Goal: Task Accomplishment & Management: Manage account settings

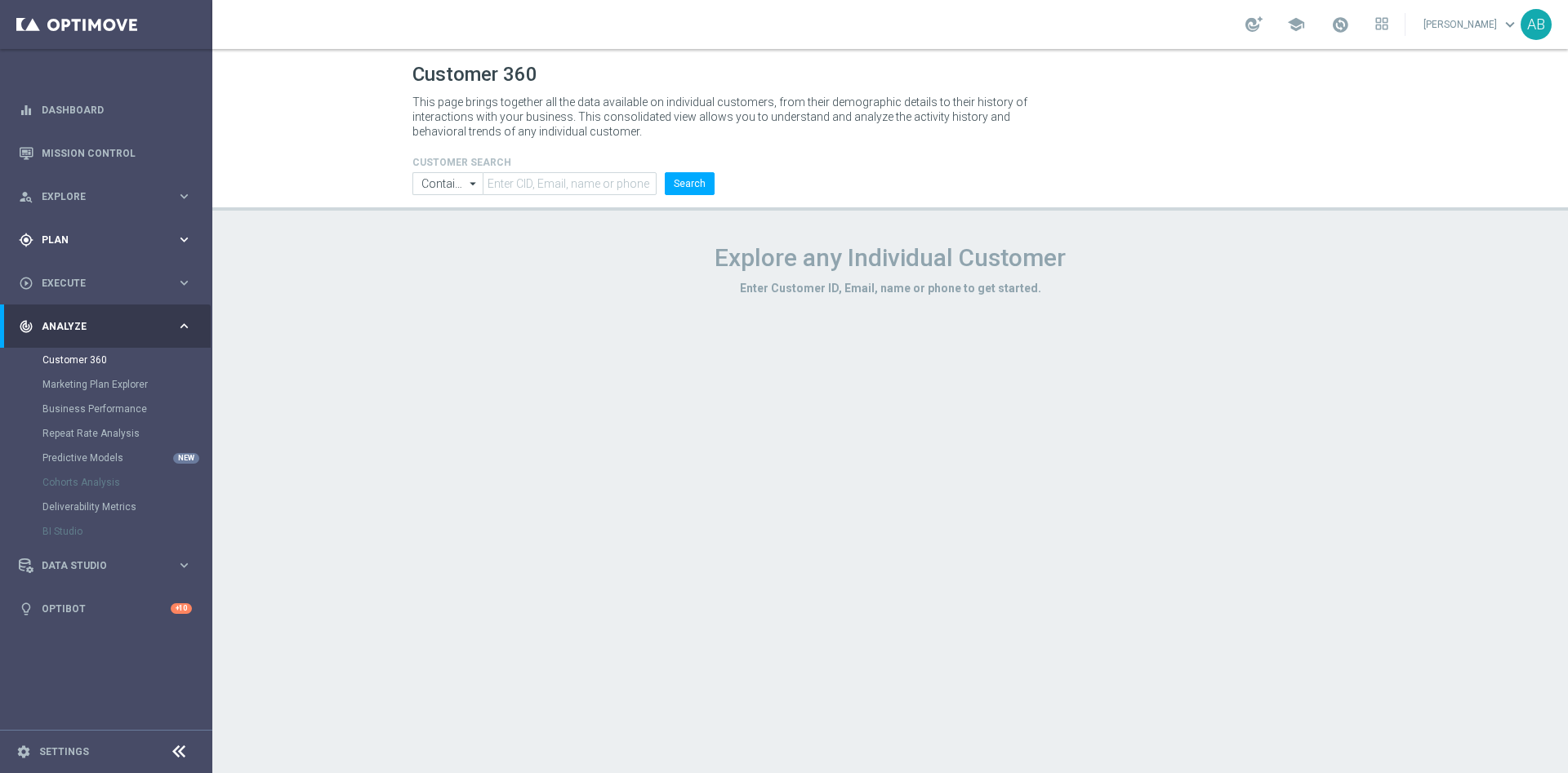
click at [76, 239] on span "Plan" at bounding box center [110, 240] width 135 height 10
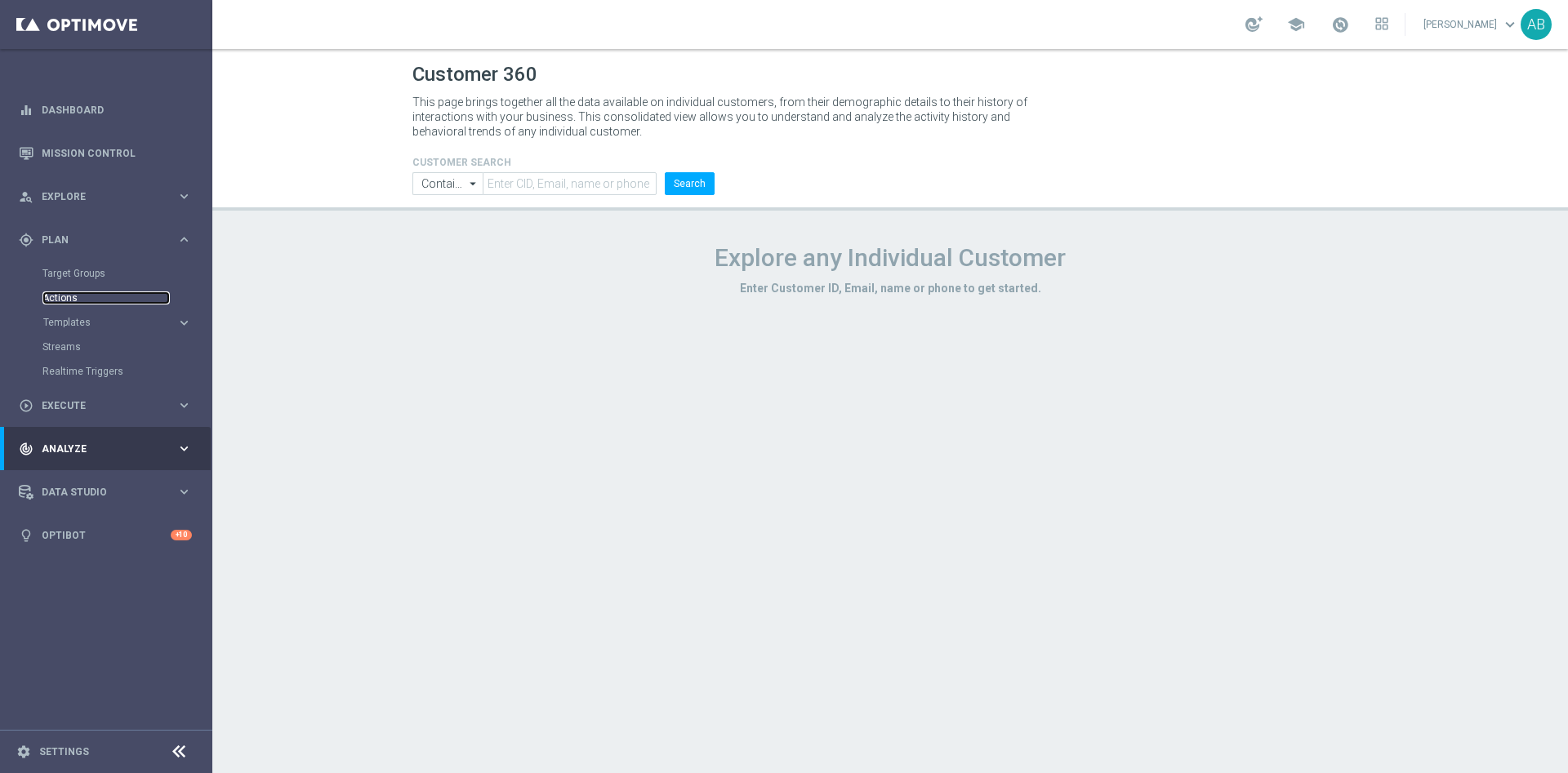
click at [89, 298] on link "Actions" at bounding box center [107, 298] width 128 height 13
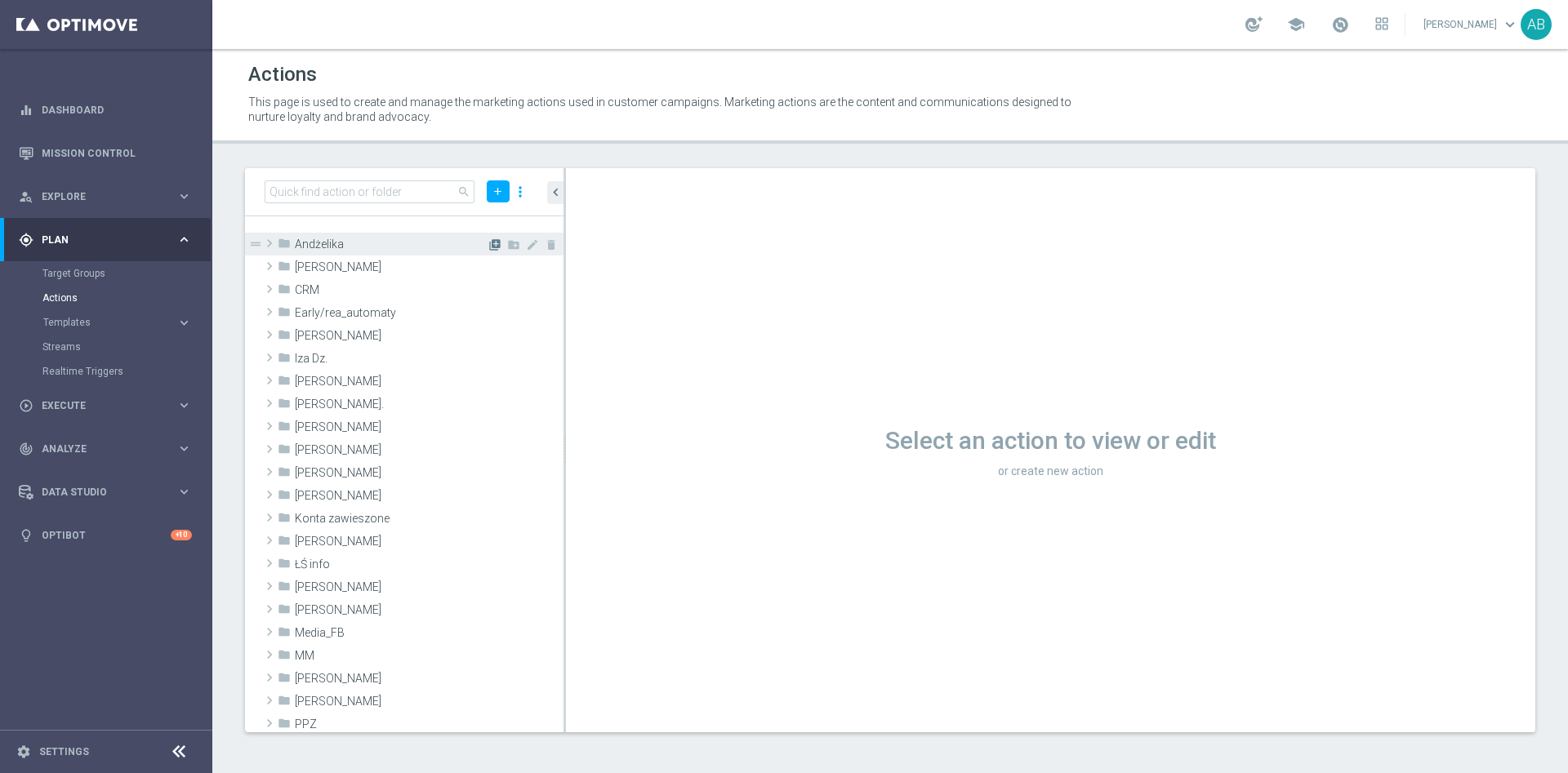
click at [489, 246] on icon "library_add" at bounding box center [495, 245] width 13 height 13
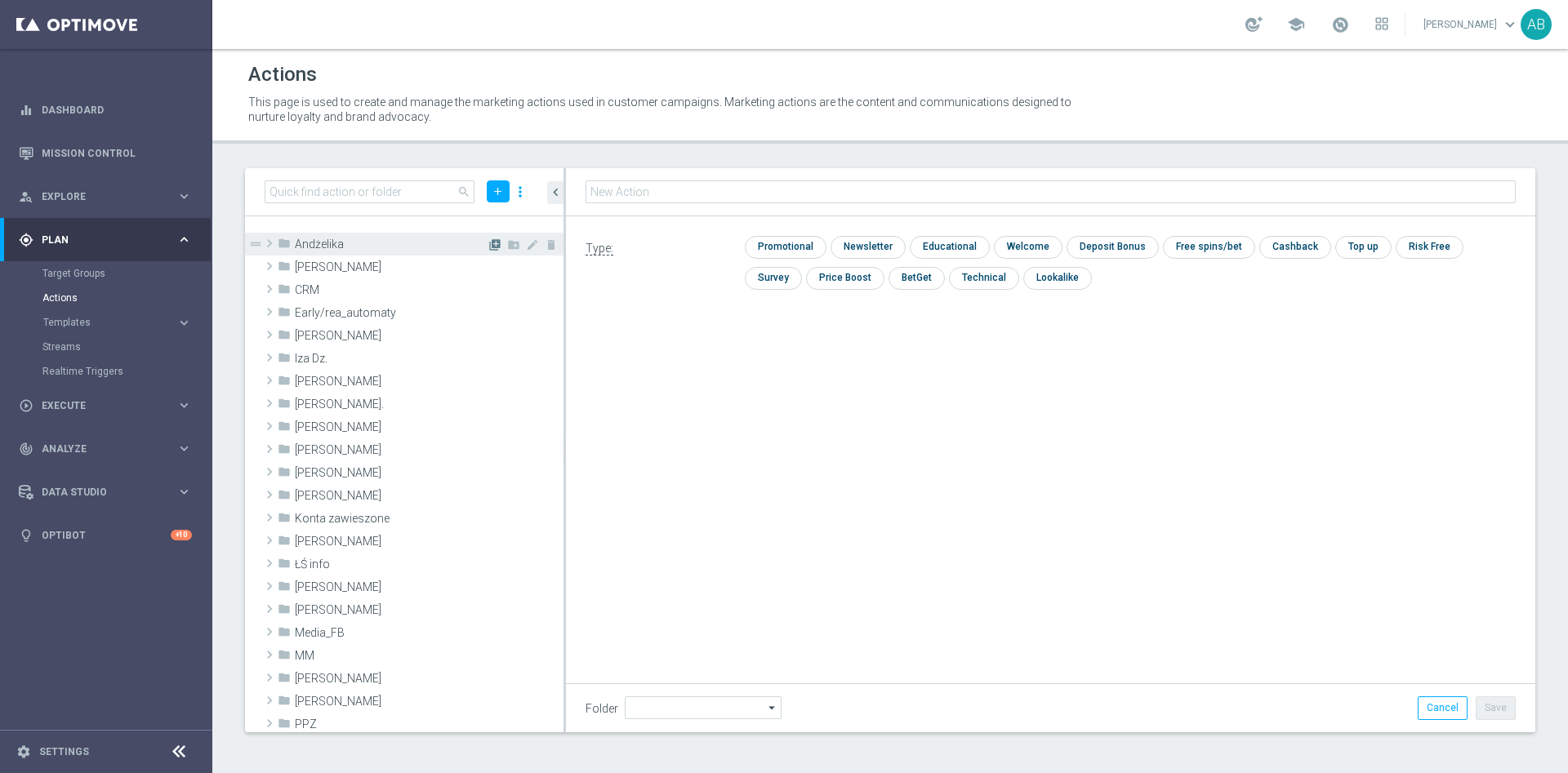
type input "Andżelika"
click at [751, 181] on input "text" at bounding box center [1050, 192] width 931 height 23
click at [744, 185] on input "text" at bounding box center [1050, 192] width 931 height 23
type input "E_ALL_TARGET_BET_50 DO 200 PLN_ORG_1DEPO_071025"
click at [487, 244] on div "library_add create_new_folder mode_edit delete" at bounding box center [523, 246] width 73 height 17
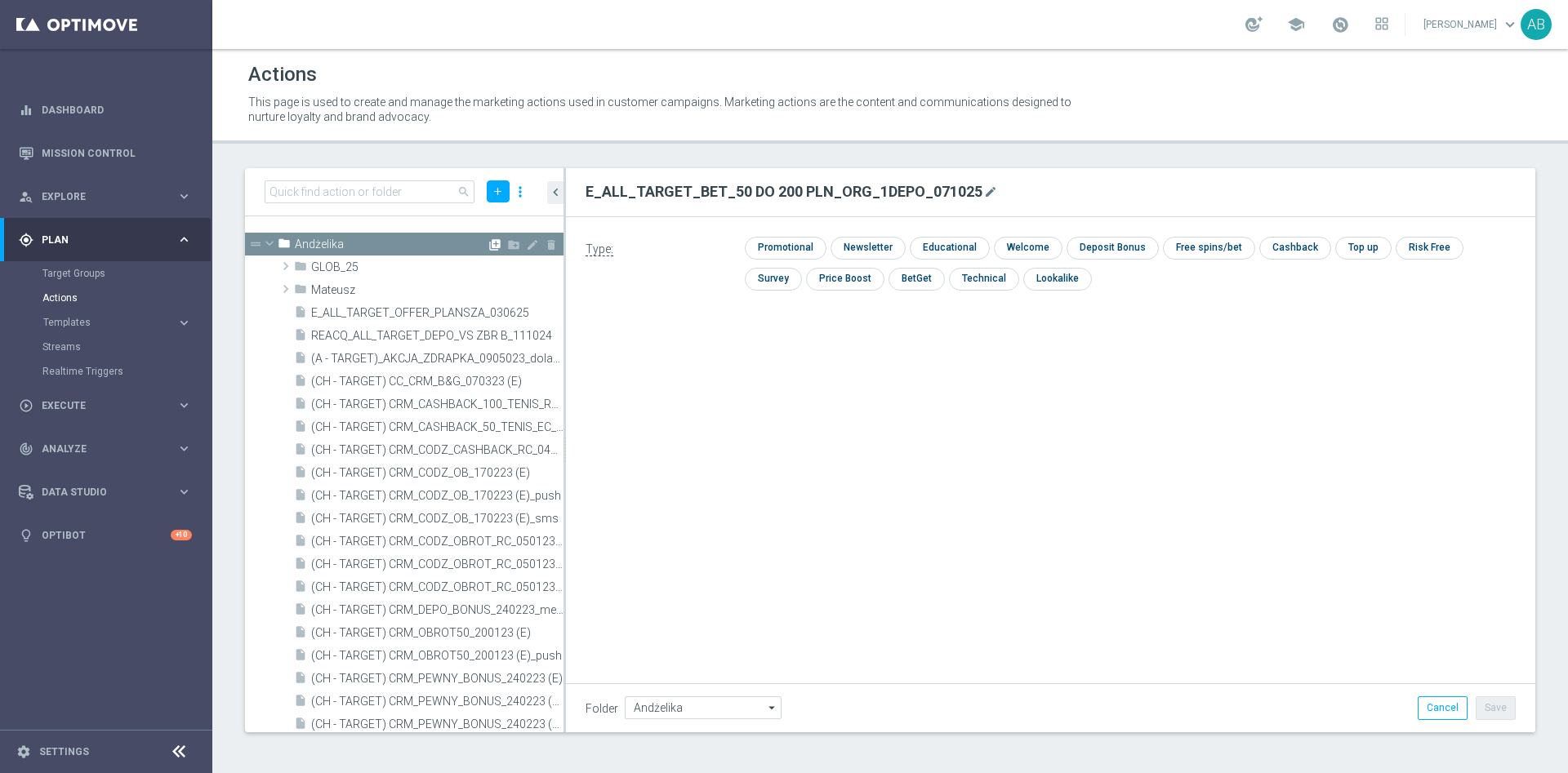
click at [489, 239] on icon "library_add" at bounding box center [495, 245] width 13 height 13
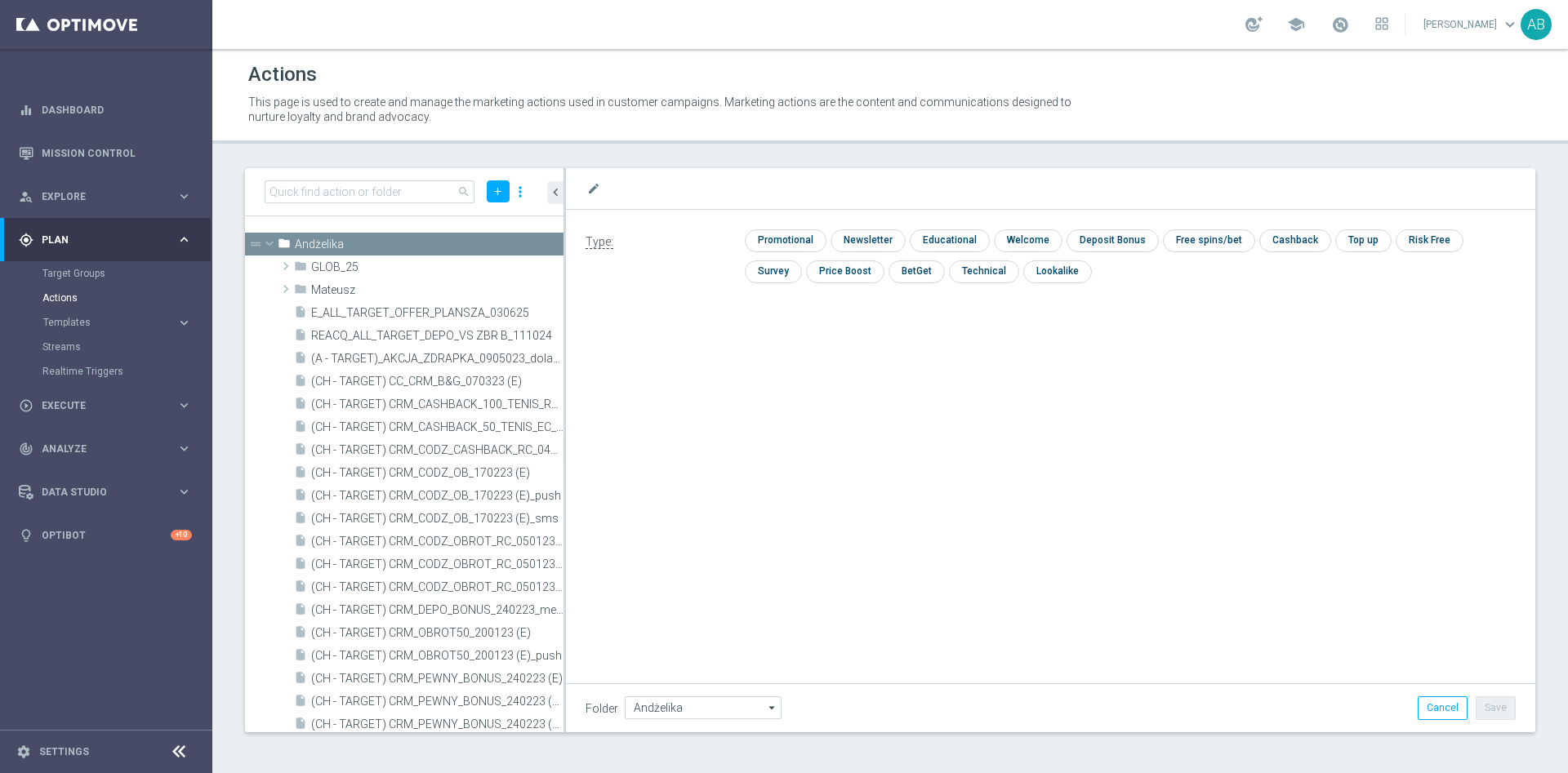
click at [694, 183] on div "mode_edit" at bounding box center [1050, 188] width 931 height 21
click at [678, 192] on div "mode_edit" at bounding box center [1050, 188] width 931 height 21
click at [489, 246] on icon "library_add" at bounding box center [495, 245] width 13 height 13
click at [597, 182] on icon "mode_edit" at bounding box center [594, 188] width 13 height 13
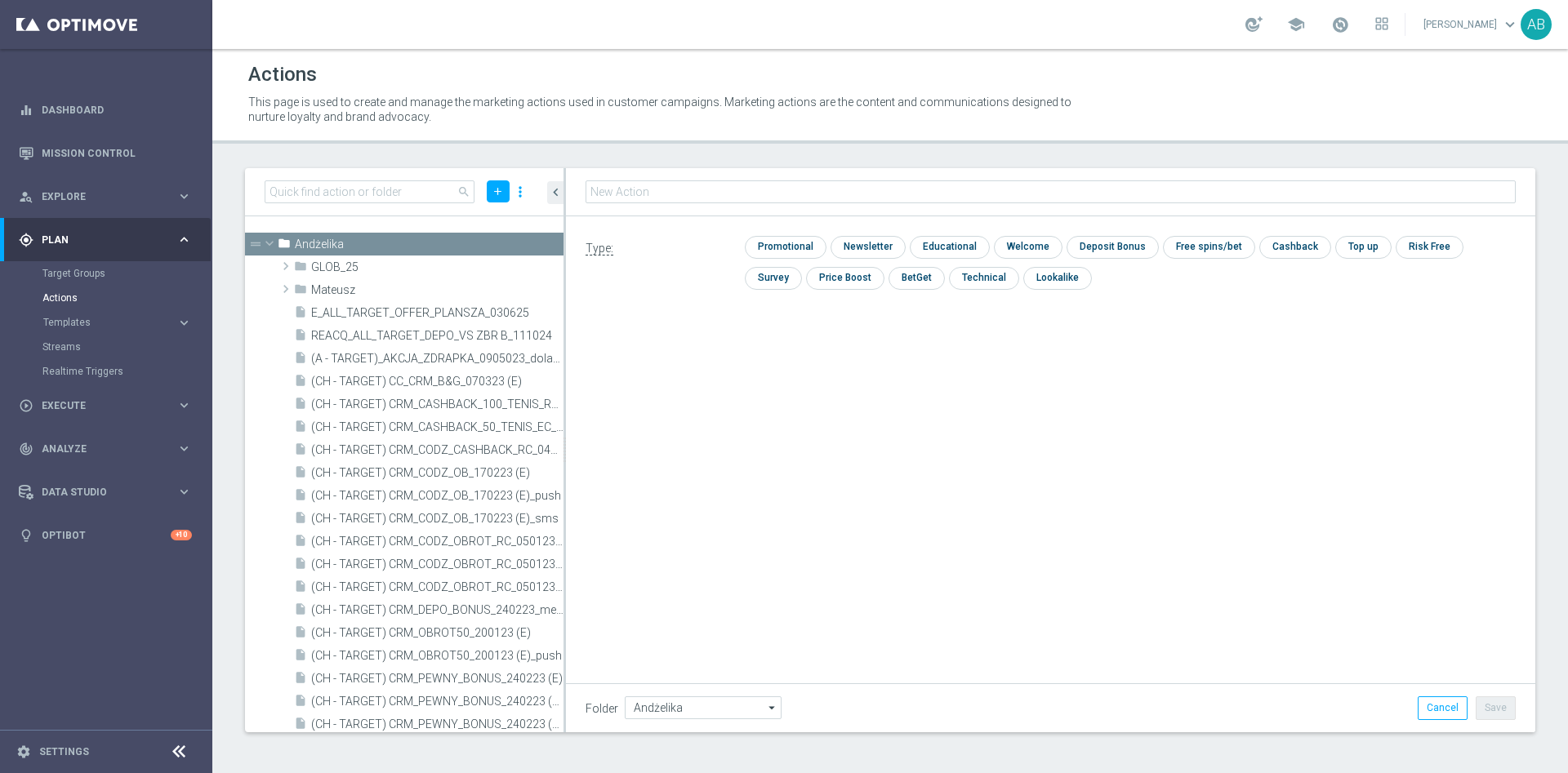
click at [608, 190] on input "text" at bounding box center [1050, 192] width 931 height 23
type input "E_ALL_TARGET_BET_50 DO 200 PLN_ORG_1DEPO_071025"
click at [784, 248] on input "checkbox" at bounding box center [784, 246] width 78 height 22
checkbox input "true"
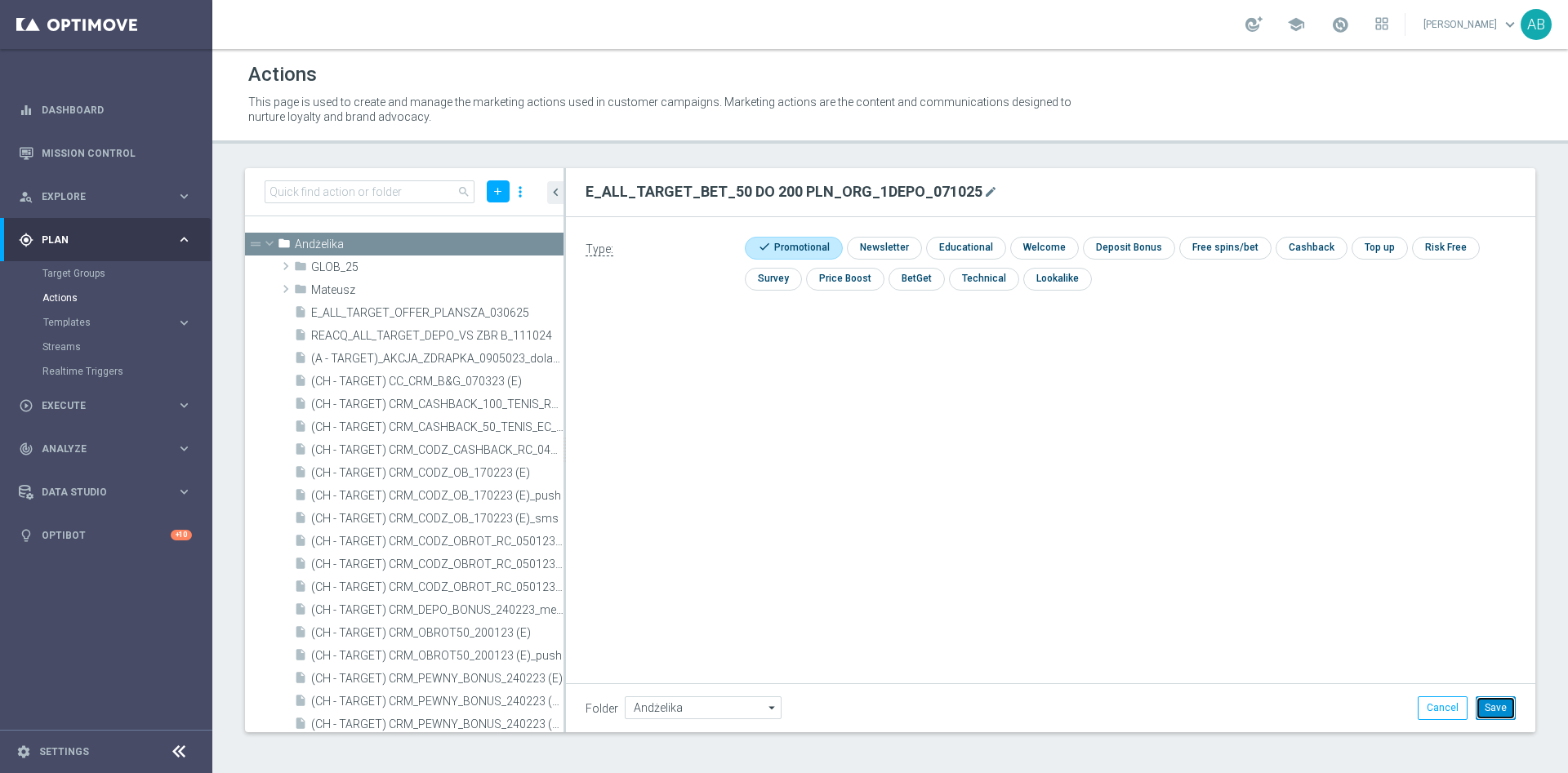
click at [1492, 705] on button "Save" at bounding box center [1496, 707] width 40 height 23
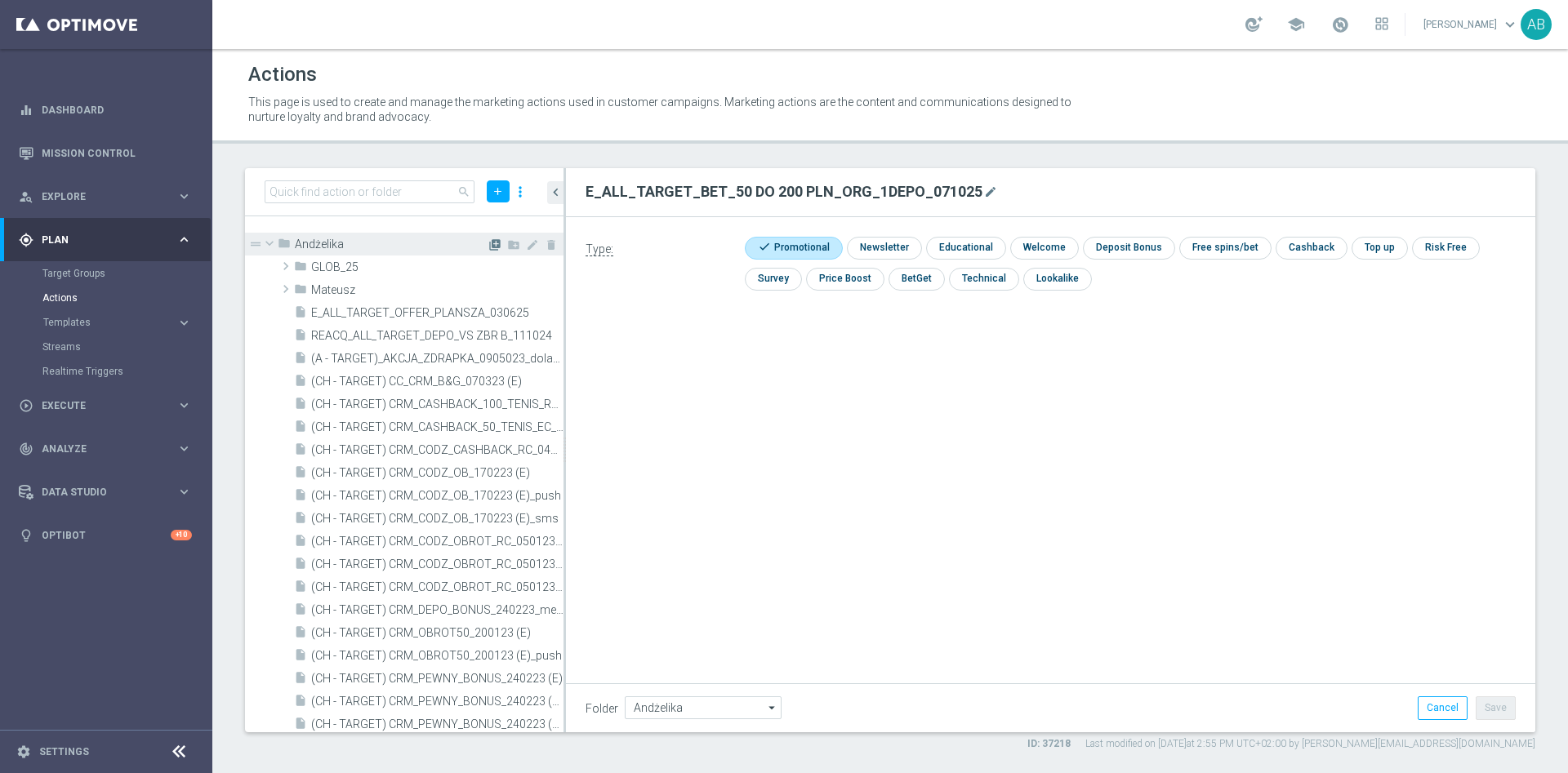
click at [489, 245] on icon "library_add" at bounding box center [495, 245] width 13 height 13
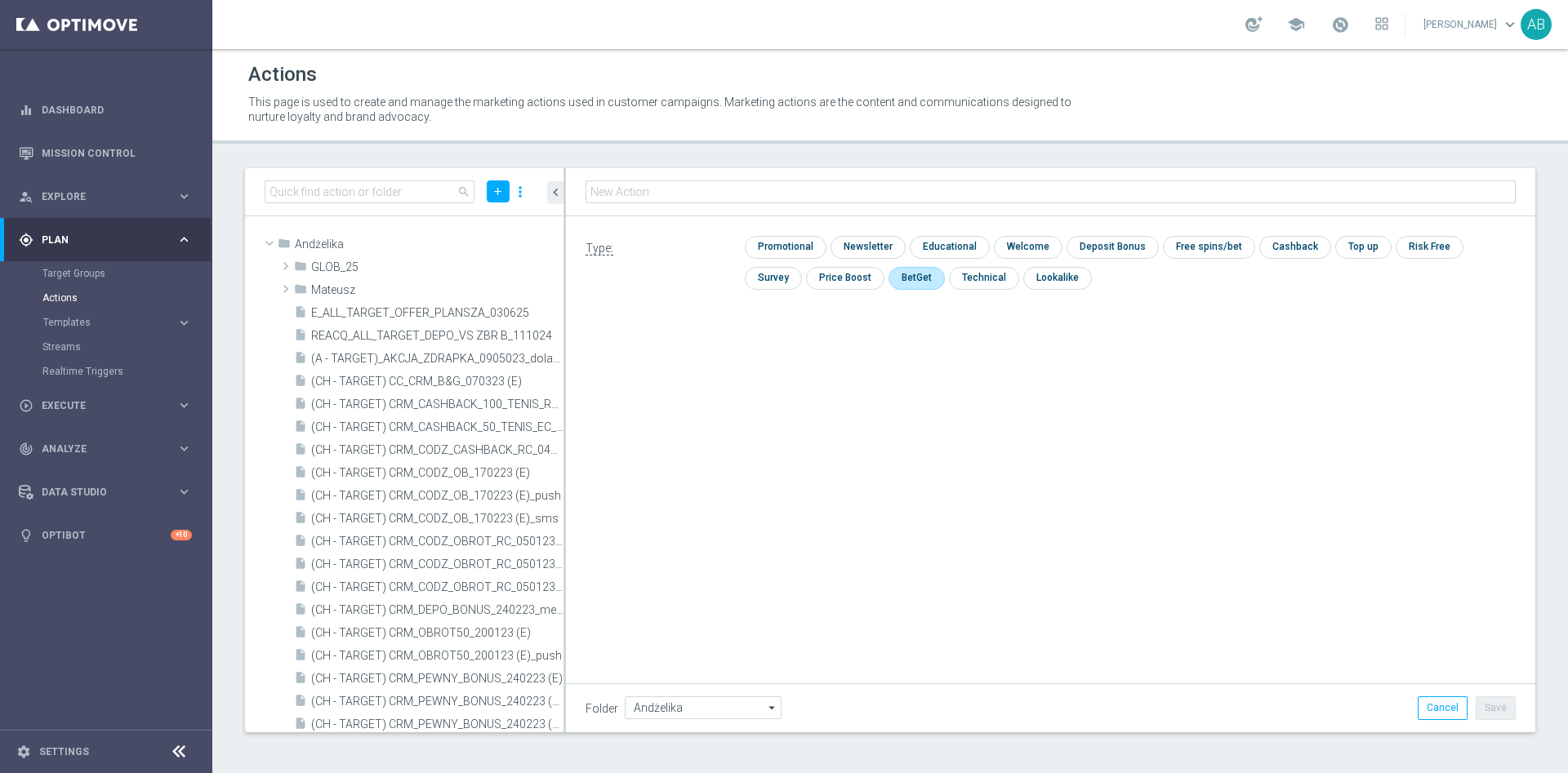
type input "E_ALL_TARGET_BET_50 DO 200 PLN_ORG_2DEPO_071025"
click at [784, 244] on input "checkbox" at bounding box center [784, 247] width 78 height 22
checkbox input "true"
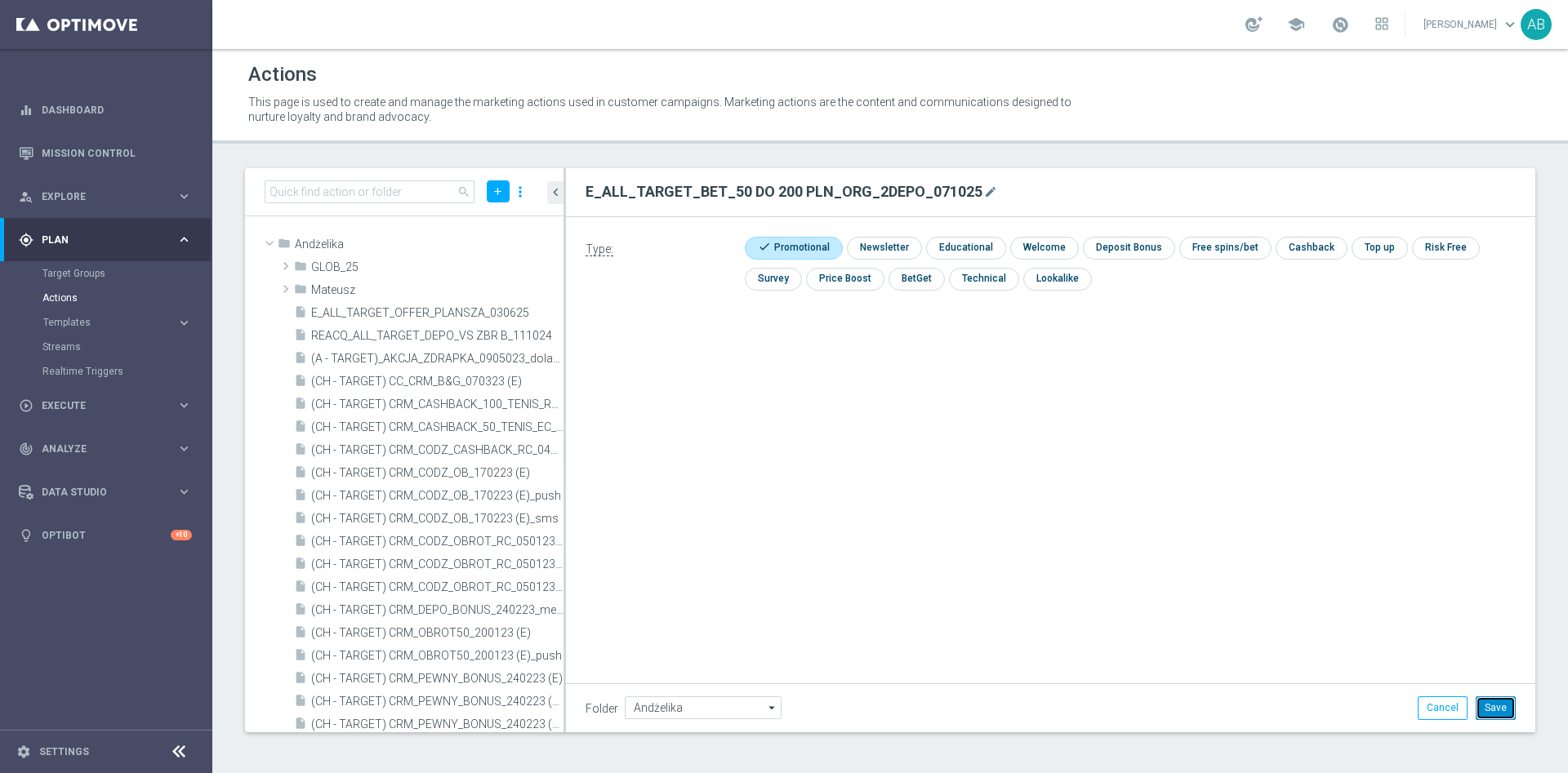
click at [1498, 700] on button "Save" at bounding box center [1496, 707] width 40 height 23
click at [489, 247] on icon "library_add" at bounding box center [495, 245] width 13 height 13
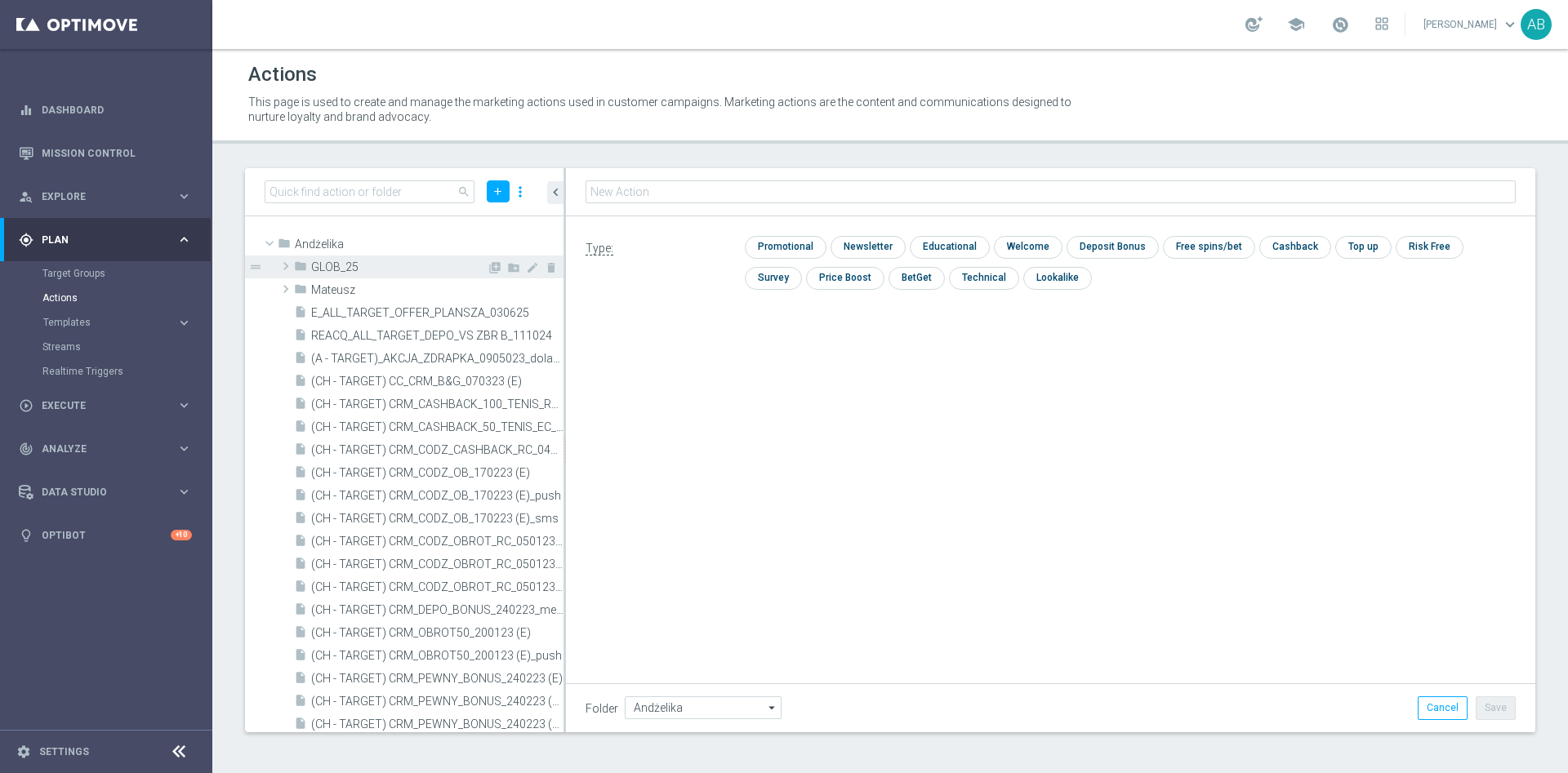
type input "E_ALL_TARGET_BET_50 DO 200 PLN_ORG_3DEPO_071025"
click at [814, 244] on input "checkbox" at bounding box center [784, 246] width 78 height 22
checkbox input "true"
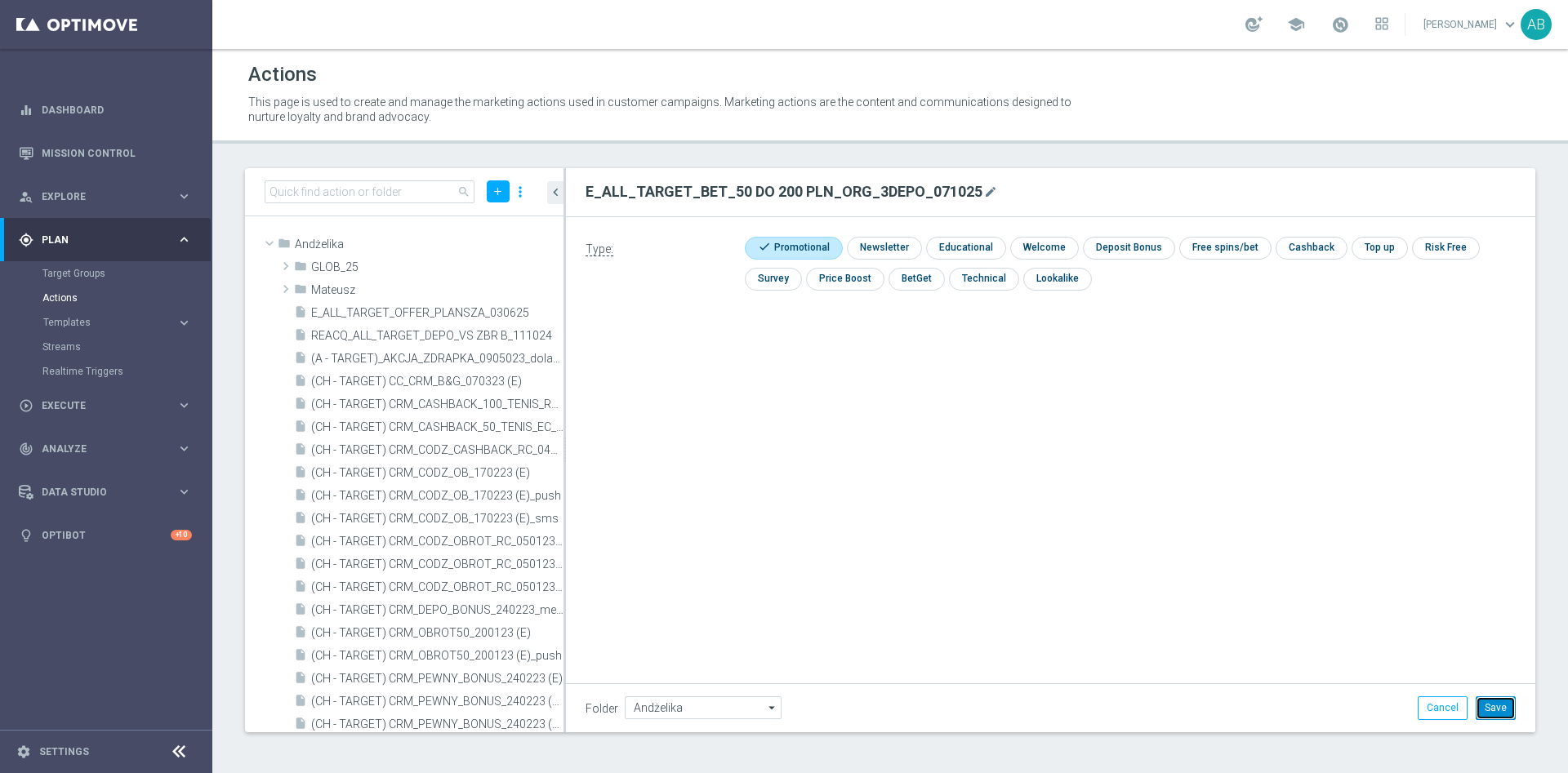
click at [1491, 708] on button "Save" at bounding box center [1496, 707] width 40 height 23
click at [489, 243] on icon "library_add" at bounding box center [495, 245] width 13 height 13
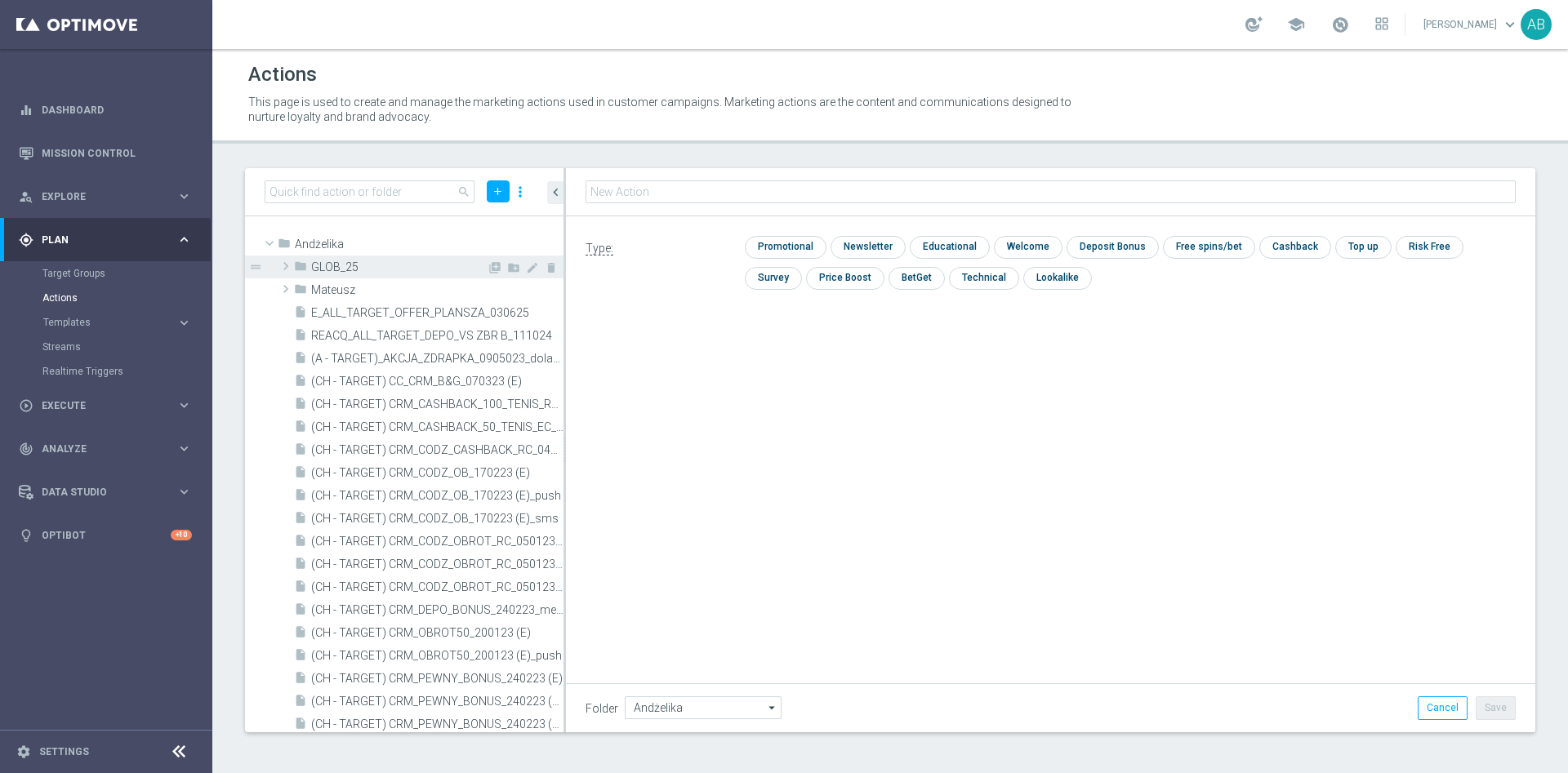
type input "REACQ_ALL_TARGET_BET_50 DO 200ZL_071025"
click at [805, 249] on input "checkbox" at bounding box center [784, 246] width 78 height 22
checkbox input "true"
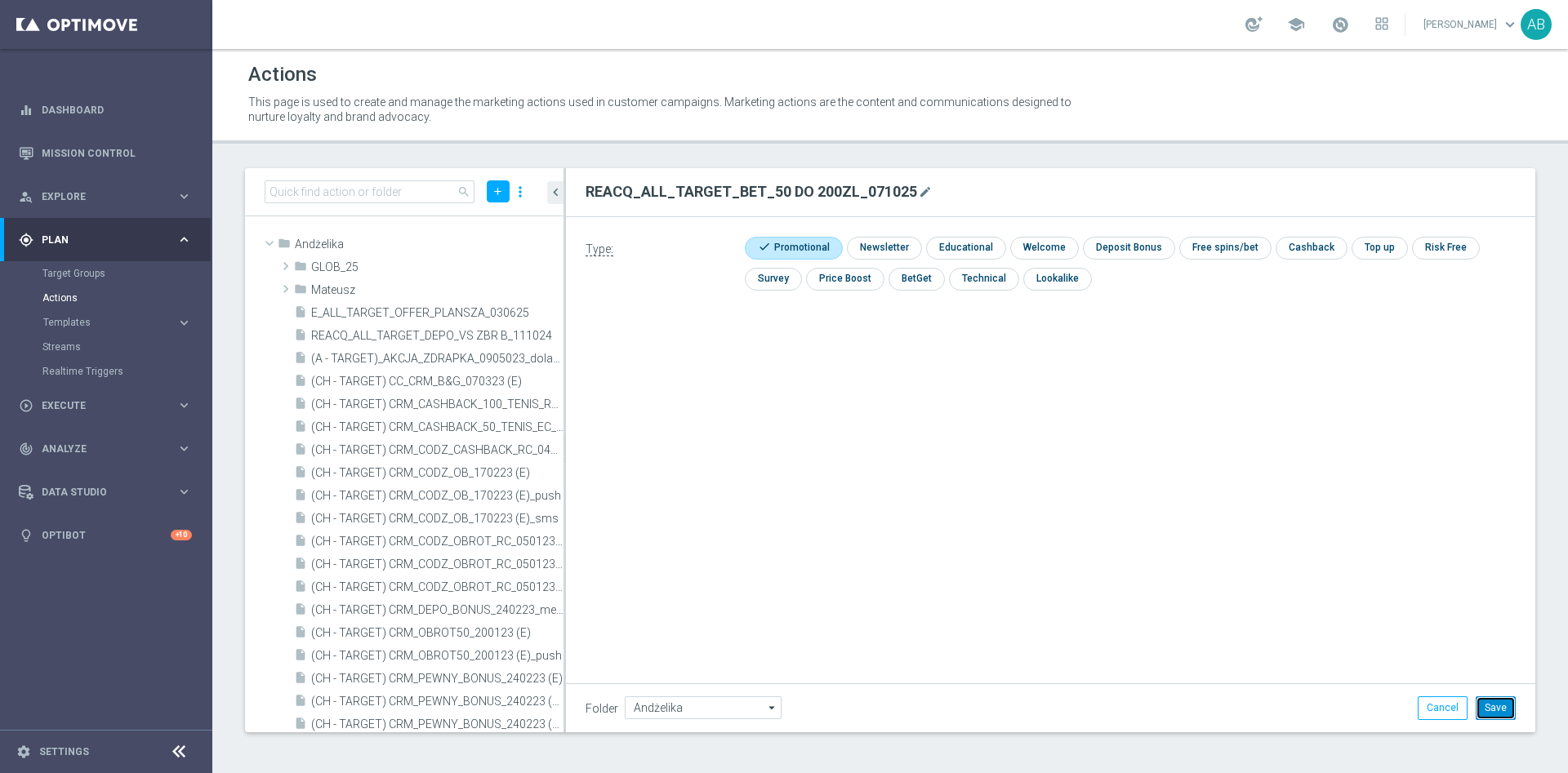
click at [1503, 702] on button "Save" at bounding box center [1496, 707] width 40 height 23
click at [489, 244] on icon "library_add" at bounding box center [495, 245] width 13 height 13
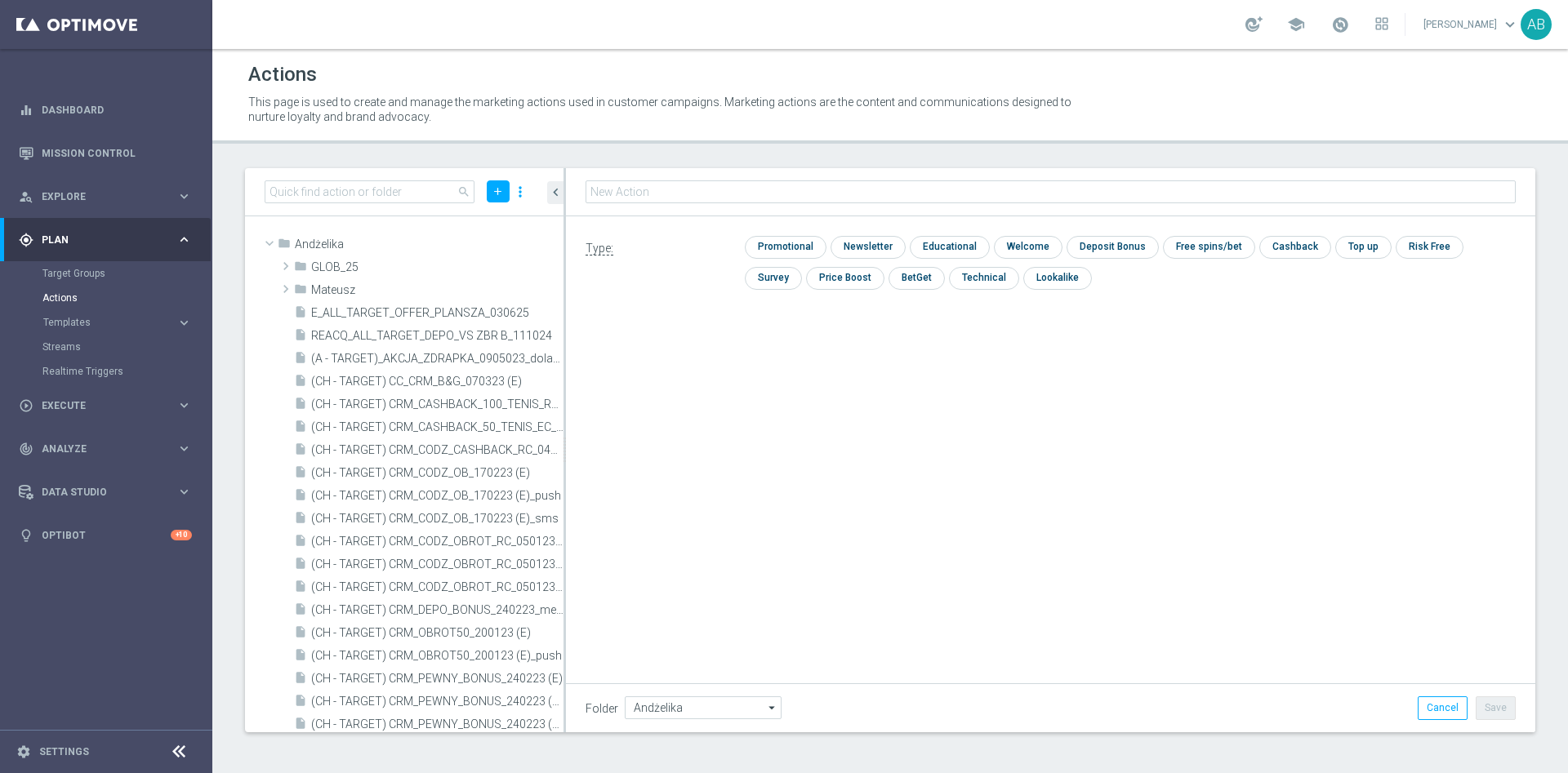
type input "E_ALL_TARGET_BET_WIN50 DO 200 PLN_NONOPG_ALLDEPO_071025"
click at [806, 247] on input "checkbox" at bounding box center [784, 246] width 78 height 22
checkbox input "true"
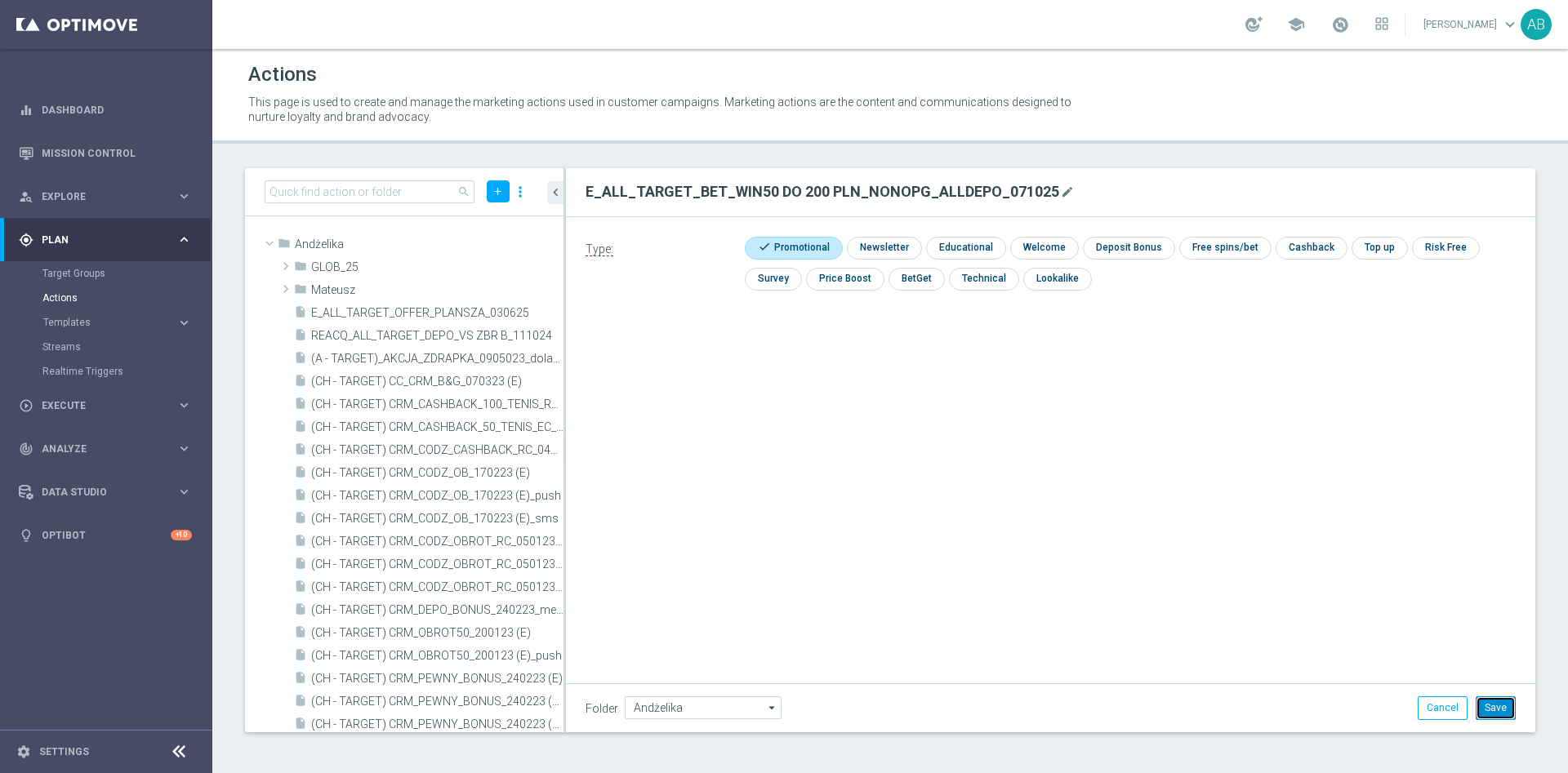
click at [1491, 705] on button "Save" at bounding box center [1496, 707] width 40 height 23
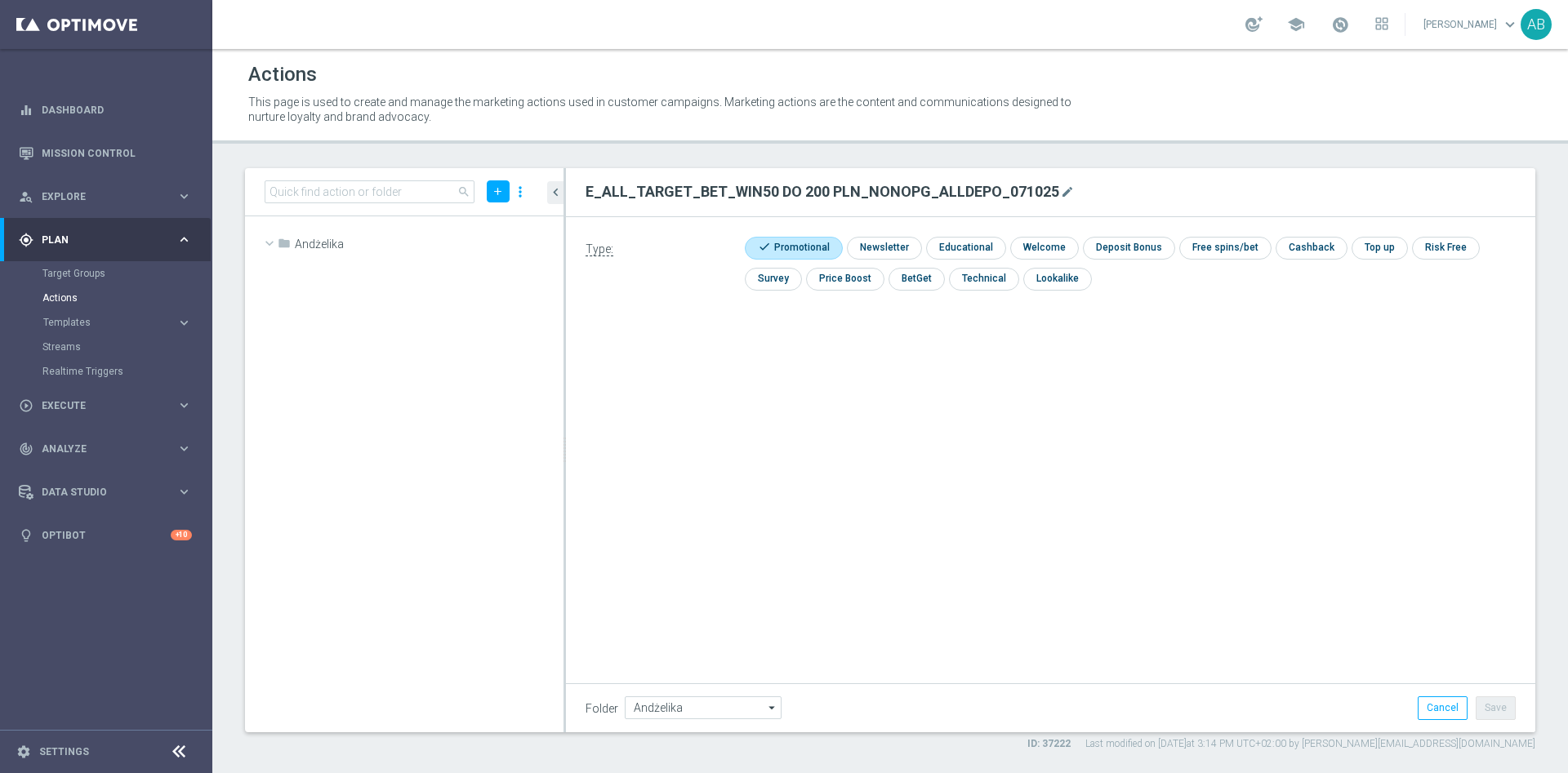
scroll to position [24828, 0]
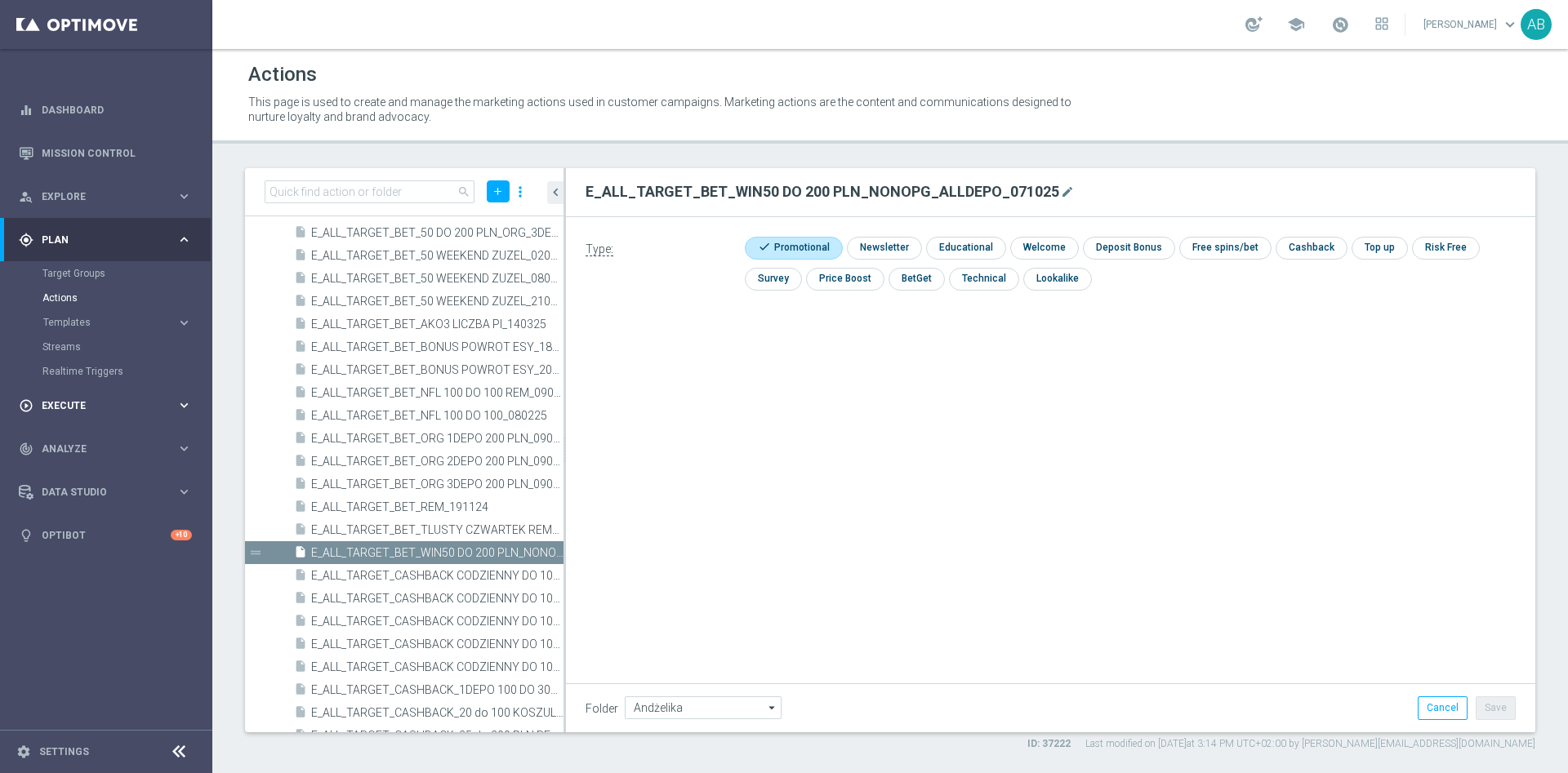
click at [77, 398] on div "play_circle_outline Execute" at bounding box center [98, 405] width 158 height 15
click at [77, 311] on link "Campaign Builder" at bounding box center [107, 317] width 128 height 13
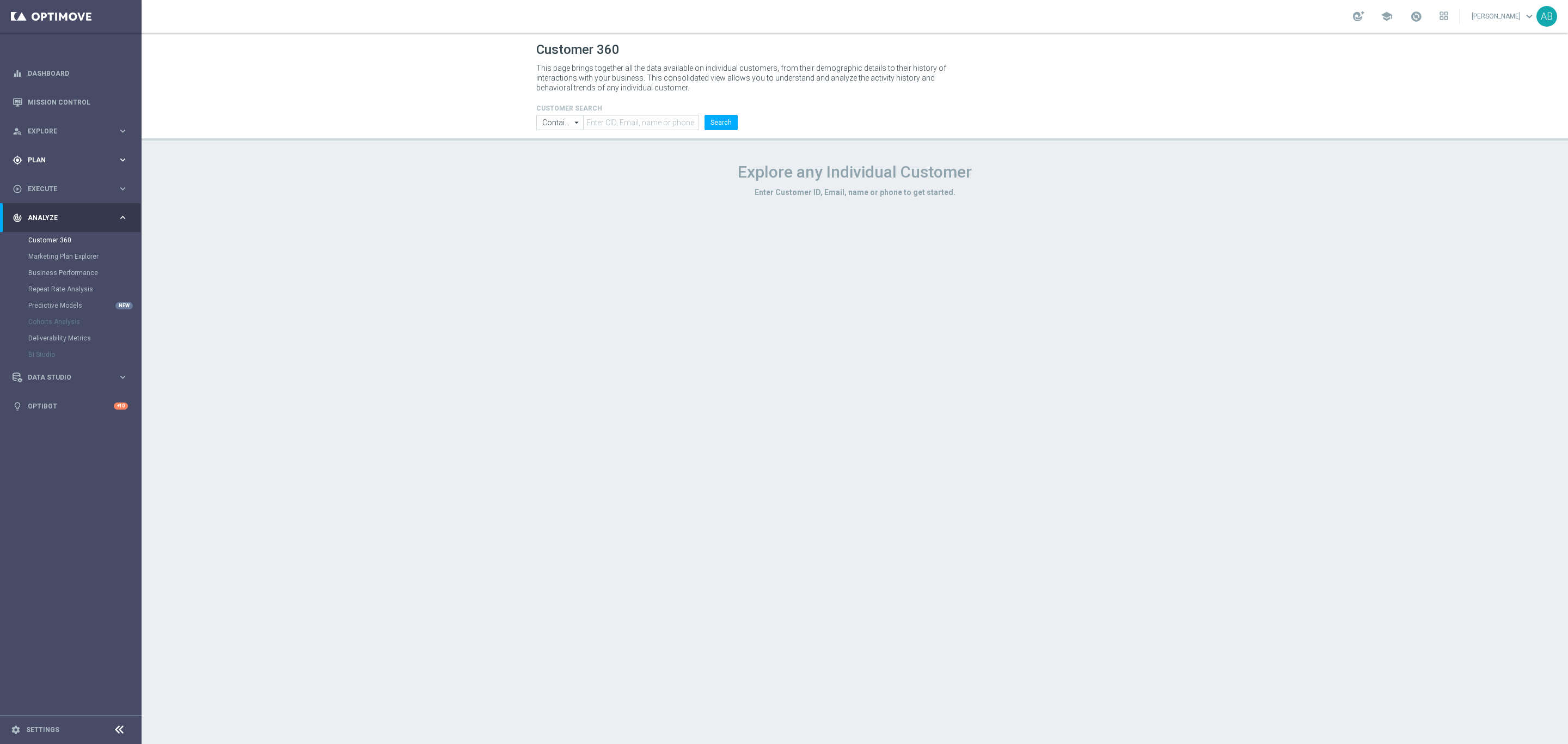
click at [86, 155] on div "gps_fixed Plan" at bounding box center [65, 160] width 105 height 10
click at [84, 180] on link "Target Groups" at bounding box center [71, 182] width 85 height 9
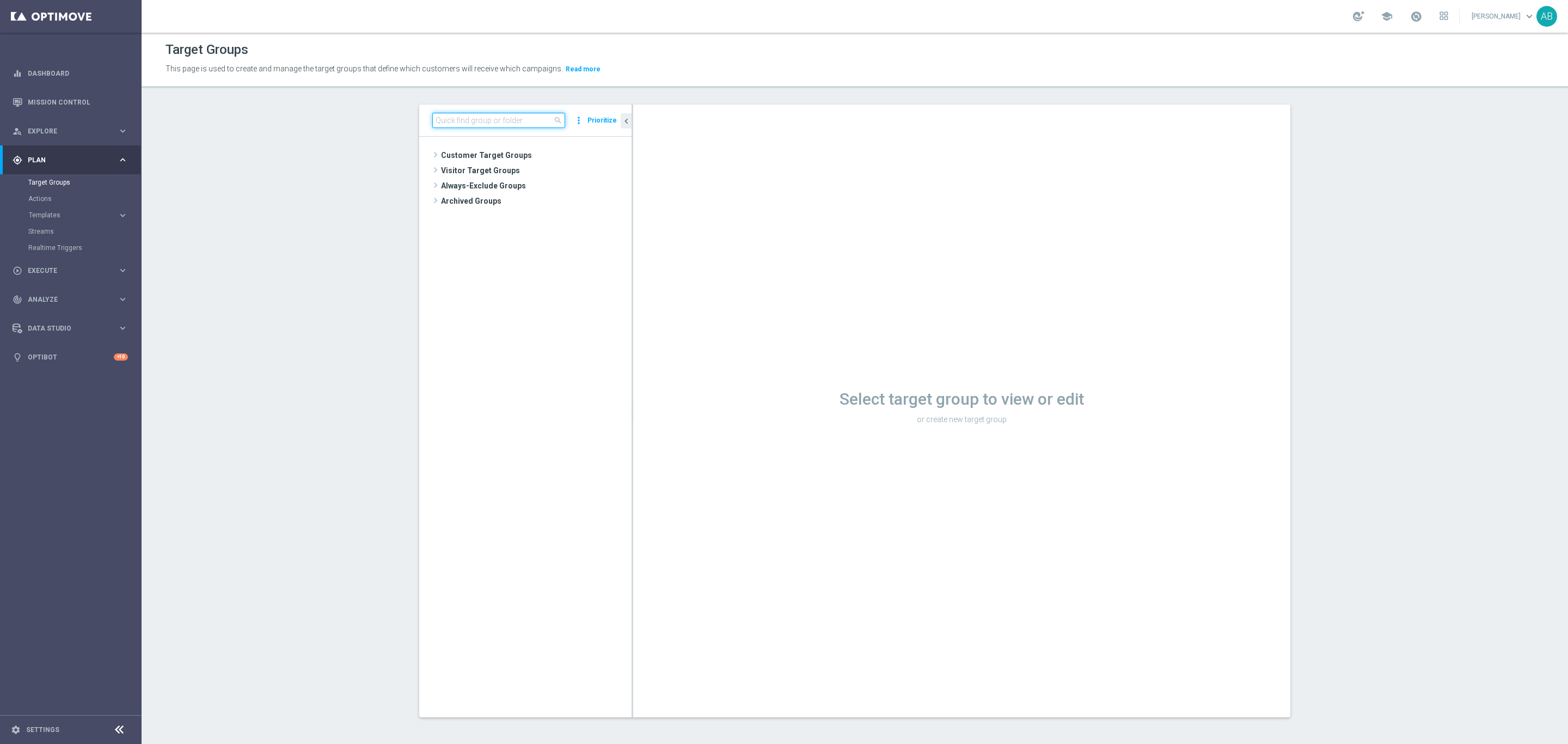
click at [508, 122] on input at bounding box center [499, 120] width 133 height 15
paste input "E_ALL_TARGET_BET_WIN50 DO 200 PLN_NONOPG_ALLDEPO_071025"
type input "E_ALL_TARGET_BET_WIN50 DO 200 PLN_NONOPG_ALLDEPO_071025"
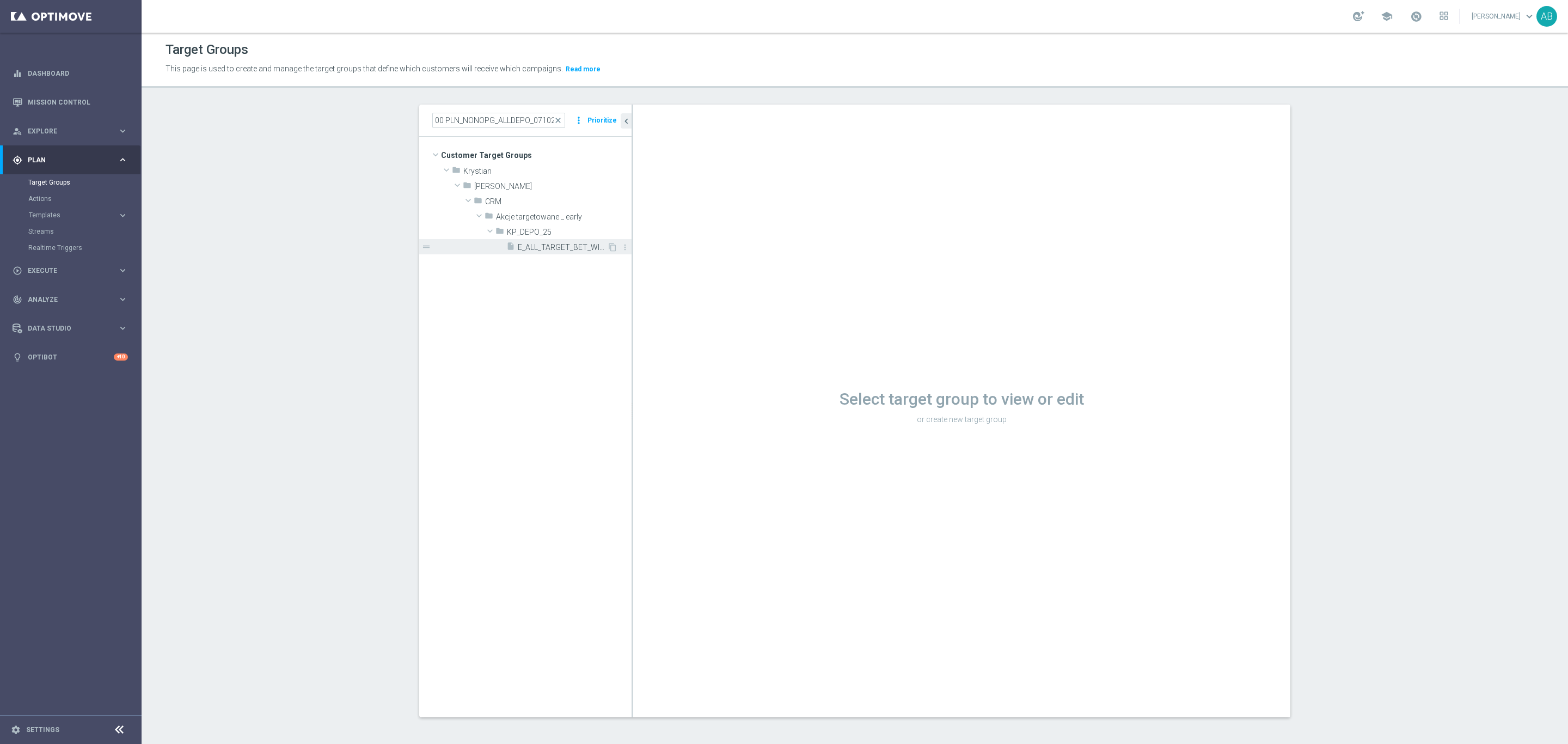
click at [544, 251] on span "E_ALL_TARGET_BET_WIN50 DO 200 PLN_NONOPG_ALLDEPO_071025" at bounding box center [562, 247] width 89 height 9
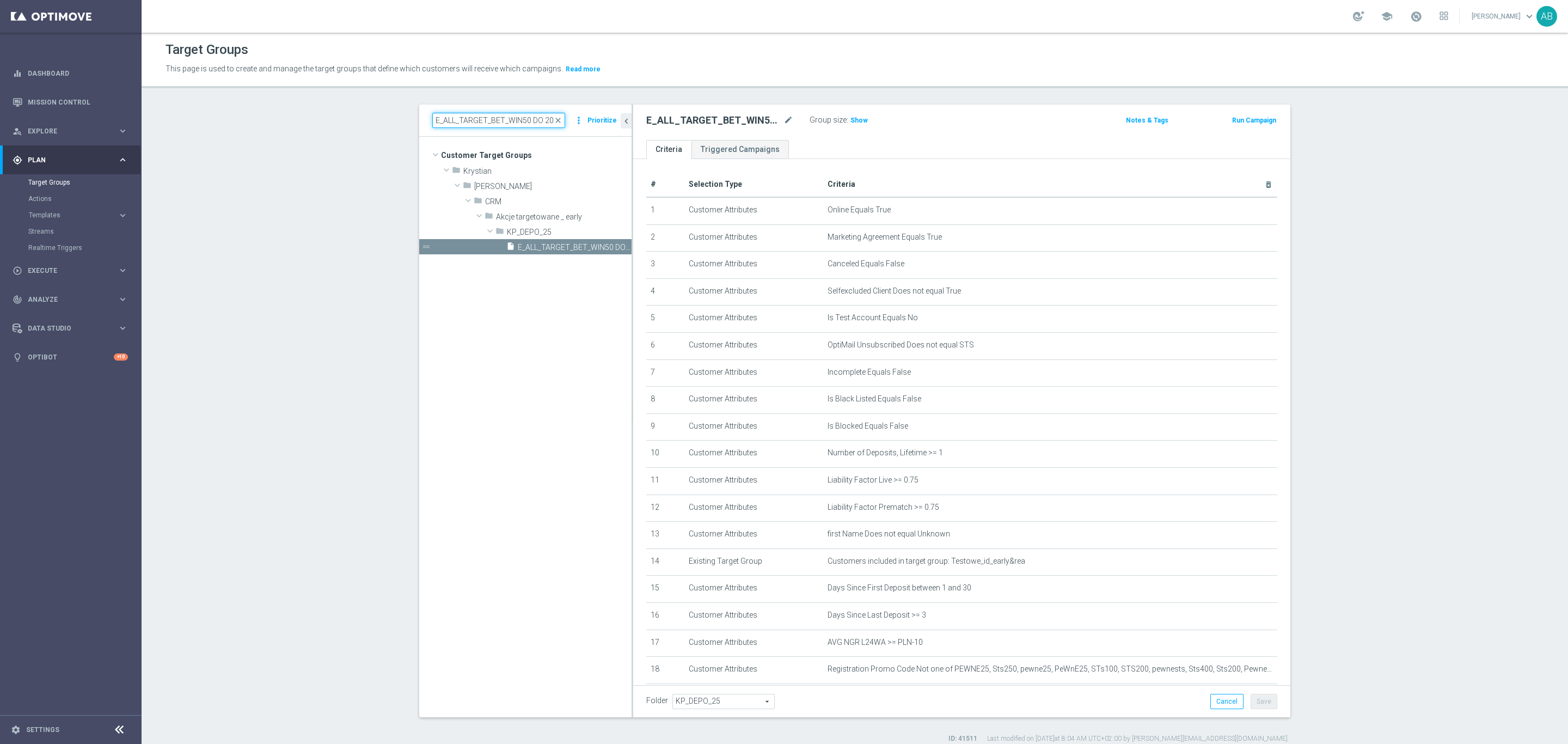
click at [530, 118] on input "E_ALL_TARGET_BET_WIN50 DO 200 PLN_NONOPG_ALLDEPO_071025" at bounding box center [499, 120] width 133 height 15
paste input "E_ALL_TARGET_BET_50 DO 200 PLN_ORG_3DEPO_071025"
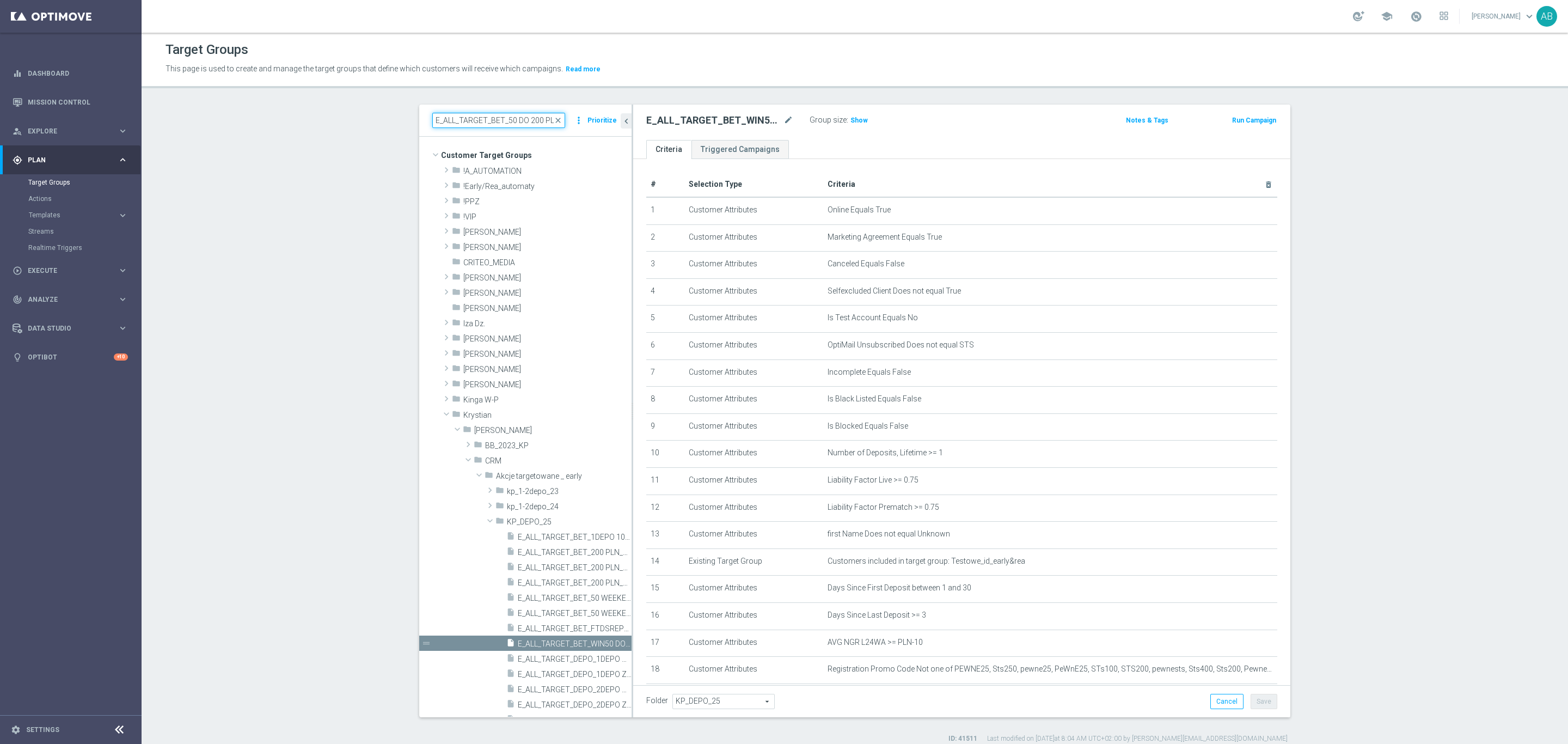
scroll to position [0, 75]
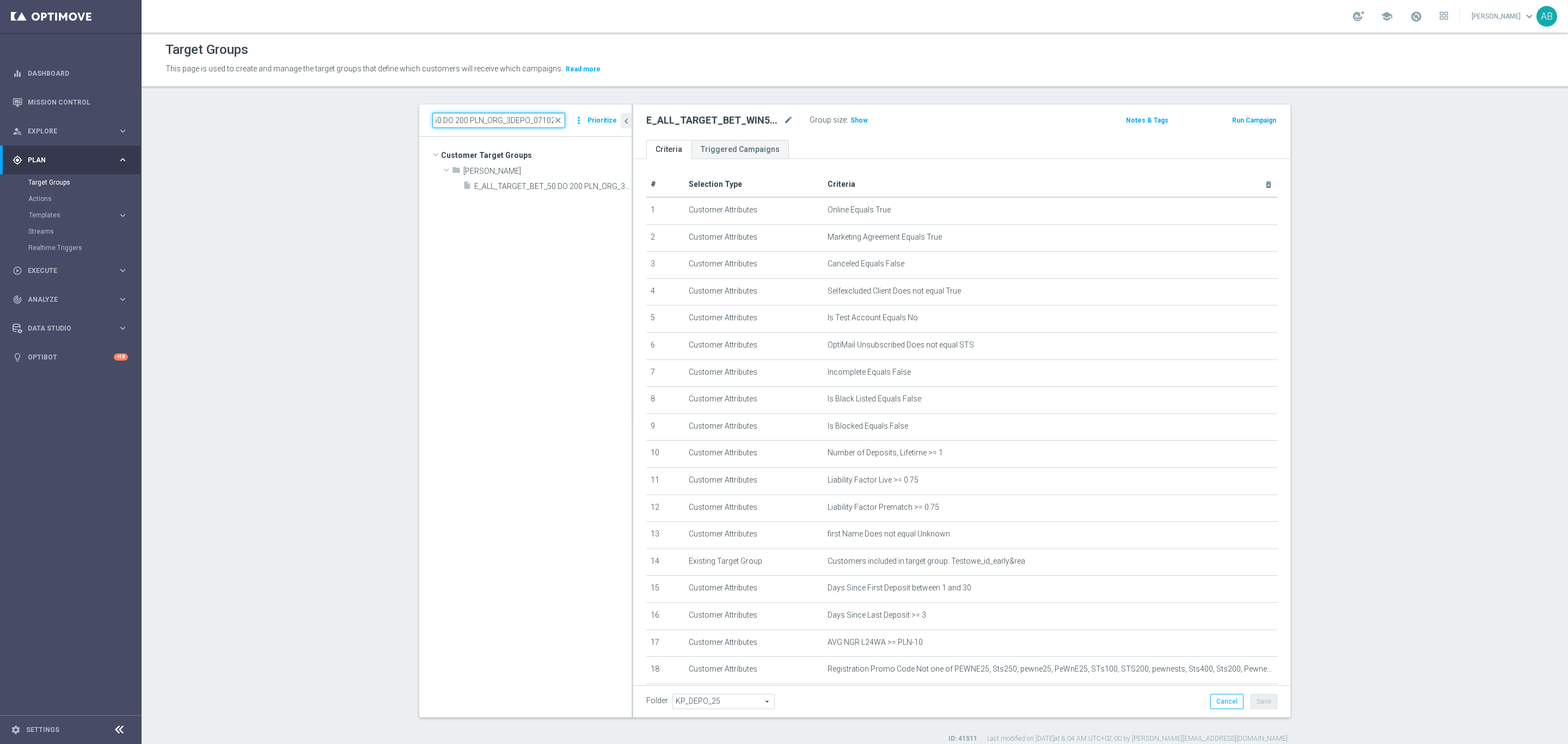
type input "E_ALL_TARGET_BET_50 DO 200 PLN_ORG_3DEPO_071025"
click at [528, 196] on tree-viewport "Customer Target Groups library_add create_new_folder folder" at bounding box center [525, 427] width 212 height 580
click at [536, 183] on span "E_ALL_TARGET_BET_50 DO 200 PLN_ORG_3DEPO_071025" at bounding box center [541, 186] width 133 height 9
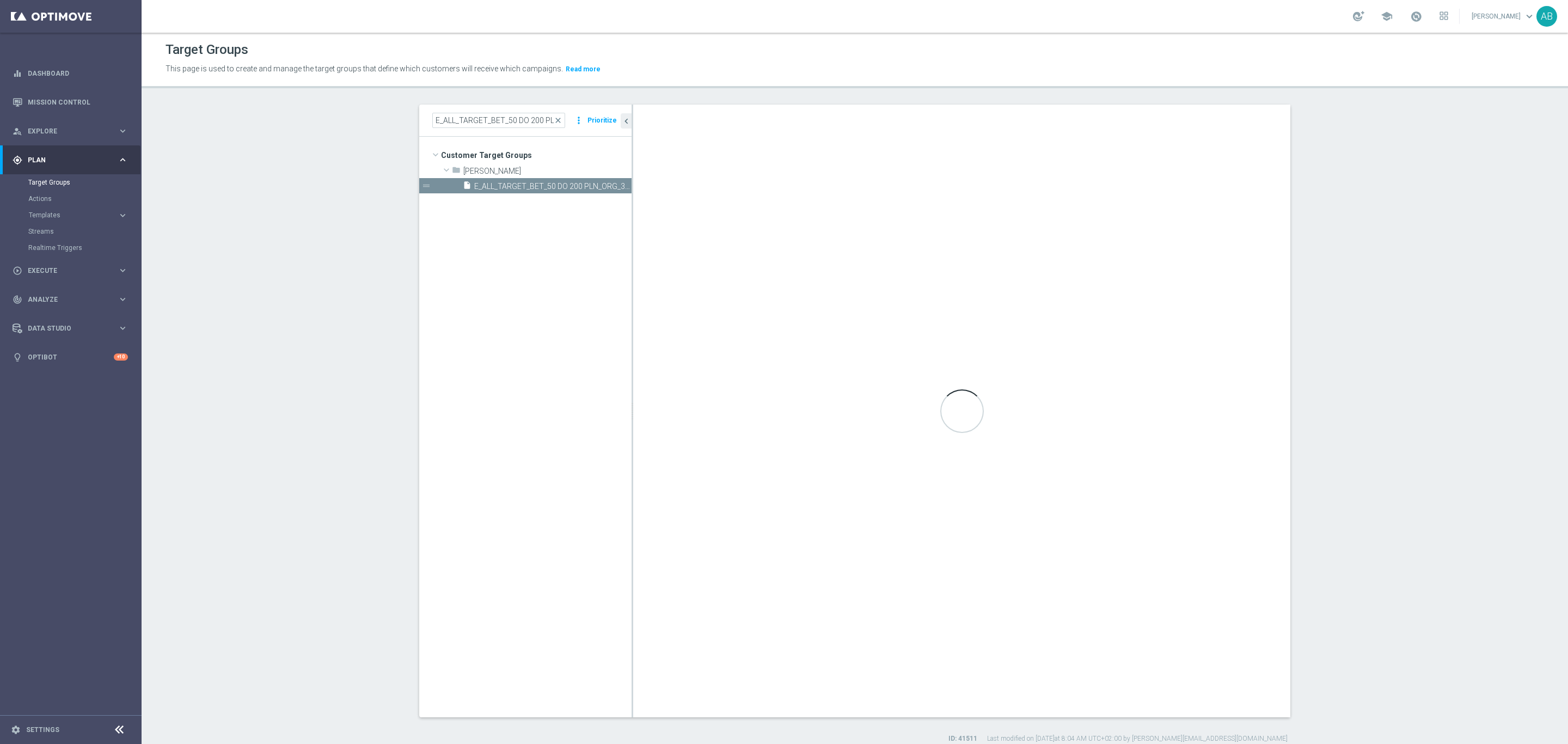
type input "Andżelika B."
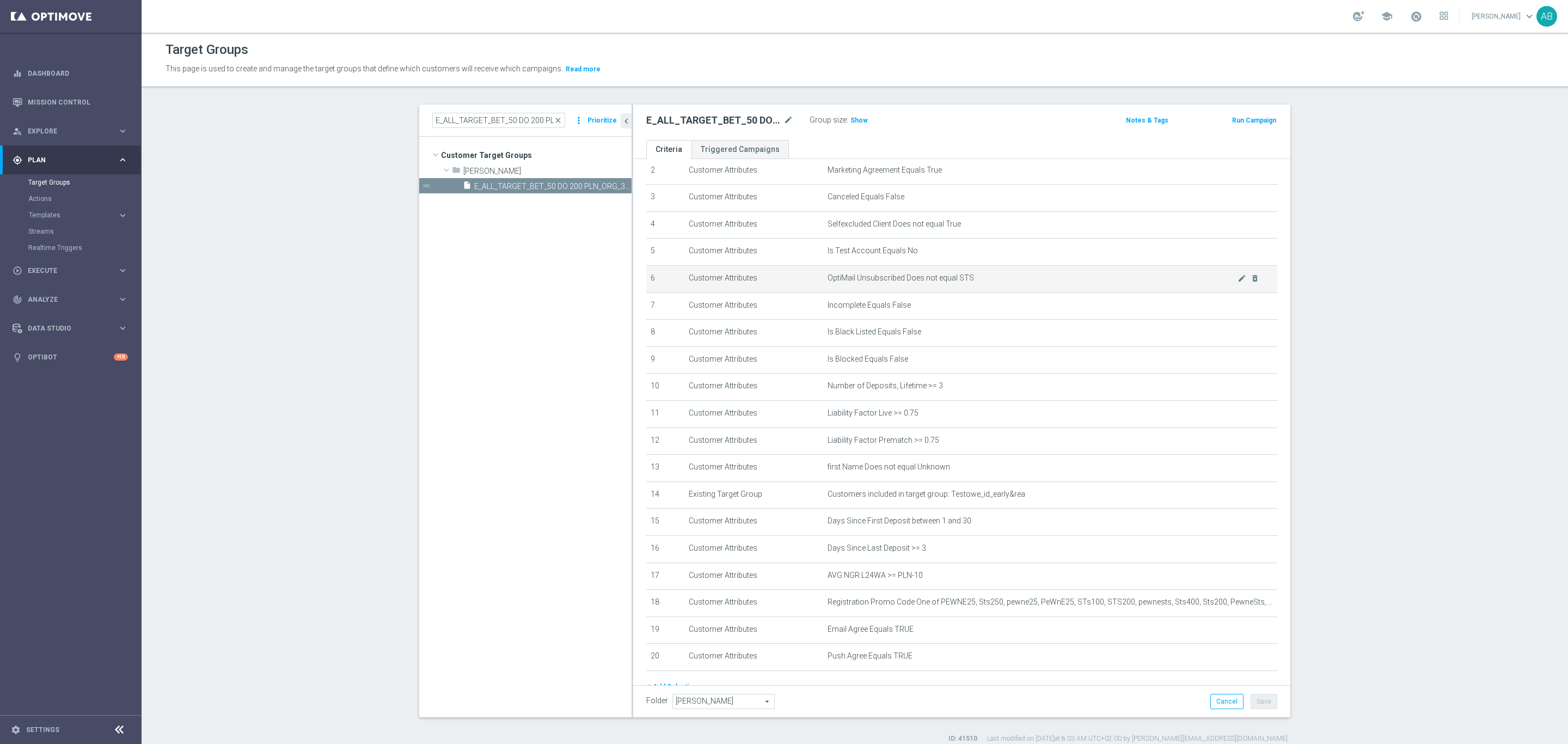
scroll to position [116, 0]
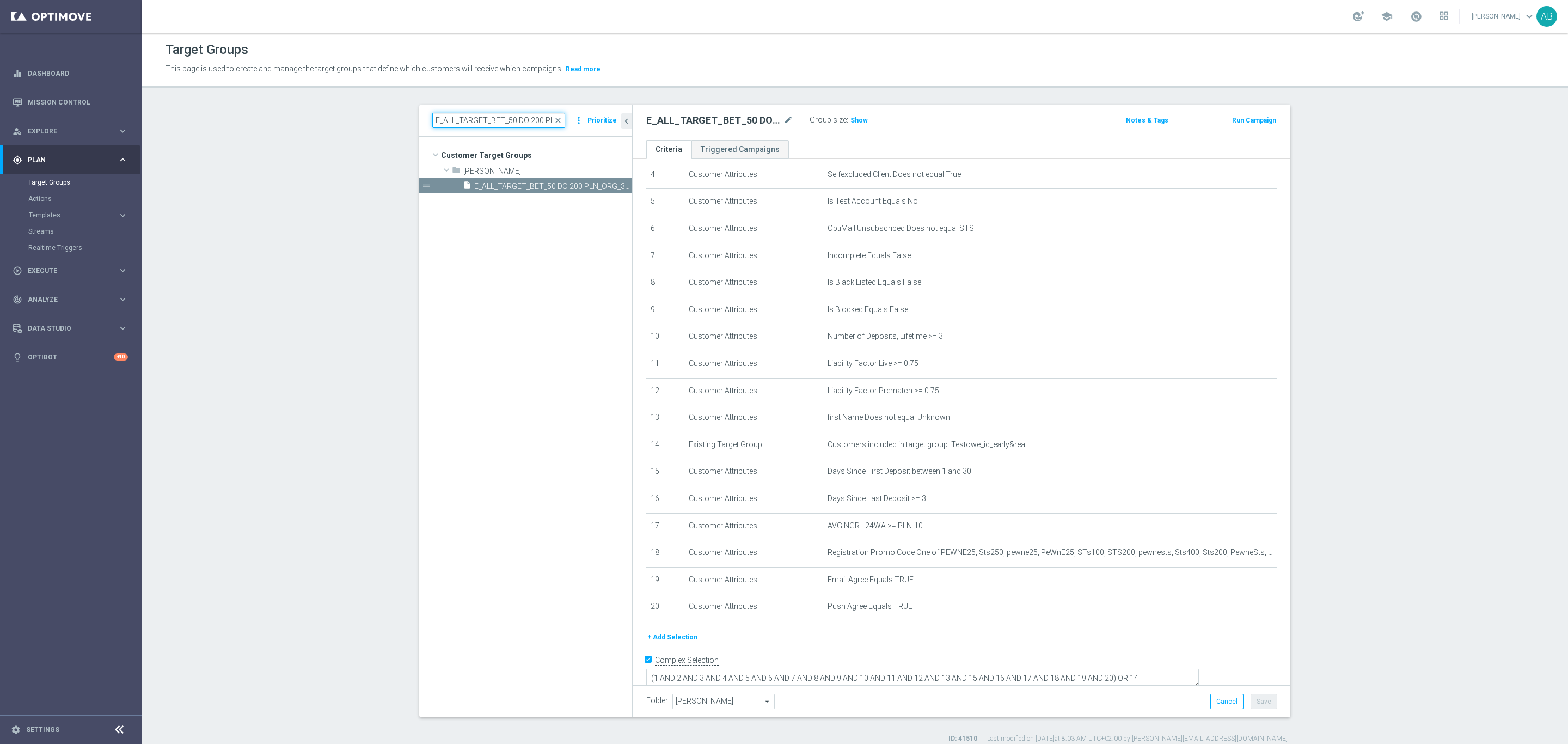
click at [519, 116] on input "E_ALL_TARGET_BET_50 DO 200 PLN_ORG_3DEPO_071025" at bounding box center [499, 120] width 133 height 15
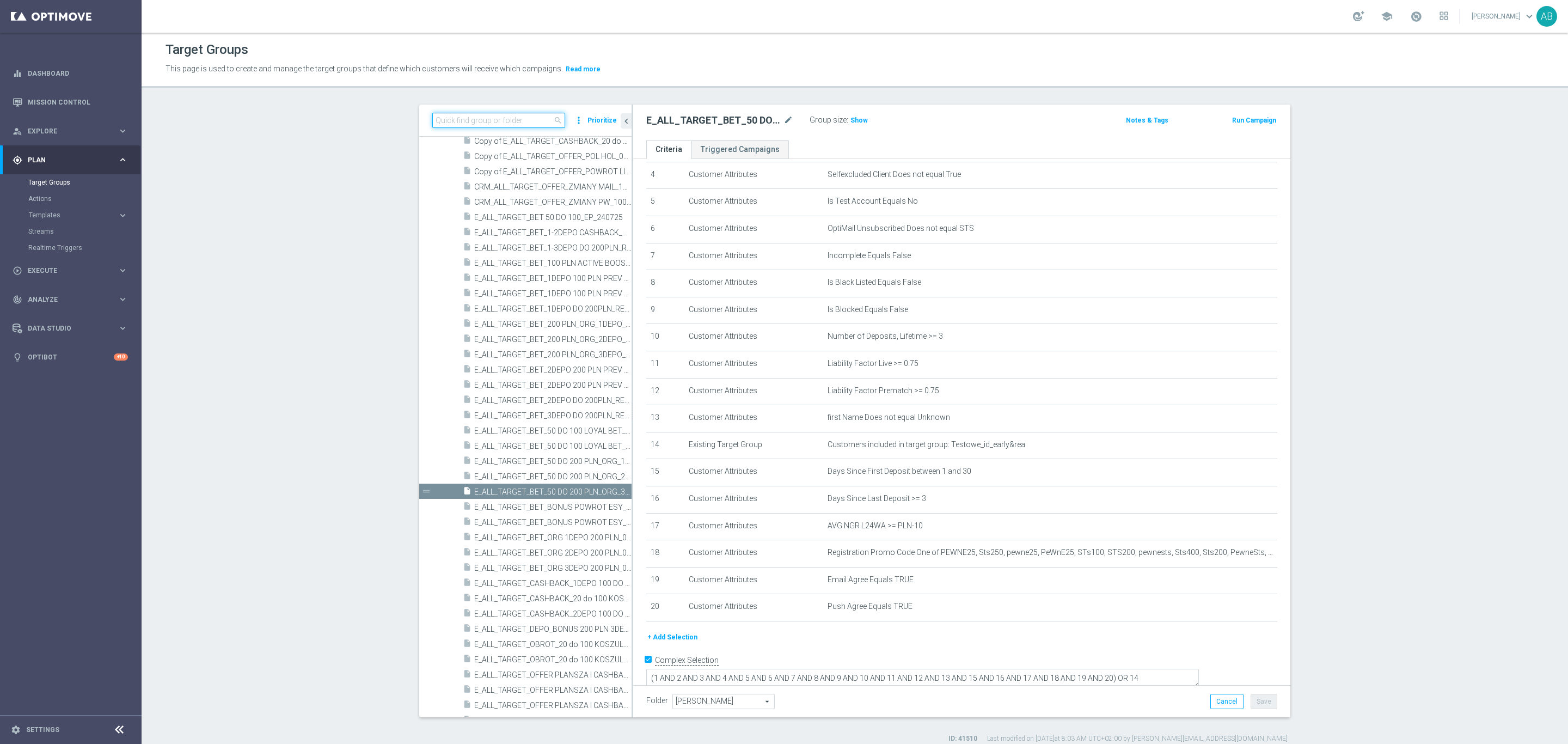
paste input "REACQ_ALL_TARGET_BET_50 DO 200ZL_071025"
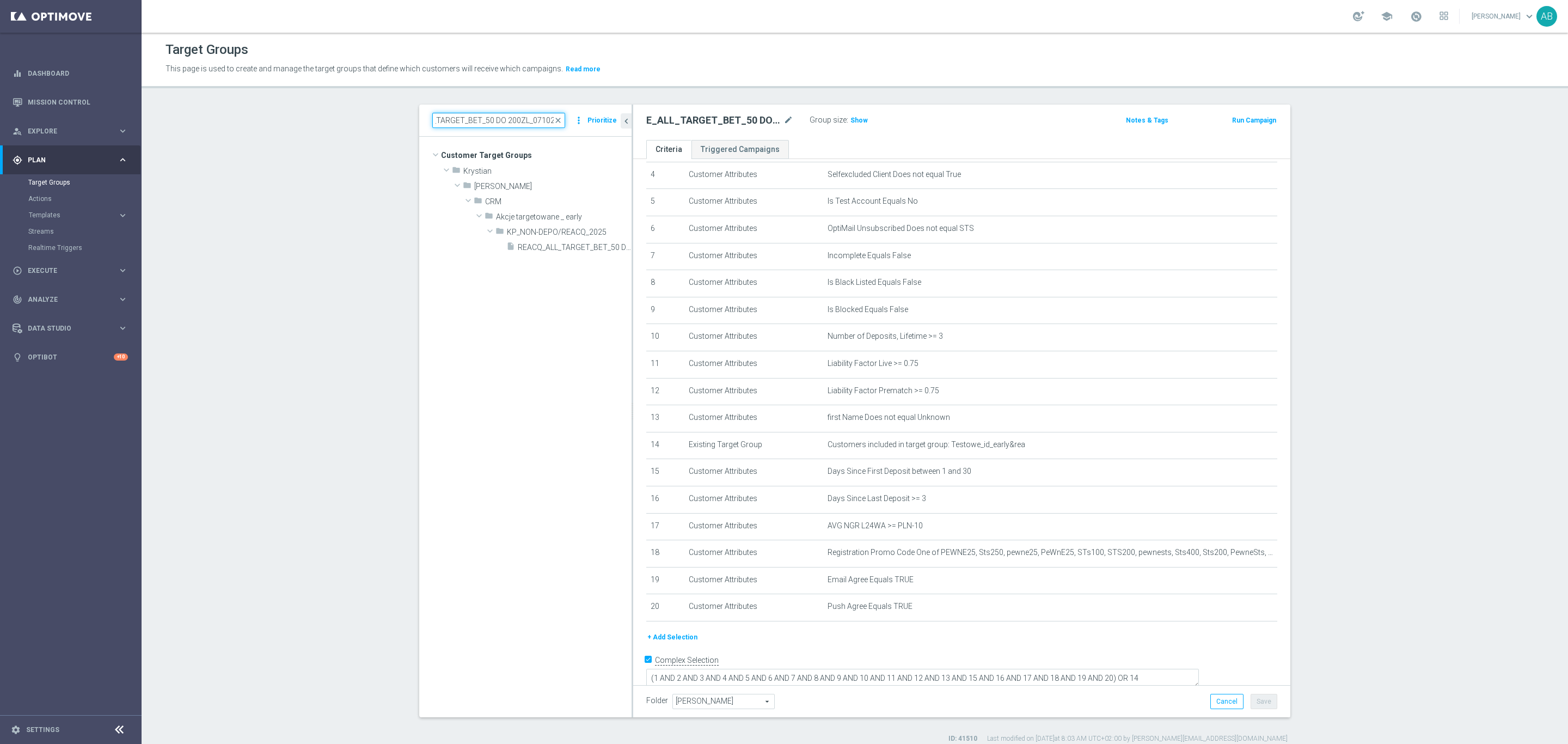
scroll to position [0, 0]
type input "REACQ_ALL_TARGET_BET_50 DO 200ZL_071025"
click at [518, 245] on span "REACQ_ALL_TARGET_BET_50 DO 200ZL_071025" at bounding box center [562, 247] width 89 height 9
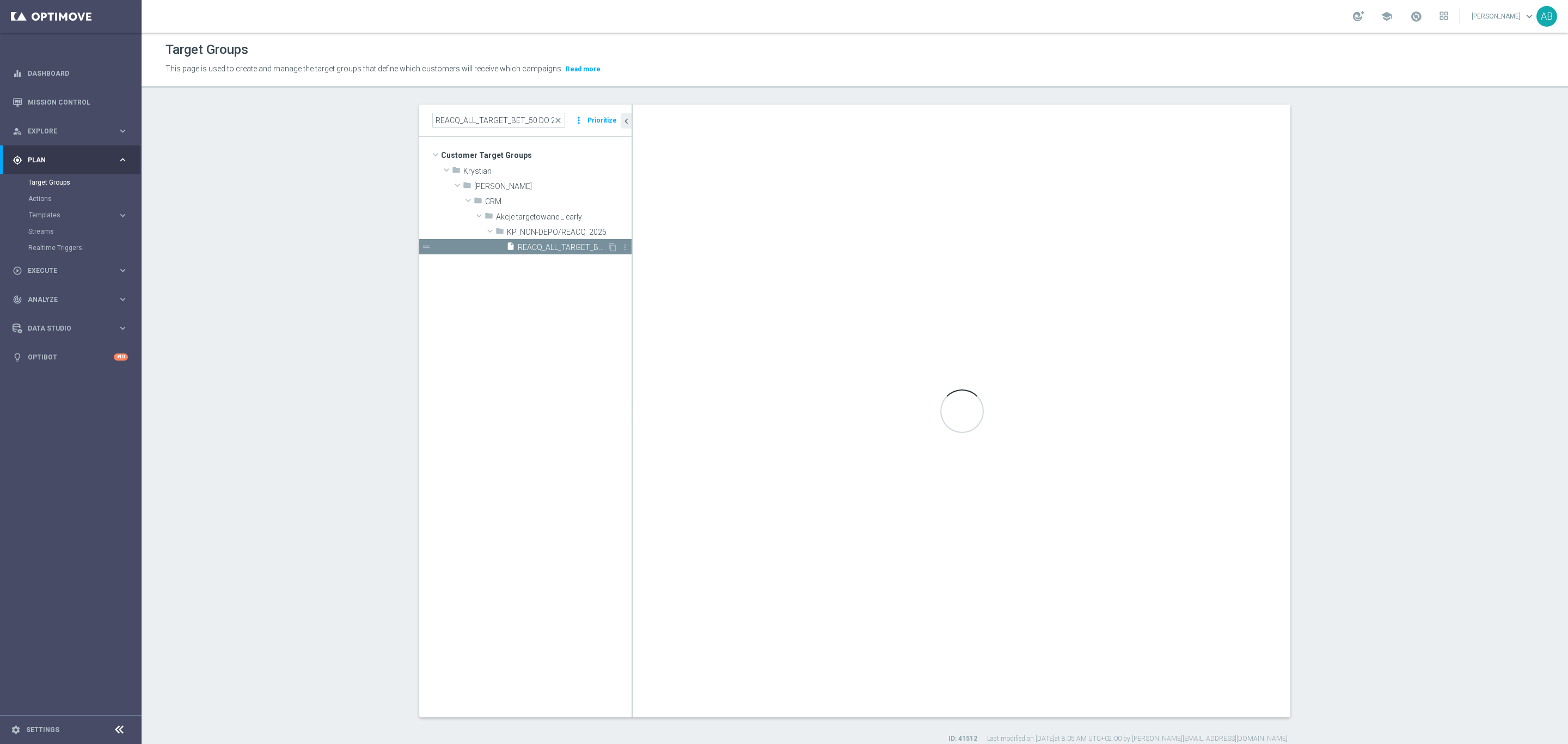
type textarea "(1 AND 2 AND 3 AND 4 AND 5 AND 6 AND 7 AND 8 AND 9 AND 10 AND 11 AND 12 AND 13 …"
type input "KP_NON-DEPO/REACQ_2025"
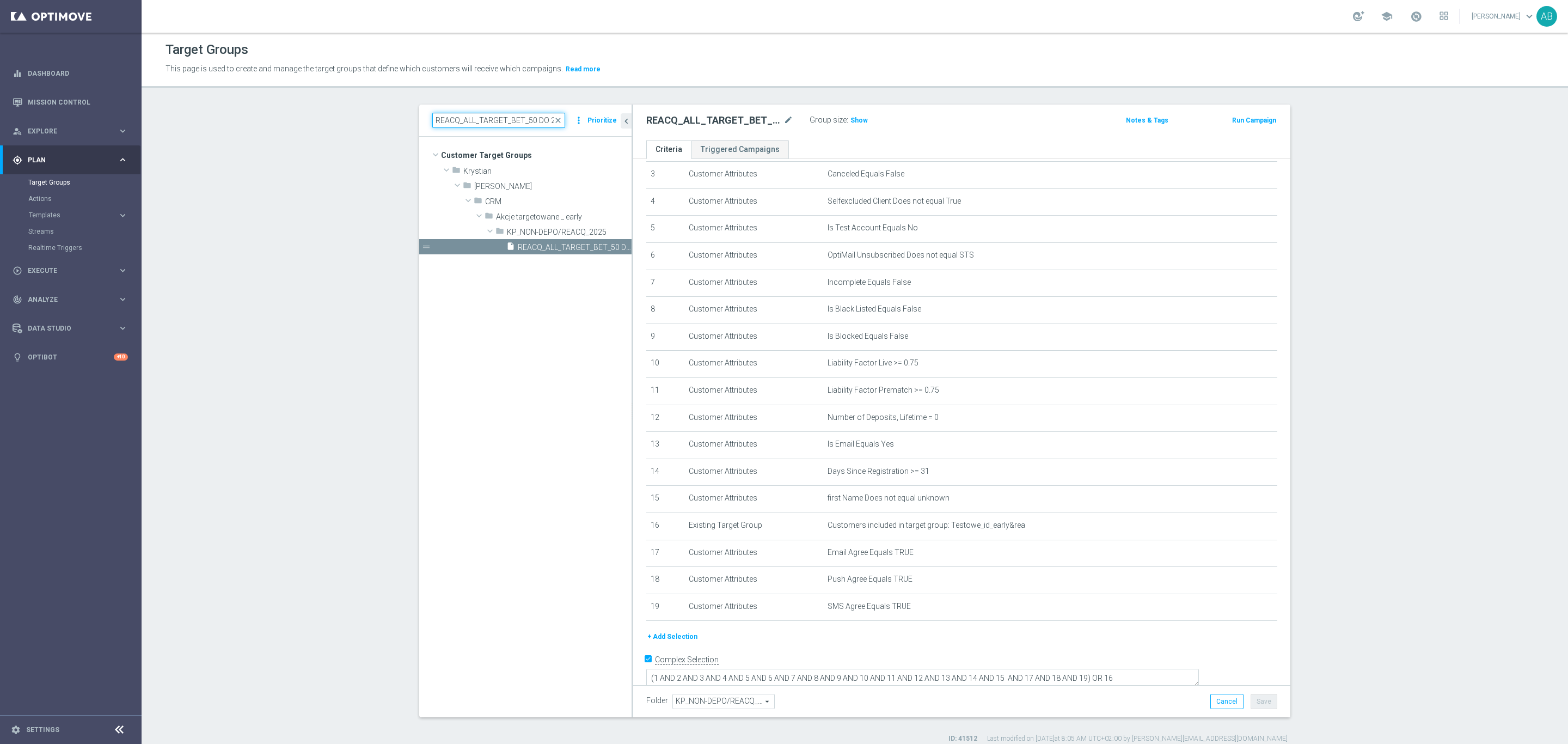
click at [508, 124] on input "REACQ_ALL_TARGET_BET_50 DO 200ZL_071025" at bounding box center [499, 120] width 133 height 15
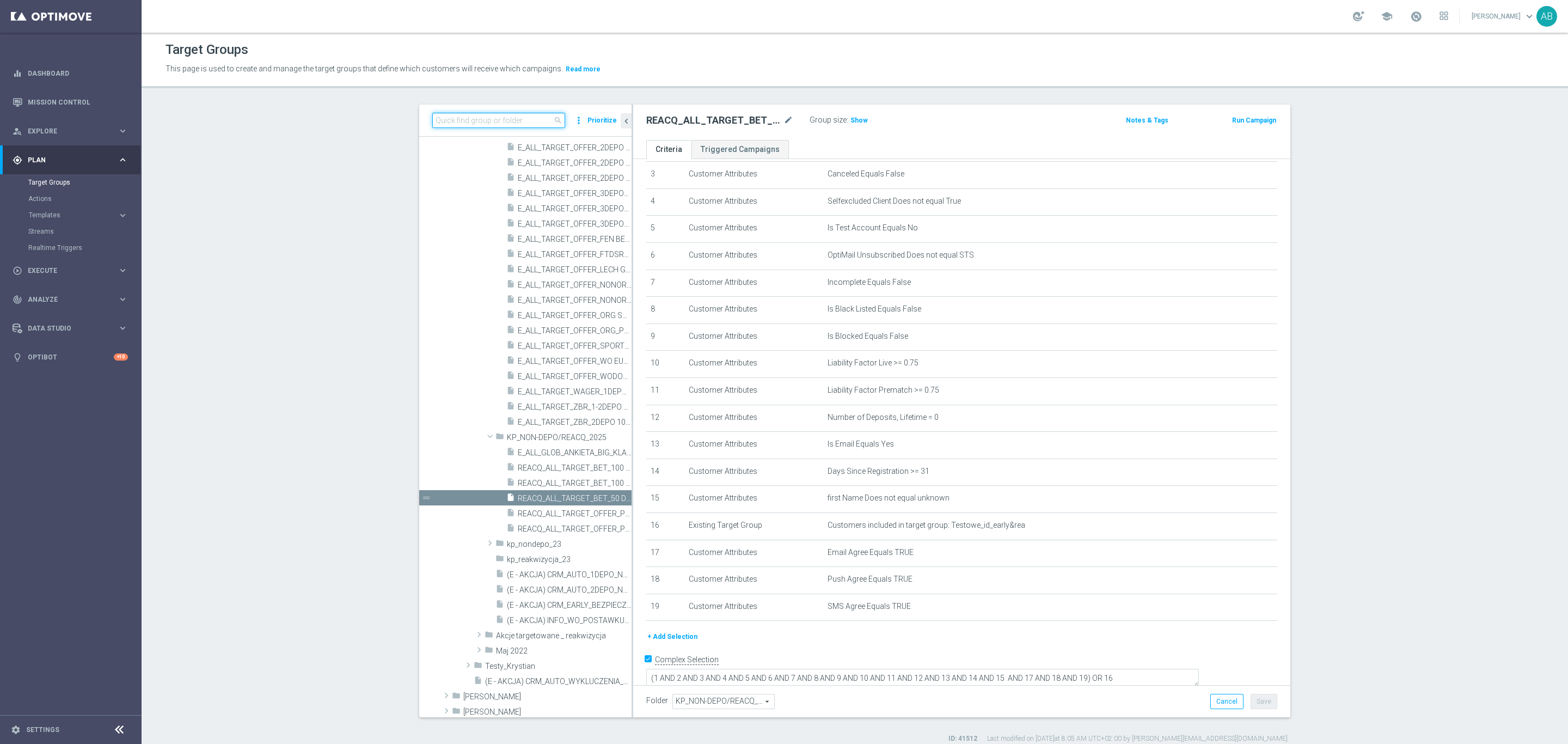
paste input "E_ALL_TARGET_BET_WIN50 DO 200 PLN_NONOPG_ALLDEPO_071025"
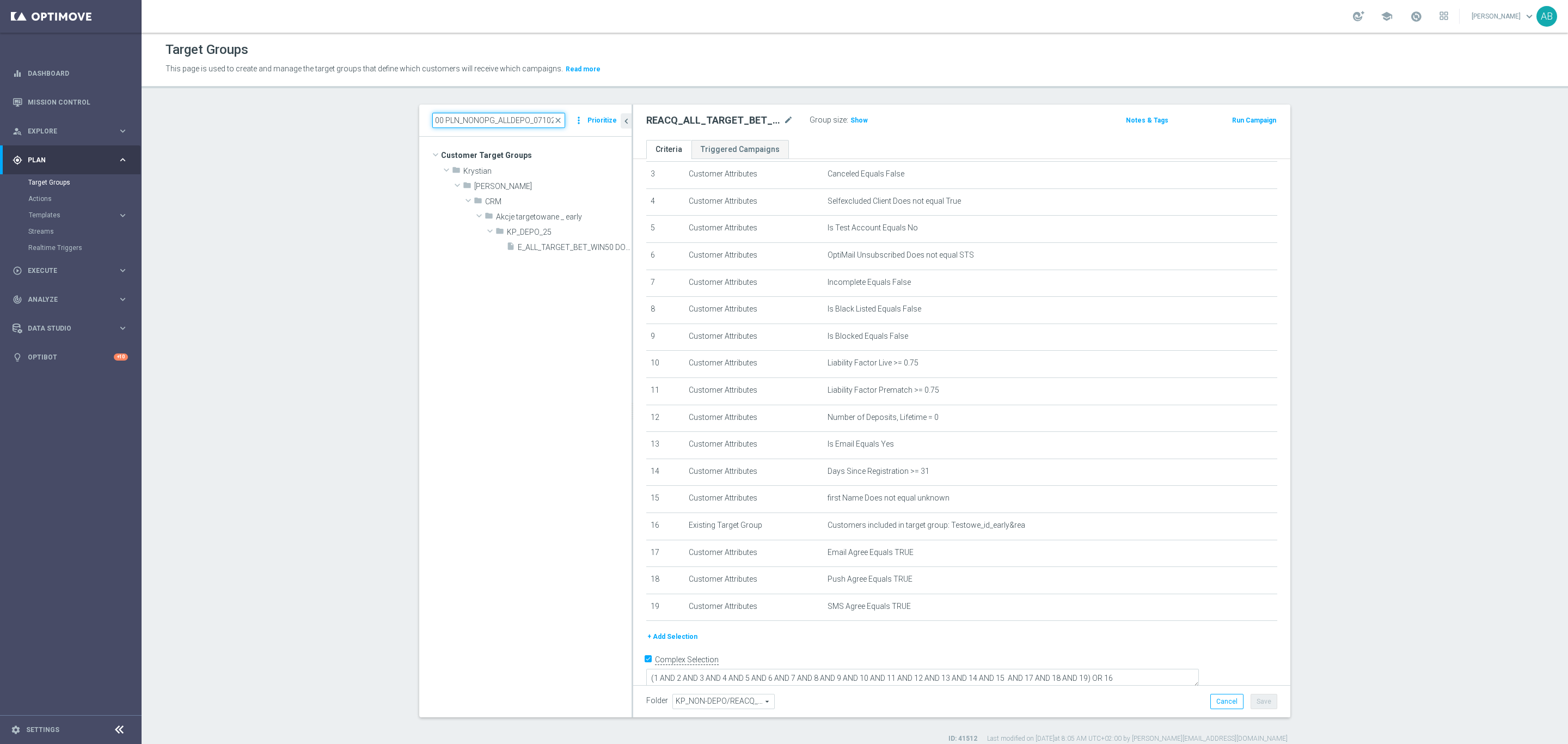
scroll to position [0, 0]
type input "E_ALL_TARGET_BET_WIN50 DO 200 PLN_NONOPG_ALLDEPO_071025"
click at [531, 245] on span "E_ALL_TARGET_BET_WIN50 DO 200 PLN_NONOPG_ALLDEPO_071025" at bounding box center [562, 247] width 89 height 9
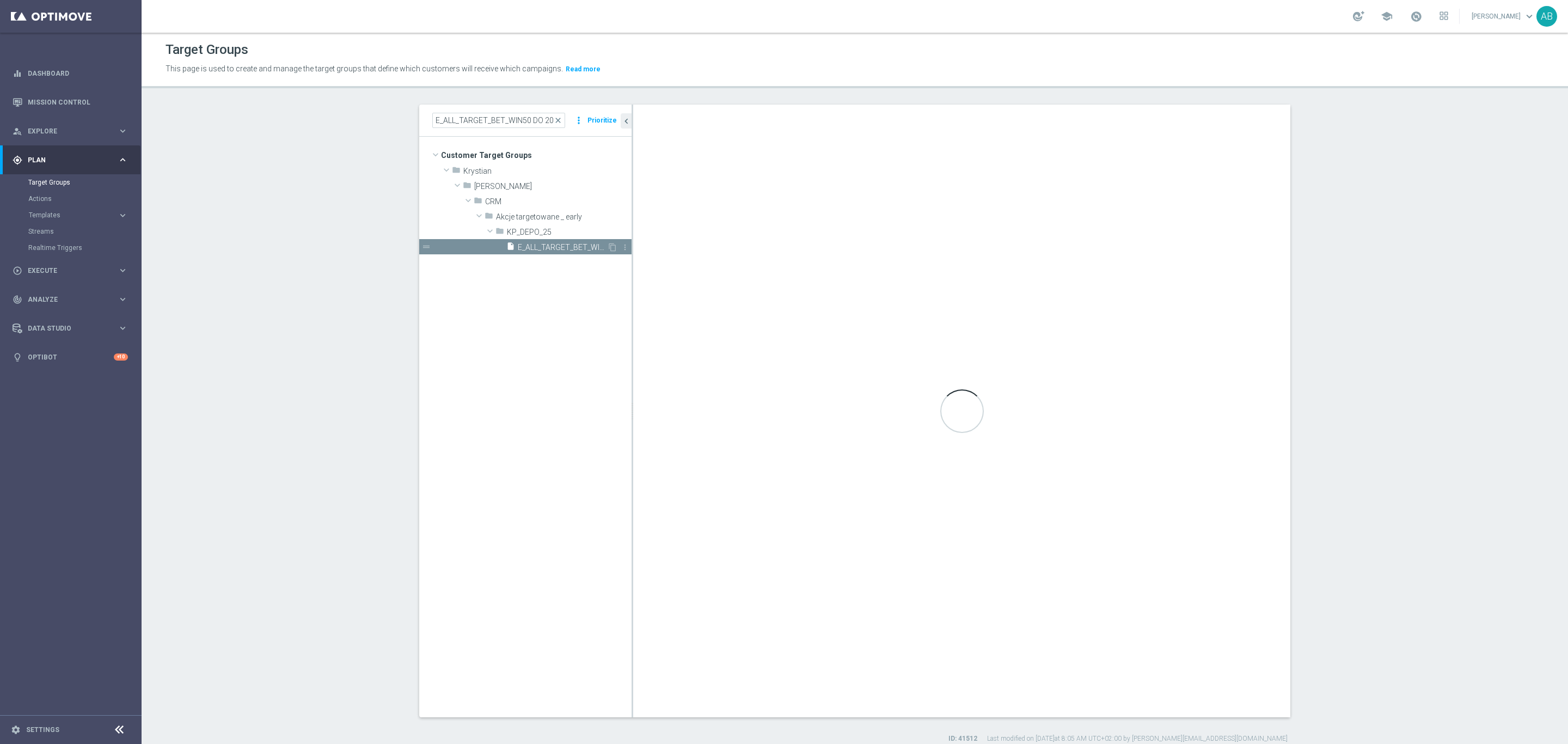
type textarea "(1 AND 2 AND 3 AND 4 AND 5 AND 6 AND 7 AND 8 AND 9 AND 10 AND 11 AND 12 AND 13 …"
type input "KP_DEPO_25"
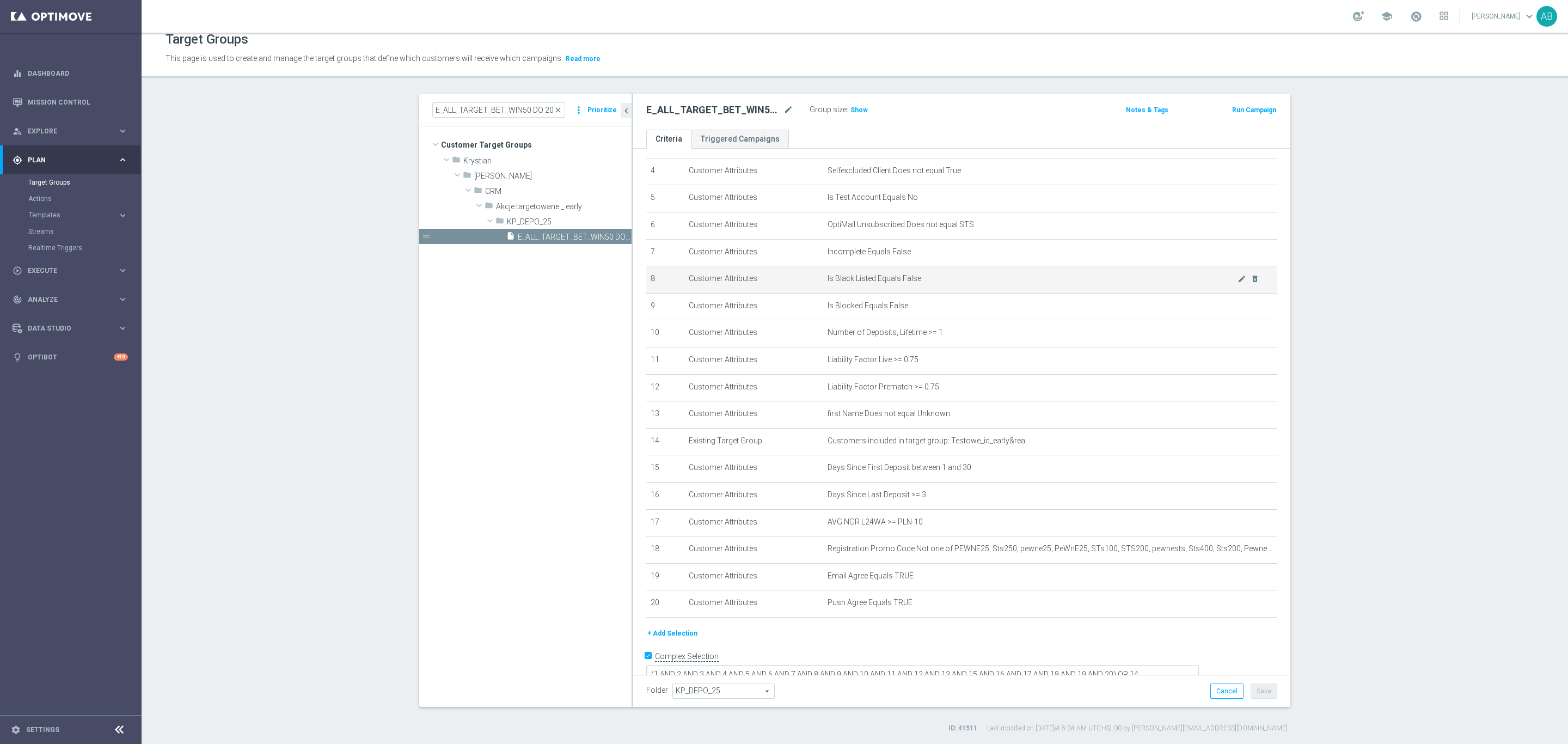
scroll to position [116, 0]
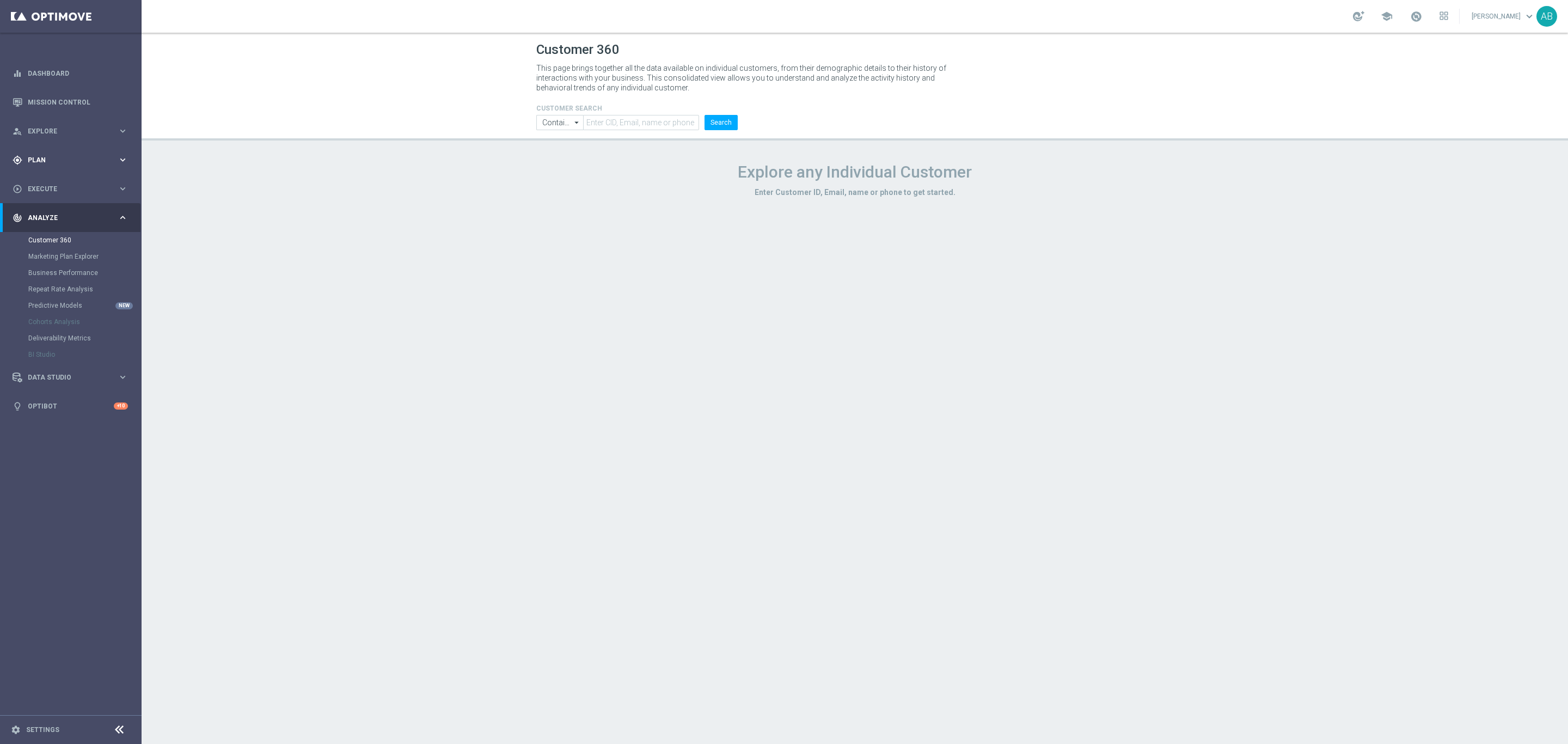
click at [82, 157] on span "Plan" at bounding box center [73, 160] width 90 height 7
click at [51, 263] on div "play_circle_outline Execute keyboard_arrow_right" at bounding box center [70, 270] width 141 height 29
click at [65, 214] on link "Campaign Builder" at bounding box center [71, 211] width 85 height 9
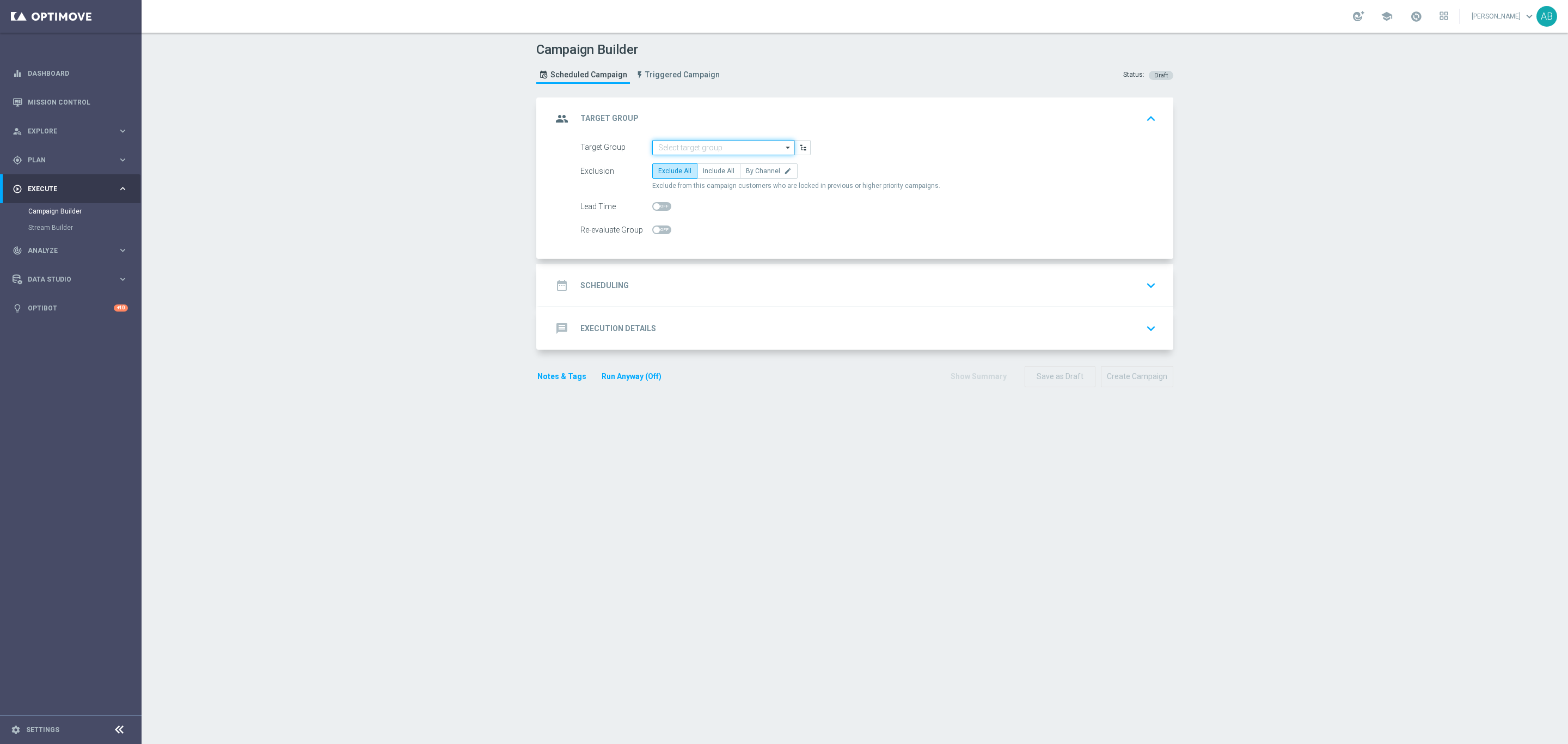
click at [709, 146] on input at bounding box center [723, 147] width 142 height 15
paste input "E_ALL_TARGET_BET_50 DO 200 PLN_ORG_1DEPO_071025"
click at [704, 168] on div "E_ALL_TARGET_BET_50 DO 200 PLN_ORG_1DEPO_071025" at bounding box center [723, 169] width 131 height 19
type input "E_ALL_TARGET_BET_50 DO 200 PLN_ORG_1DEPO_071025"
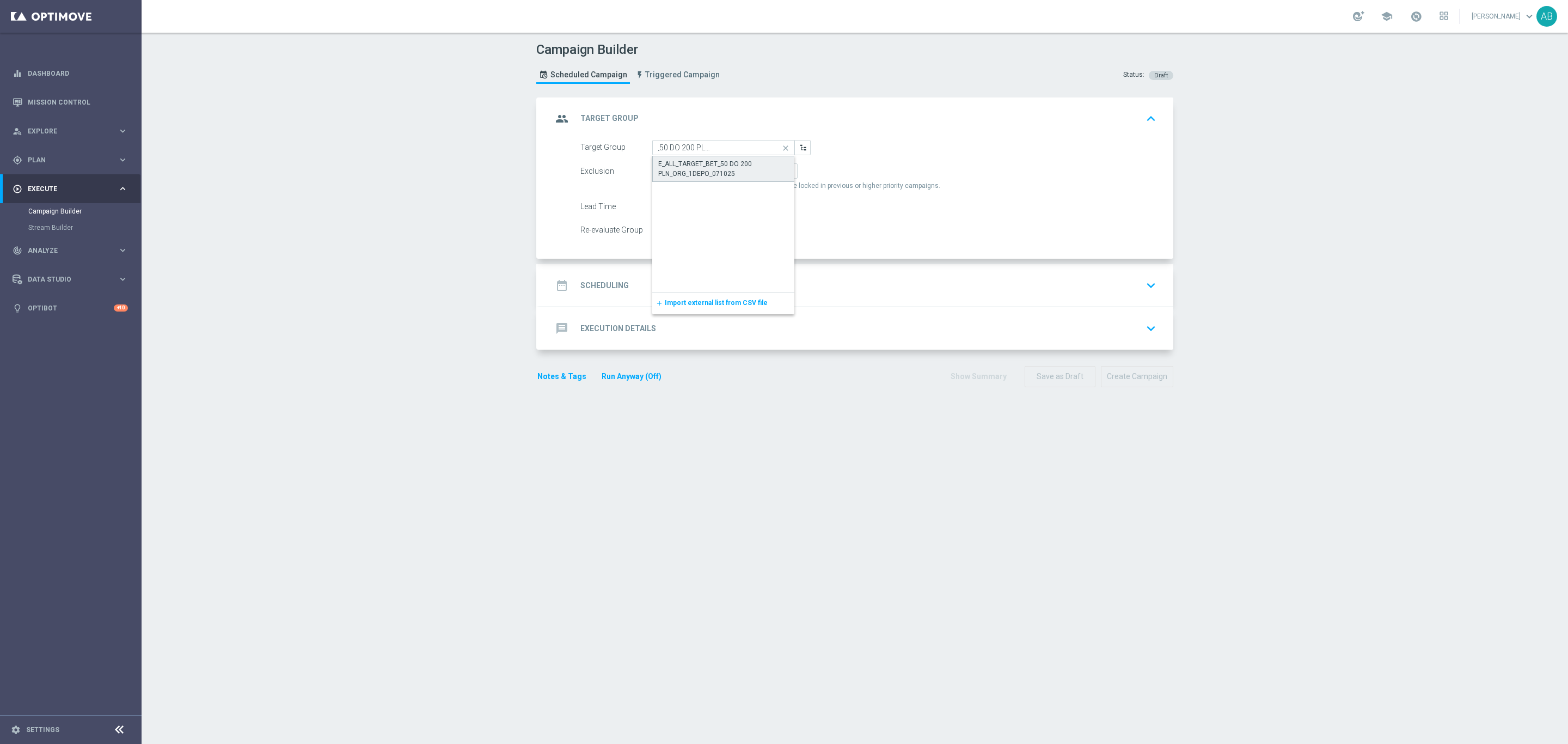
scroll to position [0, 0]
click at [750, 177] on label "By Channel edit" at bounding box center [769, 170] width 58 height 15
click at [750, 177] on input "By Channel edit" at bounding box center [749, 173] width 7 height 7
radio input "true"
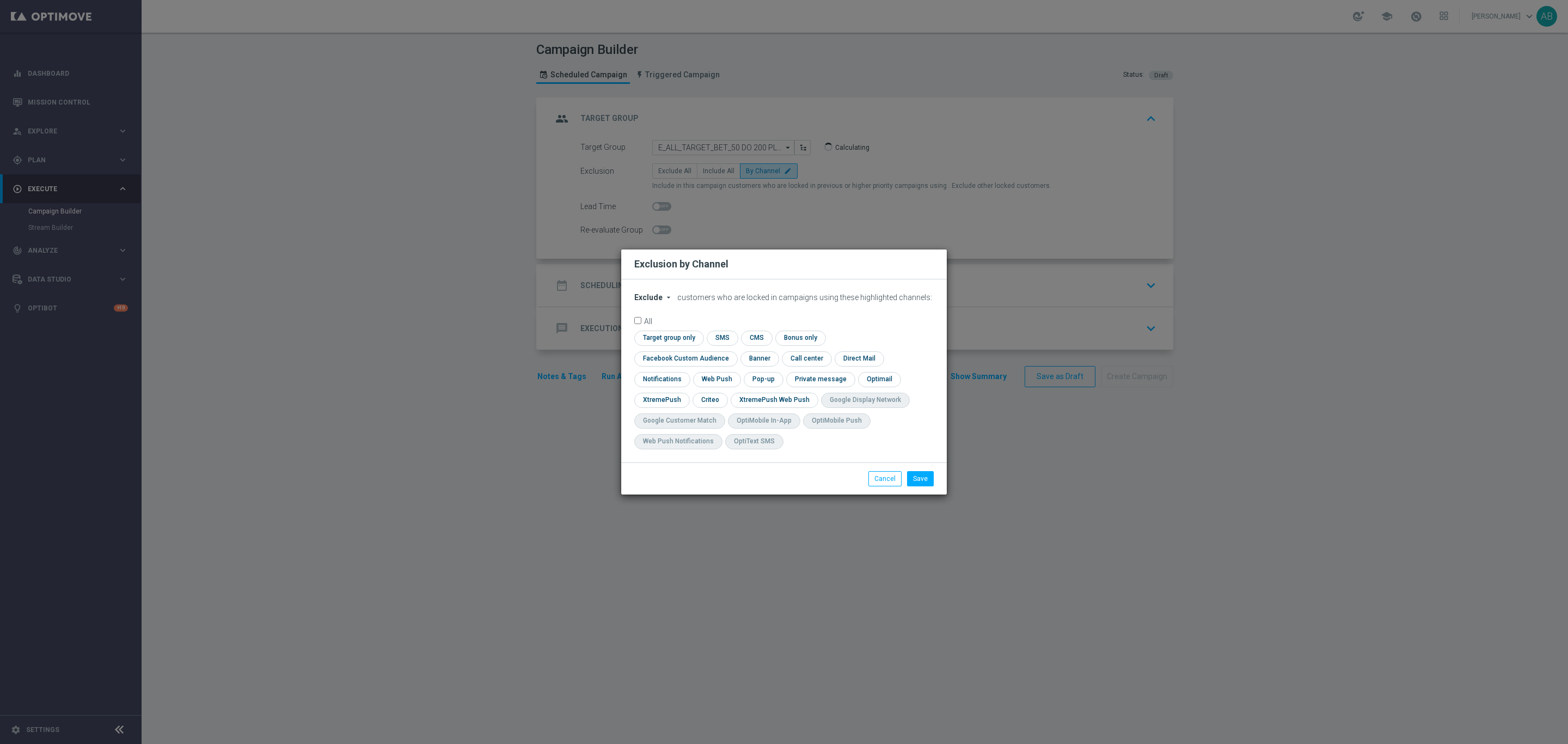
click at [650, 302] on span "Exclude" at bounding box center [648, 297] width 29 height 9
click at [0, 0] on span "Include" at bounding box center [0, 0] width 0 height 0
click at [733, 351] on input "checkbox" at bounding box center [684, 359] width 99 height 15
checkbox input "true"
click at [712, 402] on input "checkbox" at bounding box center [709, 400] width 33 height 15
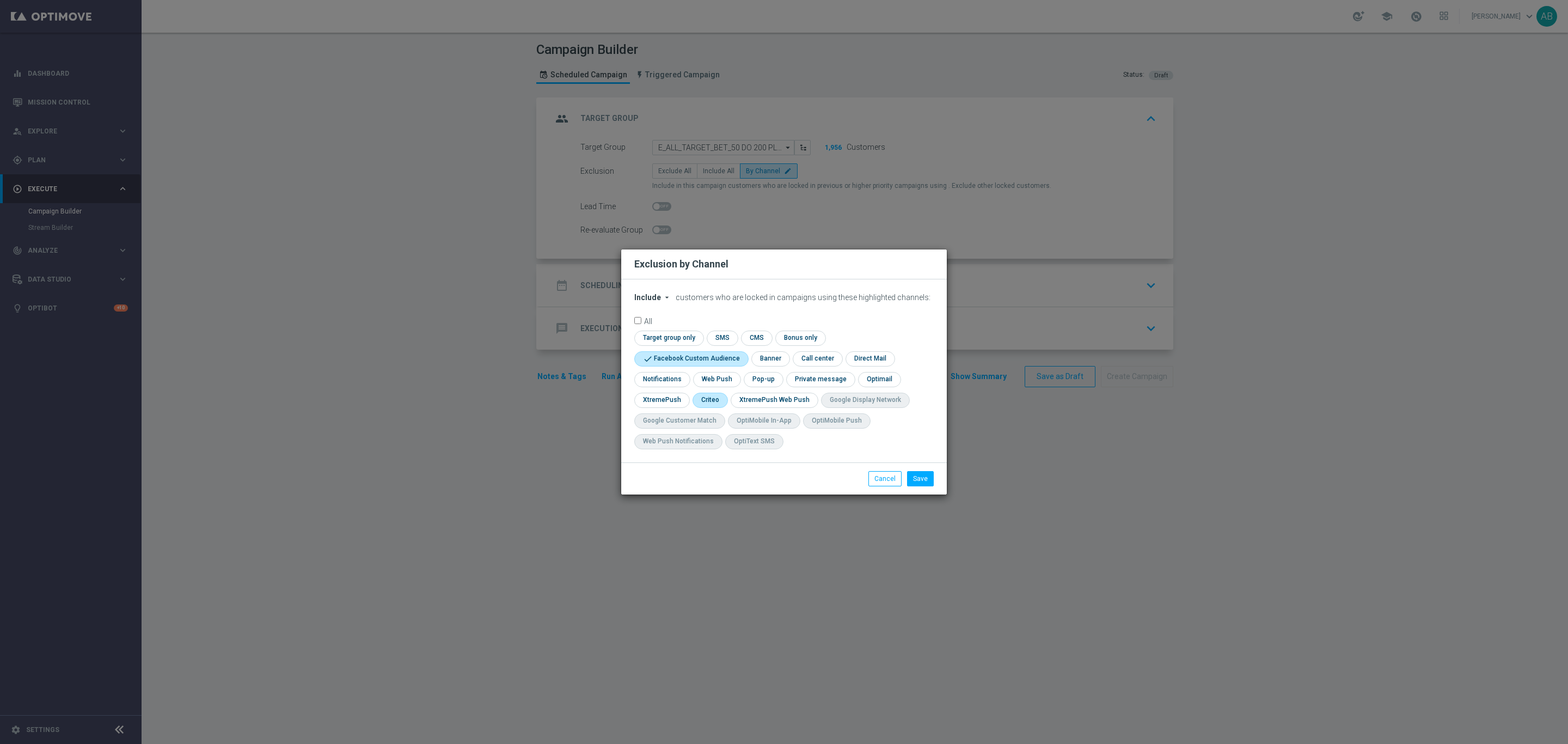
checkbox input "true"
click at [761, 378] on input "checkbox" at bounding box center [763, 379] width 38 height 15
checkbox input "true"
click at [930, 477] on button "Save" at bounding box center [920, 479] width 27 height 15
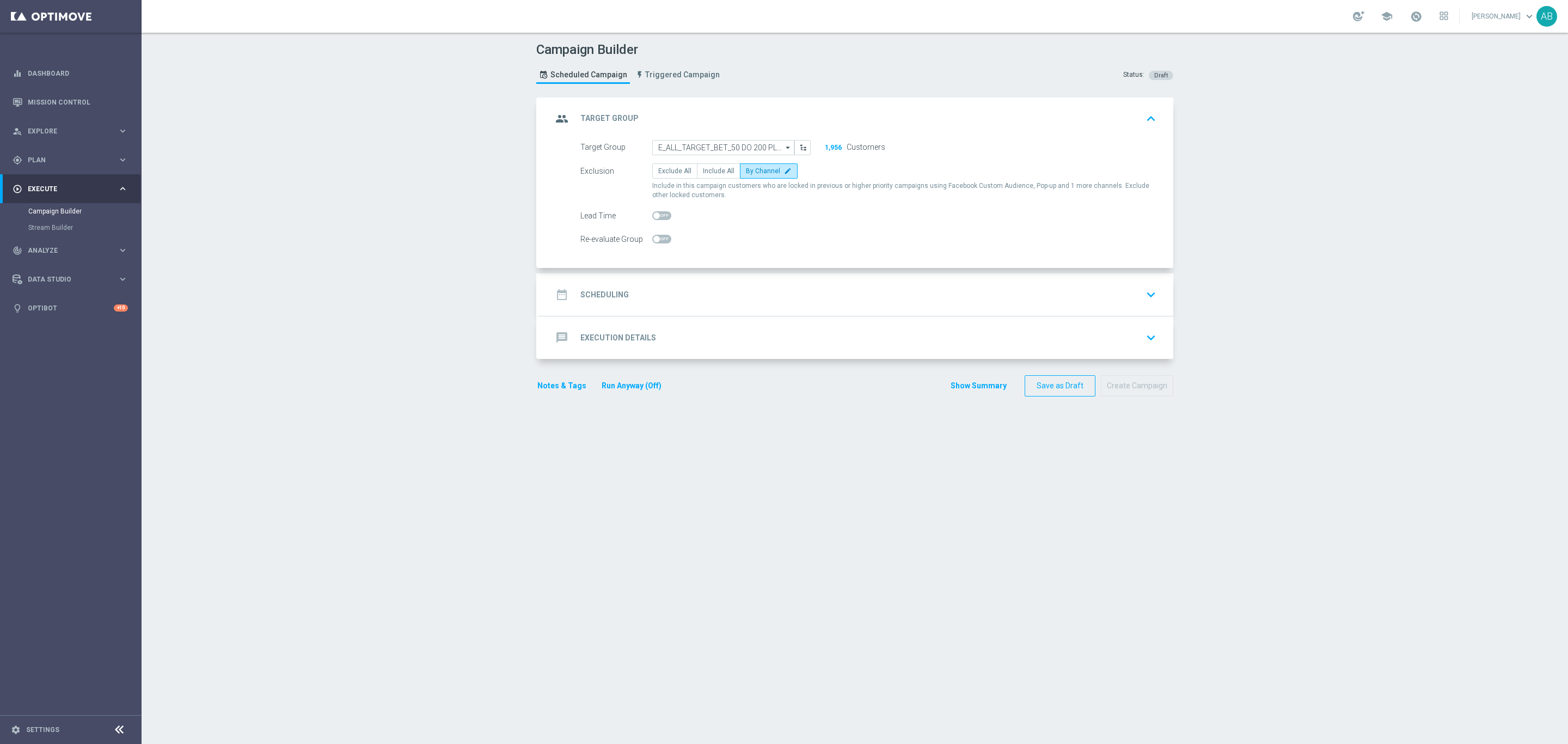
click at [765, 292] on div "date_range Scheduling keyboard_arrow_down" at bounding box center [856, 295] width 608 height 21
click at [765, 292] on div "date_range Scheduling keyboard_arrow_down Start Date [DATE] Lock customers for …" at bounding box center [856, 295] width 634 height 43
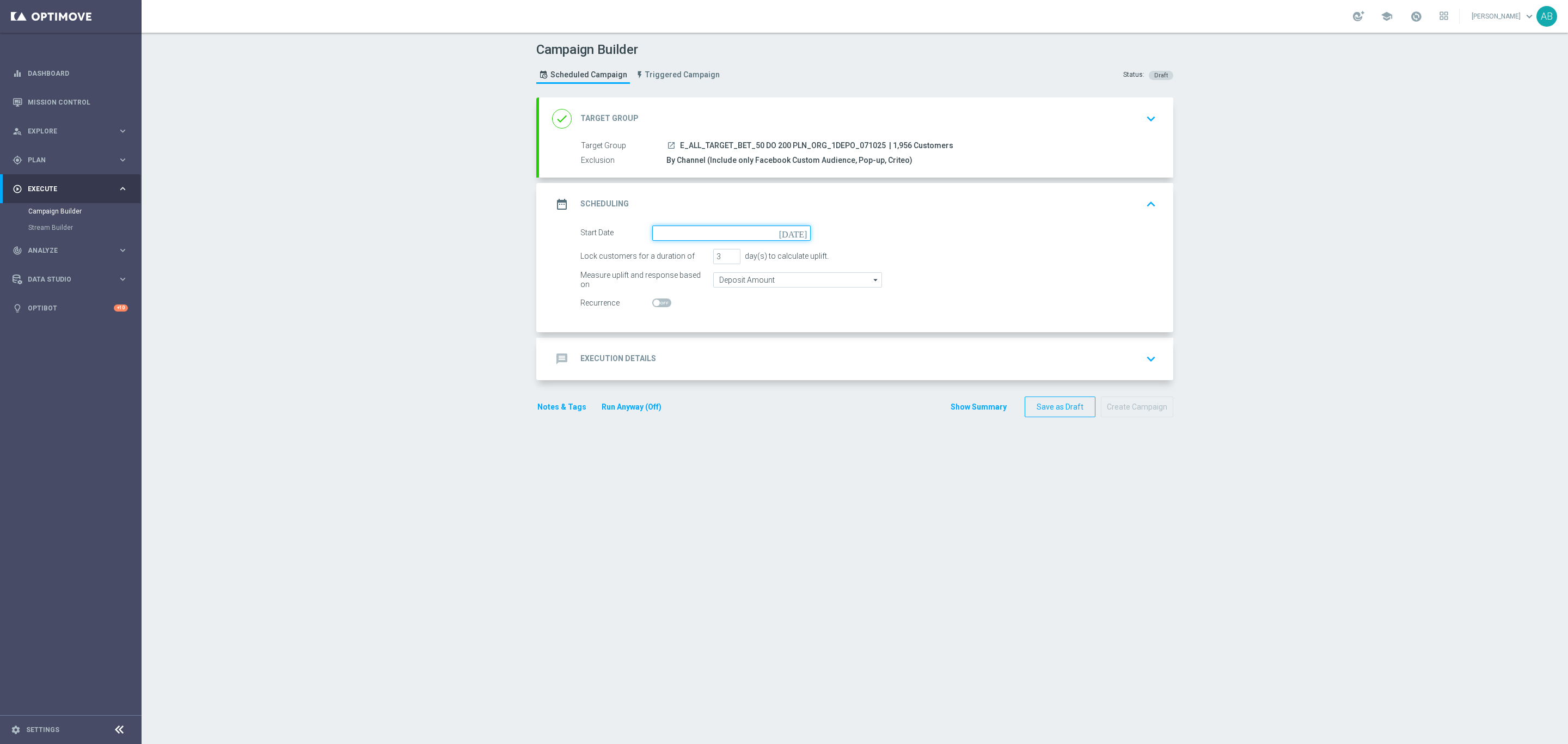
click at [685, 237] on input at bounding box center [732, 233] width 158 height 15
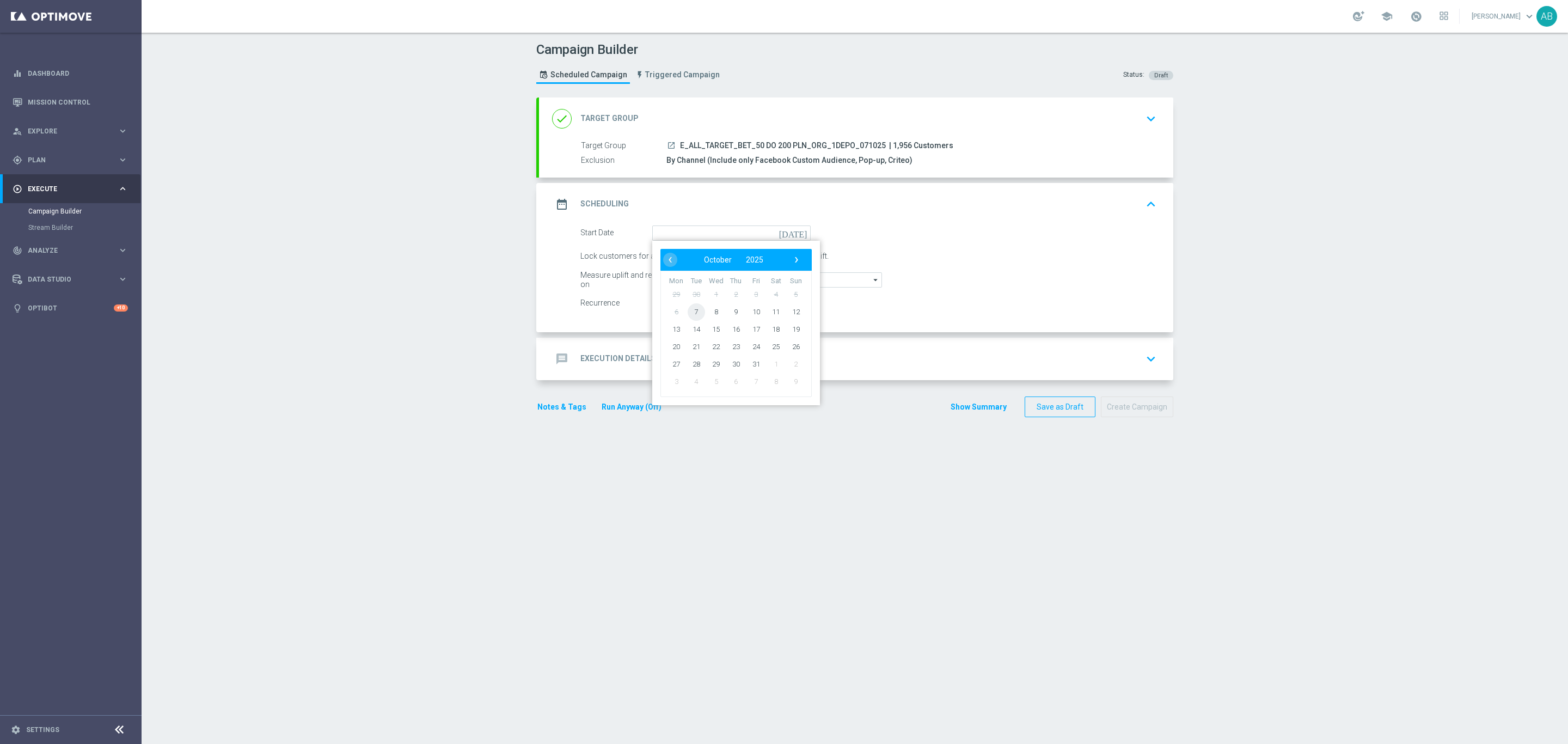
click at [694, 312] on span "7" at bounding box center [696, 311] width 18 height 18
type input "[DATE]"
click at [718, 260] on input "3" at bounding box center [727, 256] width 27 height 15
type input "1"
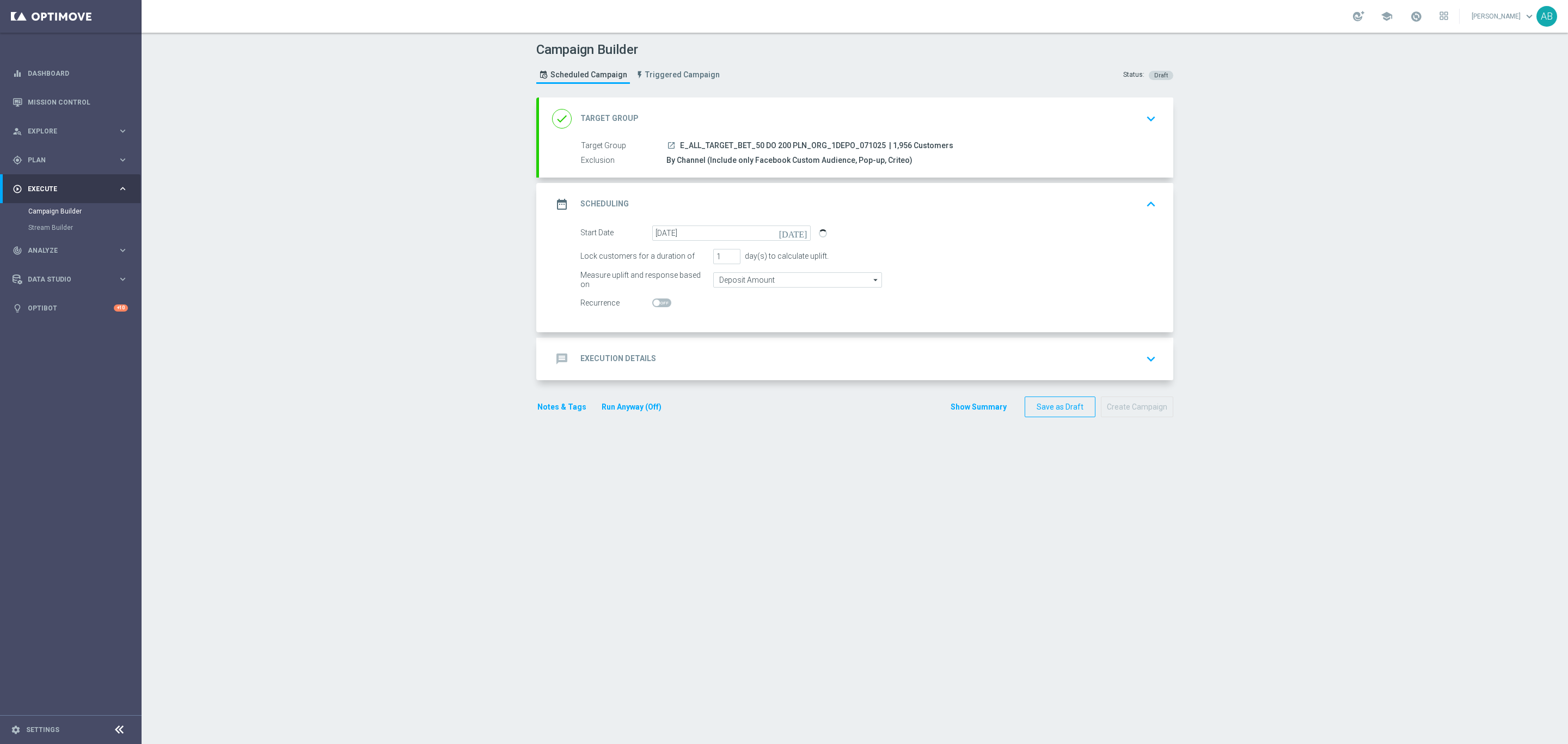
click at [699, 364] on div "message Execution Details keyboard_arrow_down" at bounding box center [856, 359] width 608 height 21
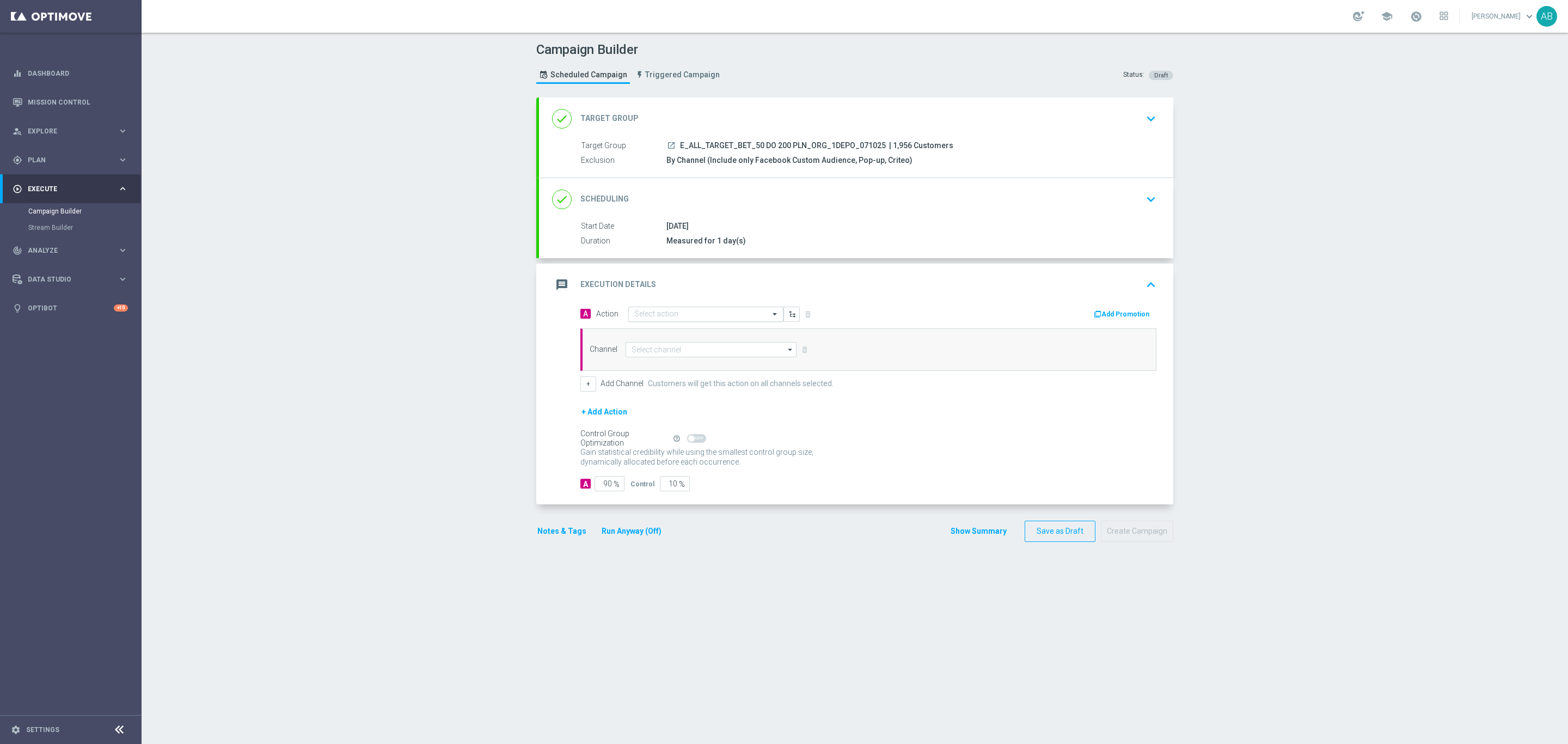
click at [688, 317] on input "text" at bounding box center [695, 314] width 121 height 9
paste input "E_ALL_TARGET_BET_50 DO 200 PLN_ORG_1DEPO_071025"
type input "E_ALL_TARGET_BET_50 DO 200 PLN_ORG_1DEPO_071025"
click at [684, 334] on label "E_ALL_TARGET_BET_50 DO 200 PLN_ORG_1DEPO_071025" at bounding box center [721, 332] width 173 height 9
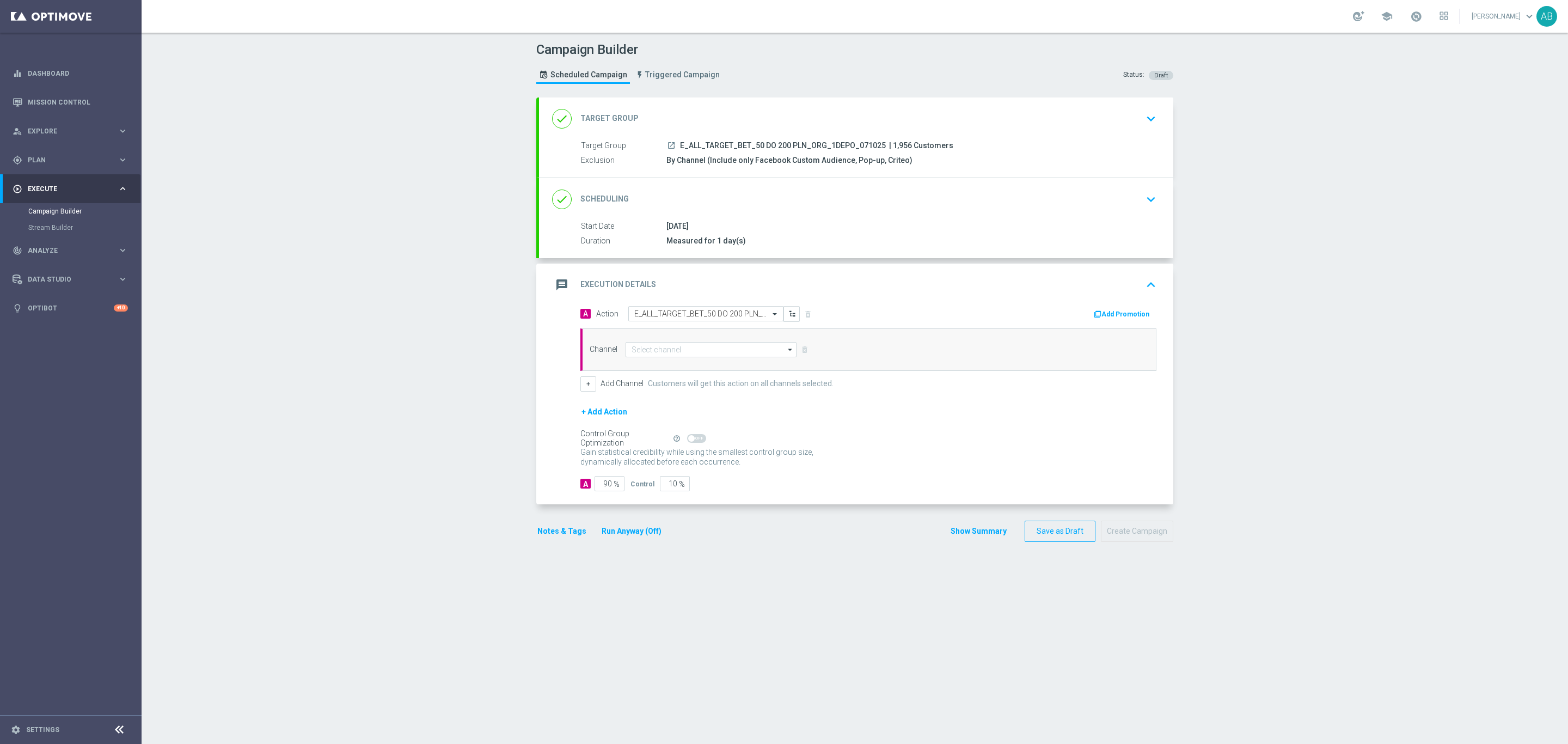
scroll to position [0, 0]
click at [678, 348] on input at bounding box center [711, 349] width 171 height 15
click at [673, 368] on div "Optimail" at bounding box center [711, 365] width 171 height 15
type input "Optimail"
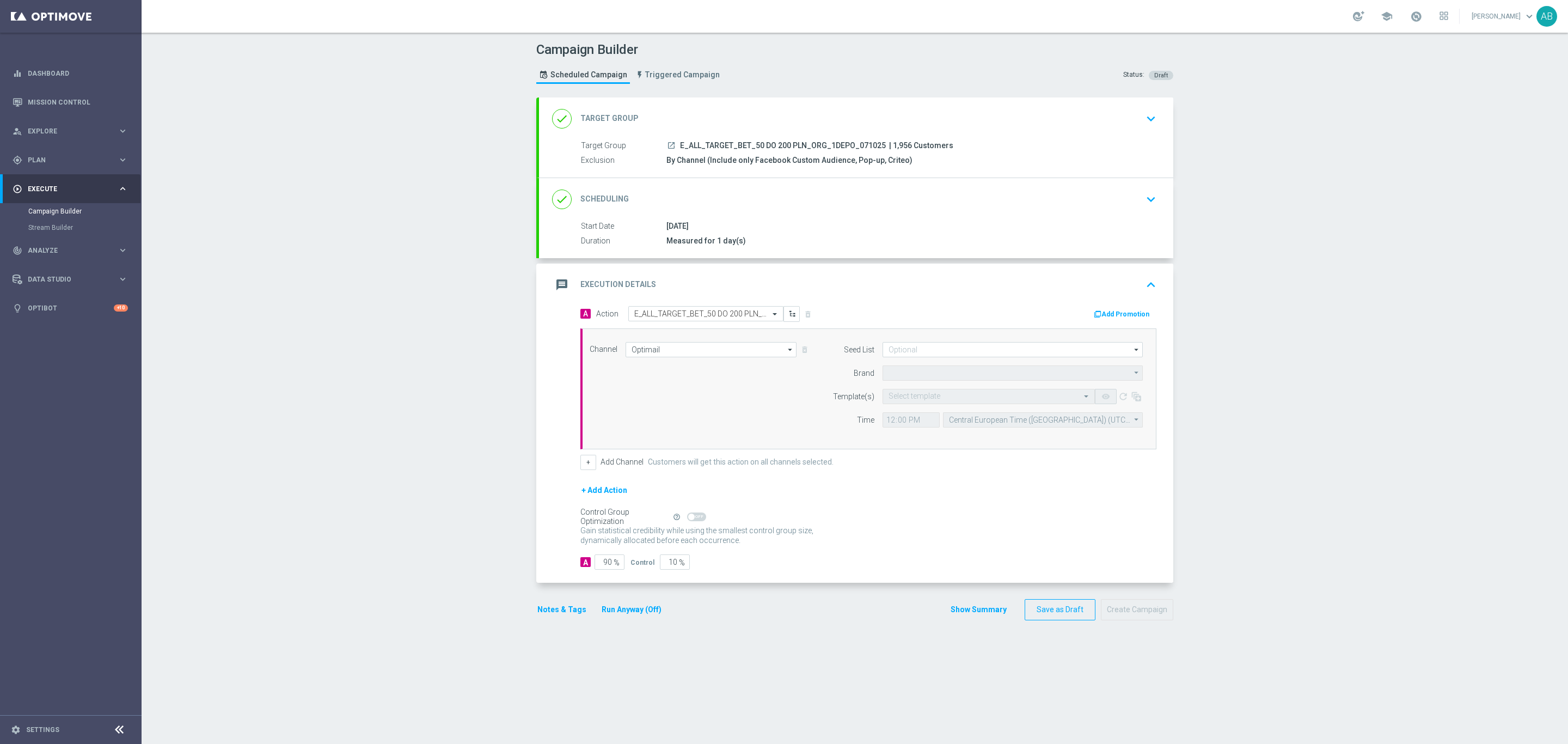
type input "STS"
click at [915, 352] on input at bounding box center [1013, 349] width 261 height 15
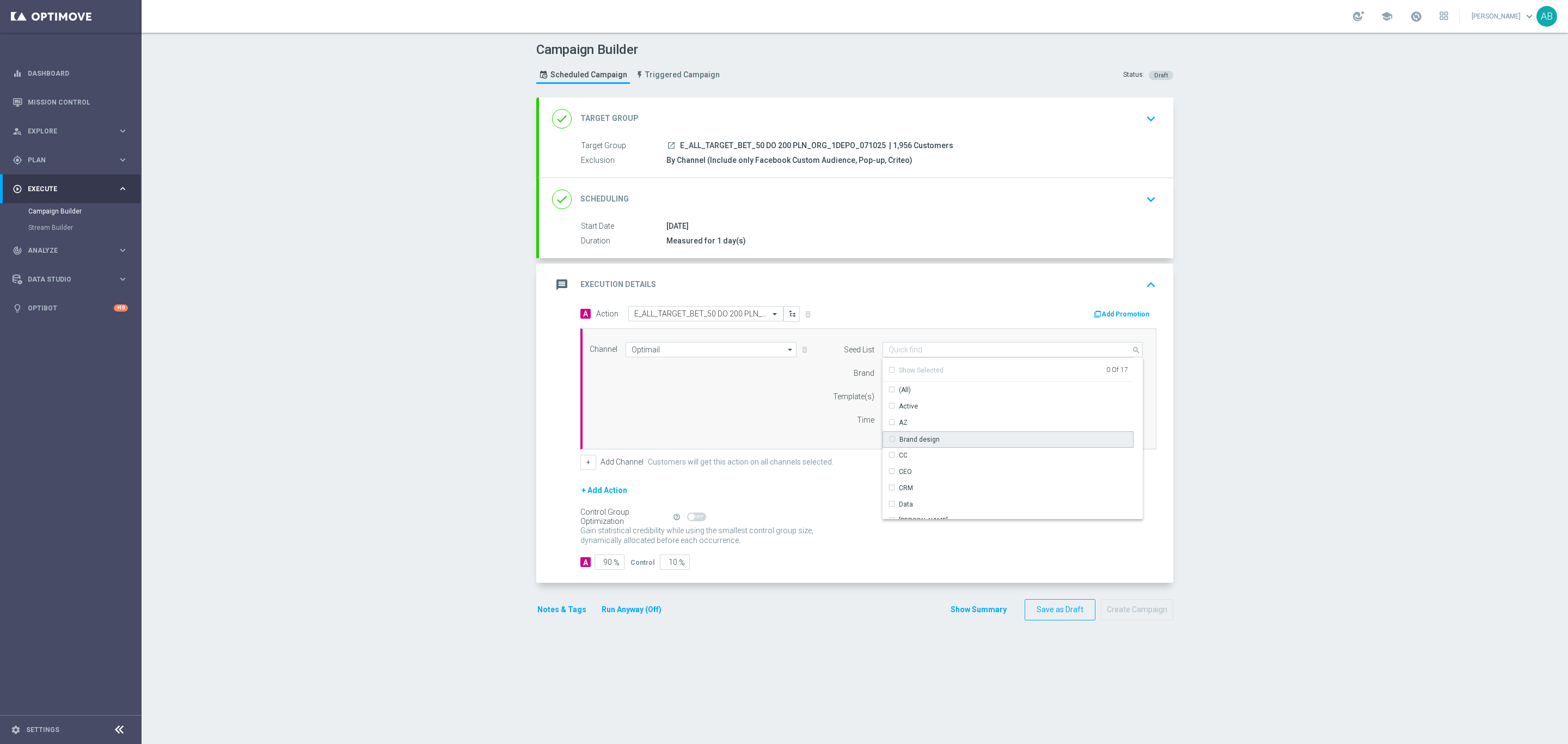
click at [965, 438] on div "Brand design" at bounding box center [1008, 439] width 251 height 16
click at [950, 504] on div "Reactivation" at bounding box center [1008, 505] width 251 height 16
click at [711, 409] on div "Channel Optimail Optimail arrow_drop_down Show Selected 1 of 22 Target group on…" at bounding box center [866, 389] width 570 height 94
type input "Selected 2 of 17"
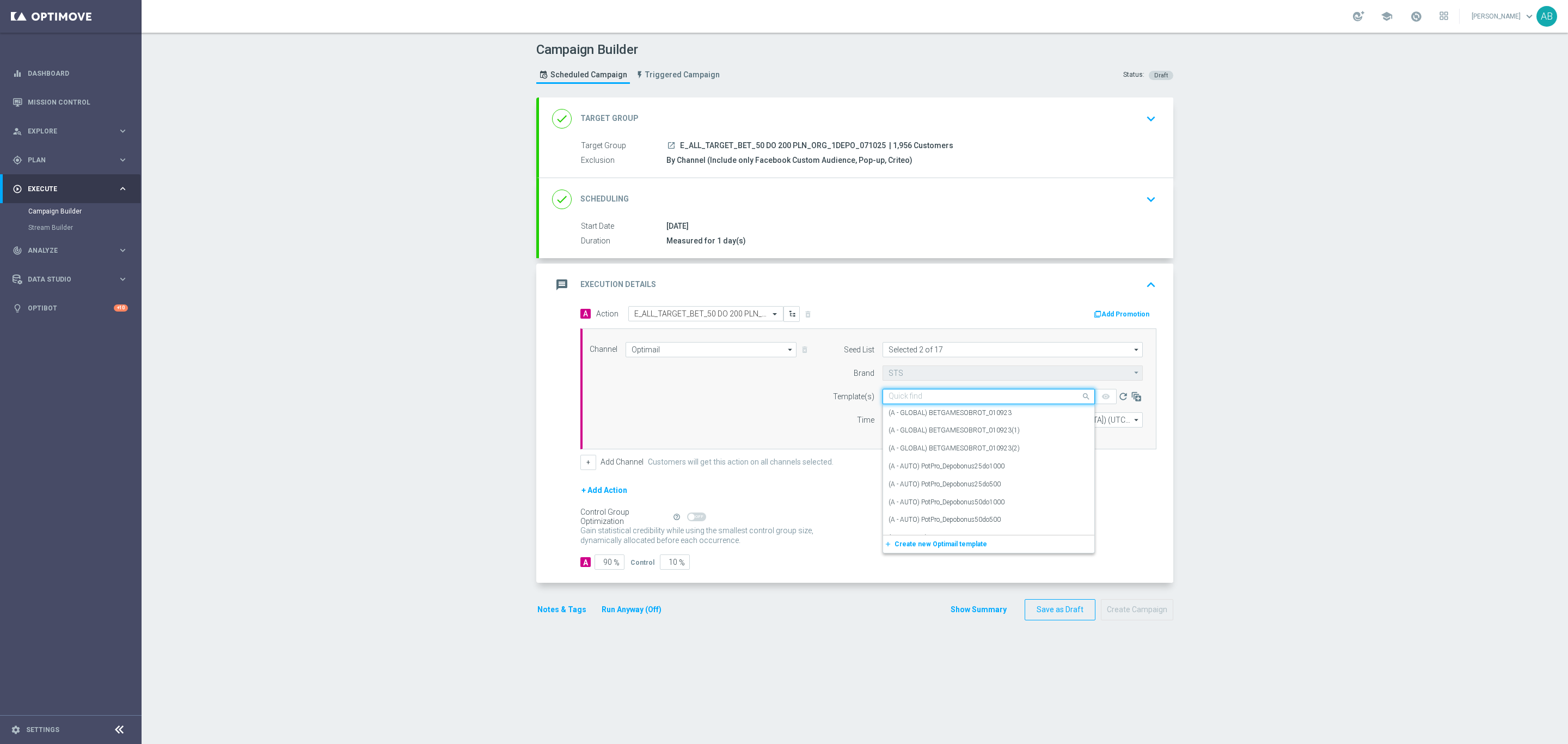
click at [930, 401] on input "text" at bounding box center [978, 396] width 178 height 9
paste input "E_ALL_TARGET_BET_50 DO 200 PLN_ORG_1DEPO_071025"
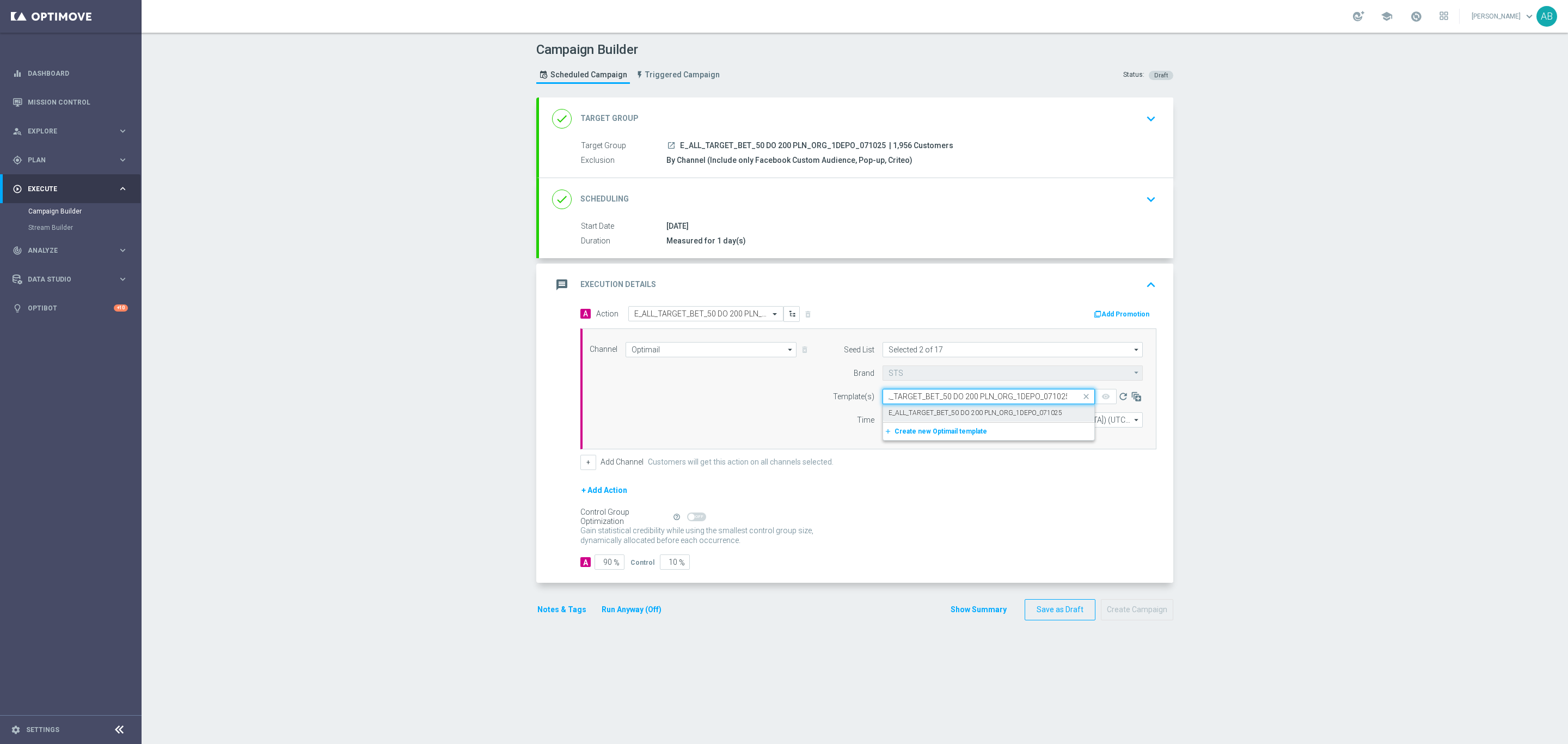
click at [928, 413] on label "E_ALL_TARGET_BET_50 DO 200 PLN_ORG_1DEPO_071025" at bounding box center [975, 413] width 173 height 9
type input "E_ALL_TARGET_BET_50 DO 200 PLN_ORG_1DEPO_071025"
click at [883, 426] on input "12:00" at bounding box center [911, 419] width 57 height 15
type input "16:01"
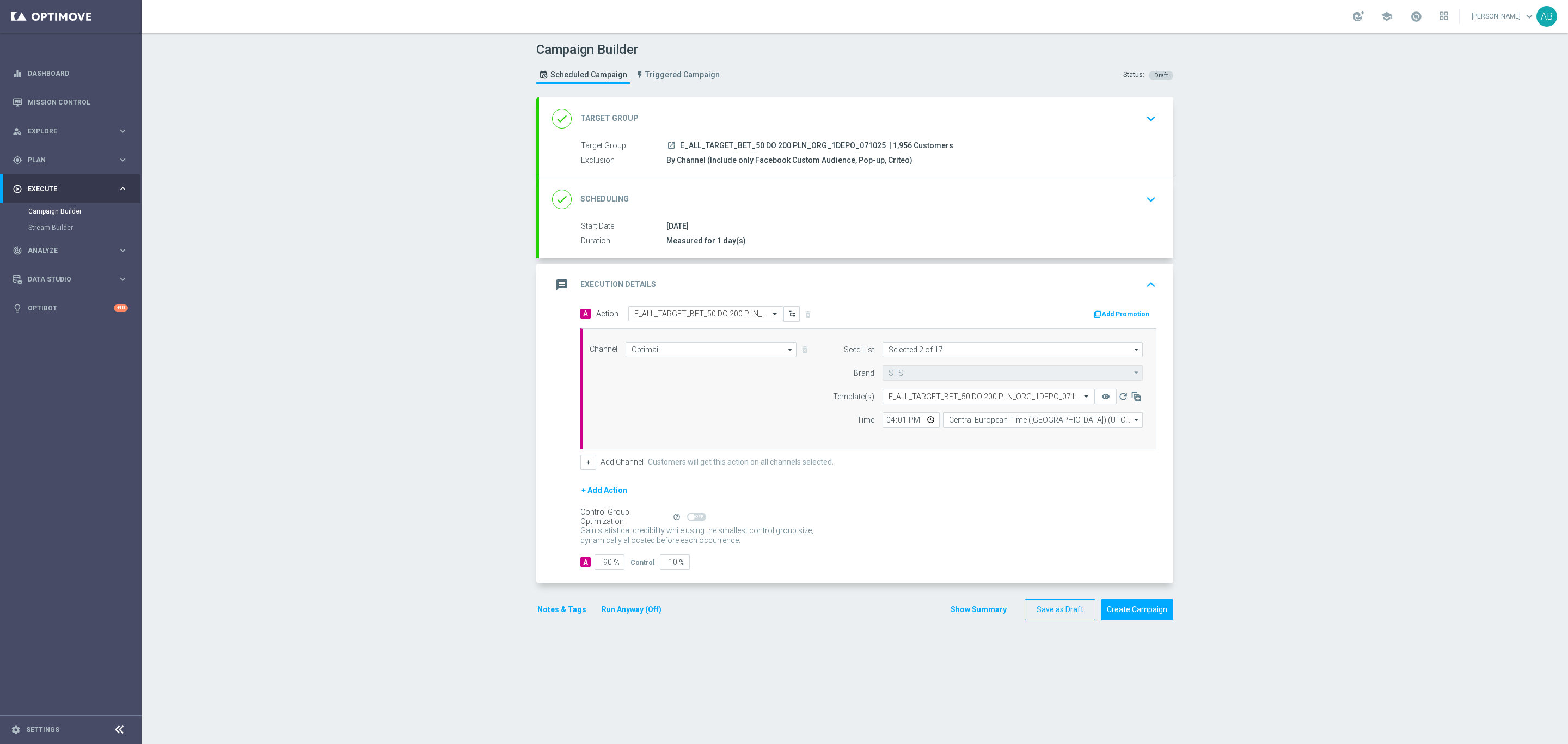
click at [999, 519] on div "Control Group Optimization Self Optimizing Campaign help_outline" at bounding box center [868, 517] width 576 height 12
click at [580, 466] on button "+" at bounding box center [588, 462] width 16 height 15
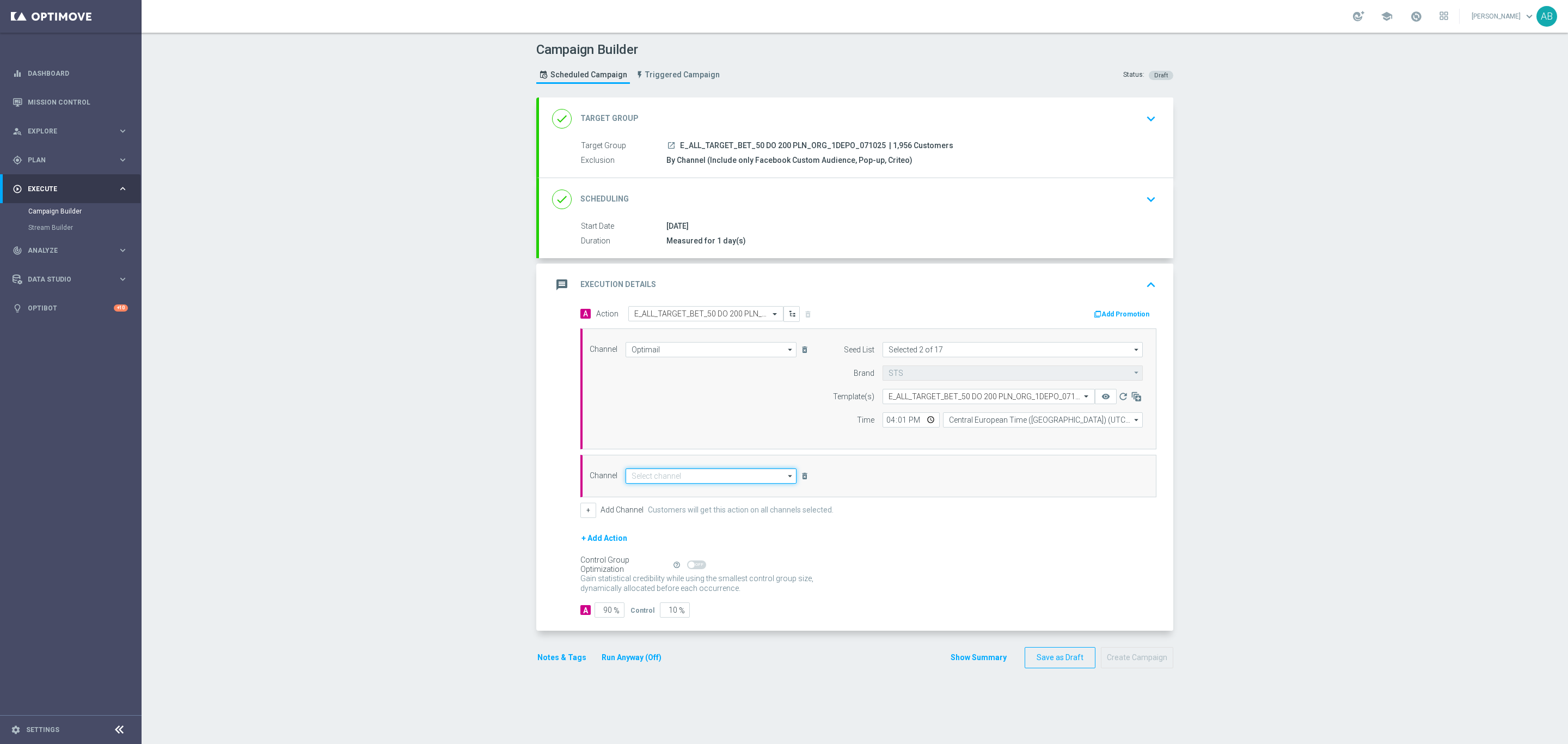
click at [634, 479] on input at bounding box center [711, 476] width 171 height 15
click at [627, 488] on div "Private message" at bounding box center [711, 491] width 171 height 15
type input "Private message"
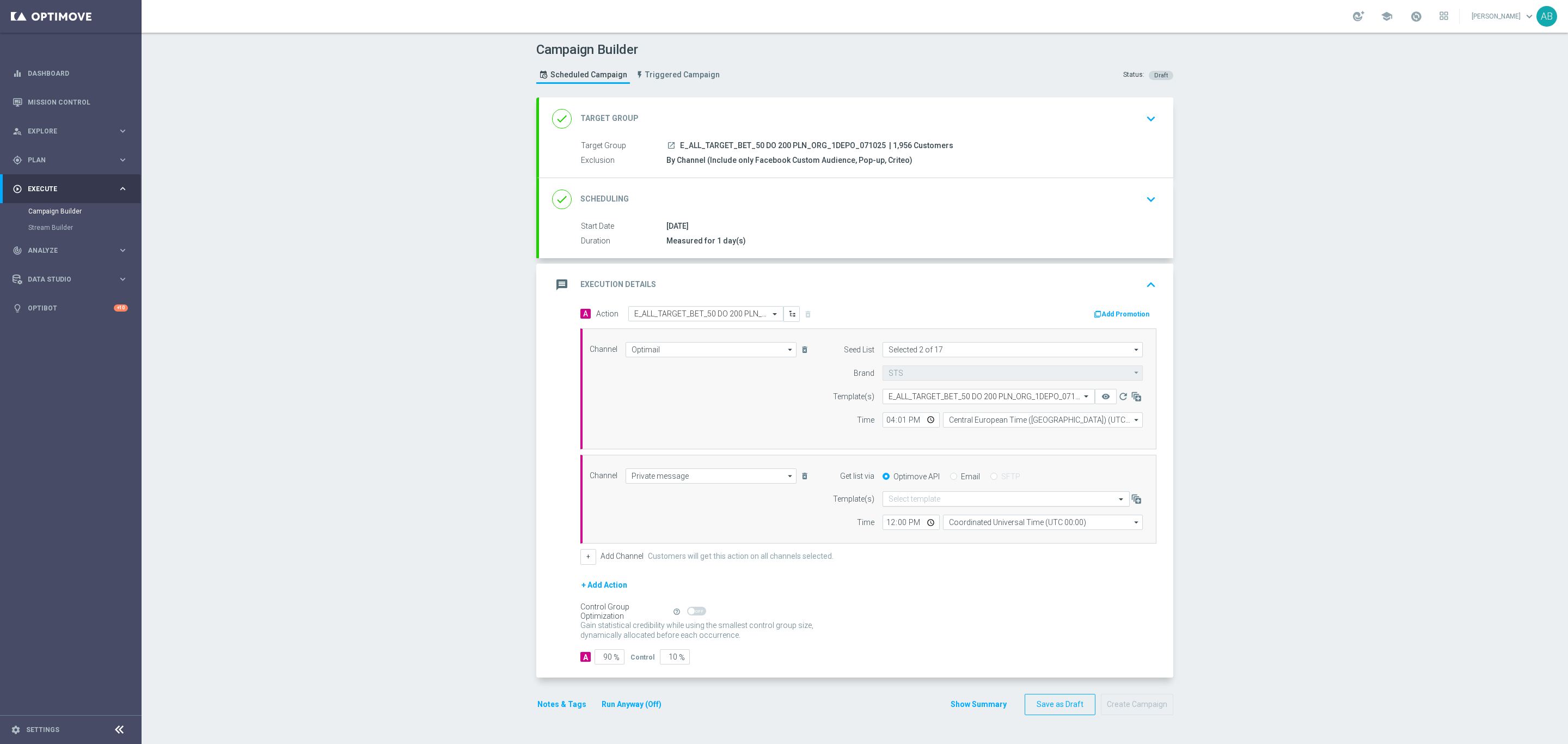
click at [1018, 500] on input "text" at bounding box center [995, 499] width 214 height 9
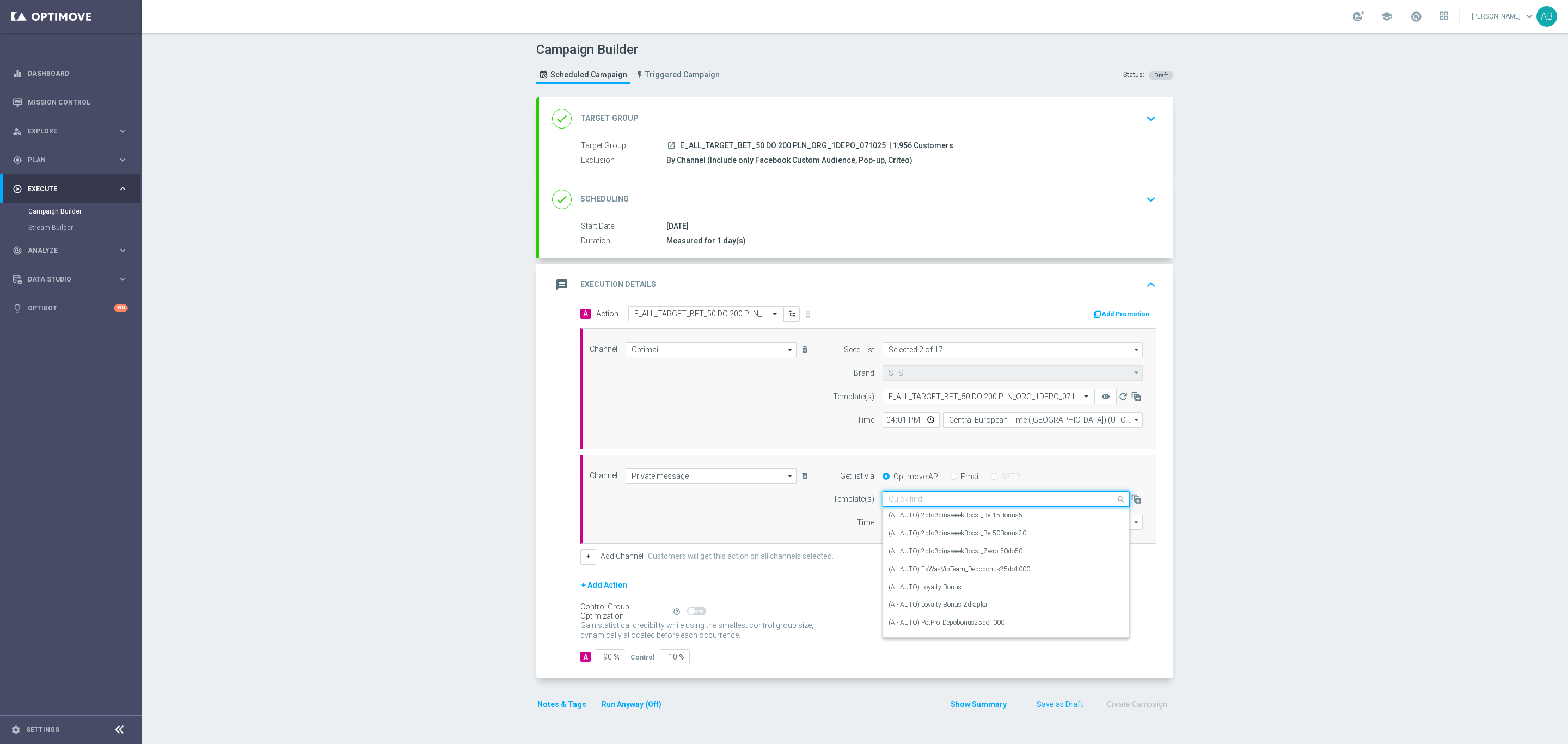
paste input "E_ALL_TARGET_BET_50 DO 200 PLN_ORG_1DEPO_071025"
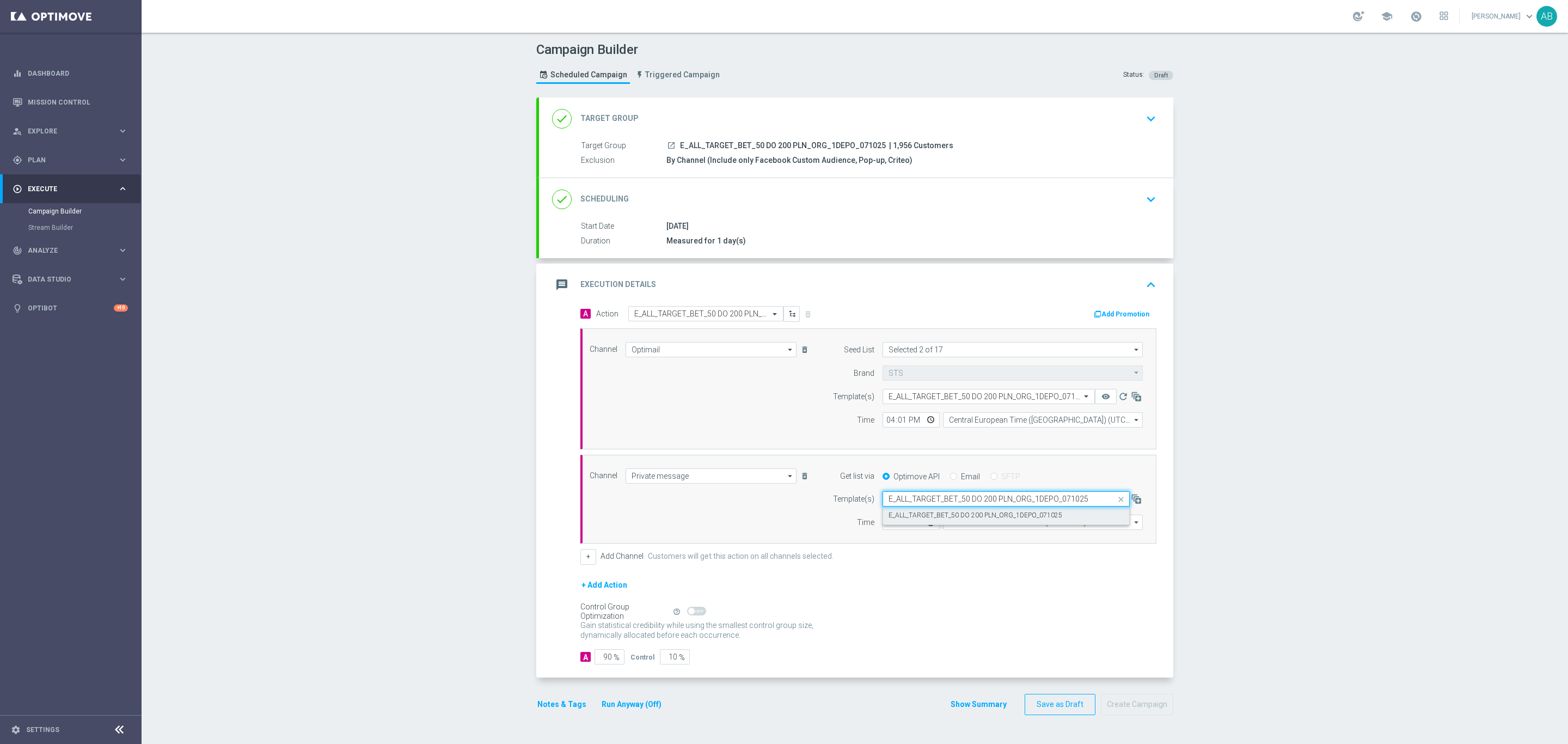
click at [1017, 513] on label "E_ALL_TARGET_BET_50 DO 200 PLN_ORG_1DEPO_071025" at bounding box center [975, 515] width 173 height 9
type input "E_ALL_TARGET_BET_50 DO 200 PLN_ORG_1DEPO_071025"
click at [883, 524] on input "12:00" at bounding box center [911, 522] width 57 height 15
type input "16:01"
click at [953, 525] on input "Coordinated Universal Time (UTC 00:00)" at bounding box center [1043, 522] width 200 height 15
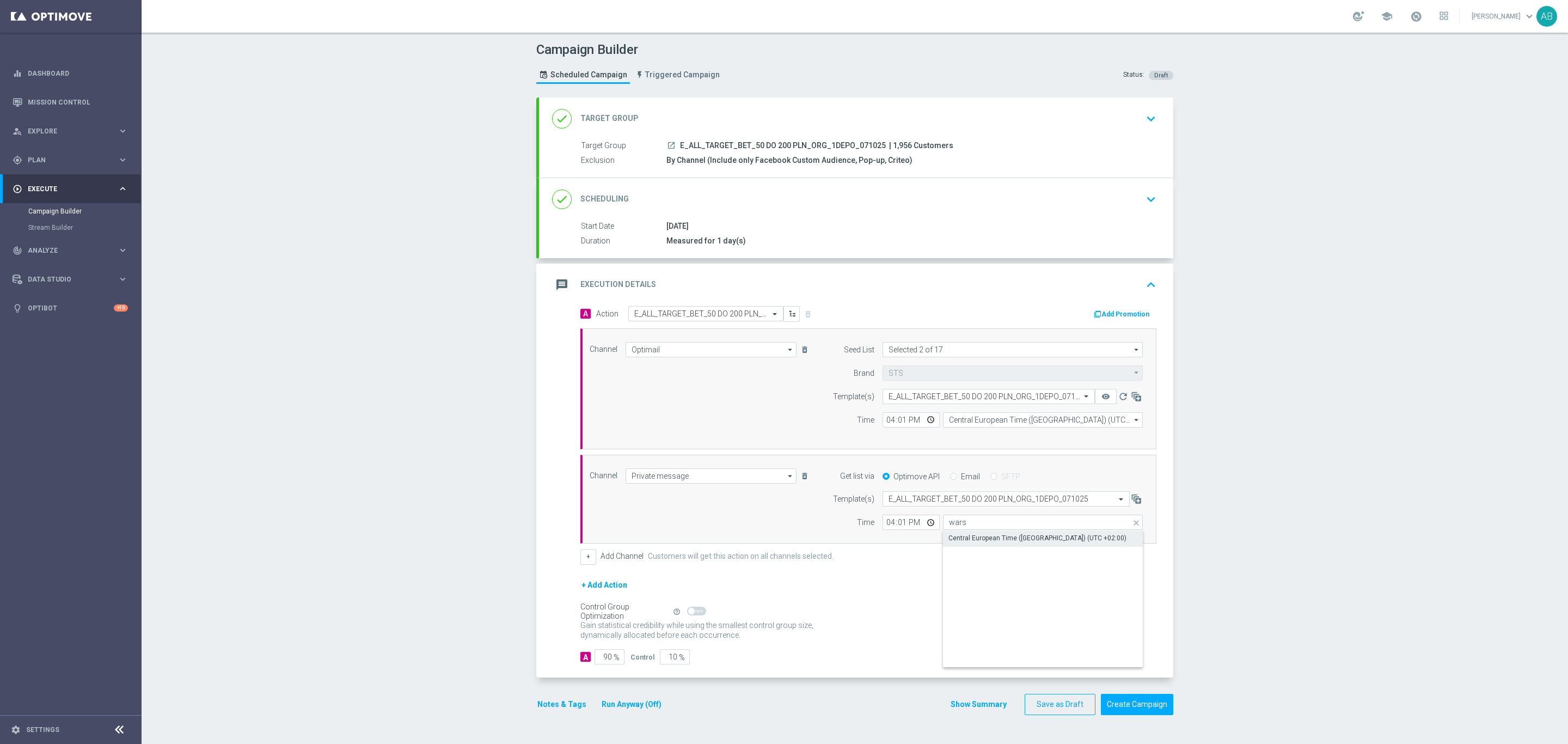
click at [968, 543] on div "Central European Time ([GEOGRAPHIC_DATA]) (UTC +02:00)" at bounding box center [1037, 538] width 178 height 10
type input "Central European Time ([GEOGRAPHIC_DATA]) (UTC +02:00)"
click at [558, 711] on button "Notes & Tags" at bounding box center [562, 704] width 51 height 13
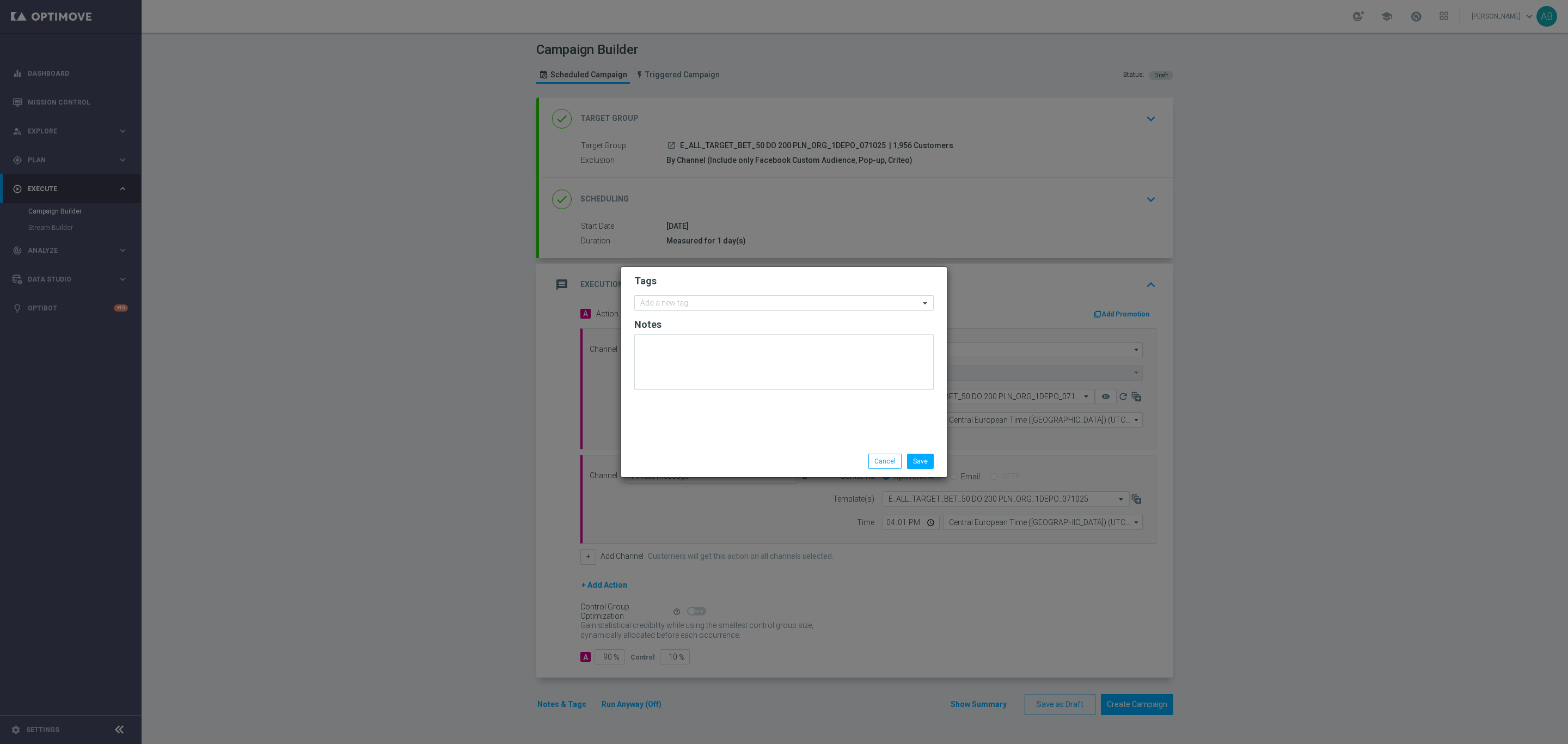
click at [706, 306] on input "text" at bounding box center [780, 303] width 279 height 9
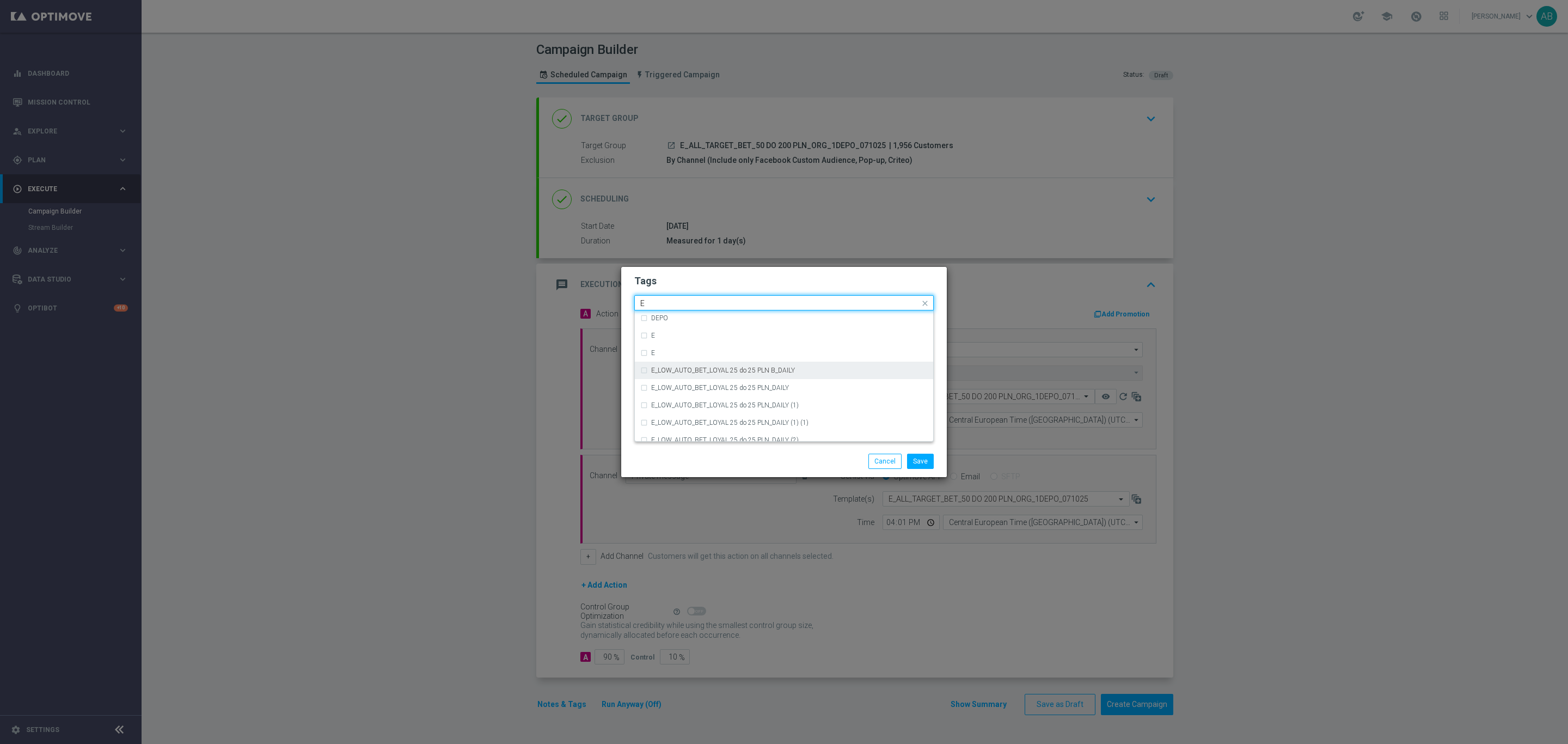
scroll to position [1470, 0]
click at [701, 422] on div "E" at bounding box center [784, 417] width 287 height 18
type input "E"
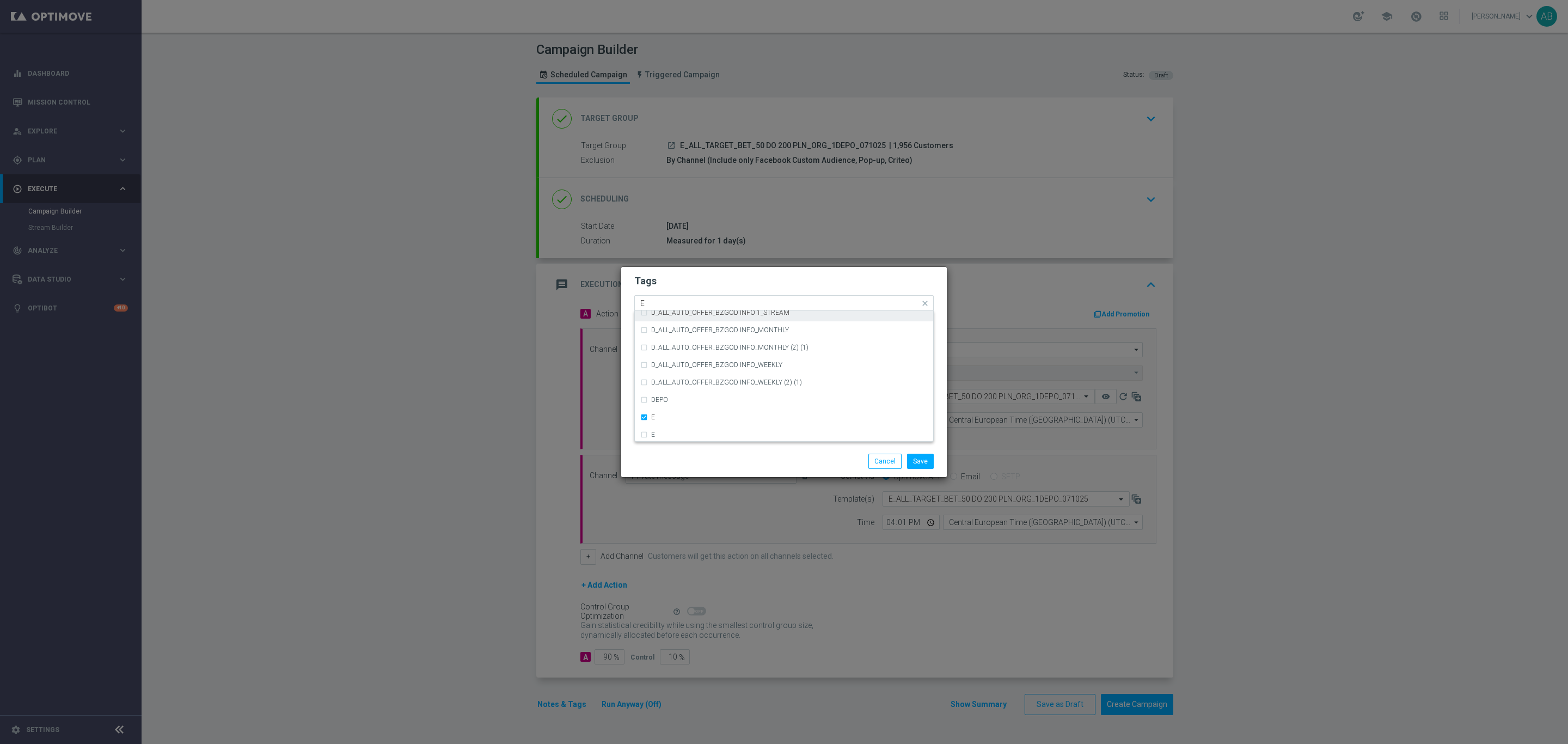
click at [652, 302] on input "E" at bounding box center [780, 303] width 279 height 9
click at [659, 312] on div "ALL" at bounding box center [784, 319] width 287 height 18
click at [668, 297] on div "Quick find × E × ALL ALL" at bounding box center [777, 303] width 285 height 13
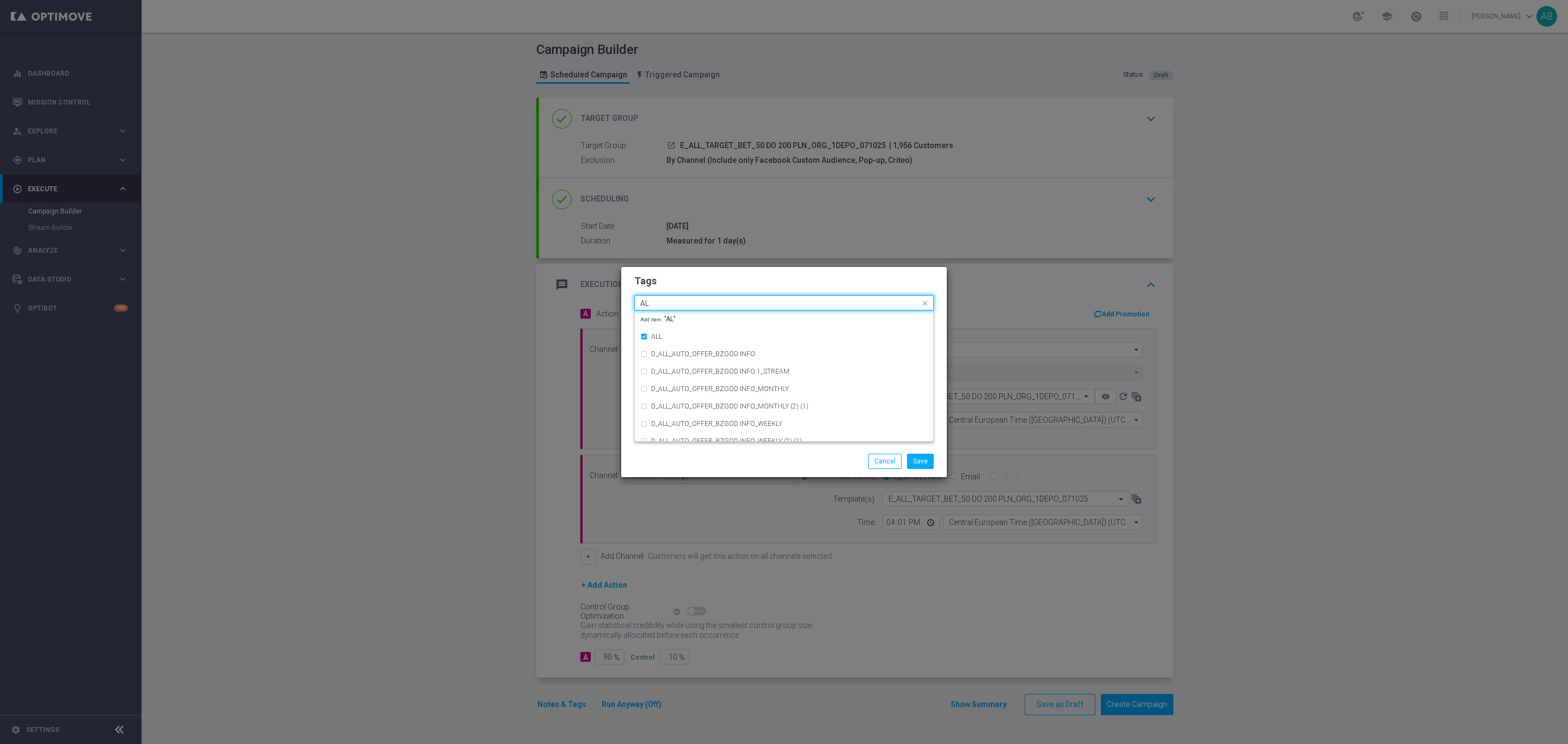
type input "A"
drag, startPoint x: 684, startPoint y: 371, endPoint x: 684, endPoint y: 366, distance: 5.0
click at [684, 371] on div "TARGET" at bounding box center [789, 371] width 276 height 7
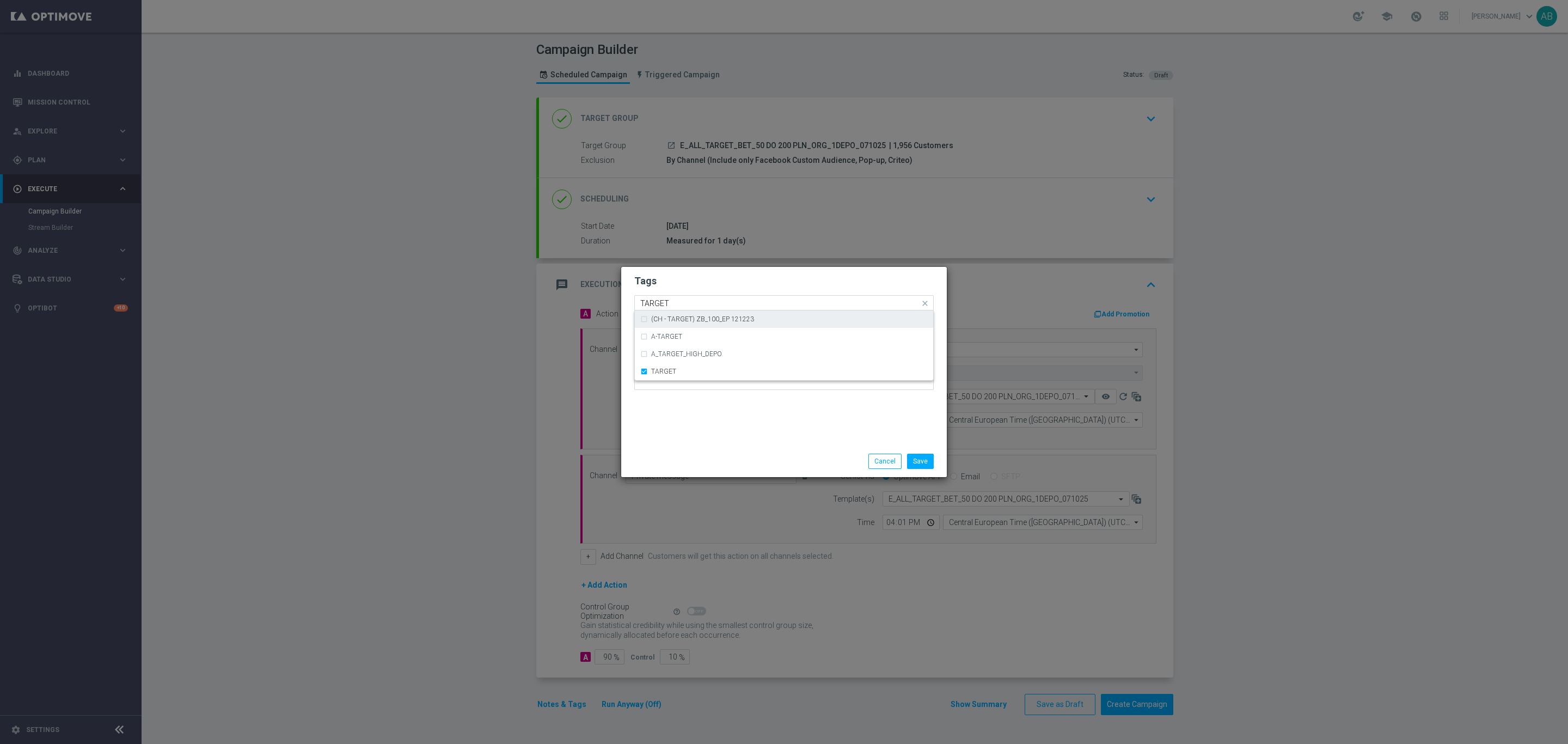
click at [690, 301] on input "TARGET" at bounding box center [780, 303] width 279 height 9
click at [690, 301] on input "TARGET" at bounding box center [780, 303] width 279 height 9
click at [698, 319] on div "BET" at bounding box center [789, 319] width 276 height 7
type input "BET"
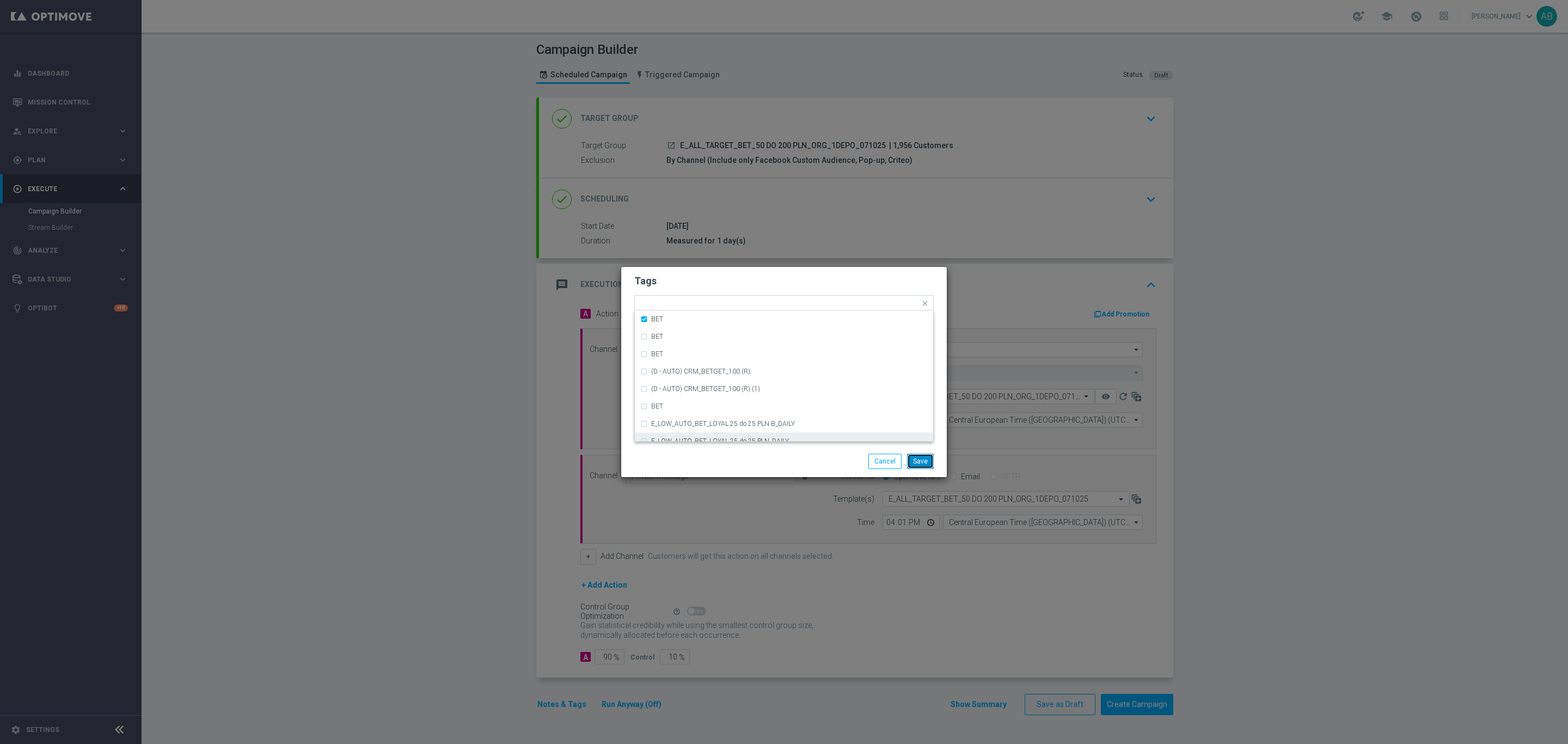
click at [917, 457] on button "Save" at bounding box center [920, 461] width 27 height 15
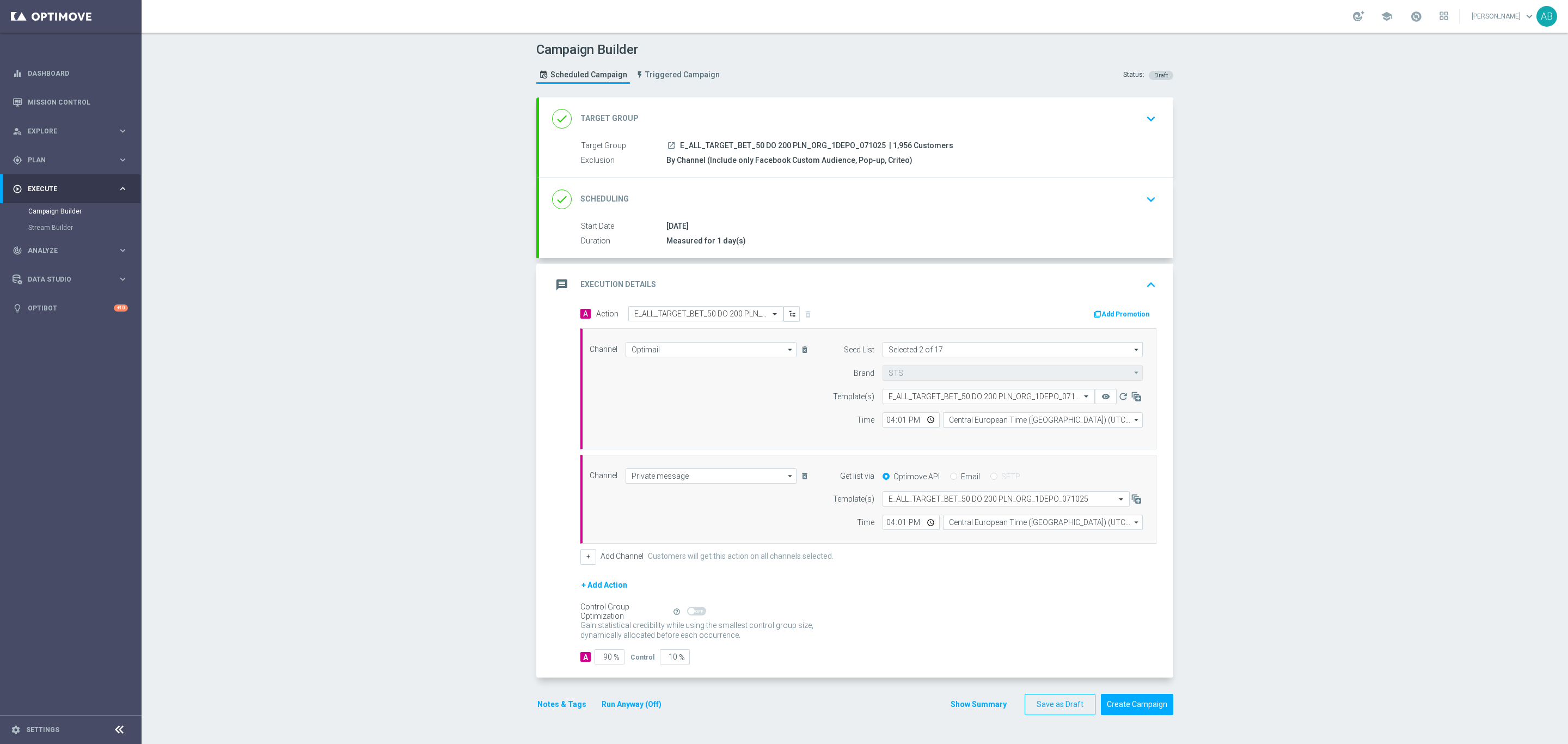
click at [570, 707] on button "Notes & Tags" at bounding box center [562, 704] width 51 height 13
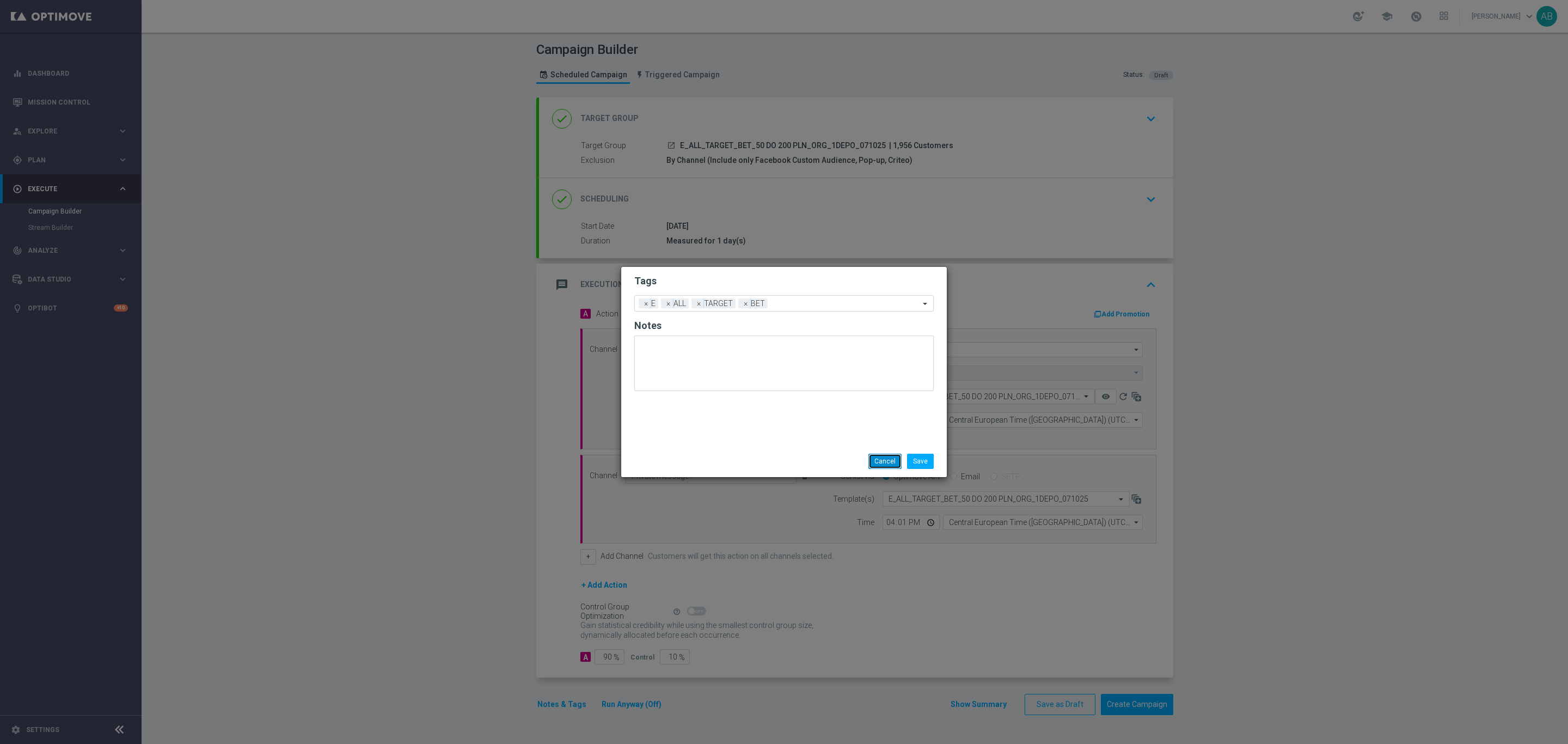
click at [878, 457] on button "Cancel" at bounding box center [885, 461] width 33 height 15
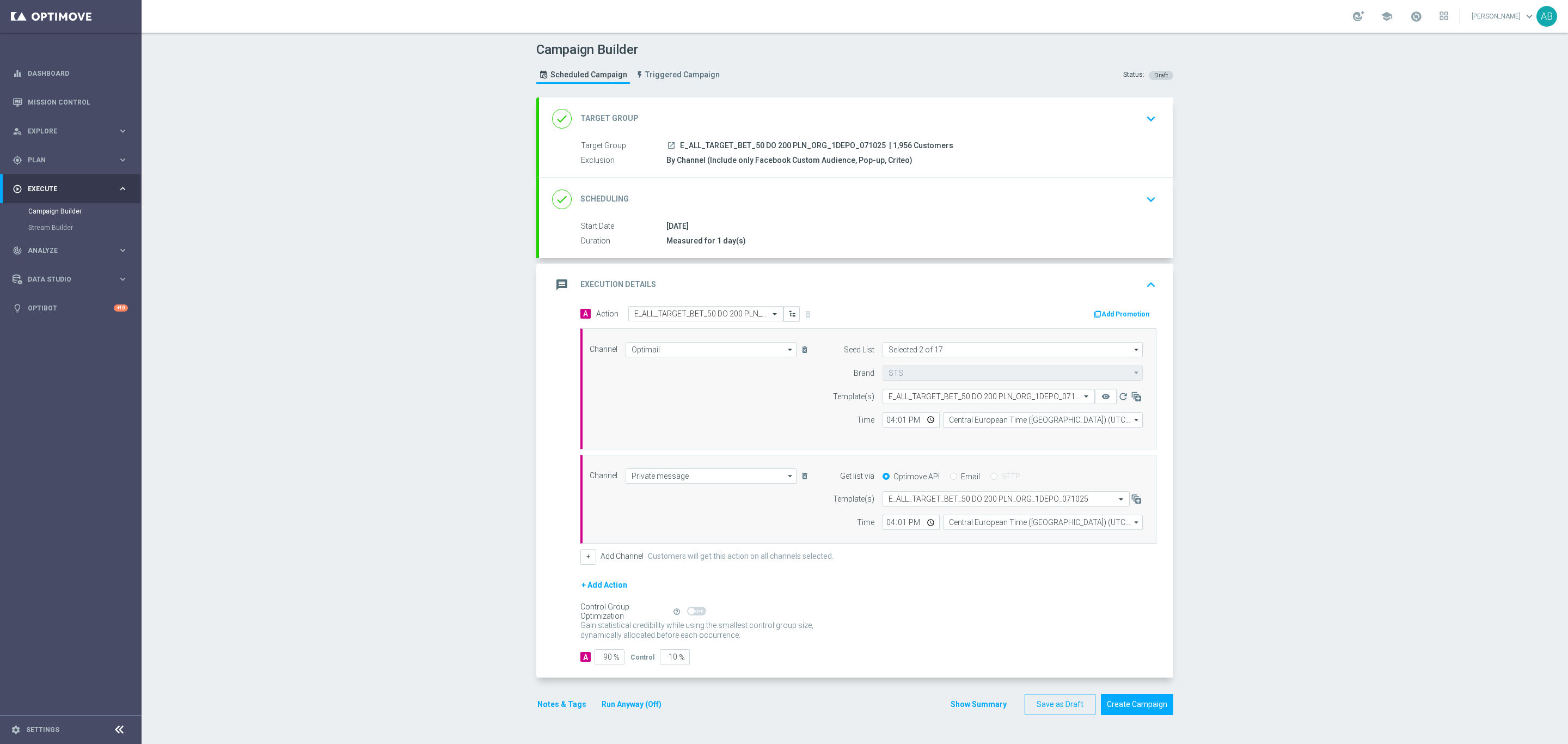
click at [543, 711] on button "Notes & Tags" at bounding box center [562, 704] width 51 height 13
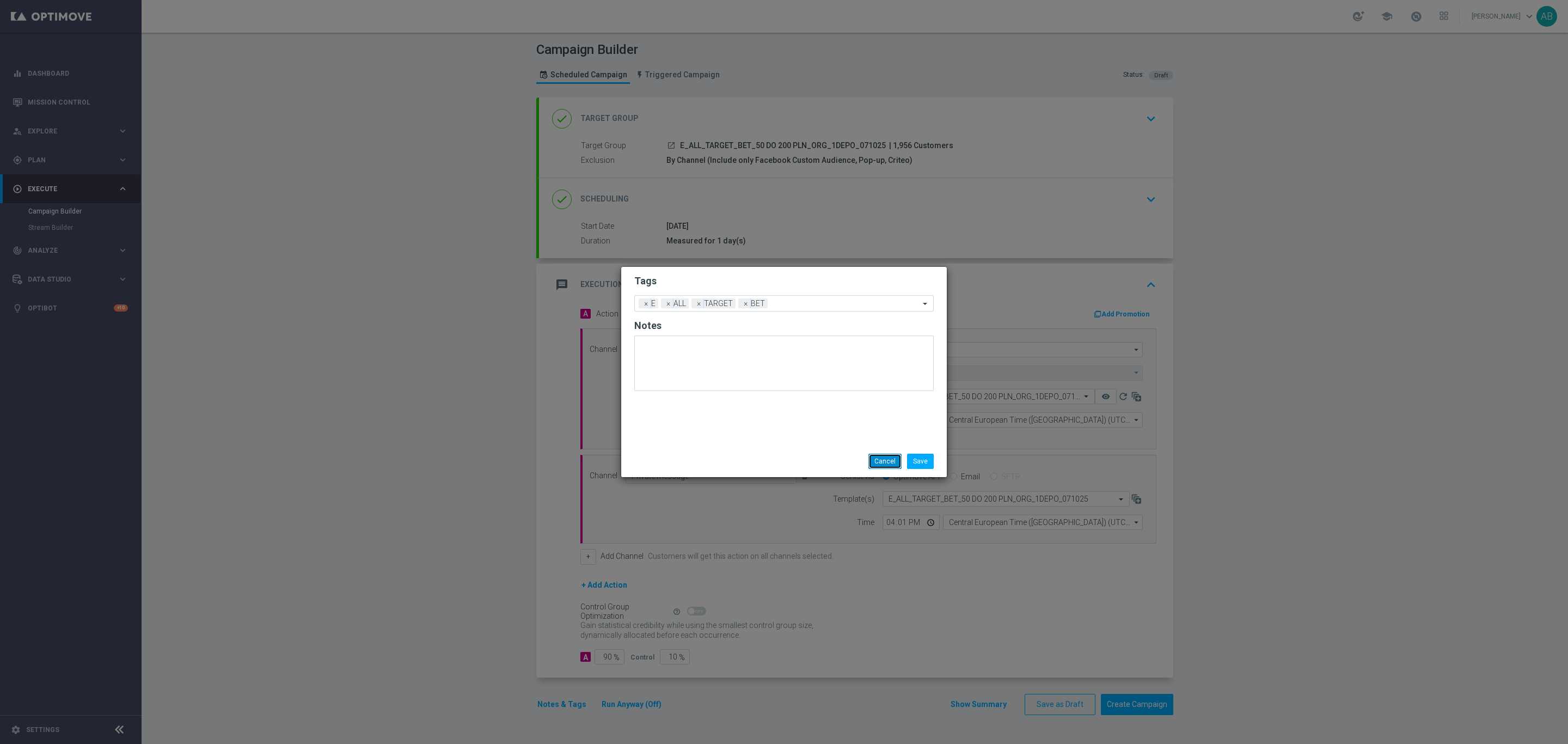
click at [887, 458] on button "Cancel" at bounding box center [885, 461] width 33 height 15
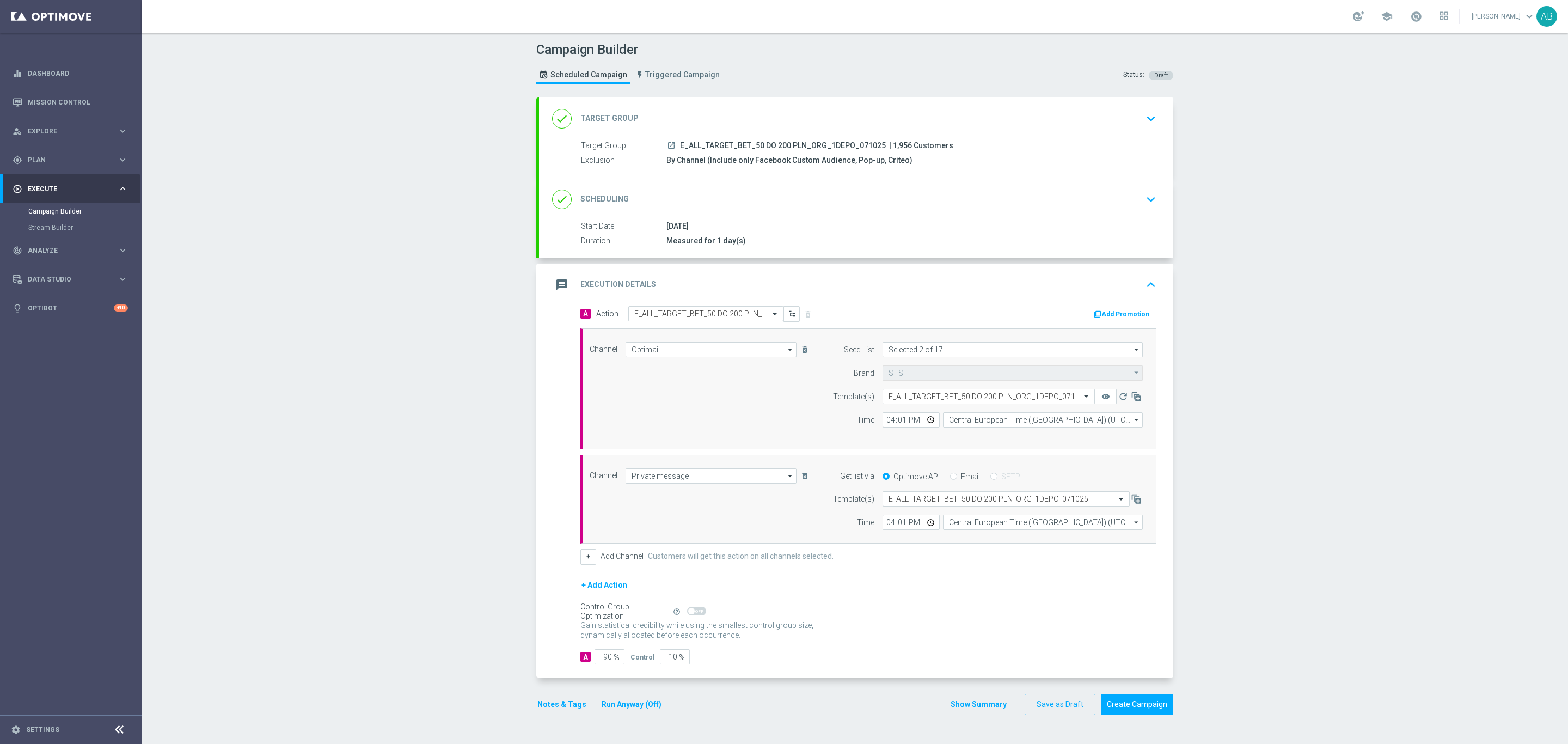
click at [1107, 229] on div "07 Oct 2025" at bounding box center [909, 226] width 486 height 11
click at [1142, 205] on button "keyboard_arrow_down" at bounding box center [1151, 199] width 18 height 21
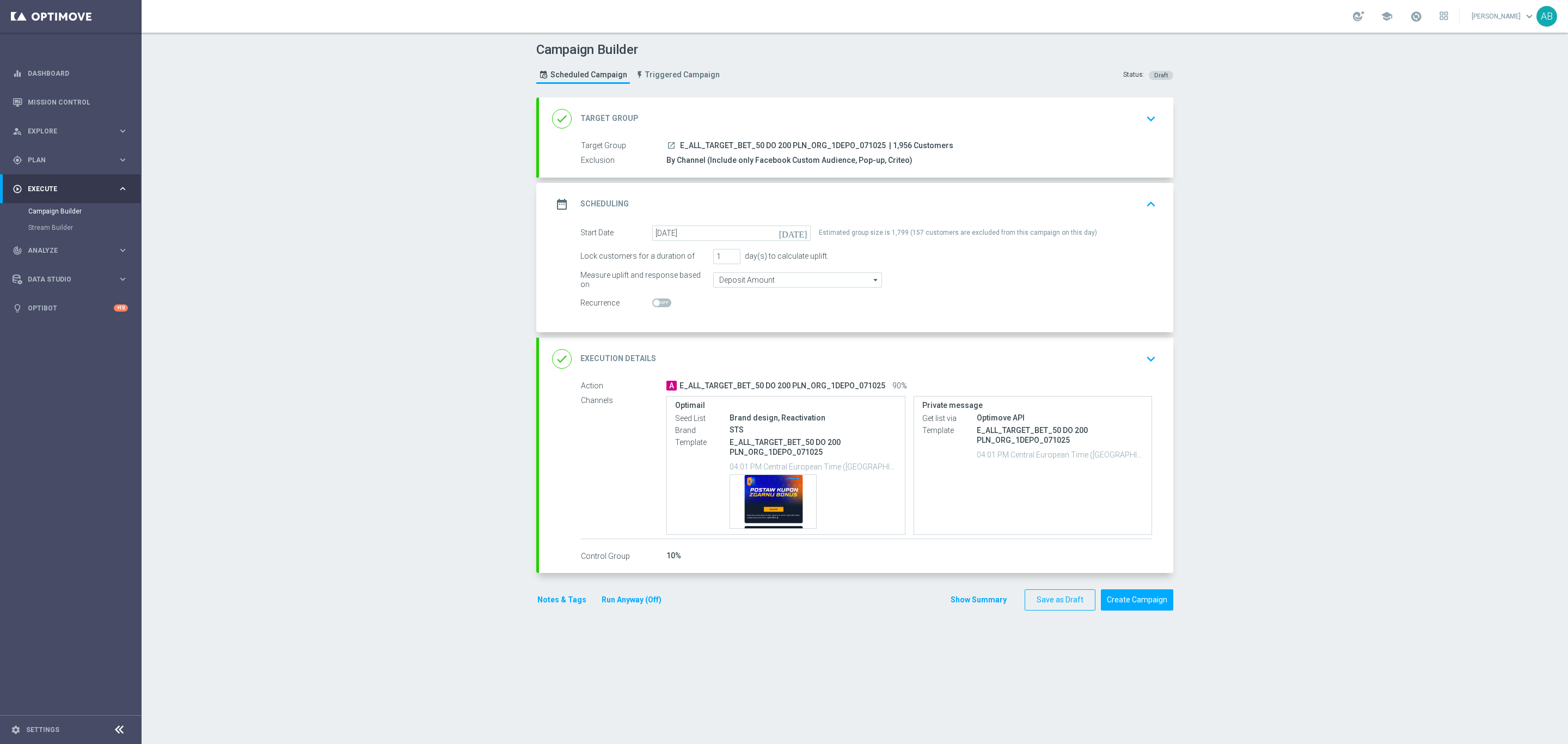
click at [1153, 358] on button "keyboard_arrow_down" at bounding box center [1151, 359] width 18 height 21
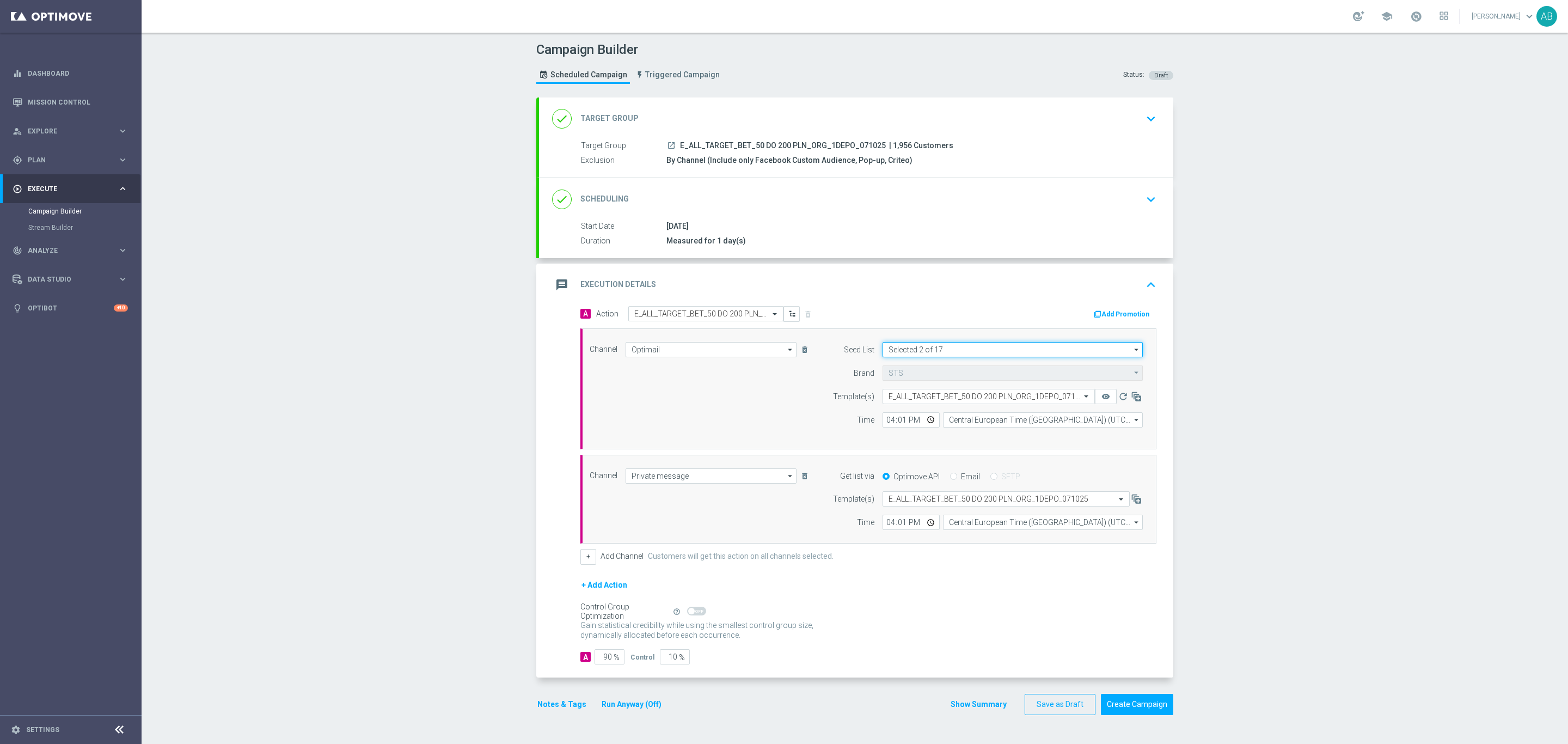
click at [897, 352] on input "Selected 2 of 17" at bounding box center [1013, 349] width 261 height 15
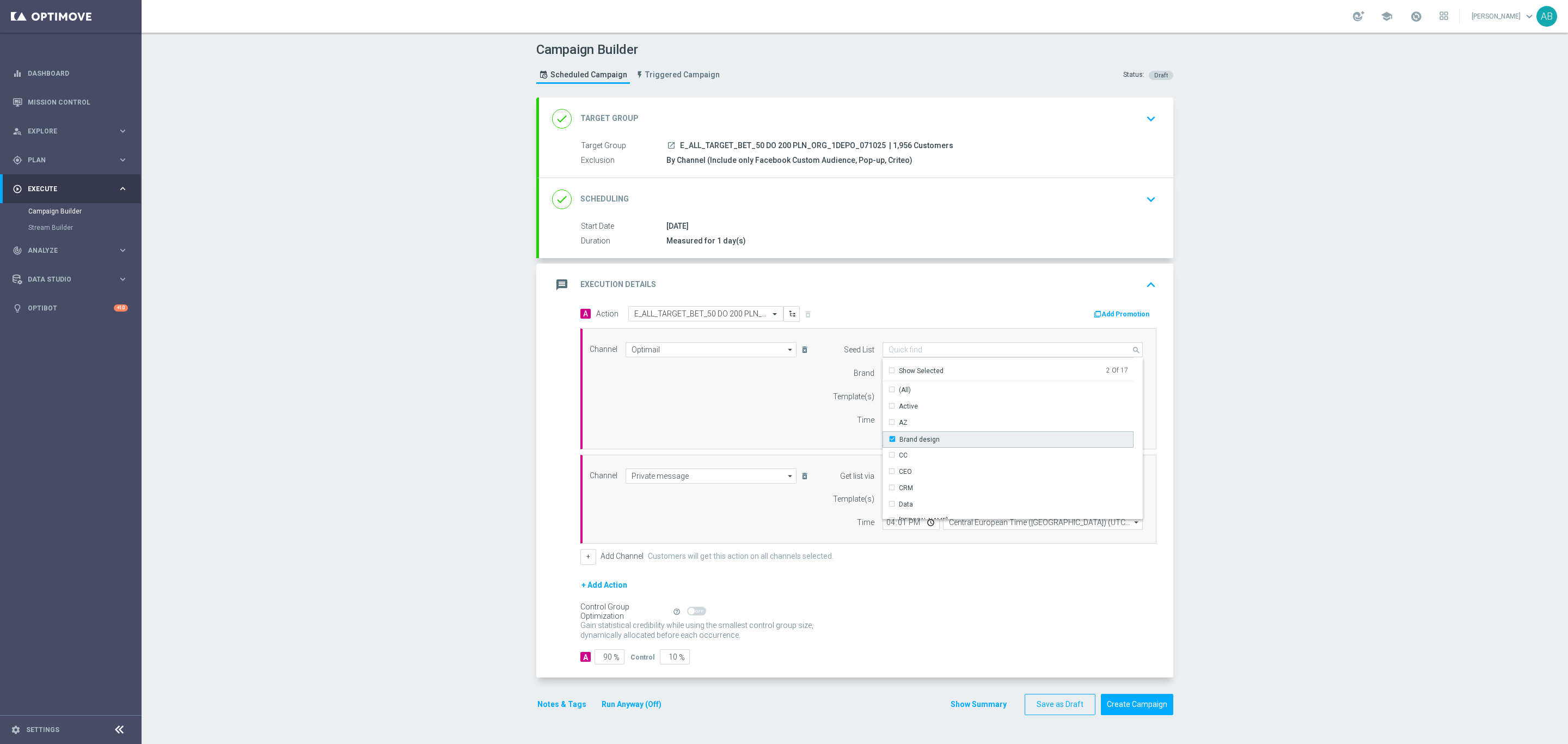
click at [889, 441] on div "Brand design" at bounding box center [914, 440] width 51 height 10
click at [845, 424] on div "Time" at bounding box center [846, 419] width 55 height 15
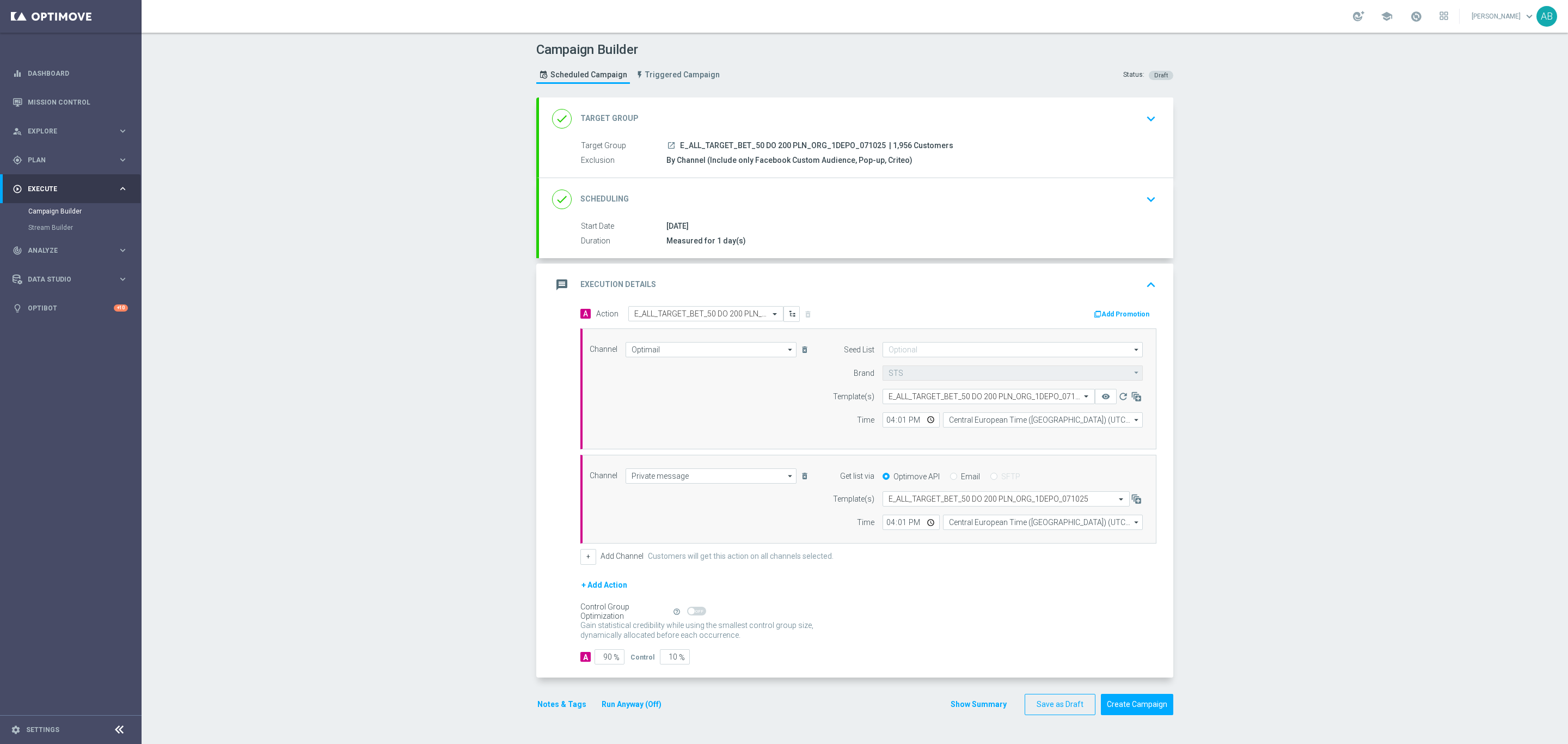
type input "Reactivation"
click at [1101, 397] on icon "remove_red_eye" at bounding box center [1105, 396] width 9 height 9
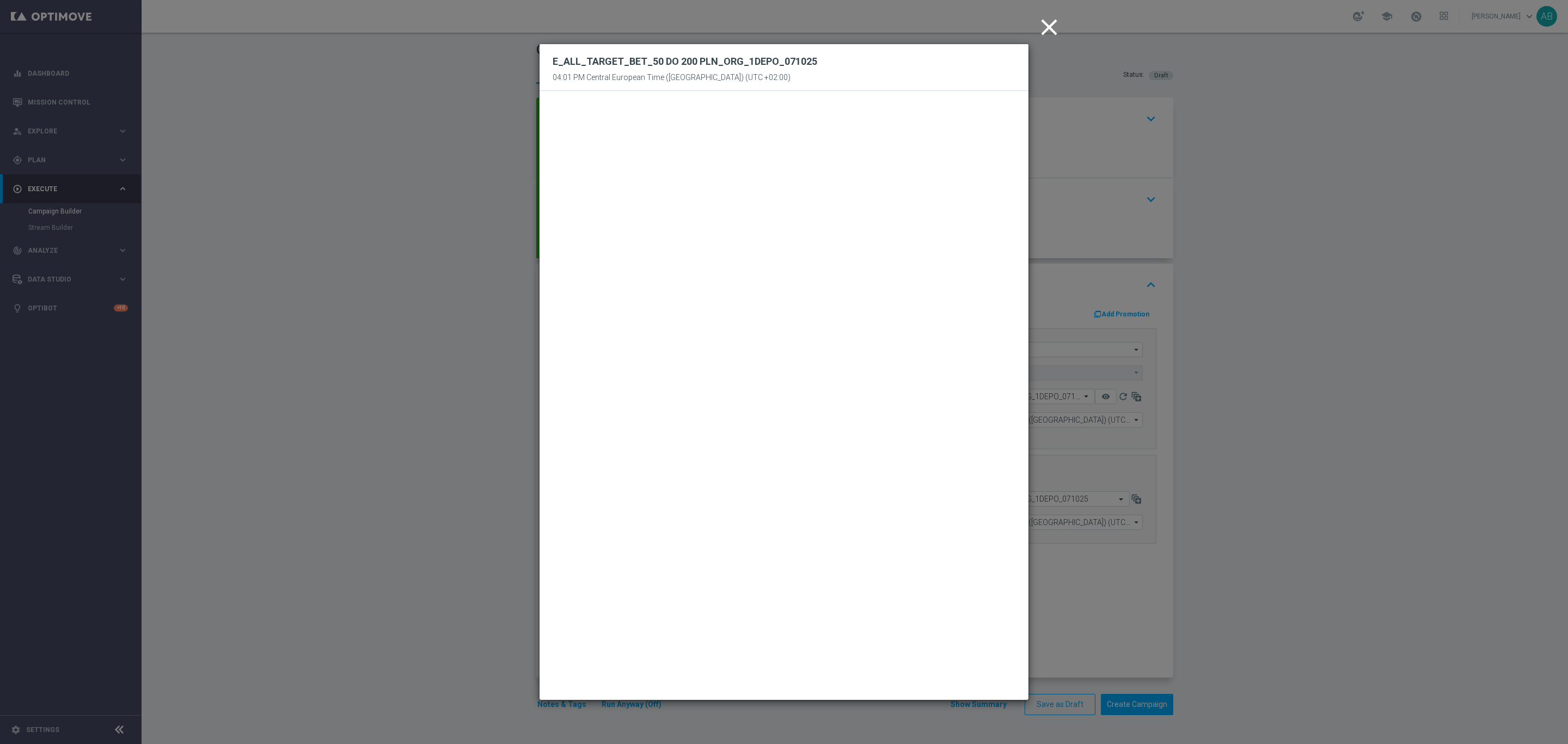
click at [1300, 165] on modal-container "close E_ALL_TARGET_BET_50 DO 200 PLN_ORG_1DEPO_071025 04:01 PM Central European…" at bounding box center [784, 372] width 1568 height 744
click at [1300, 165] on div "Campaign Builder Scheduled Campaign Triggered Campaign Status: Draft done Targe…" at bounding box center [855, 388] width 1426 height 711
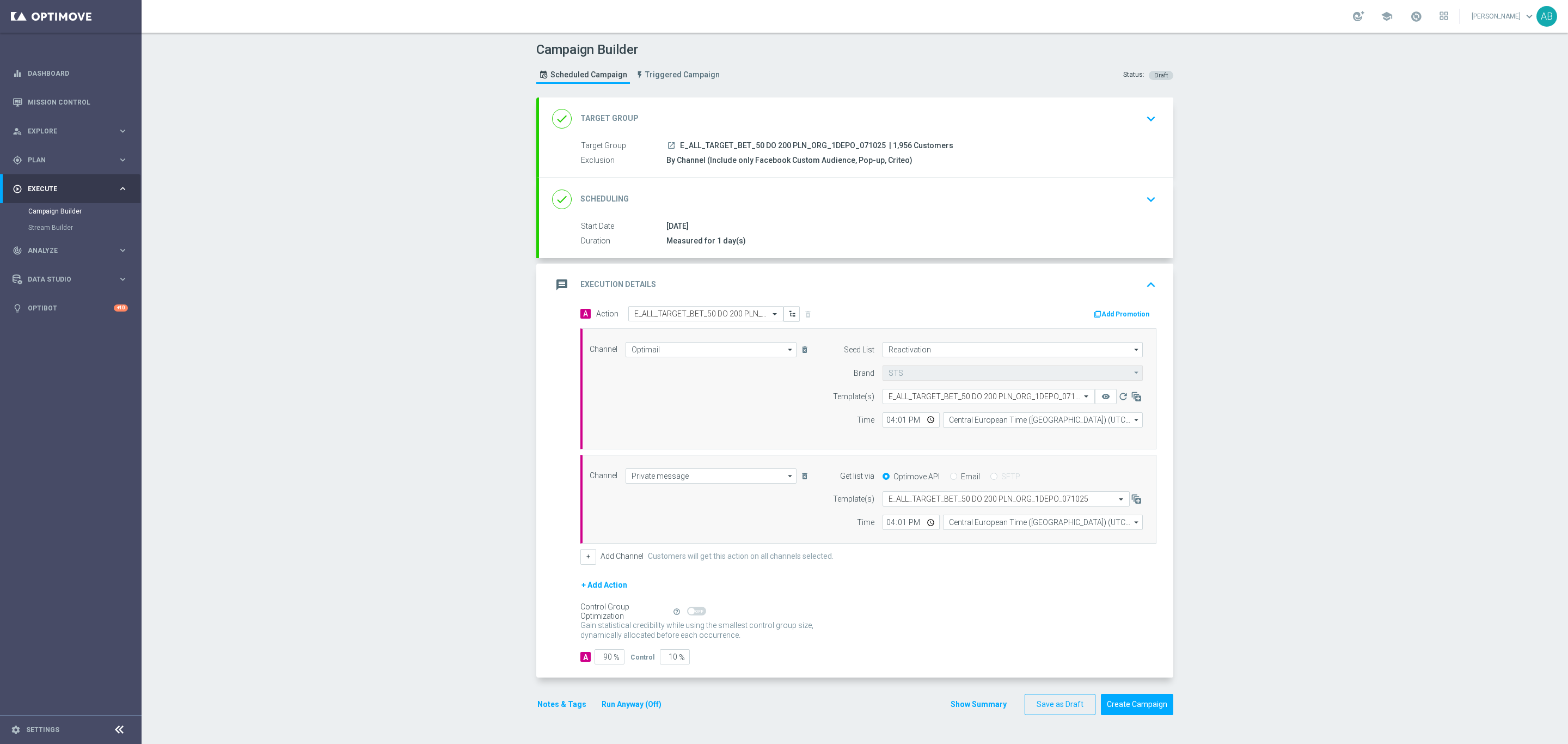
click at [569, 711] on button "Notes & Tags" at bounding box center [562, 704] width 51 height 13
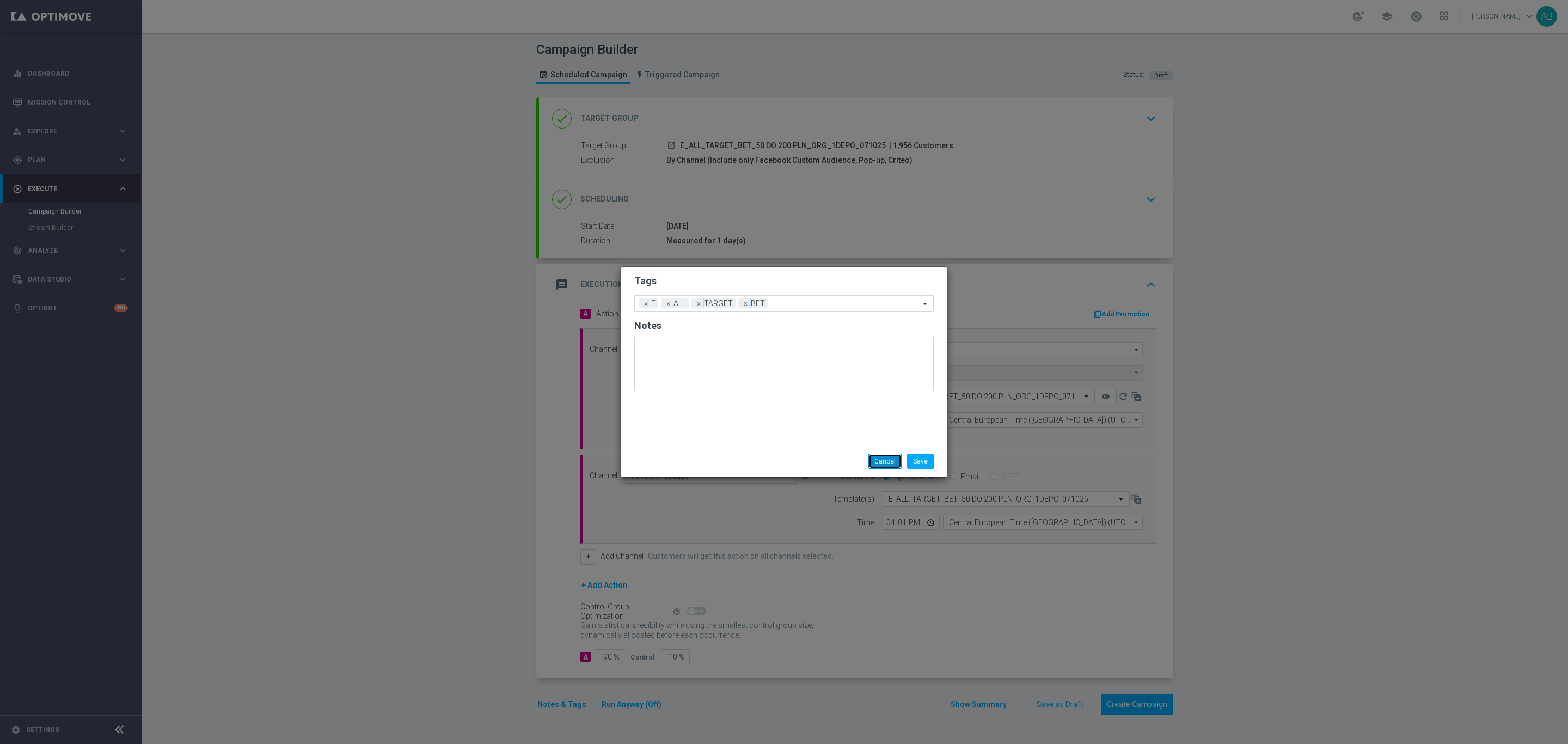
click at [885, 461] on button "Cancel" at bounding box center [885, 461] width 33 height 15
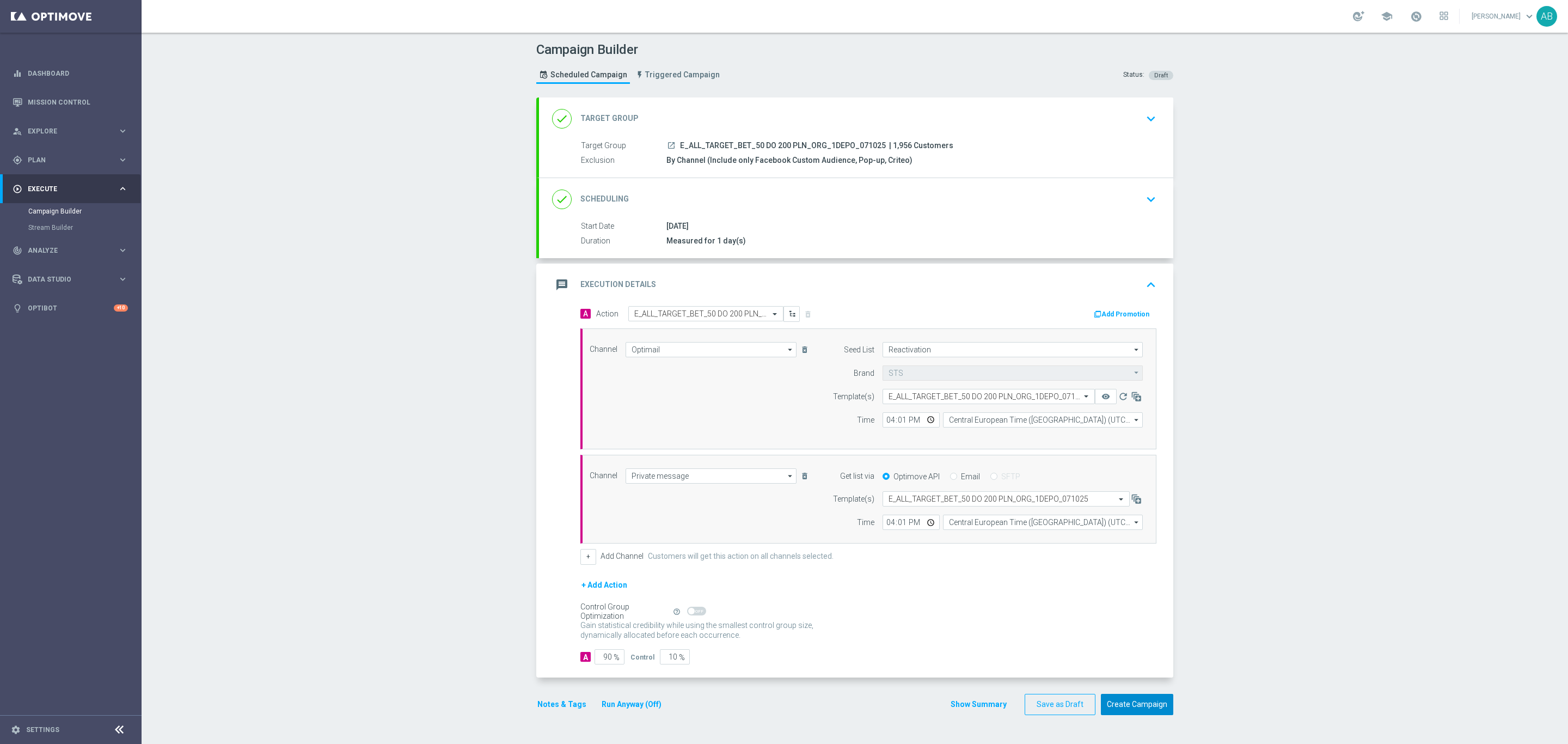
click at [1150, 715] on button "Create Campaign" at bounding box center [1137, 704] width 72 height 21
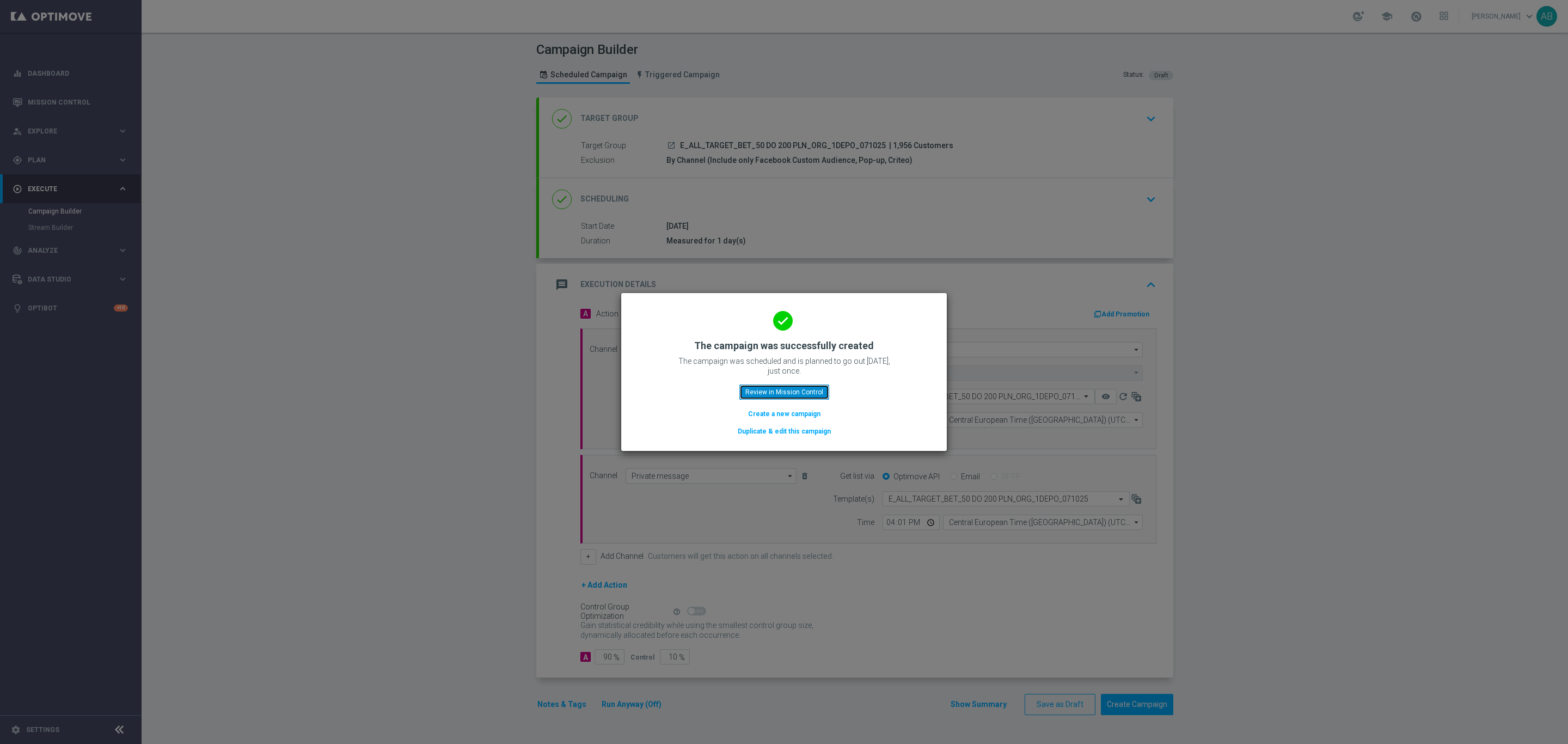
click at [802, 392] on button "Review in Mission Control" at bounding box center [785, 391] width 90 height 15
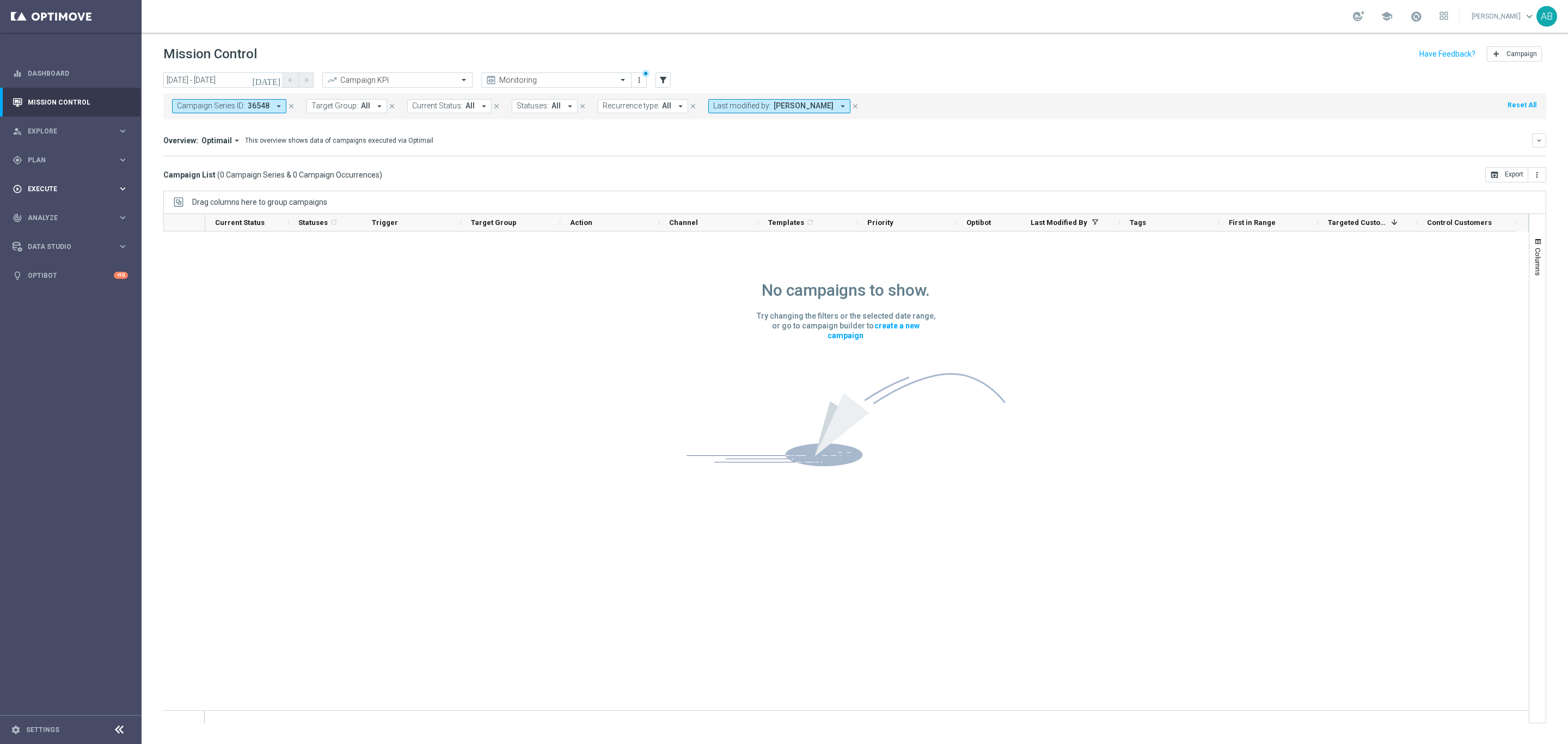
click at [53, 188] on span "Execute" at bounding box center [73, 189] width 90 height 7
click at [58, 211] on link "Campaign Builder" at bounding box center [71, 211] width 85 height 9
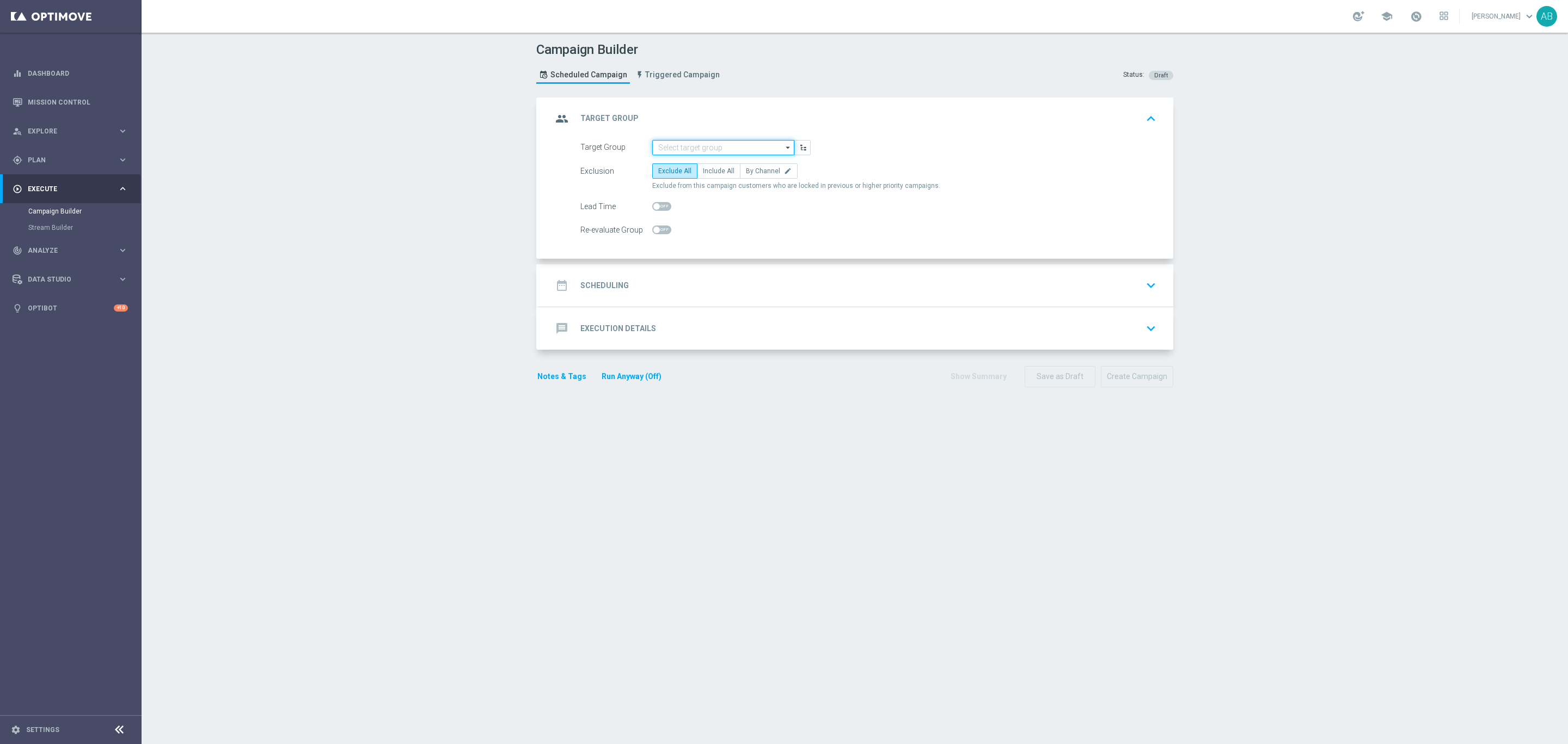
click at [721, 146] on input at bounding box center [723, 147] width 142 height 15
paste input "E_ALL_TARGET_BET_50 DO 200 PLN_ORG_2DEPO_071025"
click at [717, 170] on div "E_ALL_TARGET_BET_50 DO 200 PLN_ORG_2DEPO_071025" at bounding box center [723, 168] width 131 height 19
type input "E_ALL_TARGET_BET_50 DO 200 PLN_ORG_2DEPO_071025"
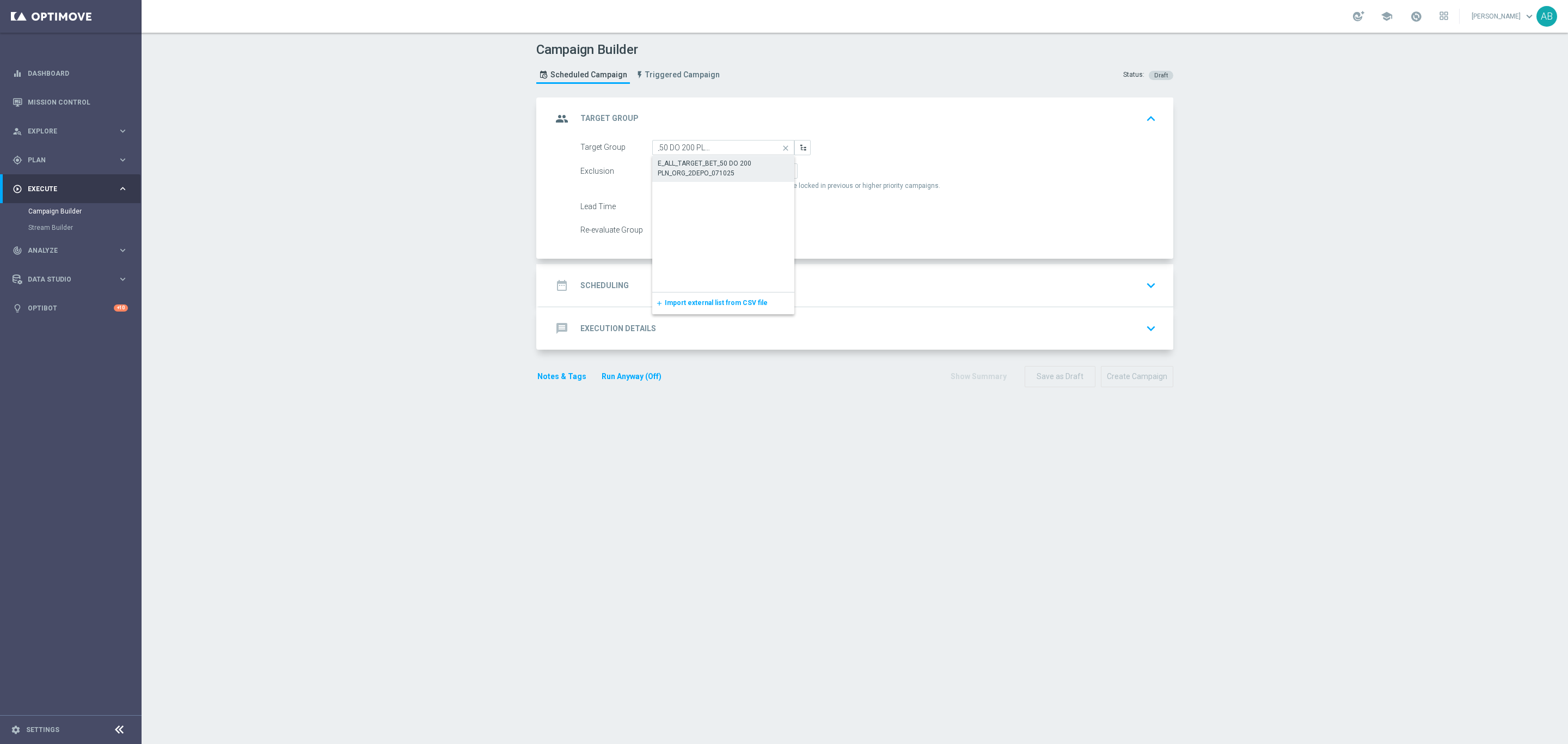
scroll to position [0, 0]
click at [757, 167] on label "By Channel edit" at bounding box center [769, 170] width 58 height 15
click at [753, 169] on input "By Channel edit" at bounding box center [749, 173] width 7 height 7
radio input "true"
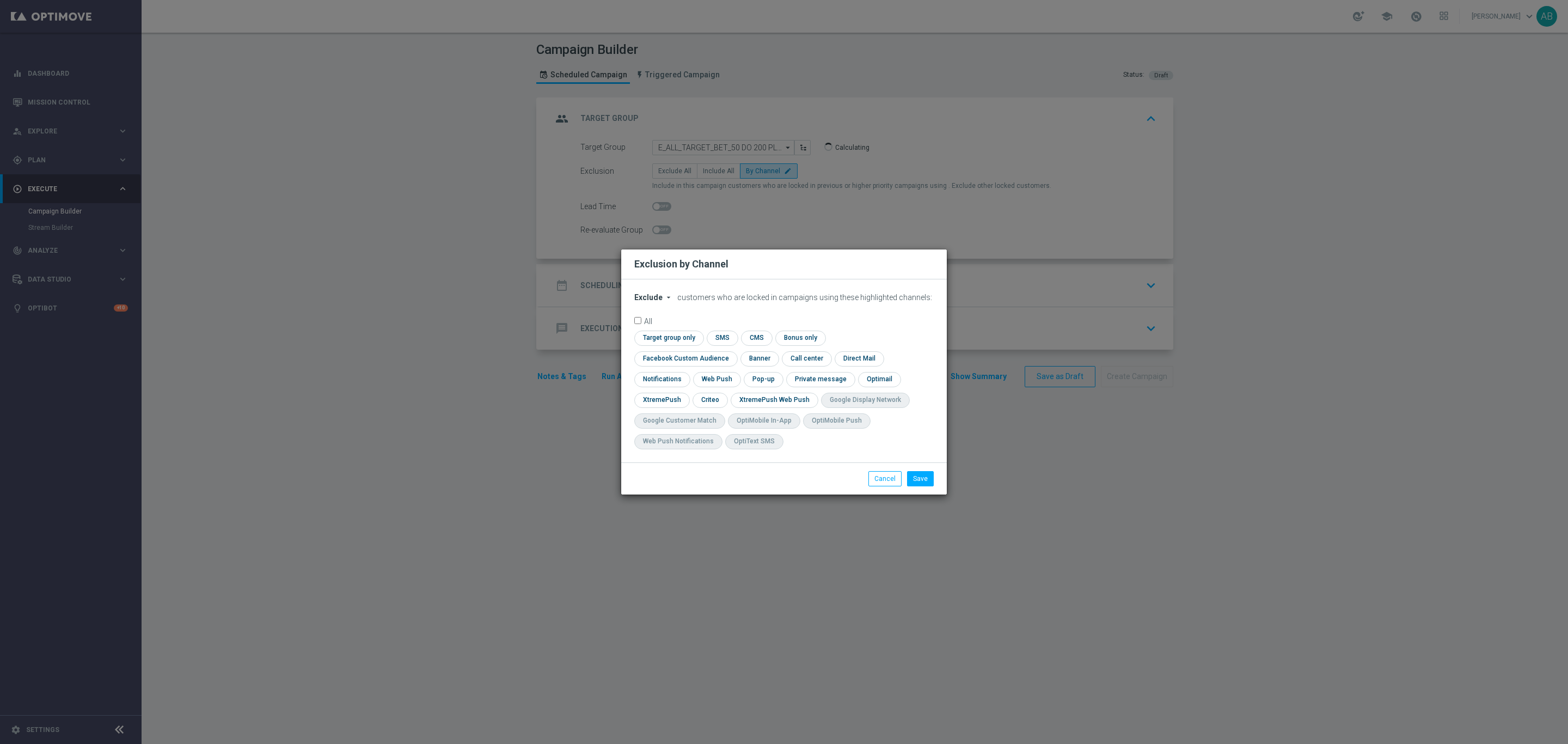
click at [664, 302] on icon "arrow_drop_down" at bounding box center [668, 297] width 9 height 9
click at [663, 329] on div "Include" at bounding box center [655, 322] width 40 height 13
click at [733, 351] on input "checkbox" at bounding box center [684, 359] width 99 height 15
checkbox input "true"
click at [713, 399] on input "checkbox" at bounding box center [709, 400] width 33 height 15
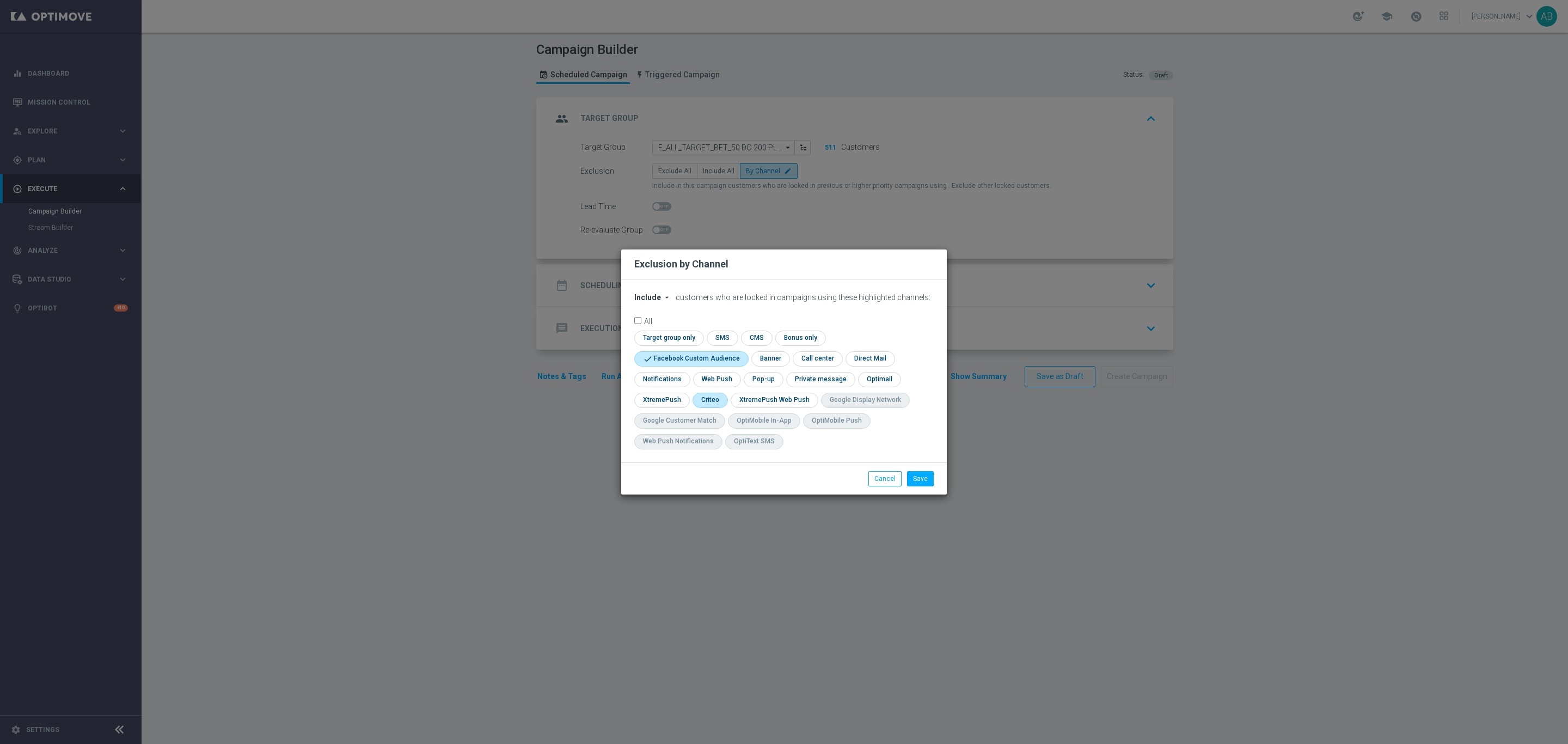
checkbox input "true"
click at [757, 381] on input "checkbox" at bounding box center [763, 379] width 38 height 15
checkbox input "true"
click at [926, 485] on button "Save" at bounding box center [920, 479] width 27 height 15
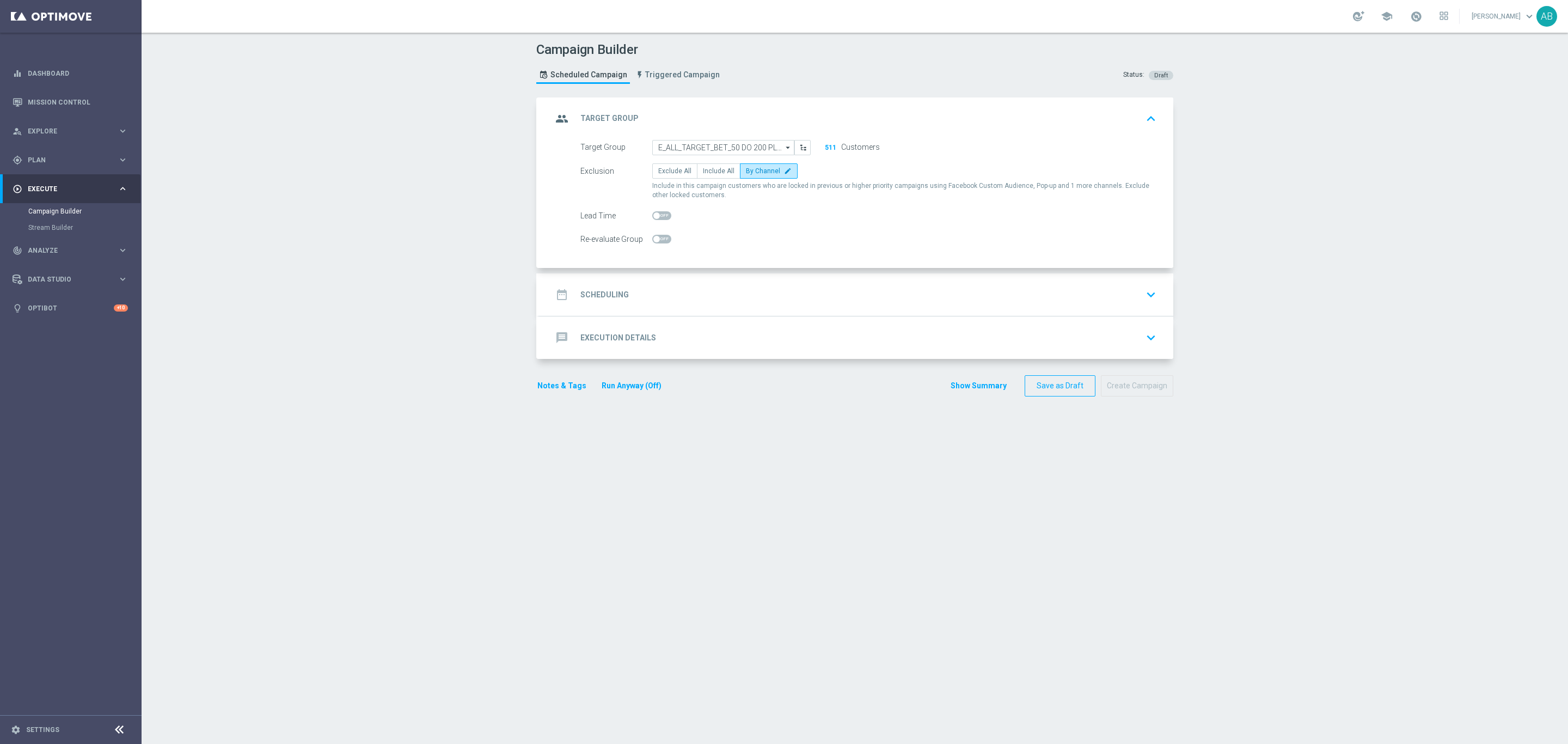
click at [809, 305] on div "date_range Scheduling keyboard_arrow_down" at bounding box center [856, 295] width 608 height 21
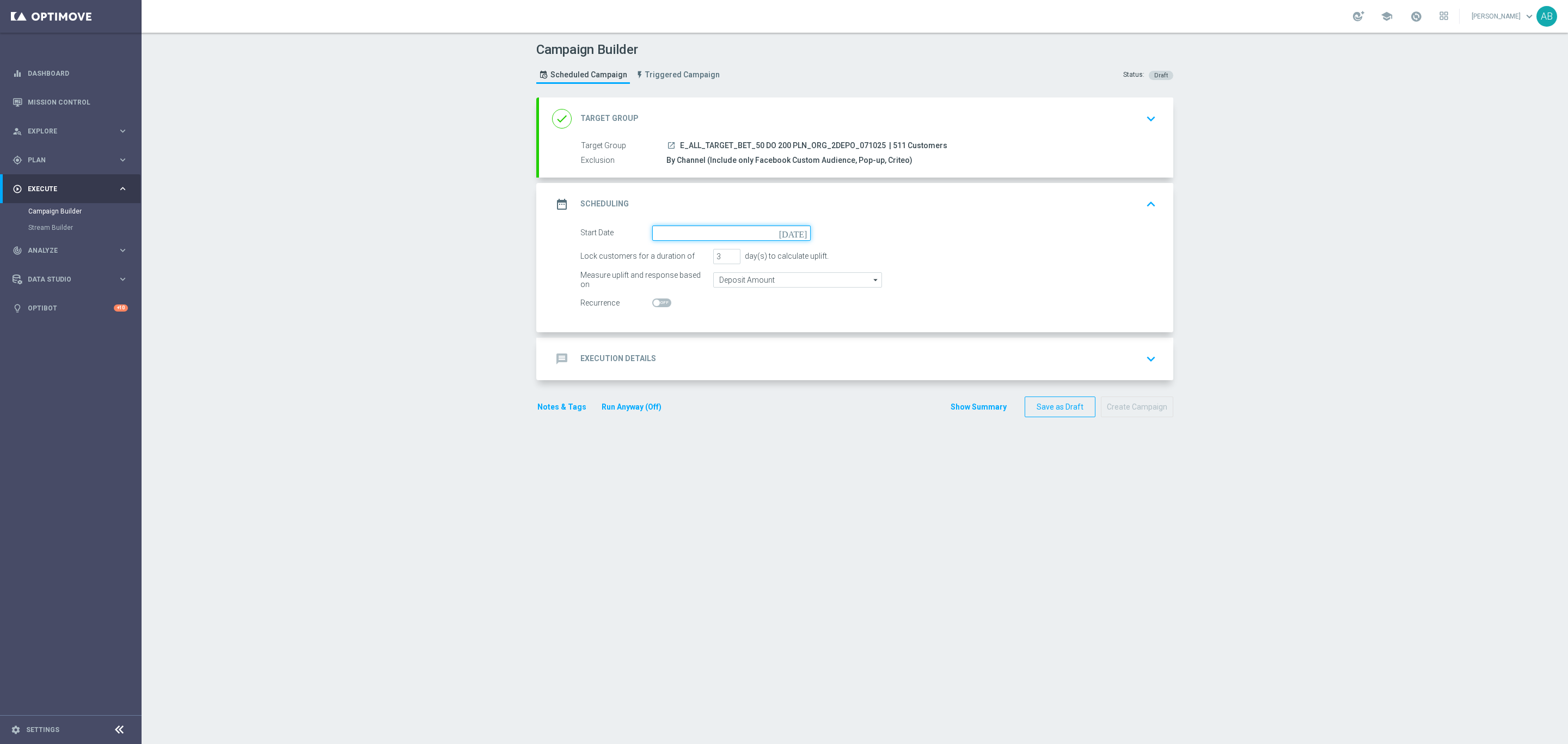
click at [724, 236] on input at bounding box center [732, 233] width 158 height 15
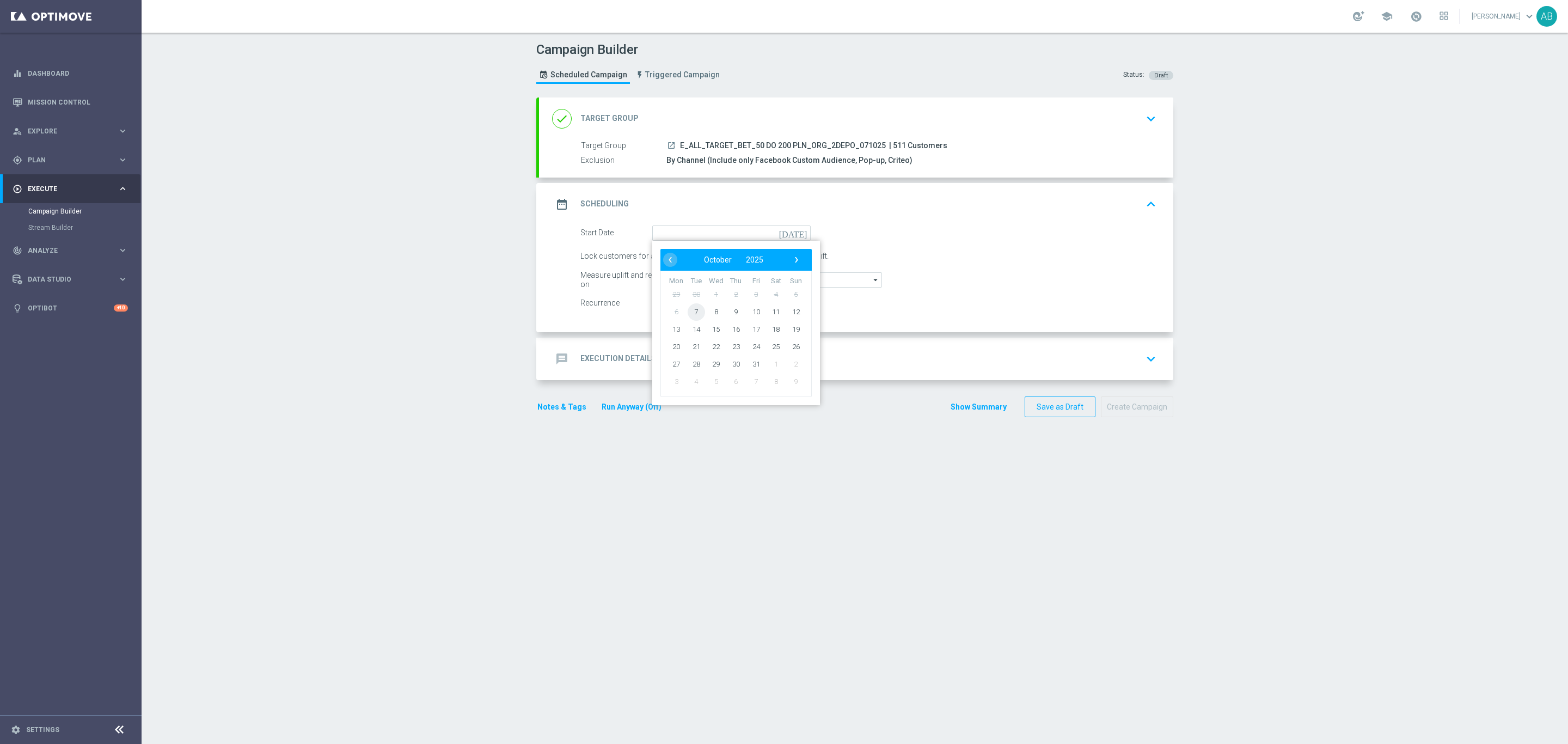
click at [689, 311] on span "7" at bounding box center [696, 311] width 18 height 18
type input "07 Oct 2025"
drag, startPoint x: 716, startPoint y: 254, endPoint x: 708, endPoint y: 259, distance: 9.4
click at [713, 259] on input "3" at bounding box center [727, 256] width 27 height 15
type input "1"
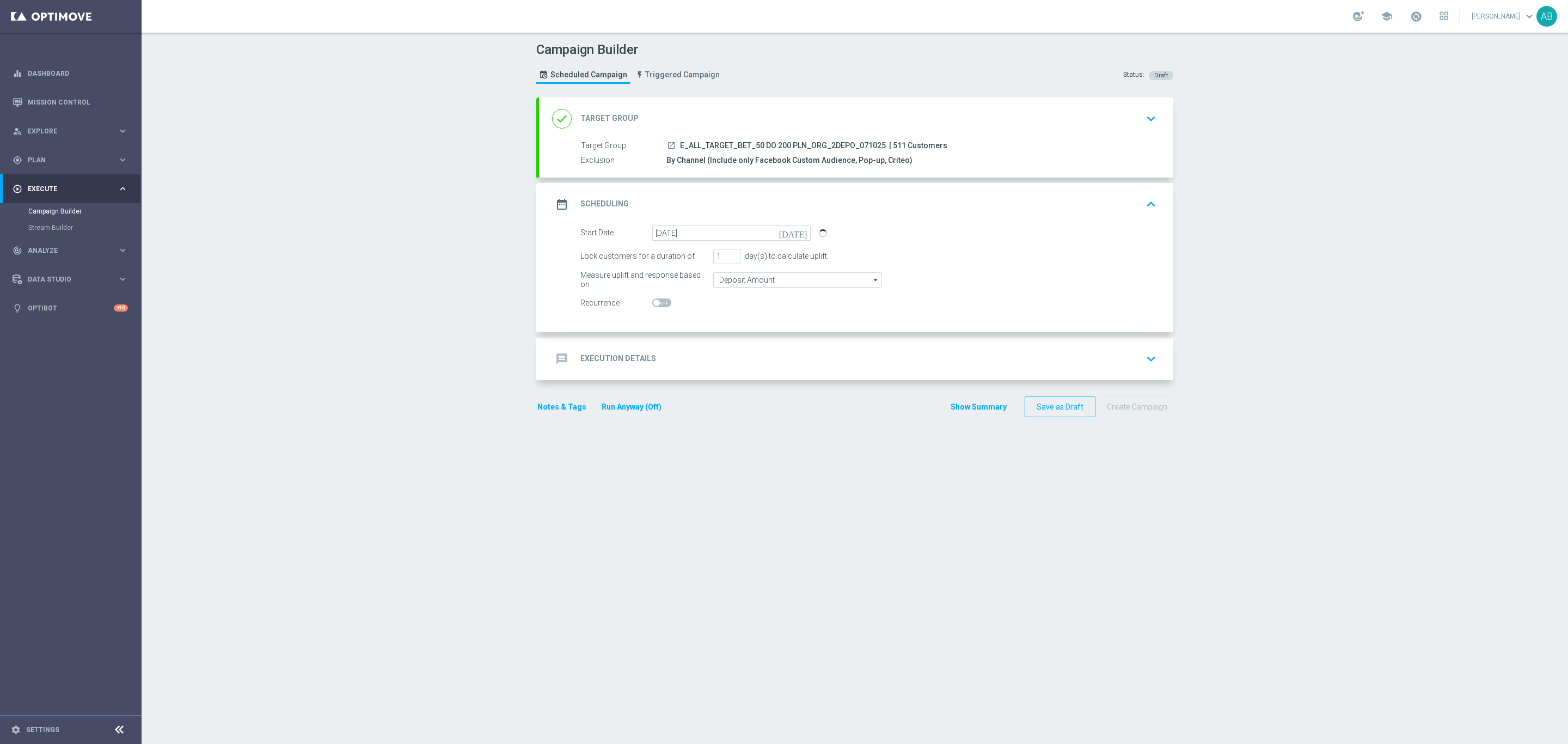
click at [714, 355] on div "message Execution Details keyboard_arrow_down" at bounding box center [856, 359] width 608 height 21
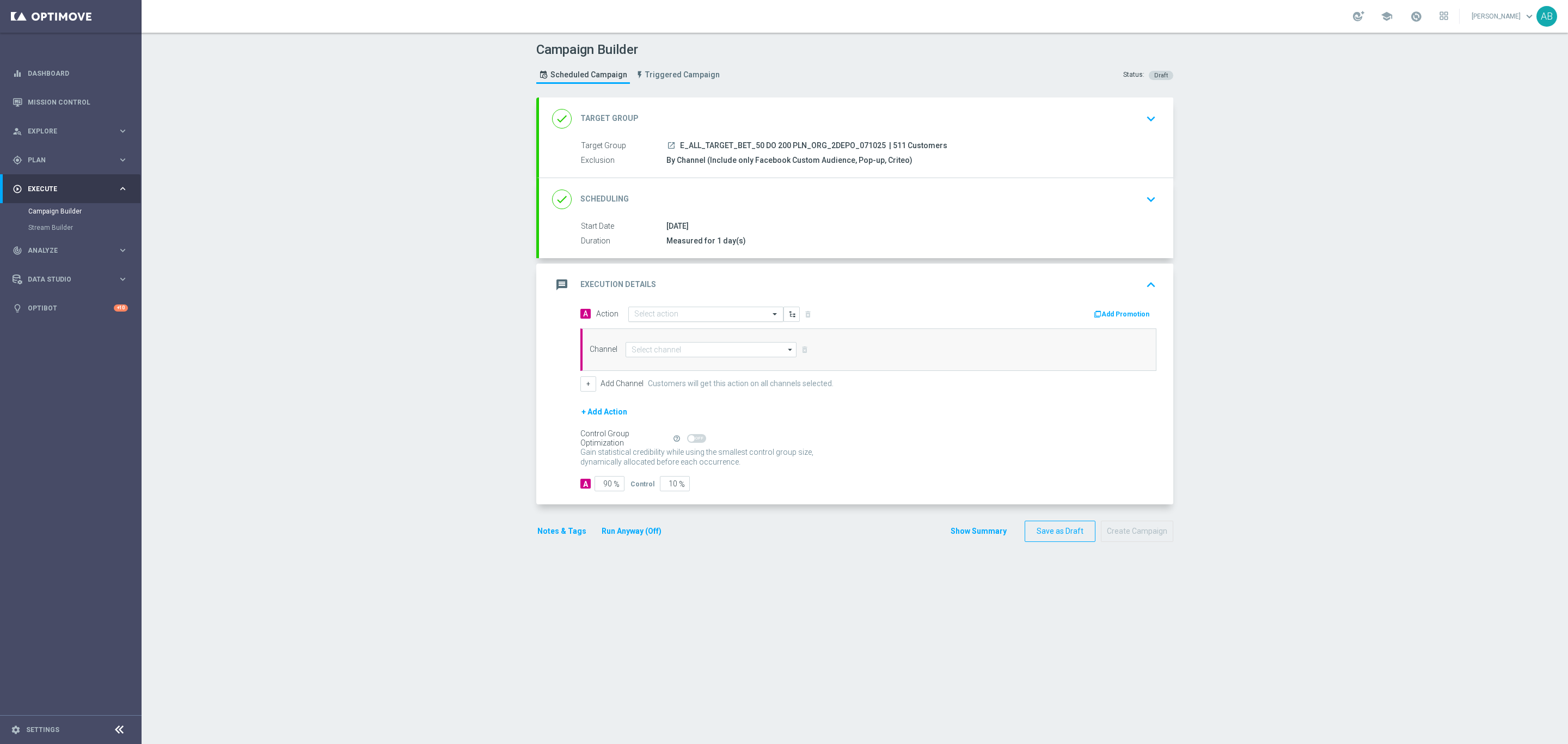
click at [706, 317] on input "text" at bounding box center [695, 314] width 121 height 9
paste input "E_ALL_TARGET_BET_50 DO 200 PLN_ORG_2DEPO_071025"
type input "E_ALL_TARGET_BET_50 DO 200 PLN_ORG_2DEPO_071025"
click at [704, 330] on label "E_ALL_TARGET_BET_50 DO 200 PLN_ORG_2DEPO_071025" at bounding box center [721, 332] width 173 height 9
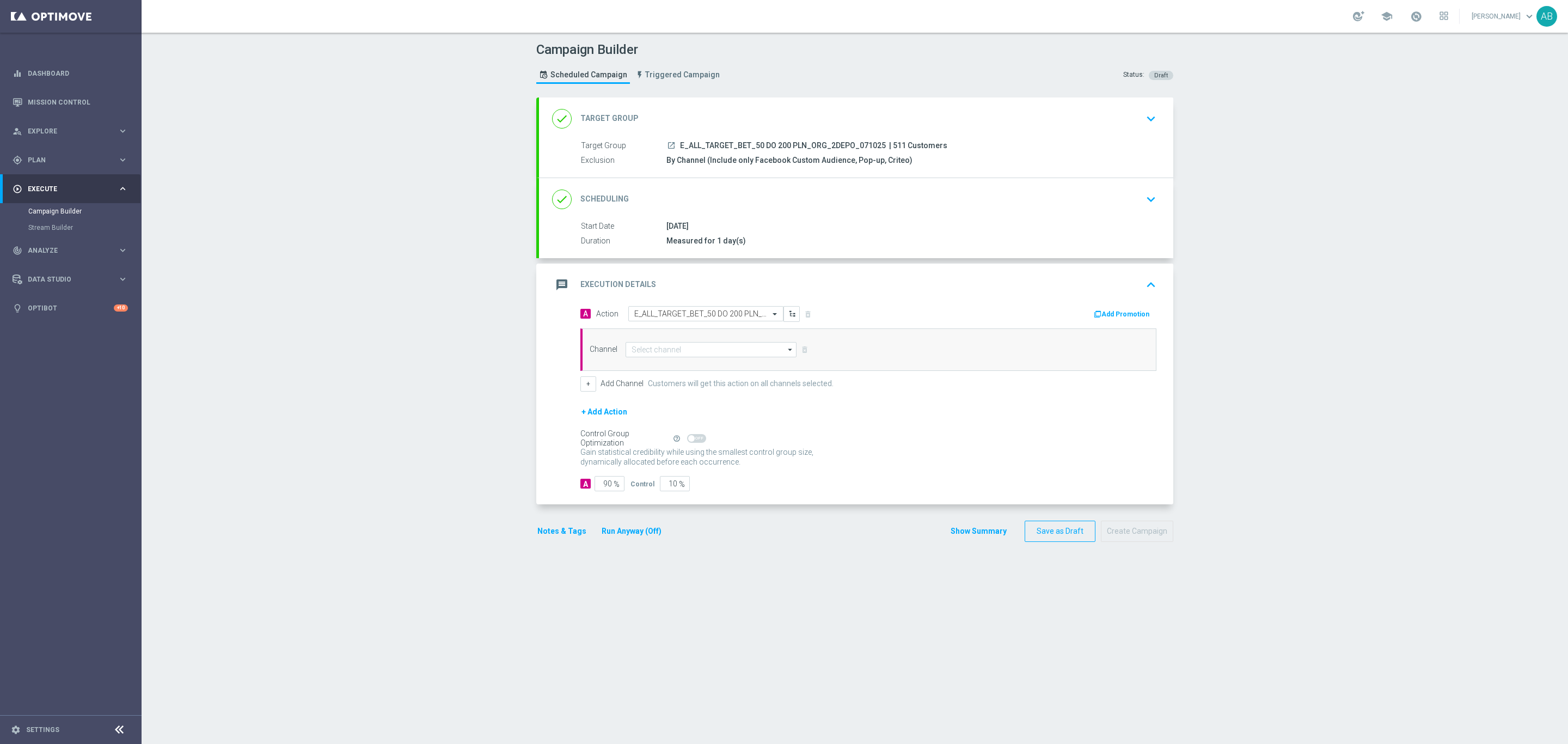
scroll to position [0, 0]
click at [691, 353] on input at bounding box center [711, 349] width 171 height 15
click at [693, 368] on div "Optimail" at bounding box center [711, 365] width 171 height 15
type input "Optimail"
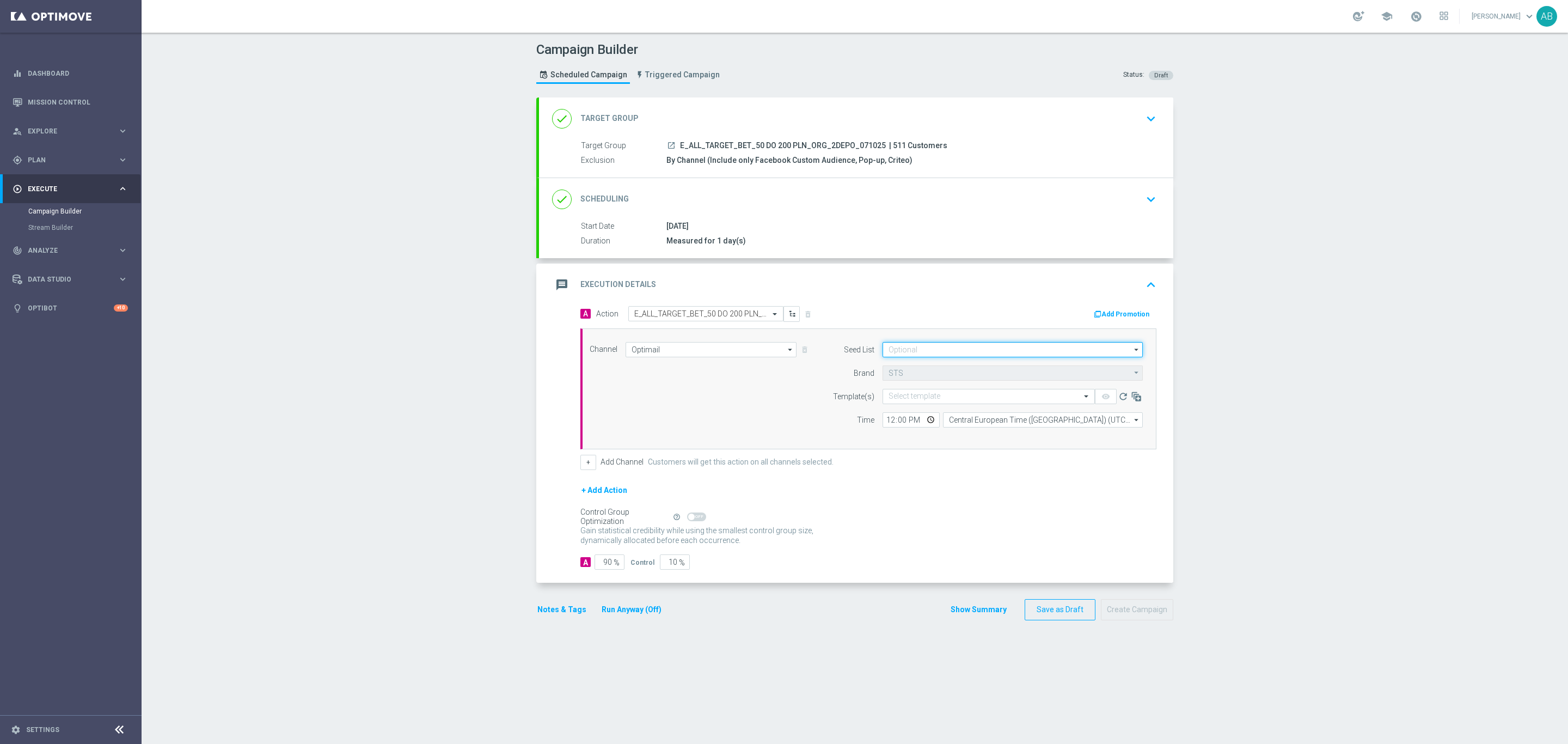
click at [934, 352] on input at bounding box center [1013, 349] width 261 height 15
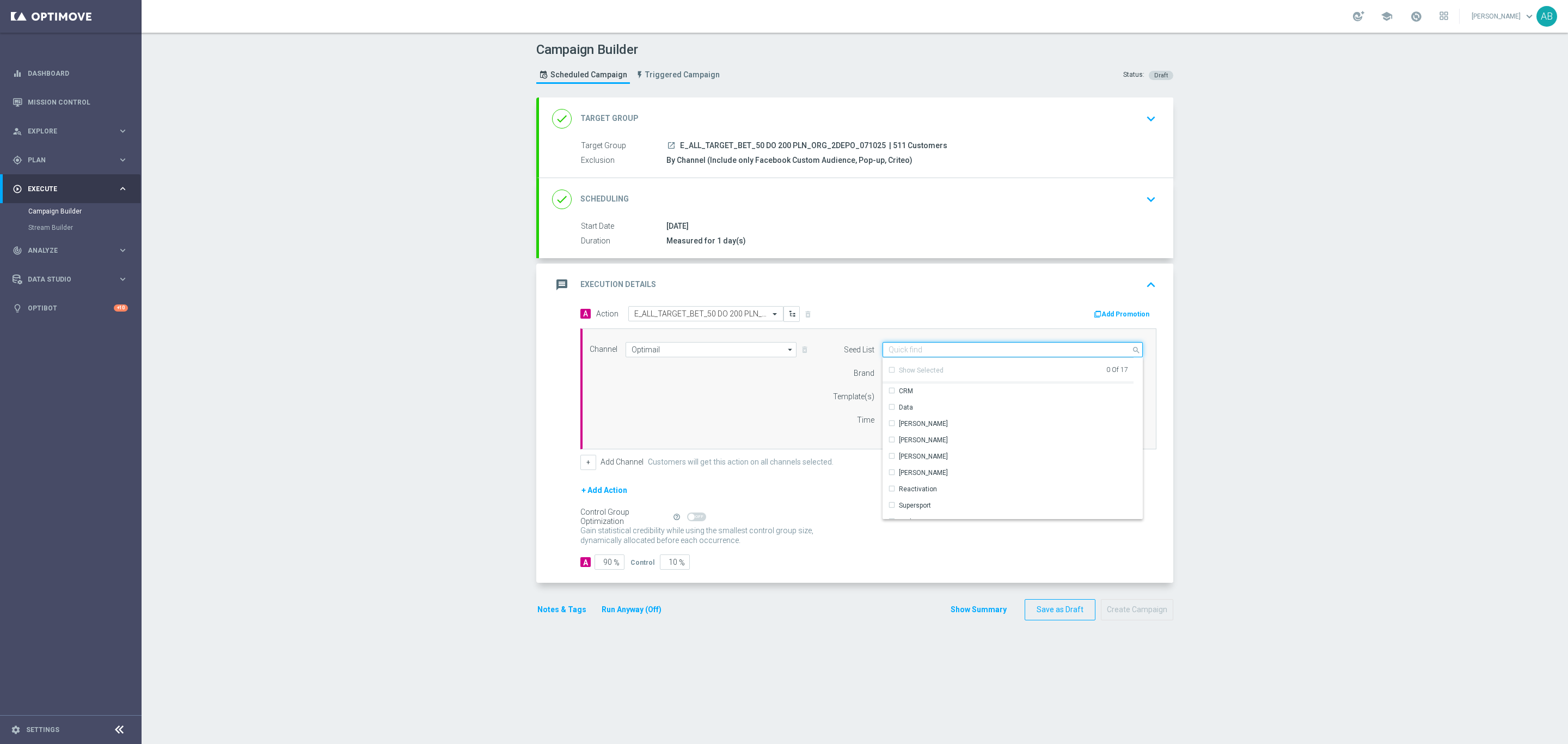
scroll to position [157, 0]
click at [937, 433] on div "Reactivation" at bounding box center [1008, 429] width 251 height 16
click at [788, 404] on div "Channel Optimail Optimail arrow_drop_down Drag here to set row groups Drag here…" at bounding box center [866, 389] width 570 height 94
type input "Reactivation"
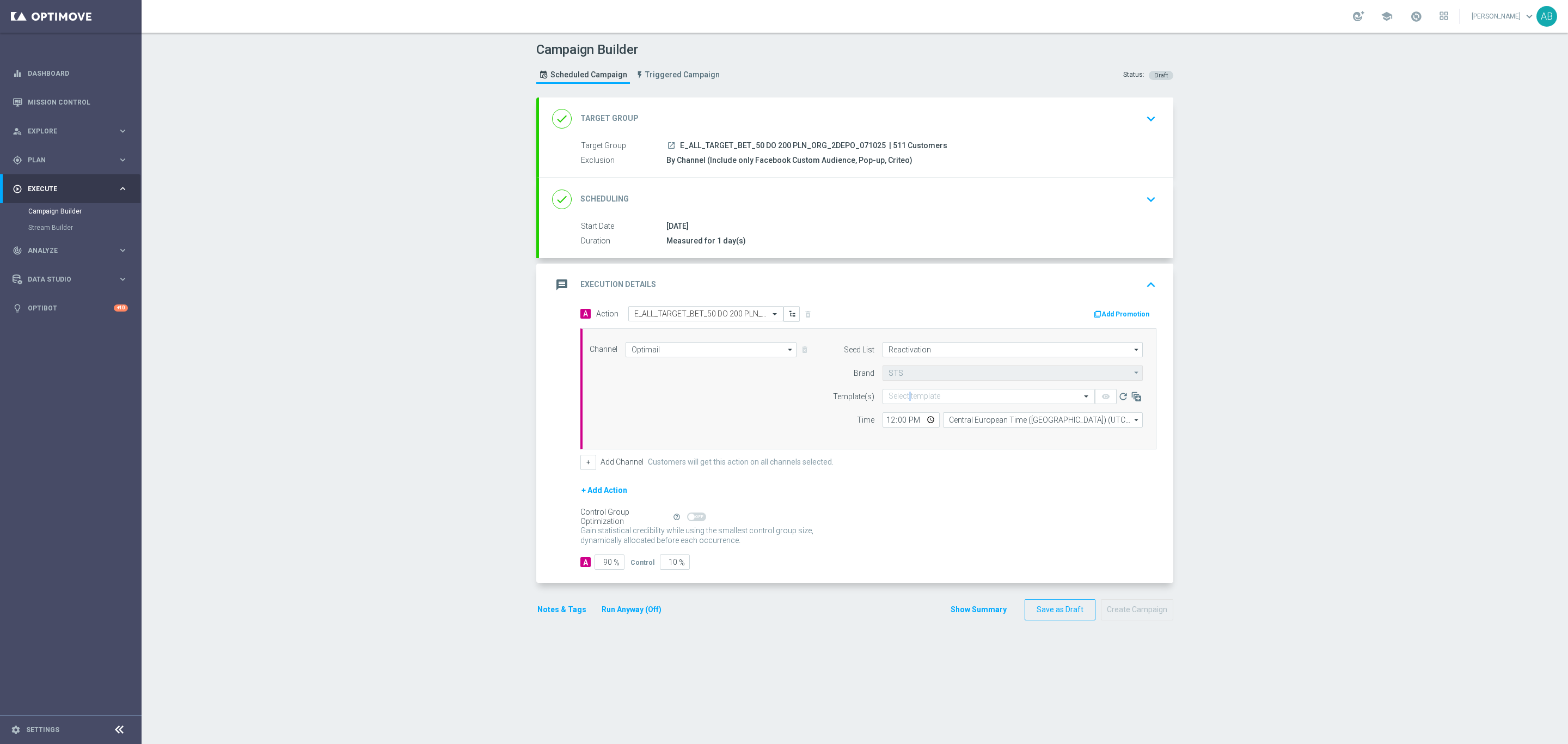
click at [904, 390] on form "Seed List Reactivation Reactivation arrow_drop_down Drag here to set row groups…" at bounding box center [985, 385] width 316 height 85
click at [903, 399] on input "text" at bounding box center [978, 396] width 178 height 9
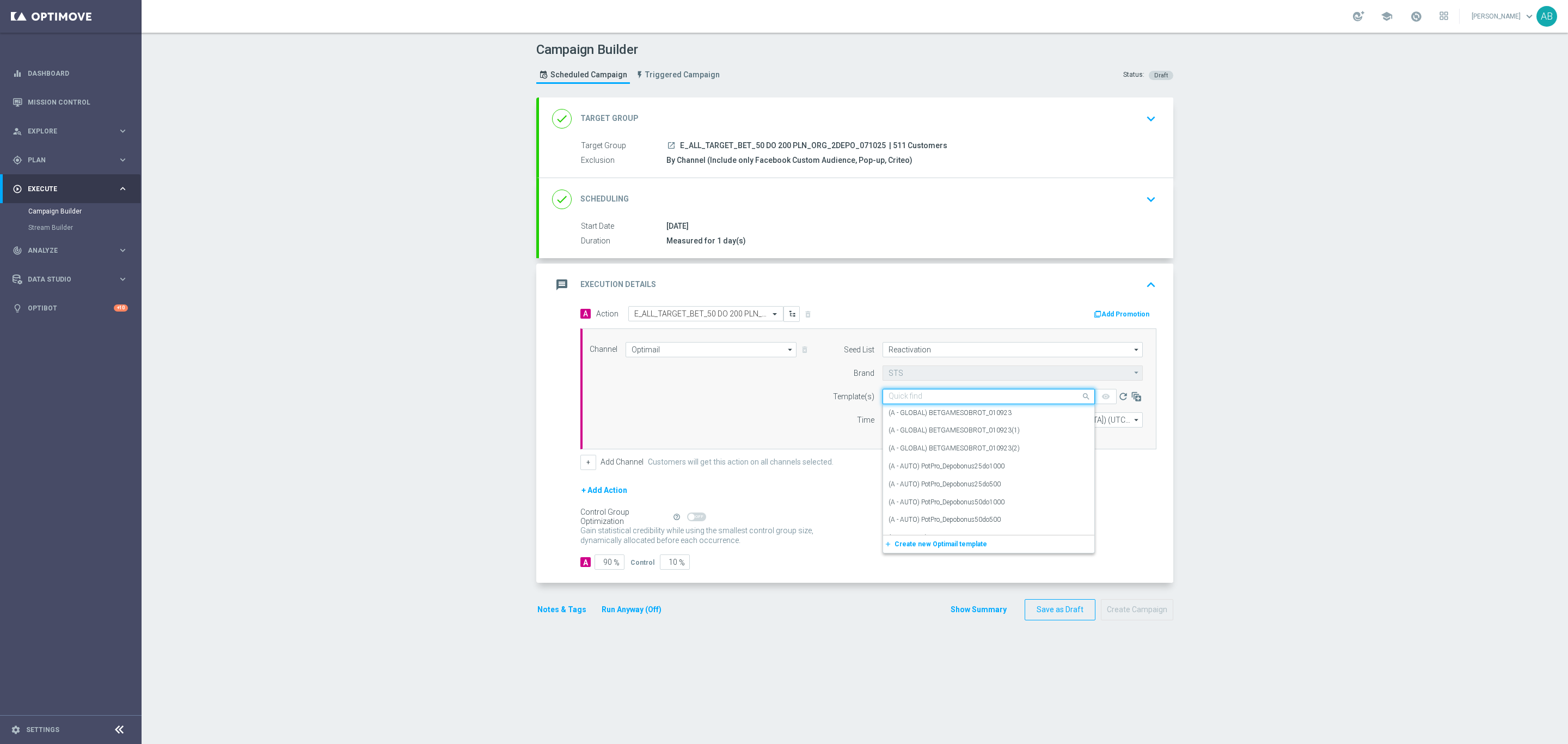
paste input "E_ALL_TARGET_BET_50 DO 200 PLN_ORG_2DEPO_071025"
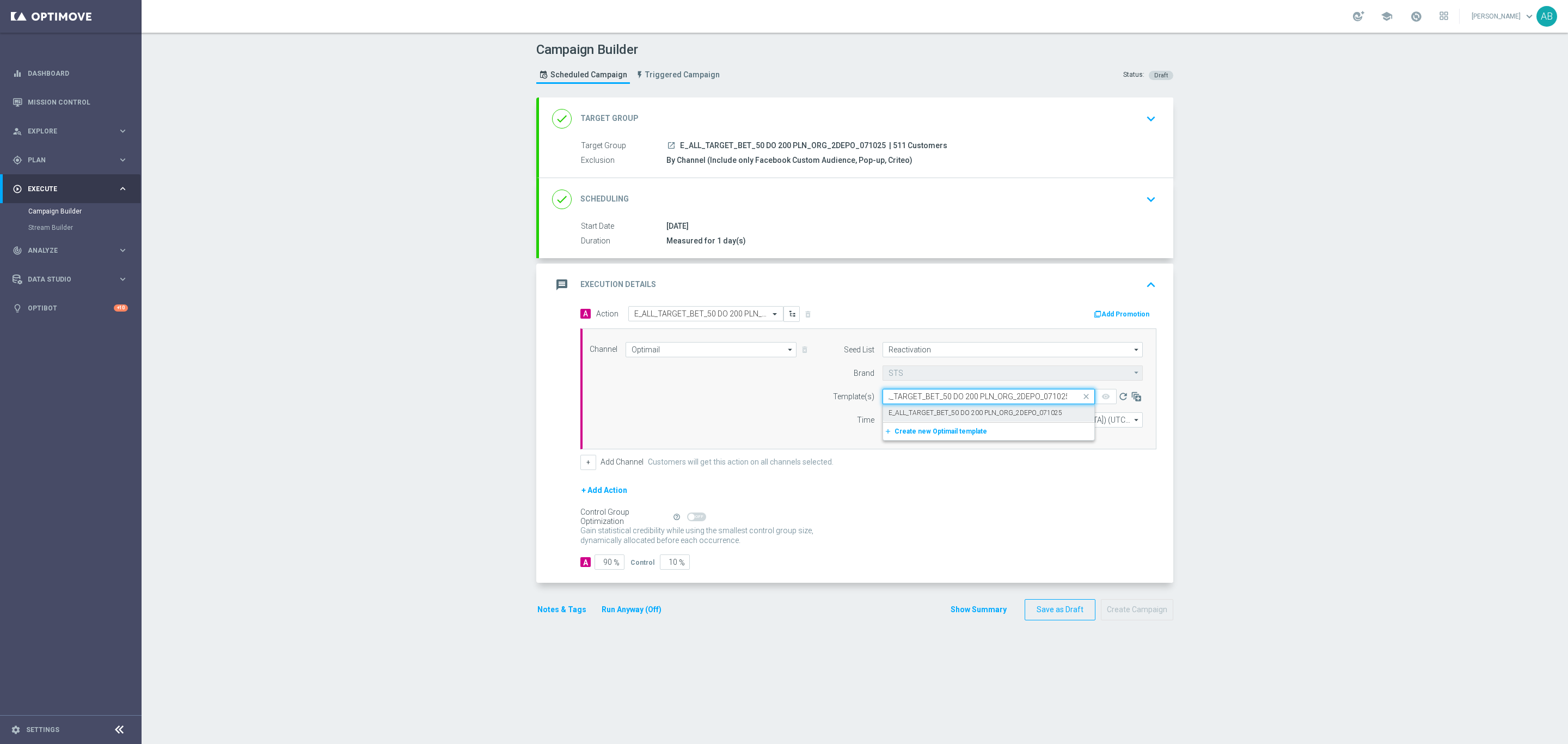
click at [904, 410] on label "E_ALL_TARGET_BET_50 DO 200 PLN_ORG_2DEPO_071025" at bounding box center [975, 413] width 173 height 9
type input "E_ALL_TARGET_BET_50 DO 200 PLN_ORG_2DEPO_071025"
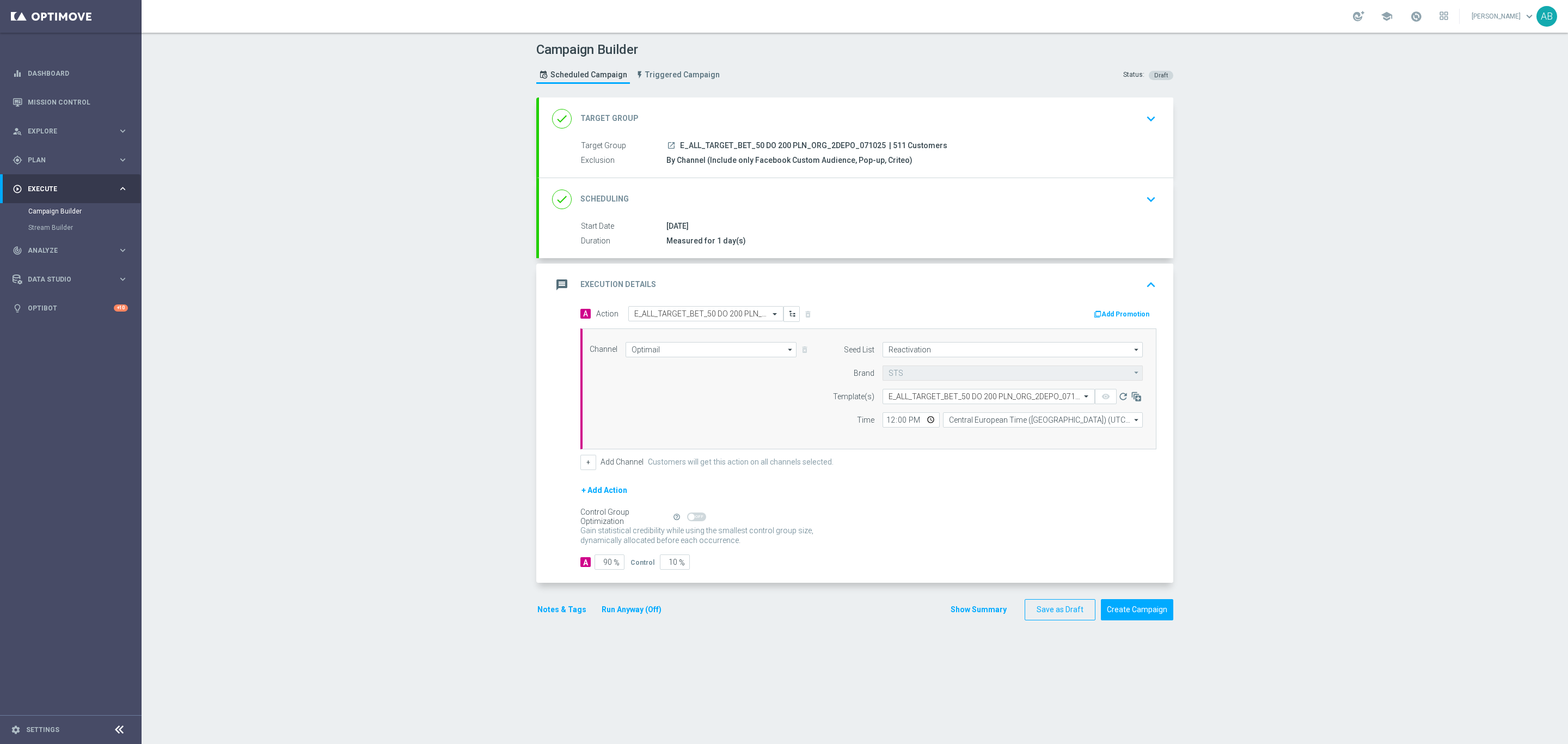
scroll to position [0, 0]
click at [884, 424] on input "12:00" at bounding box center [911, 419] width 57 height 15
type input "16:01"
click at [970, 425] on input "Central European Time (Warsaw) (UTC +02:00)" at bounding box center [1043, 419] width 200 height 15
click at [981, 441] on div "Central European Time (Warsaw) (UTC +02:00)" at bounding box center [1037, 436] width 178 height 10
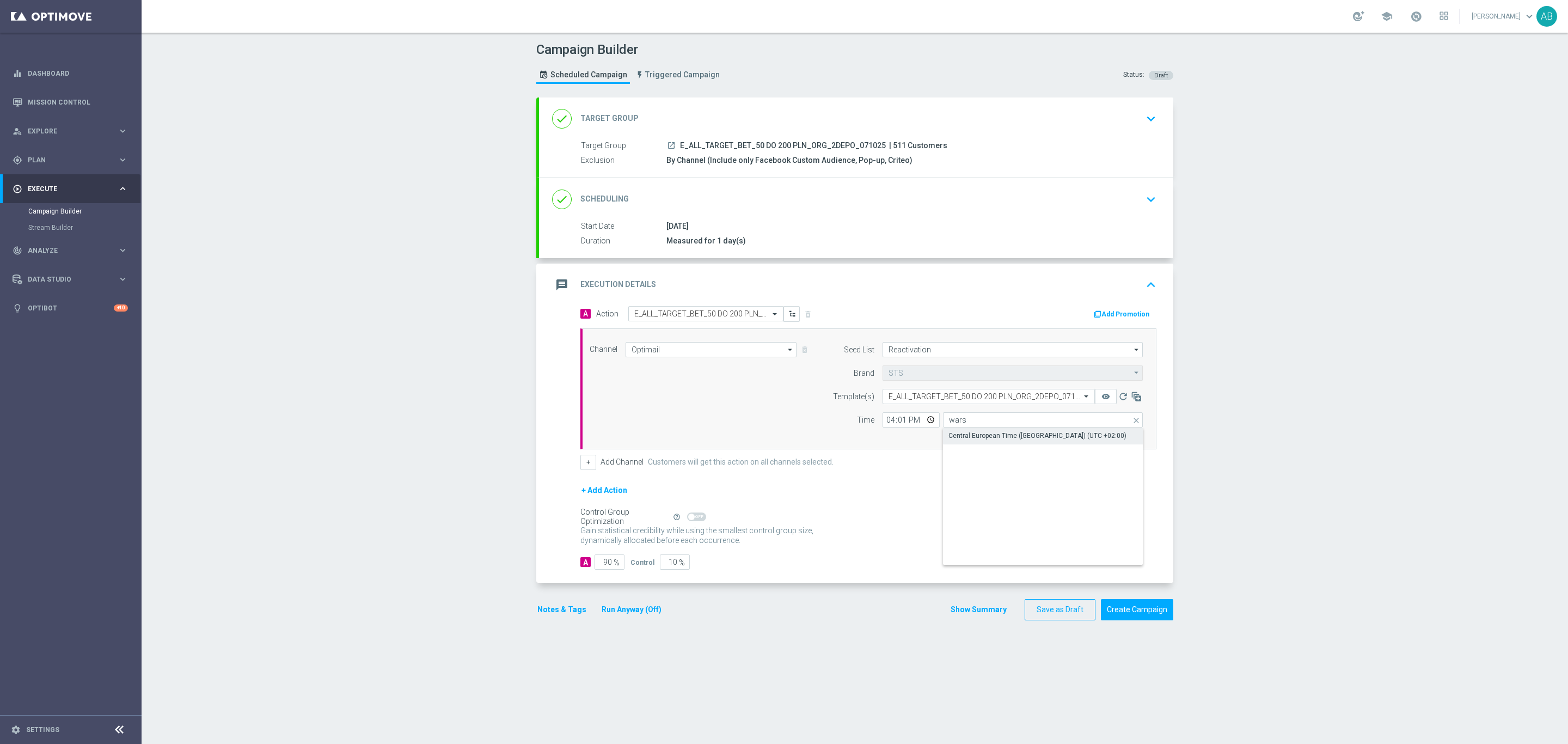
type input "Central European Time (Warsaw) (UTC +02:00)"
click at [580, 464] on button "+" at bounding box center [588, 462] width 16 height 15
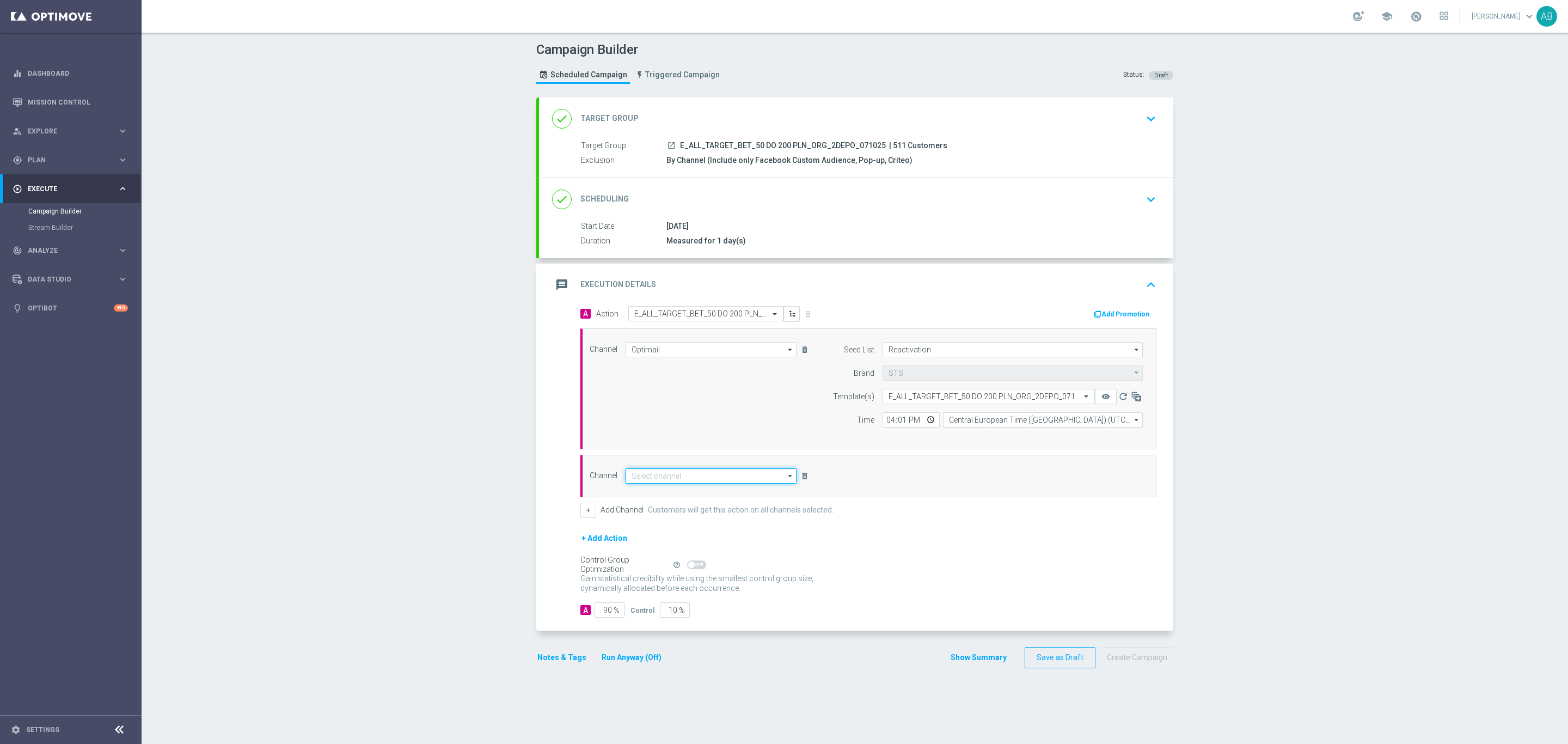
click at [660, 477] on input at bounding box center [711, 476] width 171 height 15
click at [660, 490] on div "Private message" at bounding box center [657, 492] width 51 height 10
type input "Private message"
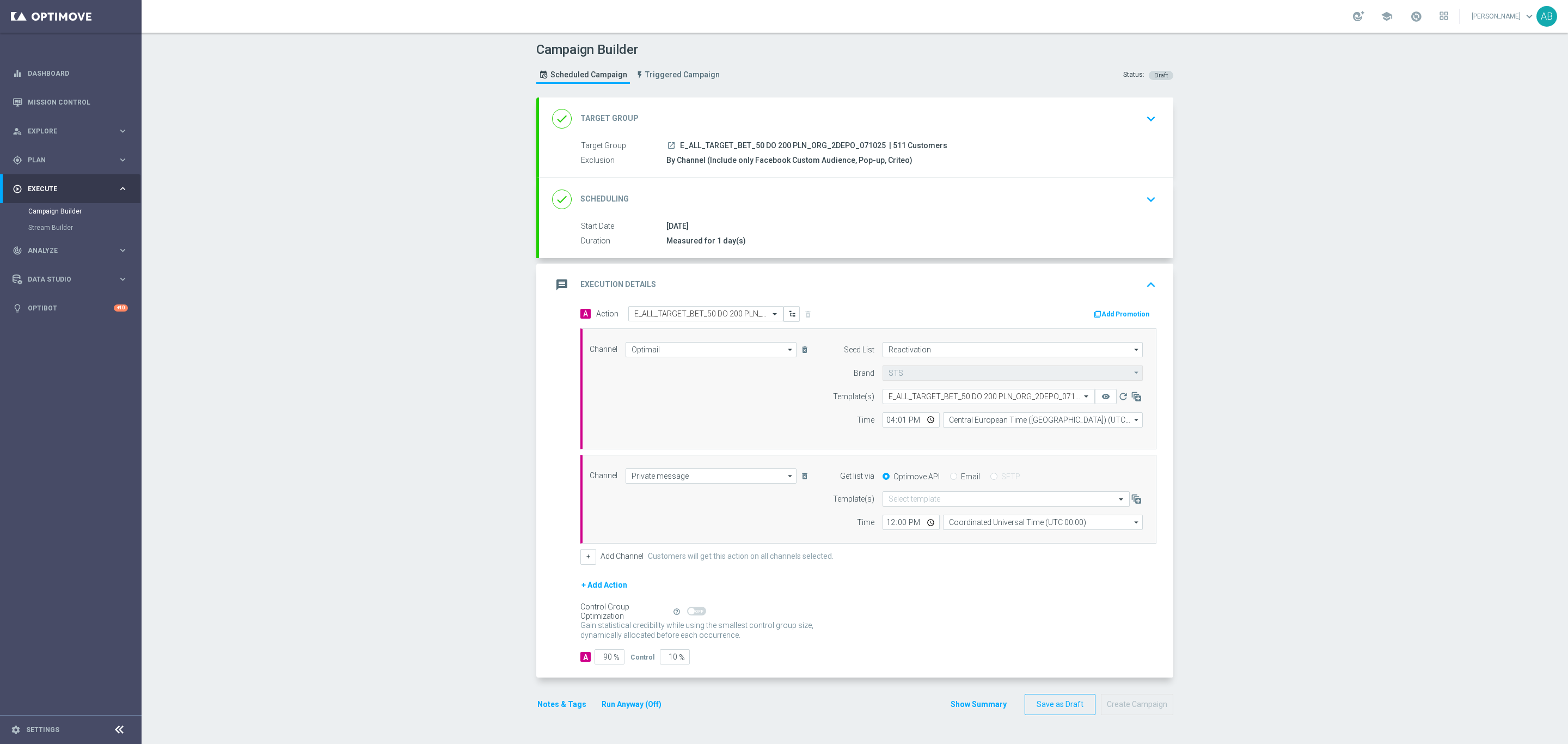
click at [906, 502] on input "text" at bounding box center [995, 499] width 214 height 9
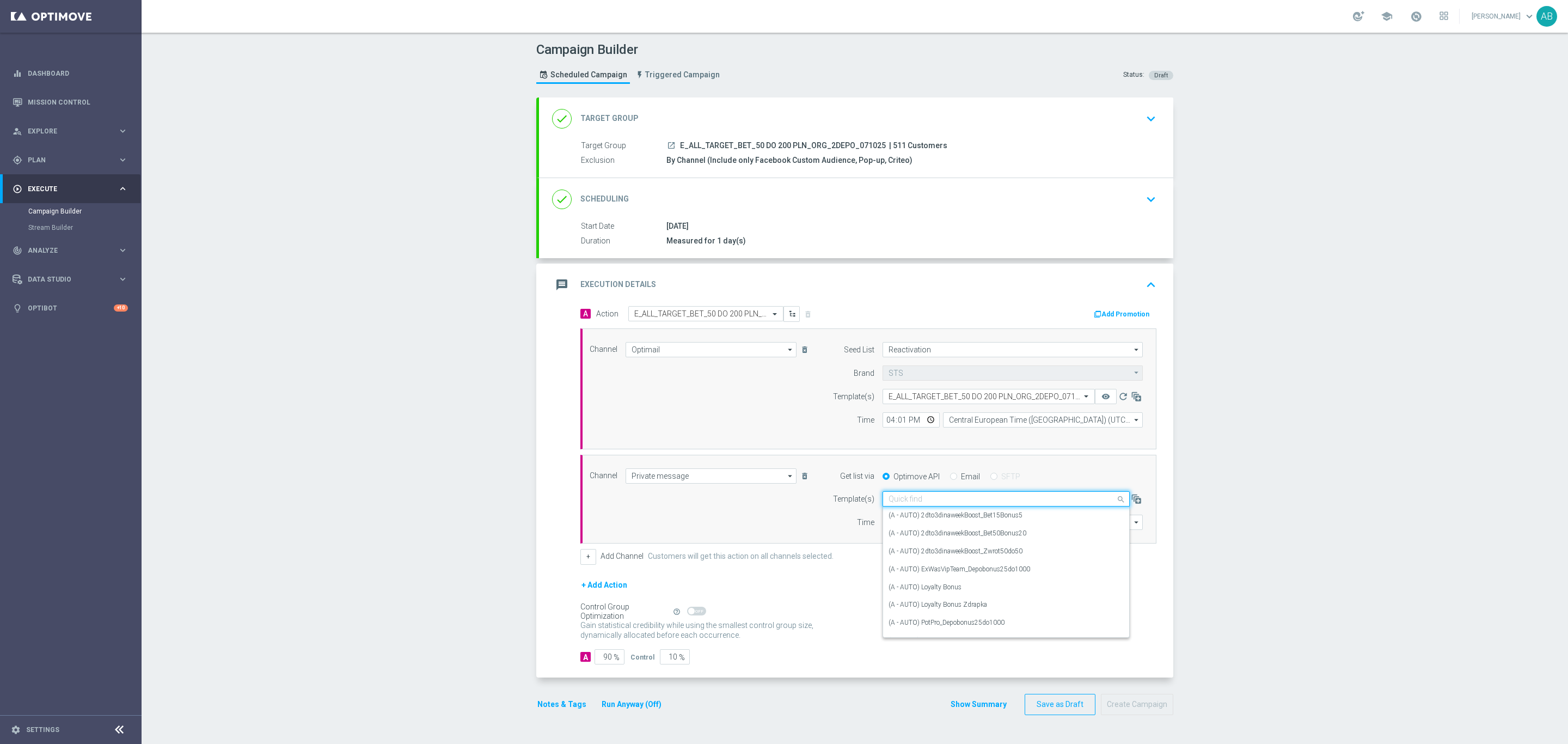
paste input "E_ALL_TARGET_BET_50 DO 200 PLN_ORG_2DEPO_071025"
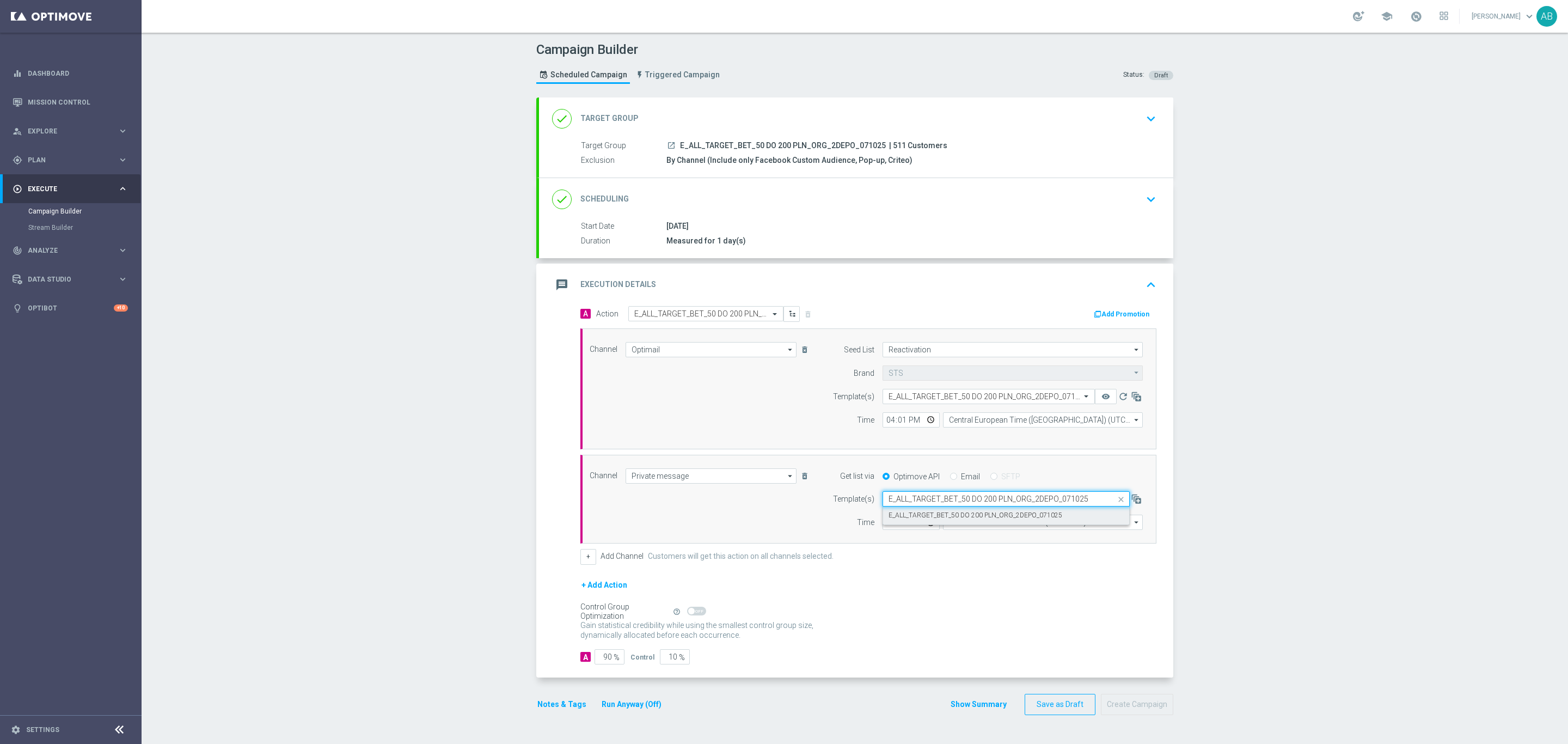
click at [906, 511] on div "E_ALL_TARGET_BET_50 DO 200 PLN_ORG_2DEPO_071025" at bounding box center [1006, 516] width 235 height 18
type input "E_ALL_TARGET_BET_50 DO 200 PLN_ORG_2DEPO_071025"
click at [889, 528] on input "12:00" at bounding box center [911, 522] width 57 height 15
type input "16:01"
click at [967, 523] on input "Coordinated Universal Time (UTC 00:00)" at bounding box center [1043, 522] width 200 height 15
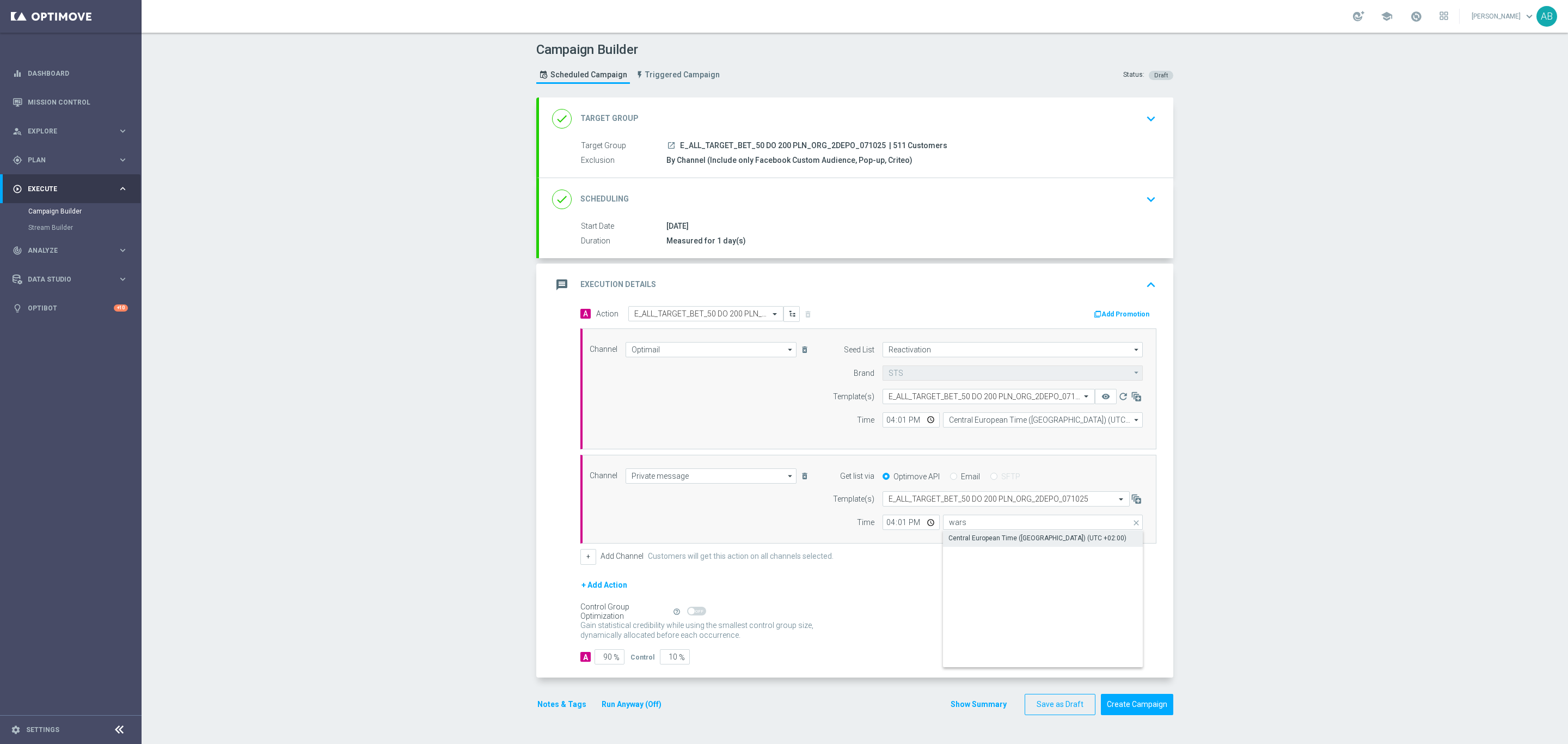
click at [972, 535] on div "Central European Time (Warsaw) (UTC +02:00)" at bounding box center [1043, 538] width 200 height 15
type input "Central European Time (Warsaw) (UTC +02:00)"
click at [575, 711] on button "Notes & Tags" at bounding box center [562, 704] width 51 height 13
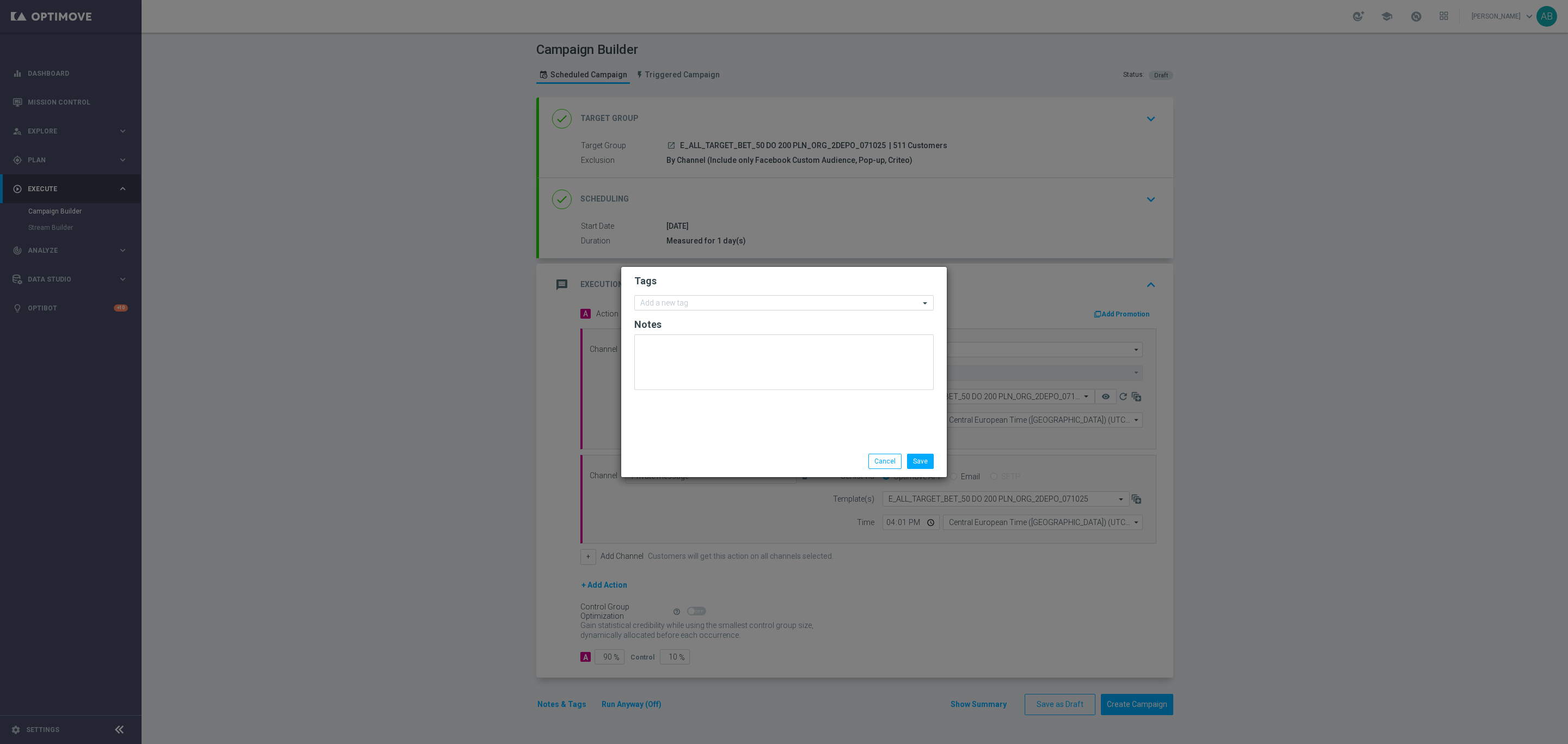
click at [687, 292] on form "Tags Add a new tag Notes" at bounding box center [784, 335] width 299 height 127
click at [680, 297] on div "Add a new tag" at bounding box center [777, 303] width 285 height 13
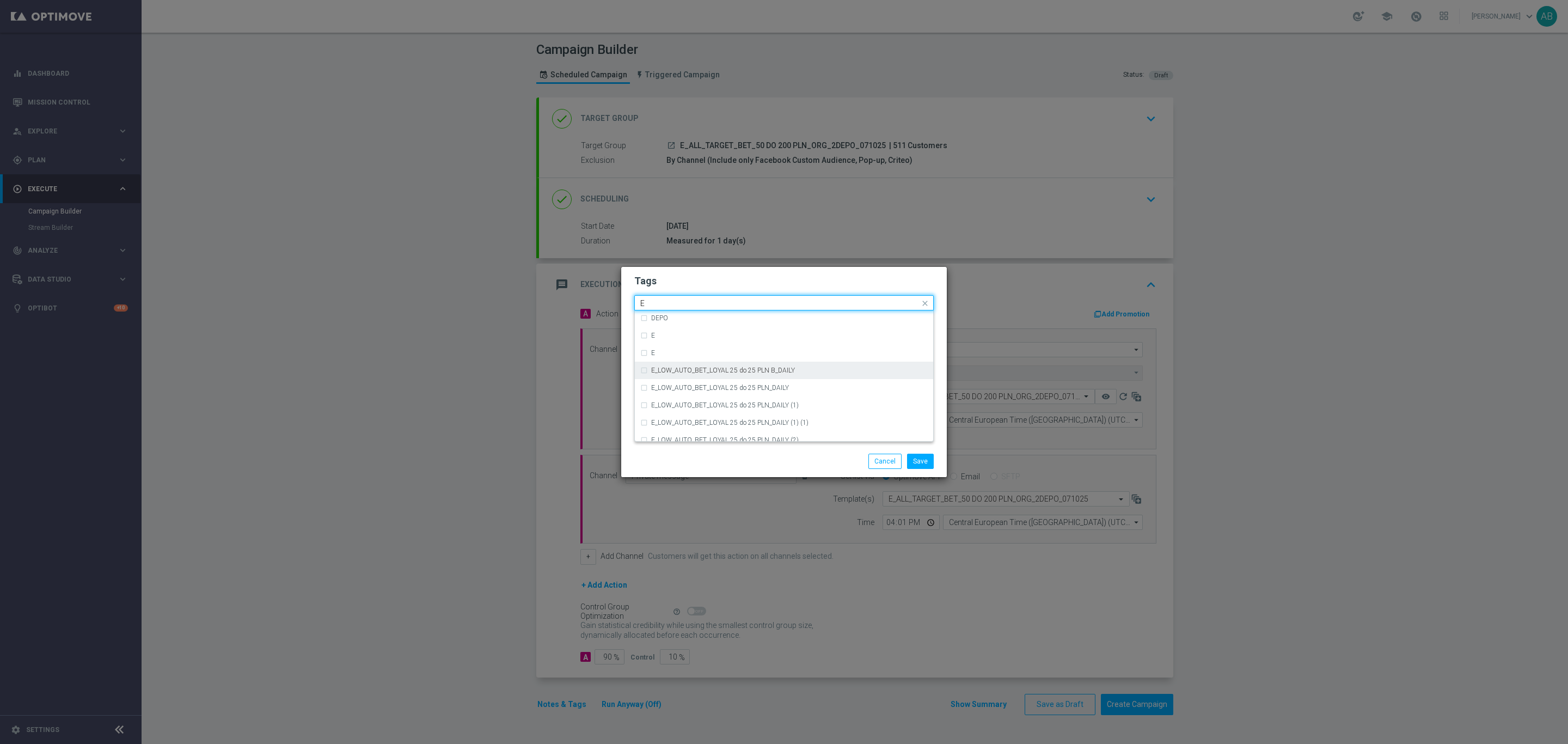
scroll to position [1470, 0]
click at [670, 409] on div "E" at bounding box center [784, 417] width 287 height 18
type input "E"
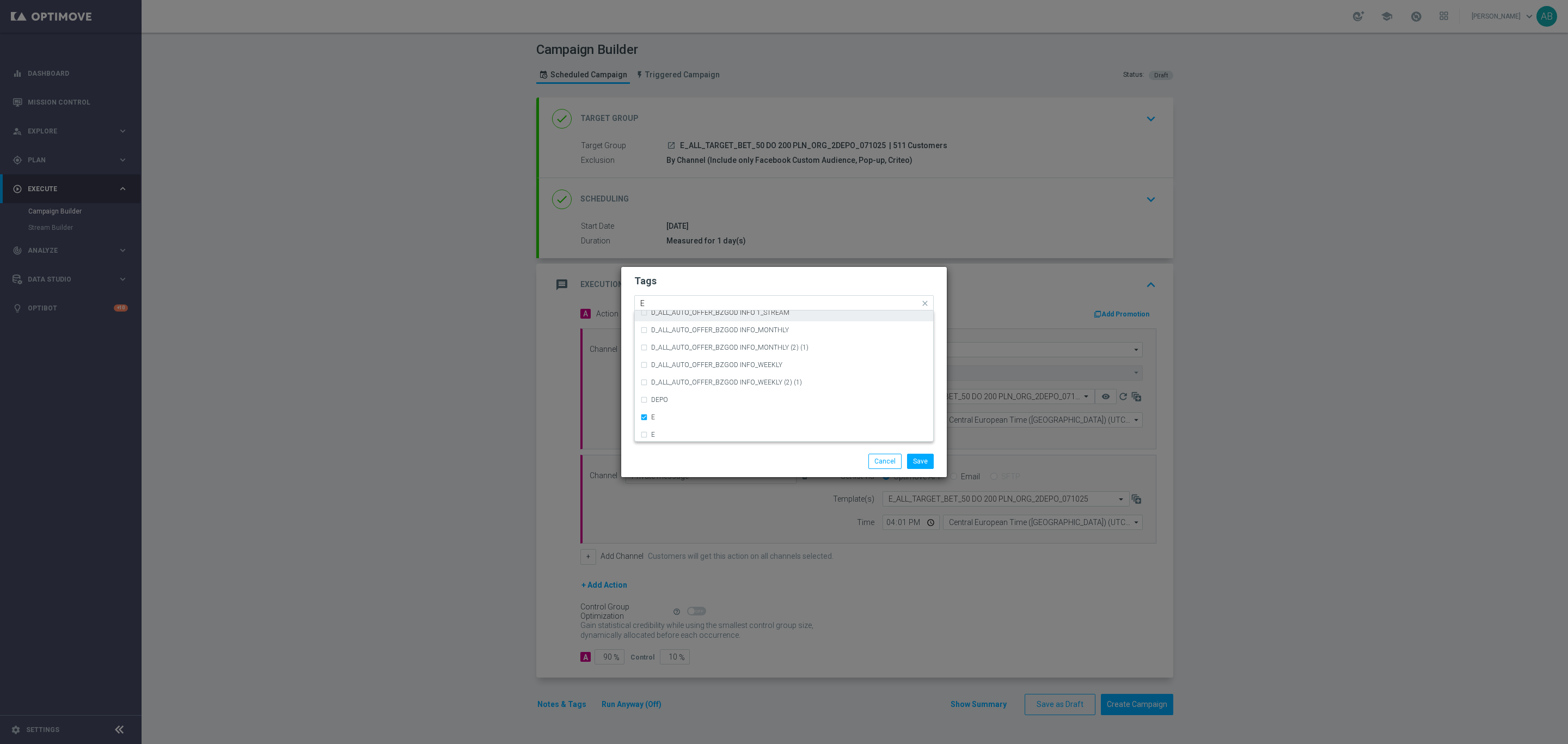
click at [673, 302] on input "E" at bounding box center [780, 303] width 279 height 9
click at [673, 316] on div "ALL" at bounding box center [789, 319] width 276 height 7
click at [673, 304] on input "ALL" at bounding box center [780, 303] width 279 height 9
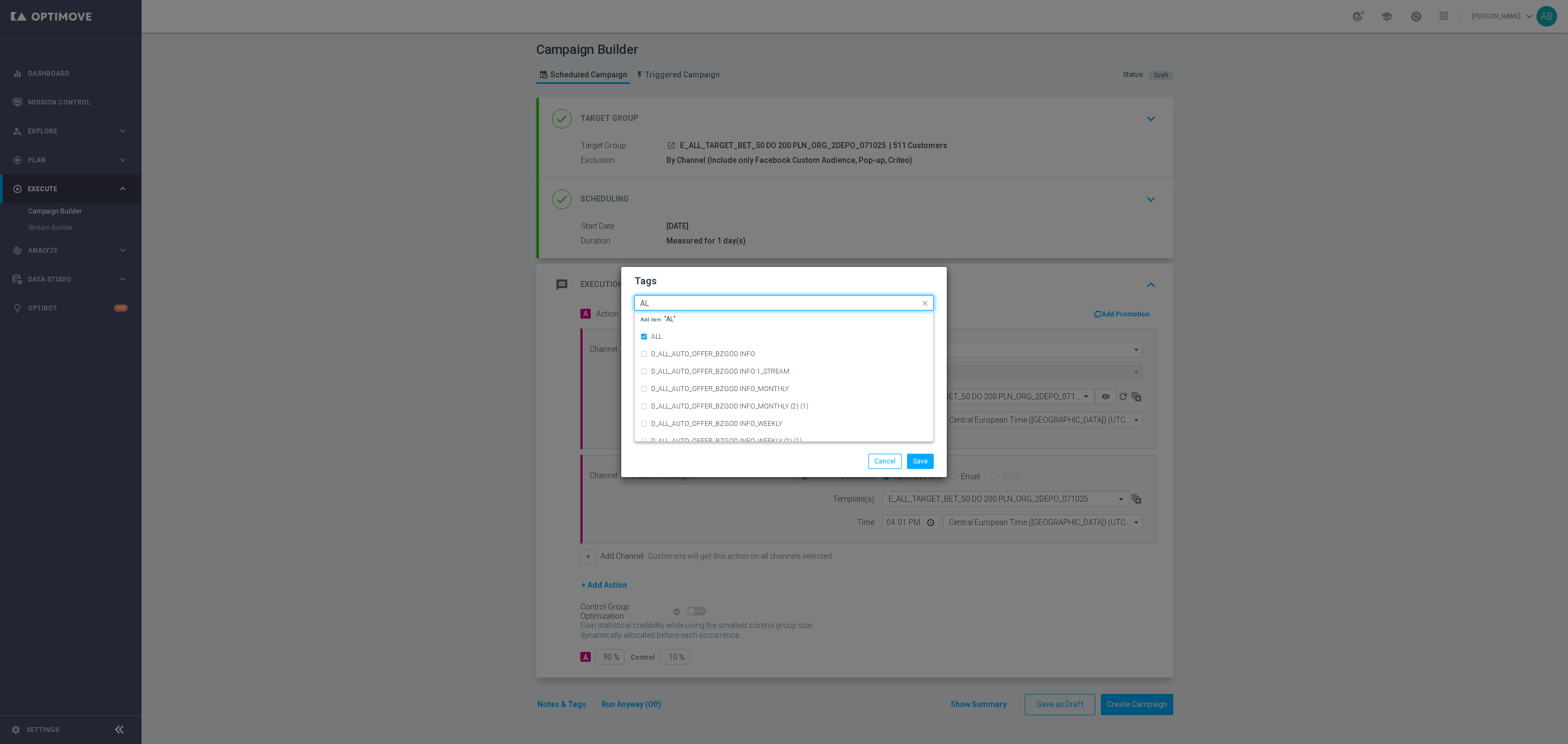
type input "A"
click at [670, 368] on label "TARGET" at bounding box center [663, 371] width 25 height 7
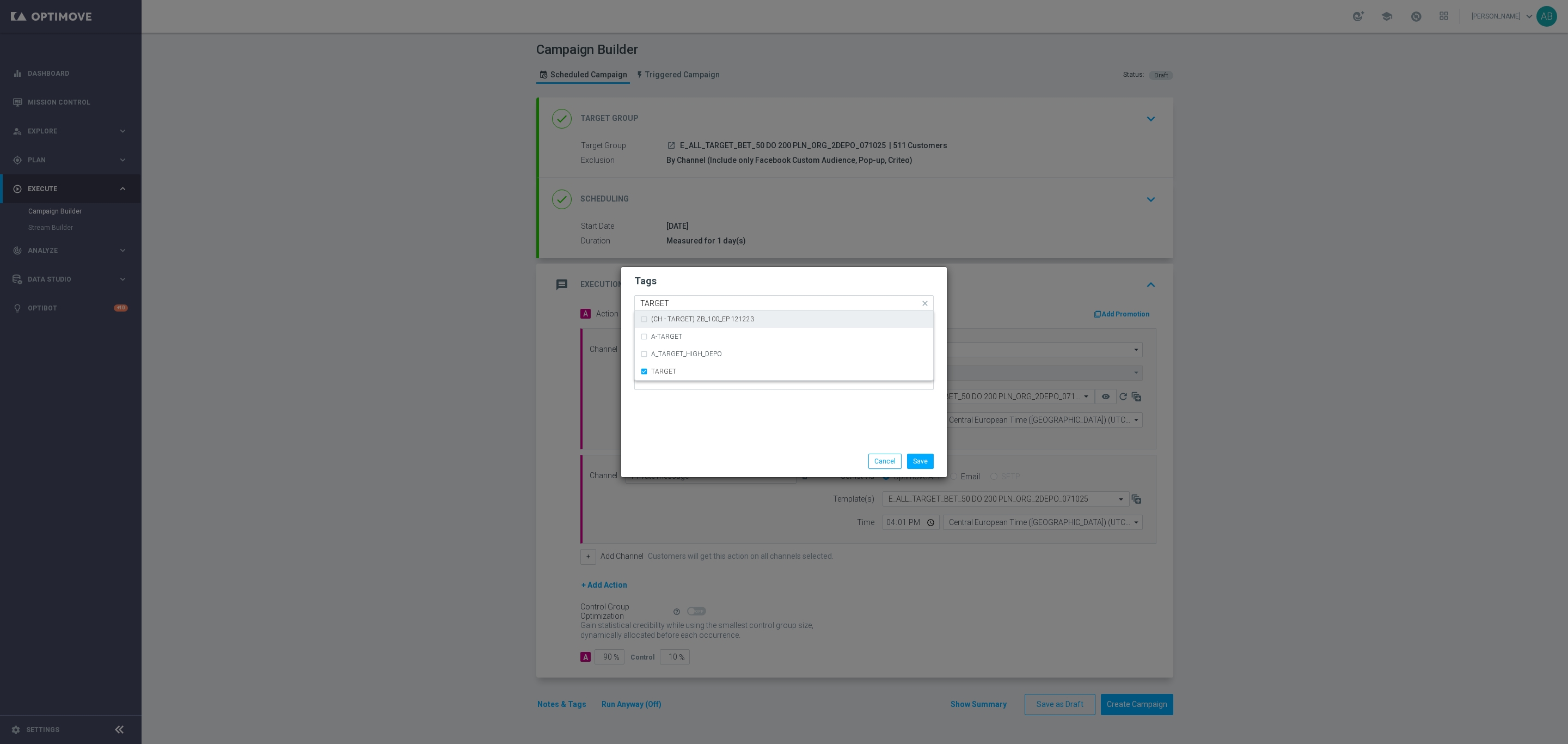
click at [674, 299] on input "TARGET" at bounding box center [780, 303] width 279 height 9
click at [668, 315] on div "BET" at bounding box center [784, 319] width 287 height 18
type input "BET"
click at [688, 297] on div "Quick find × E × ALL × TARGET × BET BET" at bounding box center [777, 303] width 285 height 13
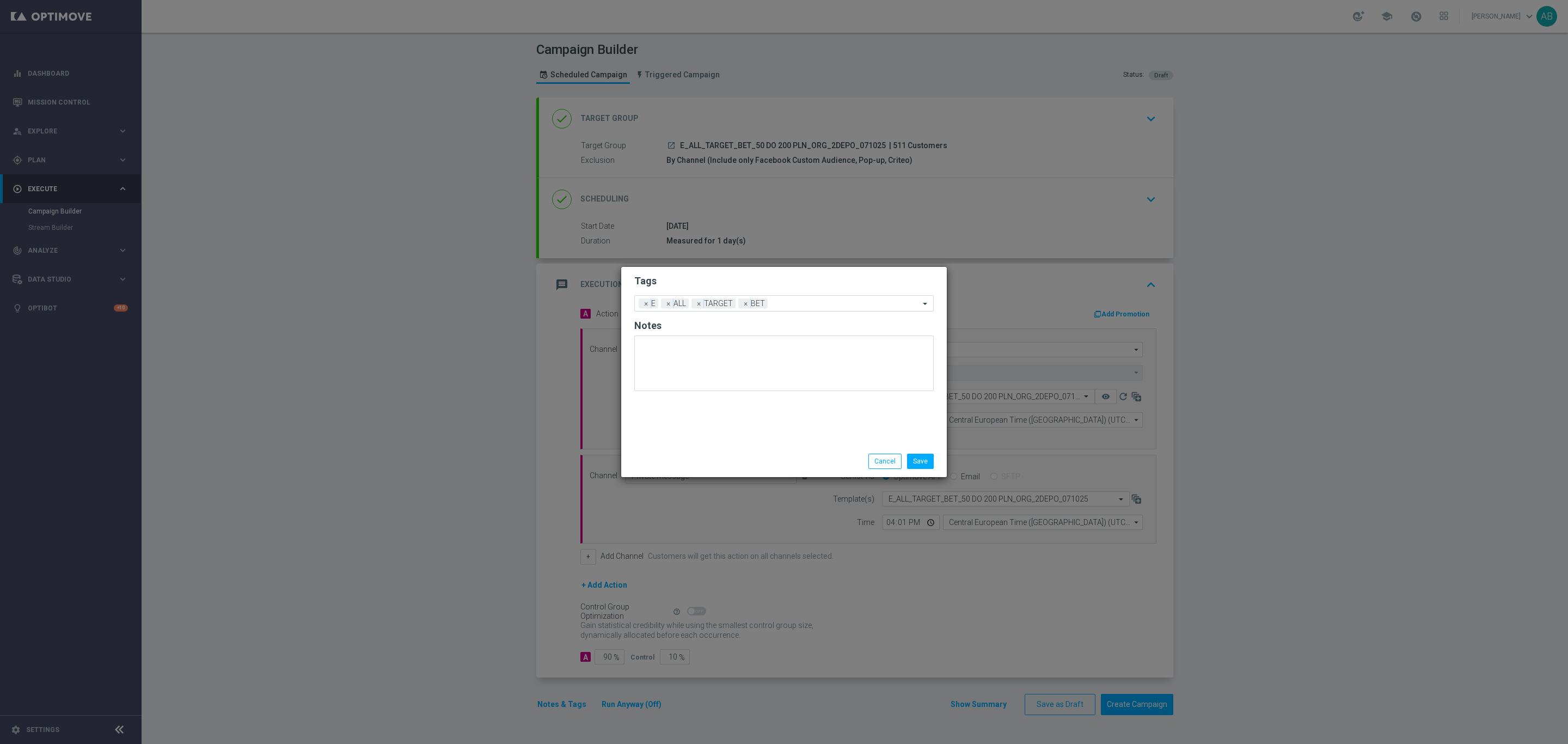
click at [781, 278] on h2 "Tags" at bounding box center [784, 281] width 299 height 13
click at [926, 461] on button "Save" at bounding box center [920, 461] width 27 height 15
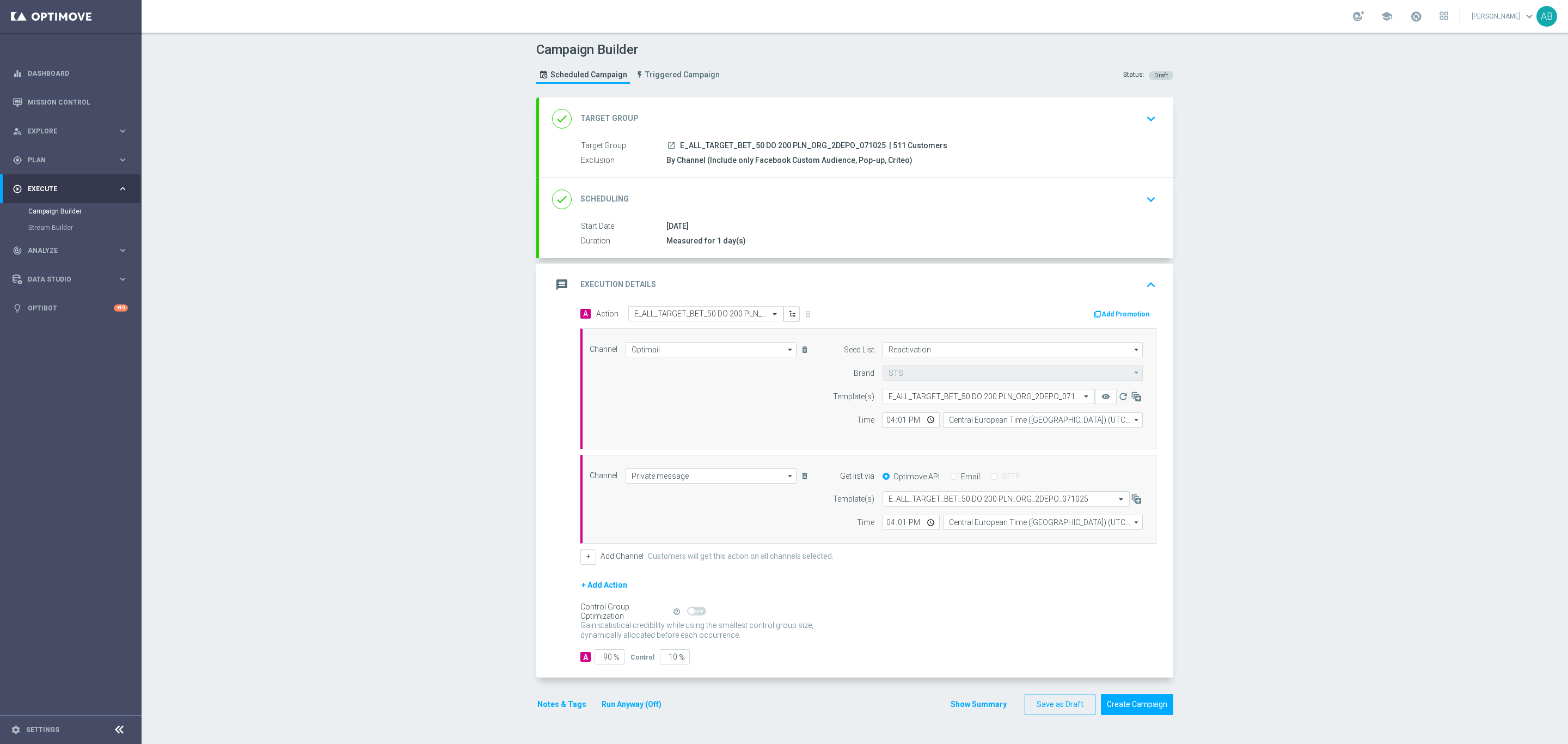
click at [556, 711] on button "Notes & Tags" at bounding box center [562, 704] width 51 height 13
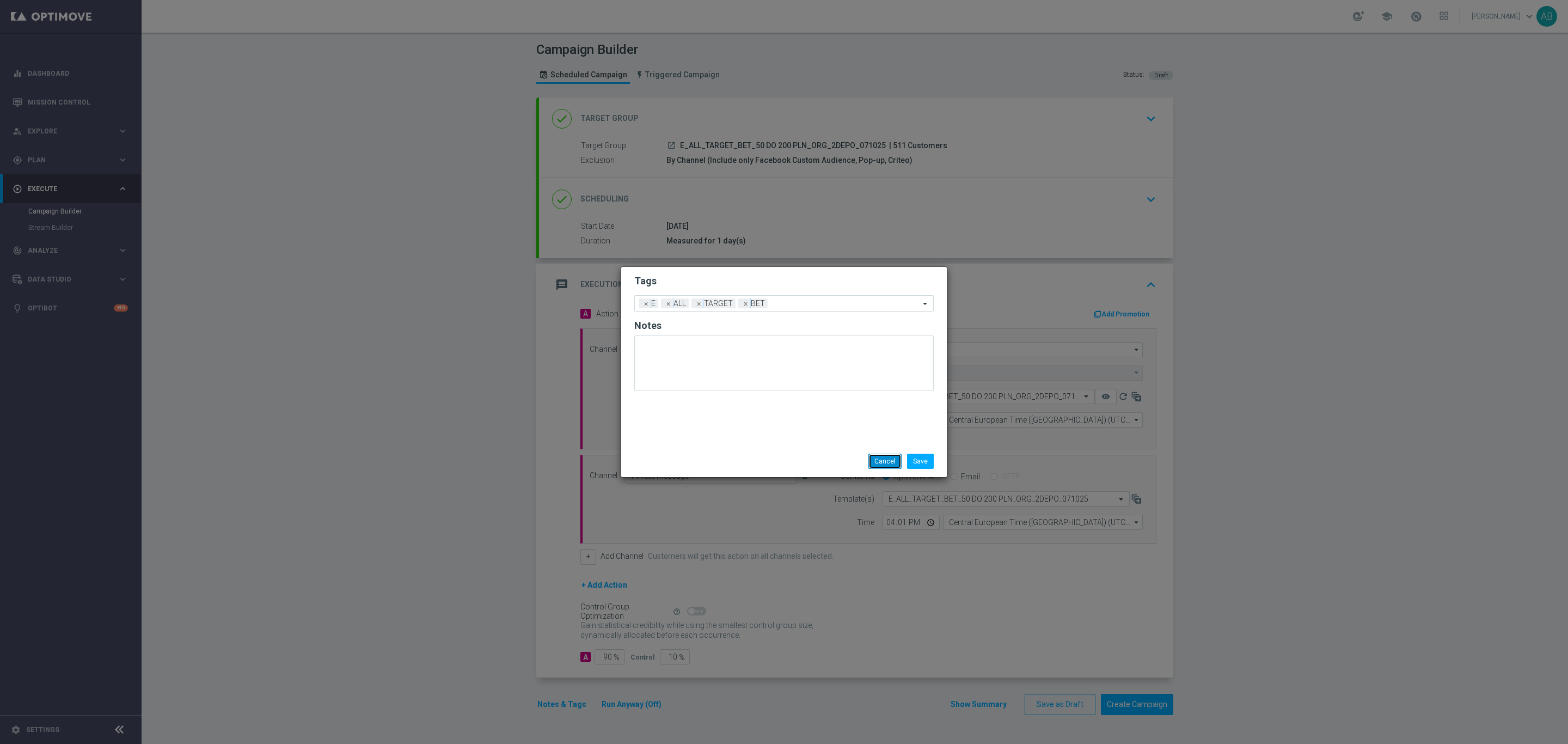
click at [882, 455] on button "Cancel" at bounding box center [885, 461] width 33 height 15
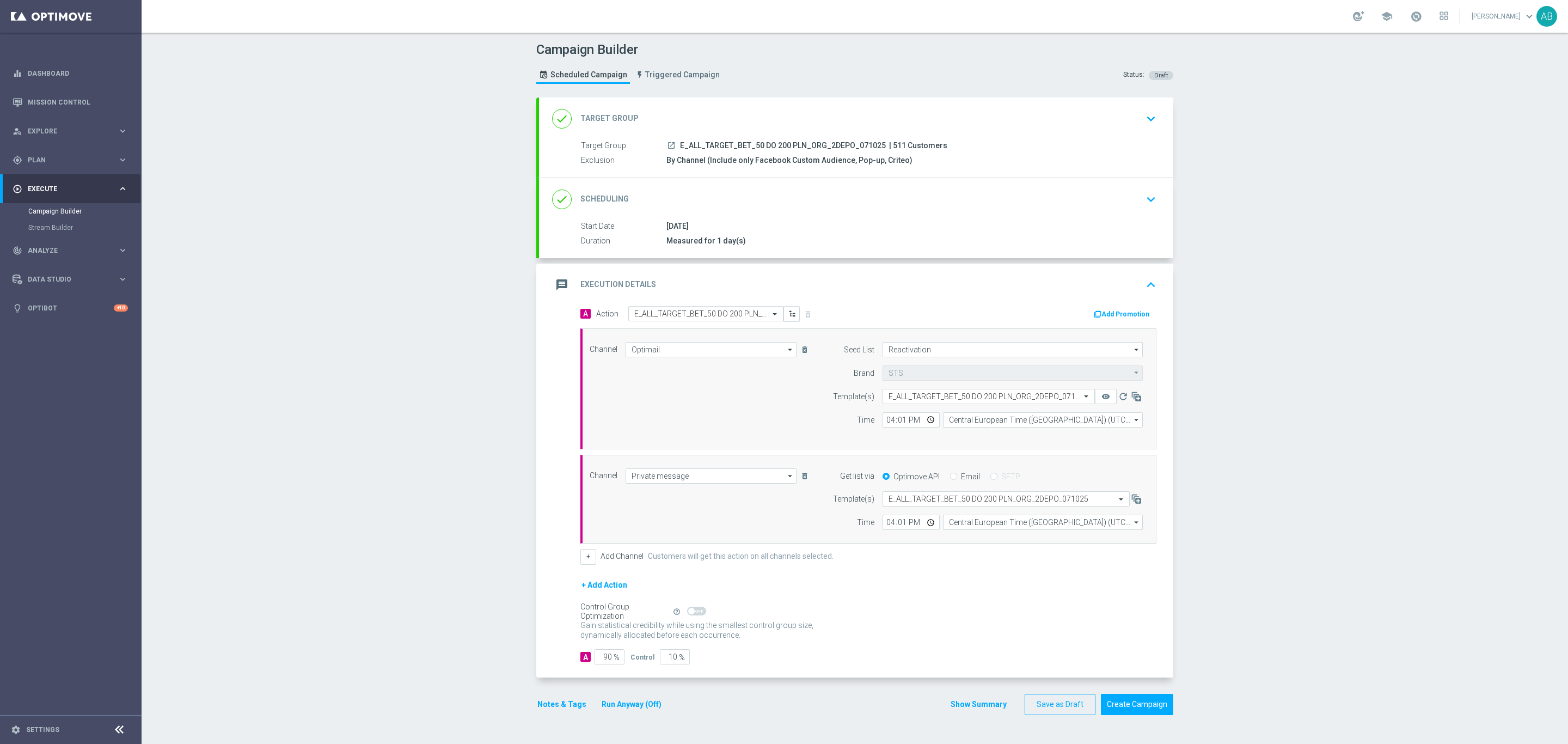
drag, startPoint x: 1138, startPoint y: 209, endPoint x: 1174, endPoint y: 289, distance: 87.7
click at [1142, 209] on button "keyboard_arrow_down" at bounding box center [1151, 199] width 18 height 21
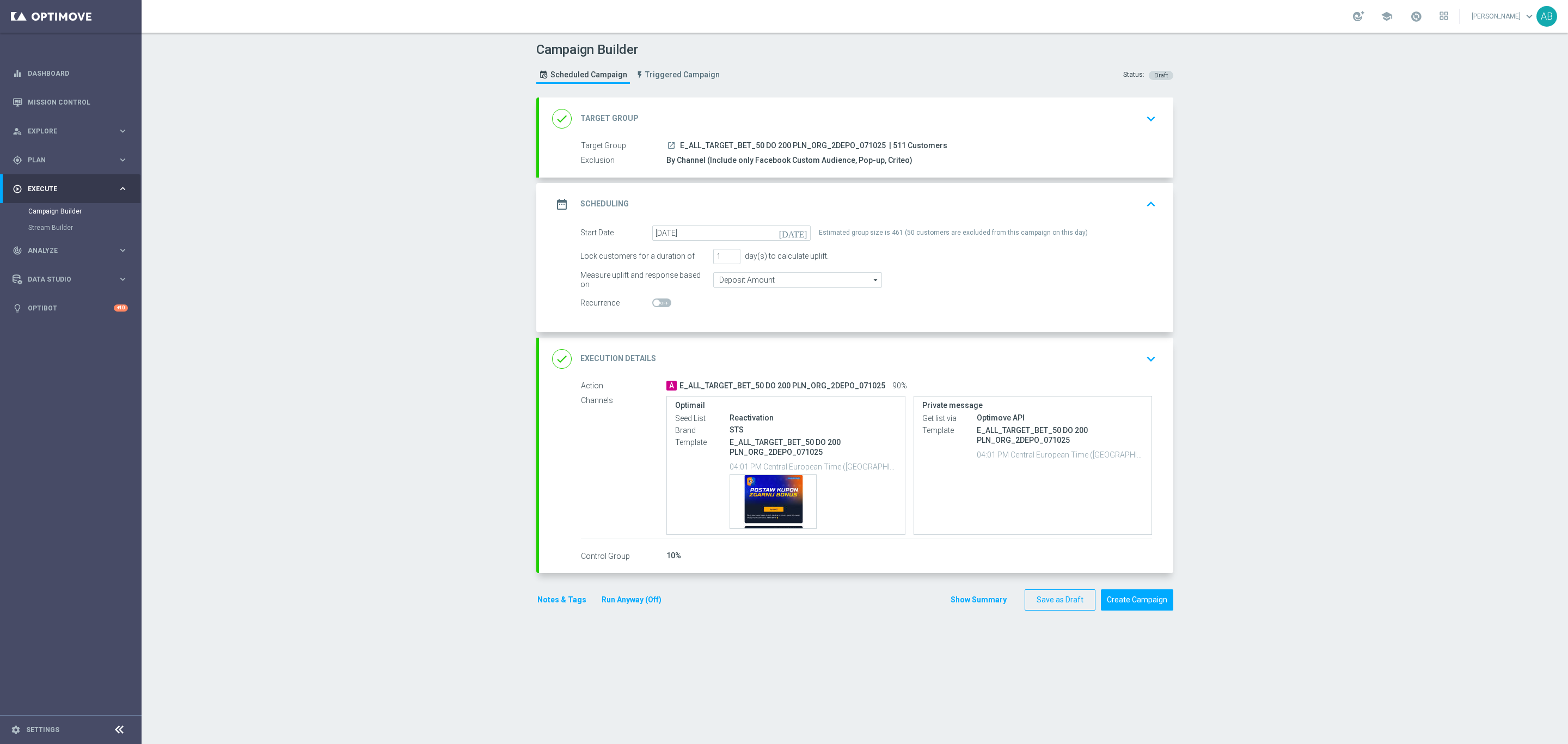
click at [1147, 359] on icon "keyboard_arrow_down" at bounding box center [1150, 359] width 16 height 16
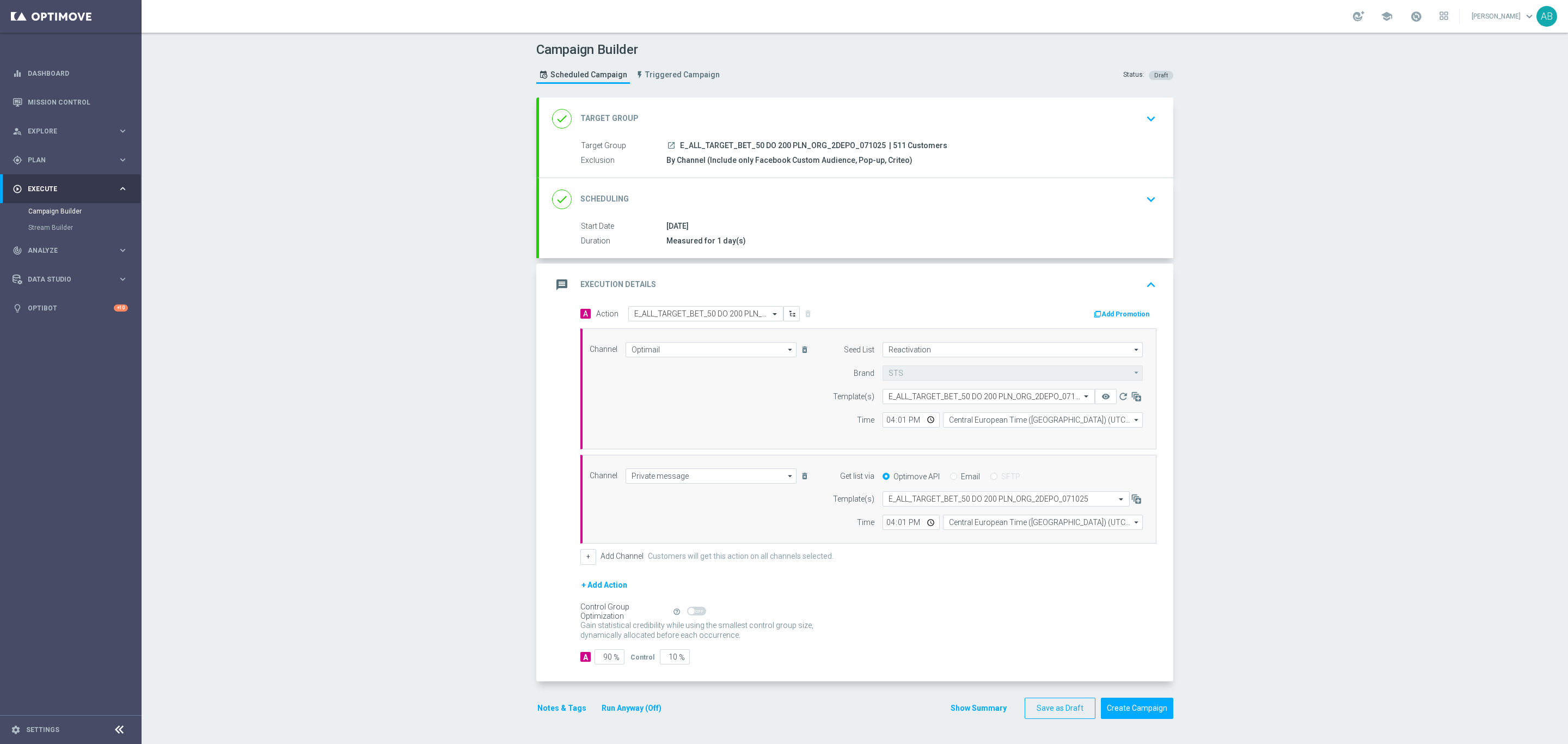
click at [1273, 407] on div "Campaign Builder Scheduled Campaign Triggered Campaign Status: Draft done Targe…" at bounding box center [855, 388] width 1426 height 711
click at [1118, 209] on div "done Scheduling keyboard_arrow_down" at bounding box center [856, 199] width 608 height 21
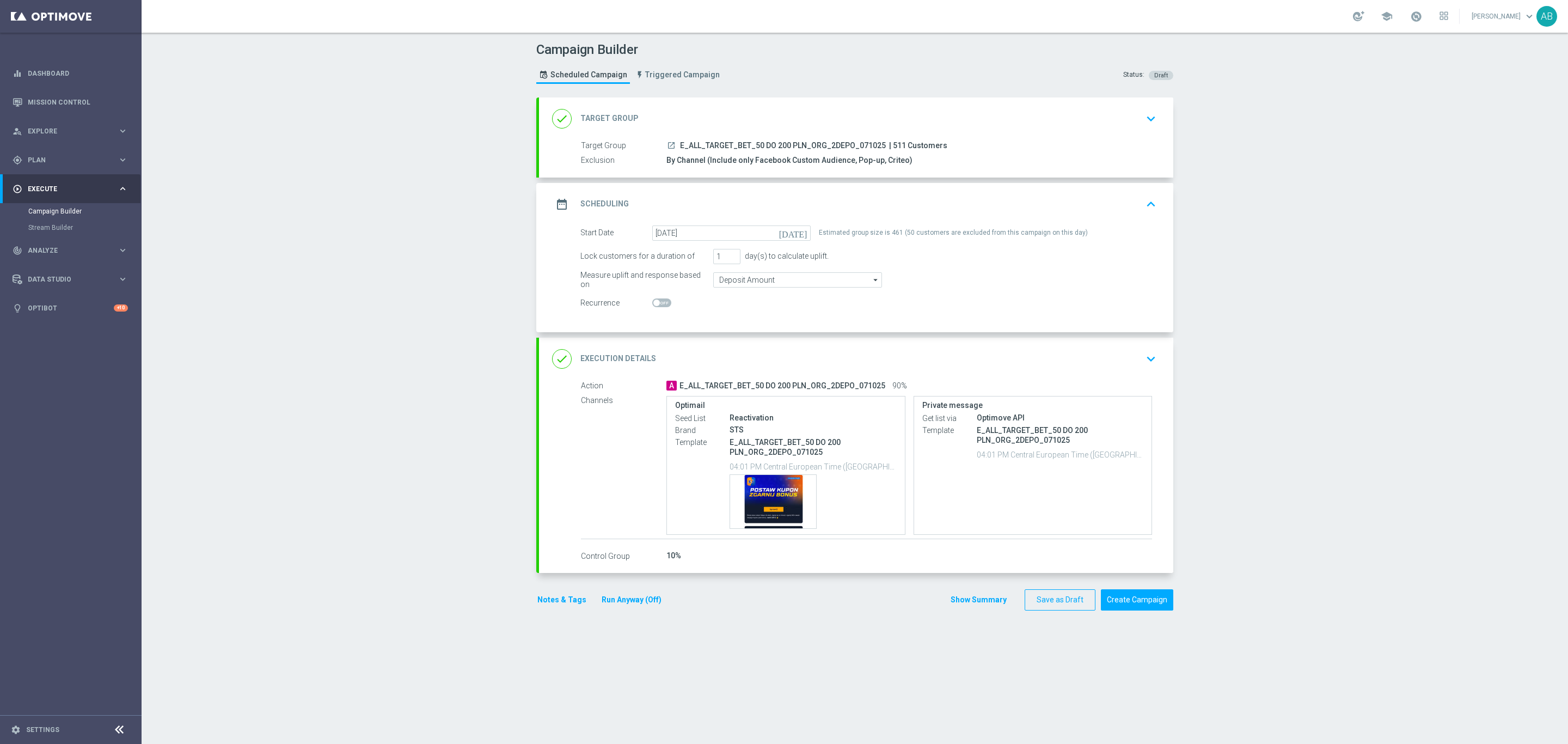
click at [1149, 343] on div "done Execution Details keyboard_arrow_down" at bounding box center [856, 359] width 634 height 43
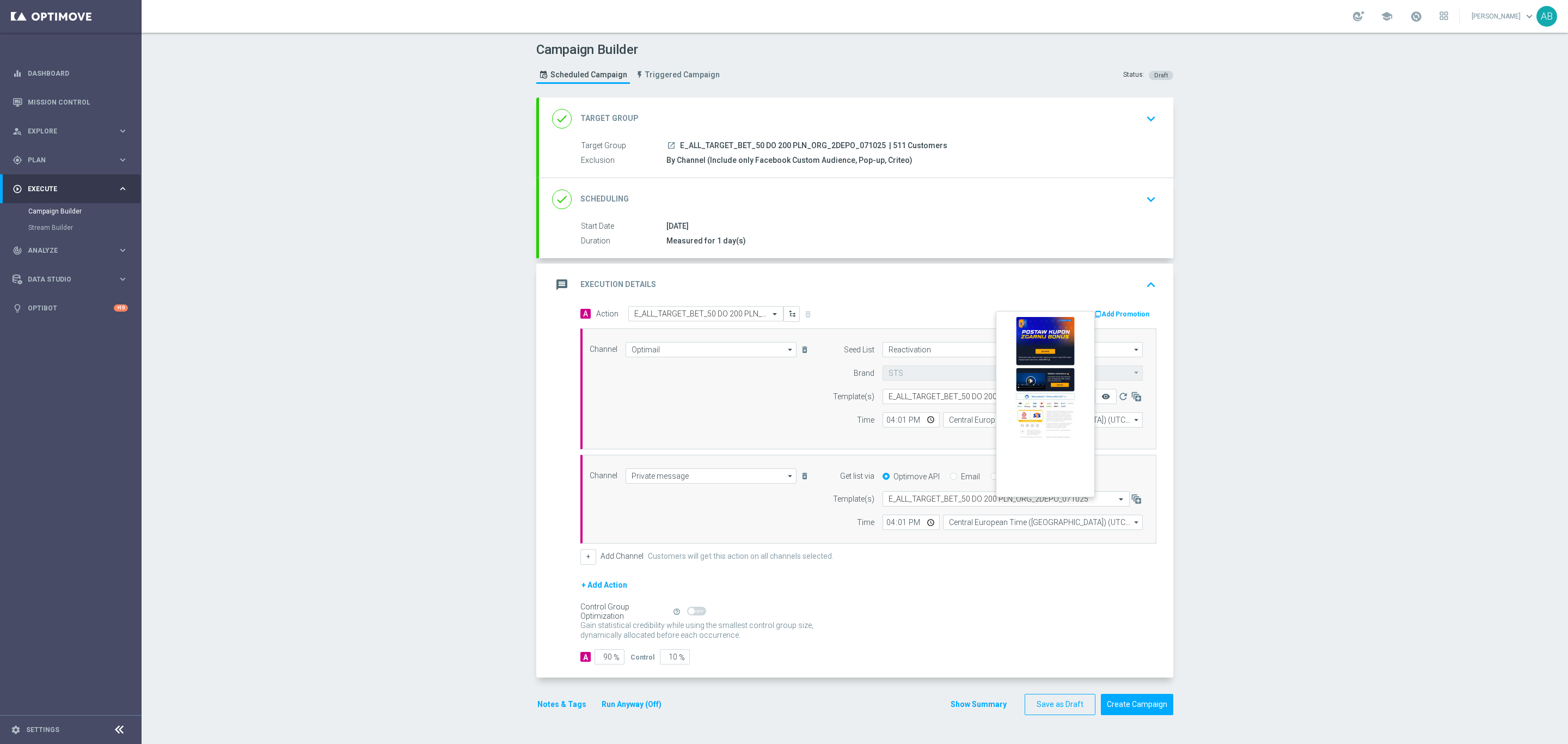
click at [1101, 399] on icon "remove_red_eye" at bounding box center [1105, 396] width 9 height 9
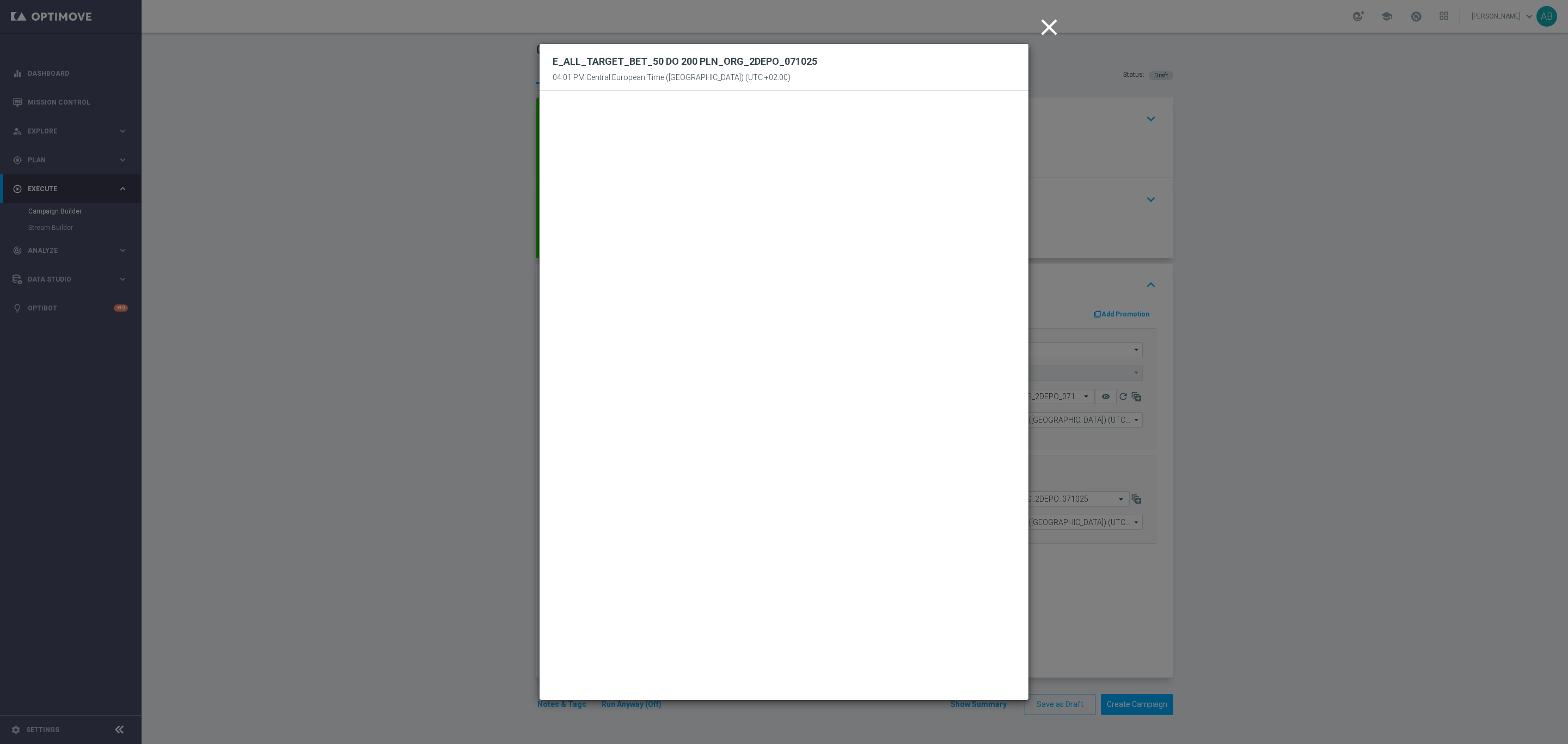
click at [1055, 25] on icon "close" at bounding box center [1049, 27] width 27 height 27
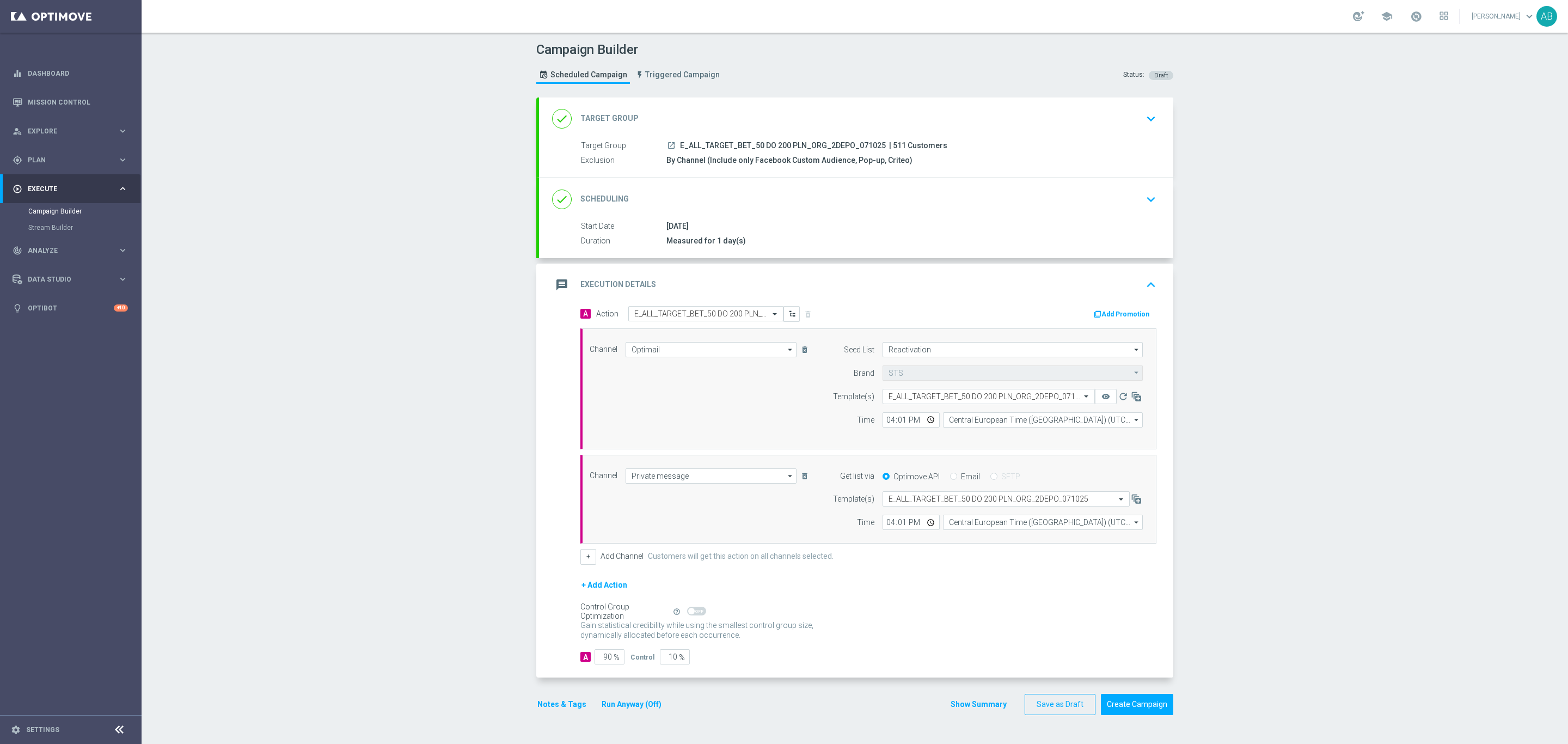
click at [1238, 198] on div "Campaign Builder Scheduled Campaign Triggered Campaign Status: Draft done Targe…" at bounding box center [855, 388] width 1426 height 711
click at [784, 223] on div "07 Oct 2025" at bounding box center [909, 226] width 486 height 11
click at [1337, 325] on div "Campaign Builder Scheduled Campaign Triggered Campaign Status: Draft done Targe…" at bounding box center [855, 388] width 1426 height 711
click at [1391, 376] on div "Campaign Builder Scheduled Campaign Triggered Campaign Status: Draft done Targe…" at bounding box center [855, 388] width 1426 height 711
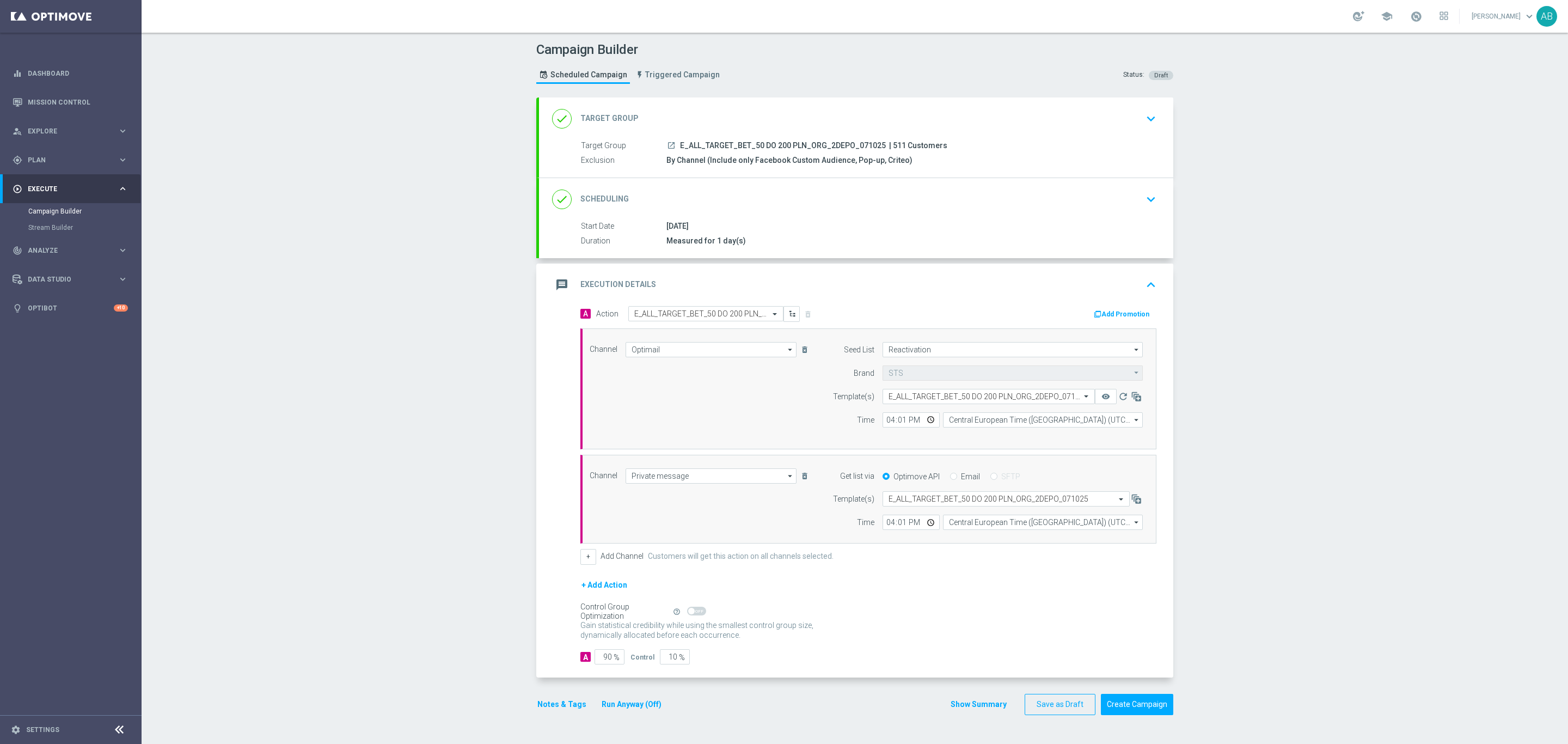
click at [544, 707] on button "Notes & Tags" at bounding box center [562, 704] width 51 height 13
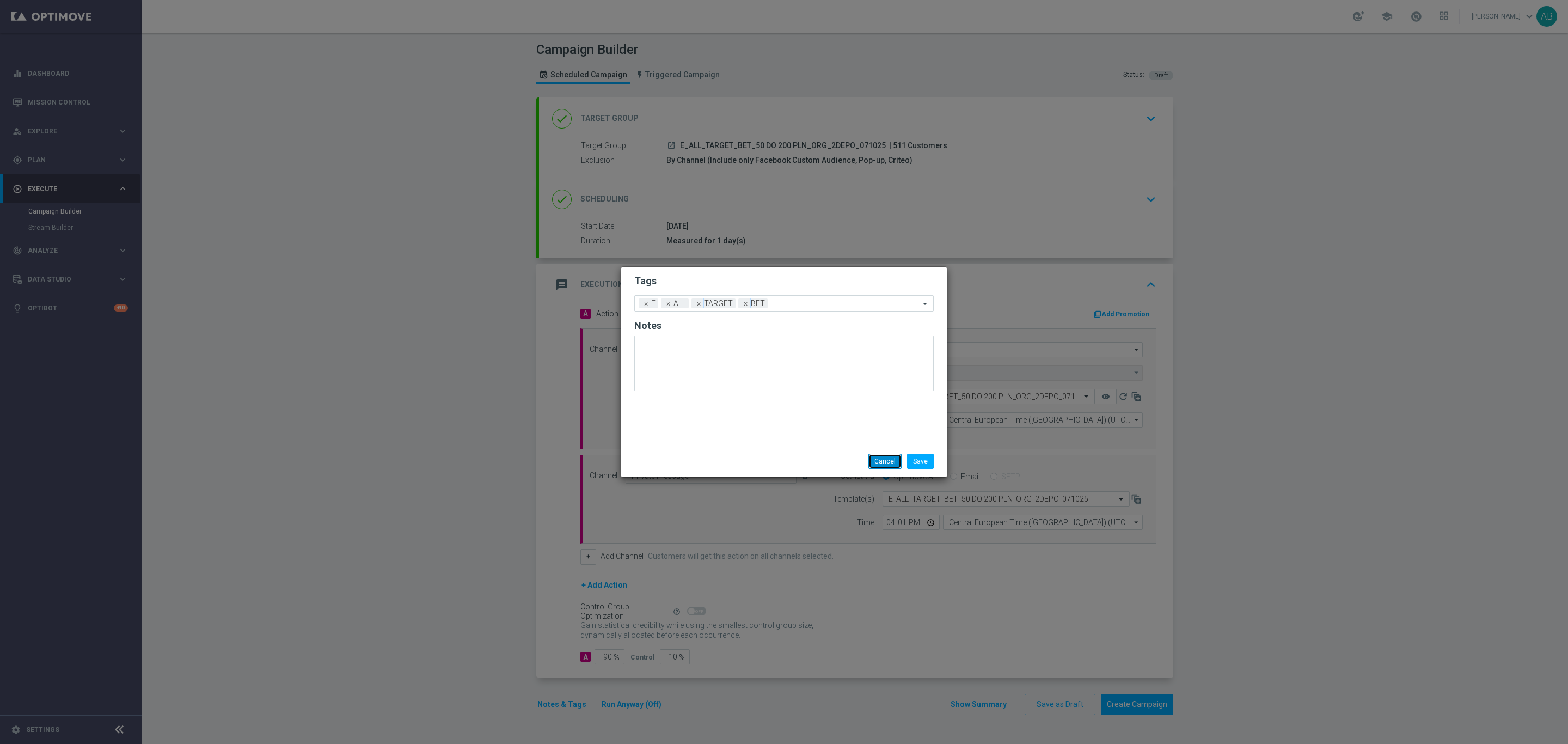
click at [881, 456] on button "Cancel" at bounding box center [885, 461] width 33 height 15
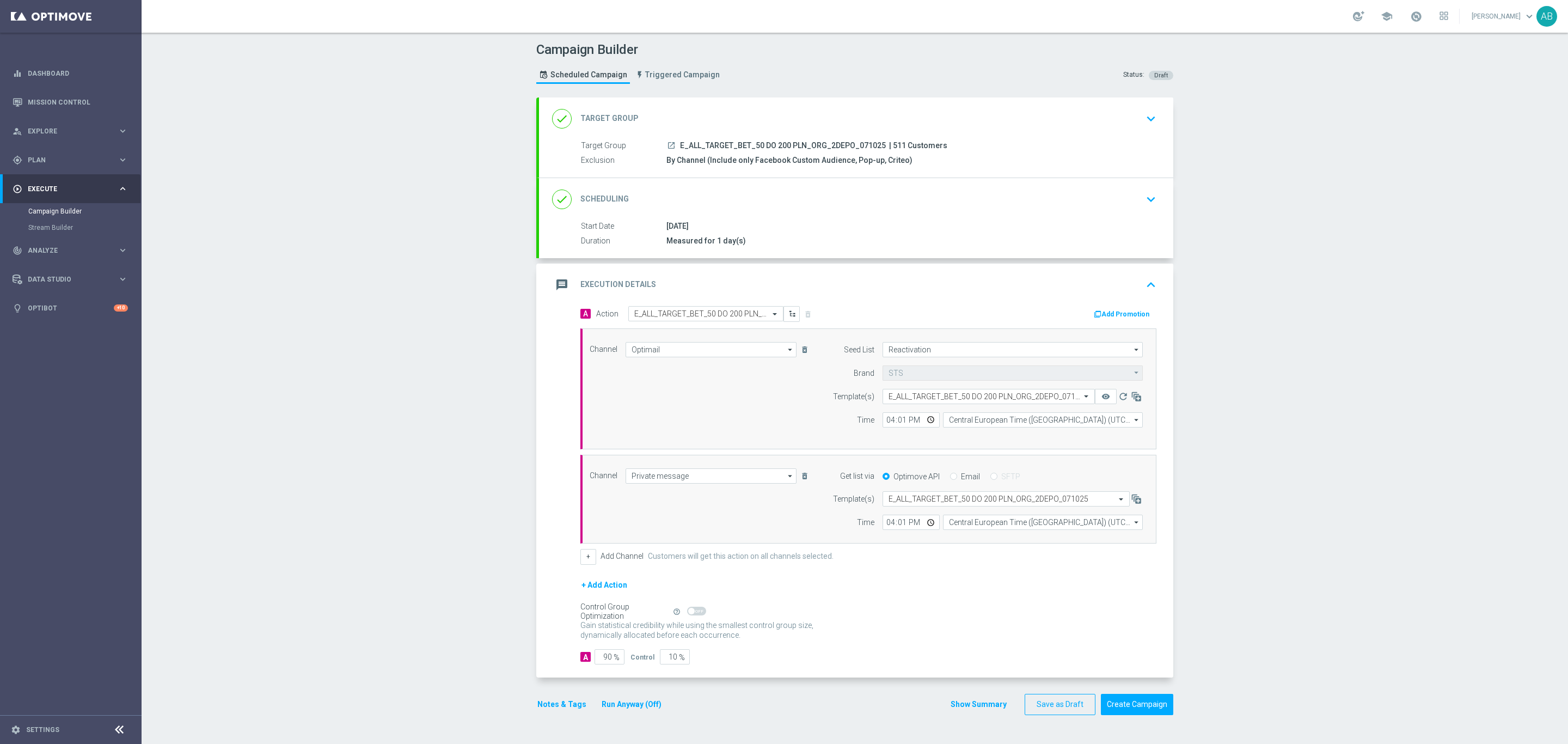
click at [569, 706] on button "Notes & Tags" at bounding box center [562, 704] width 51 height 13
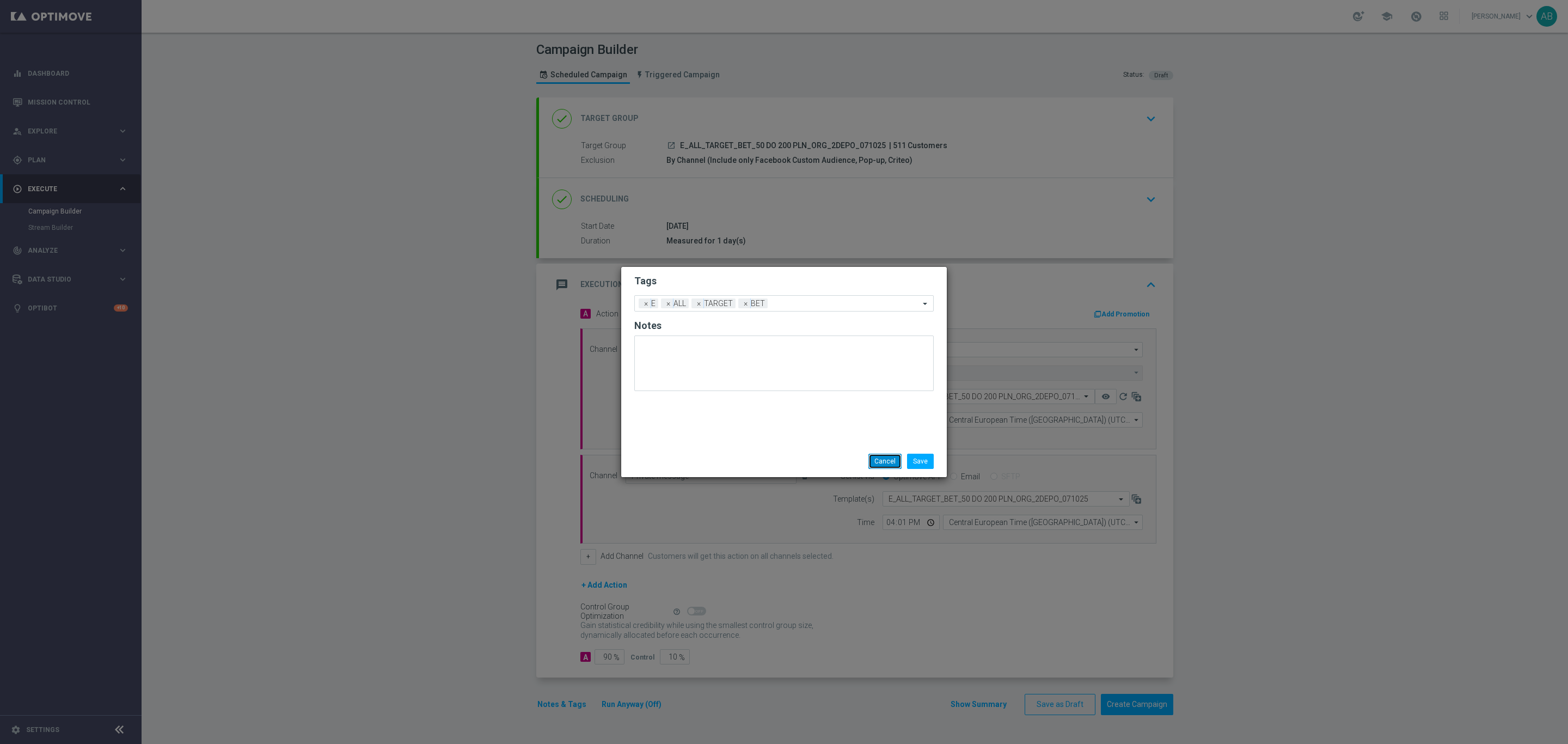
click at [880, 457] on button "Cancel" at bounding box center [885, 461] width 33 height 15
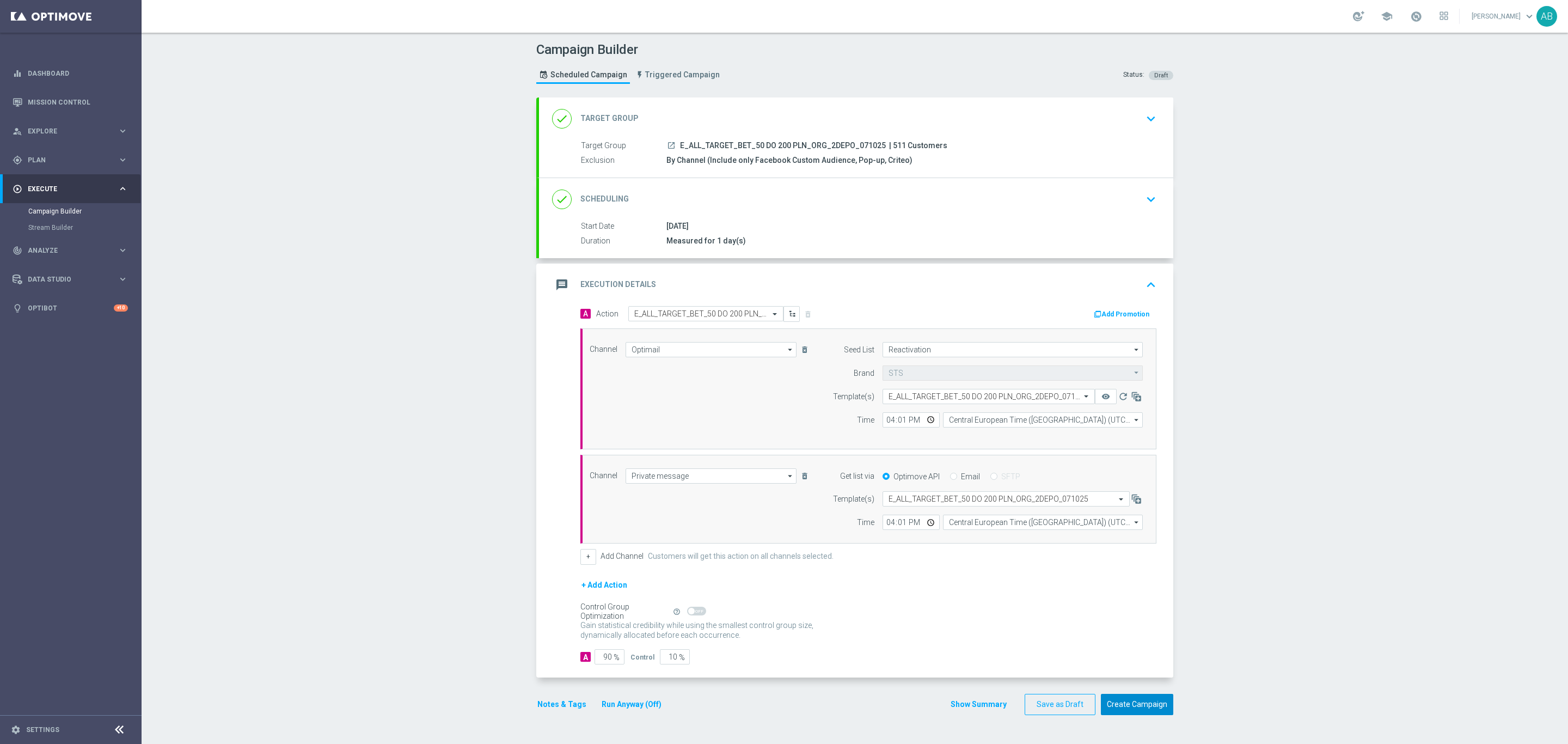
click at [1144, 709] on button "Create Campaign" at bounding box center [1137, 704] width 72 height 21
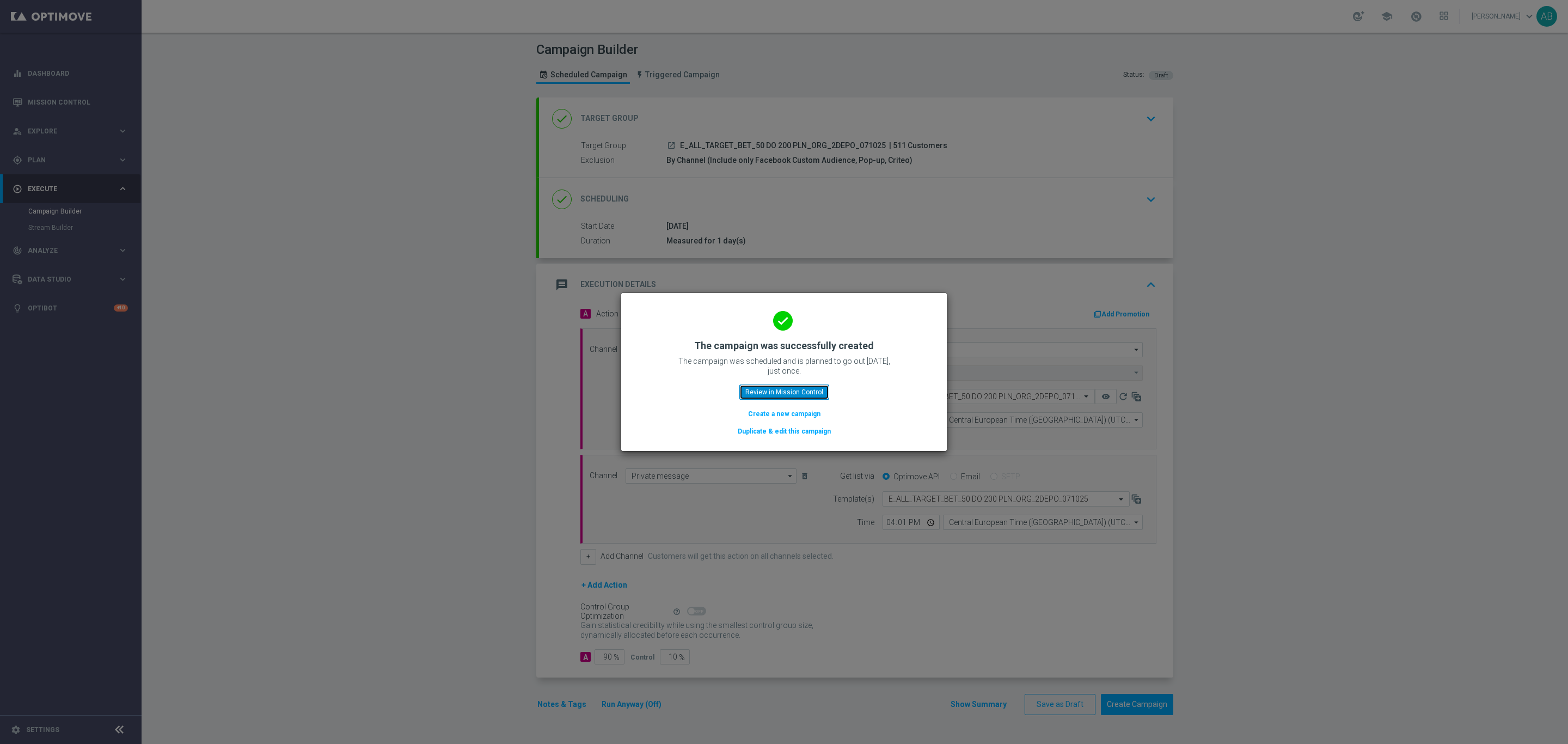
click at [827, 391] on button "Review in Mission Control" at bounding box center [785, 391] width 90 height 15
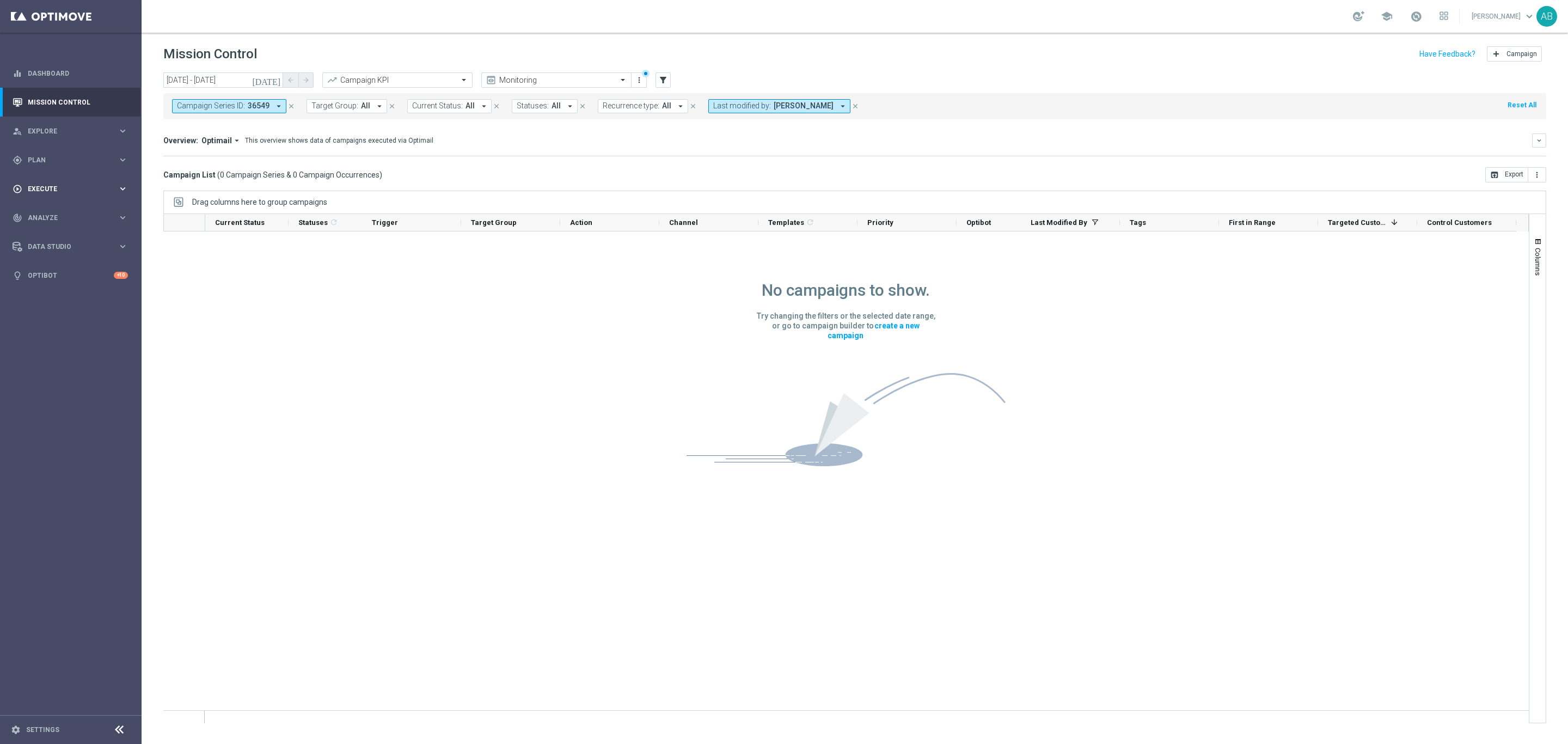
click at [65, 188] on span "Execute" at bounding box center [73, 189] width 90 height 7
click at [62, 211] on link "Campaign Builder" at bounding box center [71, 211] width 85 height 9
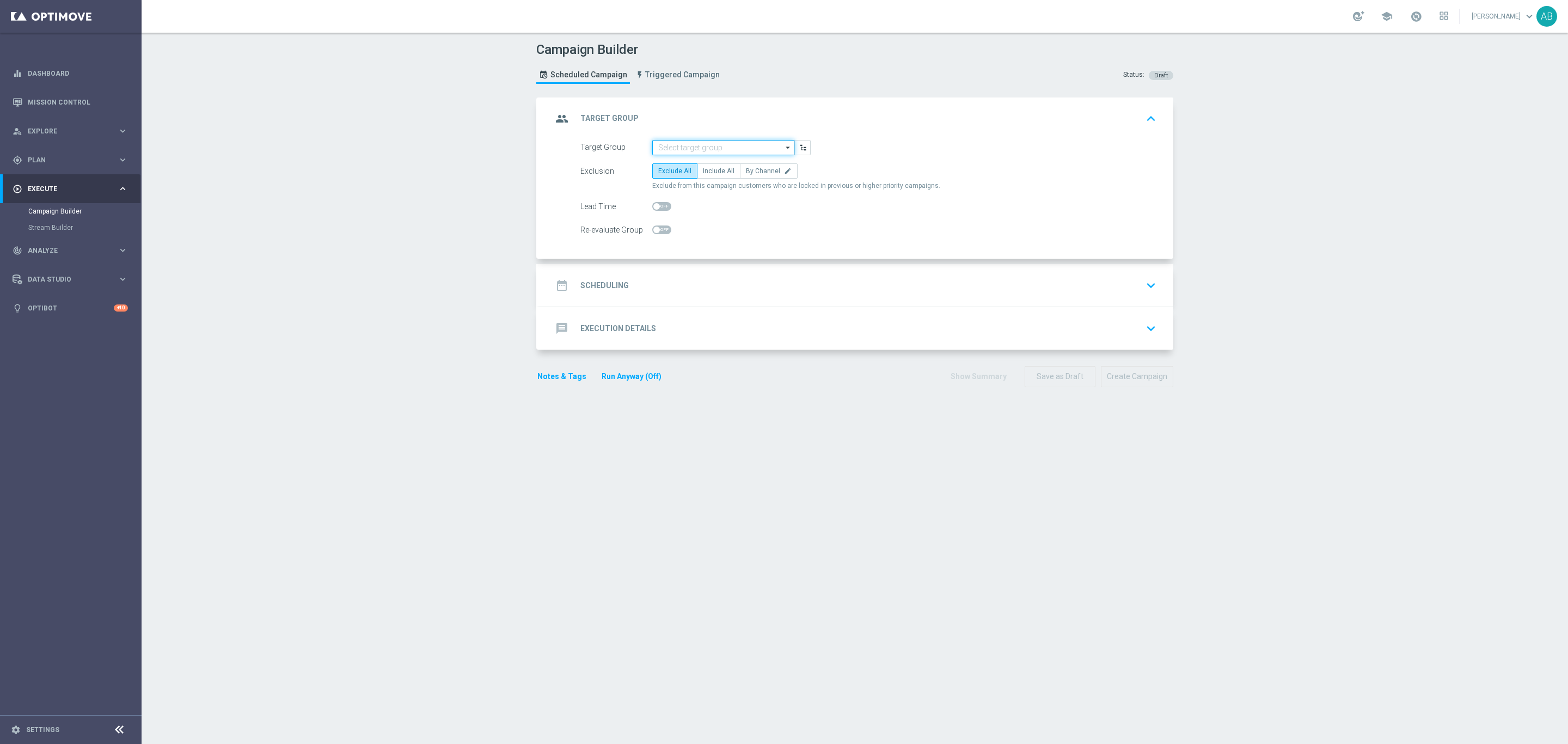
click at [718, 149] on input at bounding box center [723, 147] width 142 height 15
paste input "E_ALL_TARGET_BET_50 DO 200 PLN_ORG_3DEPO_071025"
click at [710, 170] on div "E_ALL_TARGET_BET_50 DO 200 PLN_ORG_3DEPO_071025" at bounding box center [723, 169] width 131 height 19
type input "E_ALL_TARGET_BET_50 DO 200 PLN_ORG_3DEPO_071025"
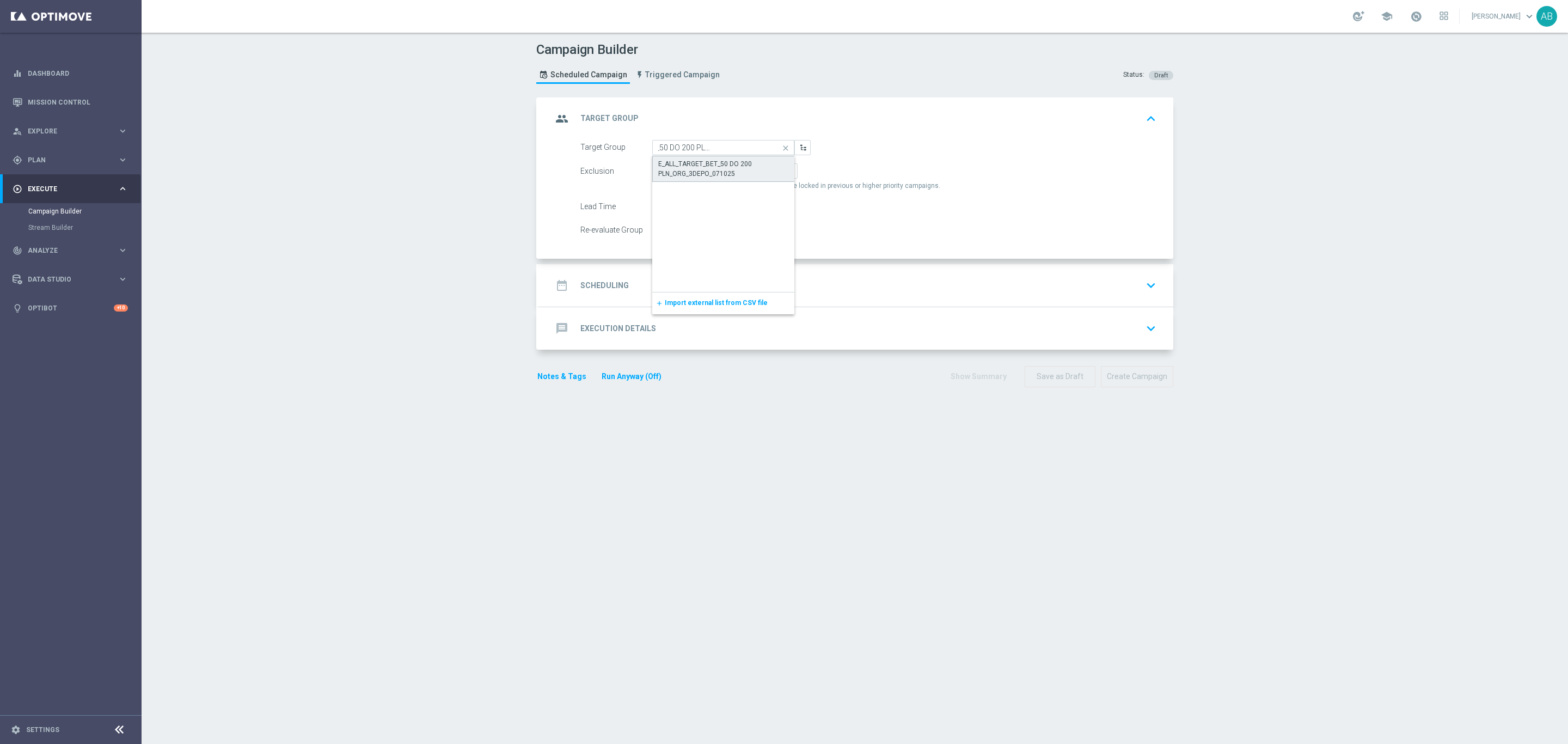
scroll to position [0, 0]
click at [763, 169] on span "By Channel" at bounding box center [763, 171] width 34 height 8
click at [753, 169] on input "By Channel edit" at bounding box center [749, 173] width 7 height 7
radio input "true"
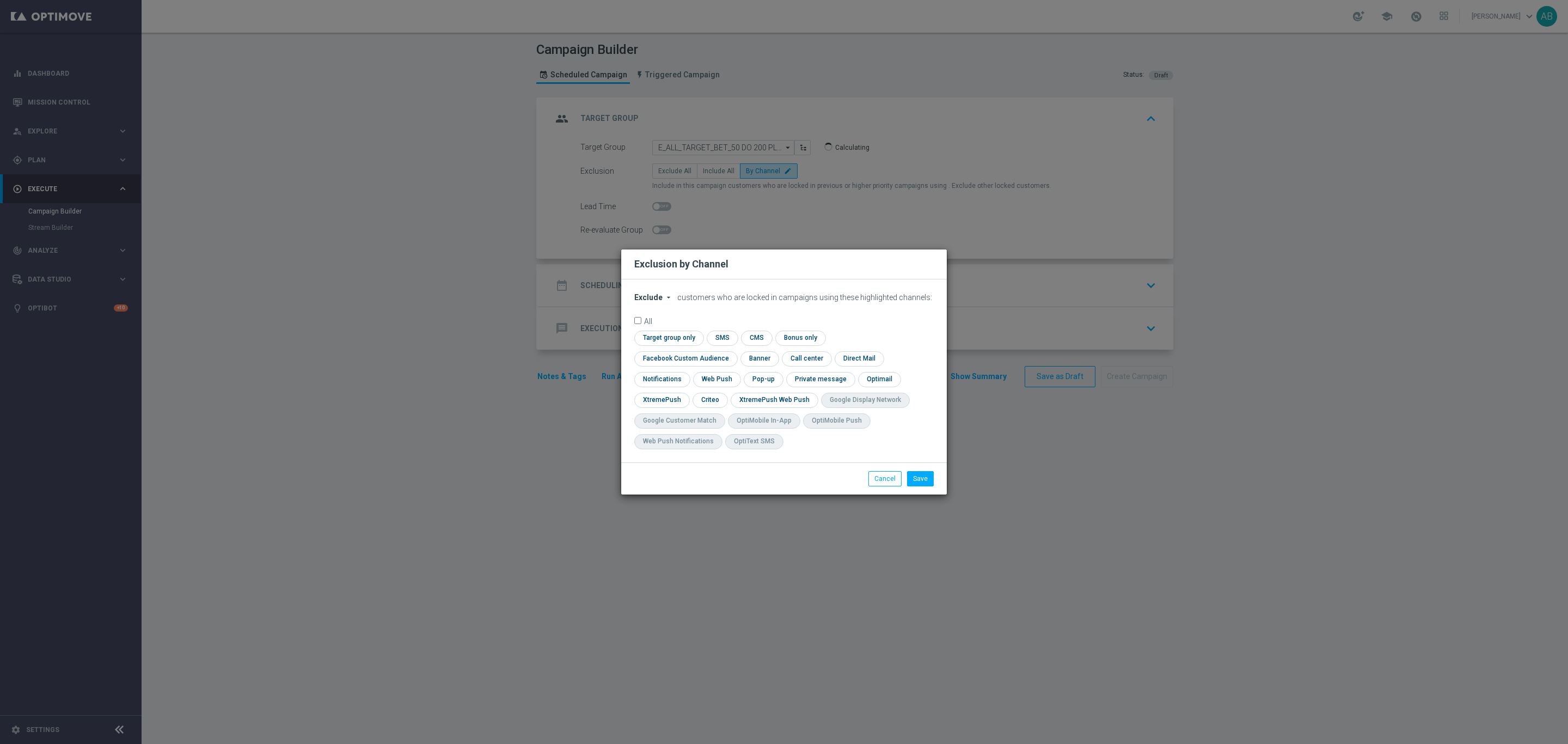
click at [654, 302] on div "Exclude arrow_drop_down × Exclude customers who are locked in campaigns using t…" at bounding box center [784, 371] width 326 height 183
click at [657, 302] on span "Exclude" at bounding box center [648, 297] width 29 height 9
click at [0, 0] on span "Include" at bounding box center [0, 0] width 0 height 0
drag, startPoint x: 660, startPoint y: 330, endPoint x: 715, endPoint y: 333, distance: 55.1
click at [662, 324] on div "All" at bounding box center [784, 321] width 299 height 7
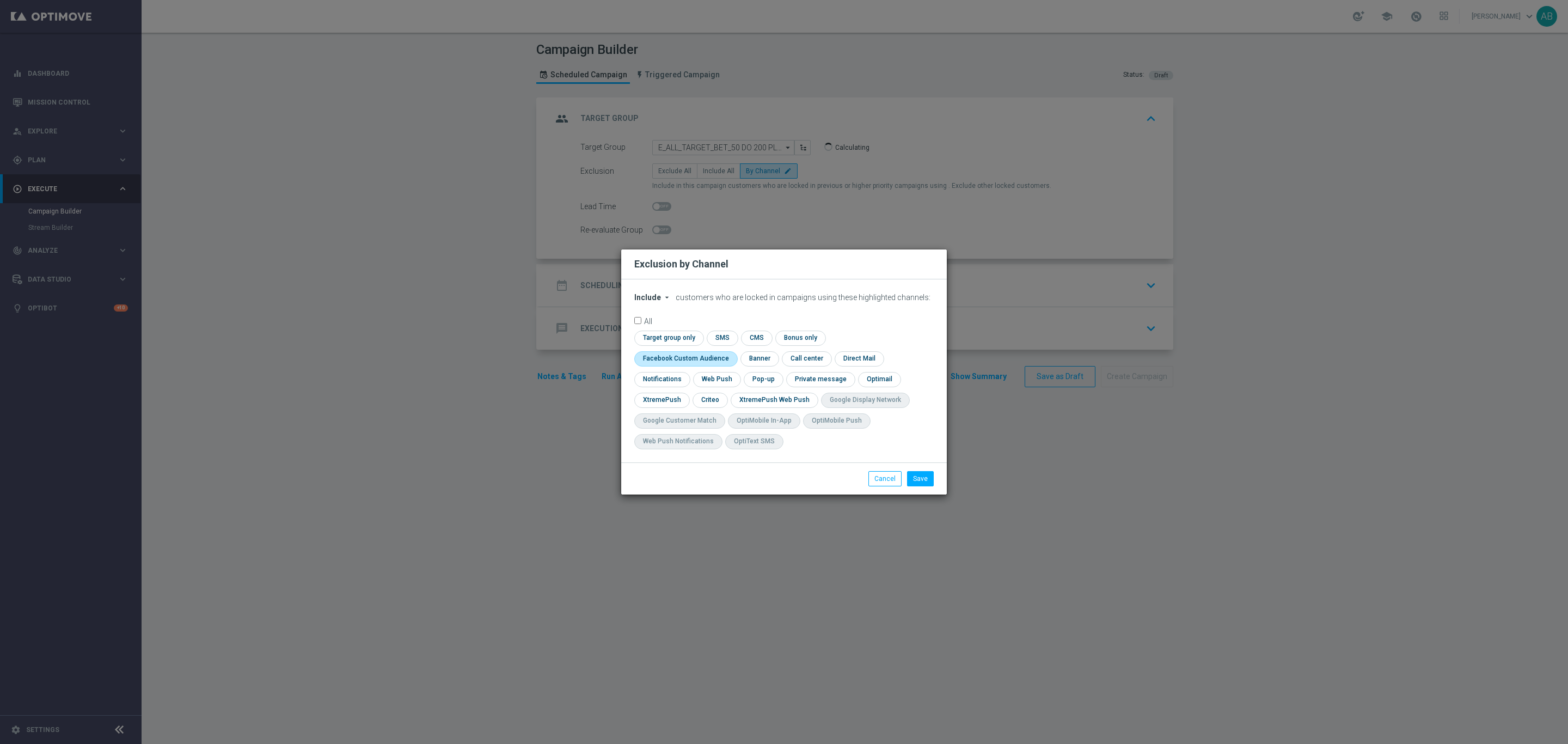
click at [733, 352] on input "checkbox" at bounding box center [684, 359] width 99 height 15
checkbox input "true"
click at [715, 399] on input "checkbox" at bounding box center [709, 400] width 33 height 15
checkbox input "true"
click at [766, 382] on input "checkbox" at bounding box center [763, 379] width 38 height 15
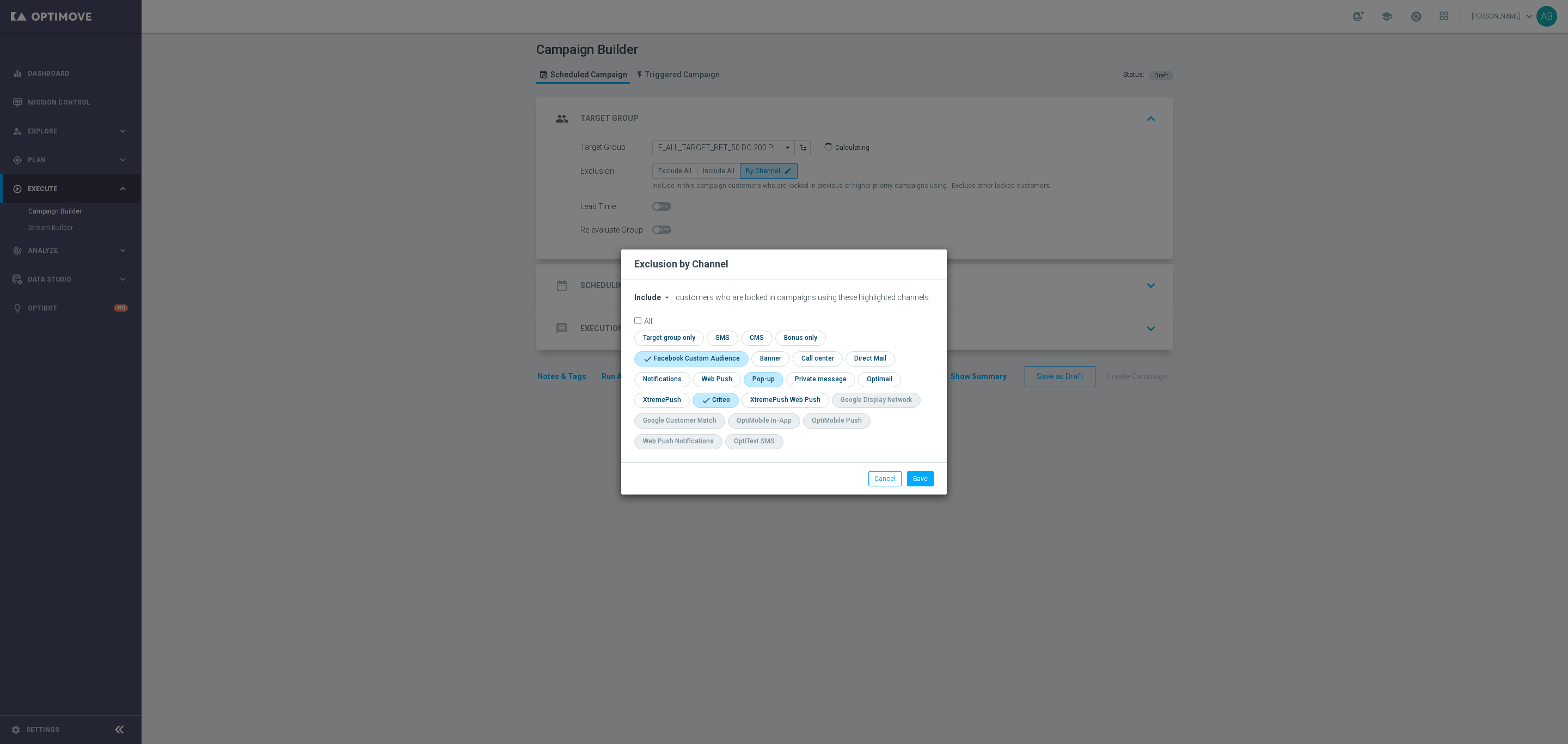
checkbox input "true"
click at [919, 483] on button "Save" at bounding box center [920, 479] width 27 height 15
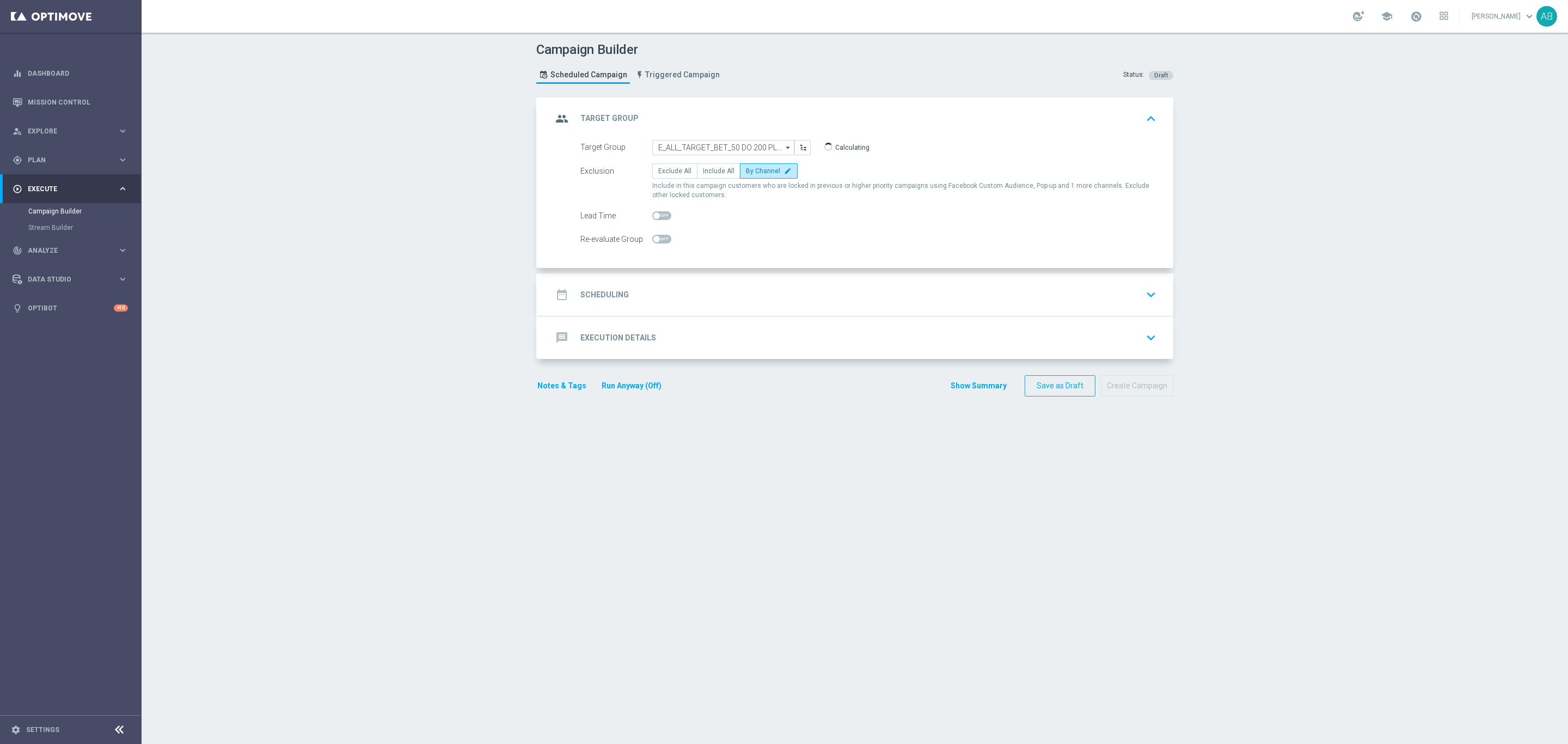
click at [754, 297] on div "date_range Scheduling keyboard_arrow_down" at bounding box center [856, 295] width 608 height 21
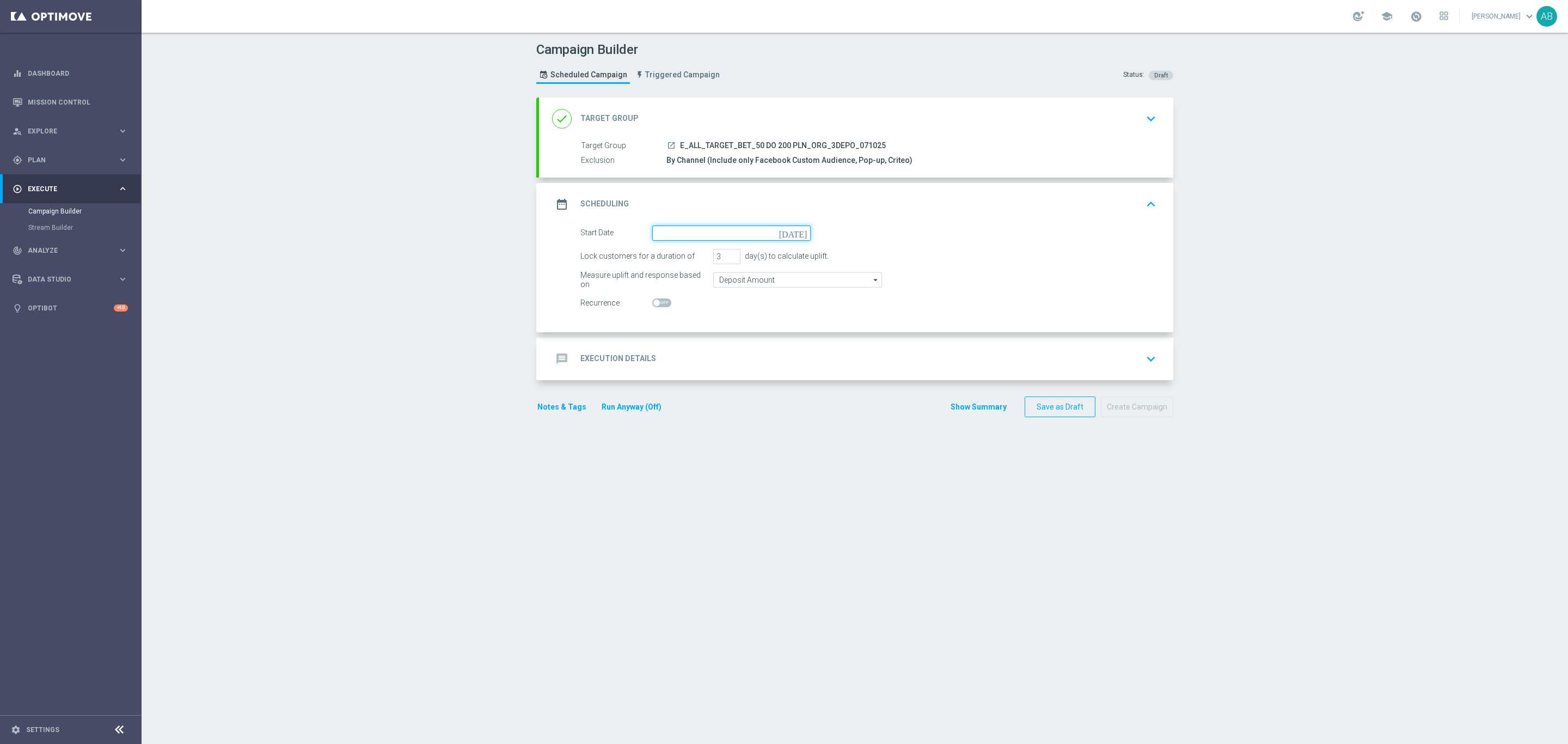
click at [689, 235] on input at bounding box center [732, 233] width 158 height 15
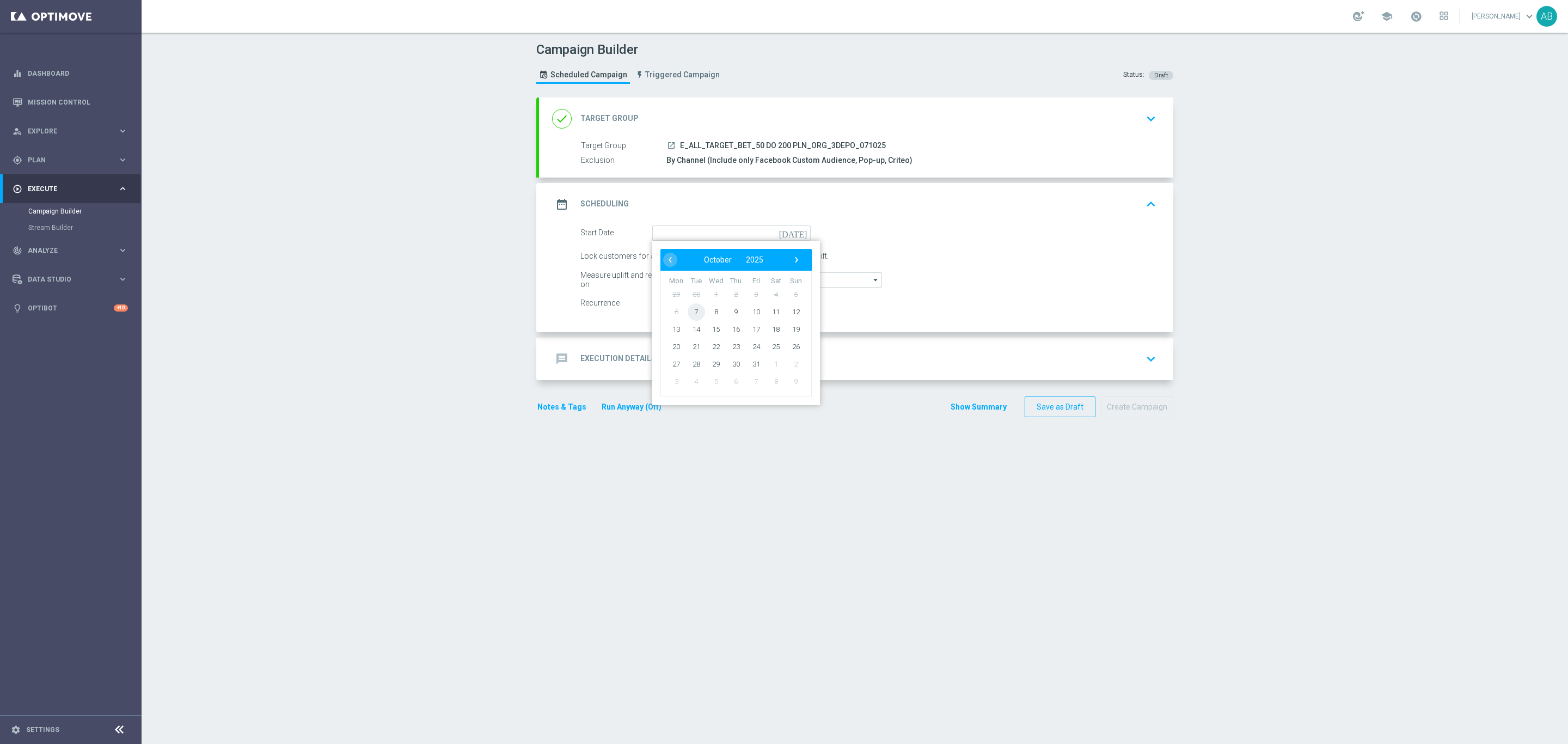
click at [688, 315] on span "7" at bounding box center [696, 311] width 18 height 18
type input "07 Oct 2025"
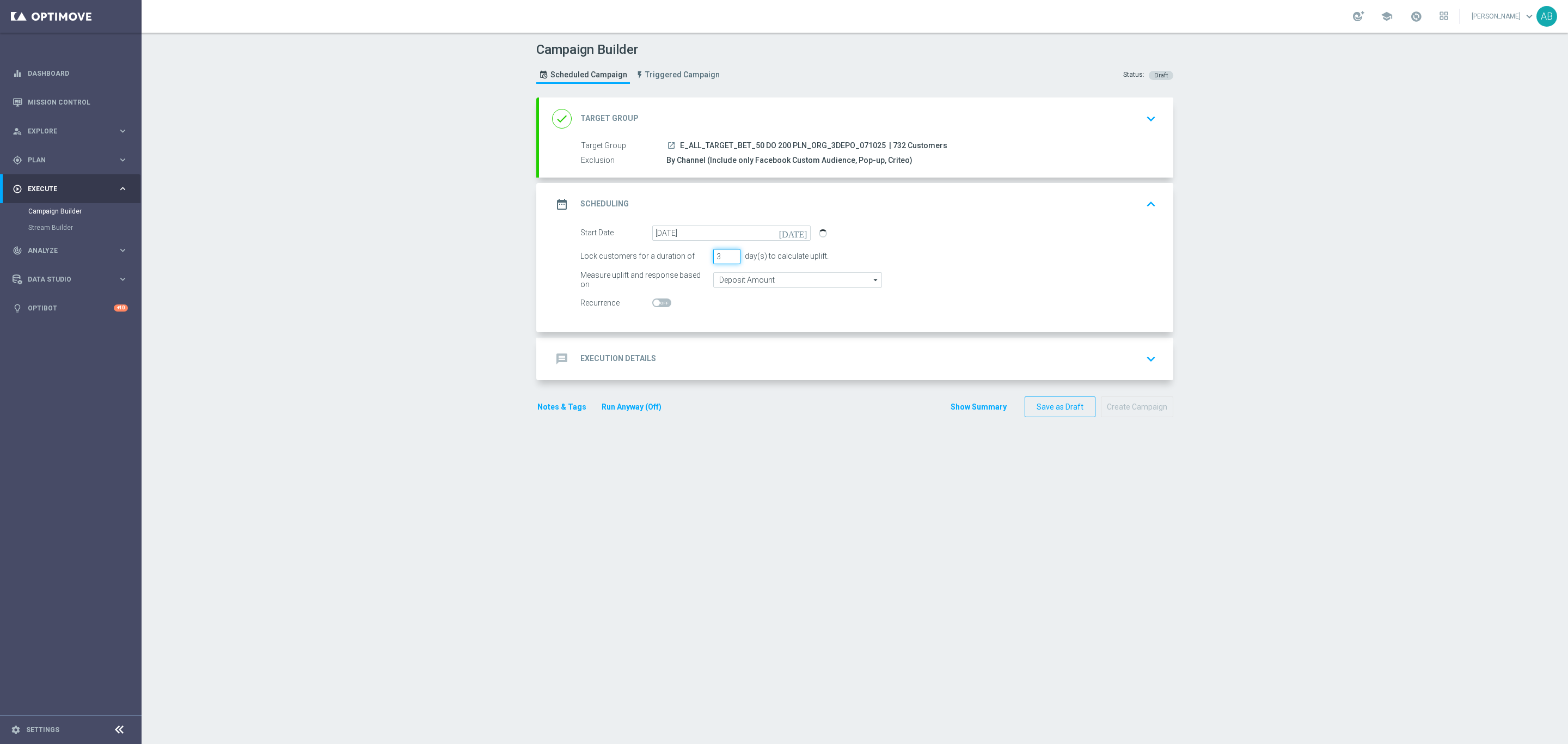
drag, startPoint x: 718, startPoint y: 257, endPoint x: 699, endPoint y: 268, distance: 22.0
click at [699, 268] on form "Start Date 07 Oct 2025 today Lock customers for a duration of 3 day(s) to calcu…" at bounding box center [868, 268] width 576 height 85
type input "1"
click at [680, 351] on div "message Execution Details keyboard_arrow_down" at bounding box center [856, 359] width 608 height 21
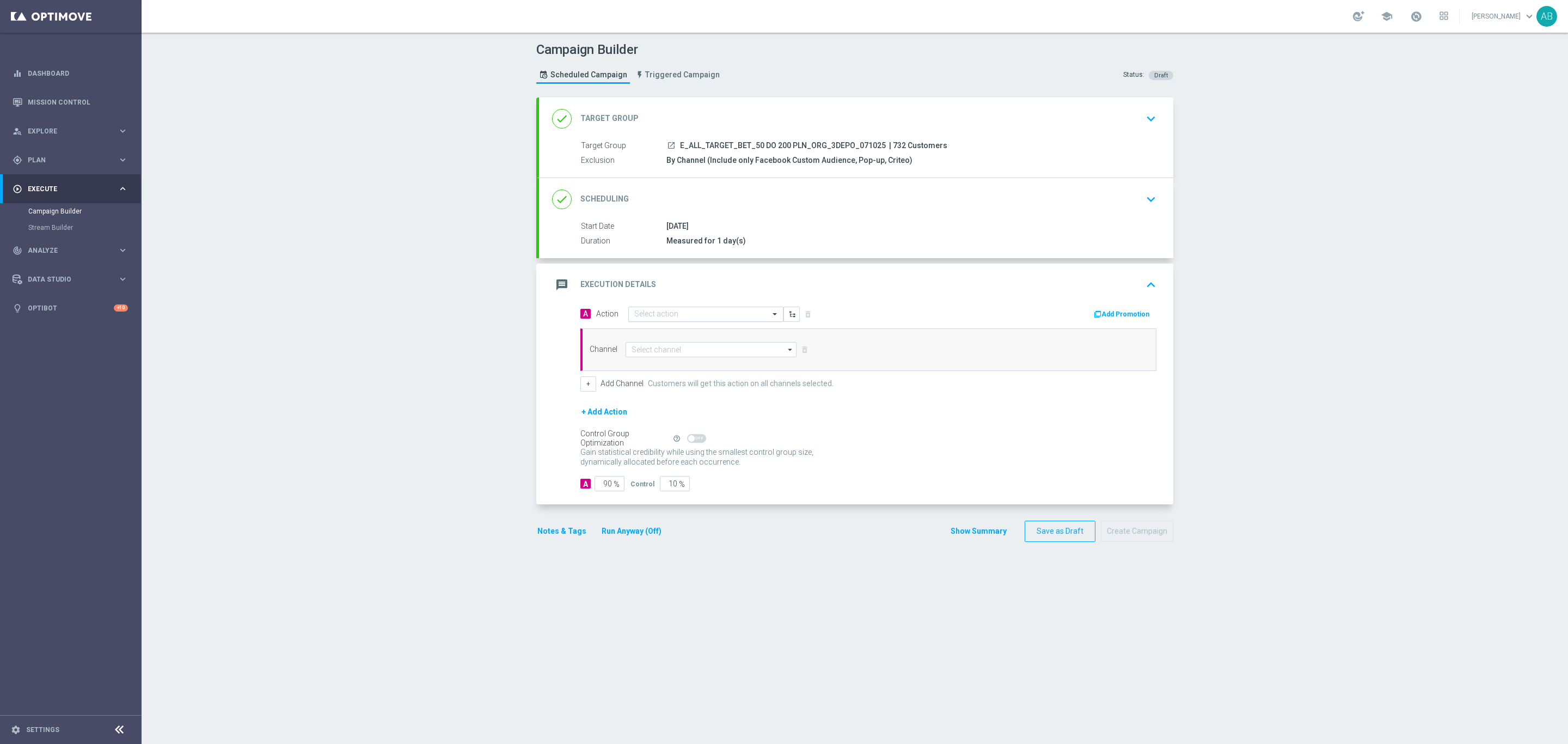
click at [678, 317] on input "text" at bounding box center [695, 314] width 121 height 9
paste input "E_ALL_TARGET_BET_50 DO 200 PLN_ORG_3DEPO_071025"
type input "E_ALL_TARGET_BET_50 DO 200 PLN_ORG_3DEPO_071025"
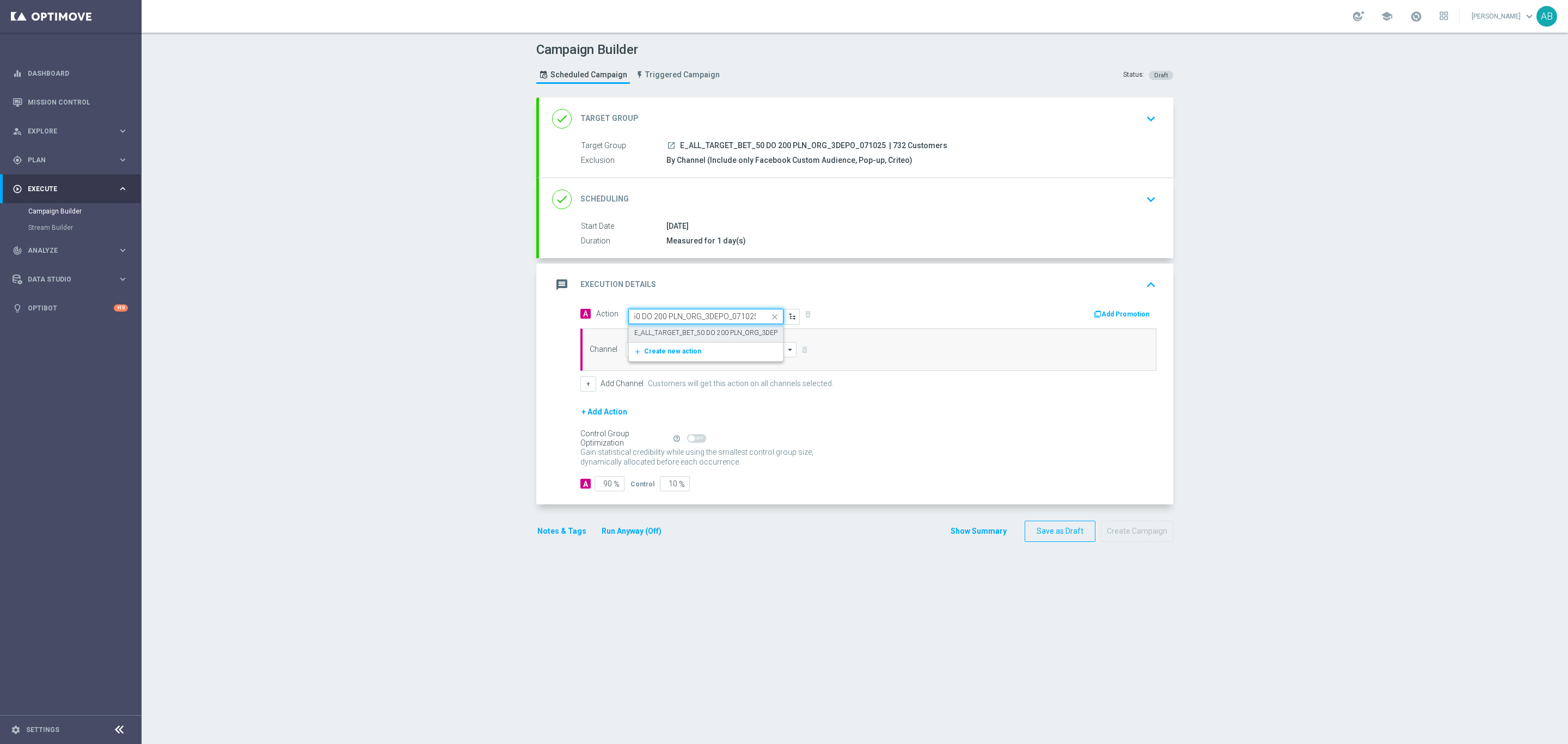
click at [677, 333] on label "E_ALL_TARGET_BET_50 DO 200 PLN_ORG_3DEPO_071025" at bounding box center [721, 332] width 173 height 9
click at [667, 346] on input at bounding box center [711, 349] width 171 height 15
click at [735, 371] on div "Optimail" at bounding box center [711, 366] width 171 height 16
type input "Optimail"
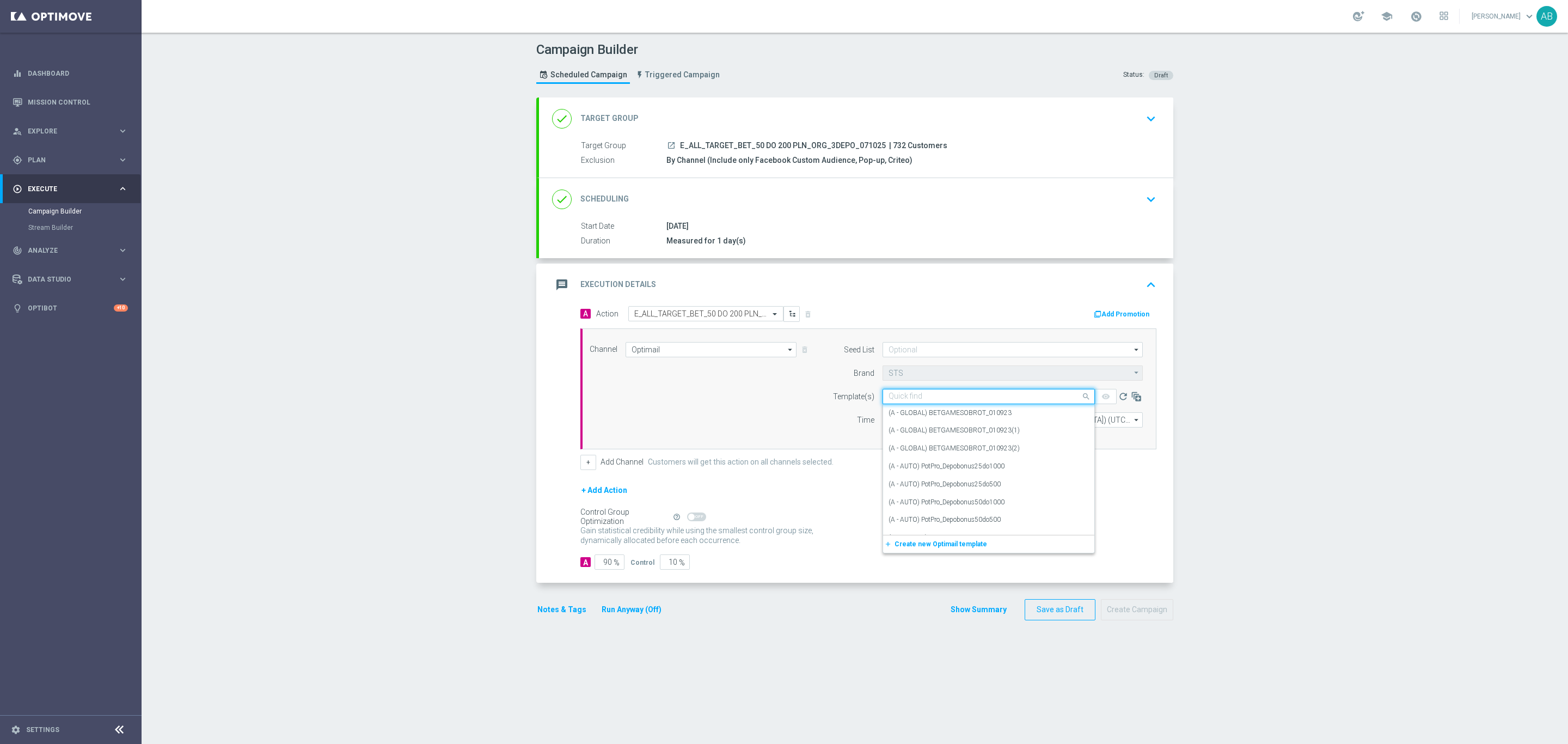
click at [920, 398] on input "text" at bounding box center [978, 396] width 178 height 9
paste input "E_ALL_TARGET_BET_50 DO 200 PLN_ORG_3DEPO_071025"
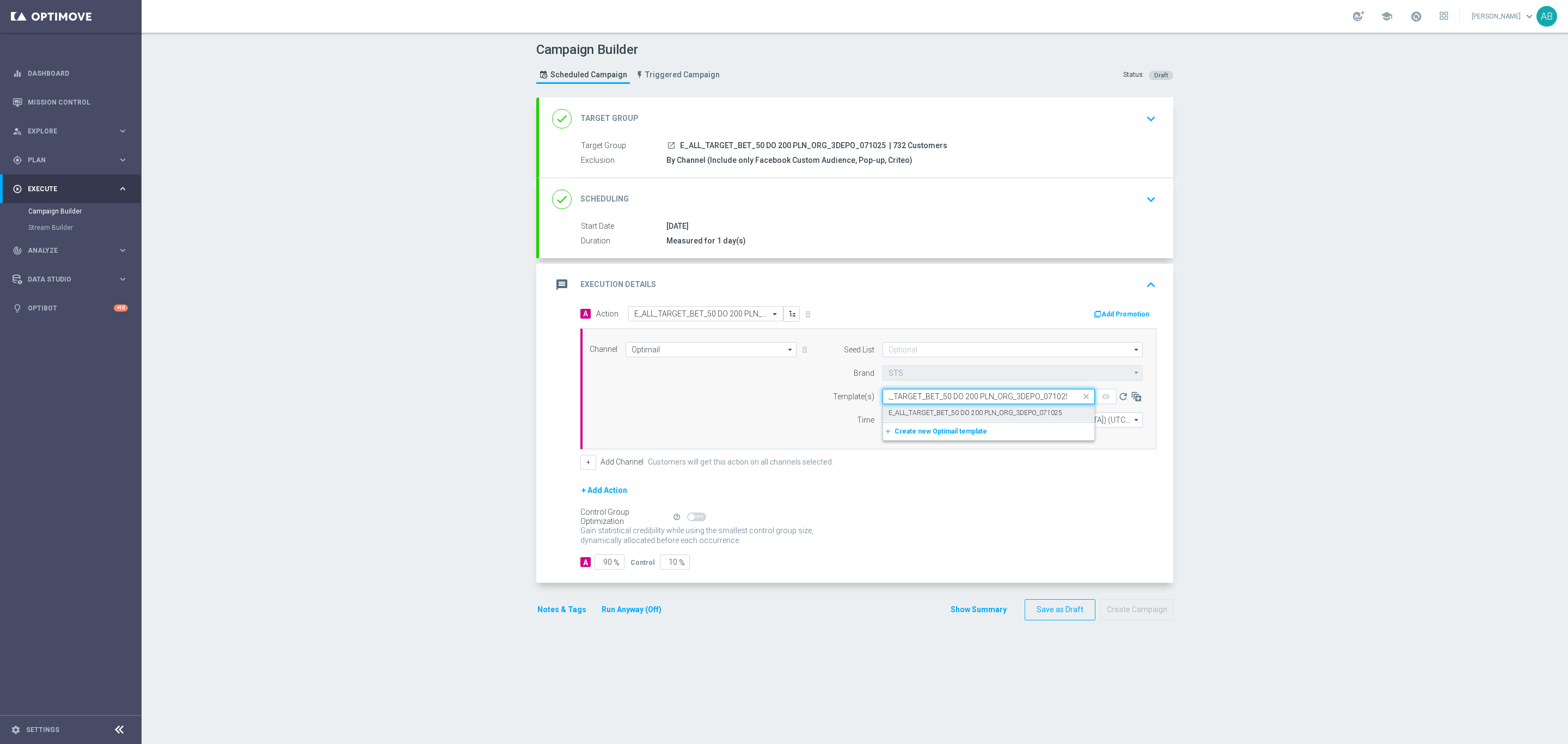
click at [917, 414] on label "E_ALL_TARGET_BET_50 DO 200 PLN_ORG_3DEPO_071025" at bounding box center [975, 413] width 173 height 9
type input "E_ALL_TARGET_BET_50 DO 200 PLN_ORG_3DEPO_071025"
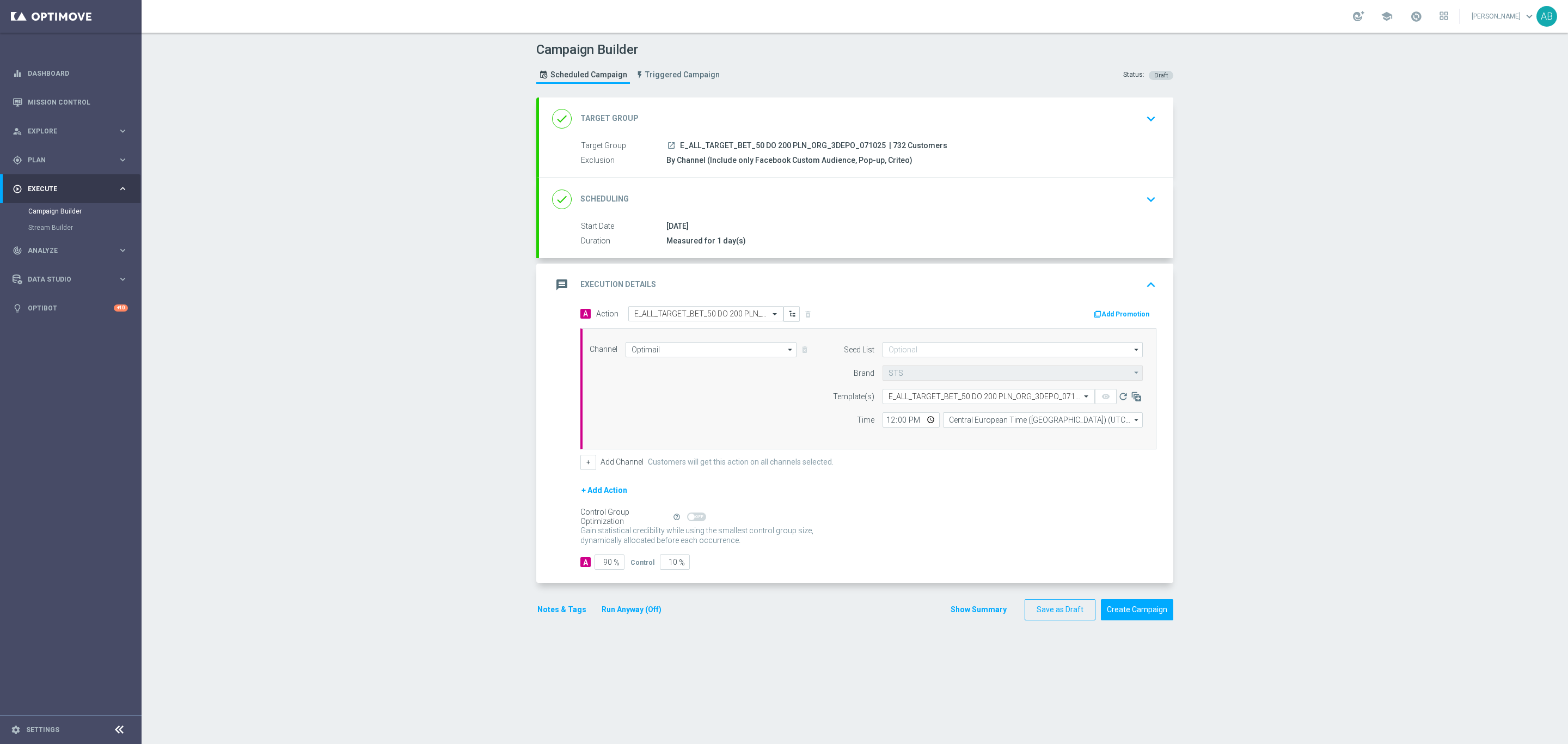
scroll to position [0, 0]
click at [943, 342] on div "Channel Optimail Optimail arrow_drop_down Drag here to set row groups Drag here…" at bounding box center [868, 388] width 576 height 121
click at [933, 348] on input at bounding box center [1013, 349] width 261 height 15
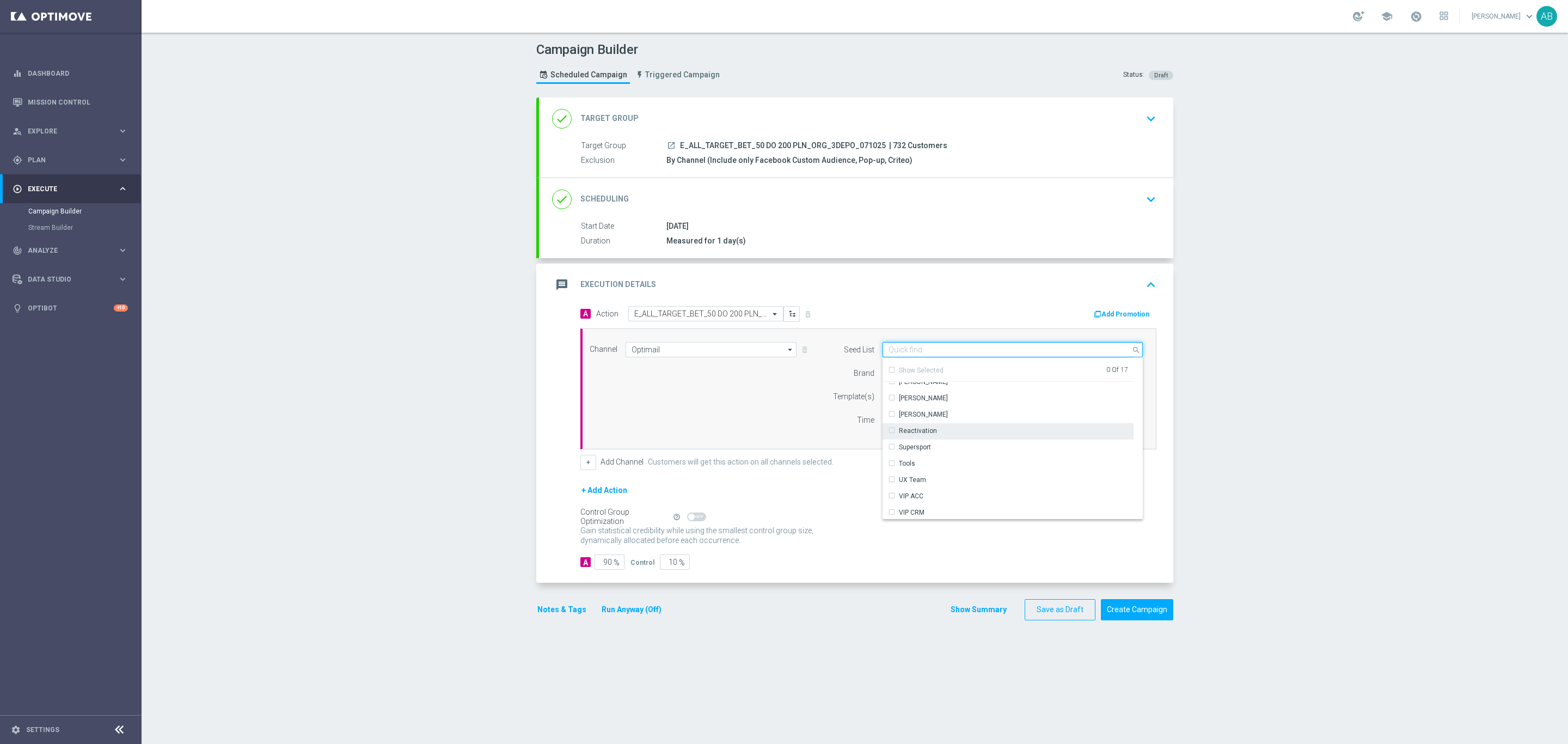
scroll to position [157, 0]
click at [942, 435] on div "Reactivation" at bounding box center [1008, 429] width 251 height 15
click at [783, 402] on div "Channel Optimail Optimail arrow_drop_down Drag here to set row groups Drag here…" at bounding box center [866, 389] width 570 height 94
type input "Reactivation"
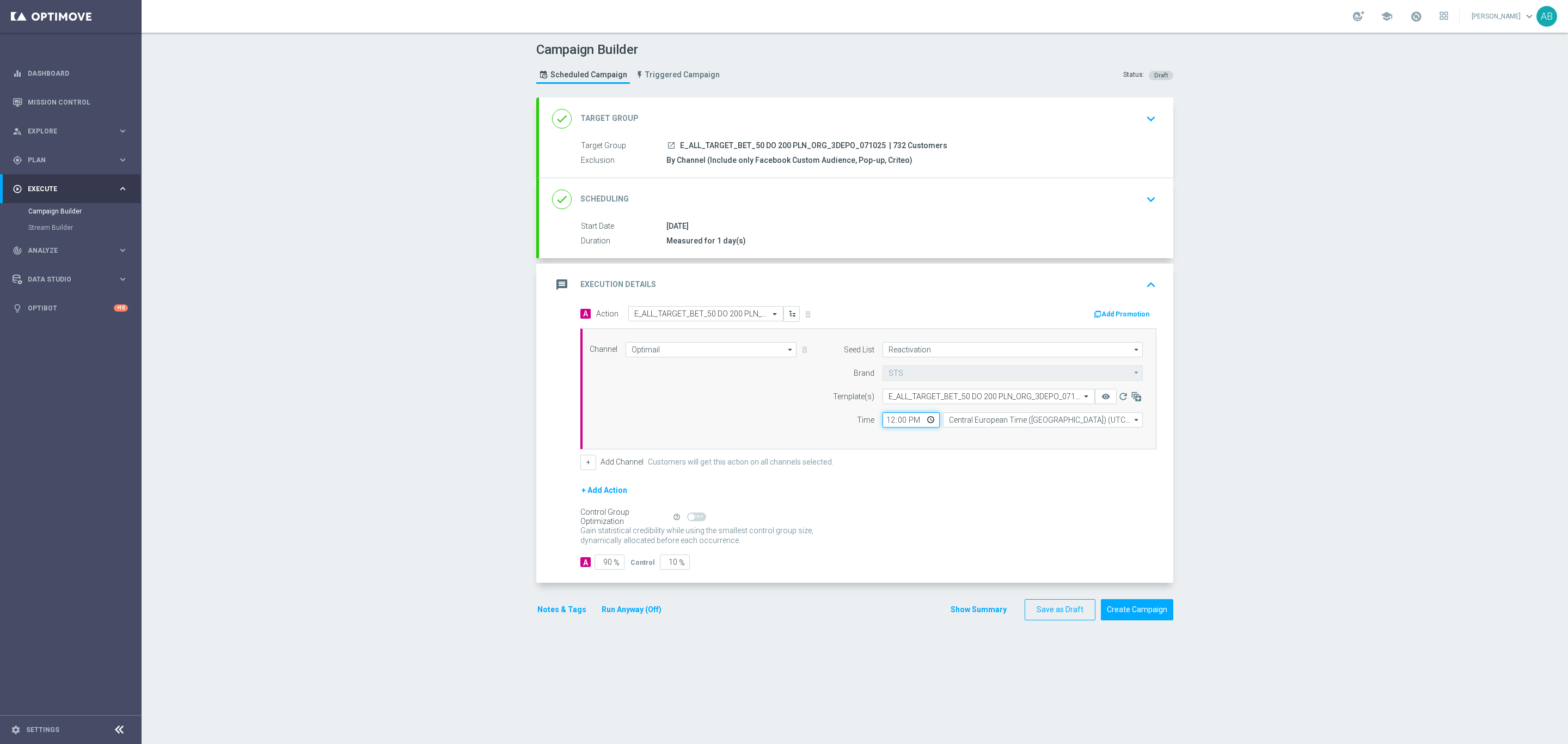
click at [884, 424] on input "12:00" at bounding box center [911, 419] width 57 height 15
type input "16:01"
click at [591, 470] on div "+ Add Channel Customers will get this action on all channels selected." at bounding box center [868, 462] width 576 height 15
click at [580, 462] on button "+" at bounding box center [588, 462] width 16 height 15
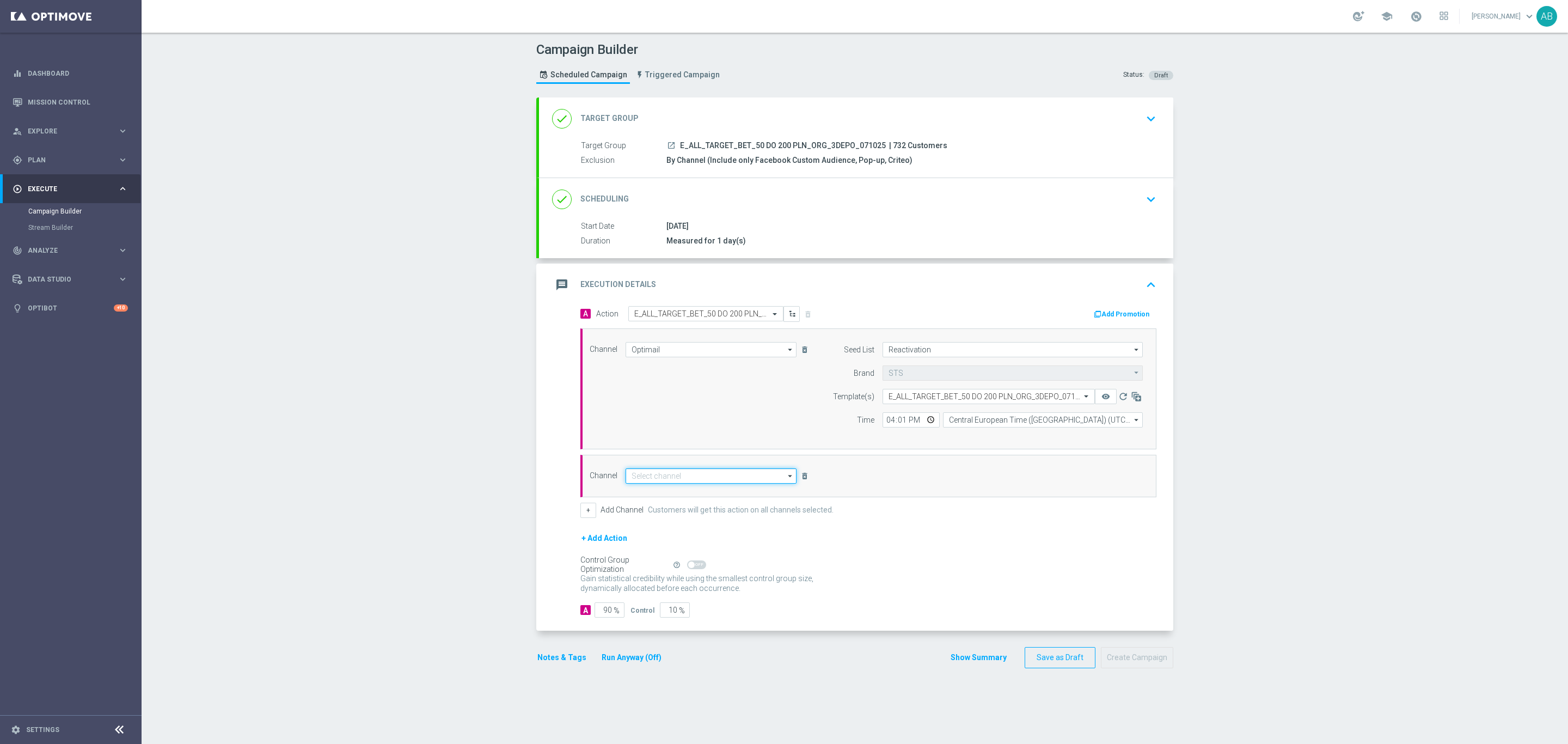
click at [631, 479] on input at bounding box center [711, 476] width 171 height 15
click at [632, 493] on div "Private message" at bounding box center [657, 493] width 51 height 10
type input "Private message"
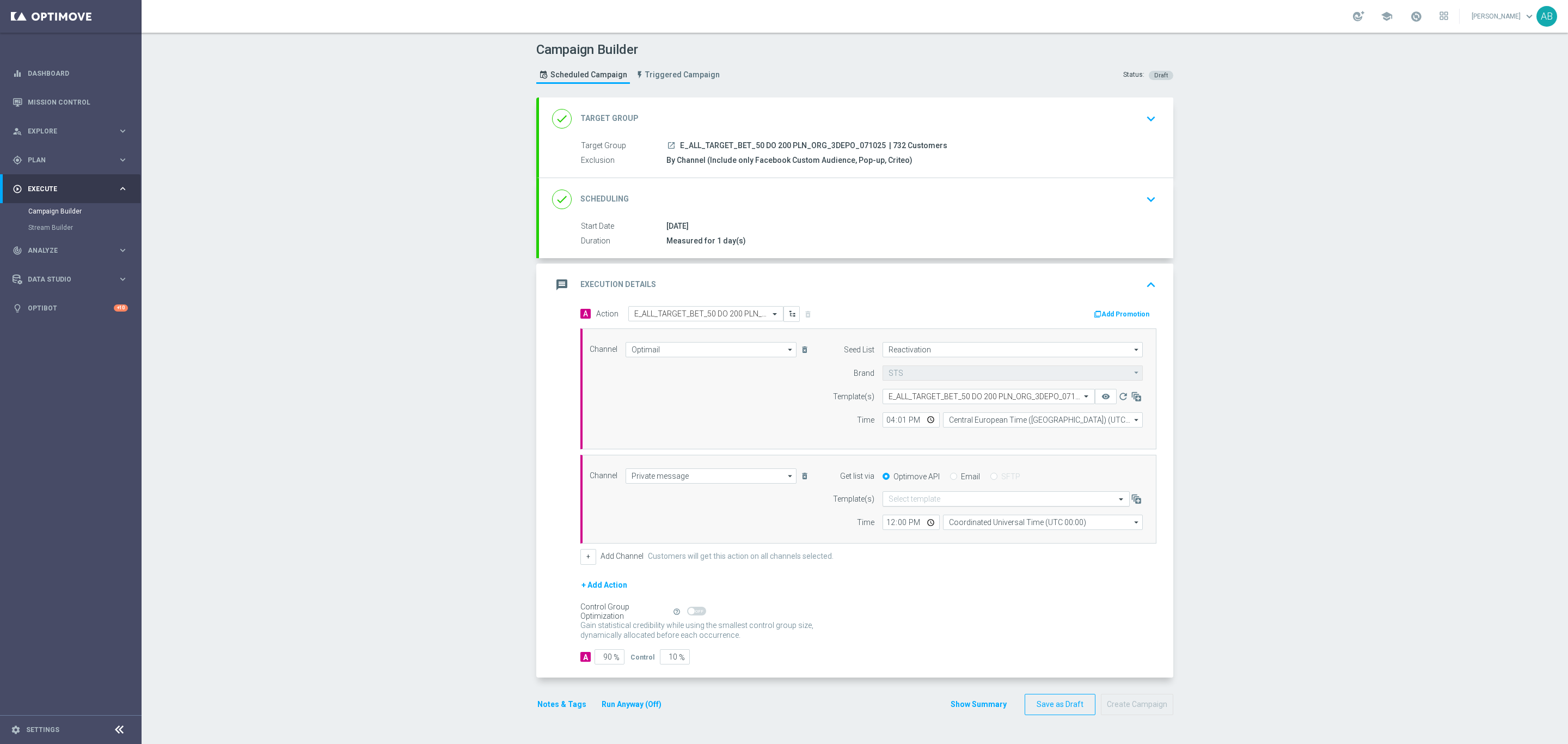
click at [928, 504] on input "text" at bounding box center [995, 499] width 214 height 9
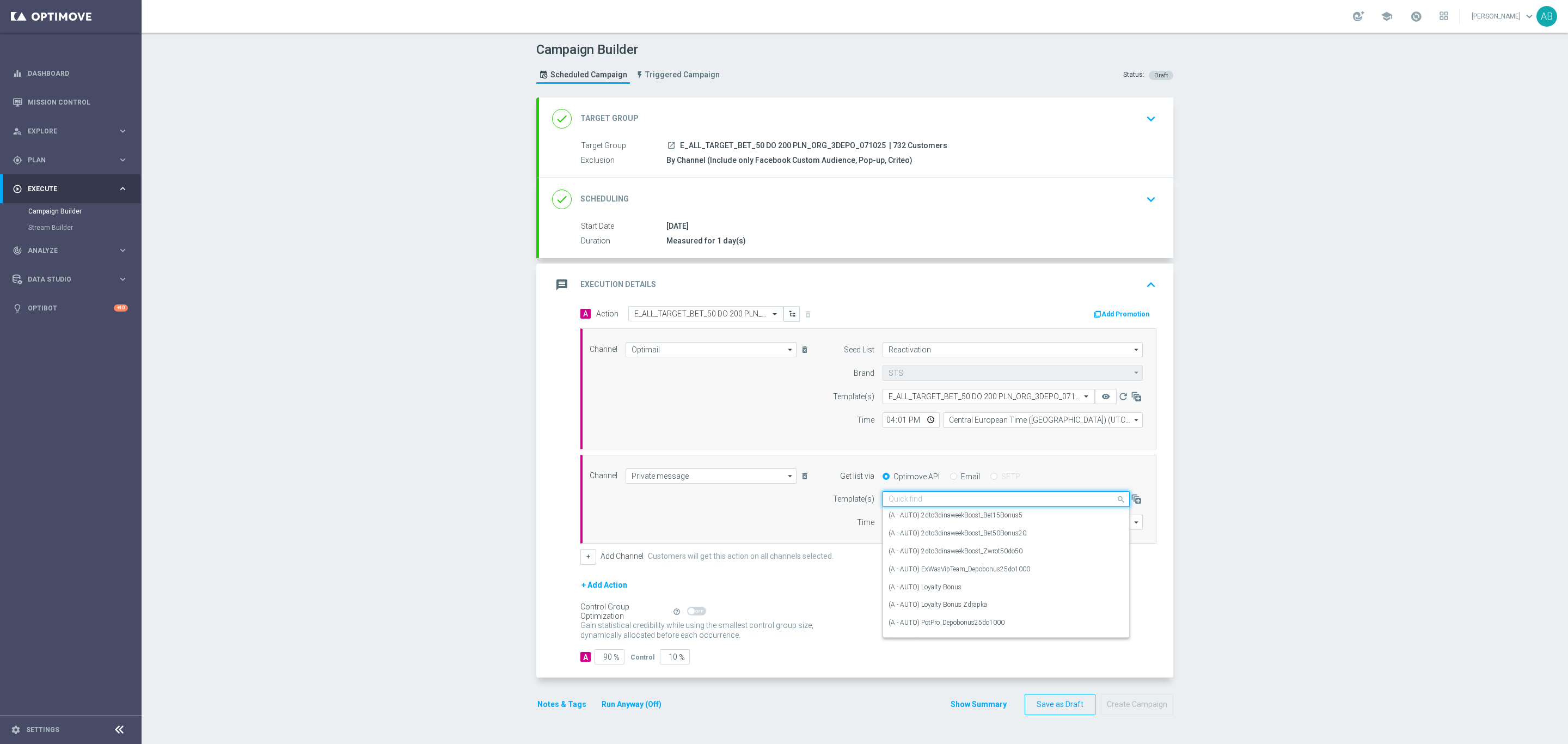
paste input "E_ALL_TARGET_BET_50 DO 200 PLN_ORG_3DEPO_071025"
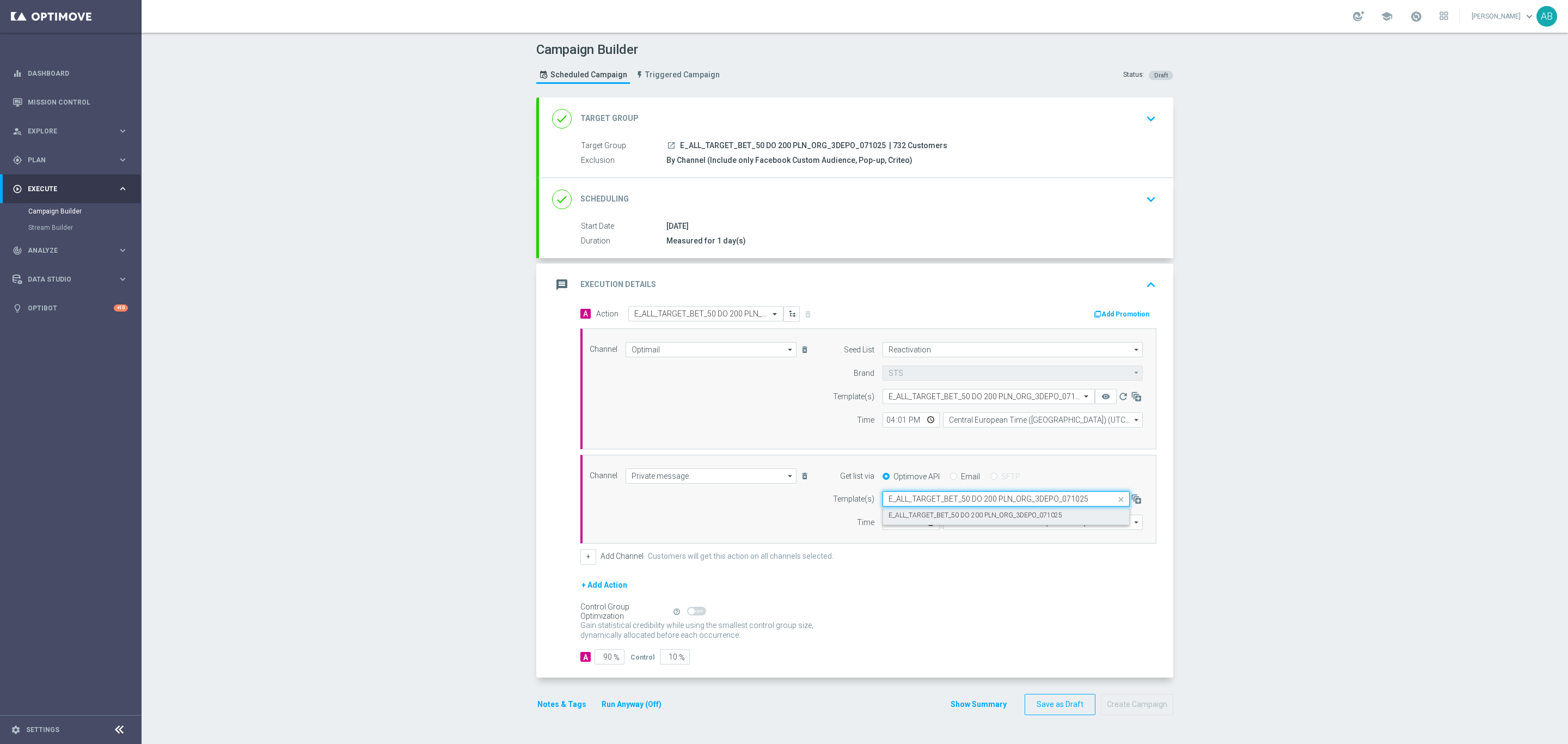
click at [919, 515] on label "E_ALL_TARGET_BET_50 DO 200 PLN_ORG_3DEPO_071025" at bounding box center [975, 515] width 173 height 9
type input "E_ALL_TARGET_BET_50 DO 200 PLN_ORG_3DEPO_071025"
click at [884, 528] on input "12:00" at bounding box center [911, 522] width 57 height 15
type input "16:01"
click at [998, 528] on input "Coordinated Universal Time (UTC 00:00)" at bounding box center [1043, 522] width 200 height 15
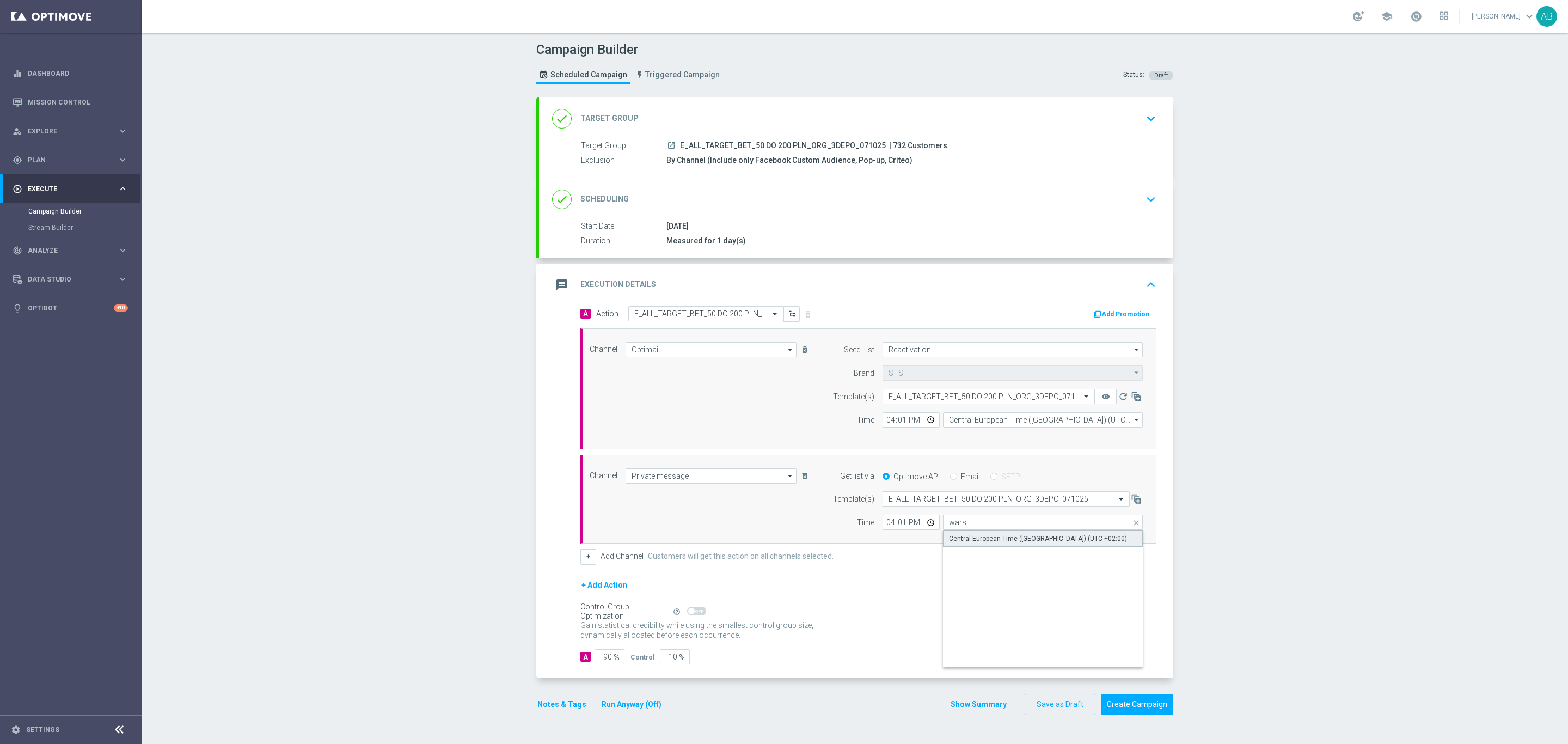
click at [1024, 544] on div "Central European Time (Warsaw) (UTC +02:00)" at bounding box center [1038, 539] width 178 height 10
type input "Central European Time (Warsaw) (UTC +02:00)"
click at [554, 701] on div "Notes & Tags Run Anyway (Off)" at bounding box center [606, 704] width 139 height 21
click at [553, 709] on button "Notes & Tags" at bounding box center [562, 704] width 51 height 13
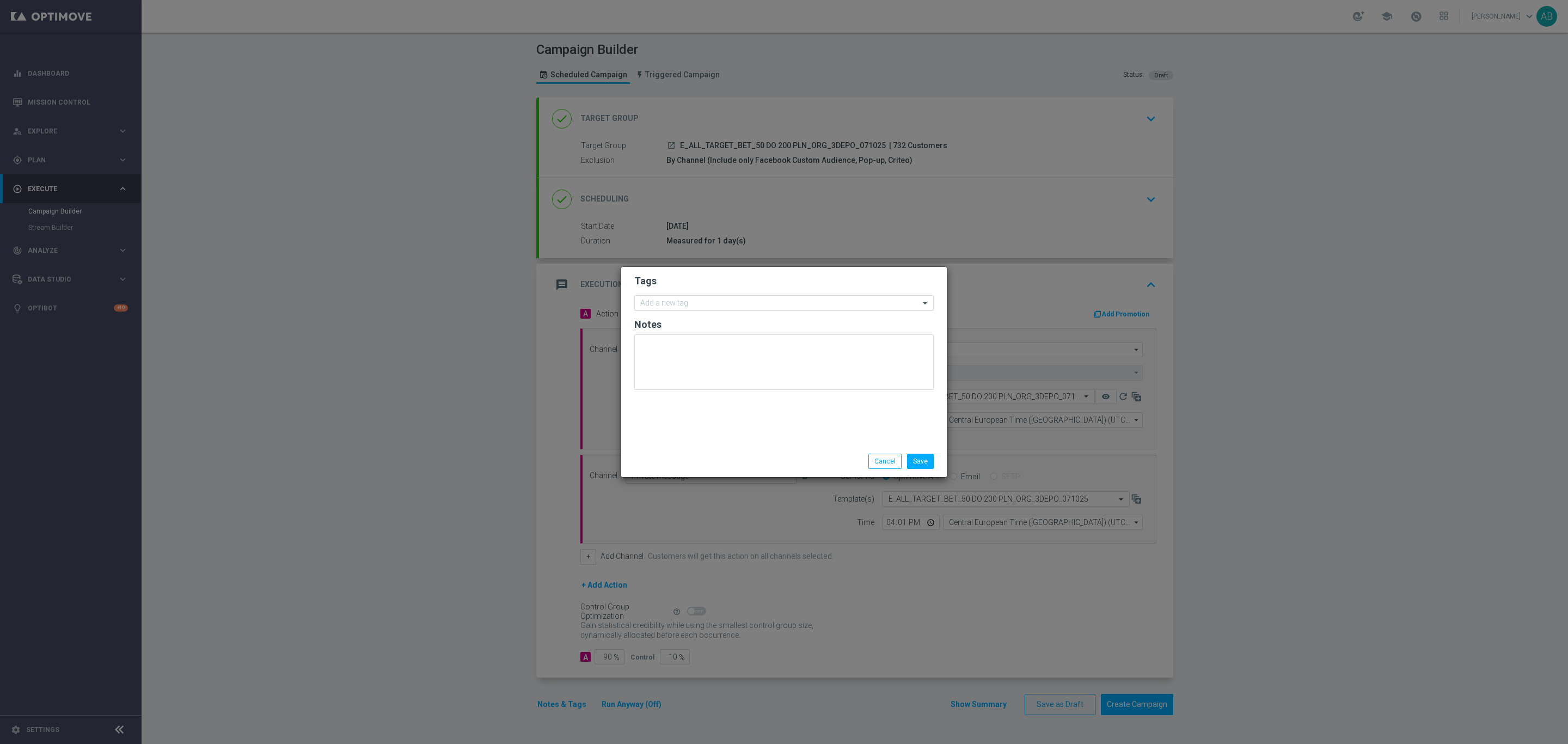
click at [688, 303] on input "text" at bounding box center [780, 303] width 279 height 9
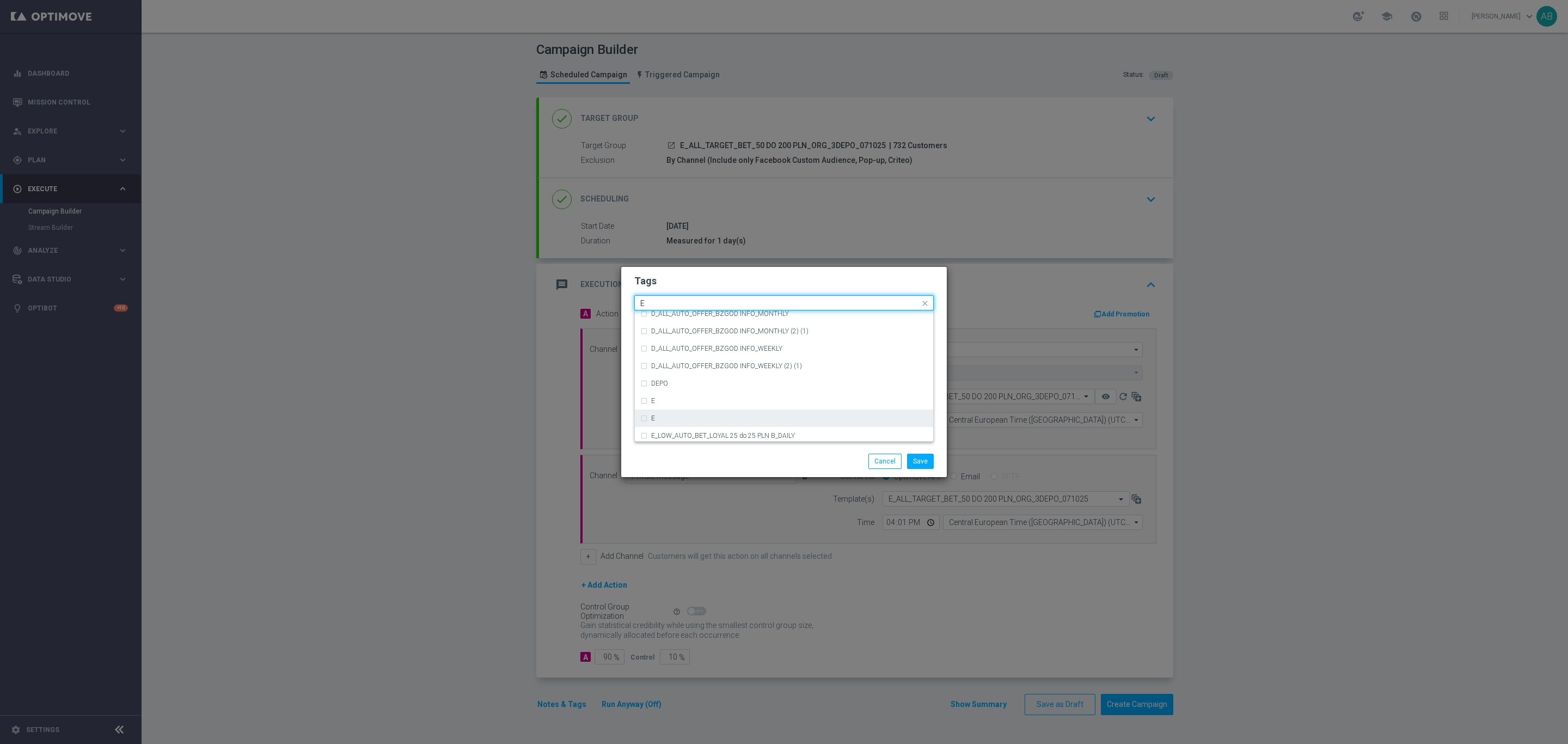
scroll to position [1470, 0]
click at [721, 418] on div "E" at bounding box center [789, 417] width 276 height 7
type input "E"
click at [685, 300] on input "E" at bounding box center [780, 303] width 279 height 9
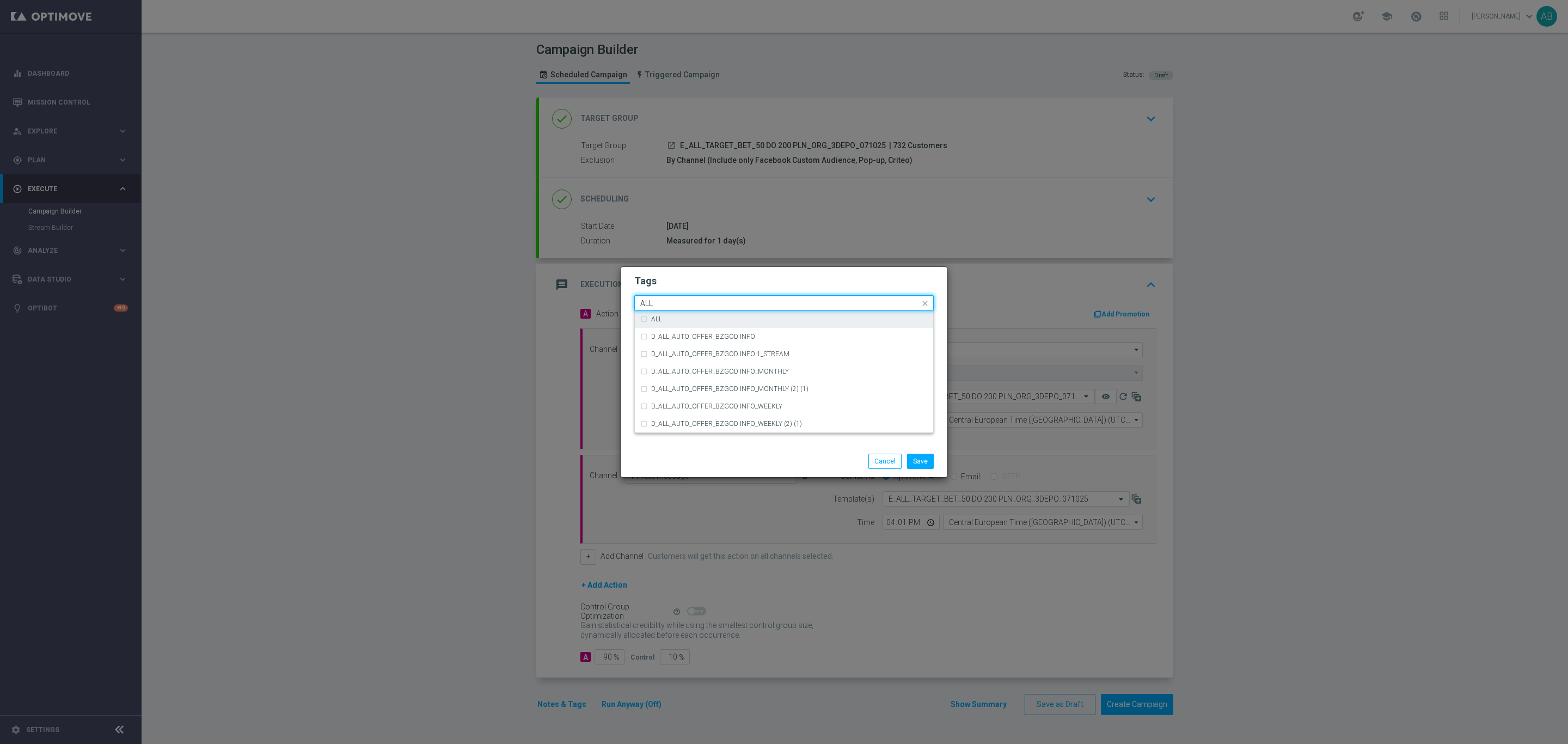
click at [684, 312] on div "ALL" at bounding box center [784, 319] width 287 height 18
click at [683, 299] on input "ALL" at bounding box center [780, 303] width 279 height 9
type input "A"
click at [682, 376] on div "TARGET" at bounding box center [784, 371] width 287 height 18
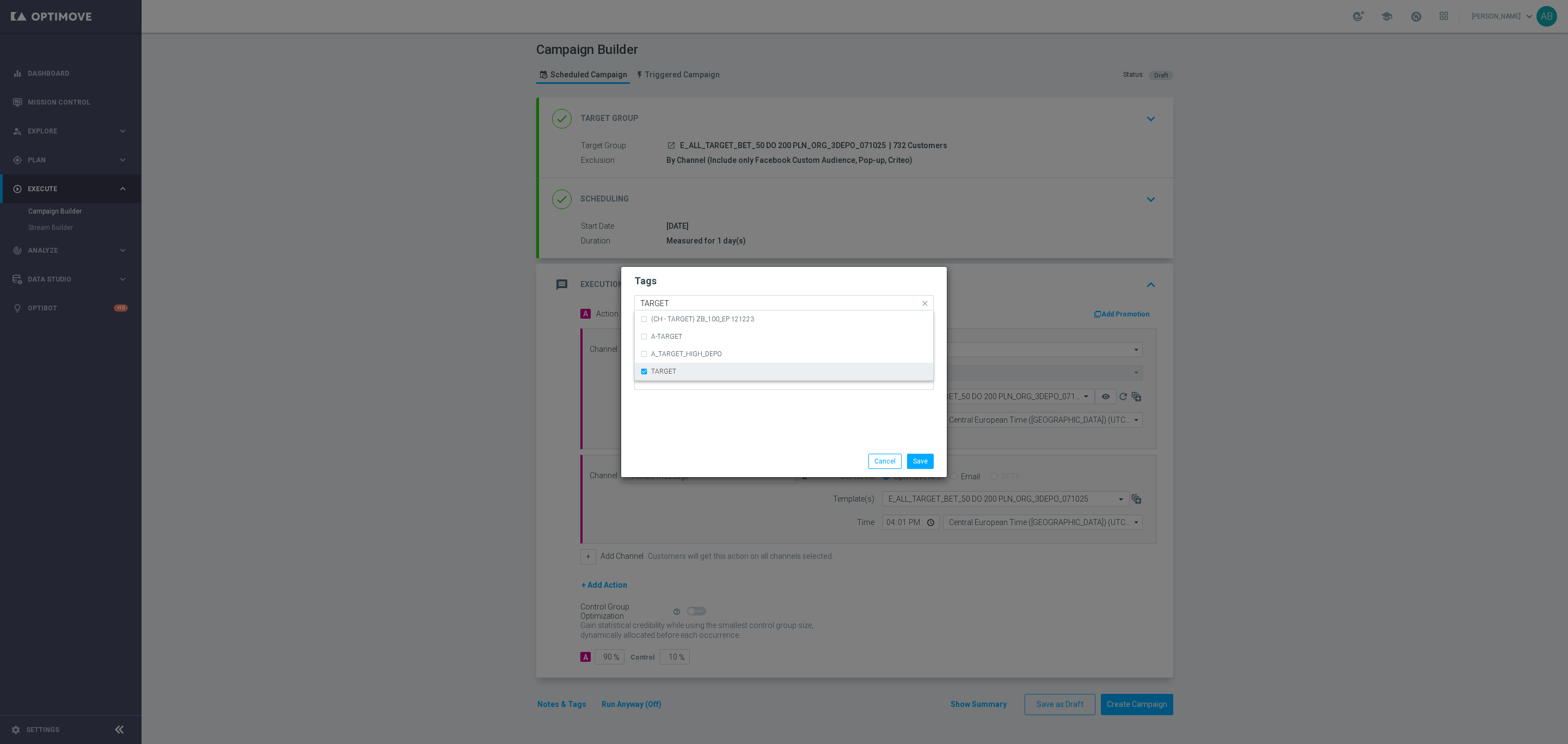
click at [682, 376] on div "TARGET" at bounding box center [784, 371] width 287 height 18
click at [680, 304] on input "TARGET" at bounding box center [780, 303] width 279 height 9
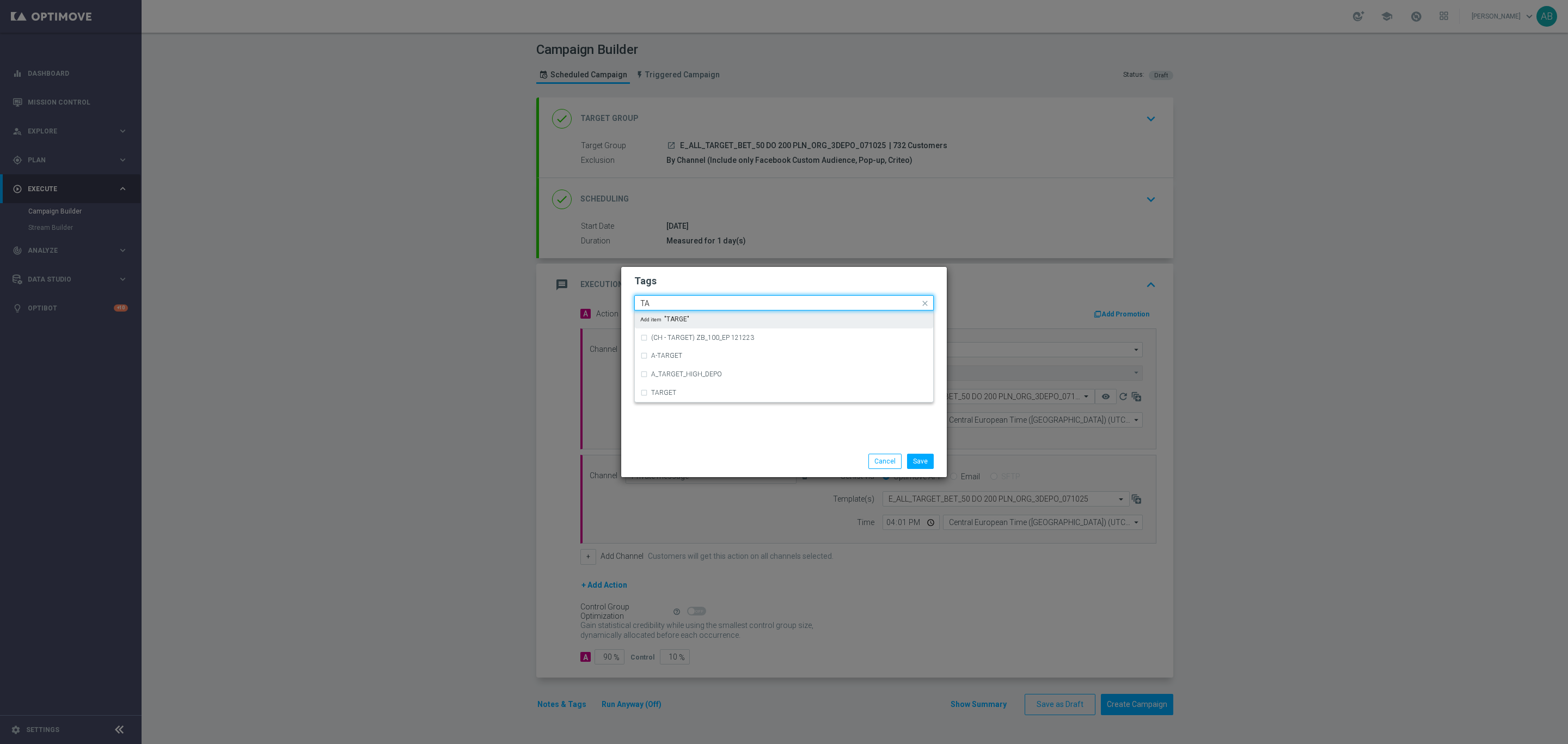
type input "T"
click at [667, 319] on div "BET" at bounding box center [789, 319] width 276 height 7
type input "BET"
click at [693, 283] on h2 "Tags" at bounding box center [784, 281] width 299 height 13
click at [749, 300] on input "text" at bounding box center [780, 303] width 279 height 9
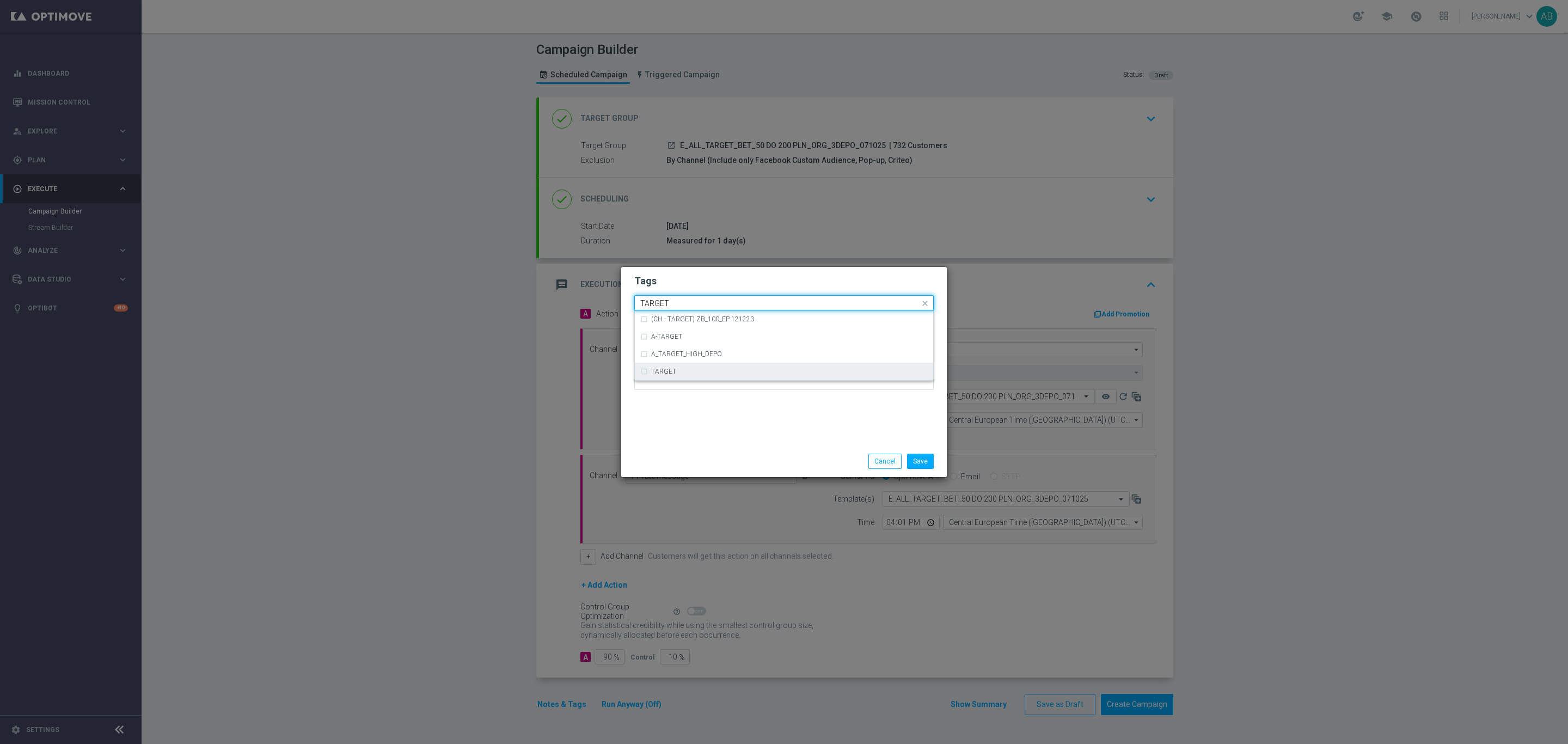
click at [701, 369] on div "TARGET" at bounding box center [789, 371] width 276 height 7
type input "TARGET"
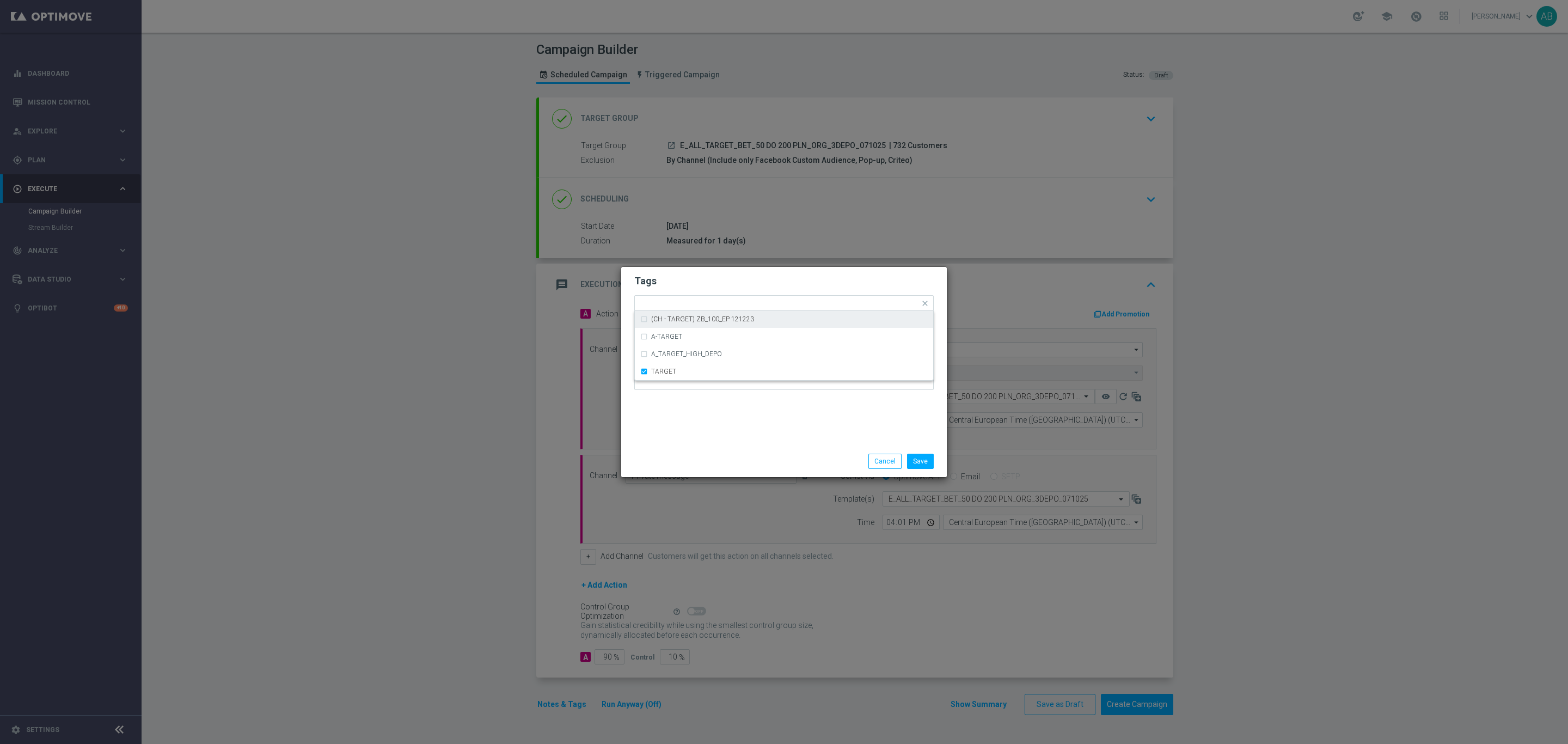
click at [722, 286] on h2 "Tags" at bounding box center [784, 281] width 299 height 13
click at [925, 458] on button "Save" at bounding box center [920, 461] width 27 height 15
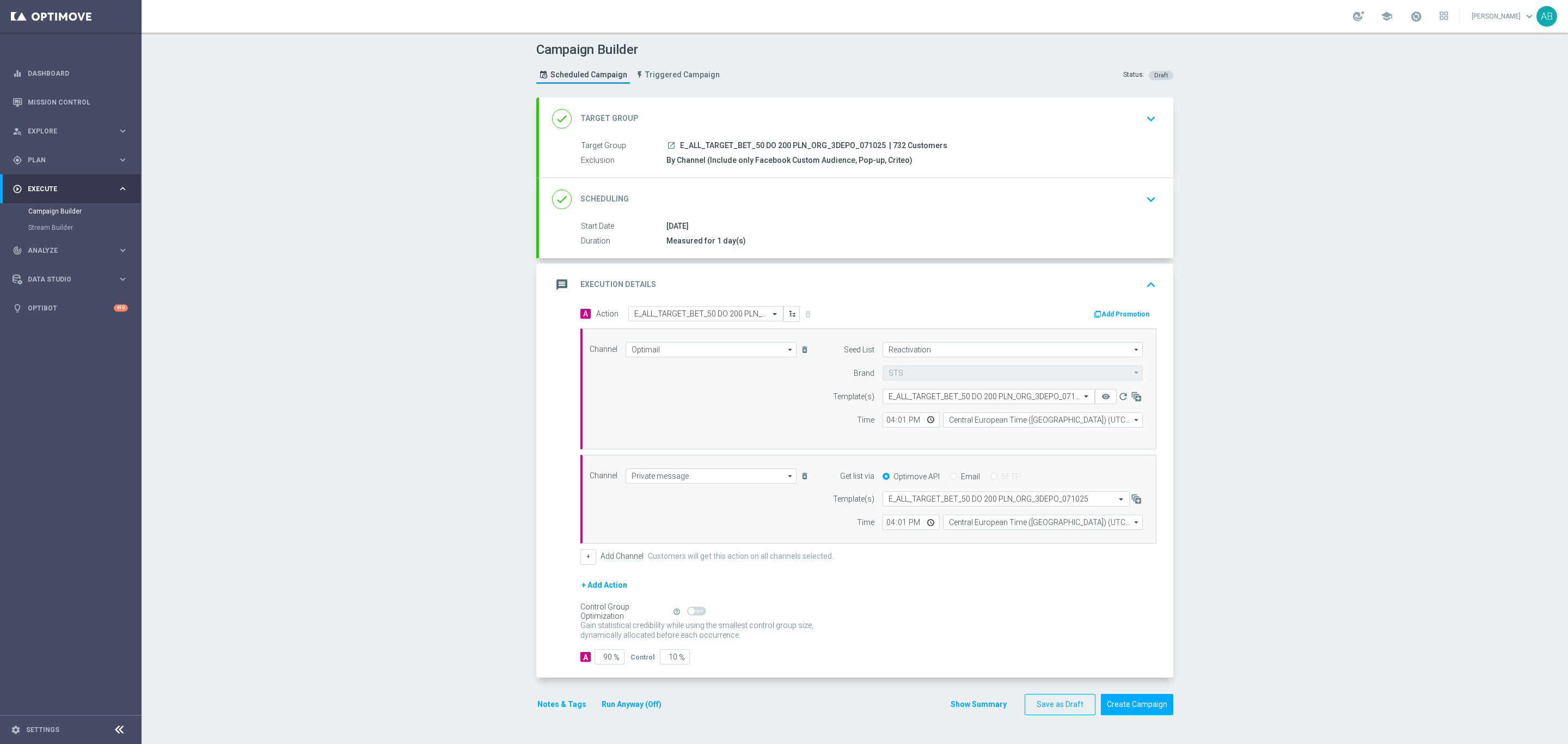
click at [550, 711] on button "Notes & Tags" at bounding box center [562, 704] width 51 height 13
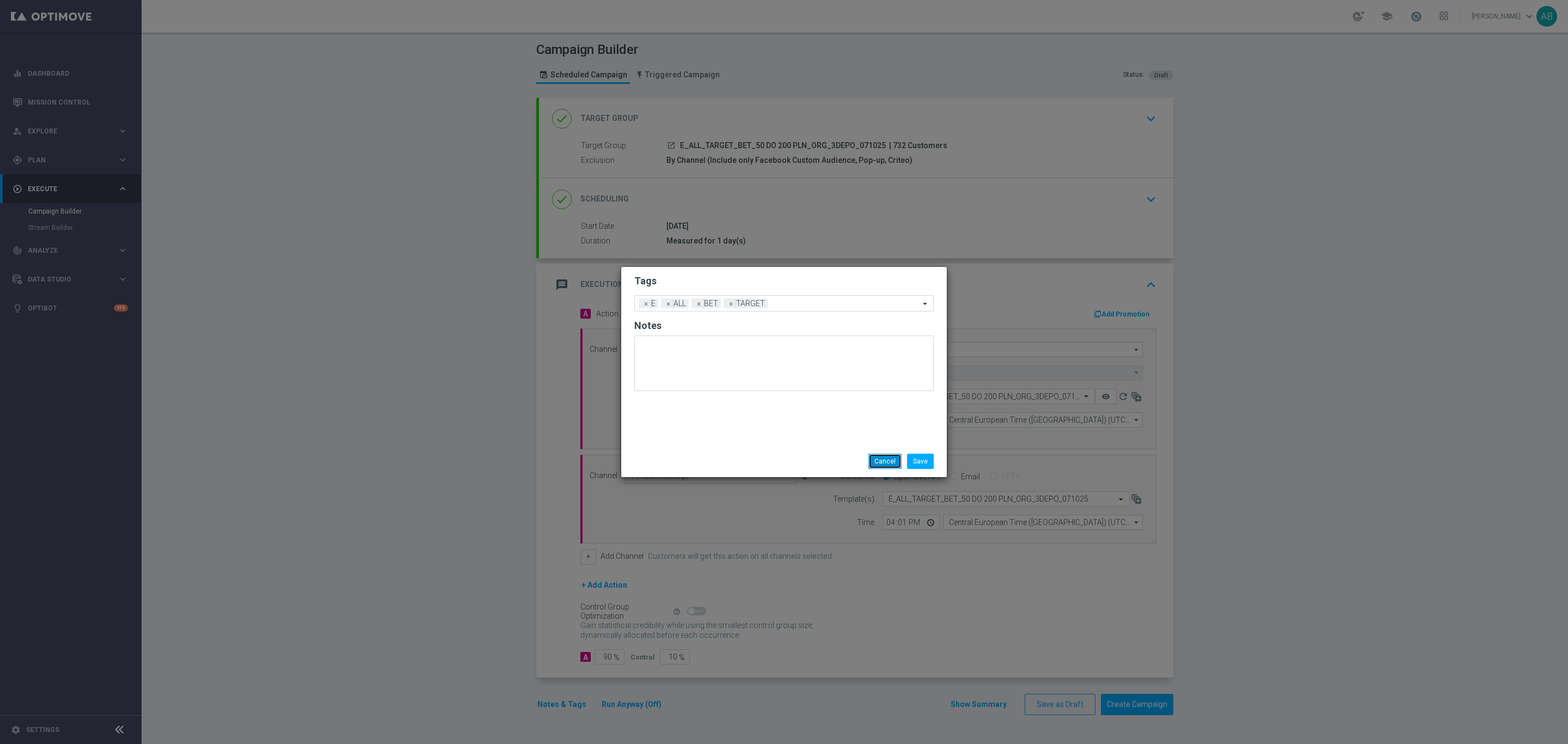
click at [873, 458] on button "Cancel" at bounding box center [885, 461] width 33 height 15
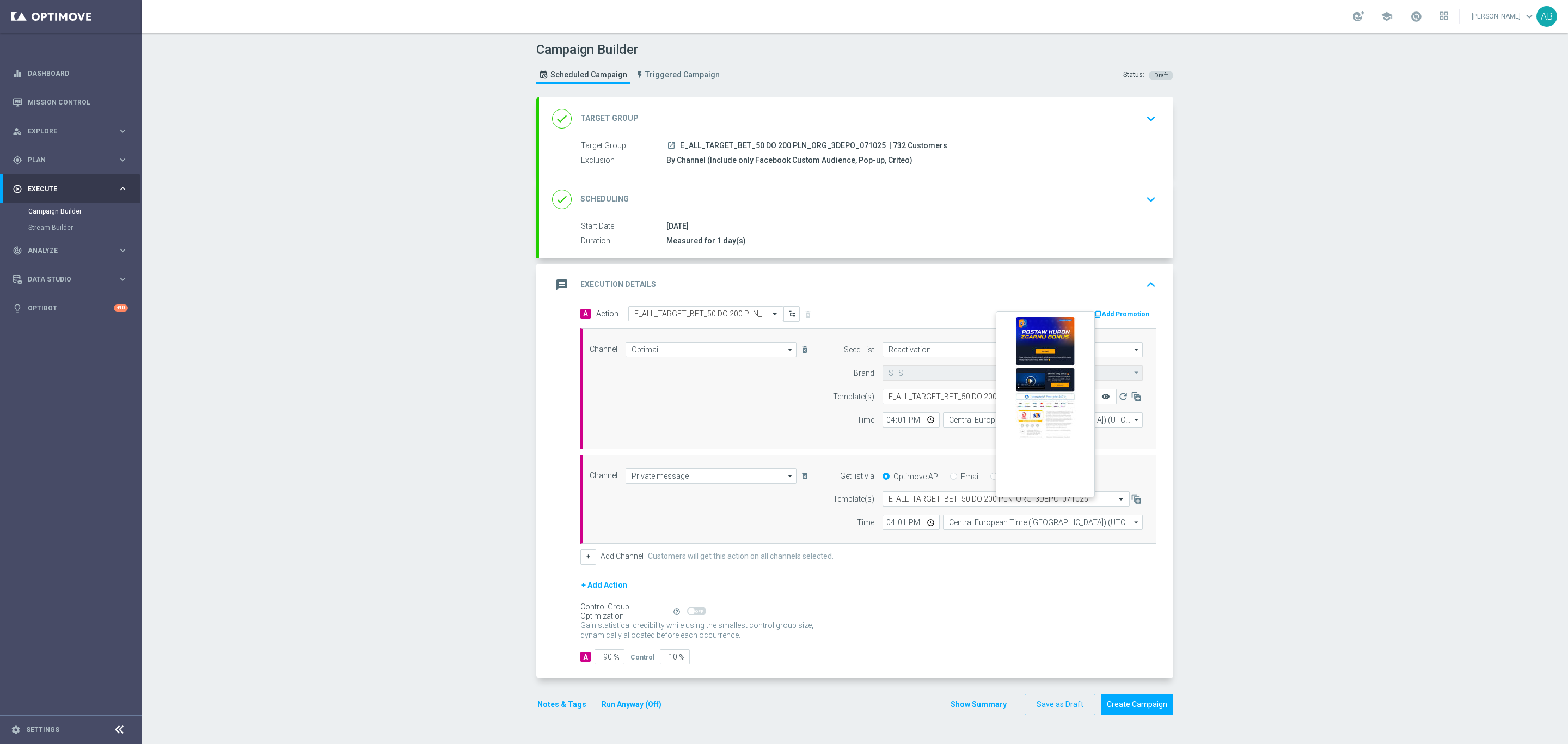
click at [1101, 401] on icon "remove_red_eye" at bounding box center [1105, 396] width 9 height 9
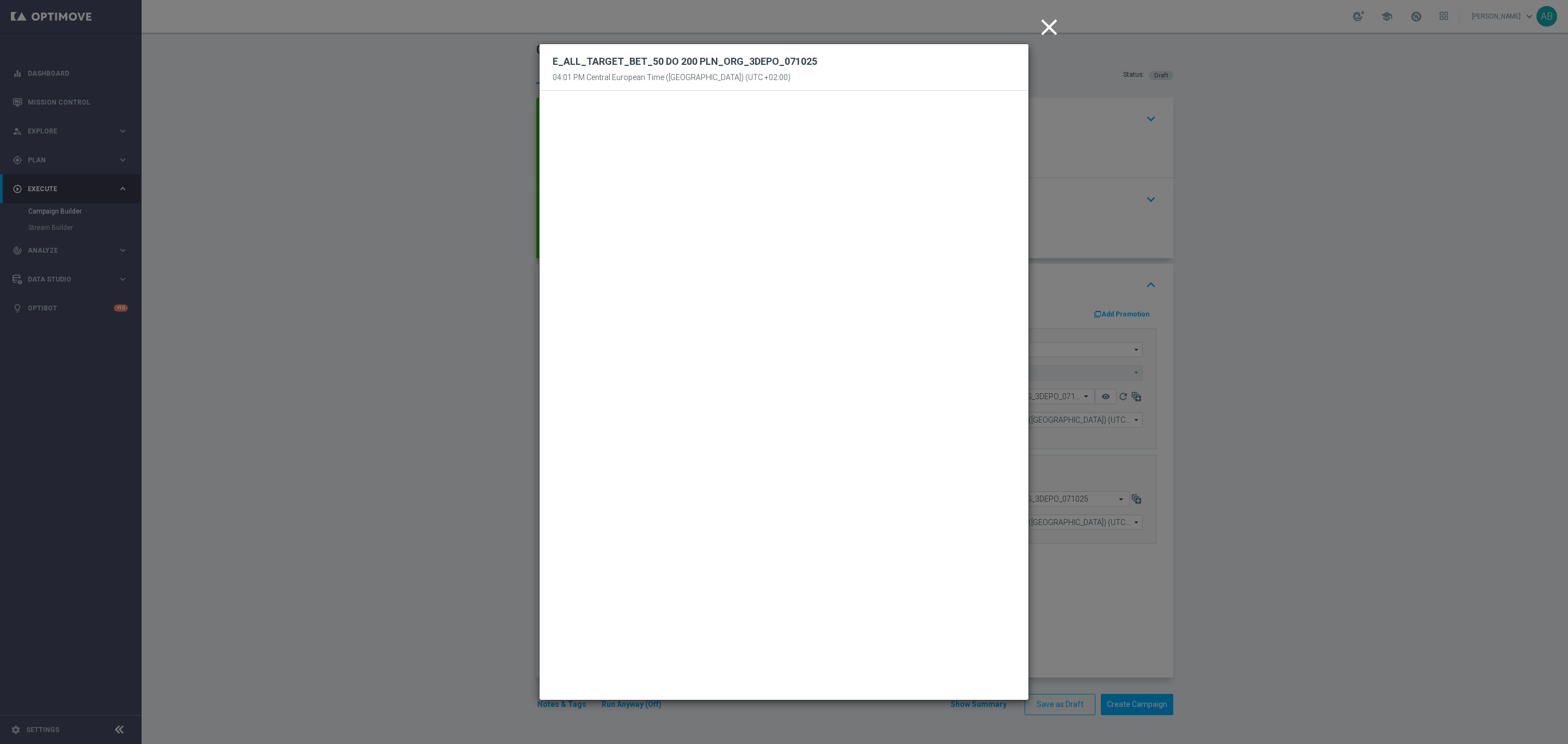
click at [1052, 25] on icon "close" at bounding box center [1049, 27] width 27 height 27
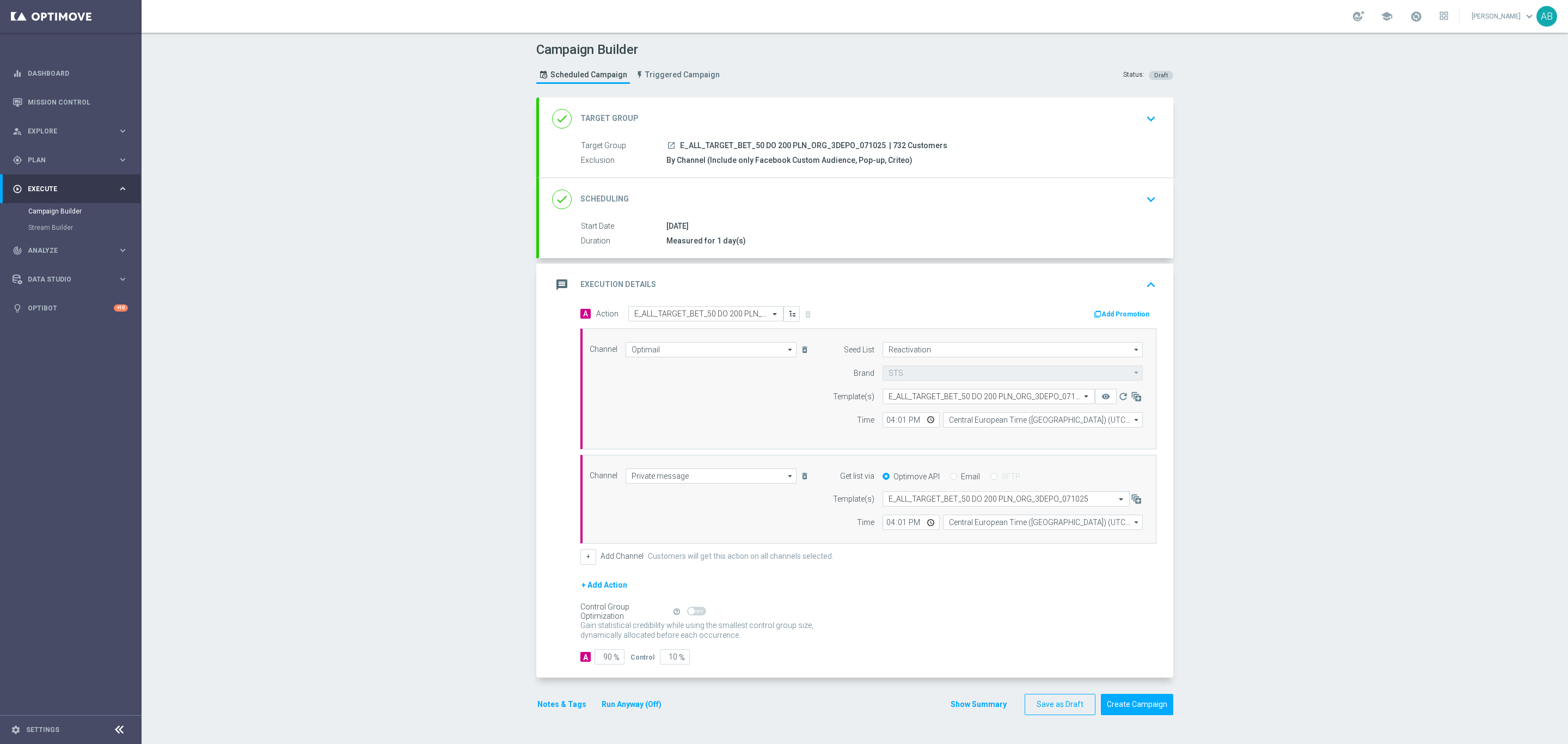
click at [1297, 233] on div "Campaign Builder Scheduled Campaign Triggered Campaign Status: Draft done Targe…" at bounding box center [855, 388] width 1426 height 711
click at [1127, 203] on div "done Scheduling keyboard_arrow_down" at bounding box center [856, 199] width 608 height 21
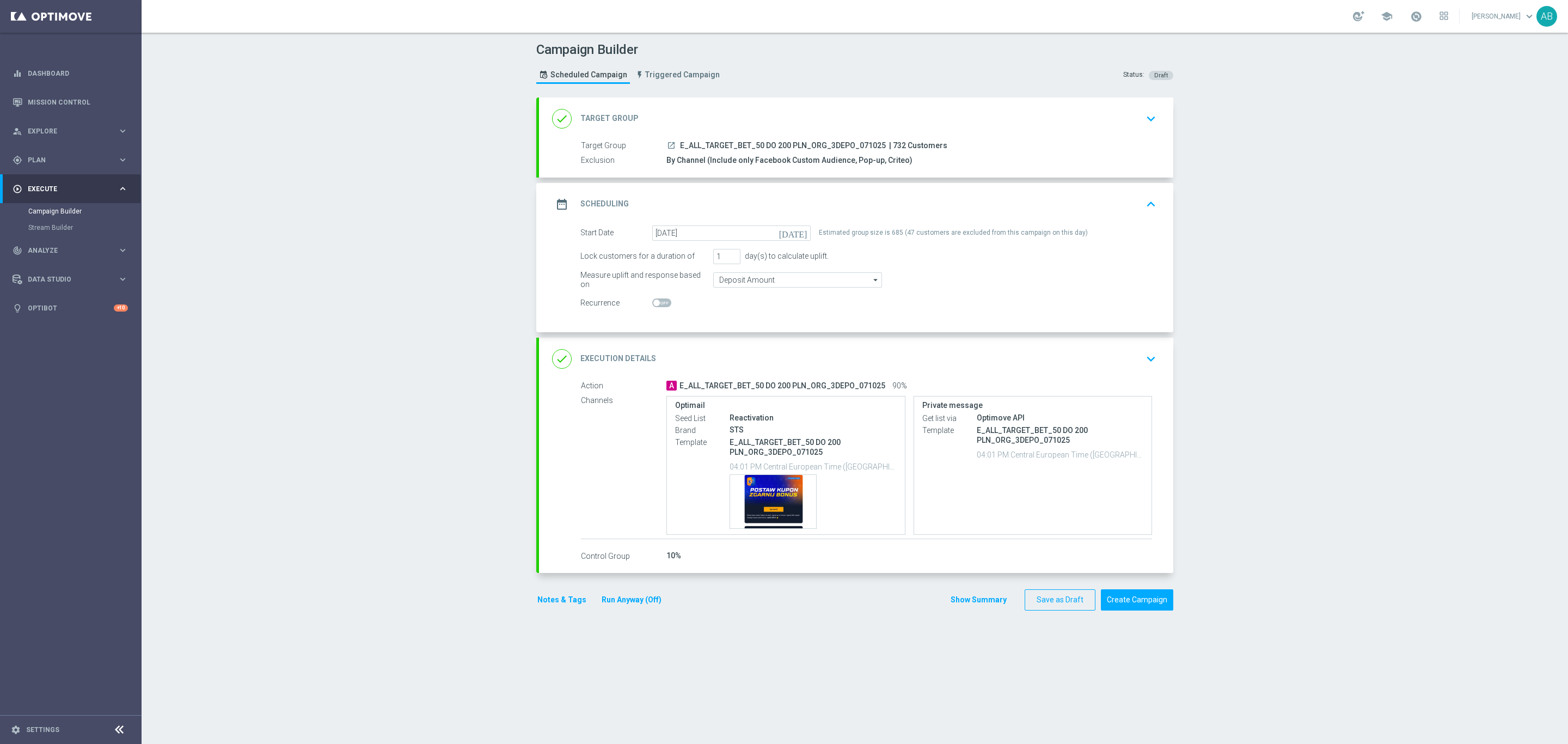
click at [1143, 353] on icon "keyboard_arrow_down" at bounding box center [1150, 359] width 16 height 16
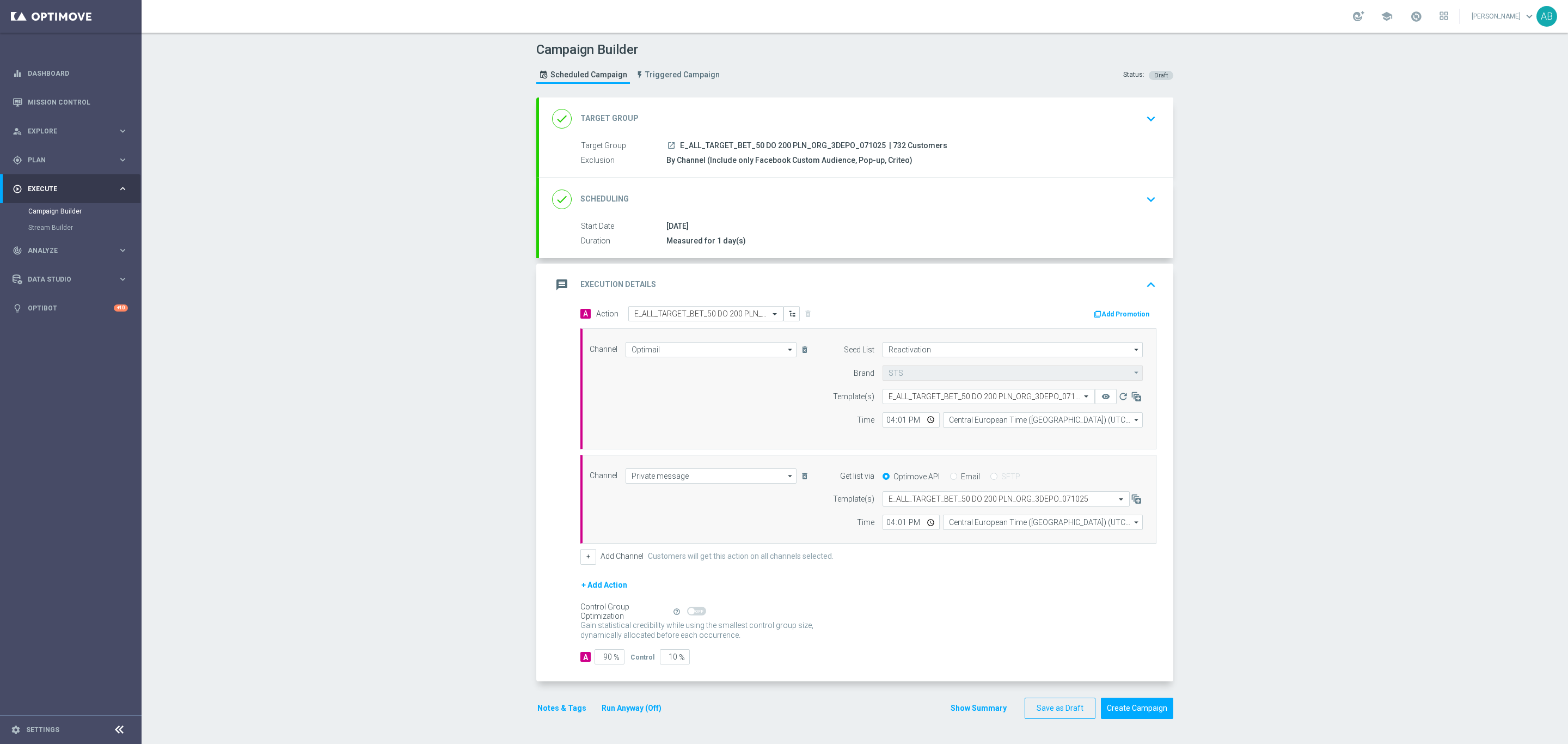
click at [1137, 353] on div "message Execution Details keyboard_arrow_up Action A E_ALL_TARGET_BET_50 DO 200…" at bounding box center [856, 472] width 634 height 418
click at [548, 708] on button "Notes & Tags" at bounding box center [562, 704] width 51 height 13
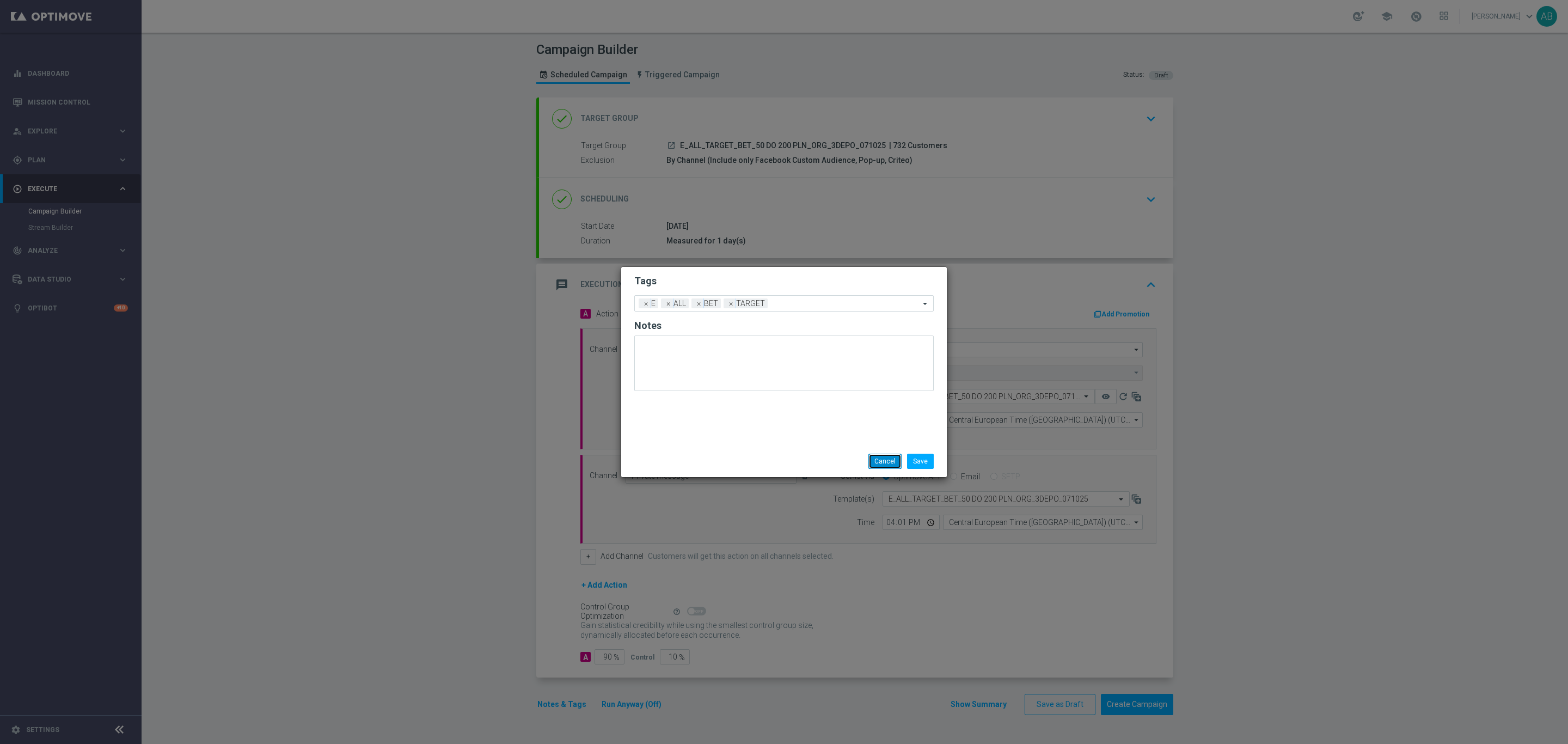
click at [886, 454] on button "Cancel" at bounding box center [885, 461] width 33 height 15
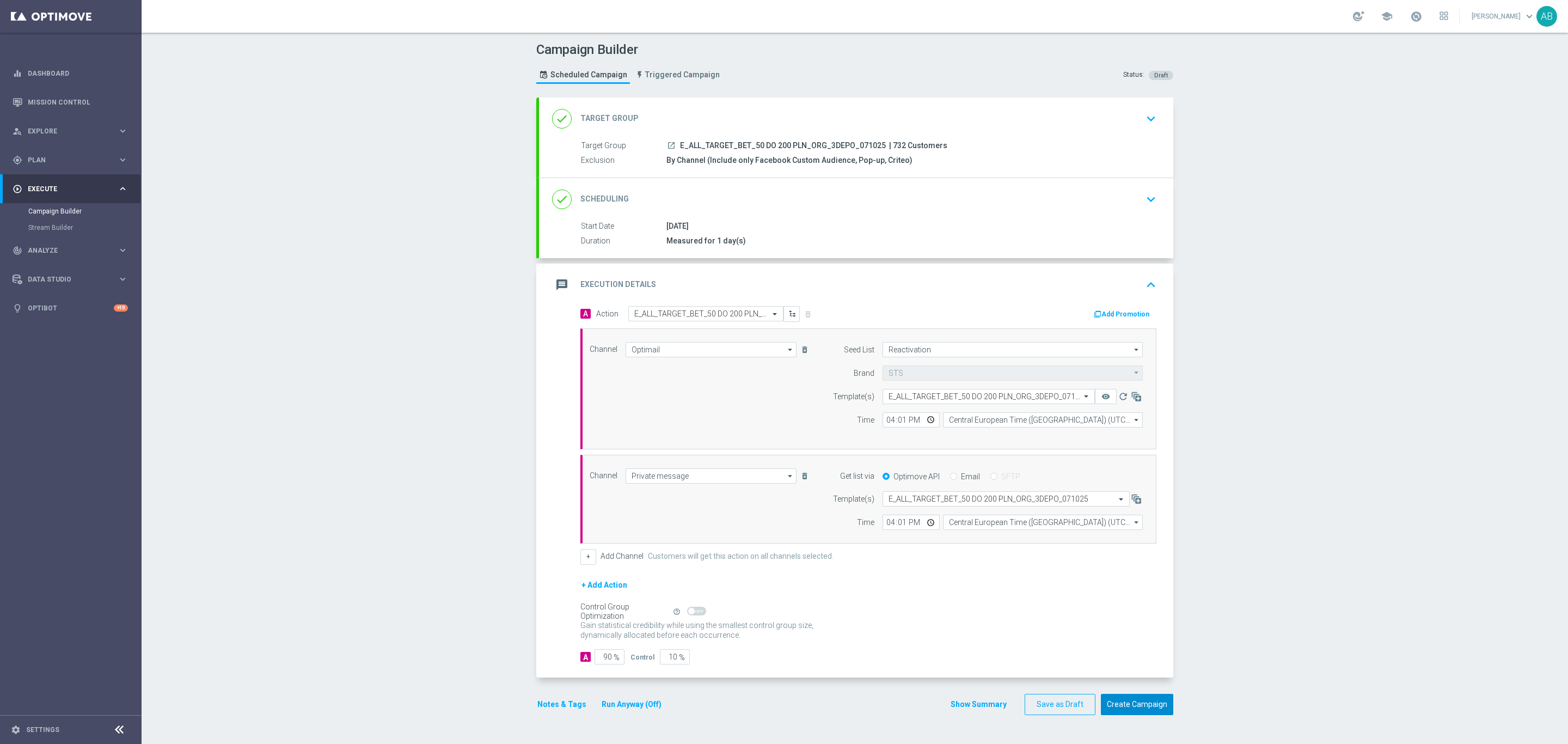
click at [1130, 706] on button "Create Campaign" at bounding box center [1137, 704] width 72 height 21
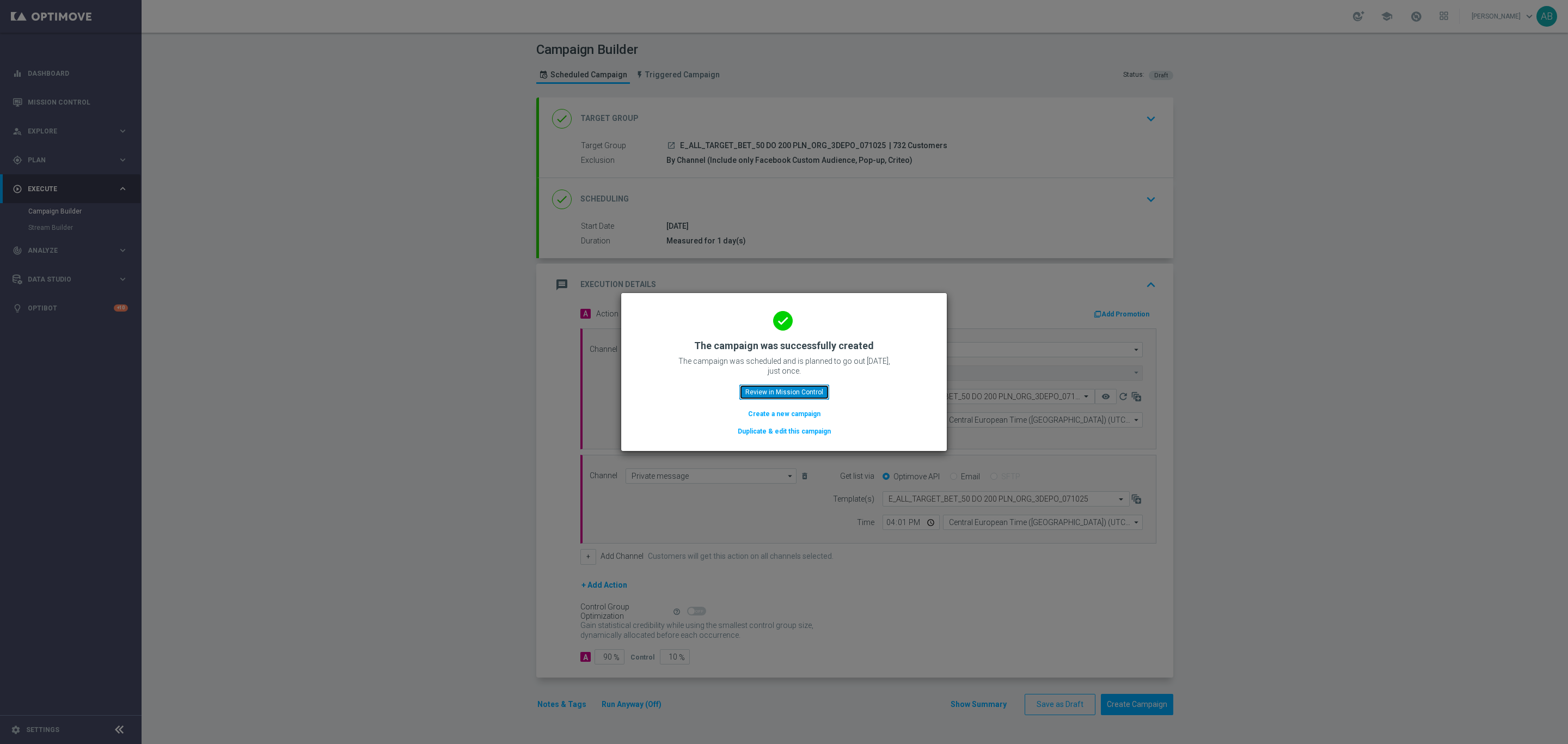
click at [747, 384] on button "Review in Mission Control" at bounding box center [785, 391] width 90 height 15
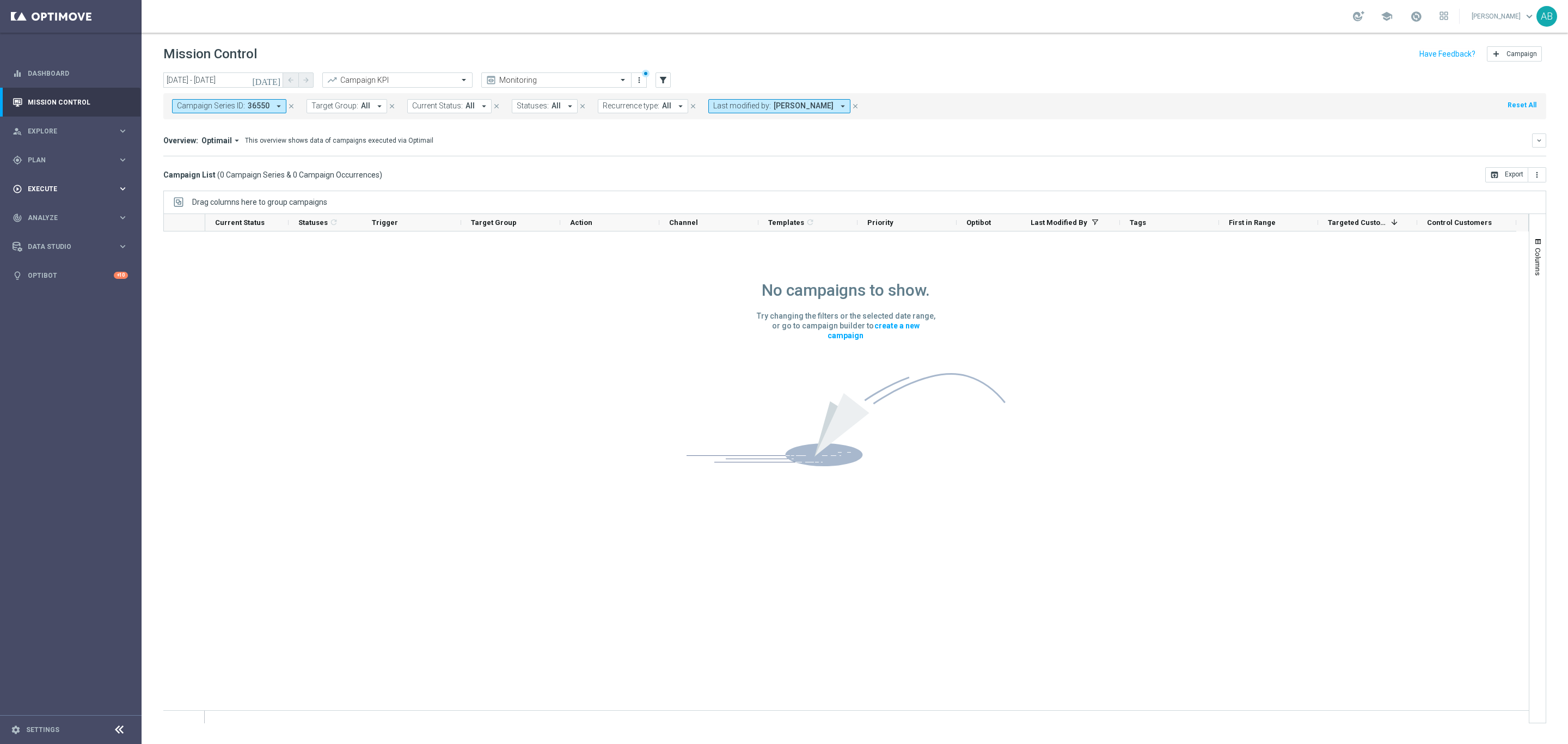
click at [60, 194] on div "play_circle_outline Execute keyboard_arrow_right" at bounding box center [70, 188] width 141 height 29
click at [51, 212] on link "Campaign Builder" at bounding box center [71, 211] width 85 height 9
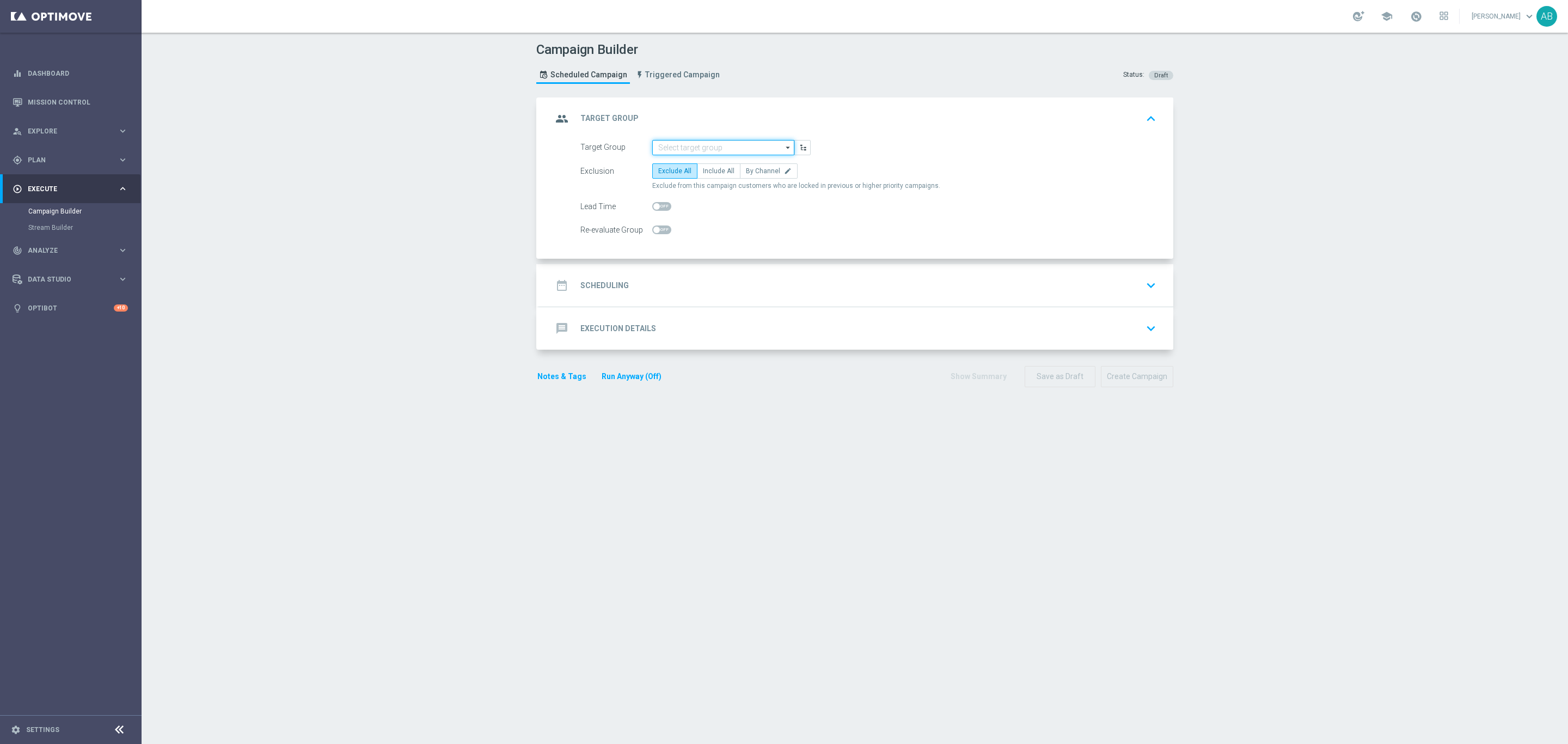
click at [663, 146] on input at bounding box center [723, 147] width 142 height 15
paste input "REACQ_ALL_TARGET_BET_50 DO 200ZL_071025"
click at [673, 163] on div "REACQ_ALL_TARGET_BET_50 DO 200ZL_071025" at bounding box center [723, 168] width 131 height 19
type input "REACQ_ALL_TARGET_BET_50 DO 200ZL_071025"
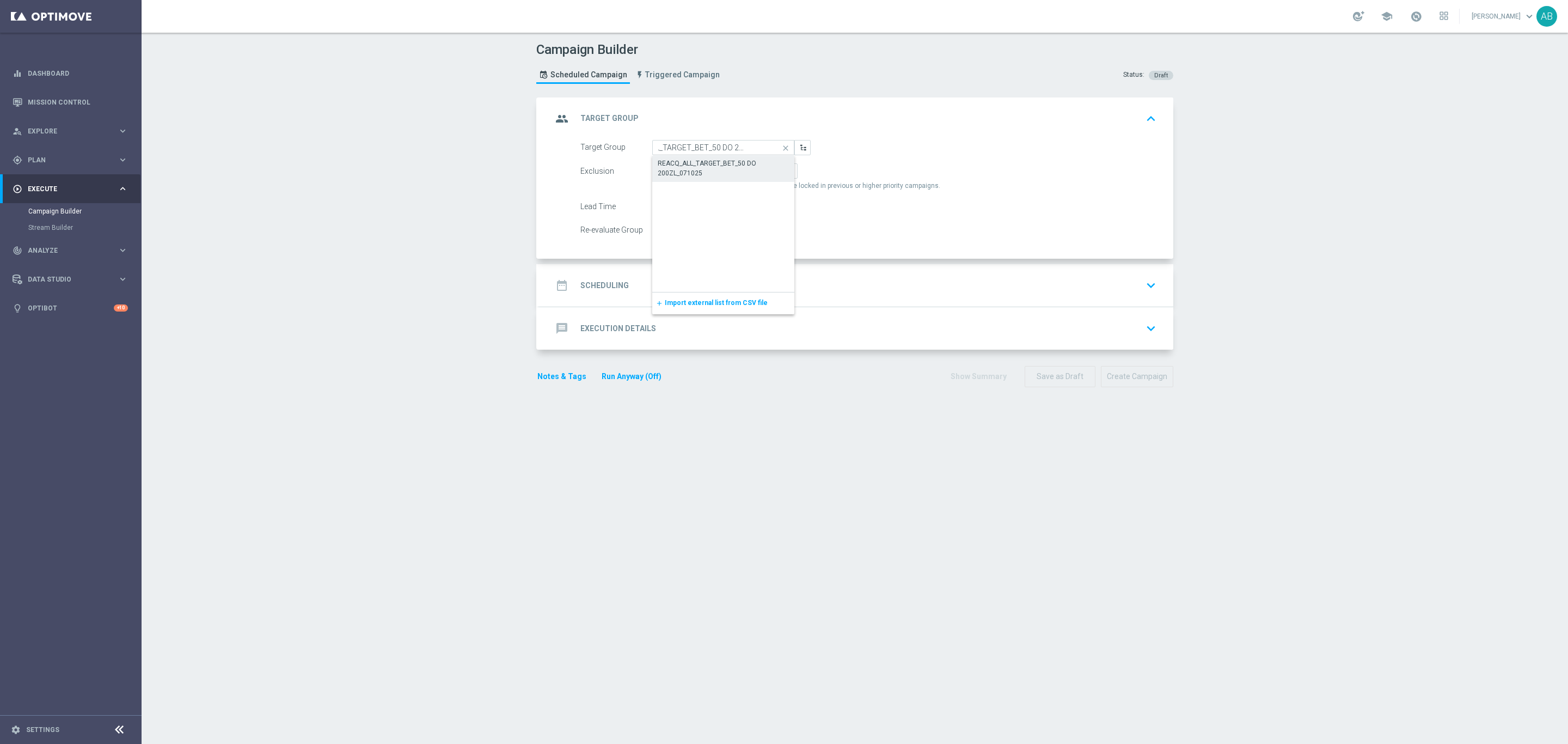
scroll to position [0, 0]
click at [784, 170] on icon "edit" at bounding box center [788, 171] width 8 height 8
click at [753, 170] on input "By Channel edit" at bounding box center [749, 173] width 7 height 7
radio input "true"
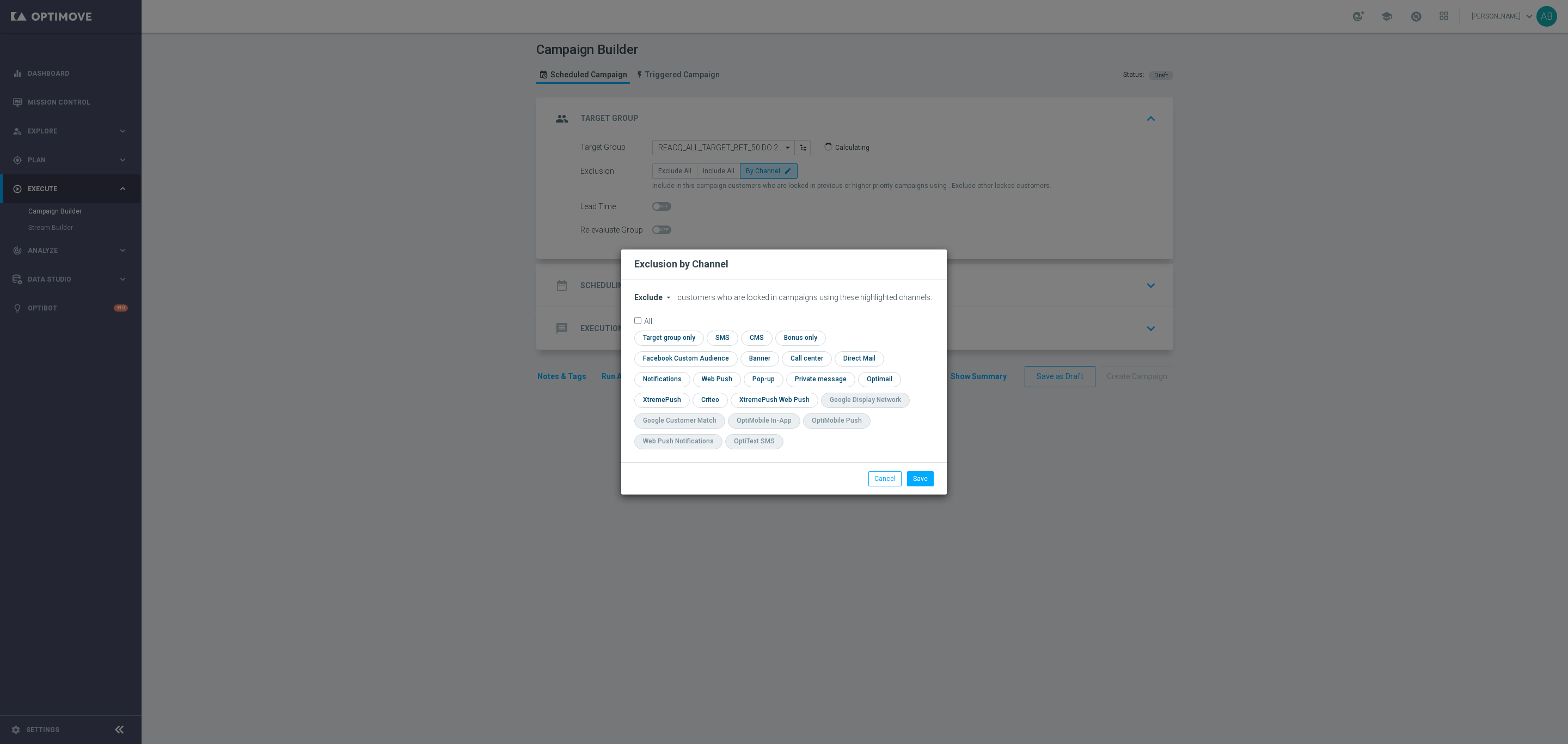
click at [655, 314] on form "Exclude arrow_drop_down × Exclude customers who are locked in campaigns using t…" at bounding box center [784, 374] width 299 height 162
click at [660, 302] on span "Exclude" at bounding box center [648, 297] width 29 height 9
click at [665, 329] on div "Include" at bounding box center [655, 322] width 40 height 13
click at [733, 351] on input "checkbox" at bounding box center [684, 359] width 99 height 15
checkbox input "true"
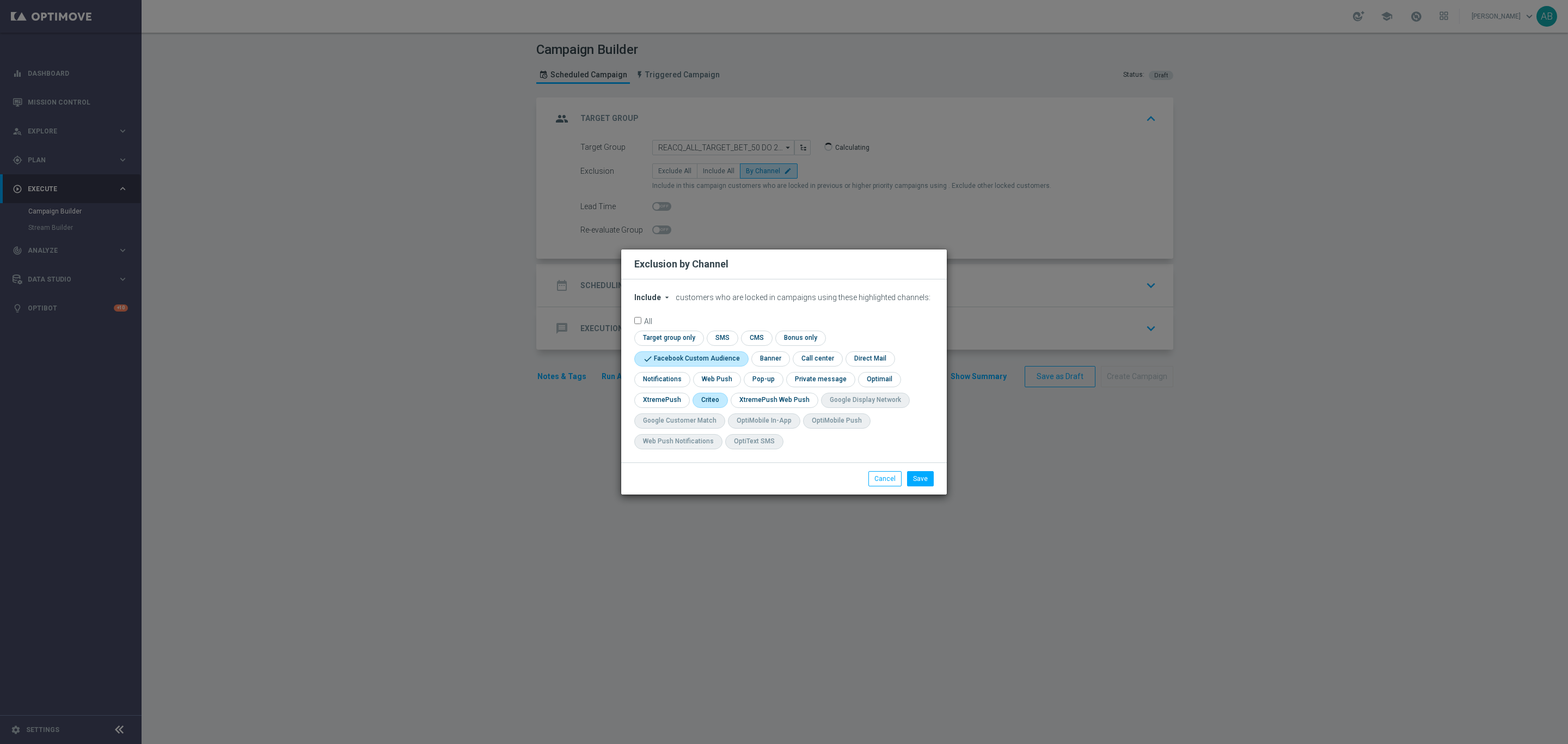
click at [708, 398] on input "checkbox" at bounding box center [709, 400] width 33 height 15
checkbox input "true"
click at [771, 378] on input "checkbox" at bounding box center [763, 379] width 38 height 15
checkbox input "true"
click at [920, 482] on button "Save" at bounding box center [920, 479] width 27 height 15
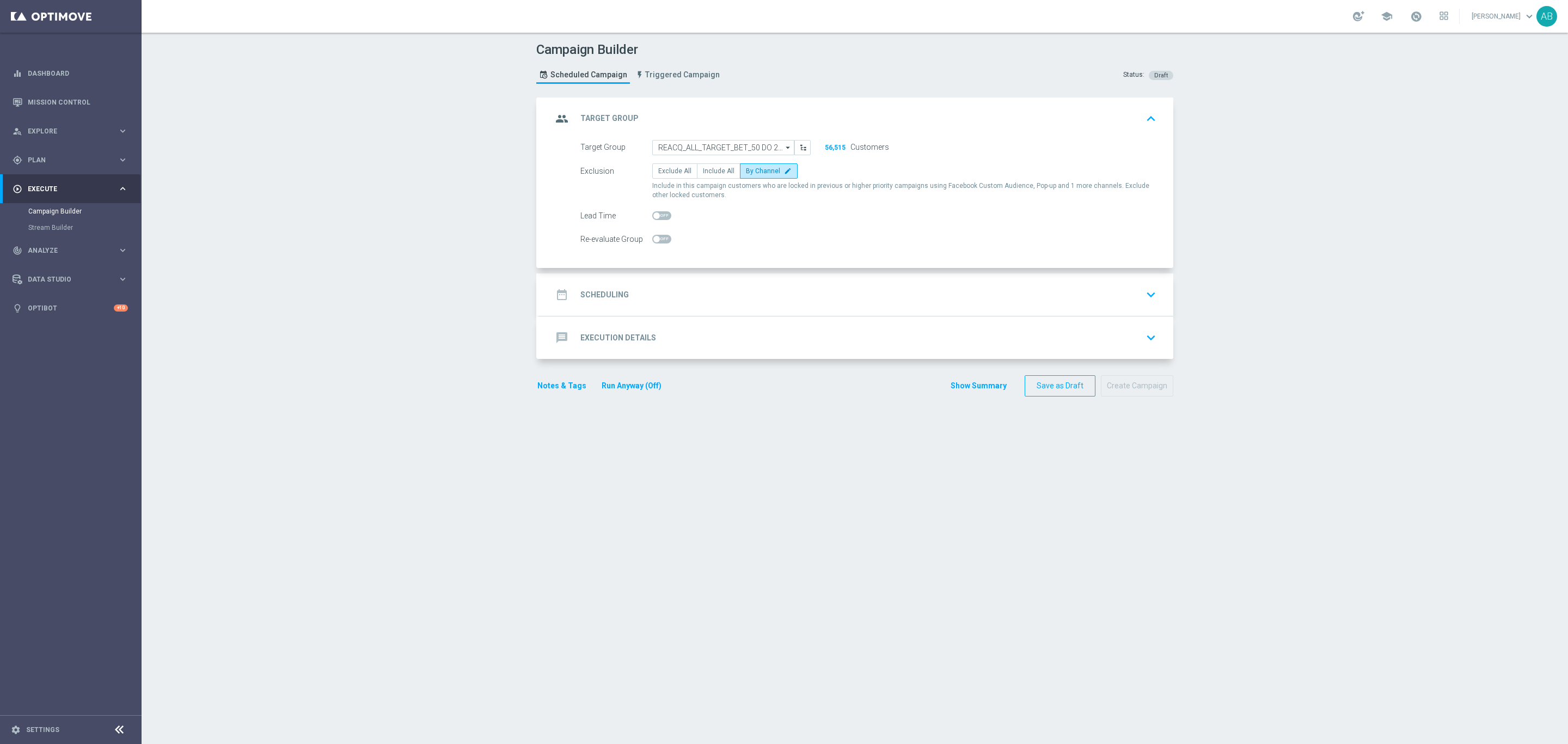
click at [920, 482] on section "group Target Group keyboard_arrow_up Target Group REACQ_ALL_TARGET_BET_50 DO 20…" at bounding box center [855, 415] width 653 height 636
click at [730, 291] on div "date_range Scheduling keyboard_arrow_down" at bounding box center [856, 295] width 608 height 21
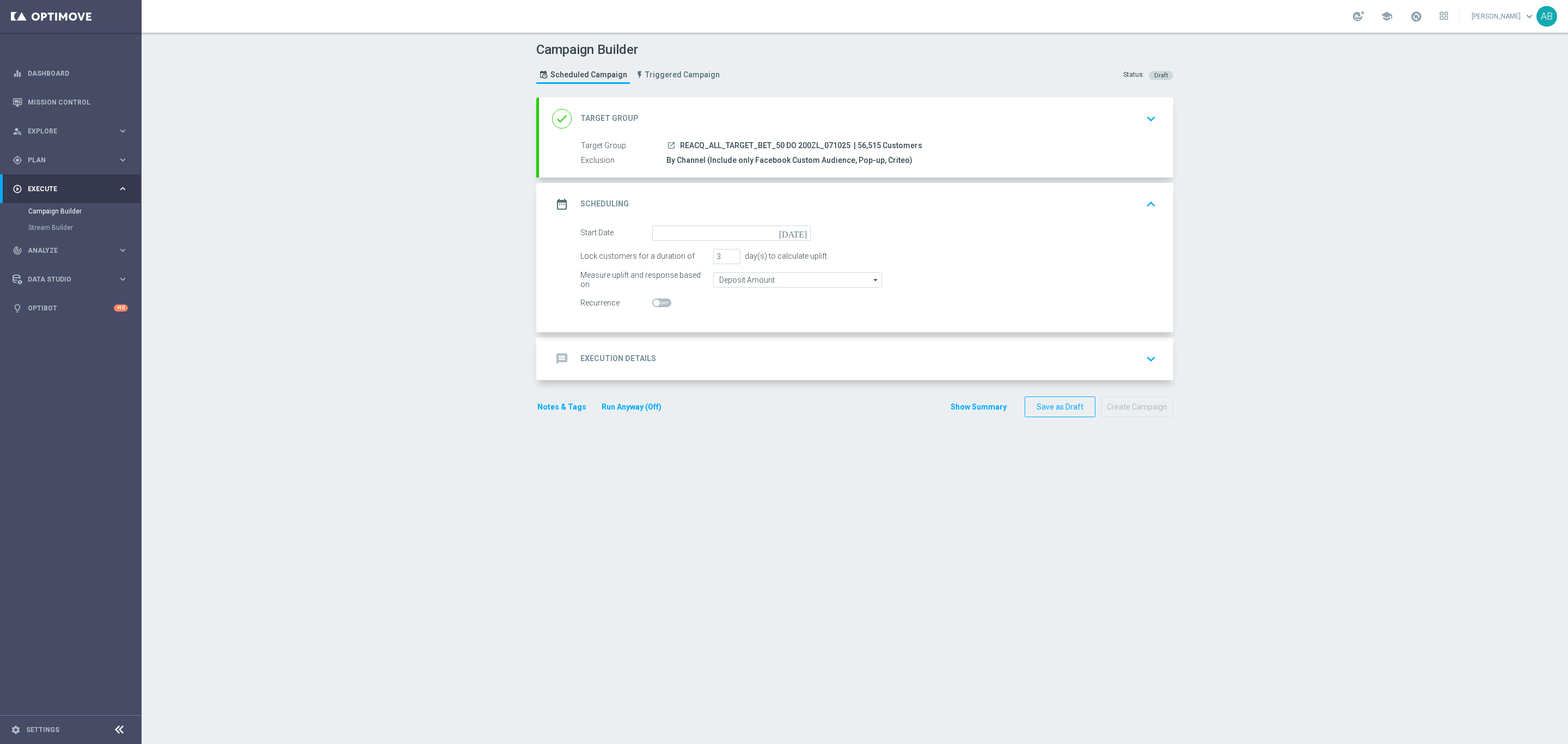
click at [696, 244] on form "Start Date today Lock customers for a duration of 3 day(s) to calculate uplift.…" at bounding box center [868, 268] width 576 height 85
click at [694, 234] on input at bounding box center [732, 233] width 158 height 15
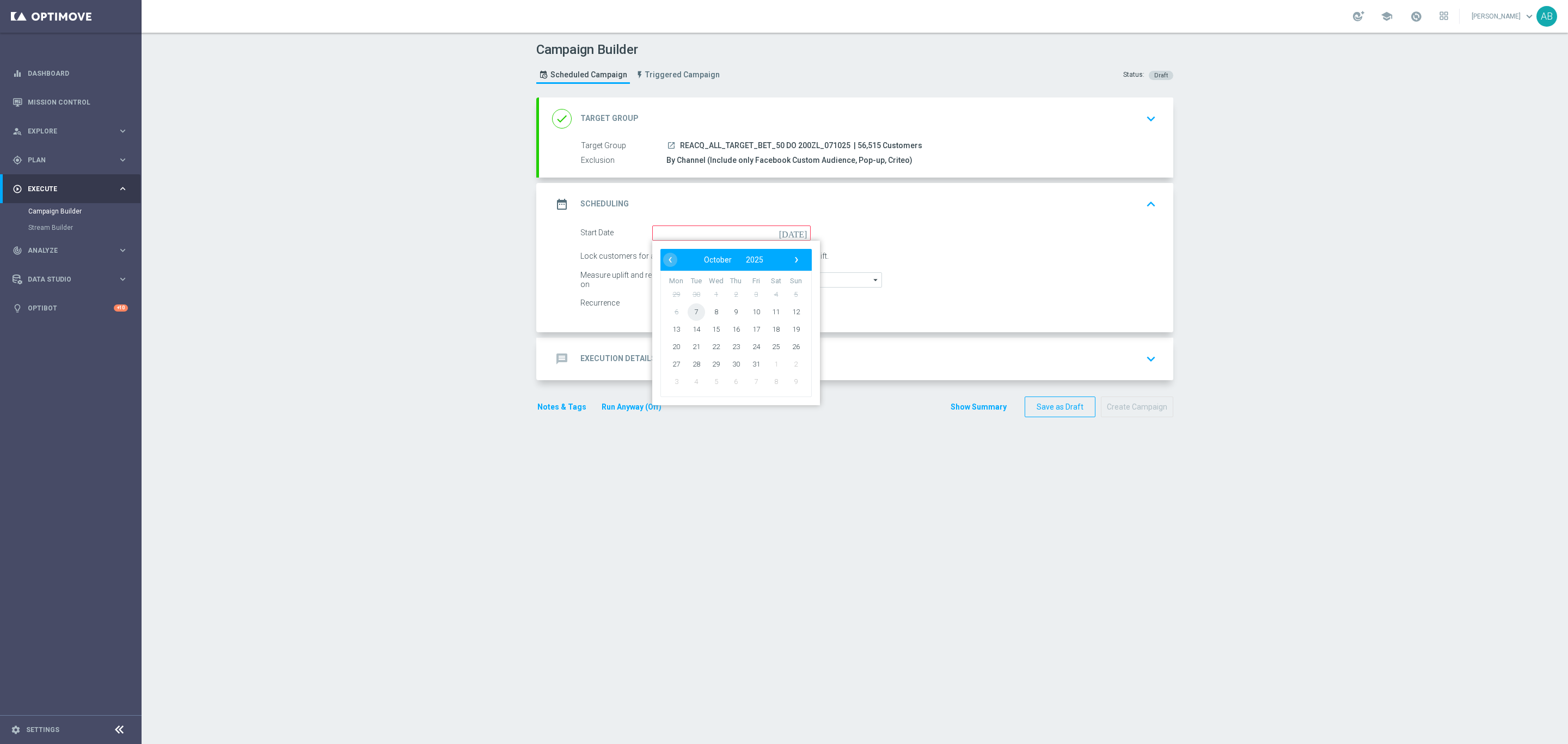
click at [691, 309] on span "7" at bounding box center [696, 311] width 18 height 18
type input "07 Oct 2025"
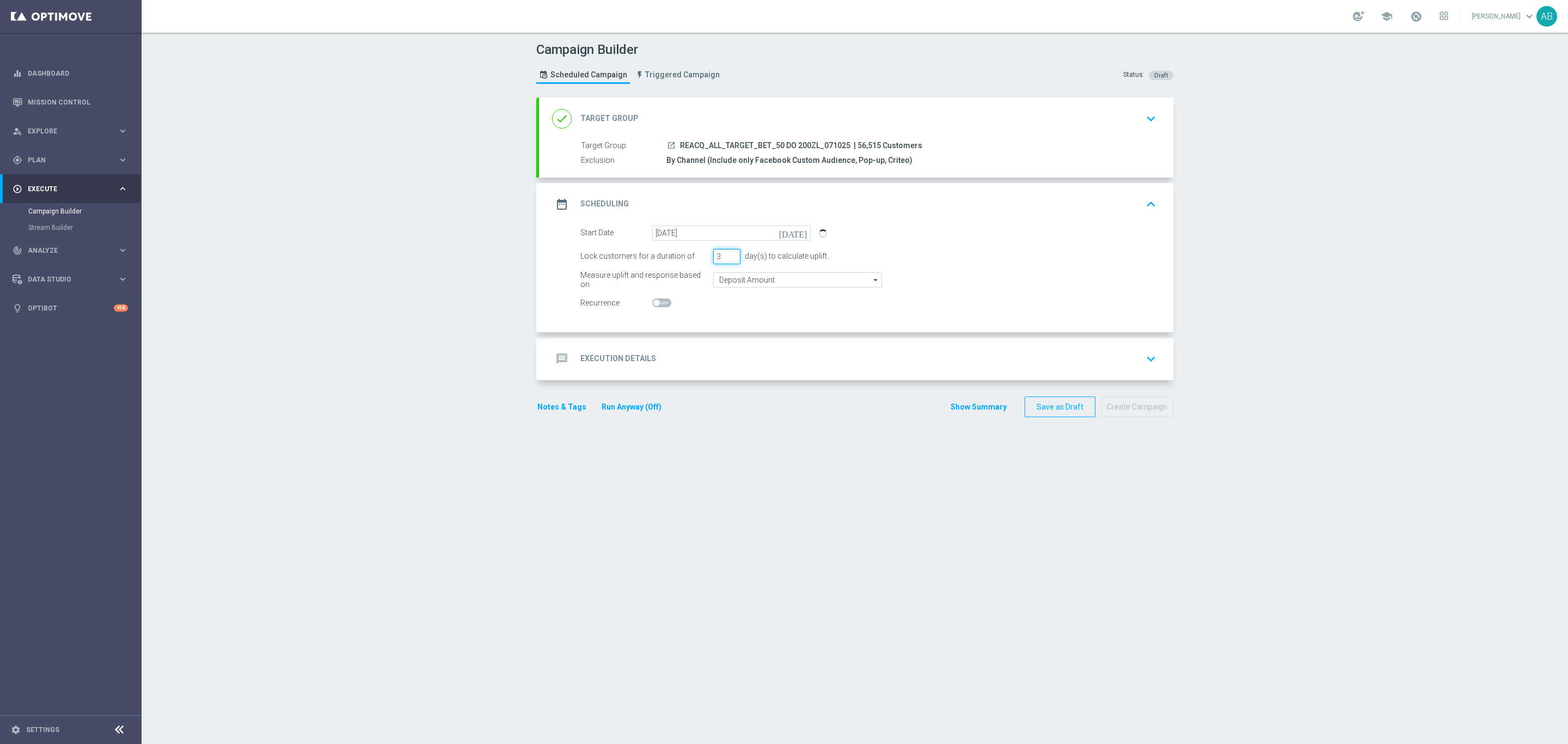
drag, startPoint x: 715, startPoint y: 255, endPoint x: 701, endPoint y: 260, distance: 14.9
click at [701, 260] on div "Lock customers for a duration of 3 day(s) to calculate uplift." at bounding box center [868, 256] width 592 height 15
type input "1"
click at [748, 360] on div "message Execution Details keyboard_arrow_down" at bounding box center [856, 359] width 608 height 21
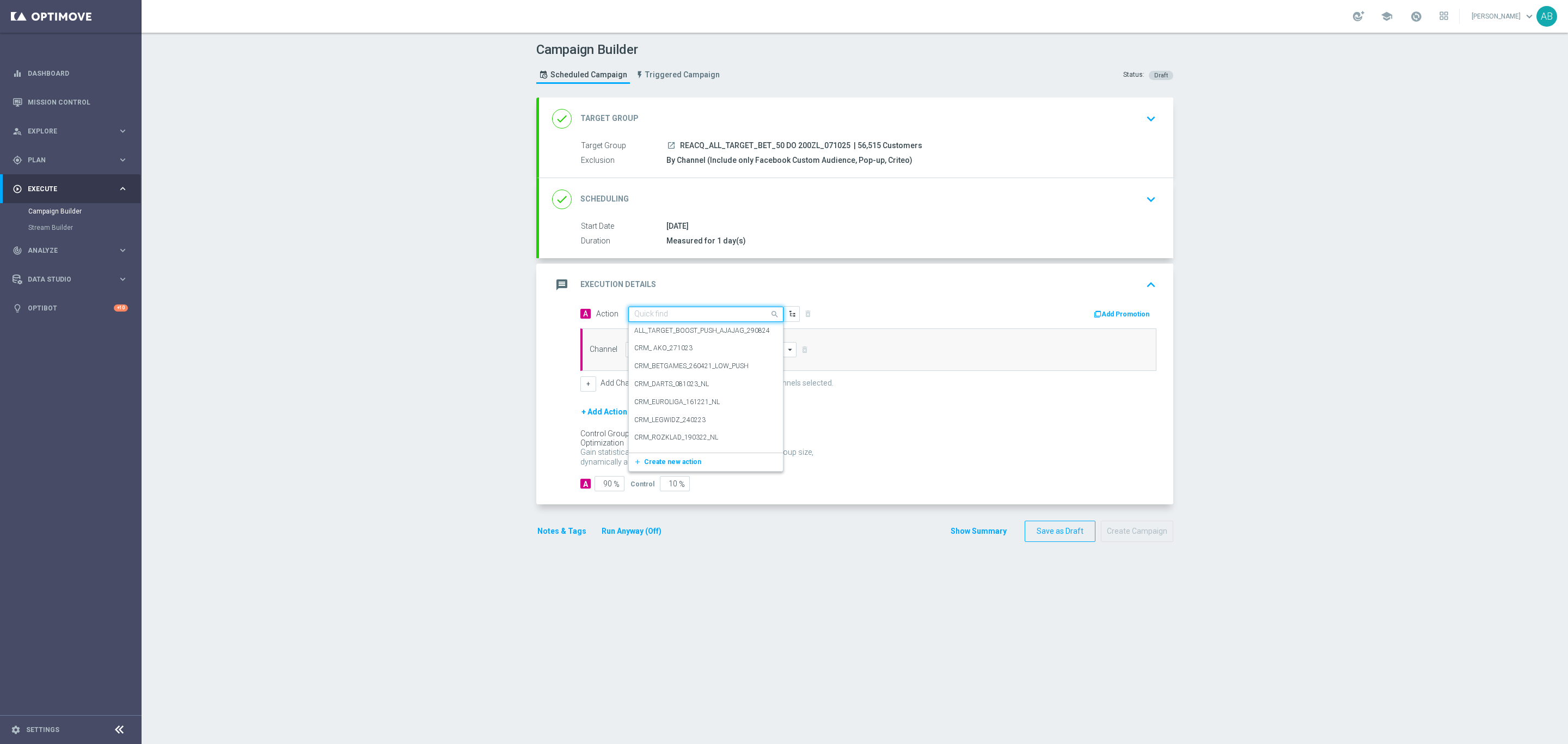
click at [667, 317] on input "text" at bounding box center [695, 314] width 121 height 9
paste input "REACQ_ALL_TARGET_BET_50 DO 200ZL_071025"
type input "REACQ_ALL_TARGET_BET_50 DO 200ZL_071025"
click at [730, 337] on label "REACQ_ALL_TARGET_BET_50 DO 200ZL_071025" at bounding box center [707, 332] width 145 height 9
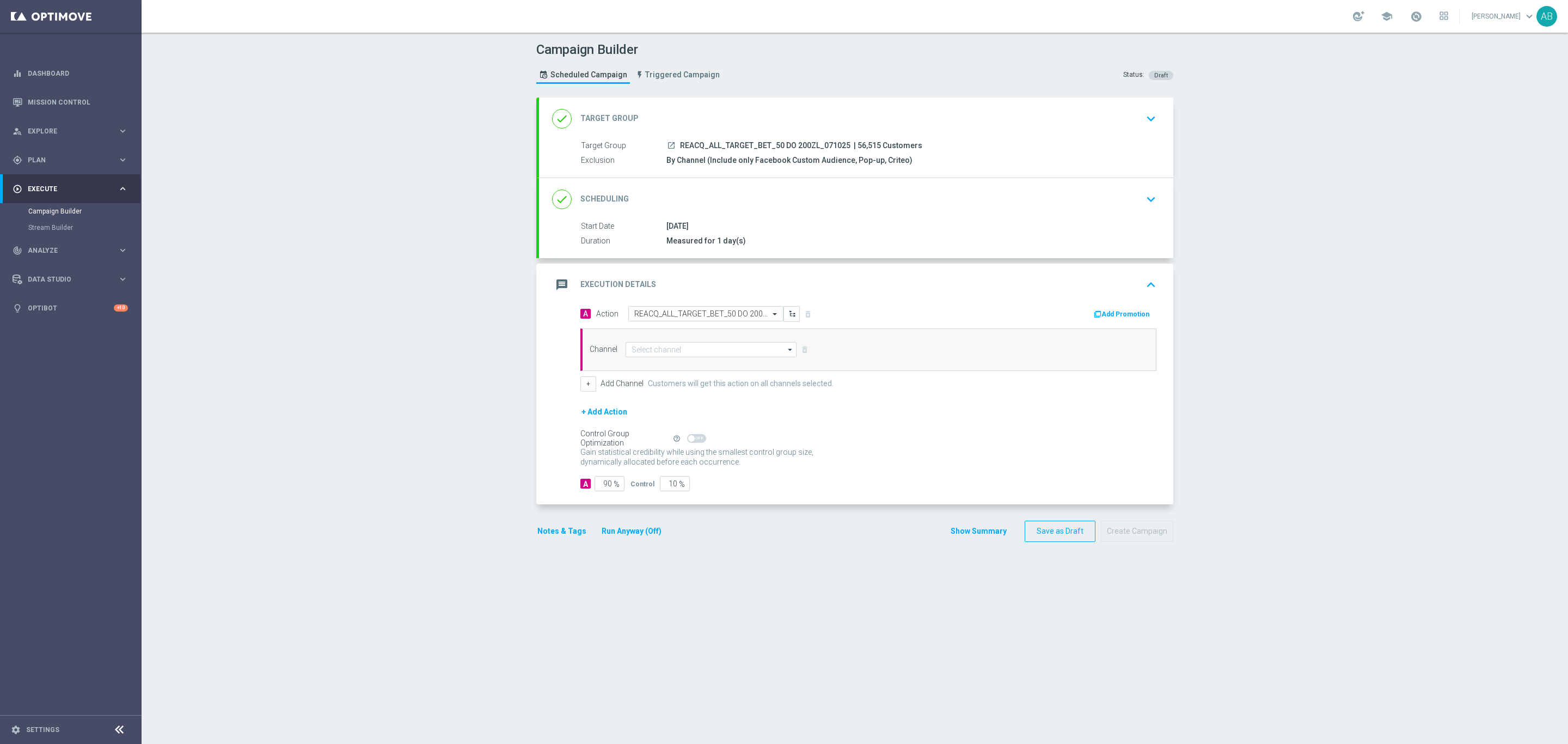
scroll to position [0, 0]
click at [662, 357] on input at bounding box center [711, 349] width 171 height 15
click at [662, 368] on div "Optimail" at bounding box center [711, 365] width 171 height 15
type input "Optimail"
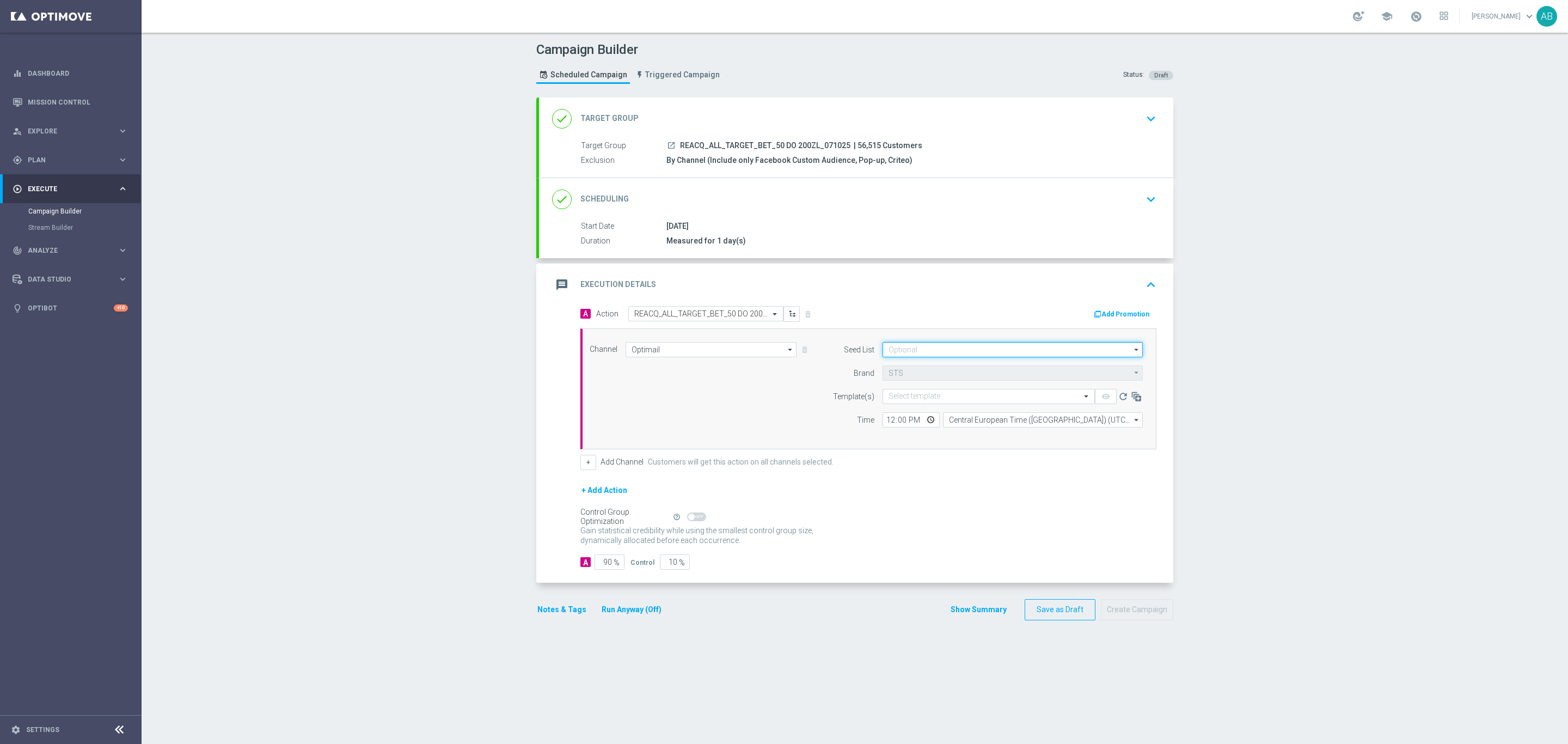
click at [947, 349] on input at bounding box center [1013, 349] width 261 height 15
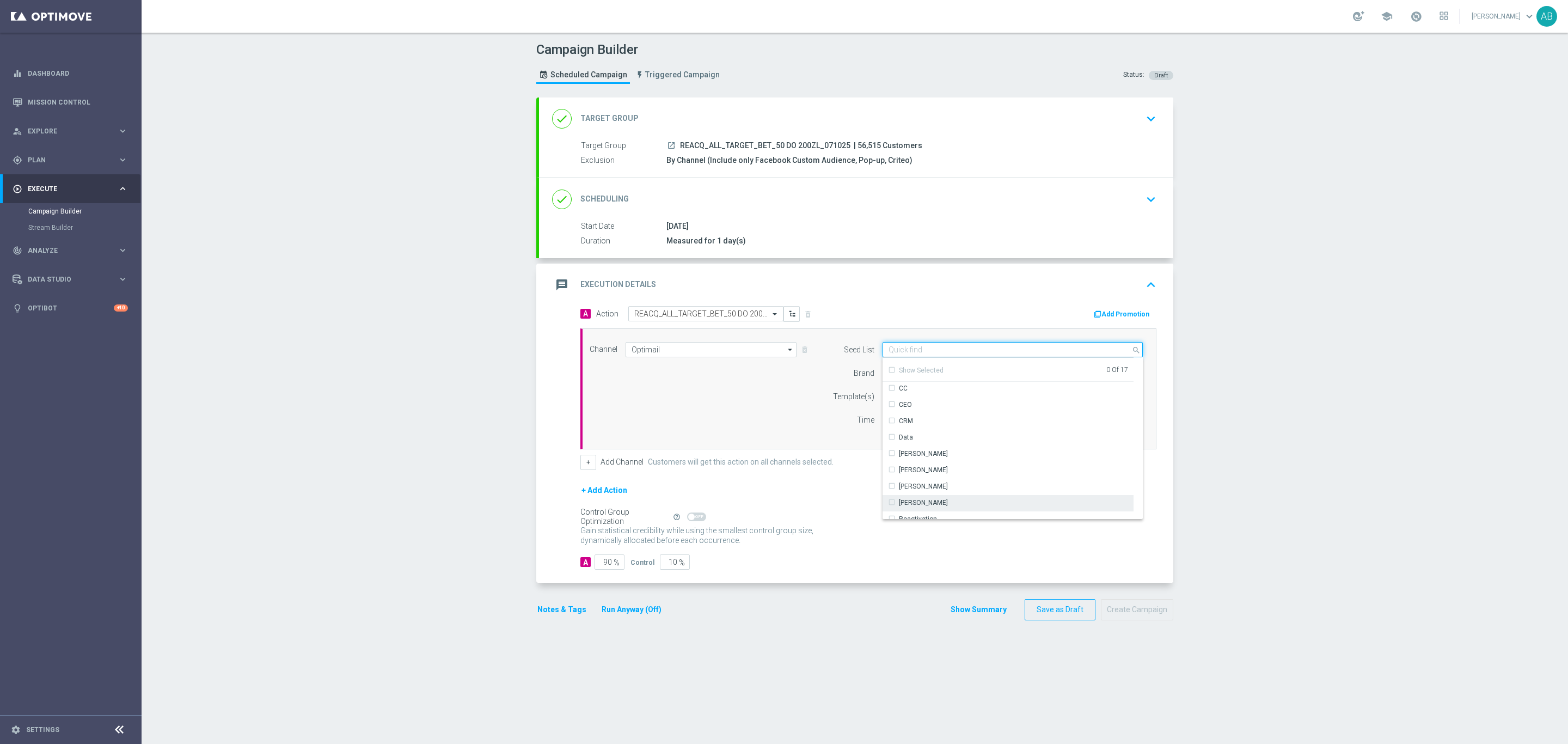
scroll to position [157, 0]
click at [948, 431] on div "Reactivation" at bounding box center [1008, 429] width 251 height 15
click at [783, 412] on div "Channel Optimail Optimail arrow_drop_down Drag here to set row groups Drag here…" at bounding box center [866, 389] width 570 height 94
type input "Reactivation"
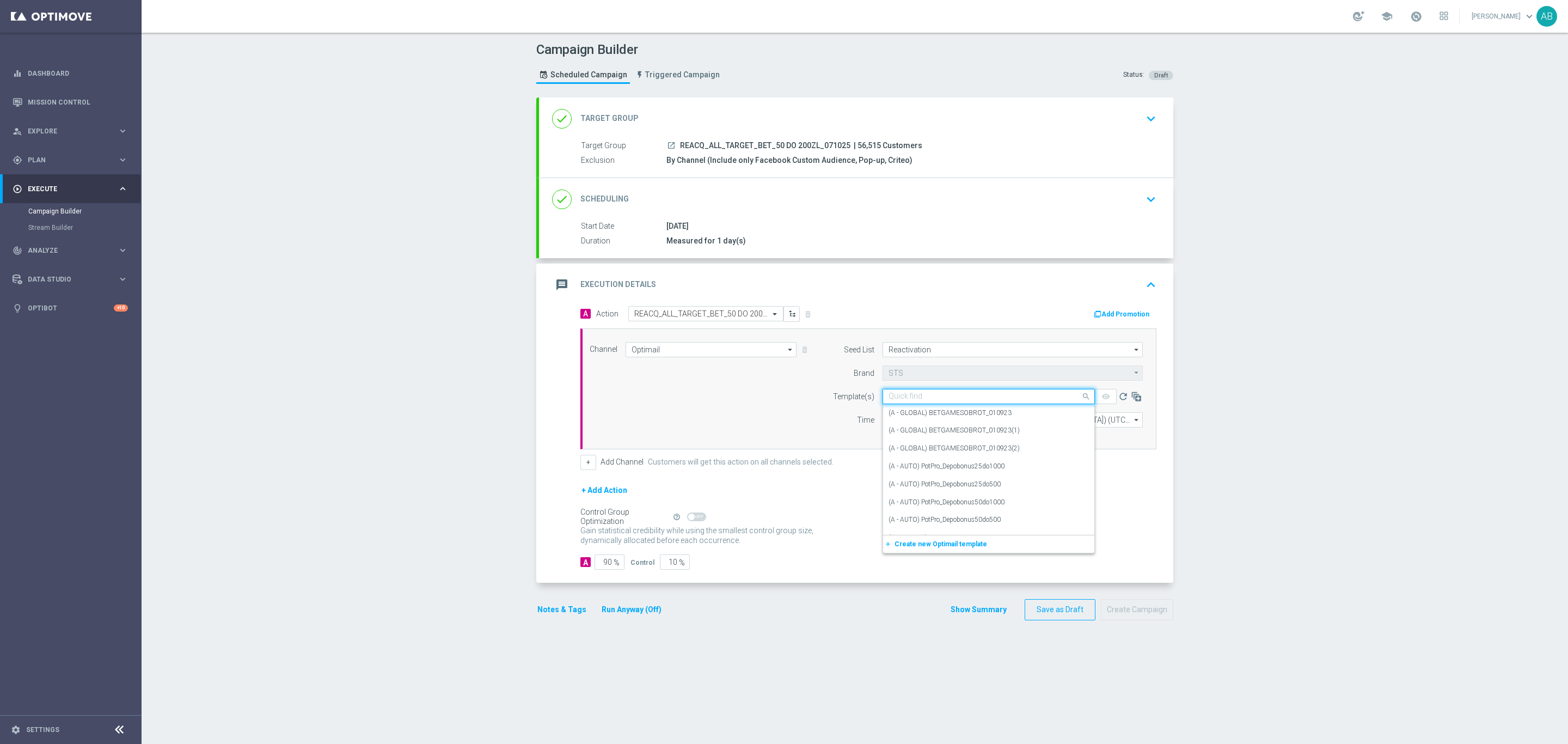
click at [923, 394] on input "text" at bounding box center [978, 396] width 178 height 9
paste input "REACQ_ALL_TARGET_BET_50 DO 200ZL_071025"
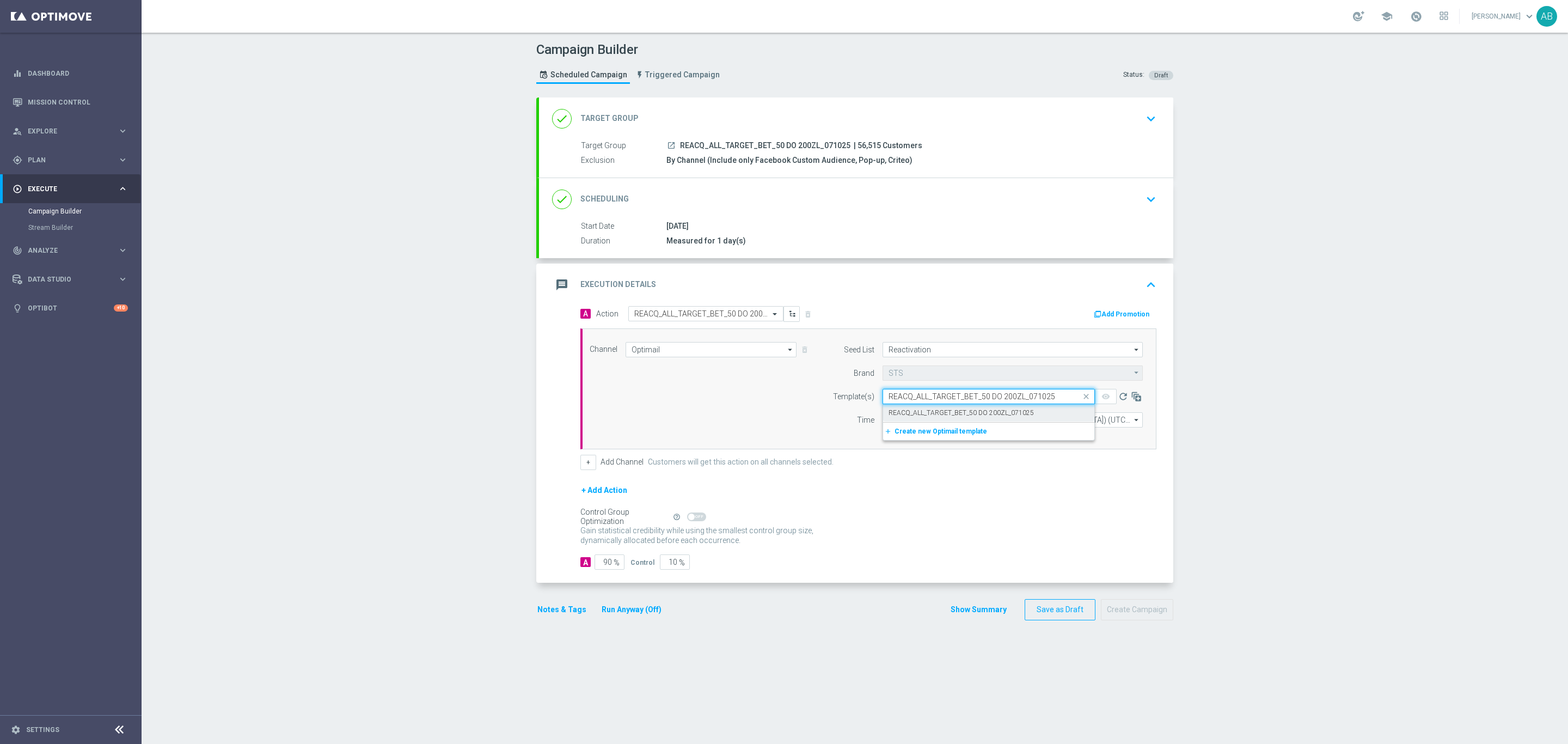
click at [926, 415] on label "REACQ_ALL_TARGET_BET_50 DO 200ZL_071025" at bounding box center [961, 413] width 145 height 9
type input "REACQ_ALL_TARGET_BET_50 DO 200ZL_071025"
click at [886, 424] on input "12:00" at bounding box center [911, 419] width 57 height 15
type input "16:01"
click at [586, 469] on button "+" at bounding box center [588, 462] width 16 height 15
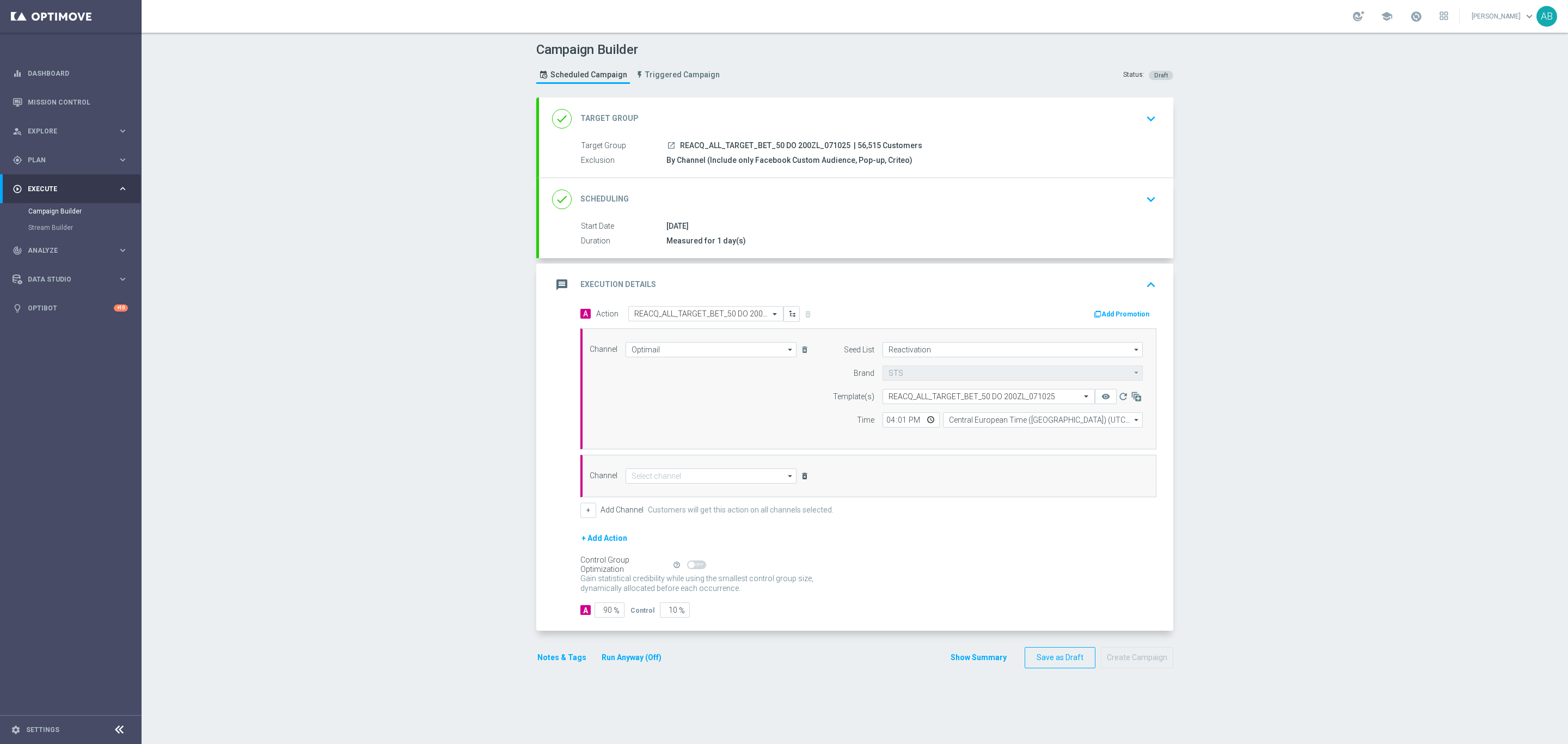
click at [800, 477] on icon "delete_forever" at bounding box center [805, 476] width 9 height 9
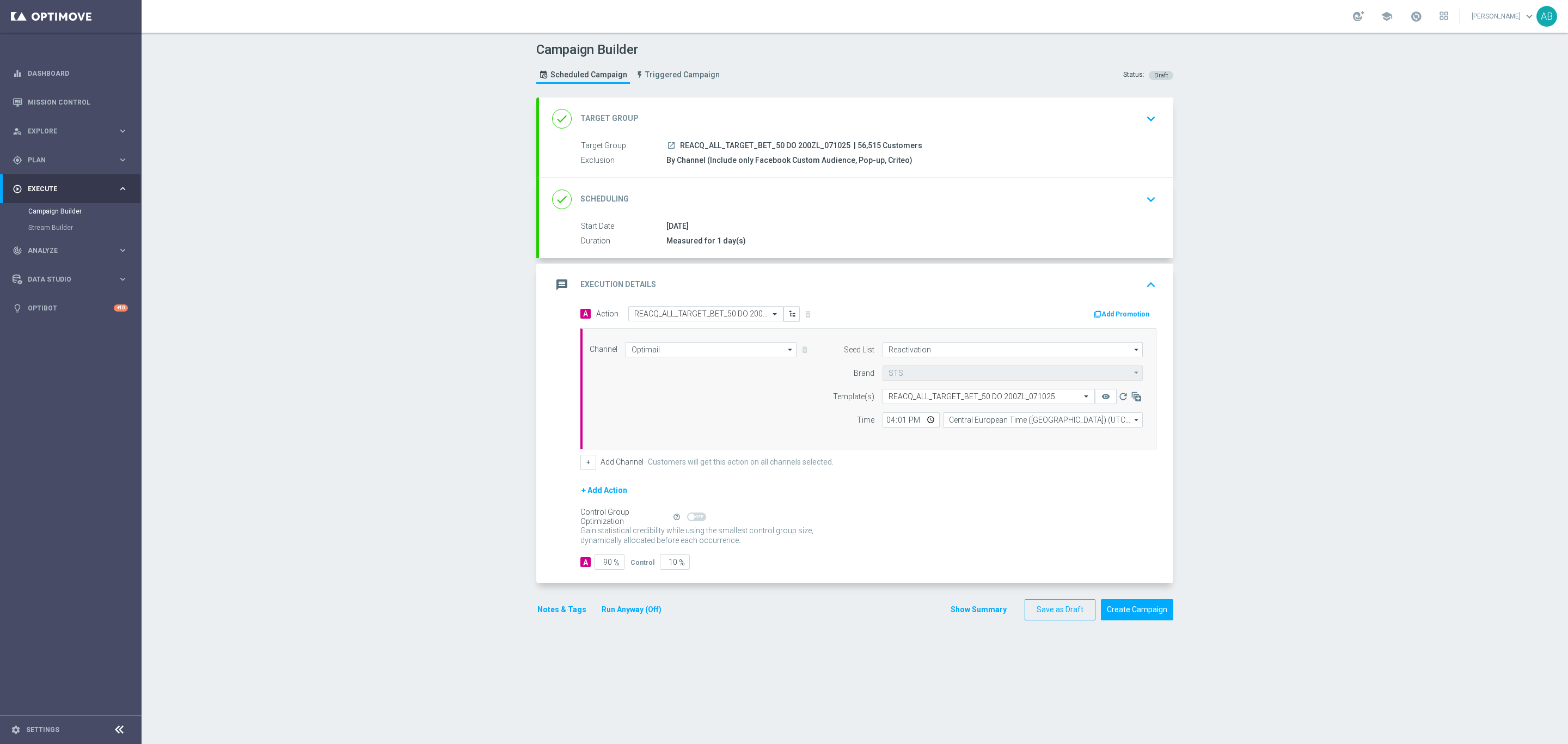
click at [572, 615] on button "Notes & Tags" at bounding box center [562, 609] width 51 height 13
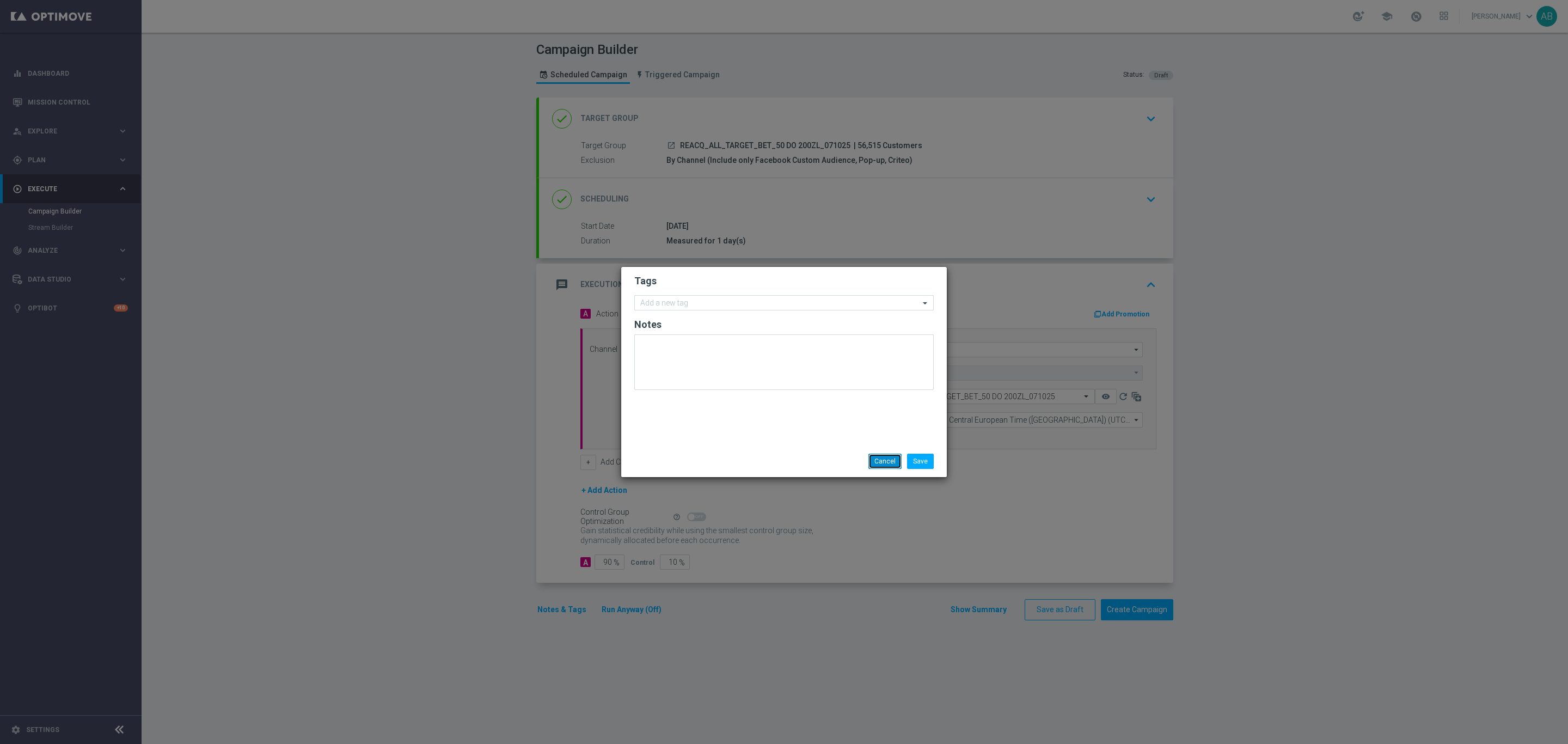
click at [877, 456] on button "Cancel" at bounding box center [885, 461] width 33 height 15
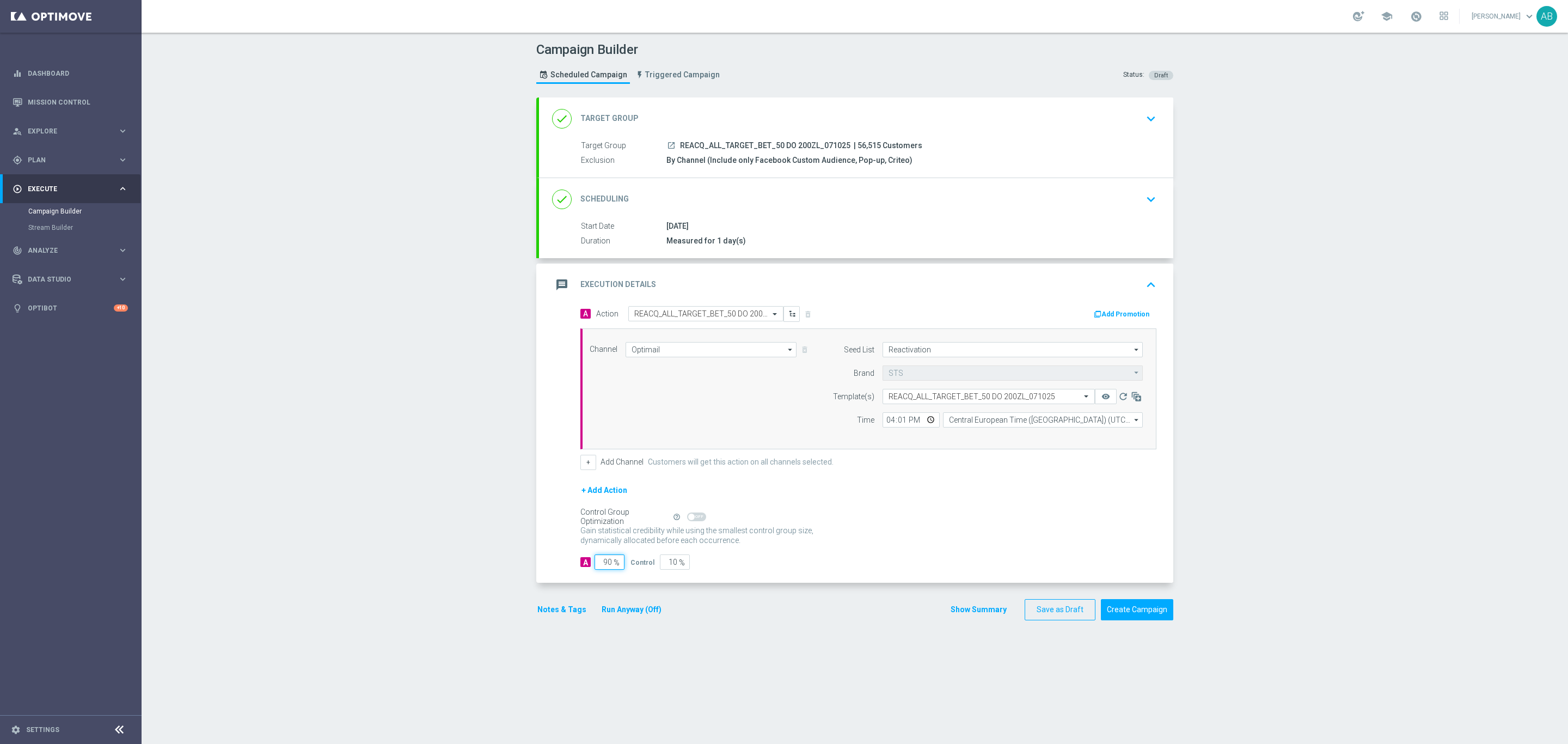
click at [606, 569] on input "90" at bounding box center [609, 562] width 30 height 15
type input "9"
type input "91"
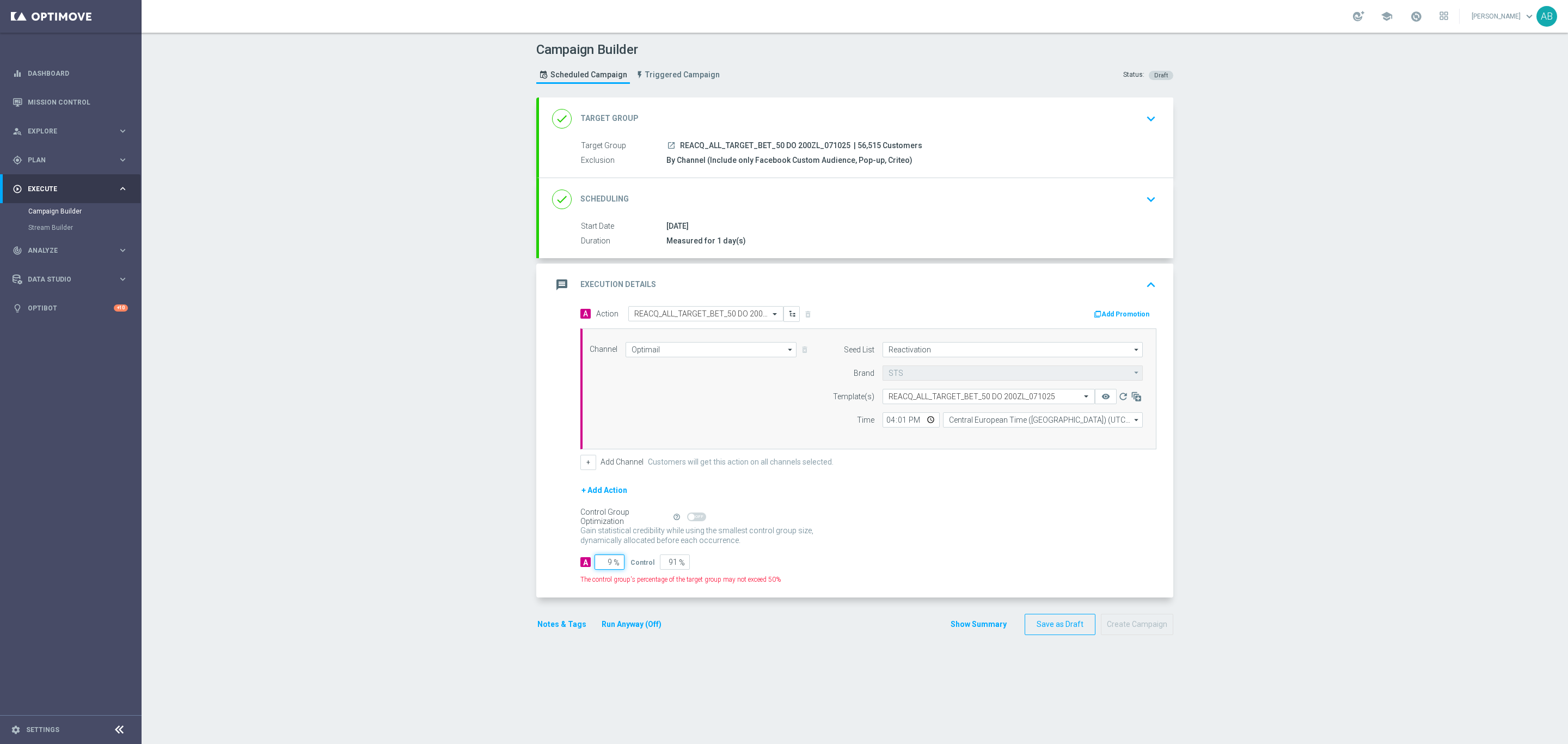
type input "98"
type input "2"
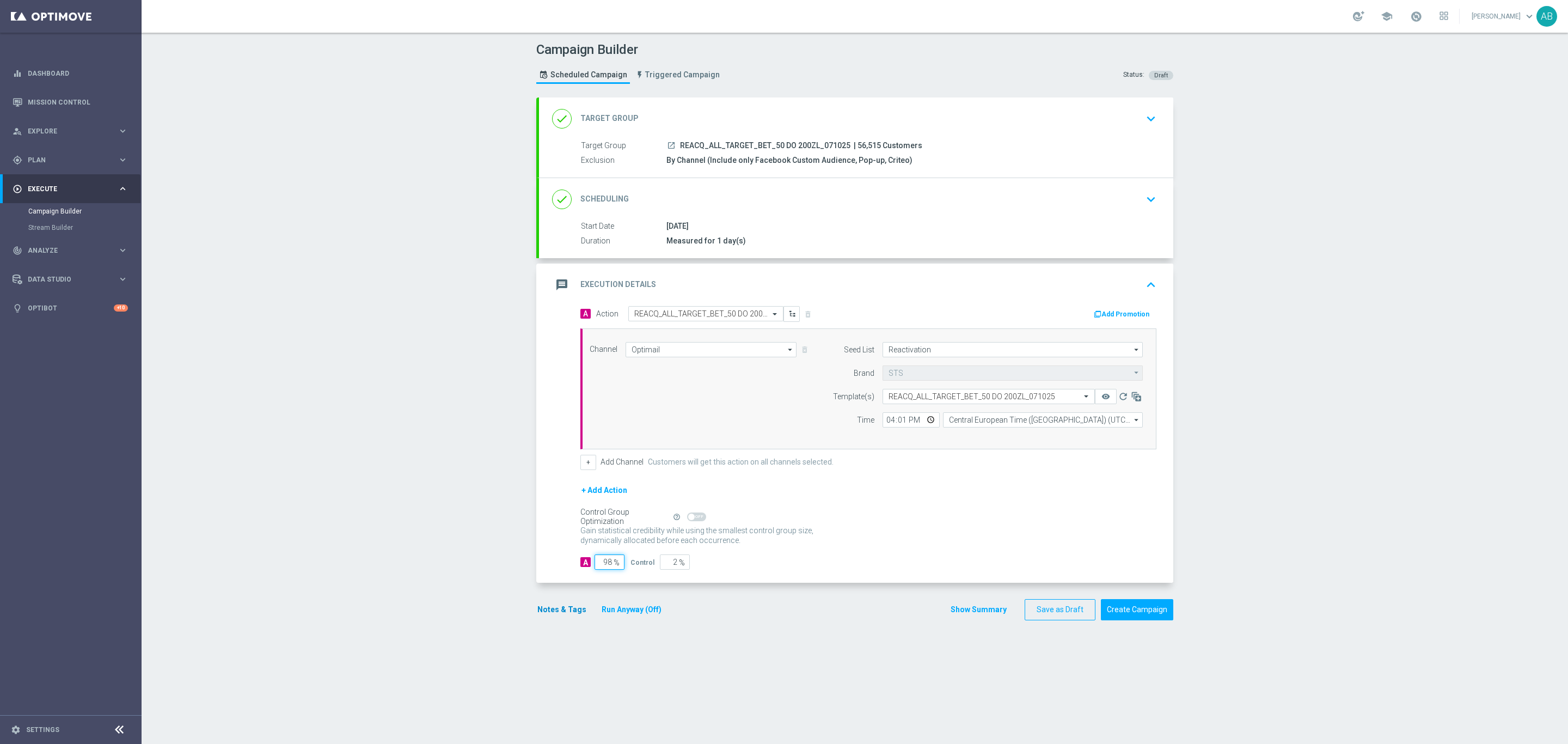
type input "98"
click at [567, 615] on button "Notes & Tags" at bounding box center [562, 609] width 51 height 13
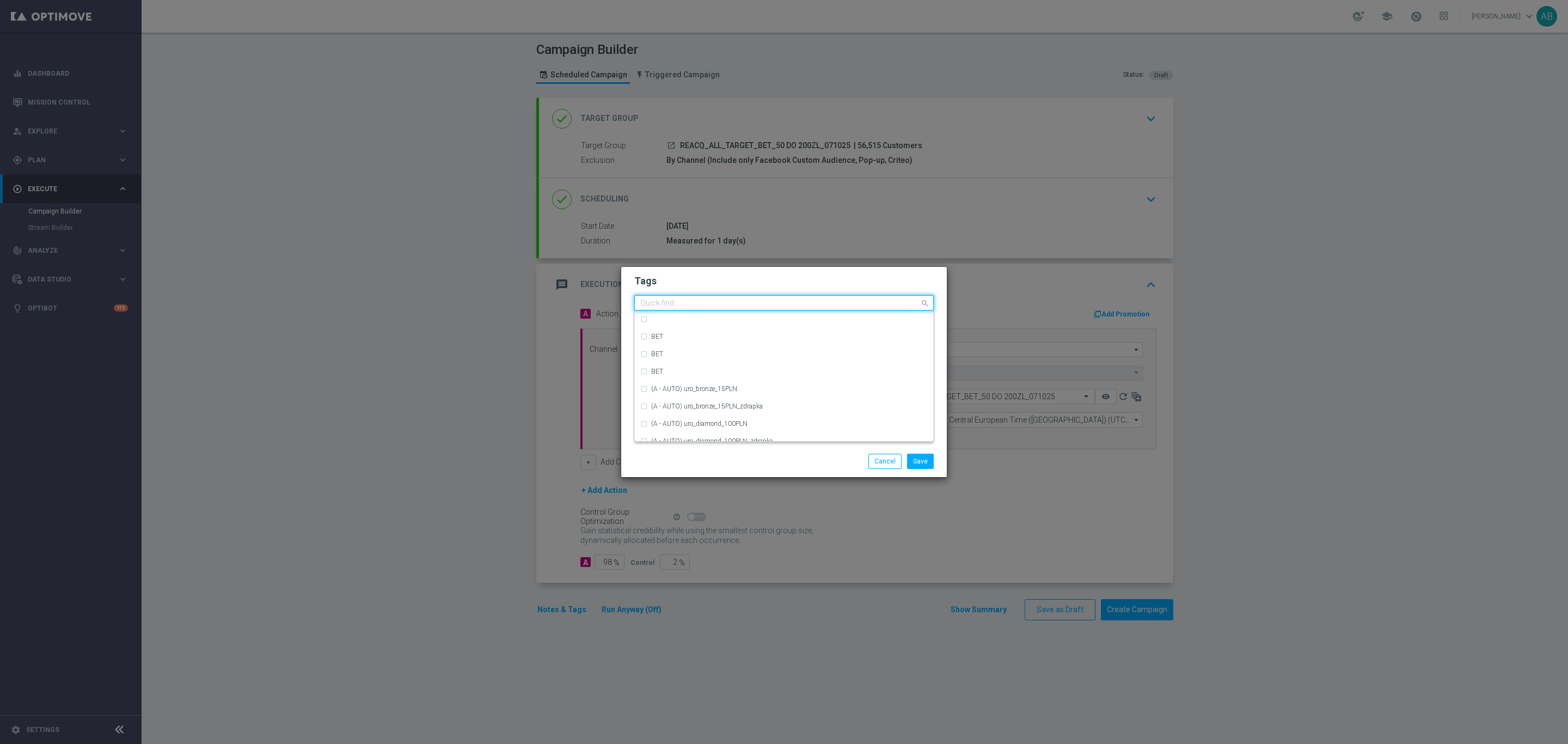
click at [719, 306] on input "text" at bounding box center [780, 303] width 279 height 9
click at [720, 316] on div "REACQ" at bounding box center [789, 319] width 276 height 7
click at [715, 303] on input "REACQ" at bounding box center [780, 303] width 279 height 9
type input "R"
click at [696, 314] on div "ALL" at bounding box center [784, 319] width 287 height 18
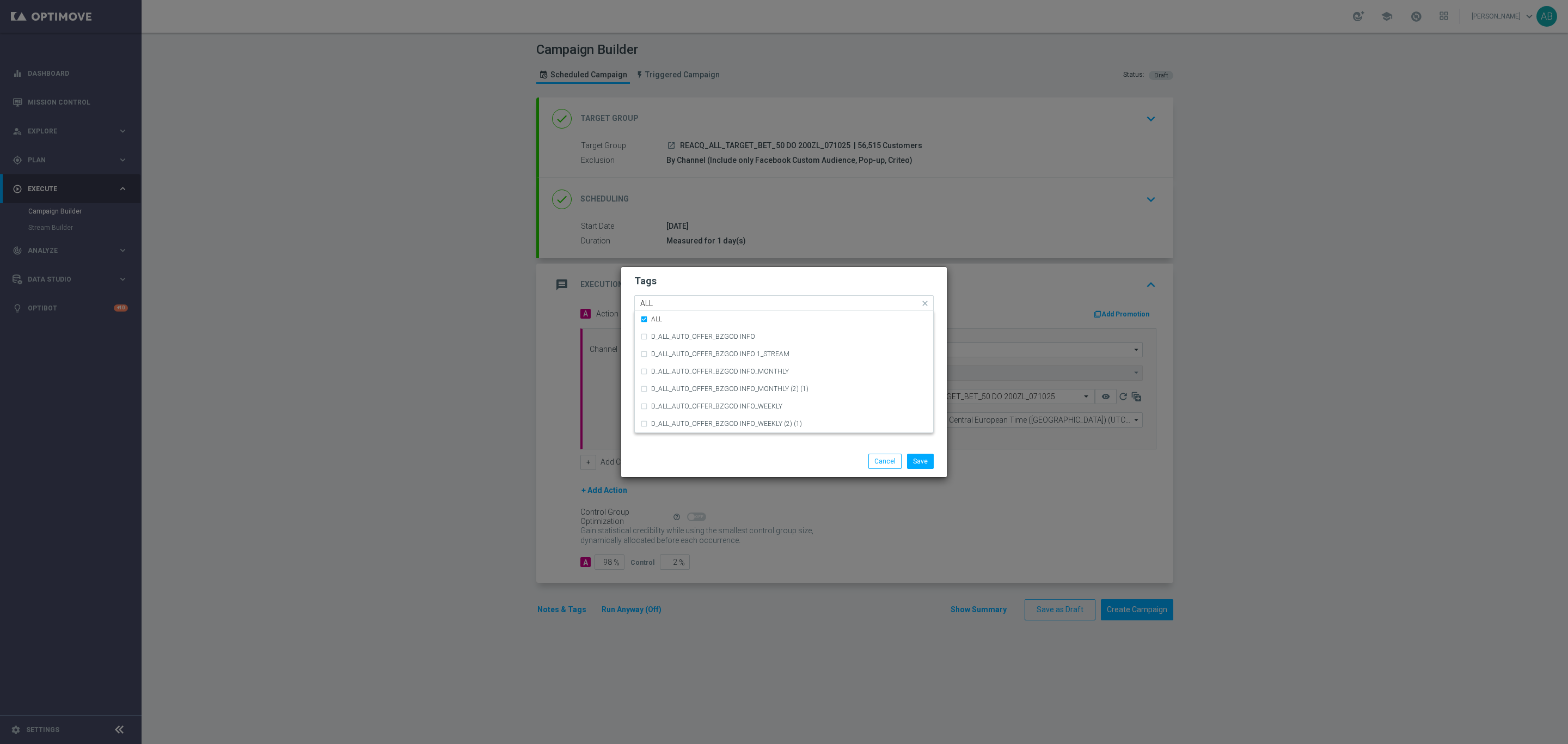
click at [686, 303] on input "ALL" at bounding box center [780, 303] width 279 height 9
type input "A"
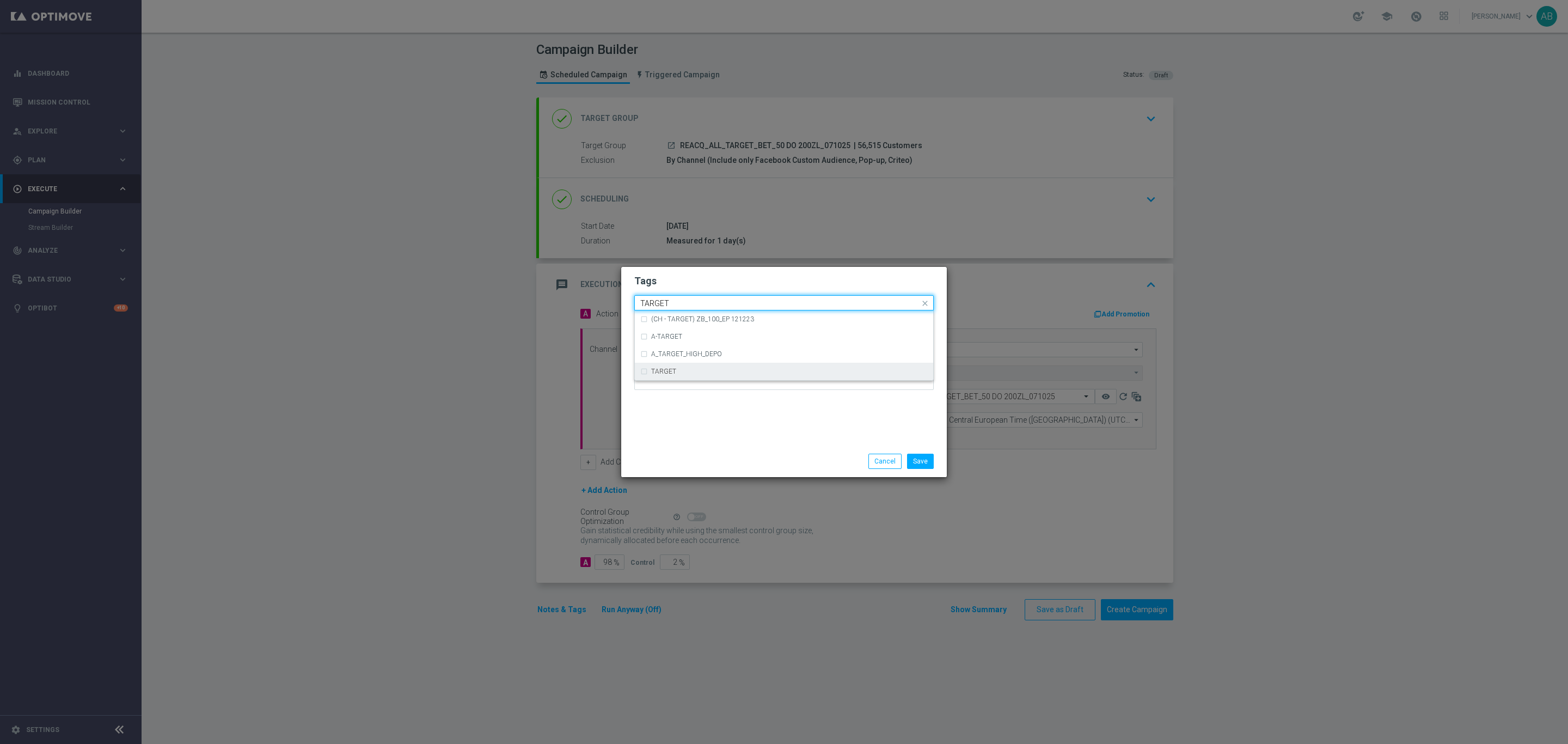
click at [701, 373] on div "TARGET" at bounding box center [789, 371] width 276 height 7
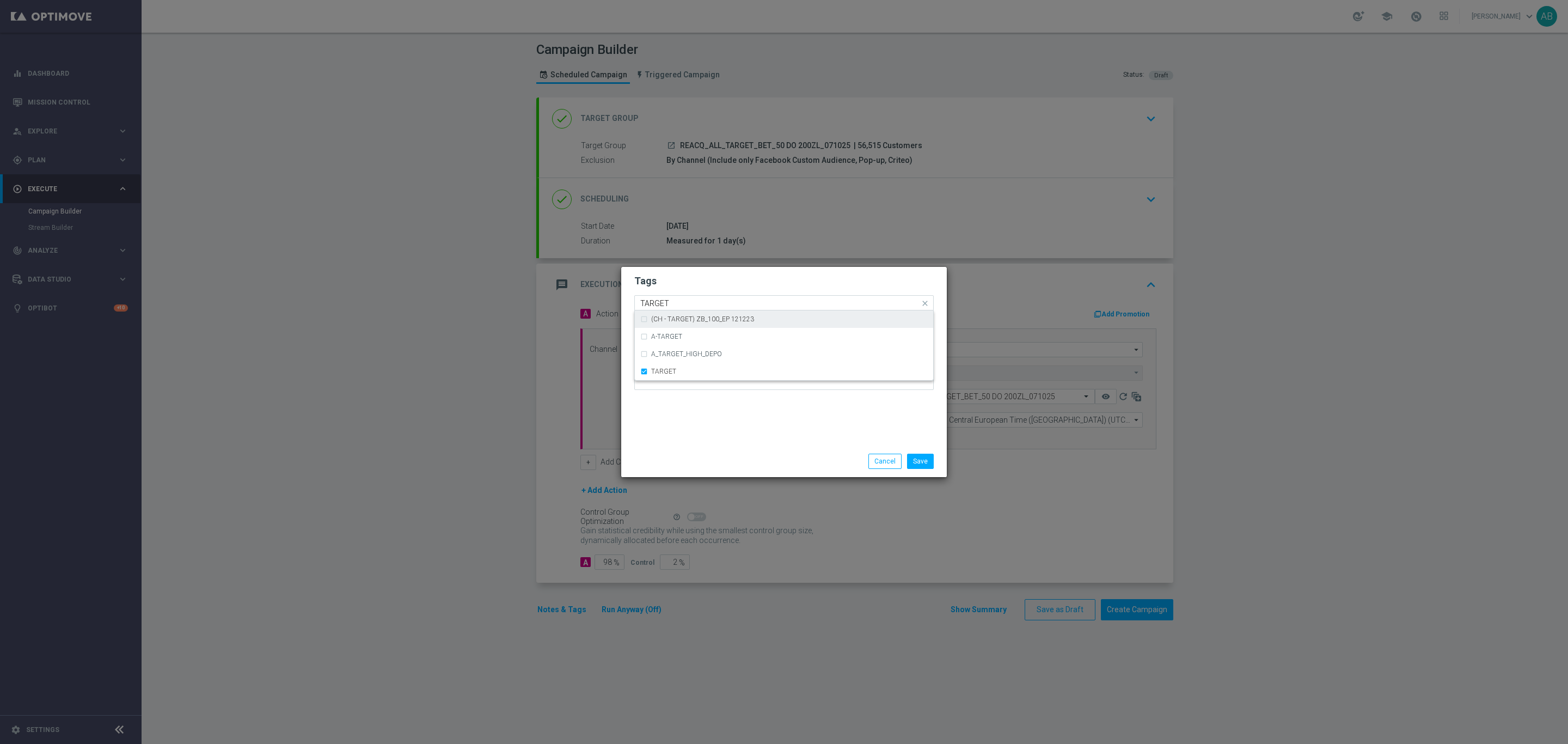
click at [689, 300] on input "TARGET" at bounding box center [780, 303] width 279 height 9
type input "T"
click at [690, 317] on div "BET" at bounding box center [789, 319] width 276 height 7
type input "BET"
click at [715, 275] on h2 "Tags" at bounding box center [784, 281] width 299 height 13
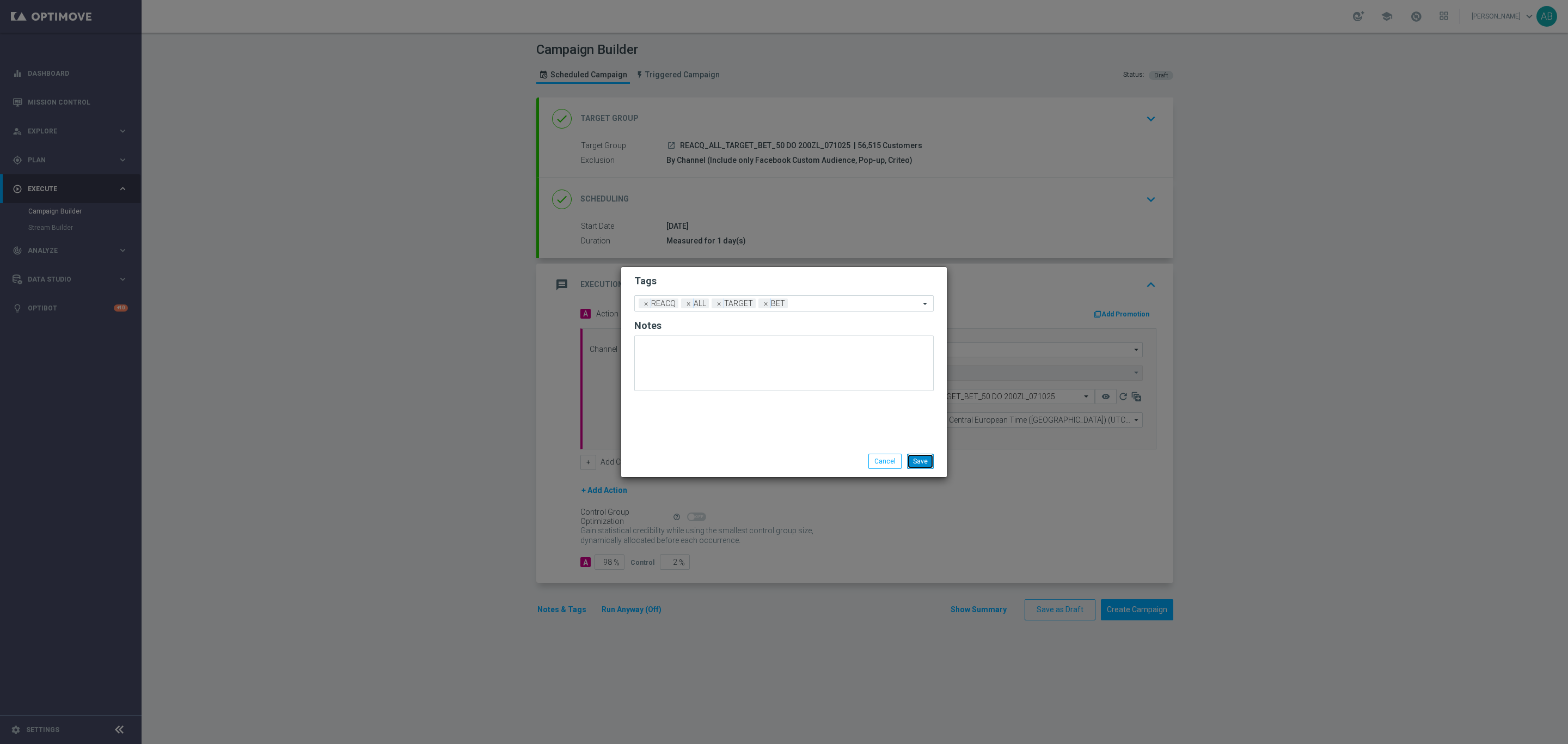
click at [928, 459] on button "Save" at bounding box center [920, 461] width 27 height 15
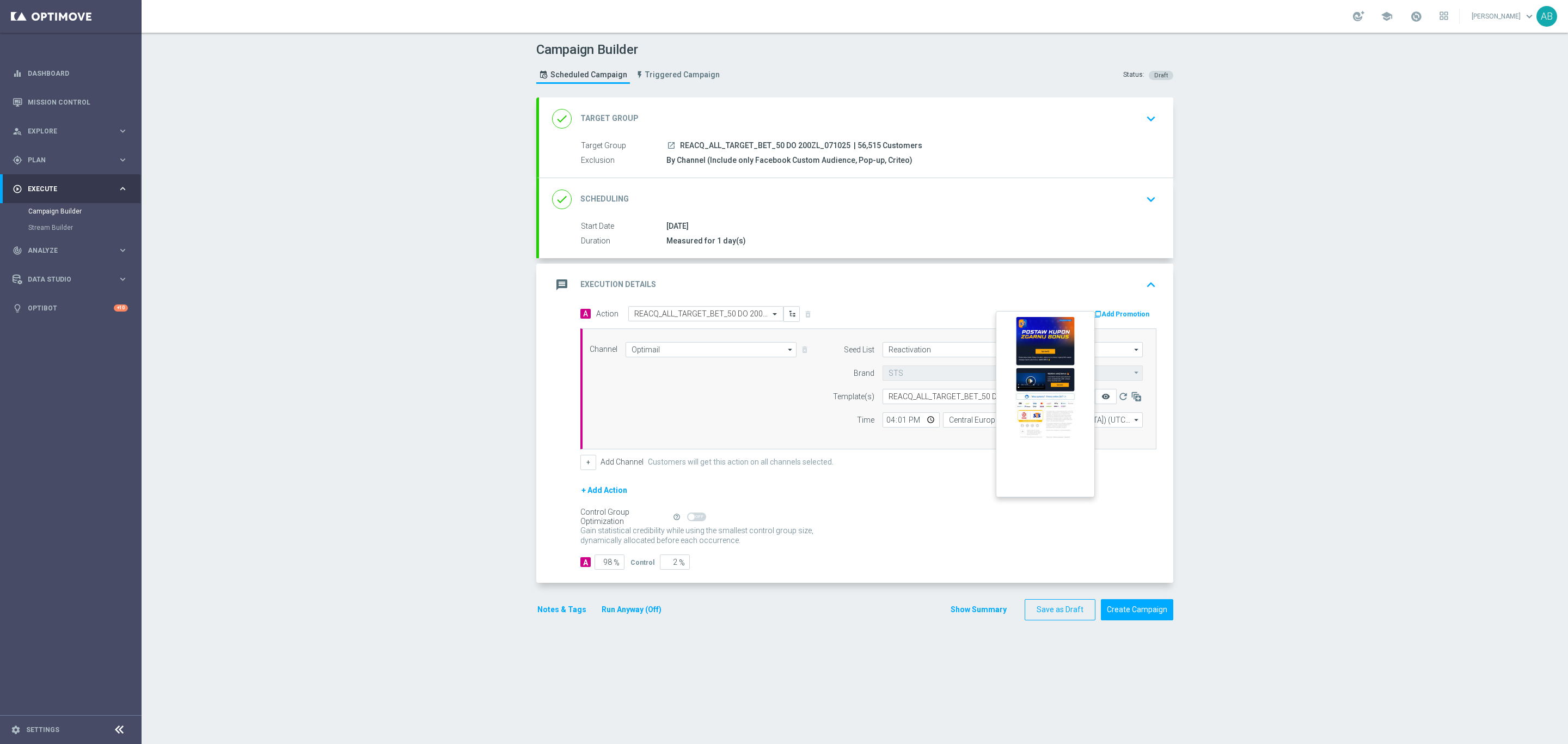
click at [1101, 398] on icon "remove_red_eye" at bounding box center [1105, 396] width 9 height 9
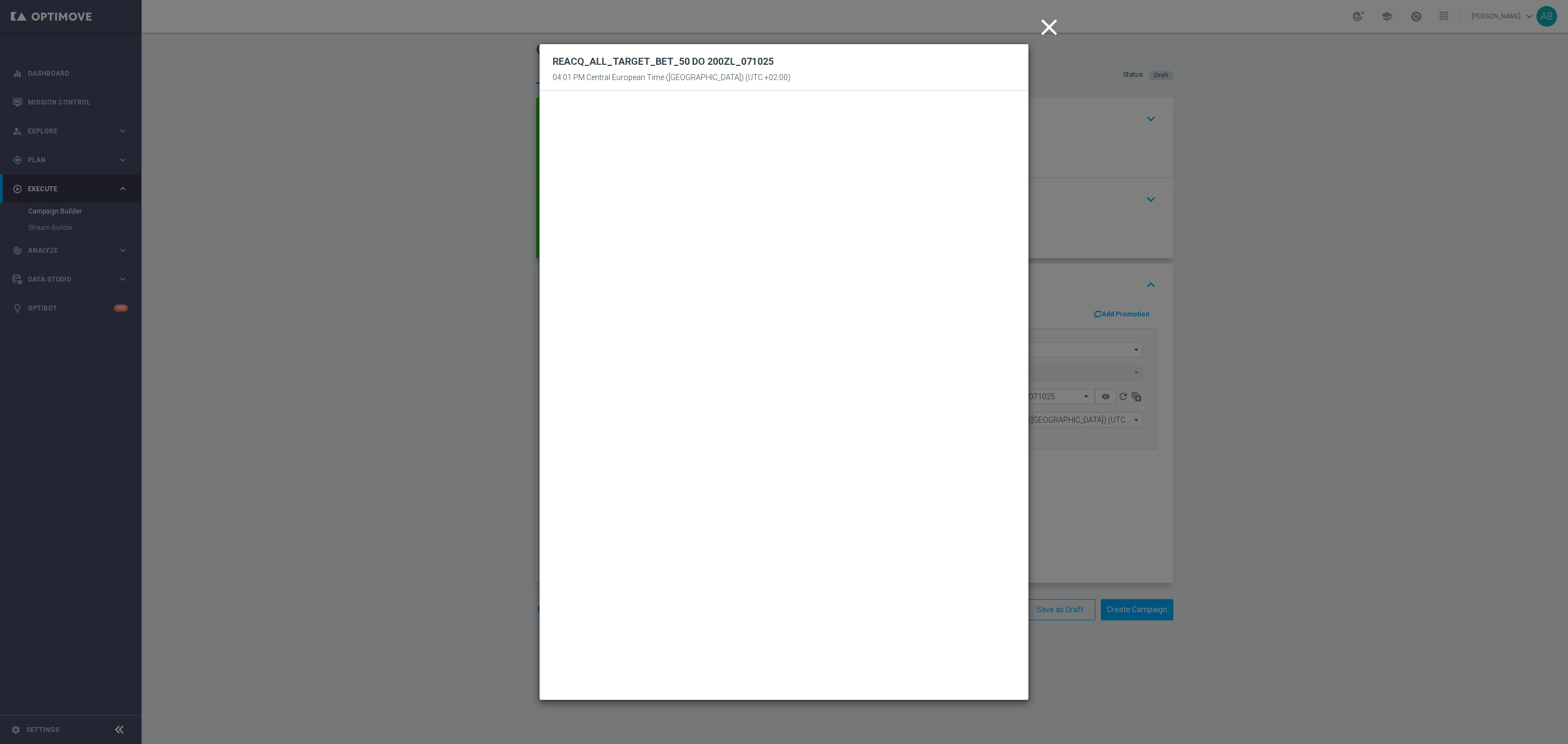
click at [1049, 23] on icon "close" at bounding box center [1049, 27] width 27 height 27
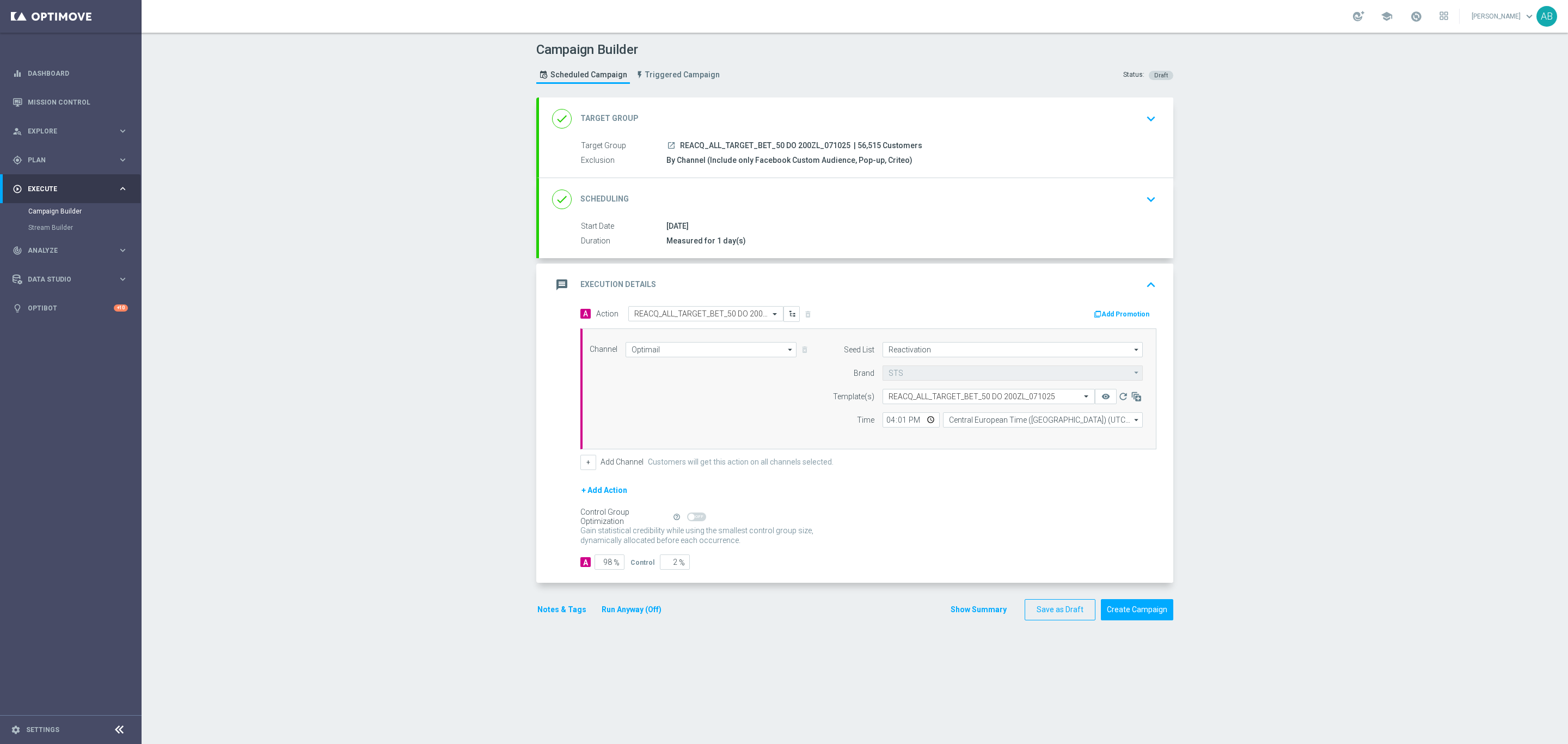
click at [1242, 208] on div "Campaign Builder Scheduled Campaign Triggered Campaign Status: Draft done Targe…" at bounding box center [855, 388] width 1426 height 711
click at [553, 614] on button "Notes & Tags" at bounding box center [562, 609] width 51 height 13
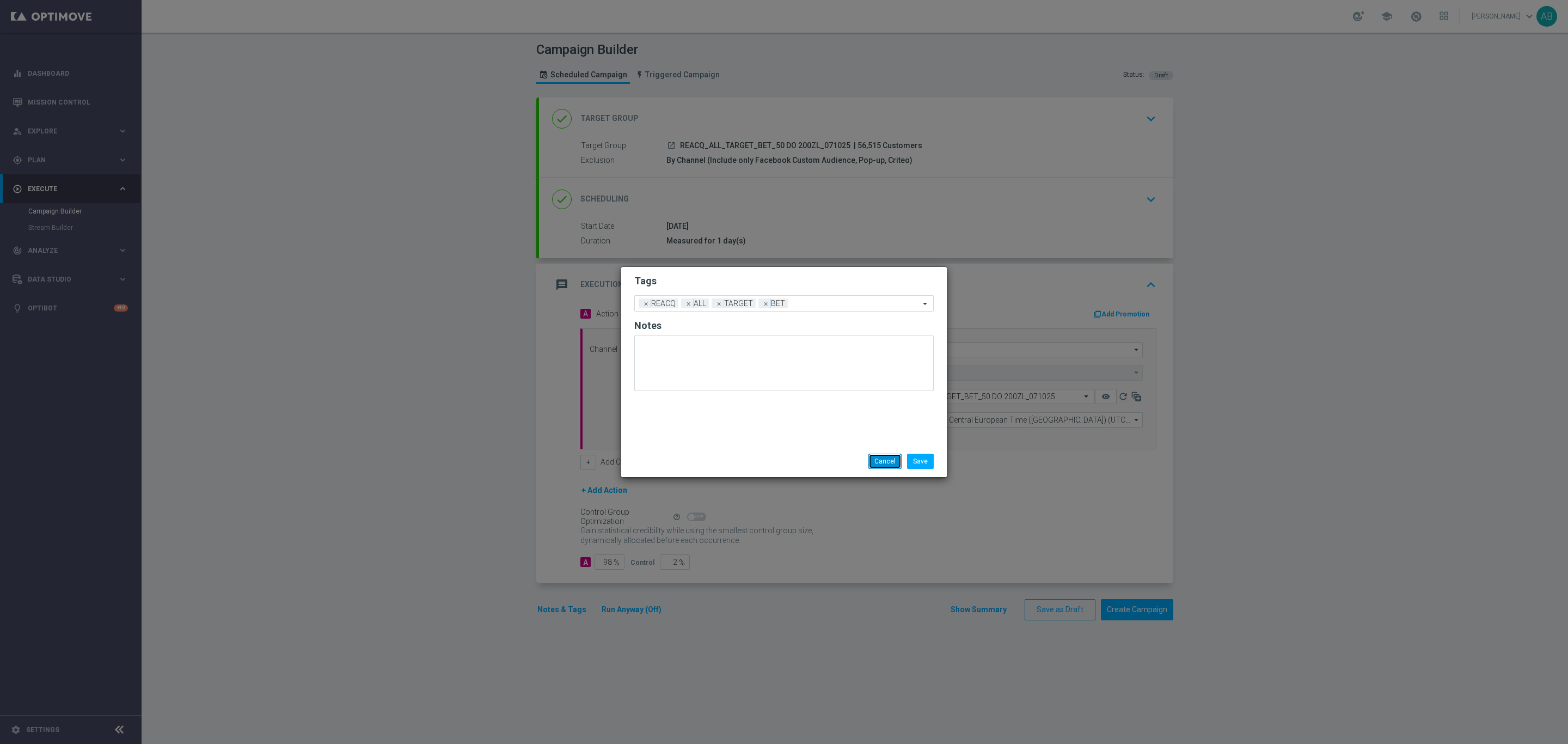
click at [870, 461] on button "Cancel" at bounding box center [885, 461] width 33 height 15
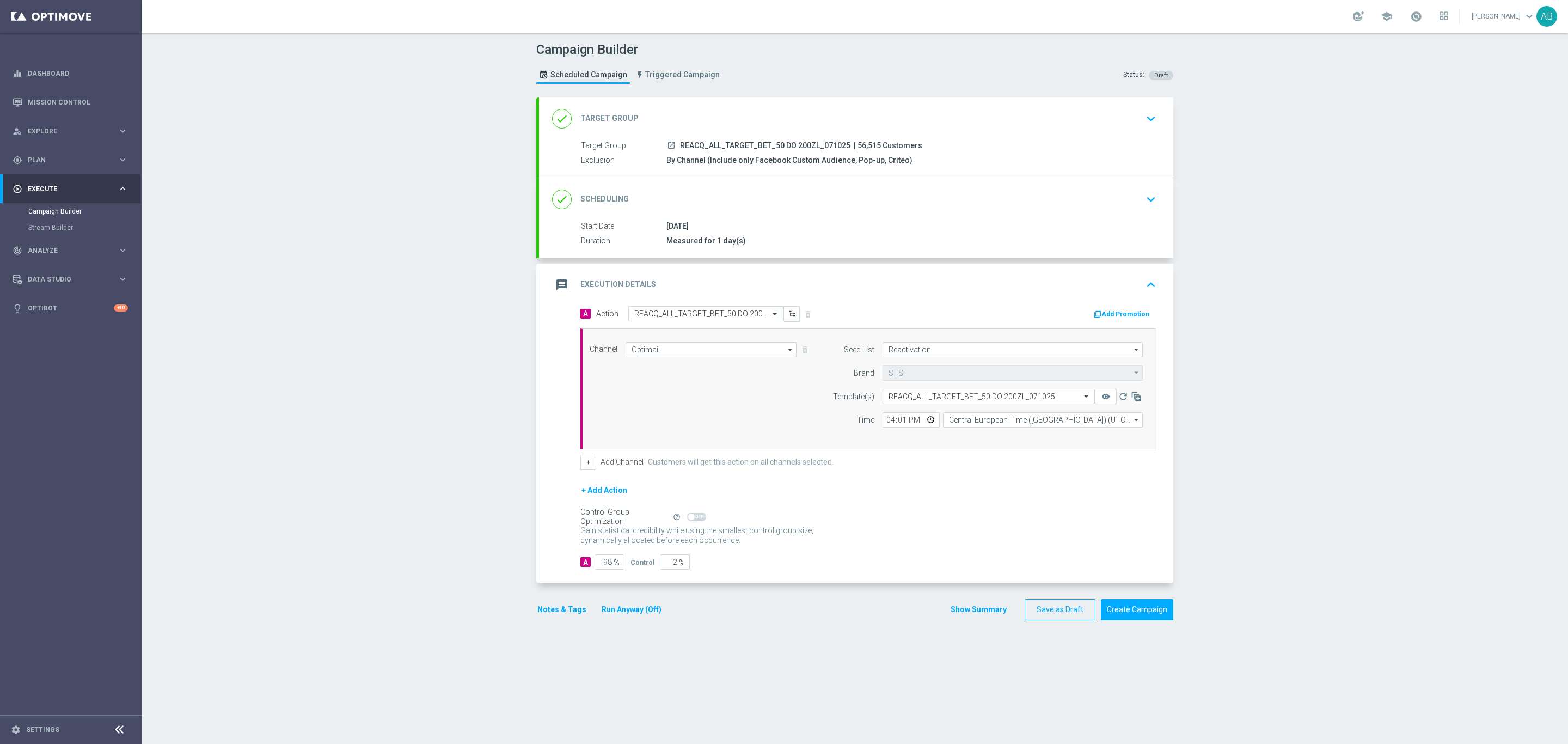
click at [1142, 200] on button "keyboard_arrow_down" at bounding box center [1151, 199] width 18 height 21
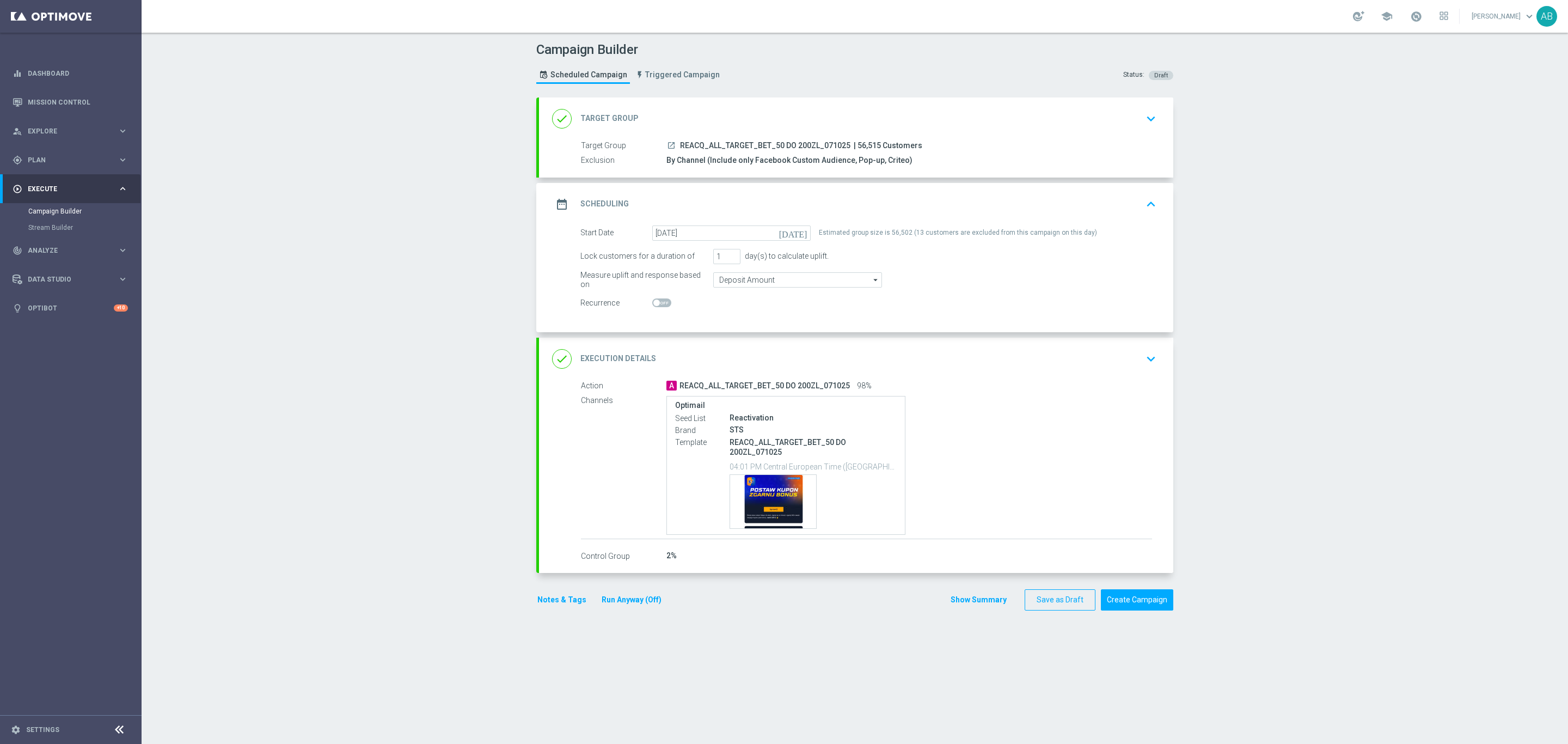
click at [1143, 356] on icon "keyboard_arrow_down" at bounding box center [1150, 359] width 16 height 16
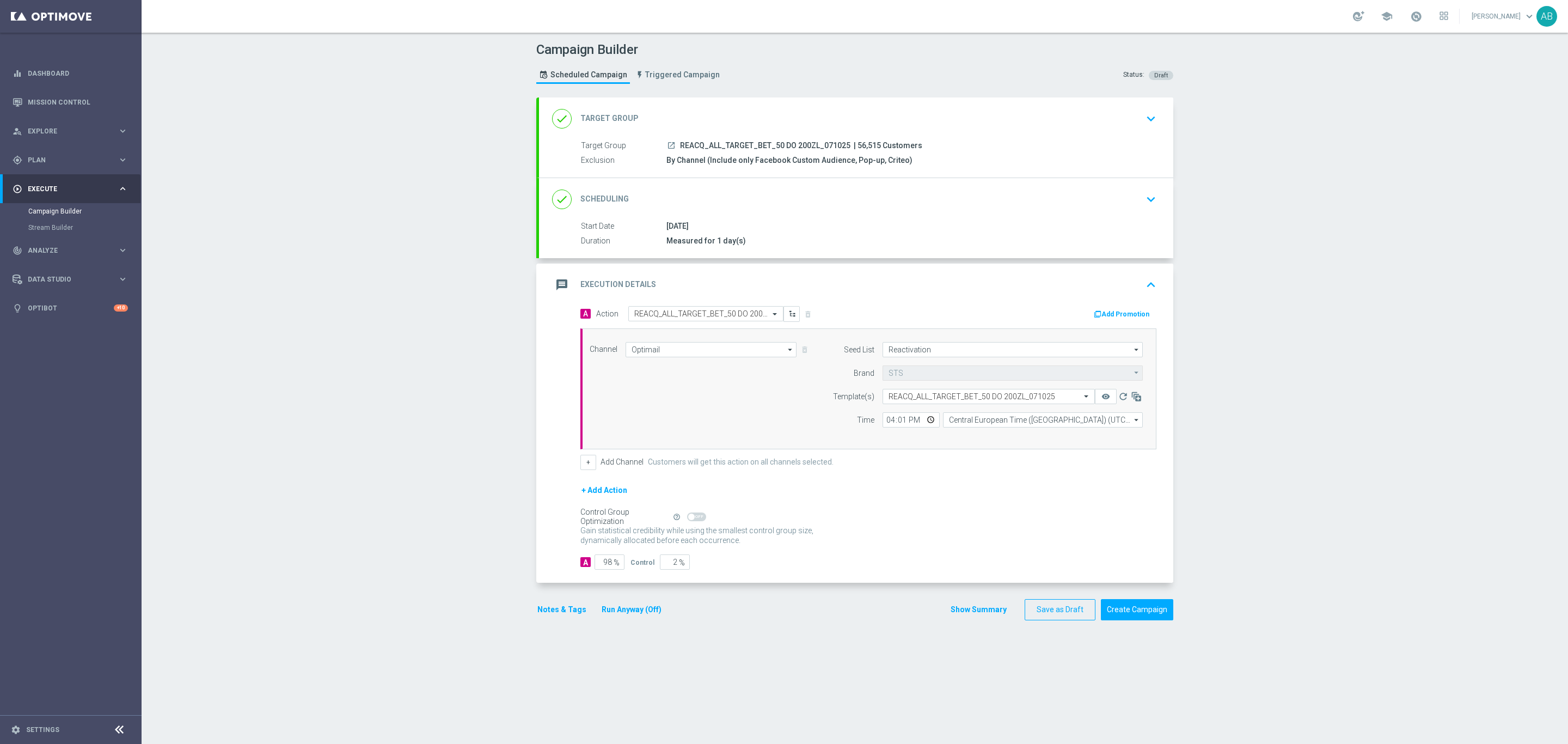
click at [1168, 204] on section "done Target Group keyboard_arrow_down Target Group launch REACQ_ALL_TARGET_BET_…" at bounding box center [855, 415] width 653 height 636
click at [1157, 204] on div "done Scheduling keyboard_arrow_down" at bounding box center [856, 199] width 634 height 43
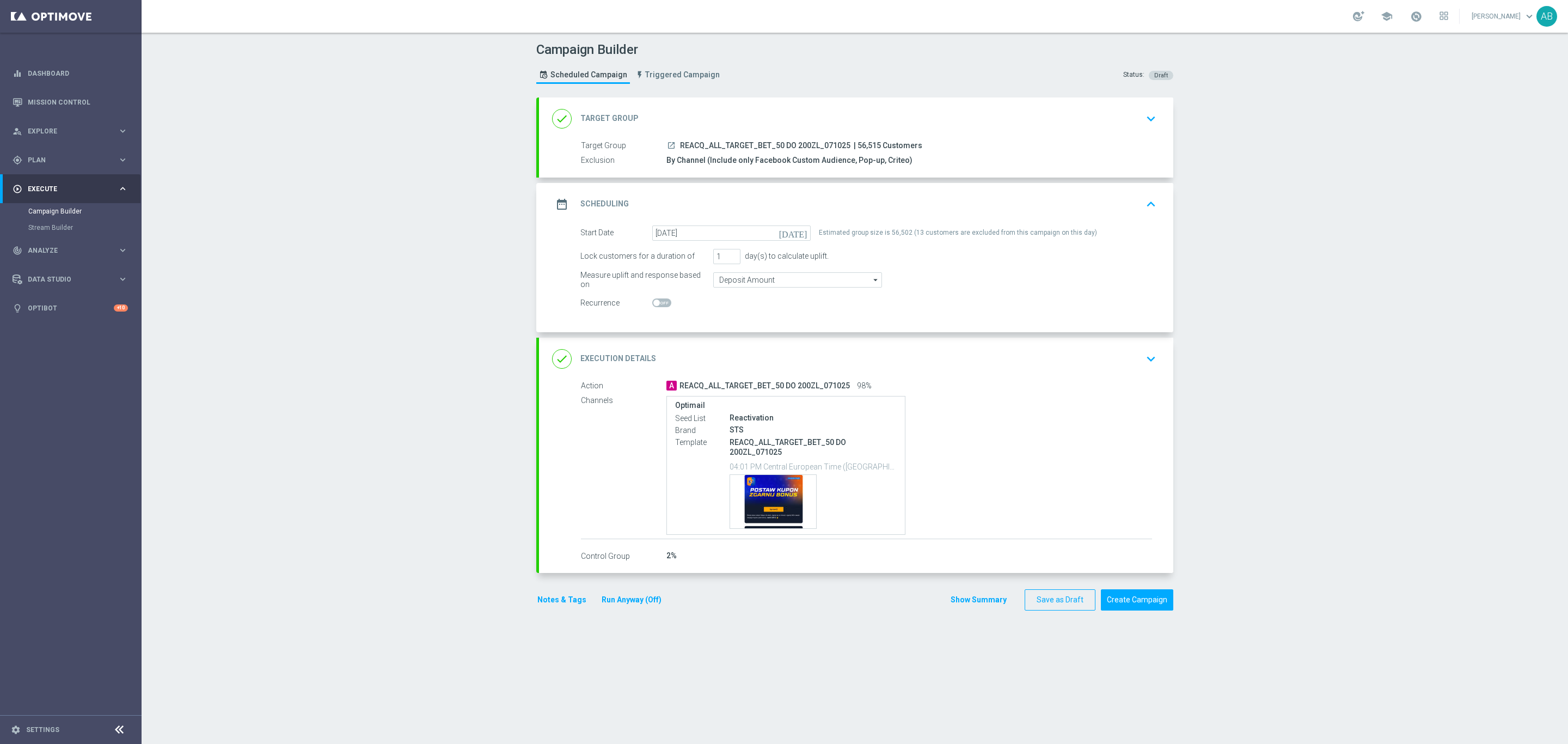
drag, startPoint x: 1137, startPoint y: 363, endPoint x: 1150, endPoint y: 363, distance: 13.0
click at [1143, 363] on icon "keyboard_arrow_down" at bounding box center [1150, 359] width 16 height 16
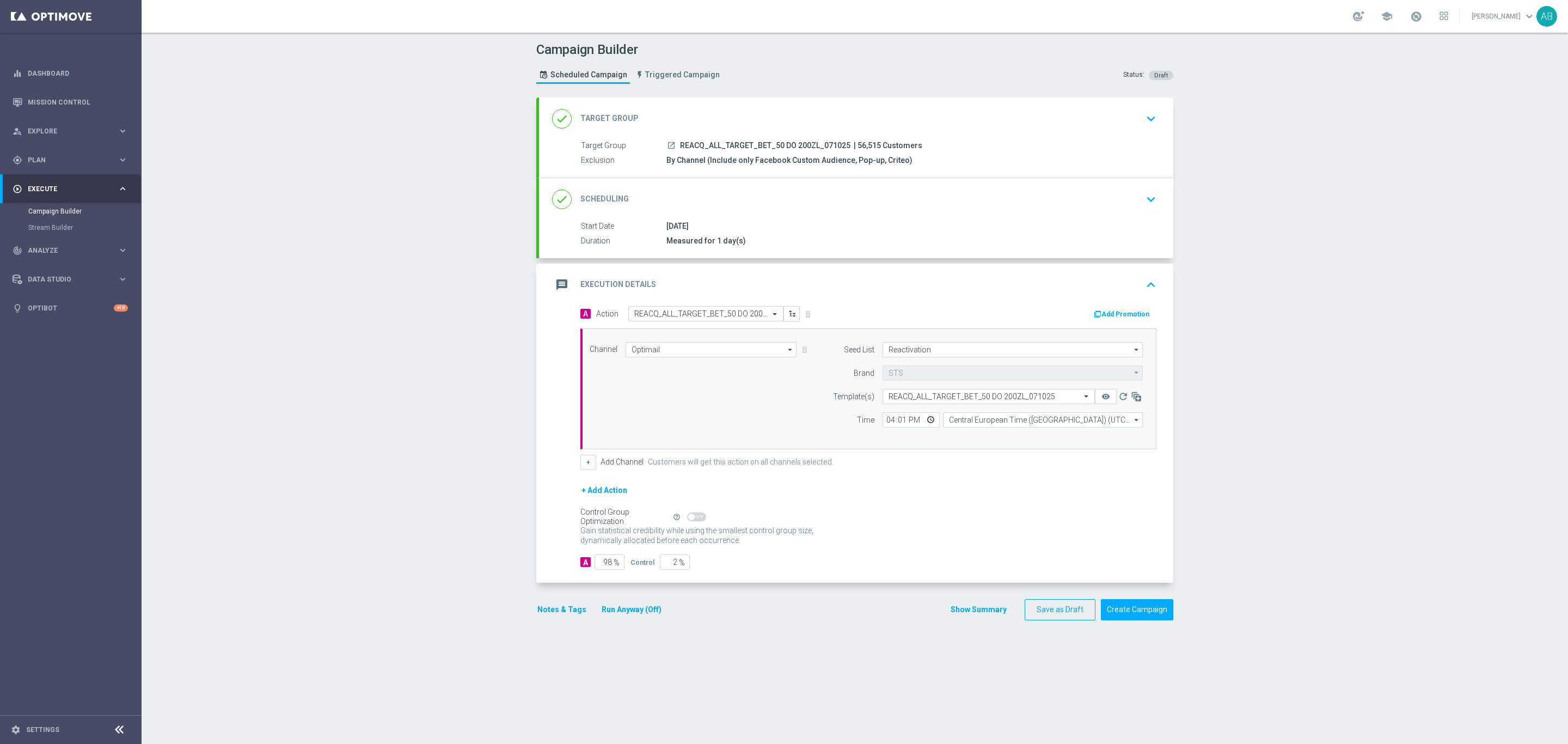
click at [559, 617] on button "Notes & Tags" at bounding box center [562, 609] width 51 height 13
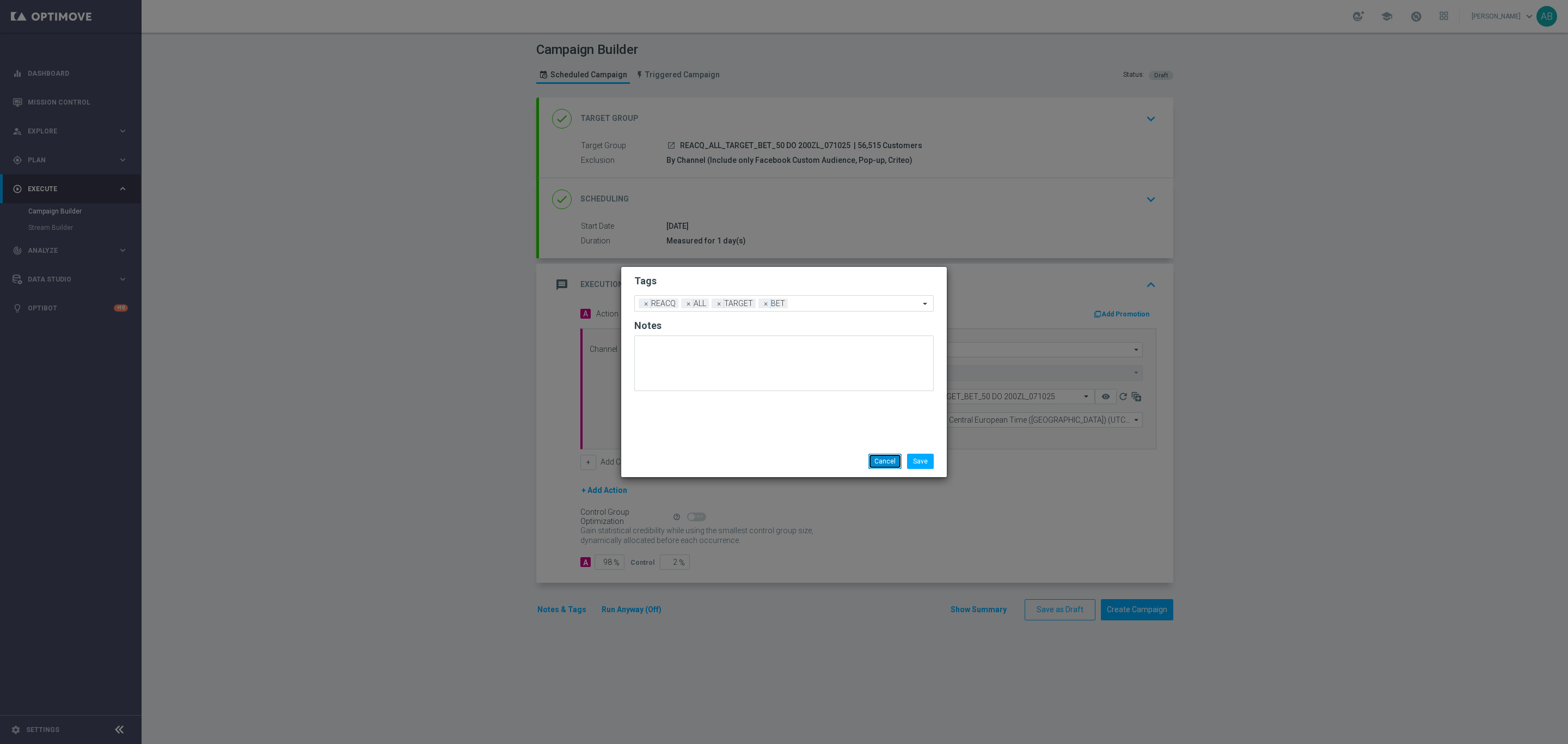
click at [876, 463] on button "Cancel" at bounding box center [885, 461] width 33 height 15
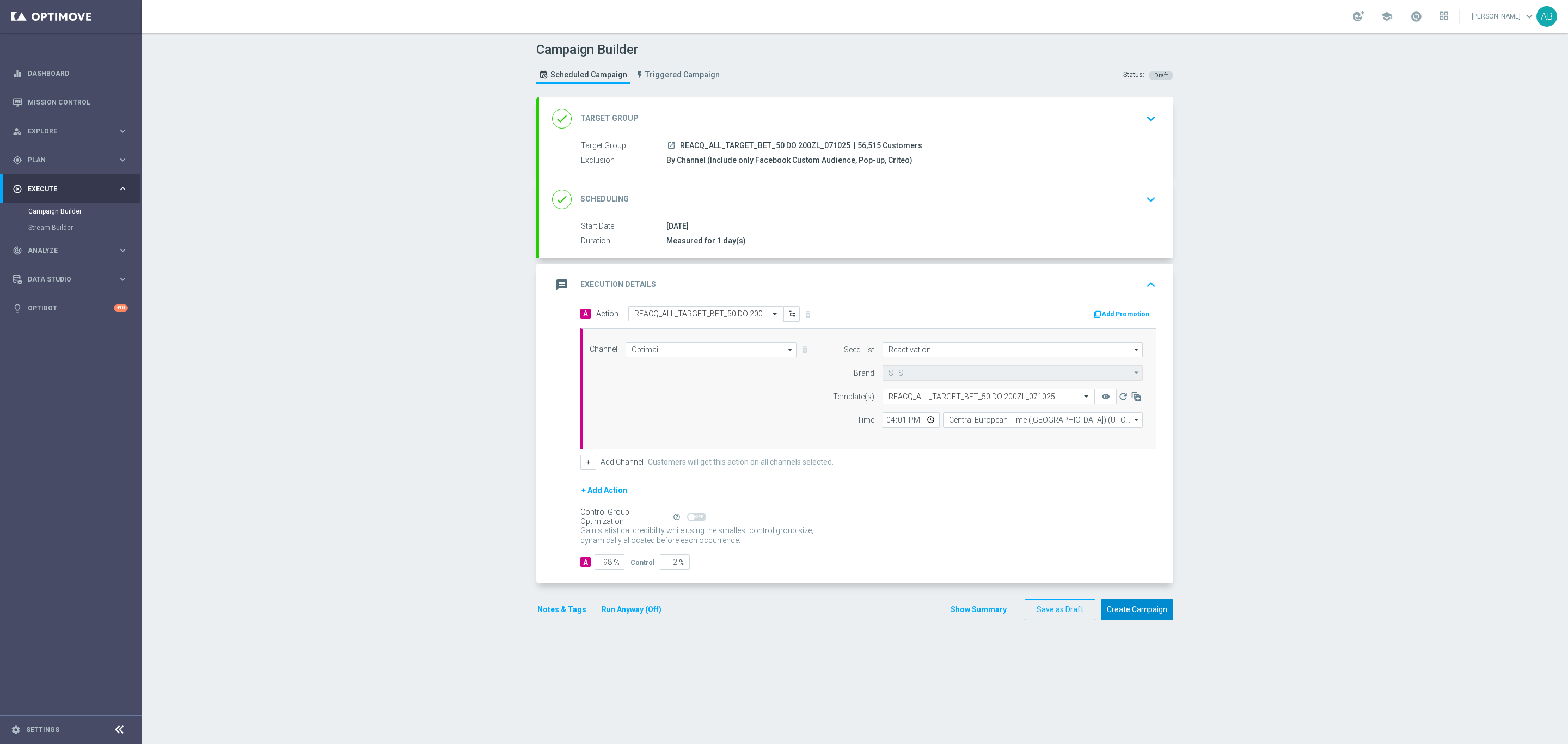
click at [1116, 603] on button "Create Campaign" at bounding box center [1137, 609] width 72 height 21
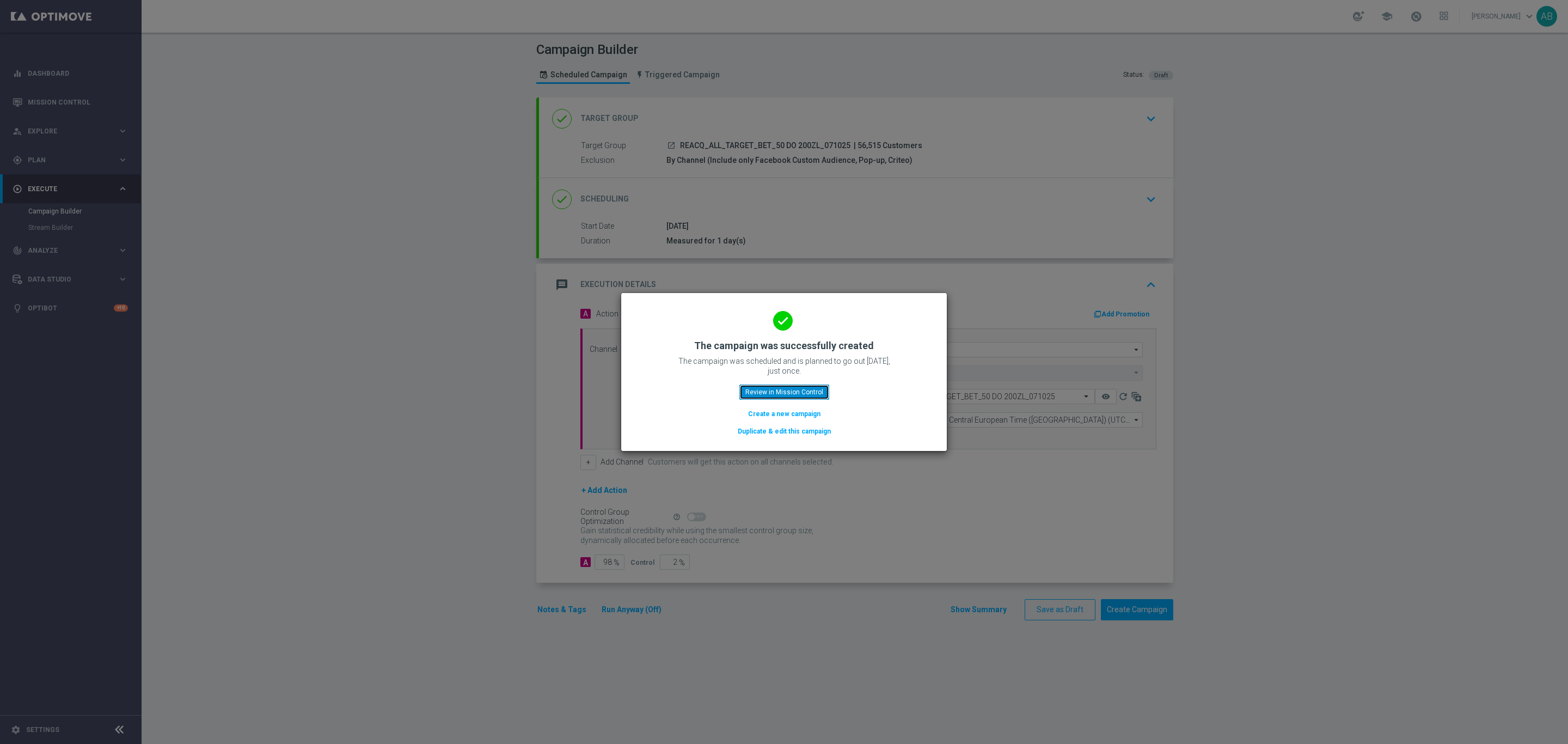
click at [768, 384] on button "Review in Mission Control" at bounding box center [785, 391] width 90 height 15
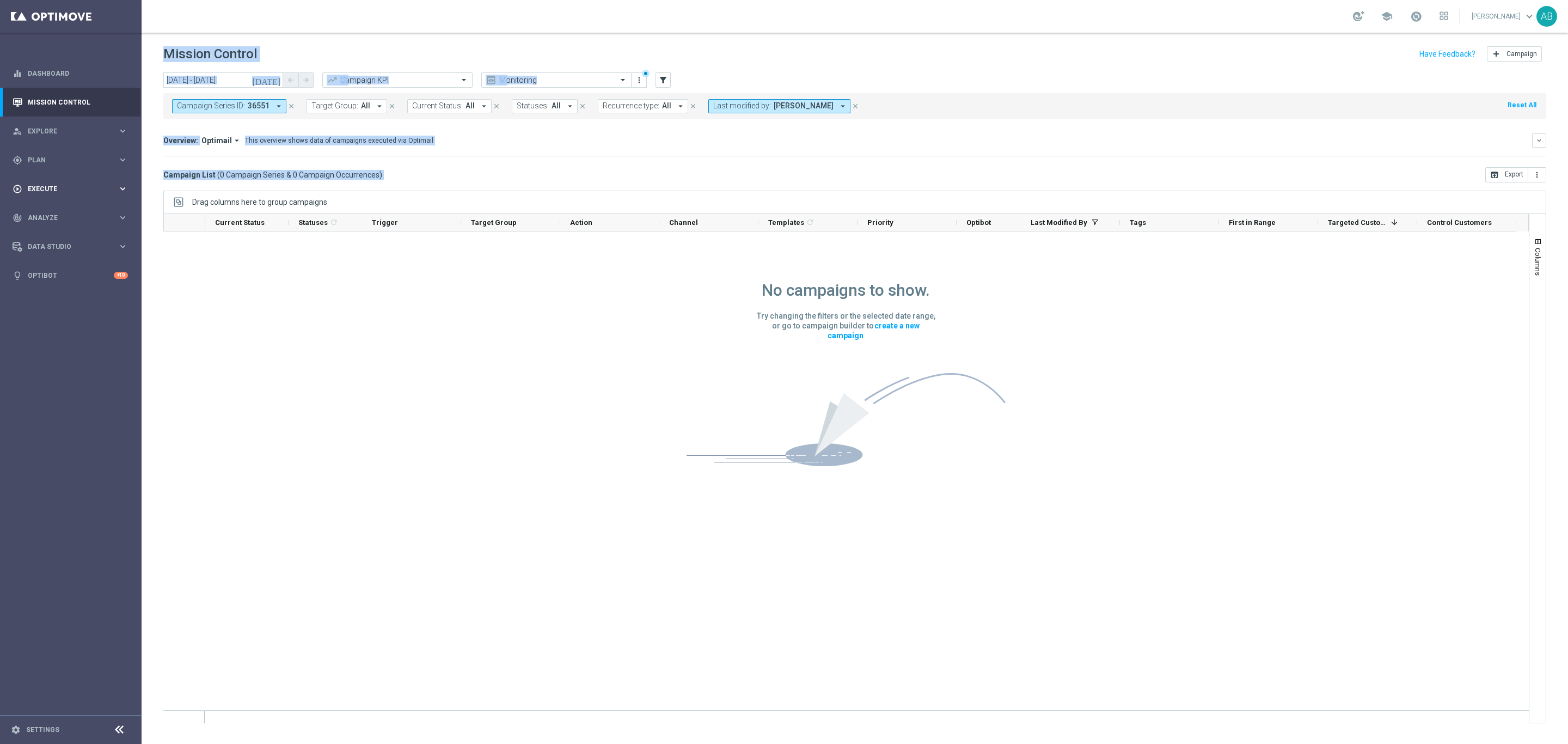
click at [47, 189] on span "Execute" at bounding box center [73, 189] width 90 height 7
click at [65, 204] on div "Campaign Builder" at bounding box center [85, 211] width 112 height 16
click at [58, 208] on link "Campaign Builder" at bounding box center [71, 211] width 85 height 9
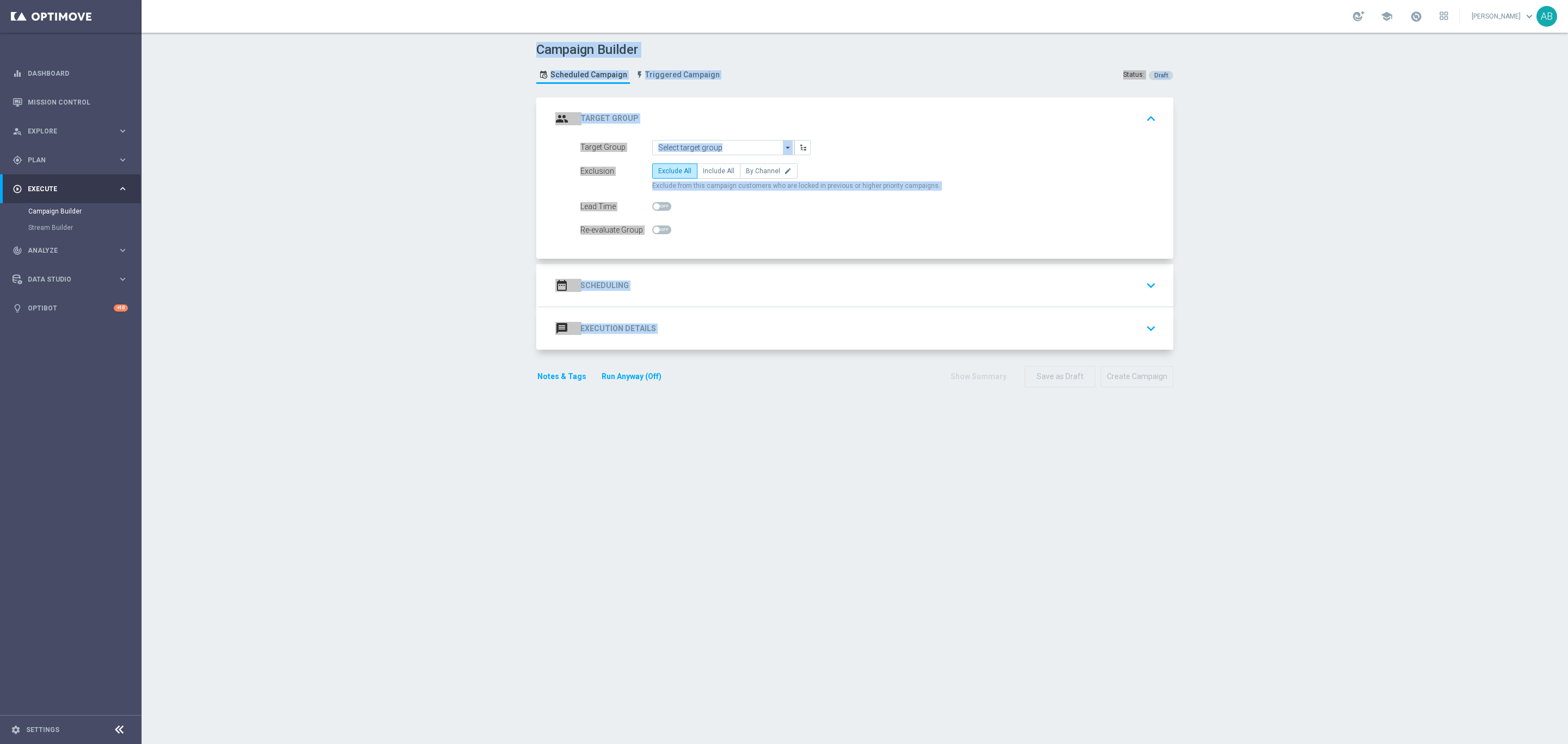
click at [763, 425] on section "group Target Group keyboard_arrow_up Target Group arrow_drop_down Drag here to …" at bounding box center [855, 415] width 653 height 636
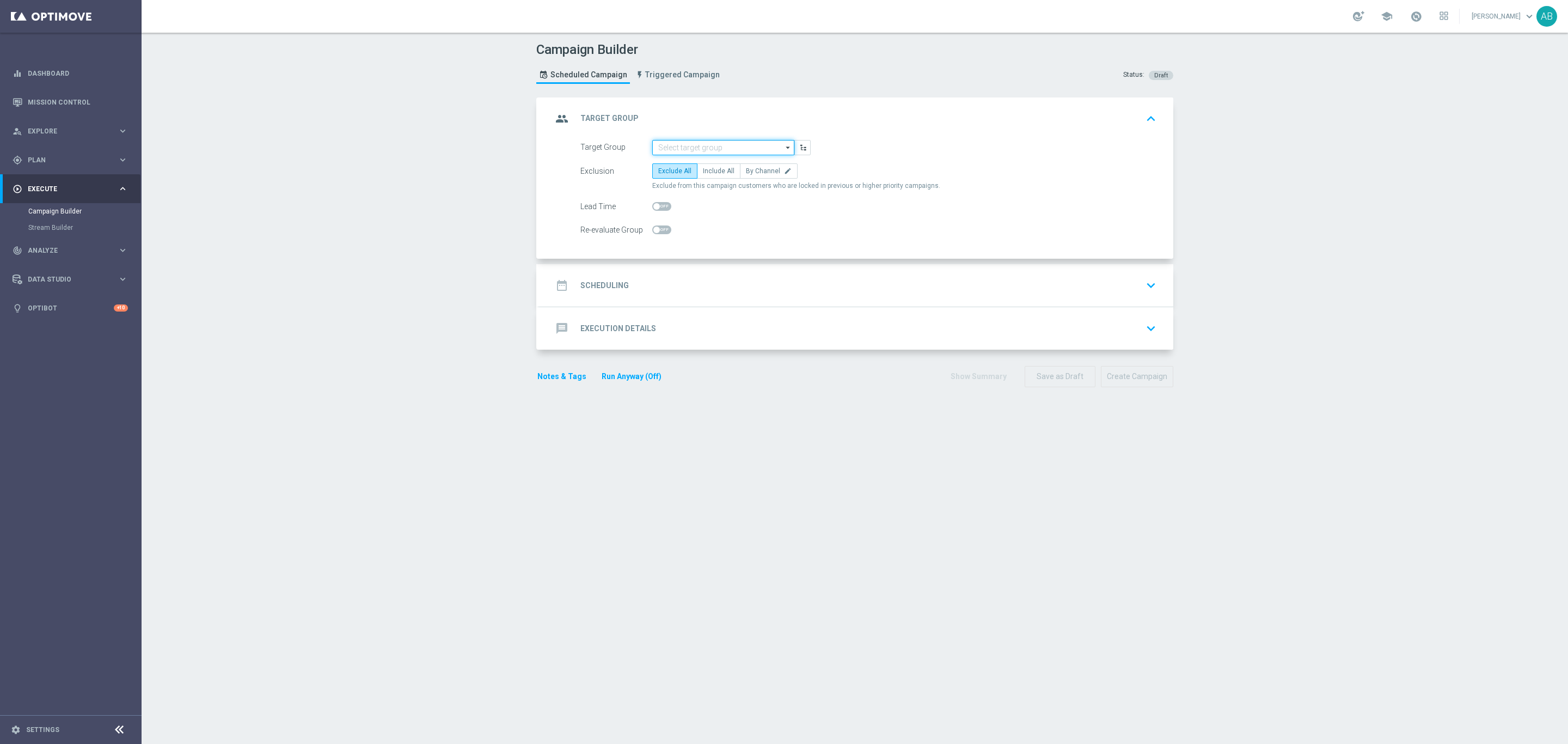
click at [670, 142] on input at bounding box center [723, 147] width 142 height 15
paste input "E_ALL_TARGET_BET_WIN50 DO 200 PLN_NONOPG_ALLDEPO_071025"
click at [689, 168] on div "E_ALL_TARGET_BET_WIN50 DO 200 PLN_NONOPG_ALLDEPO_071025" at bounding box center [723, 168] width 131 height 19
type input "E_ALL_TARGET_BET_WIN50 DO 200 PLN_NONOPG_ALLDEPO_071025"
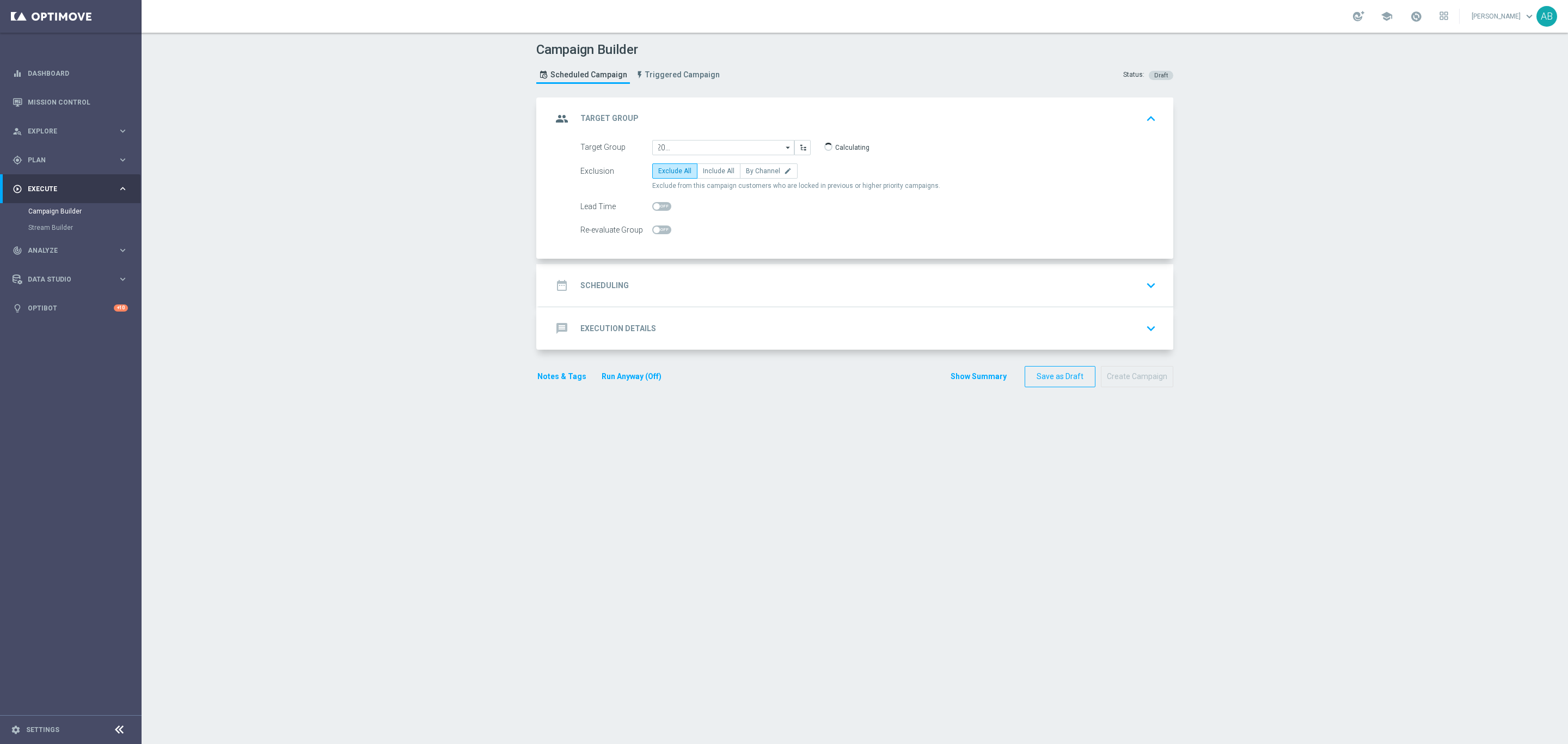
scroll to position [0, 0]
click at [766, 177] on label "By Channel edit" at bounding box center [769, 170] width 58 height 15
click at [753, 177] on input "By Channel edit" at bounding box center [749, 173] width 7 height 7
radio input "true"
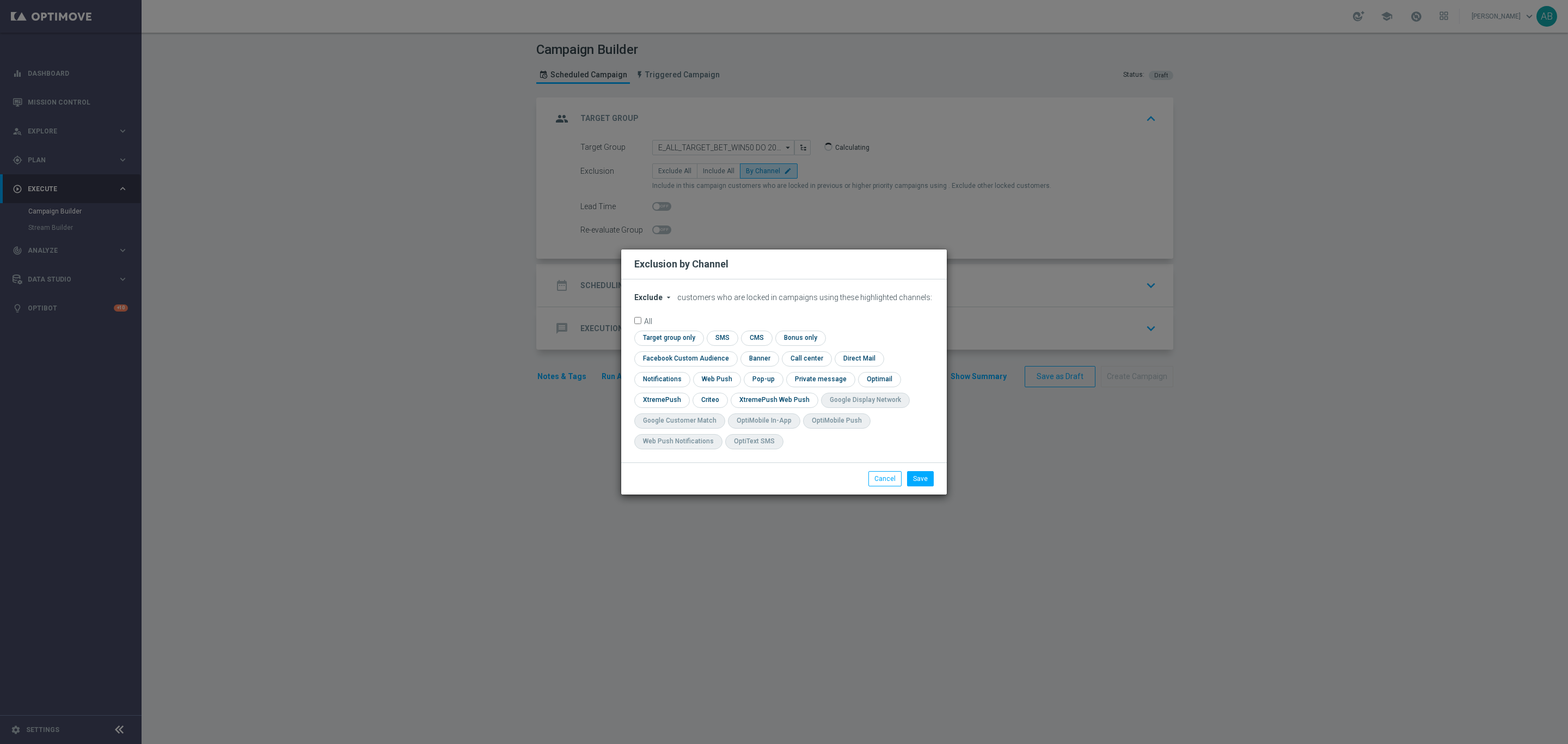
click at [657, 302] on span "Exclude" at bounding box center [648, 297] width 29 height 9
click at [0, 0] on span "Include" at bounding box center [0, 0] width 0 height 0
click at [733, 351] on input "checkbox" at bounding box center [684, 359] width 99 height 15
checkbox input "true"
click at [712, 397] on input "checkbox" at bounding box center [709, 400] width 33 height 15
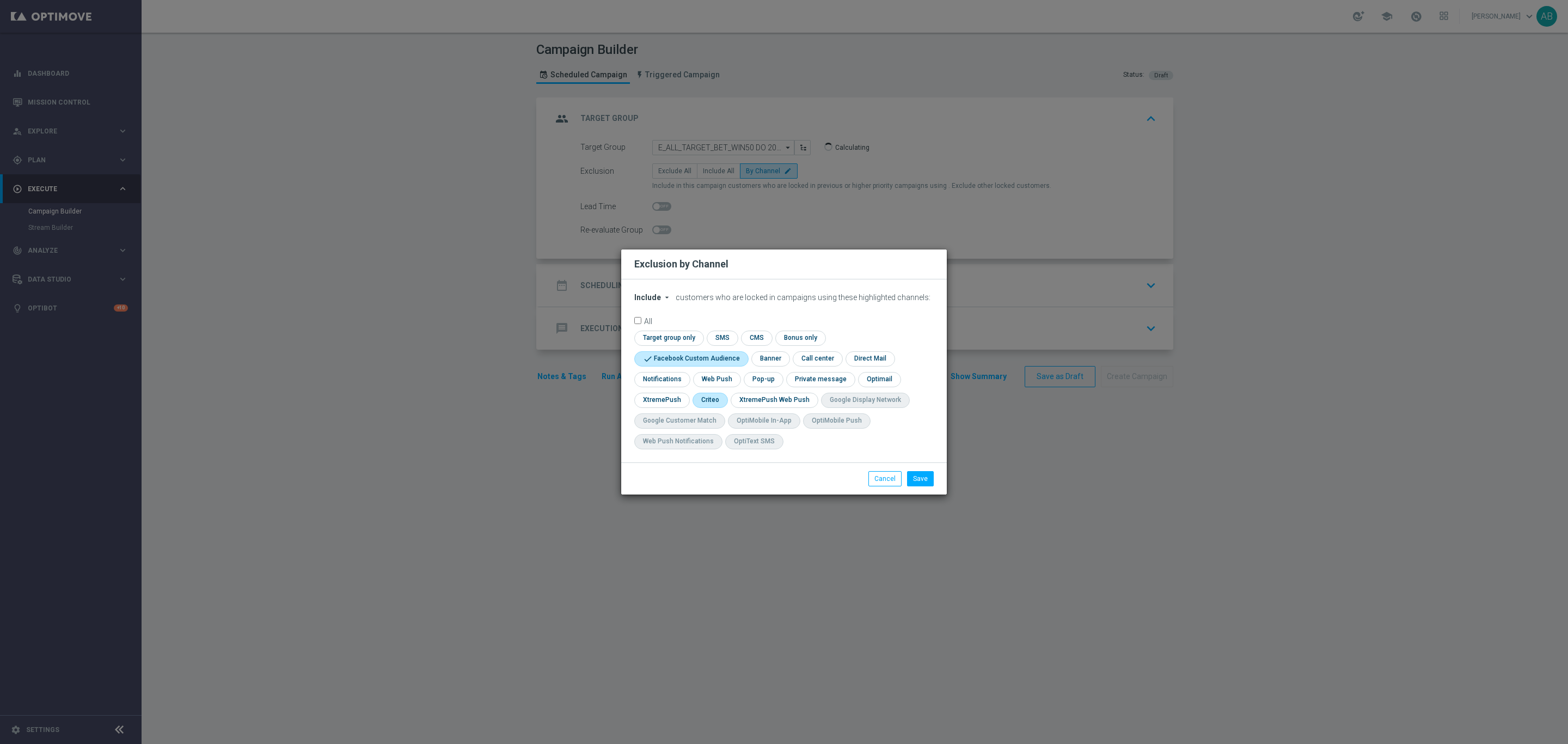
checkbox input "true"
click at [766, 374] on input "checkbox" at bounding box center [763, 379] width 38 height 15
checkbox input "true"
click at [929, 474] on button "Save" at bounding box center [920, 479] width 27 height 15
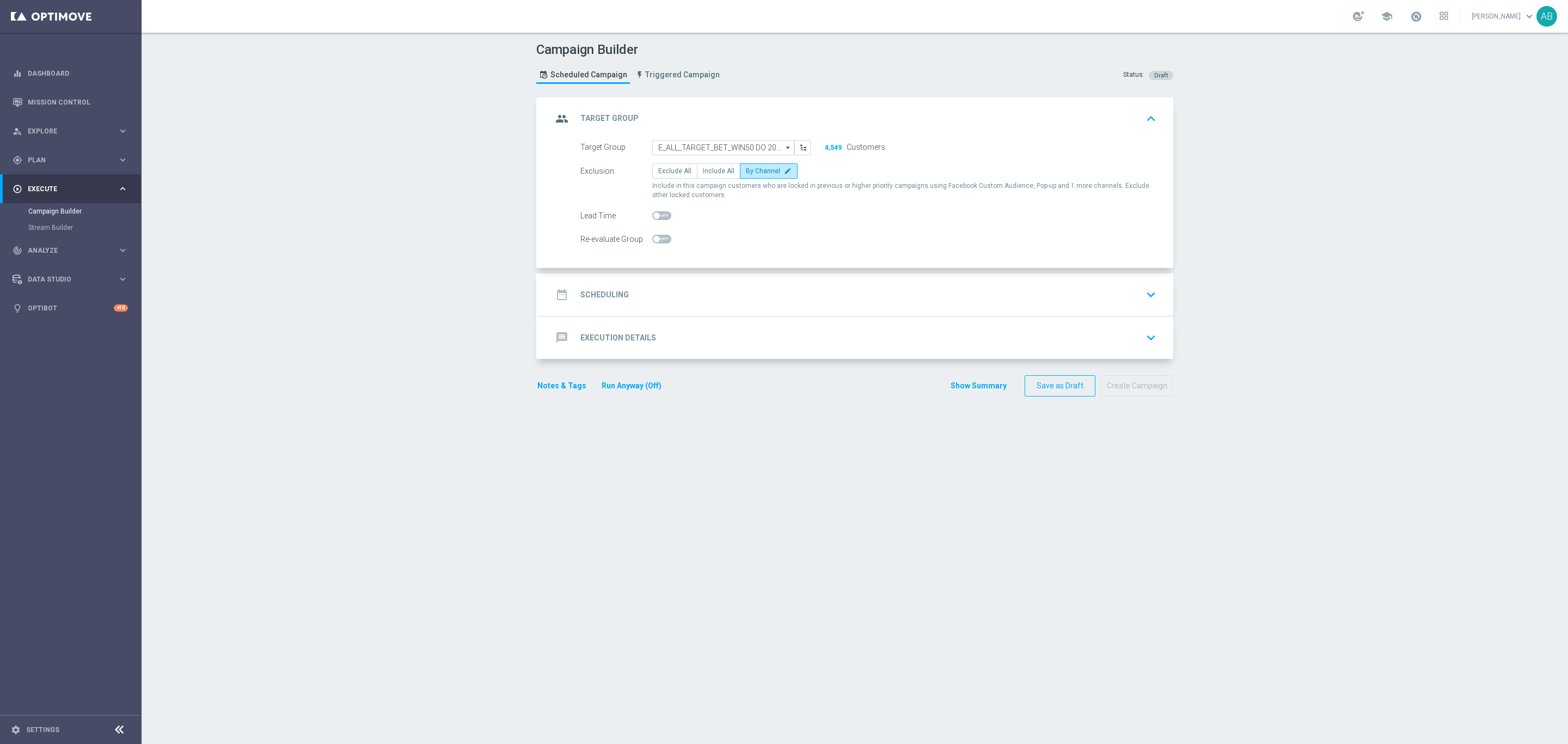
click at [774, 309] on div "date_range Scheduling keyboard_arrow_down" at bounding box center [856, 295] width 634 height 43
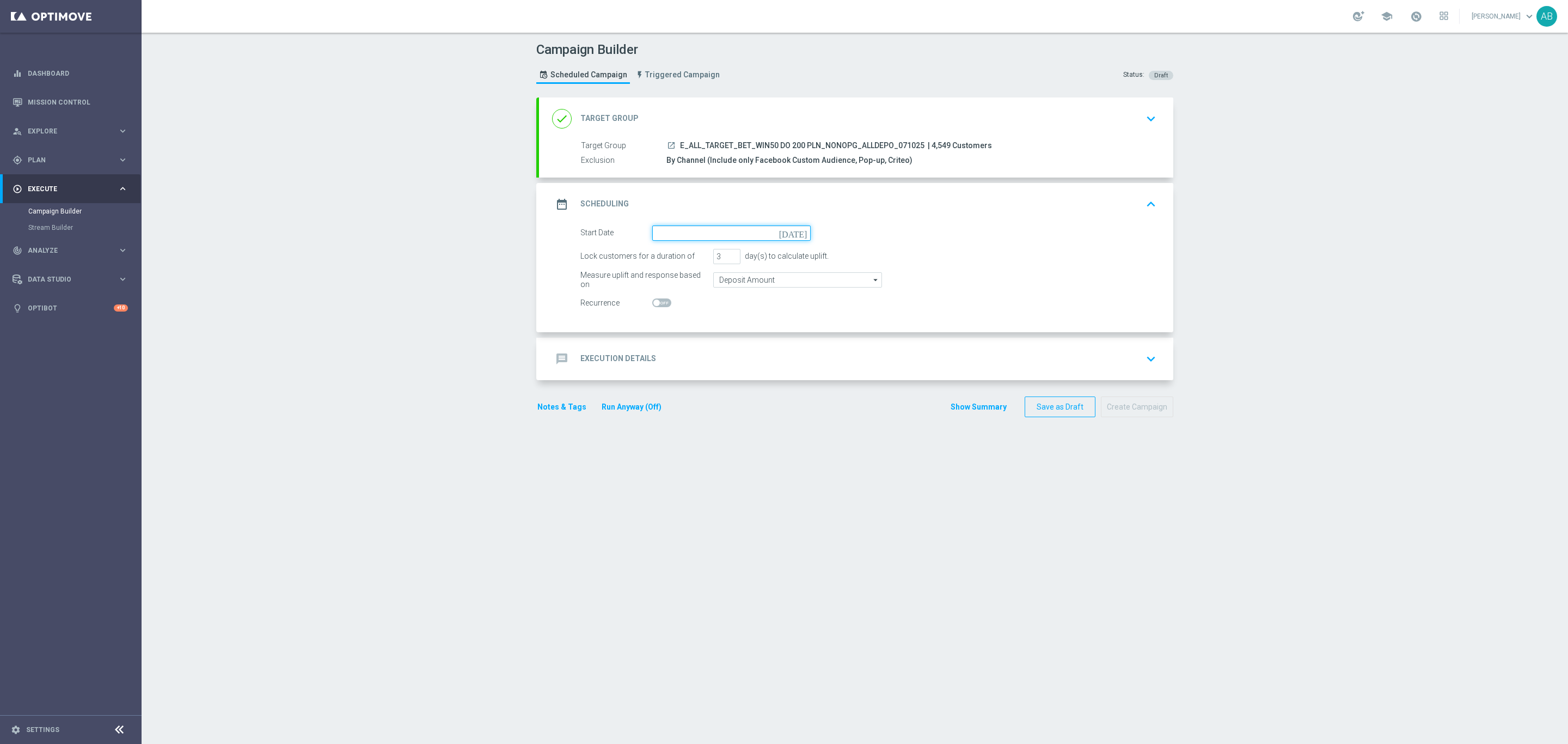
click at [716, 234] on input at bounding box center [732, 233] width 158 height 15
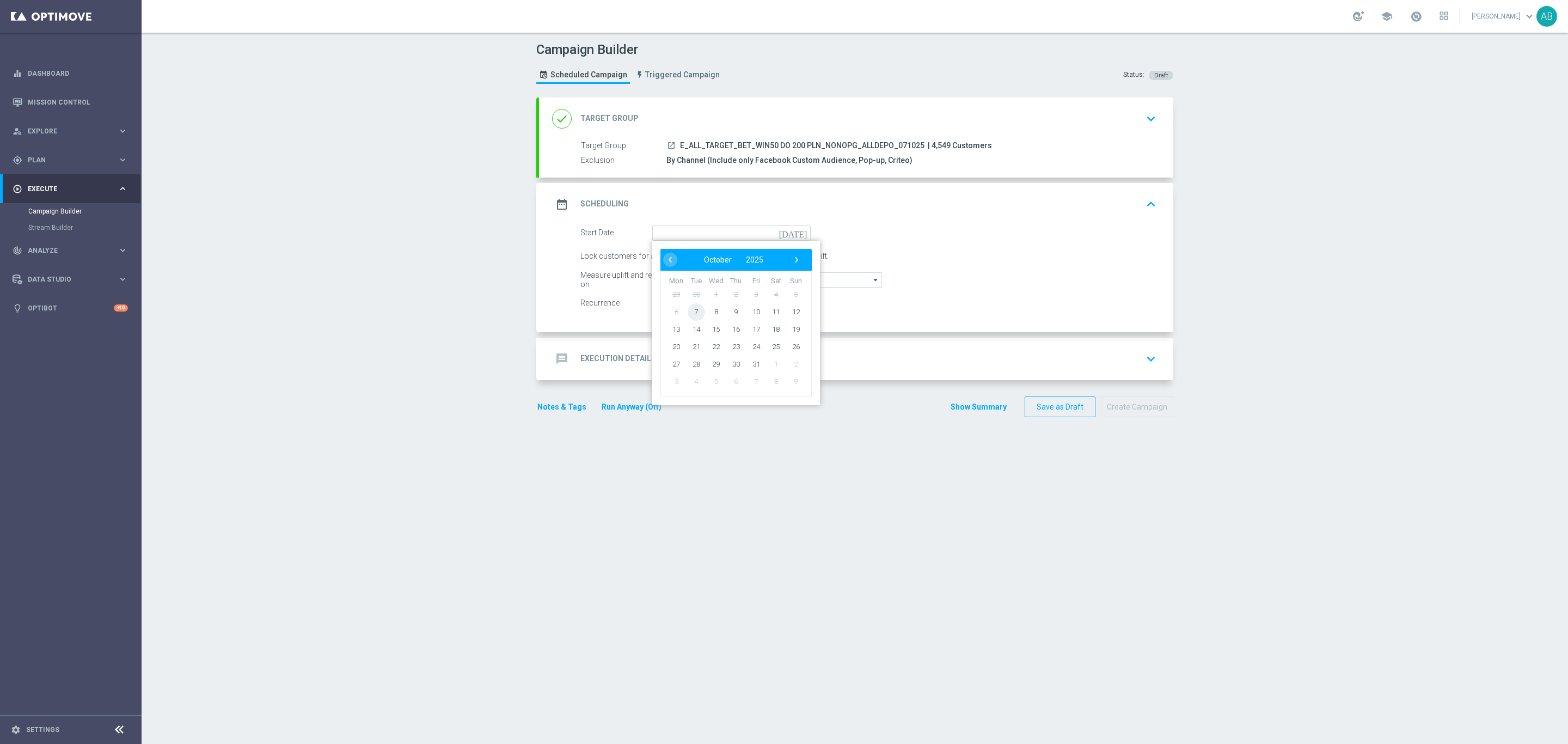
click at [688, 314] on span "7" at bounding box center [696, 311] width 18 height 18
type input "07 Oct 2025"
drag, startPoint x: 715, startPoint y: 253, endPoint x: 706, endPoint y: 264, distance: 14.2
click at [713, 263] on input "3" at bounding box center [727, 256] width 27 height 15
type input "1"
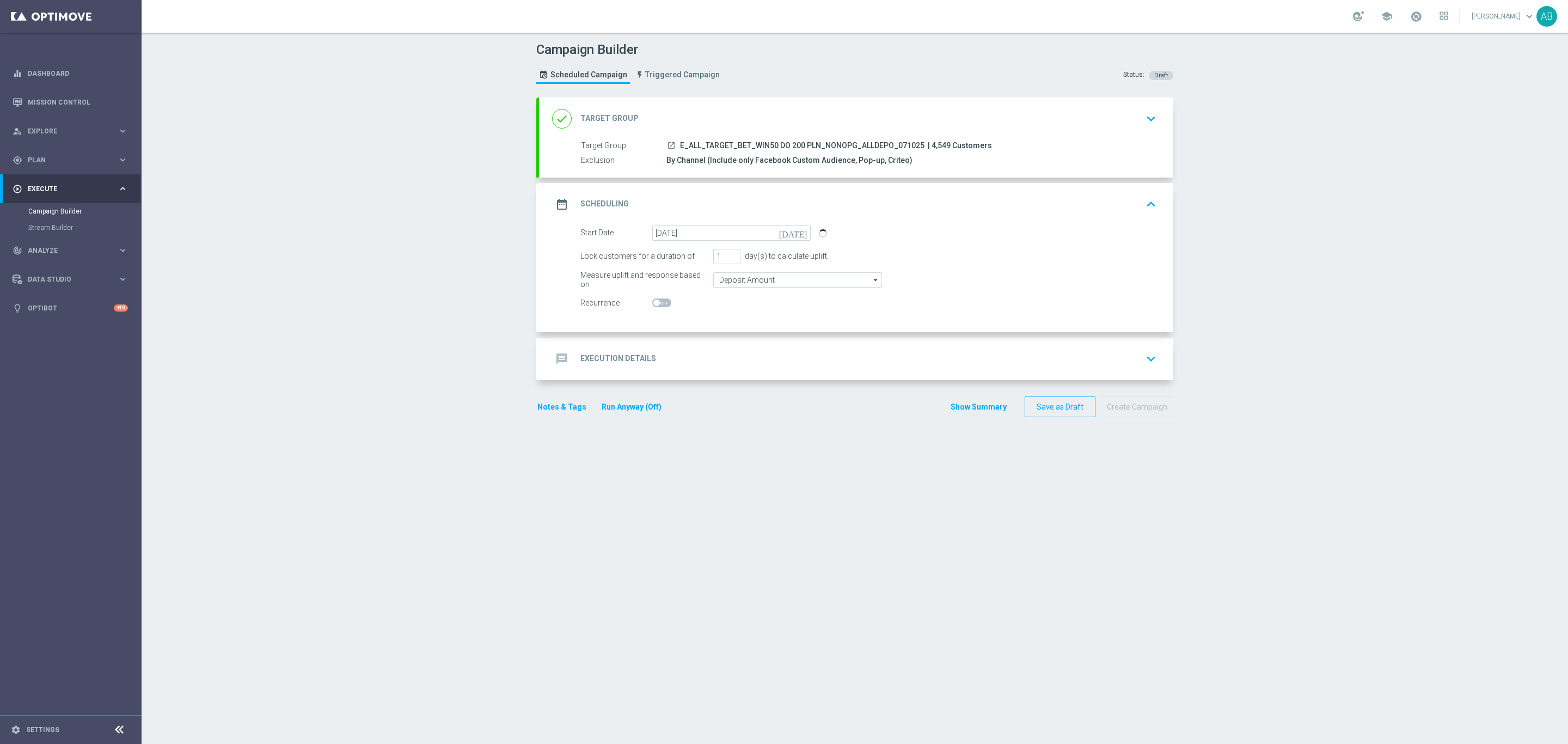
click at [716, 354] on div "message Execution Details keyboard_arrow_down" at bounding box center [856, 359] width 608 height 21
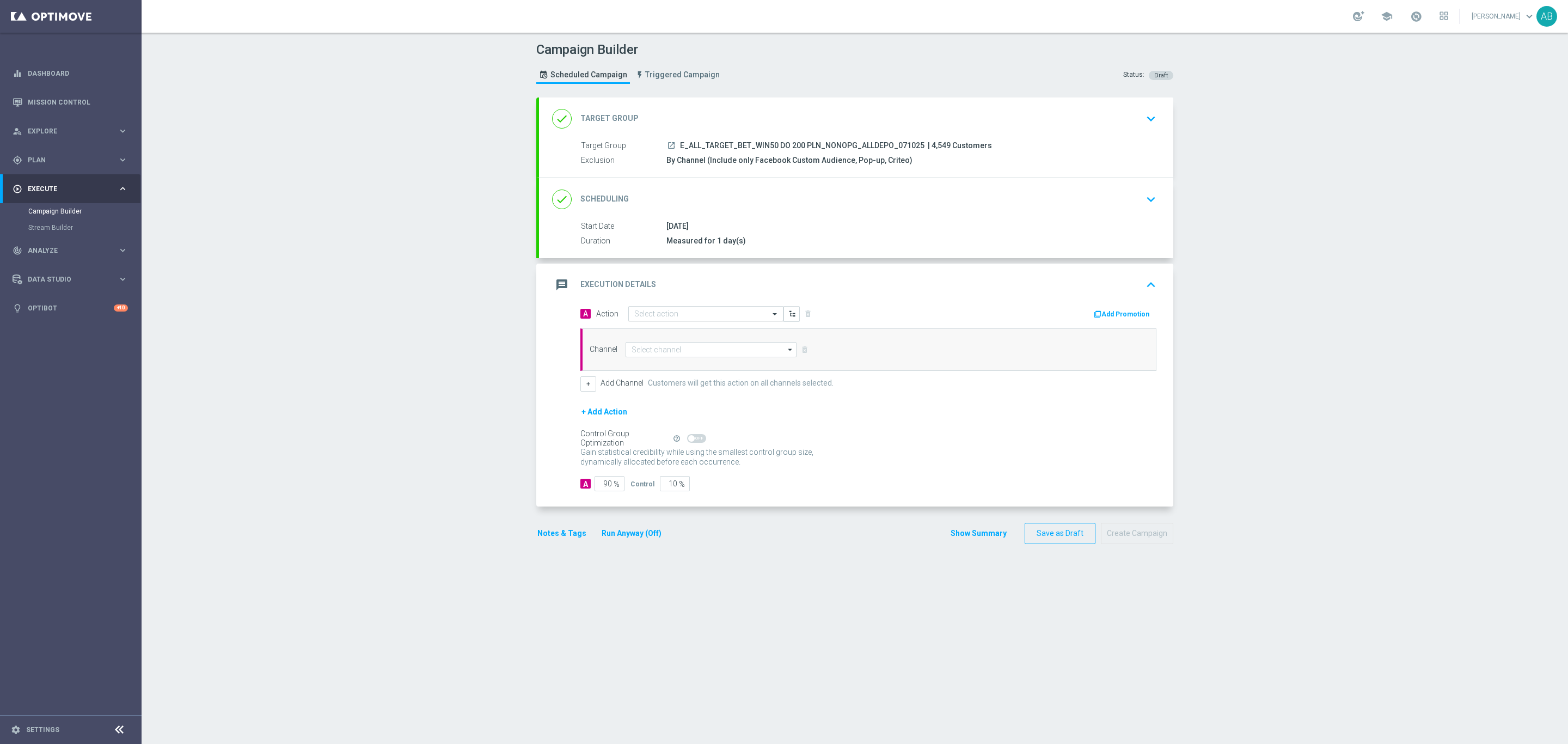
click at [679, 316] on input "text" at bounding box center [695, 314] width 121 height 9
paste input "E_ALL_TARGET_BET_WIN50 DO 200 PLN_NONOPG_ALLDEPO_071025"
type input "E_ALL_TARGET_BET_WIN50 DO 200 PLN_NONOPG_ALLDEPO_071025"
click at [495, 247] on div "Campaign Builder Scheduled Campaign Triggered Campaign Status: Draft done Targe…" at bounding box center [855, 388] width 1426 height 711
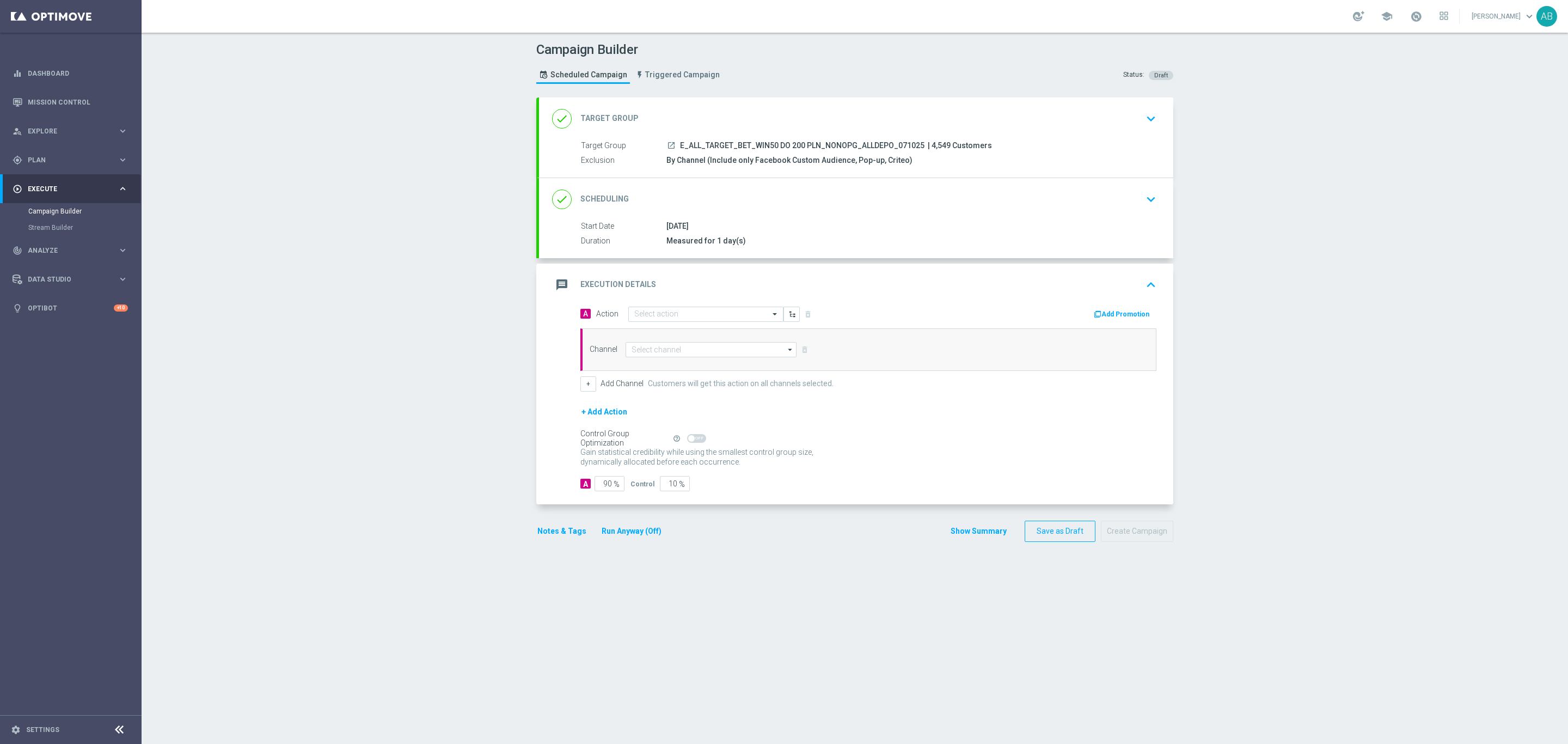
scroll to position [0, 0]
click at [673, 322] on div "Select action" at bounding box center [705, 314] width 155 height 15
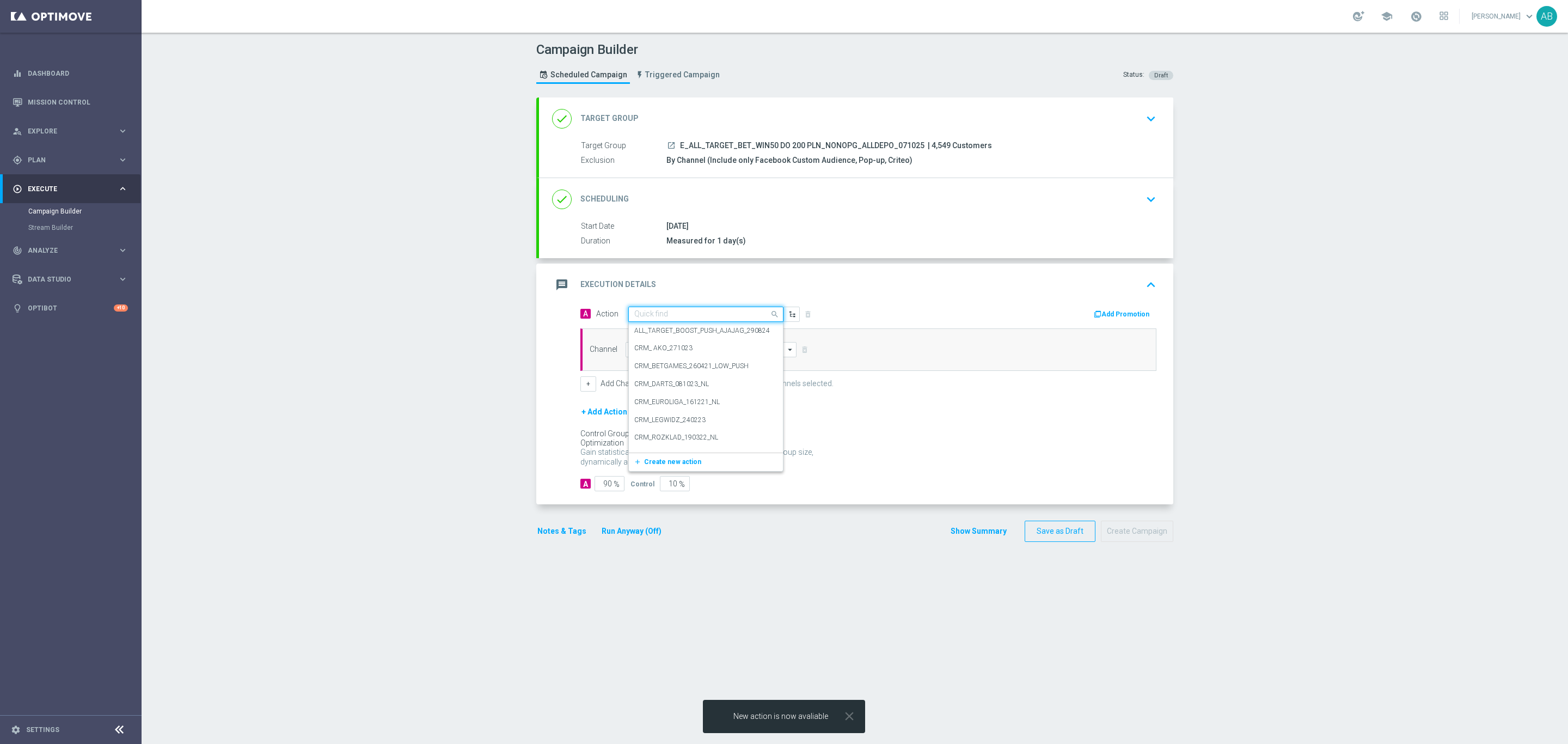
paste input "E_ALL_TARGET_BET_WIN50 DO 200 PLN_NONOPG_ALLDEPO_071025"
type input "E_ALL_TARGET_BET_WIN50 DO 200 PLN_NONOPG_ALLDEPO_071025"
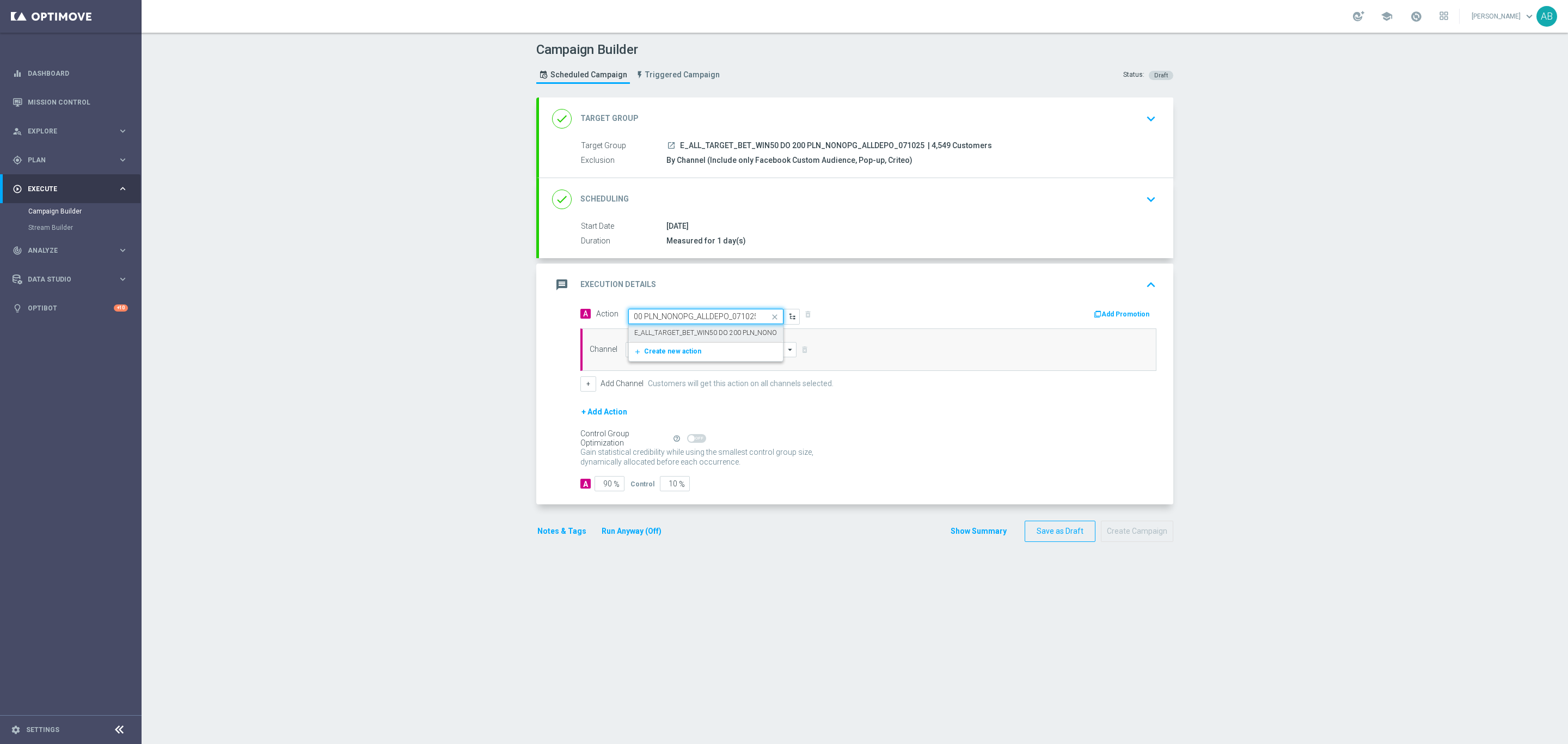
click at [663, 332] on label "E_ALL_TARGET_BET_WIN50 DO 200 PLN_NONOPG_ALLDEPO_071025" at bounding box center [738, 332] width 208 height 9
click at [662, 353] on input at bounding box center [711, 349] width 171 height 15
click at [658, 363] on div "Optimail" at bounding box center [711, 365] width 171 height 15
type input "Optimail"
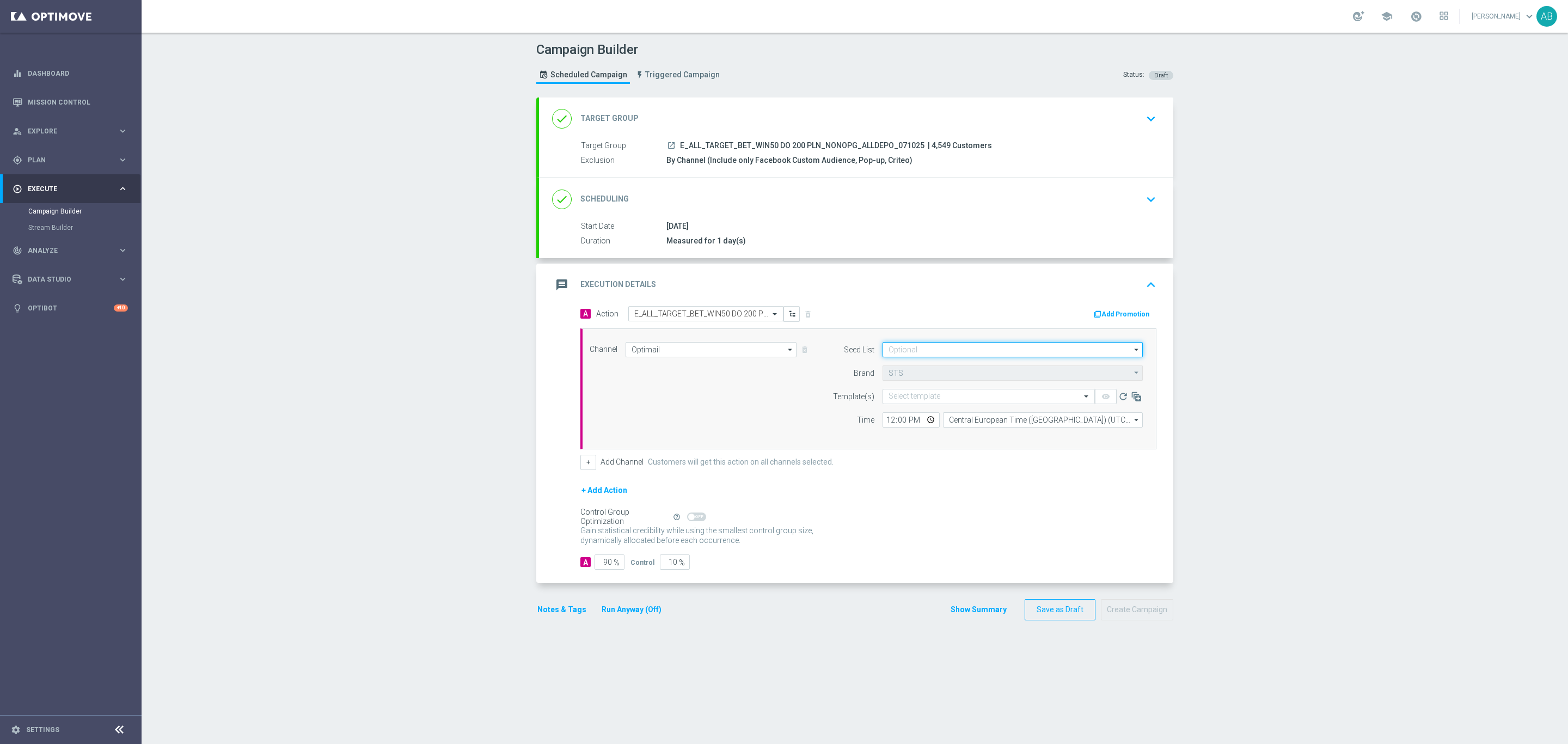
click at [920, 353] on input at bounding box center [1013, 349] width 261 height 15
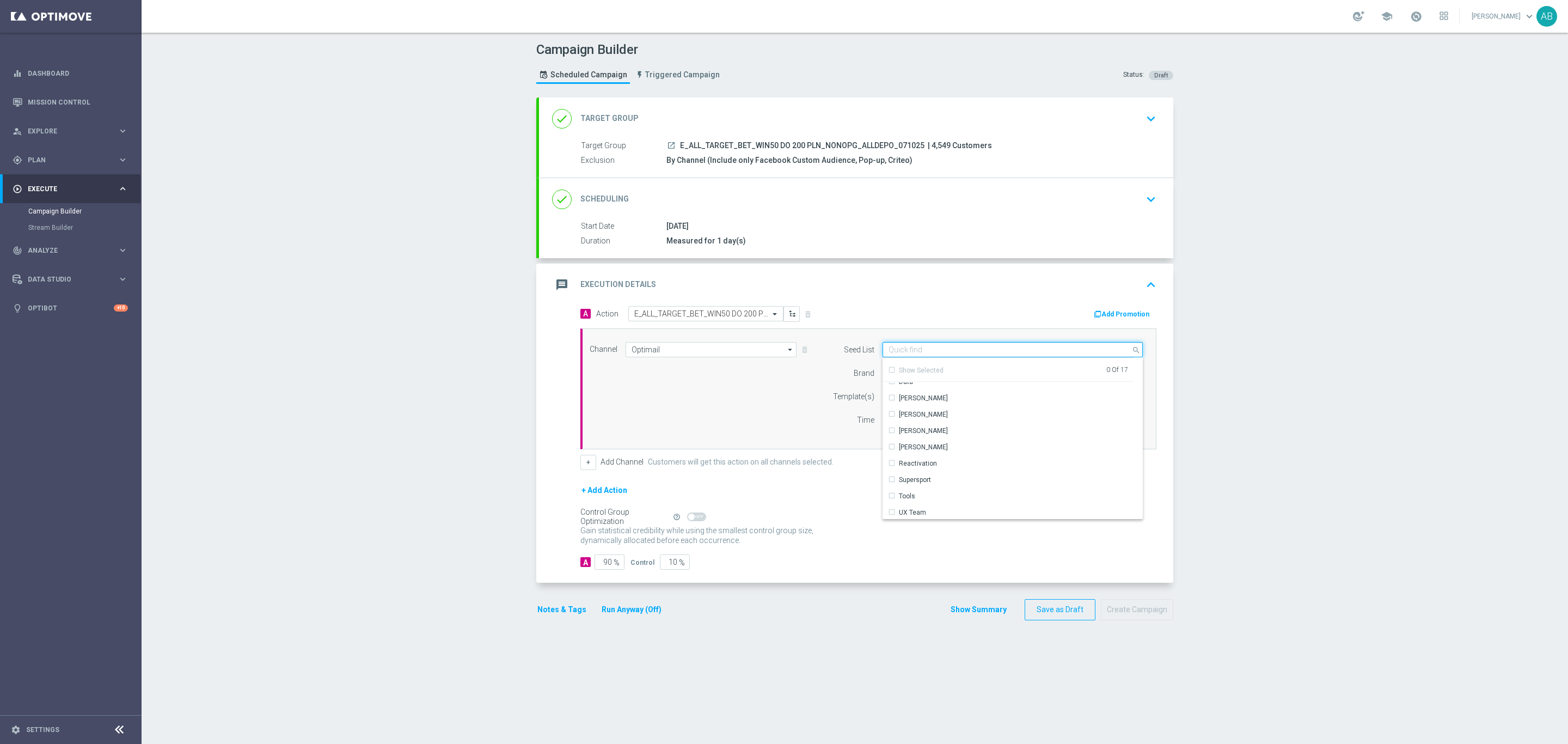
scroll to position [157, 0]
click at [947, 432] on div "Reactivation" at bounding box center [1008, 429] width 251 height 15
click at [785, 421] on div "Channel Optimail Optimail arrow_drop_down Drag here to set row groups Drag here…" at bounding box center [866, 389] width 570 height 94
type input "Reactivation"
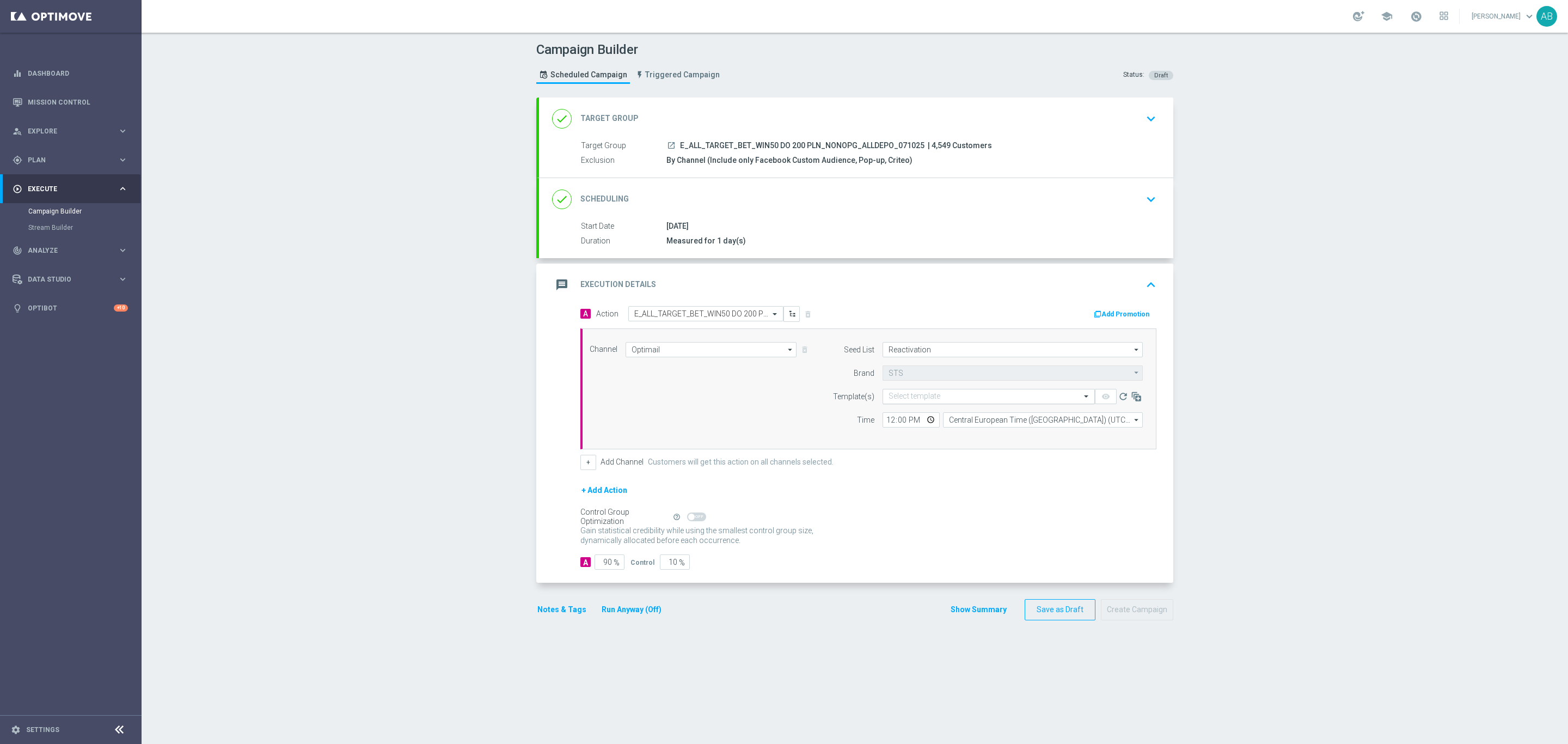
click at [914, 390] on div "Select template" at bounding box center [989, 396] width 212 height 15
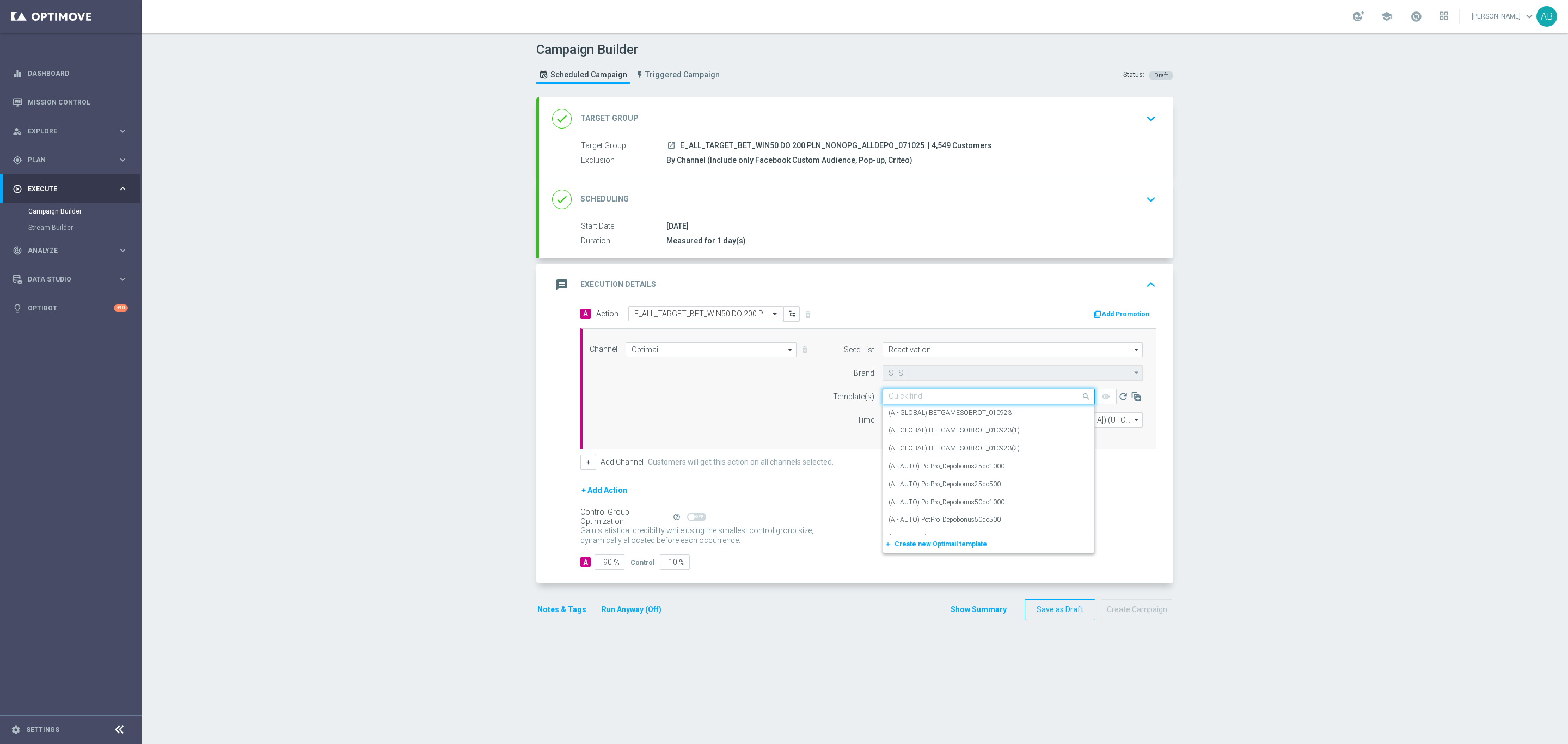
paste input "E_ALL_TARGET_BET_WIN50 DO 200 PLN_NONOPG_ALLDEPO_071025"
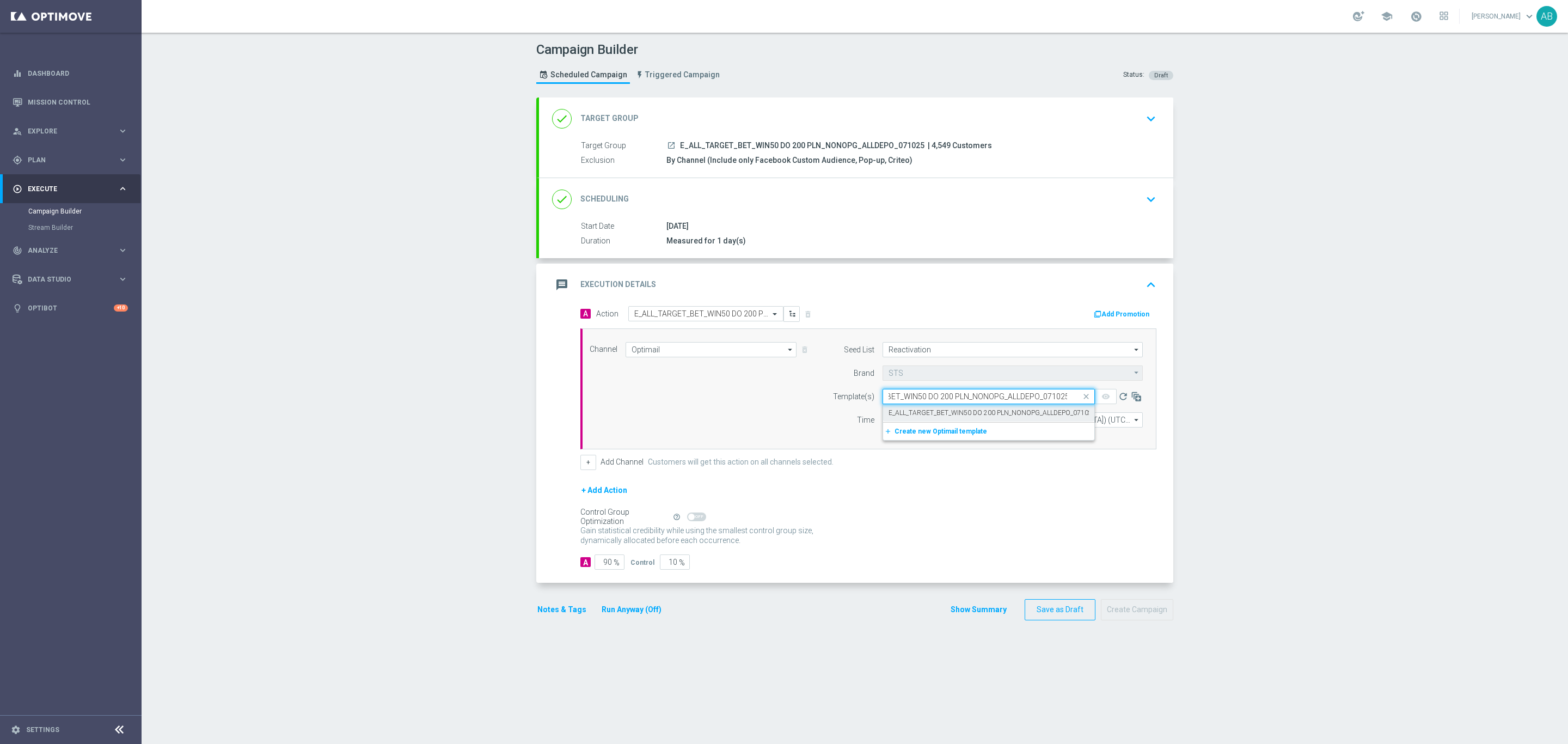
click at [910, 414] on label "E_ALL_TARGET_BET_WIN50 DO 200 PLN_NONOPG_ALLDEPO_071025" at bounding box center [992, 413] width 208 height 9
type input "E_ALL_TARGET_BET_WIN50 DO 200 PLN_NONOPG_ALLDEPO_071025"
click at [883, 425] on input "12:00" at bounding box center [911, 419] width 57 height 15
type input "16:01"
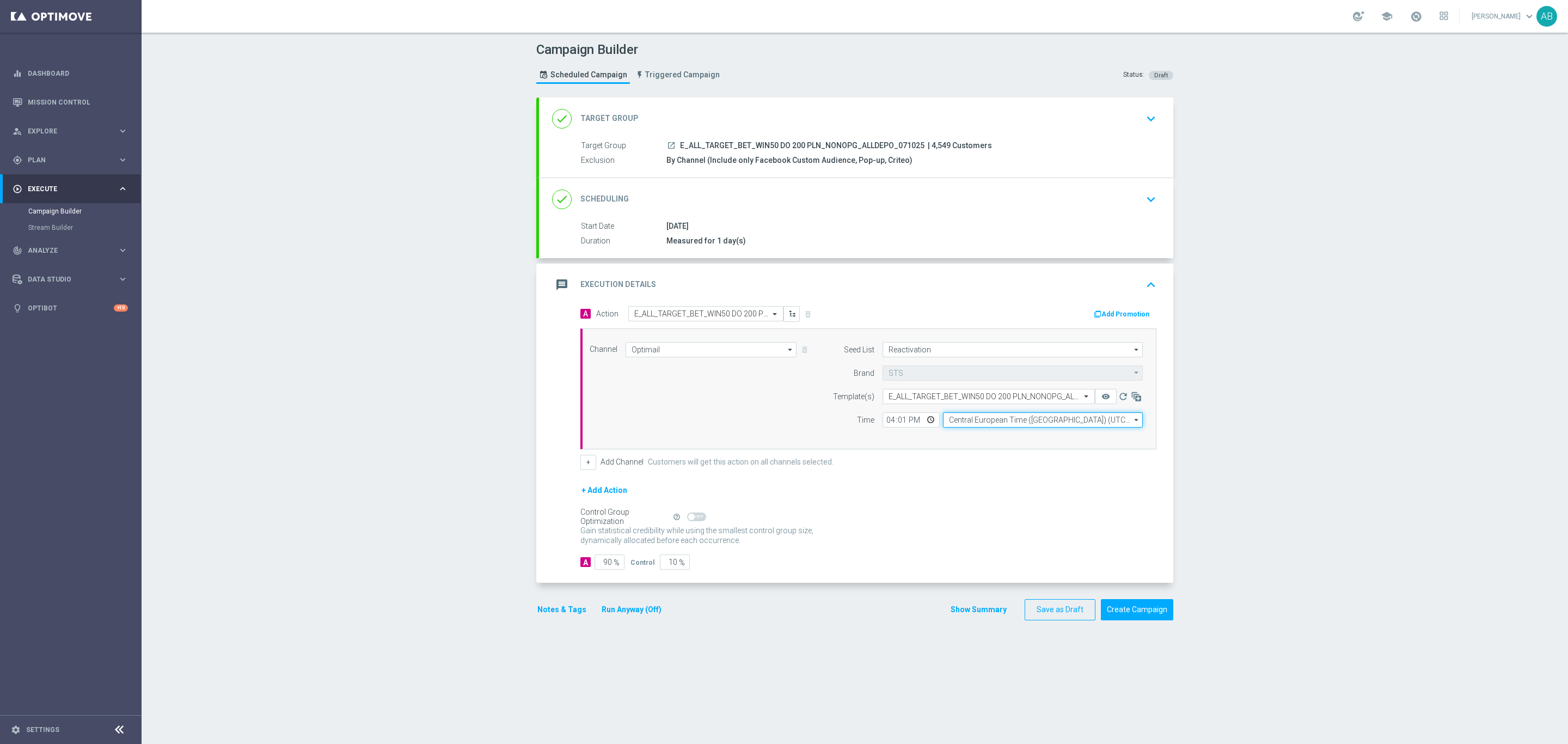
click at [972, 423] on input "Central European Time (Warsaw) (UTC +02:00)" at bounding box center [1043, 419] width 200 height 15
click at [974, 438] on div "Central European Time (Warsaw) (UTC +02:00)" at bounding box center [1038, 436] width 178 height 10
type input "Central European Time (Warsaw) (UTC +02:00)"
click at [574, 620] on div "Notes & Tags Run Anyway (Off)" at bounding box center [606, 609] width 139 height 21
click at [549, 612] on button "Notes & Tags" at bounding box center [562, 609] width 51 height 13
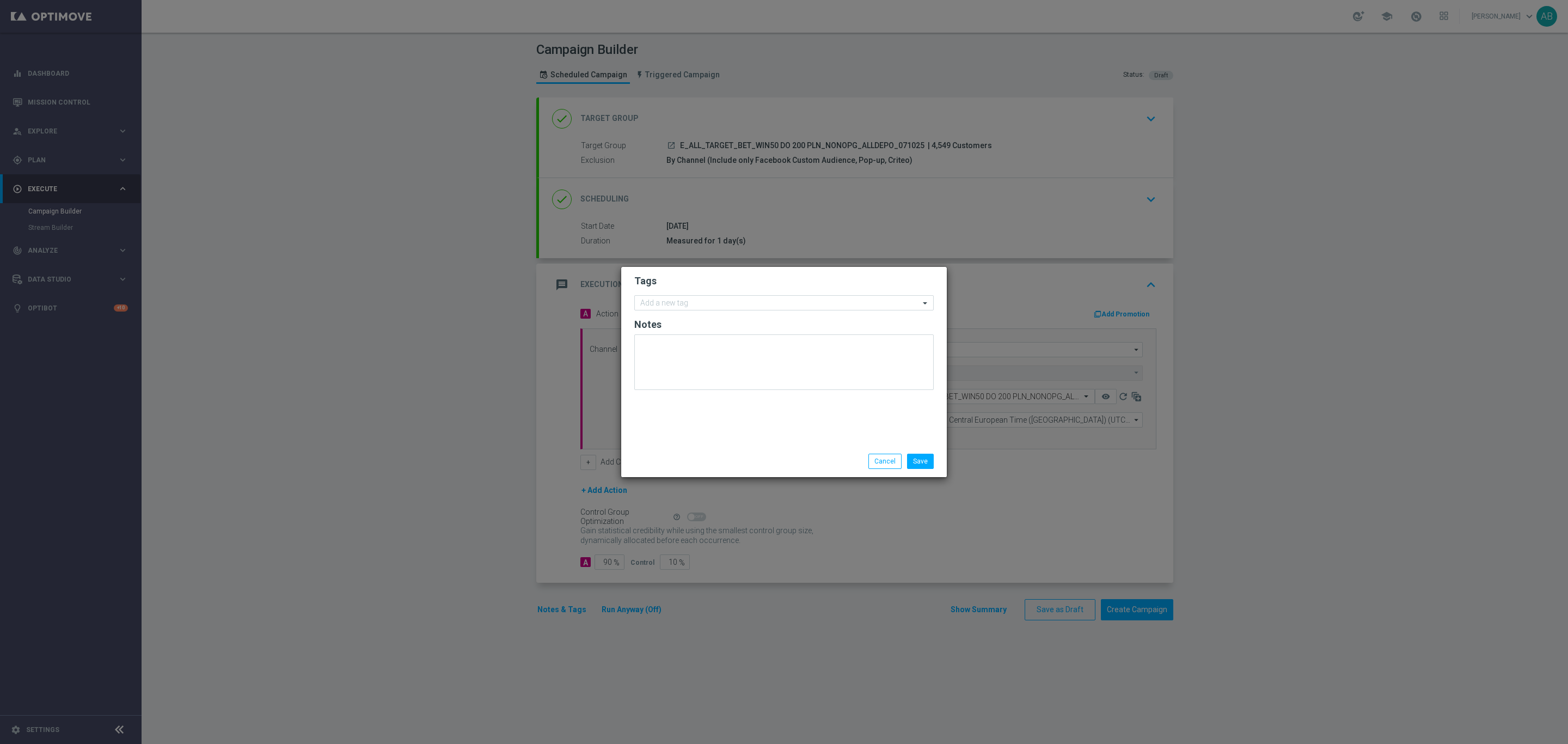
click at [647, 292] on form "Tags Add a new tag Notes" at bounding box center [784, 335] width 299 height 127
click at [647, 300] on input "text" at bounding box center [780, 303] width 279 height 9
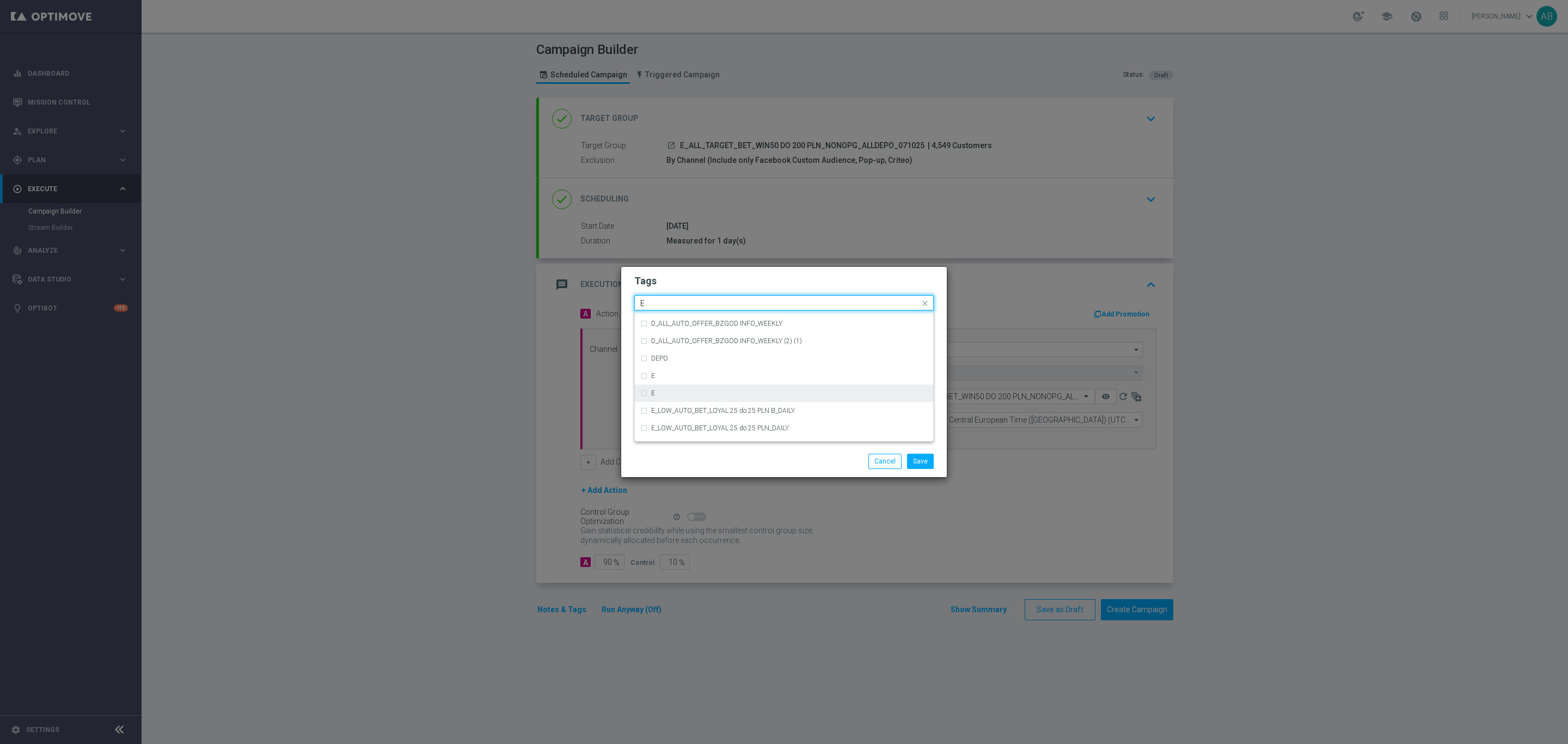
scroll to position [1552, 0]
click at [654, 337] on label "E" at bounding box center [653, 335] width 4 height 7
type input "E"
click at [650, 301] on input "E" at bounding box center [780, 303] width 279 height 9
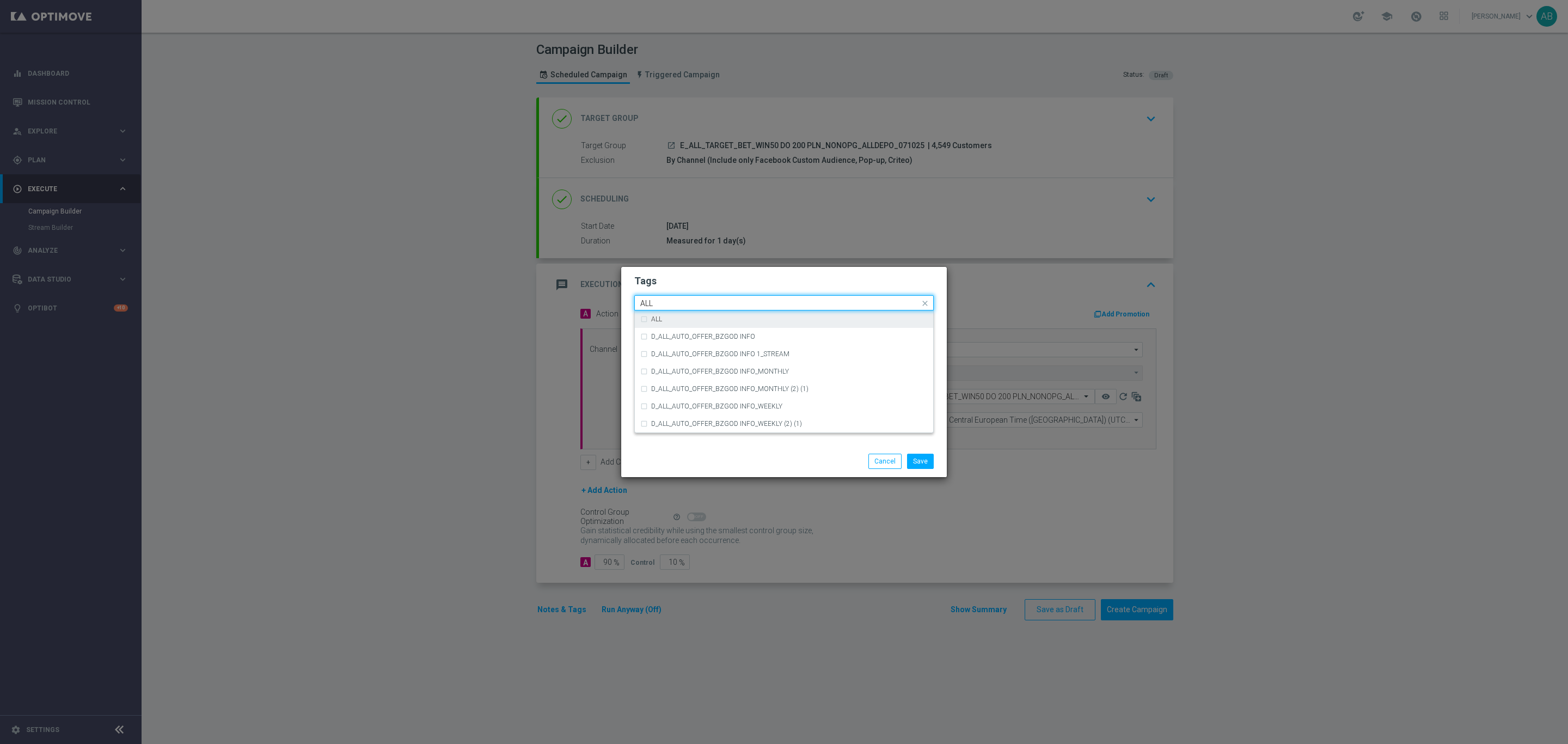
click at [657, 323] on div "ALL" at bounding box center [784, 319] width 287 height 18
click at [662, 304] on input "ALL" at bounding box center [780, 303] width 279 height 9
type input "A"
click at [702, 369] on div "TARGET" at bounding box center [789, 371] width 276 height 7
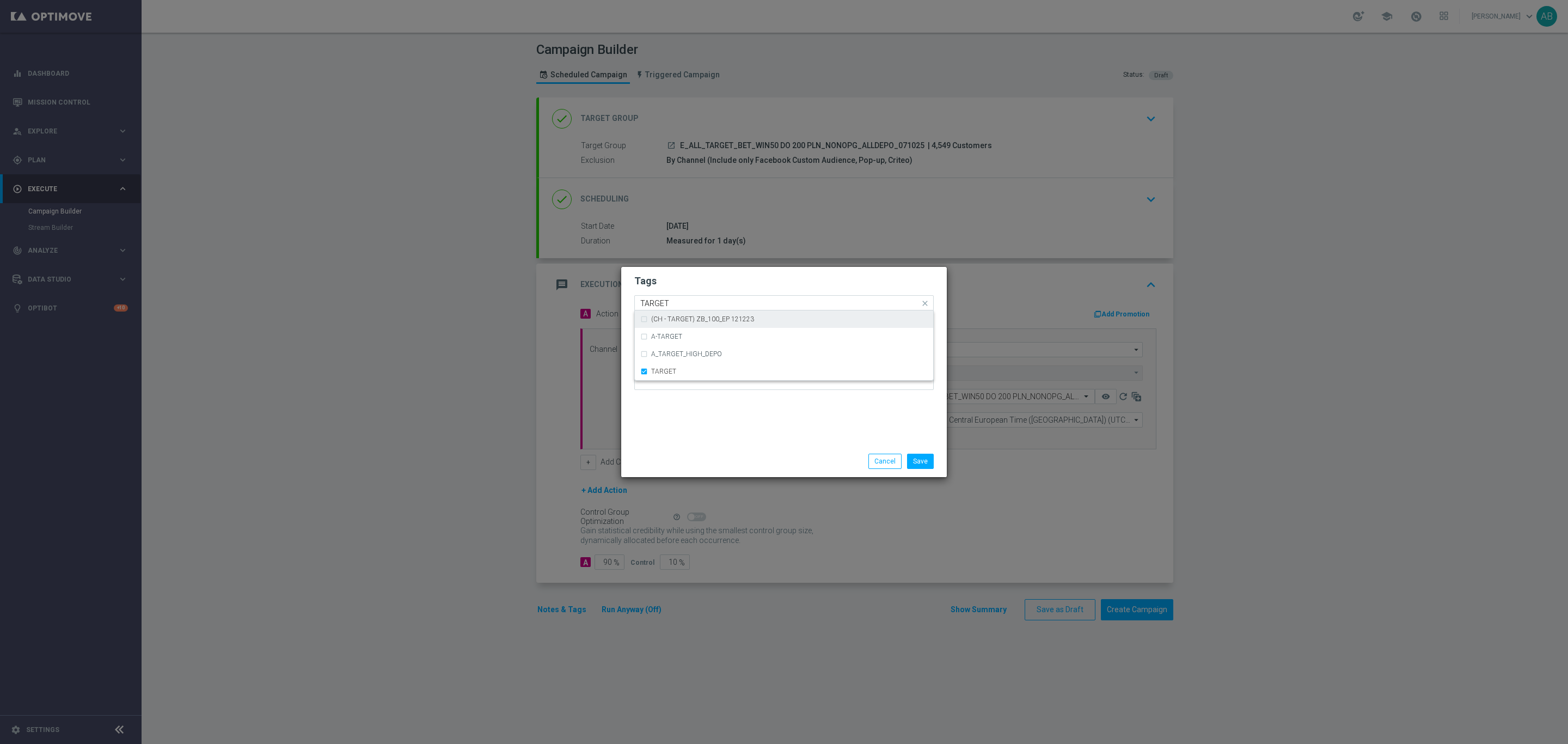
click at [696, 297] on div "Quick find × E × ALL × TARGET TARGET" at bounding box center [777, 303] width 285 height 13
type input "T"
click at [693, 316] on div "BET" at bounding box center [789, 319] width 276 height 7
type input "BET"
click at [691, 286] on h2 "Tags" at bounding box center [784, 281] width 299 height 13
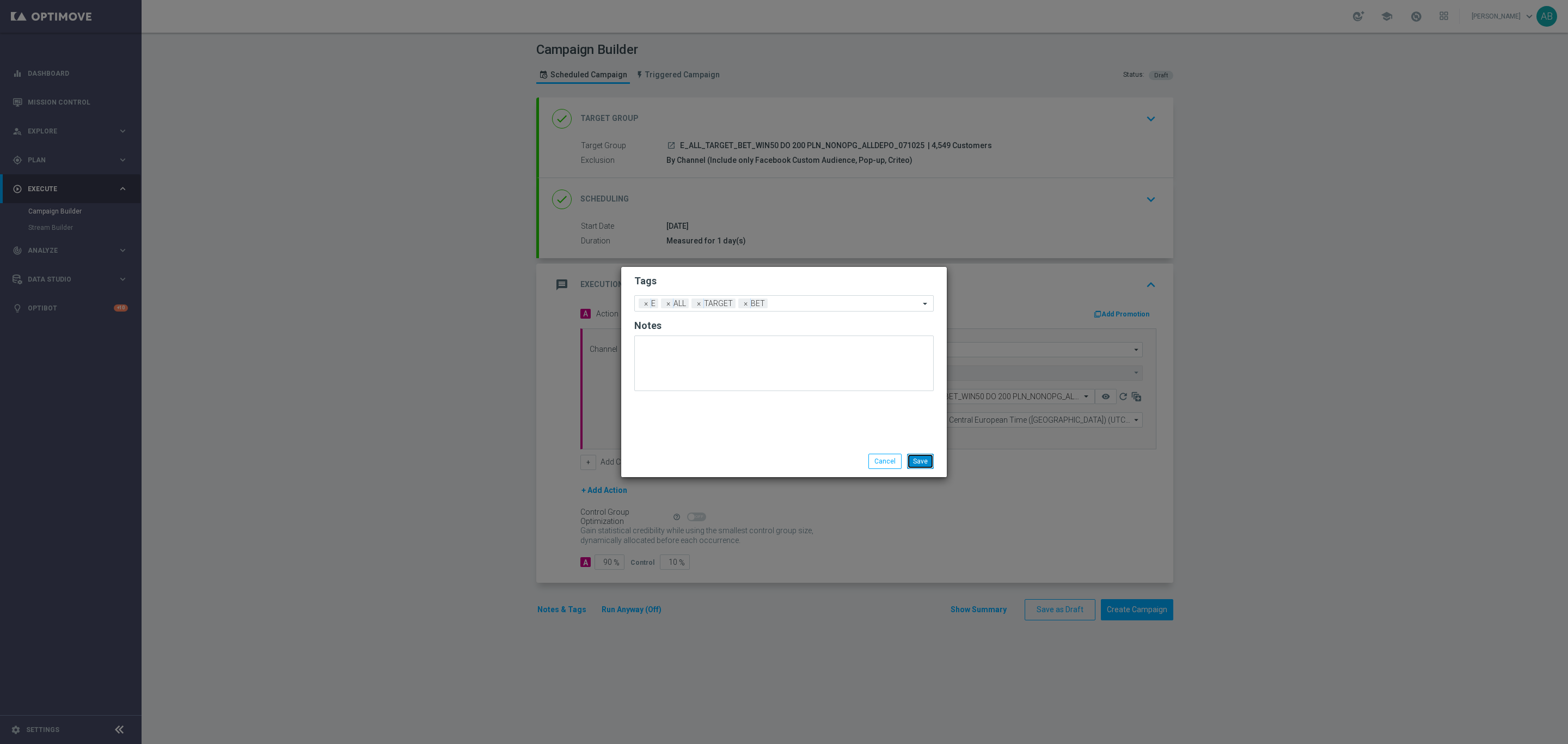
click at [922, 457] on button "Save" at bounding box center [920, 461] width 27 height 15
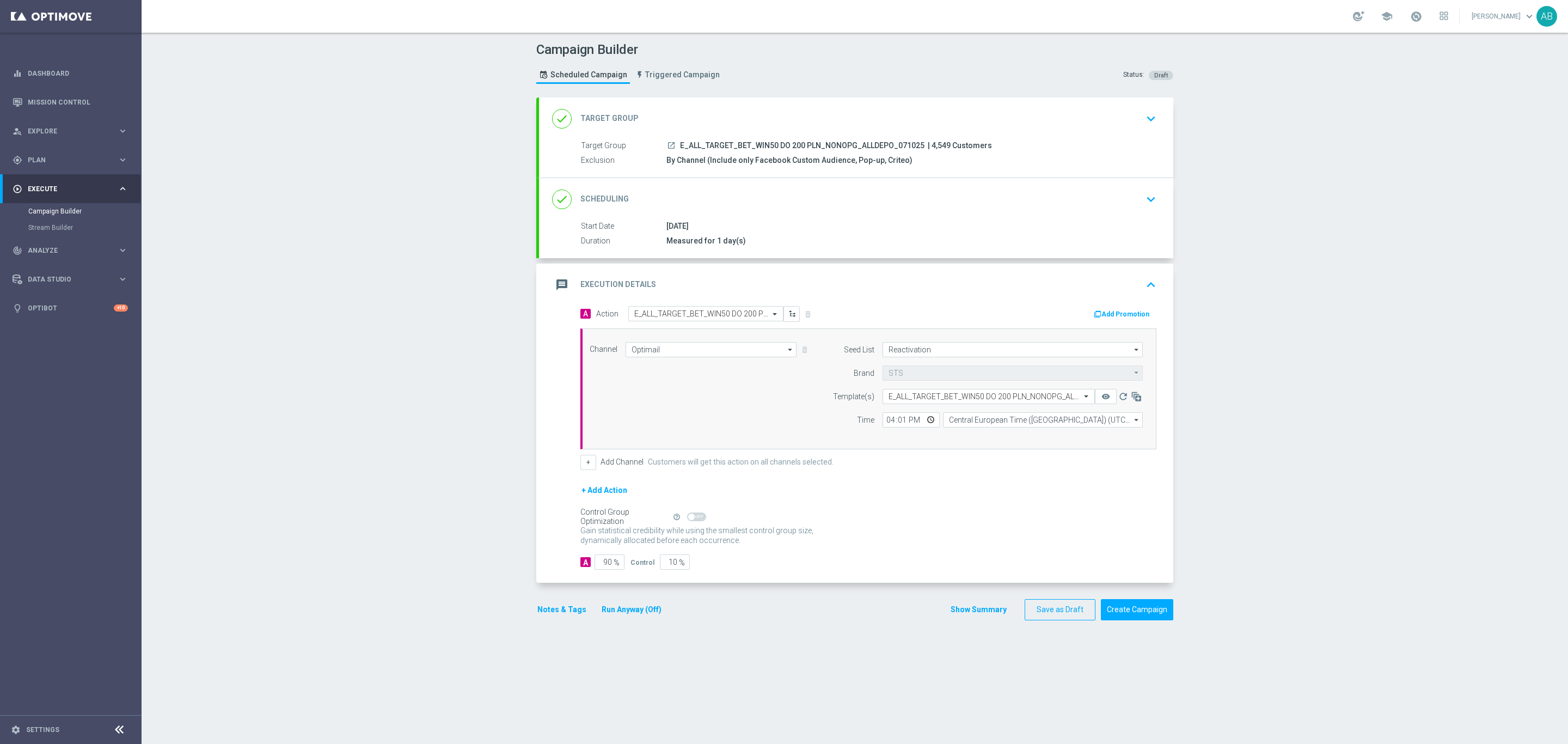
drag, startPoint x: 397, startPoint y: 374, endPoint x: 430, endPoint y: 386, distance: 35.1
click at [397, 374] on div "Campaign Builder Scheduled Campaign Triggered Campaign Status: Draft done Targe…" at bounding box center [855, 388] width 1426 height 711
click at [1272, 316] on div "Campaign Builder Scheduled Campaign Triggered Campaign Status: Draft done Targe…" at bounding box center [855, 388] width 1426 height 711
click at [1146, 206] on icon "keyboard_arrow_down" at bounding box center [1150, 199] width 16 height 16
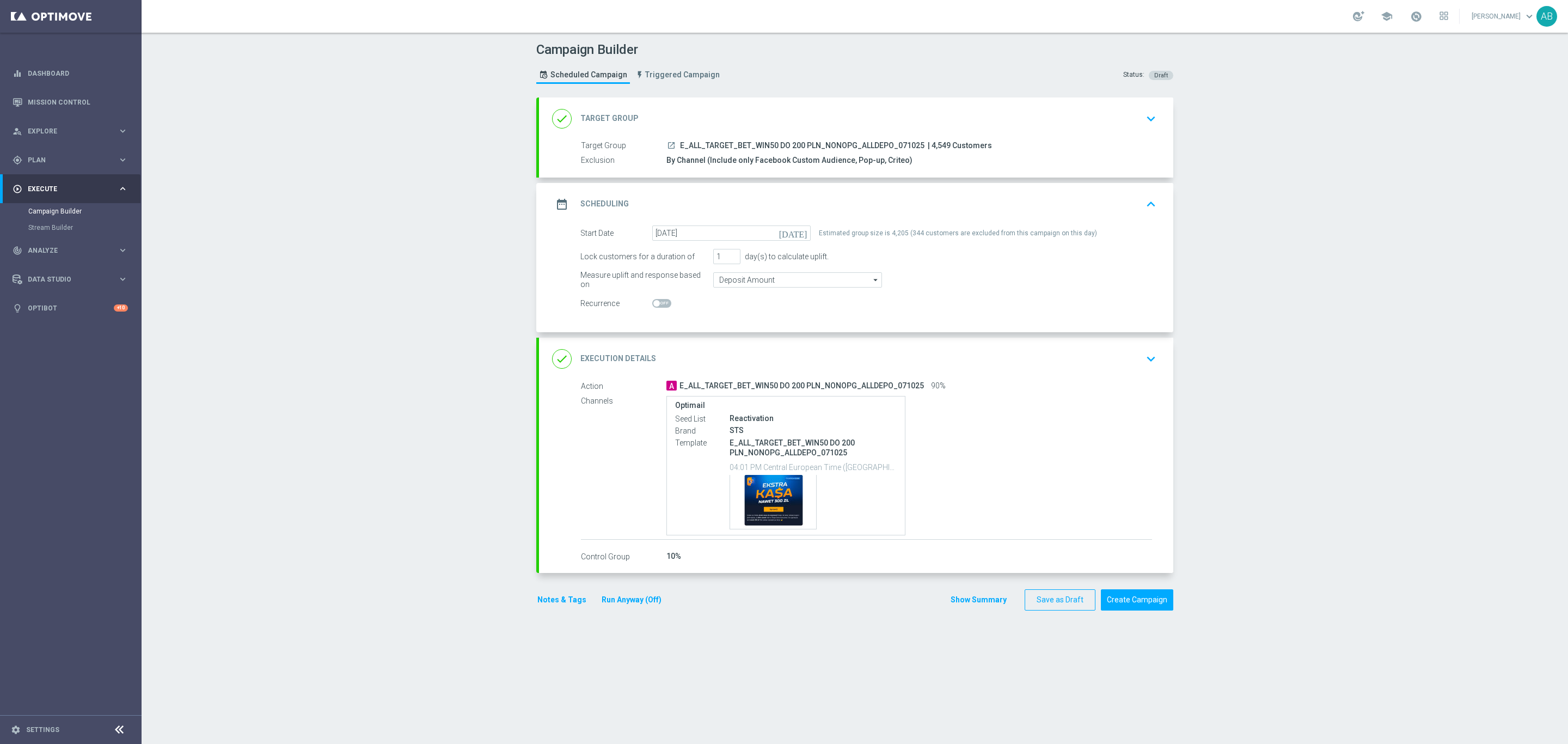
click at [1142, 368] on button "keyboard_arrow_down" at bounding box center [1151, 359] width 18 height 21
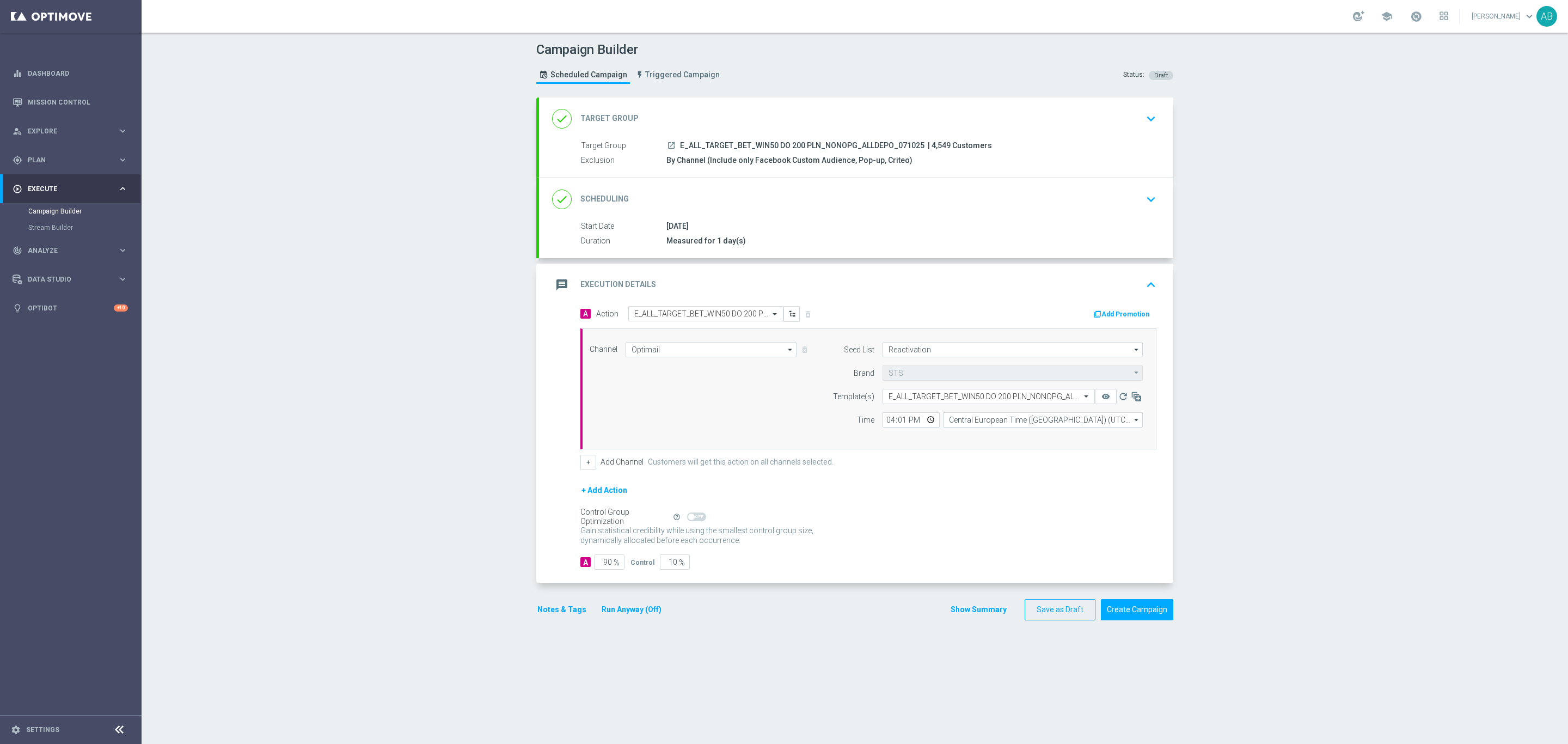
click at [1256, 288] on div "Campaign Builder Scheduled Campaign Triggered Campaign Status: Draft done Targe…" at bounding box center [855, 388] width 1426 height 711
click at [551, 608] on button "Notes & Tags" at bounding box center [562, 609] width 51 height 13
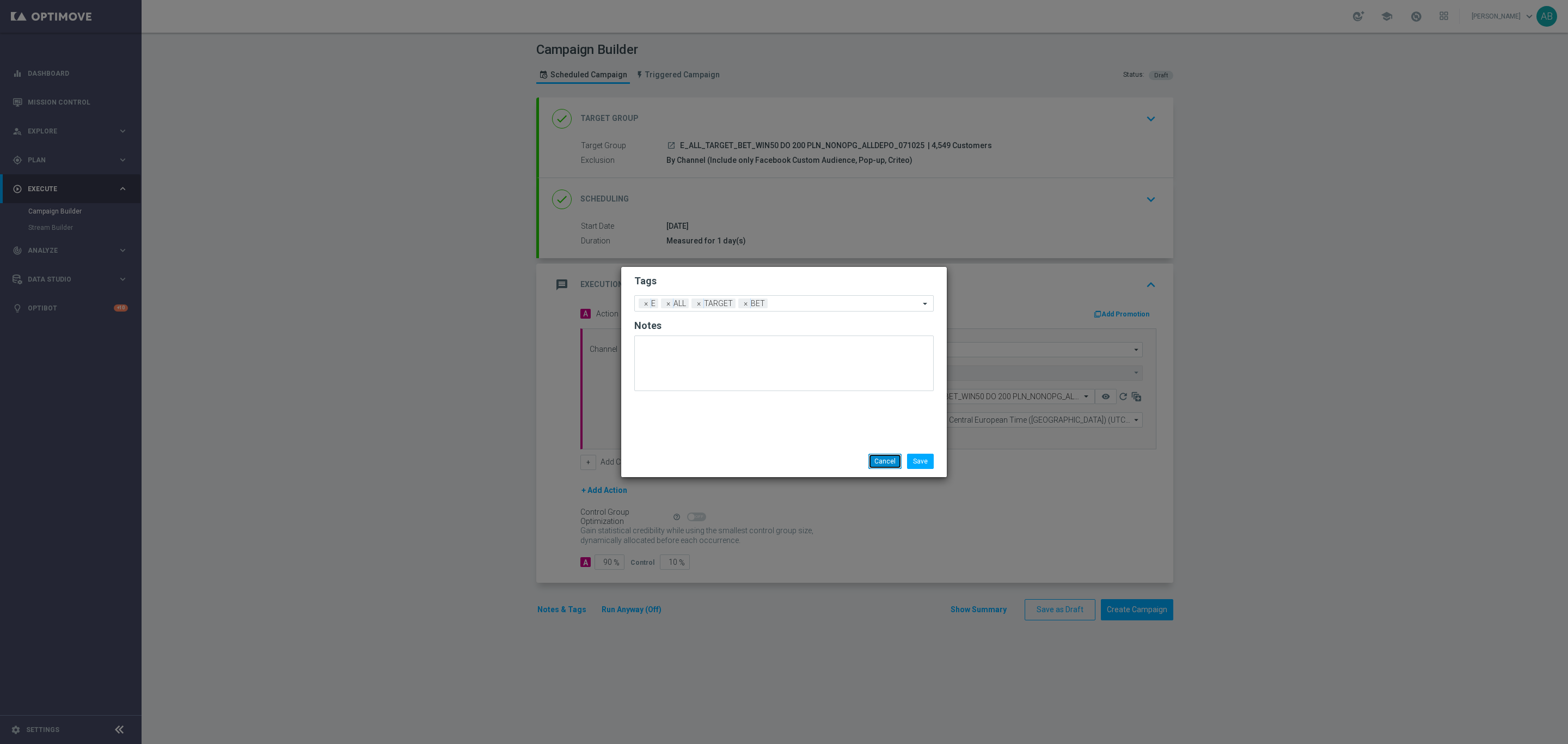
click at [874, 464] on button "Cancel" at bounding box center [885, 461] width 33 height 15
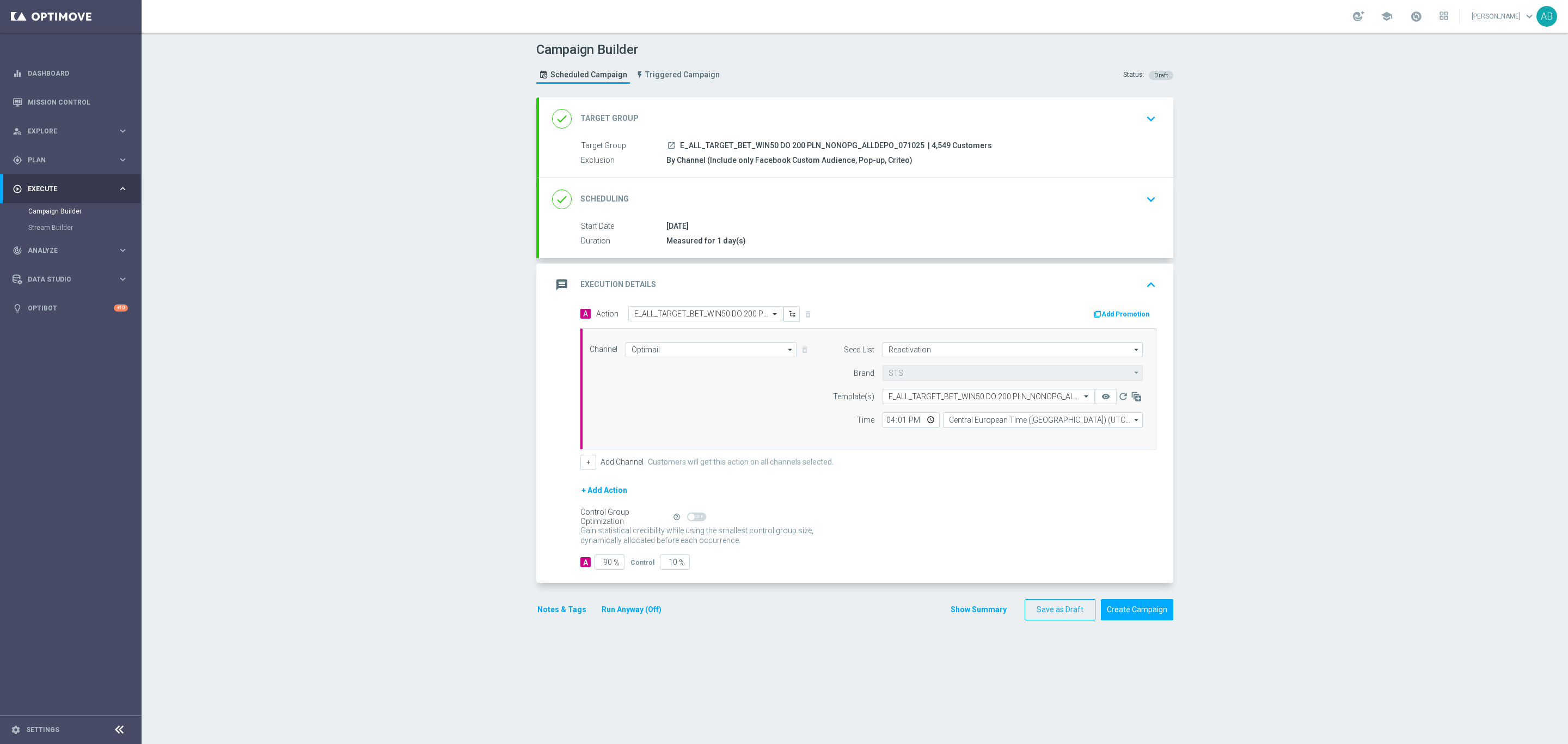
click at [1160, 211] on div "done Scheduling keyboard_arrow_down" at bounding box center [856, 199] width 634 height 43
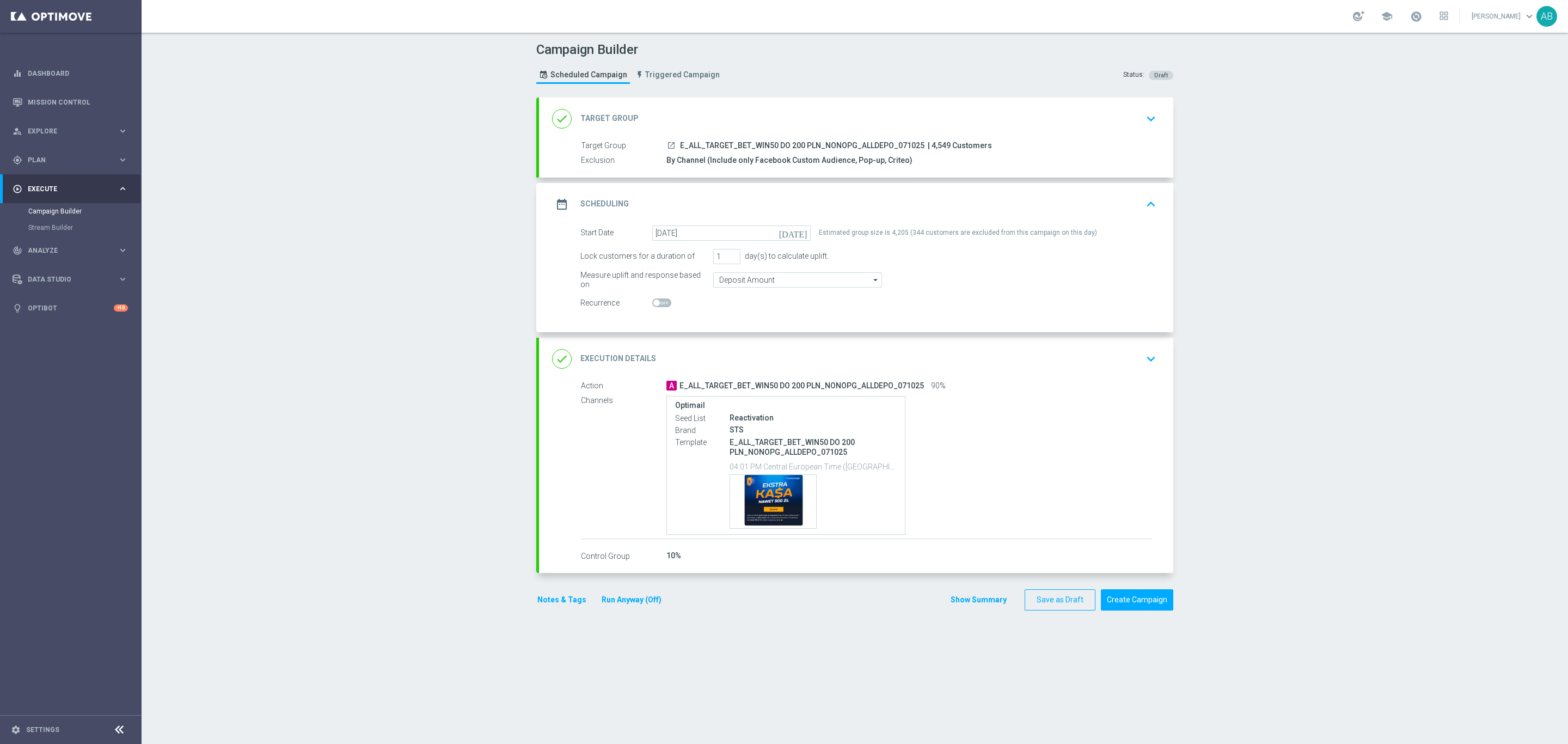
click at [1145, 367] on icon "keyboard_arrow_down" at bounding box center [1150, 359] width 16 height 16
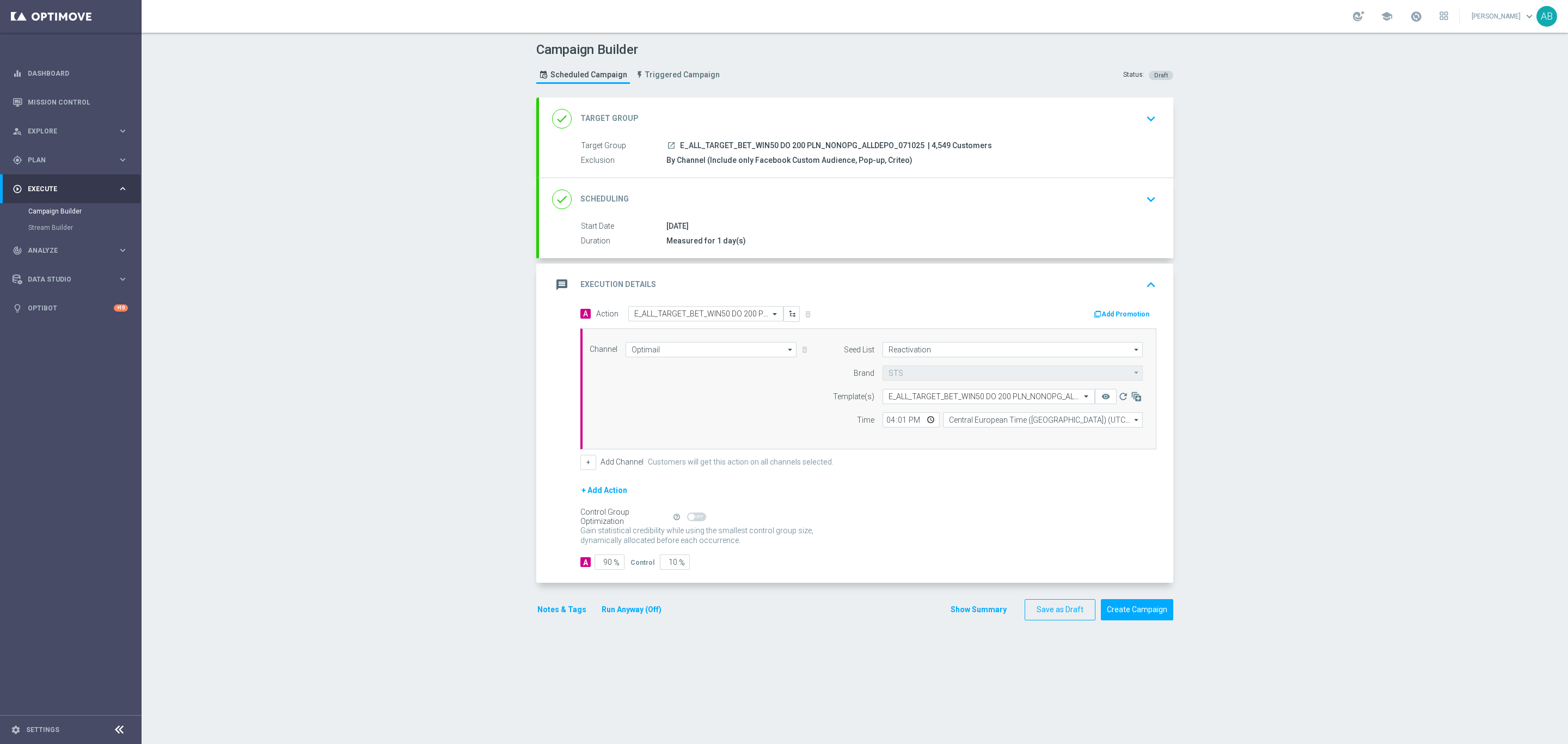
click at [1147, 220] on div "done Scheduling keyboard_arrow_down" at bounding box center [856, 199] width 634 height 43
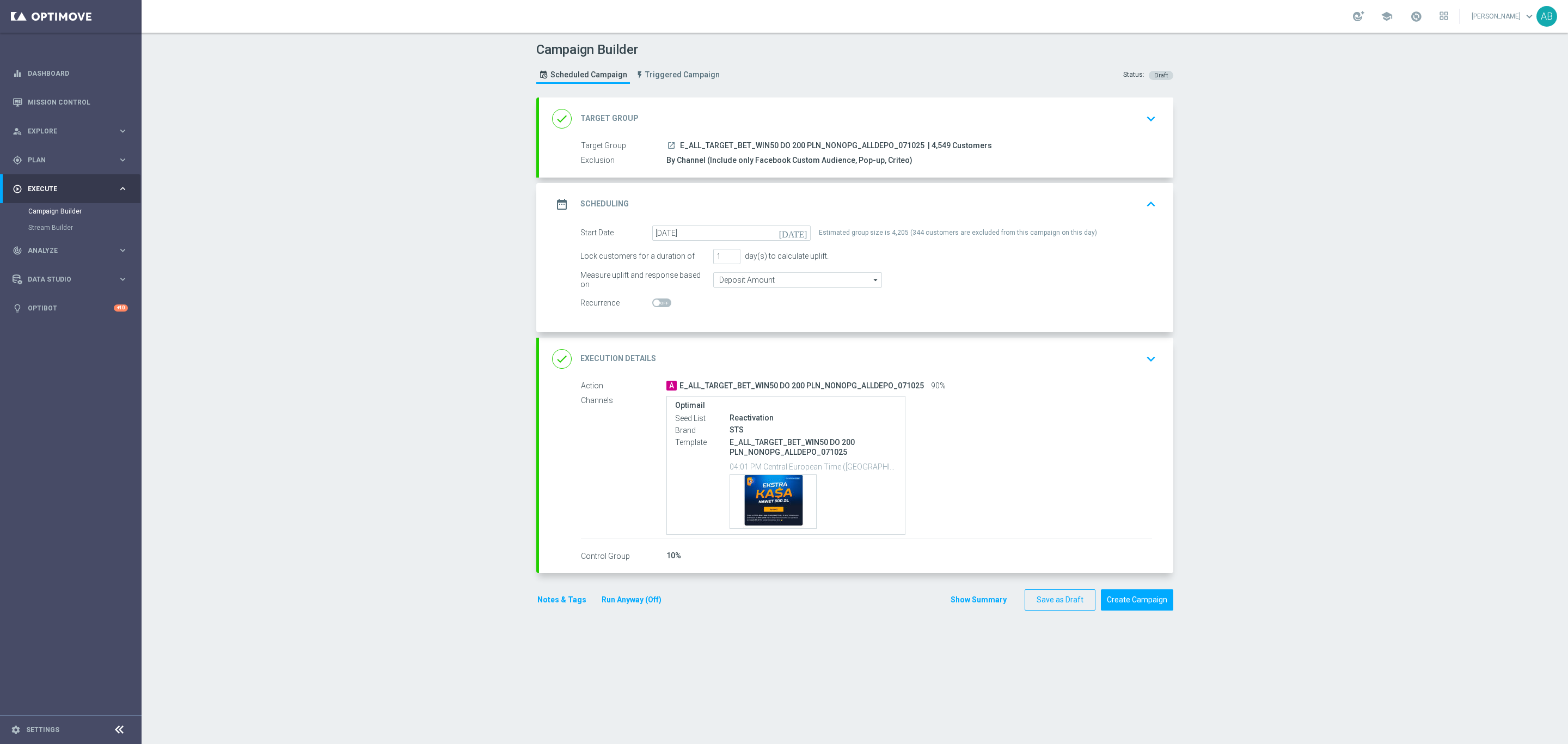
click at [1152, 361] on icon "keyboard_arrow_down" at bounding box center [1150, 359] width 16 height 16
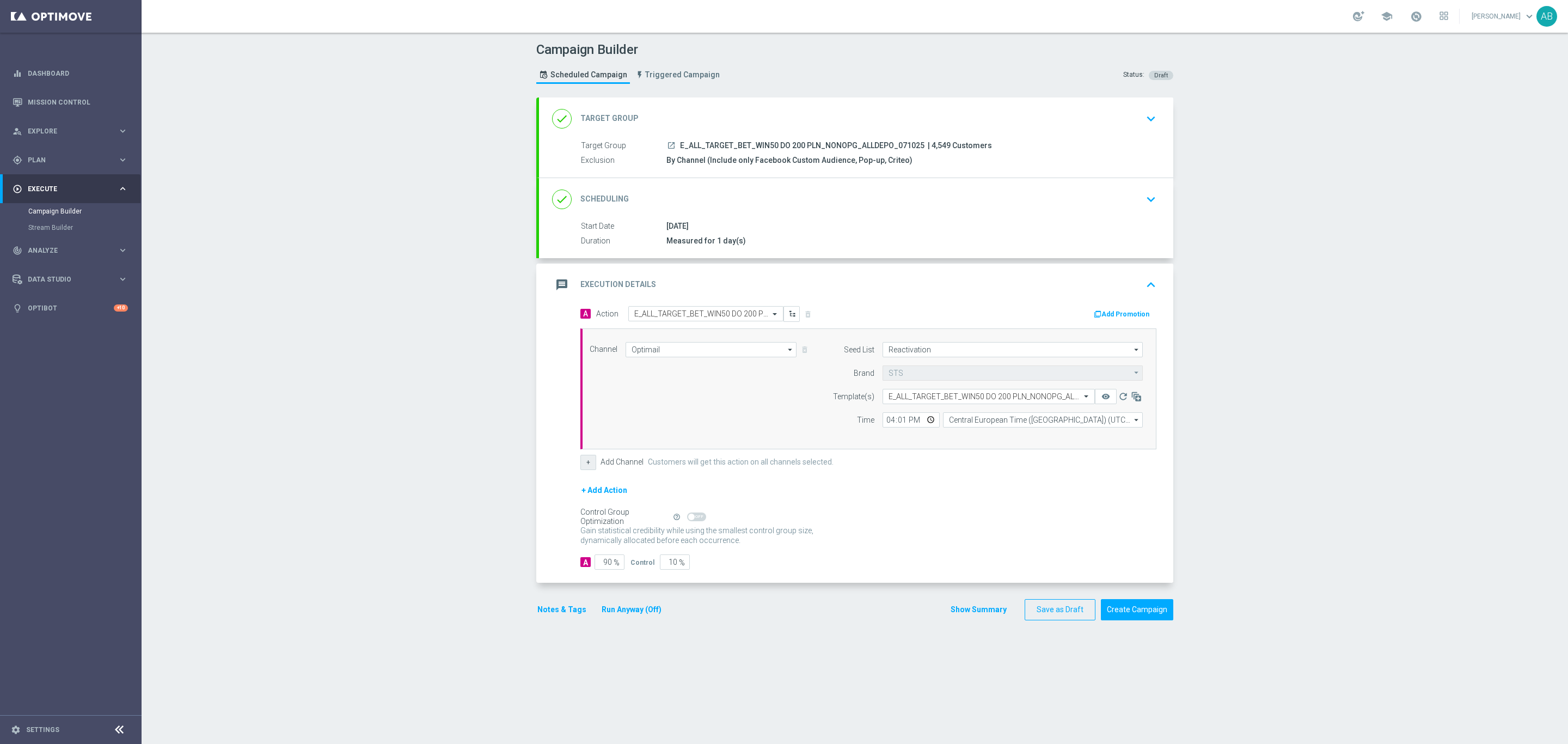
click at [580, 469] on button "+" at bounding box center [588, 462] width 16 height 15
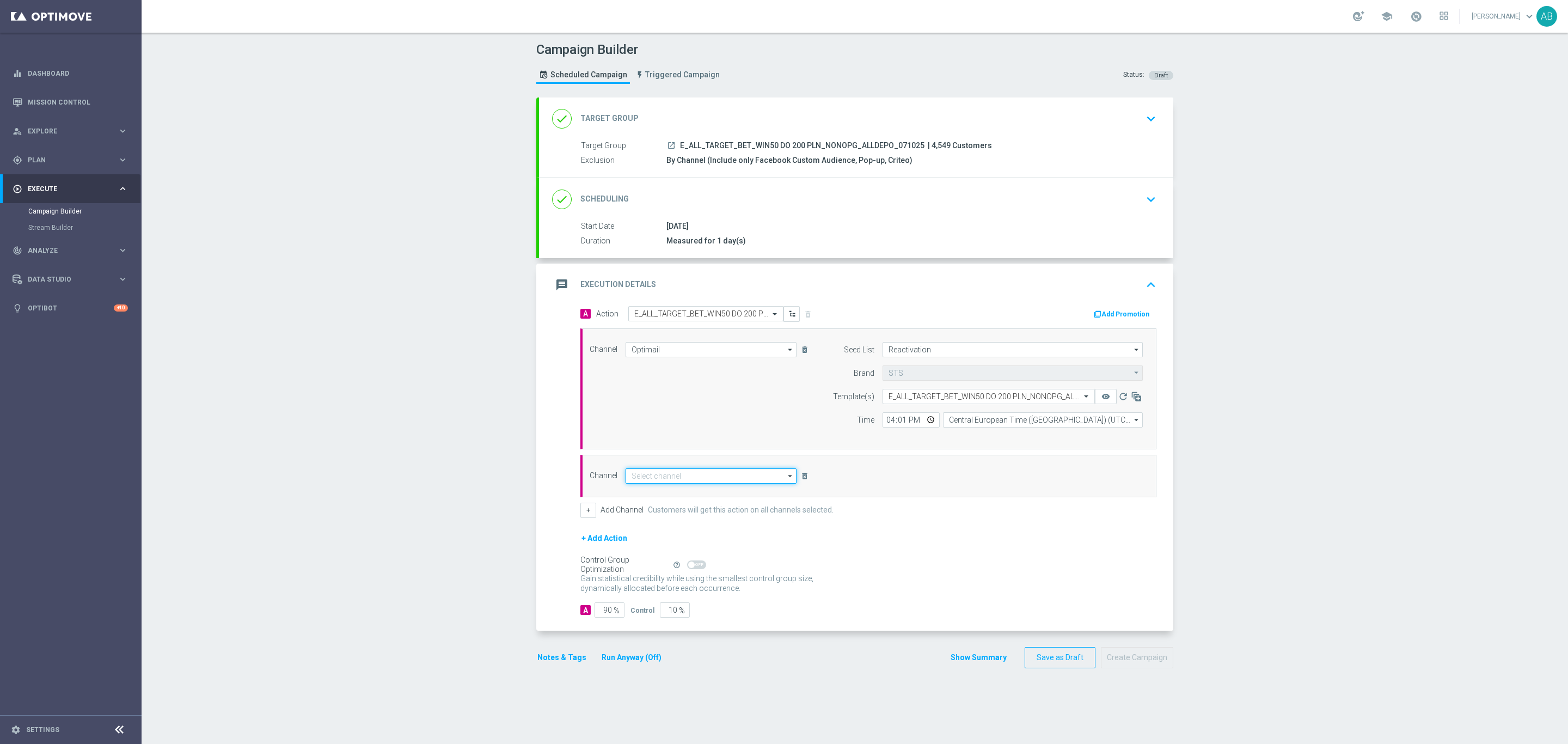
click at [656, 480] on input at bounding box center [711, 476] width 171 height 15
click at [672, 495] on div "Private message" at bounding box center [711, 491] width 171 height 15
type input "Private message"
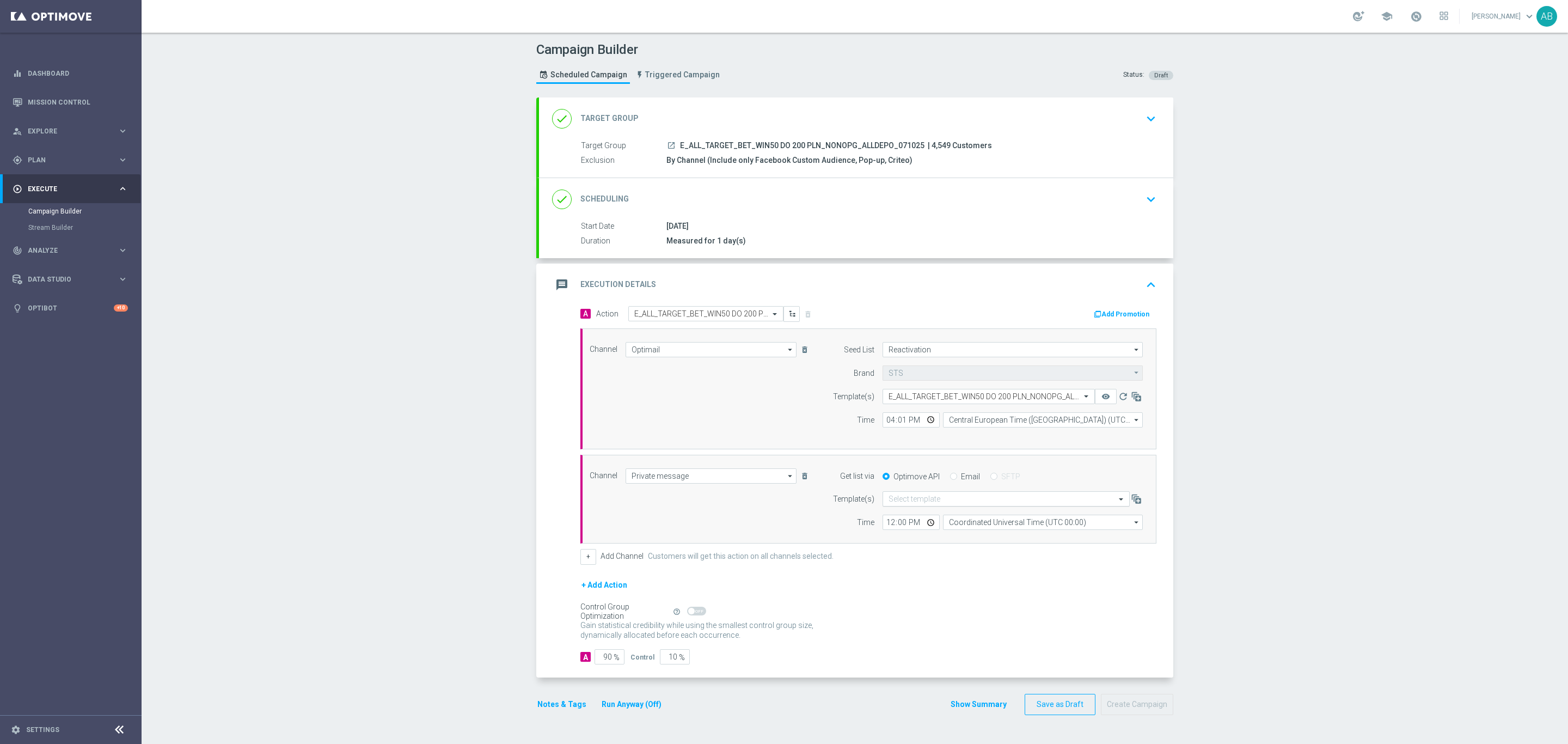
click at [944, 498] on input "text" at bounding box center [995, 499] width 214 height 9
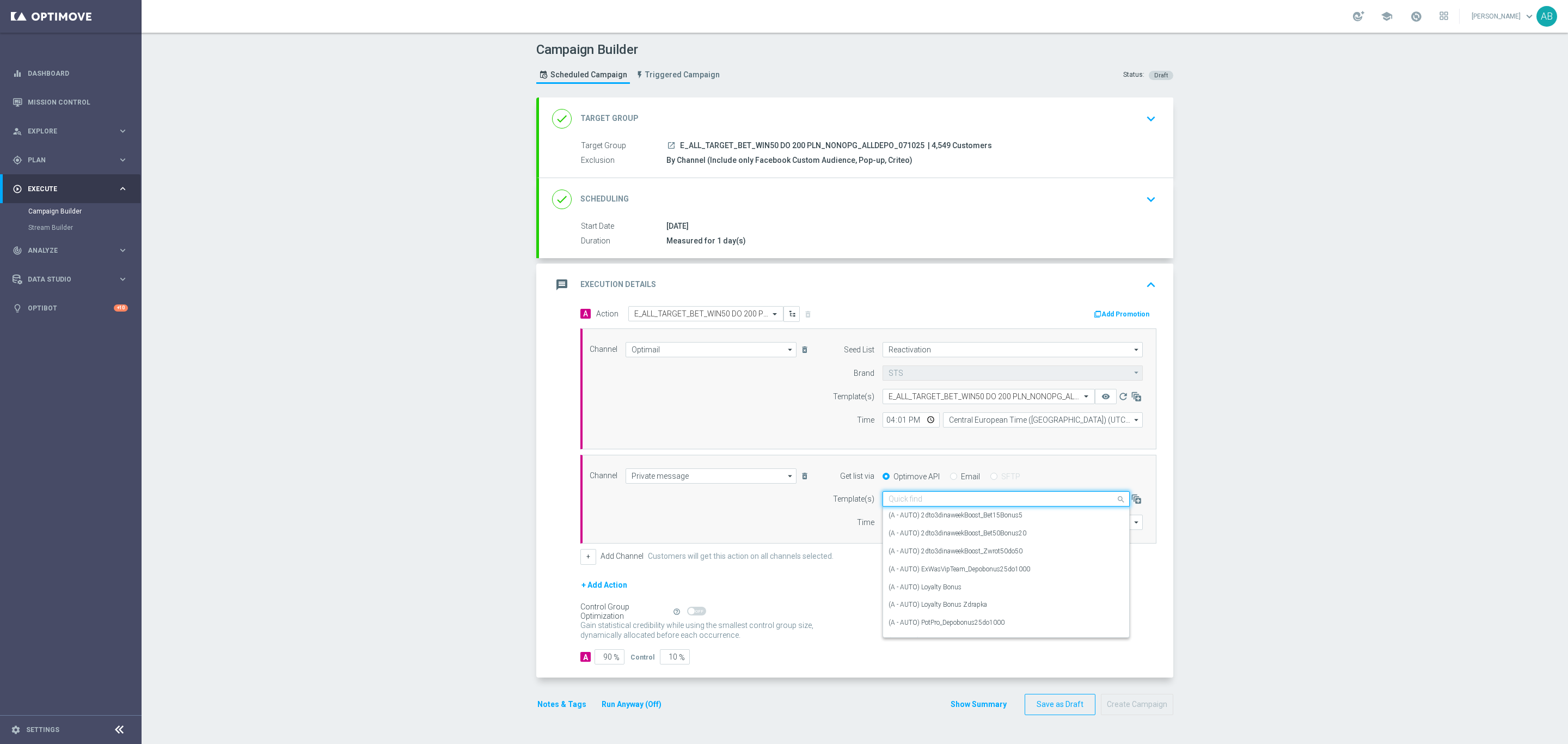
paste input "E_ALL_TARGET_BET_WIN50 DO 200 PLN_NONOPG_ALLDEPO_071025"
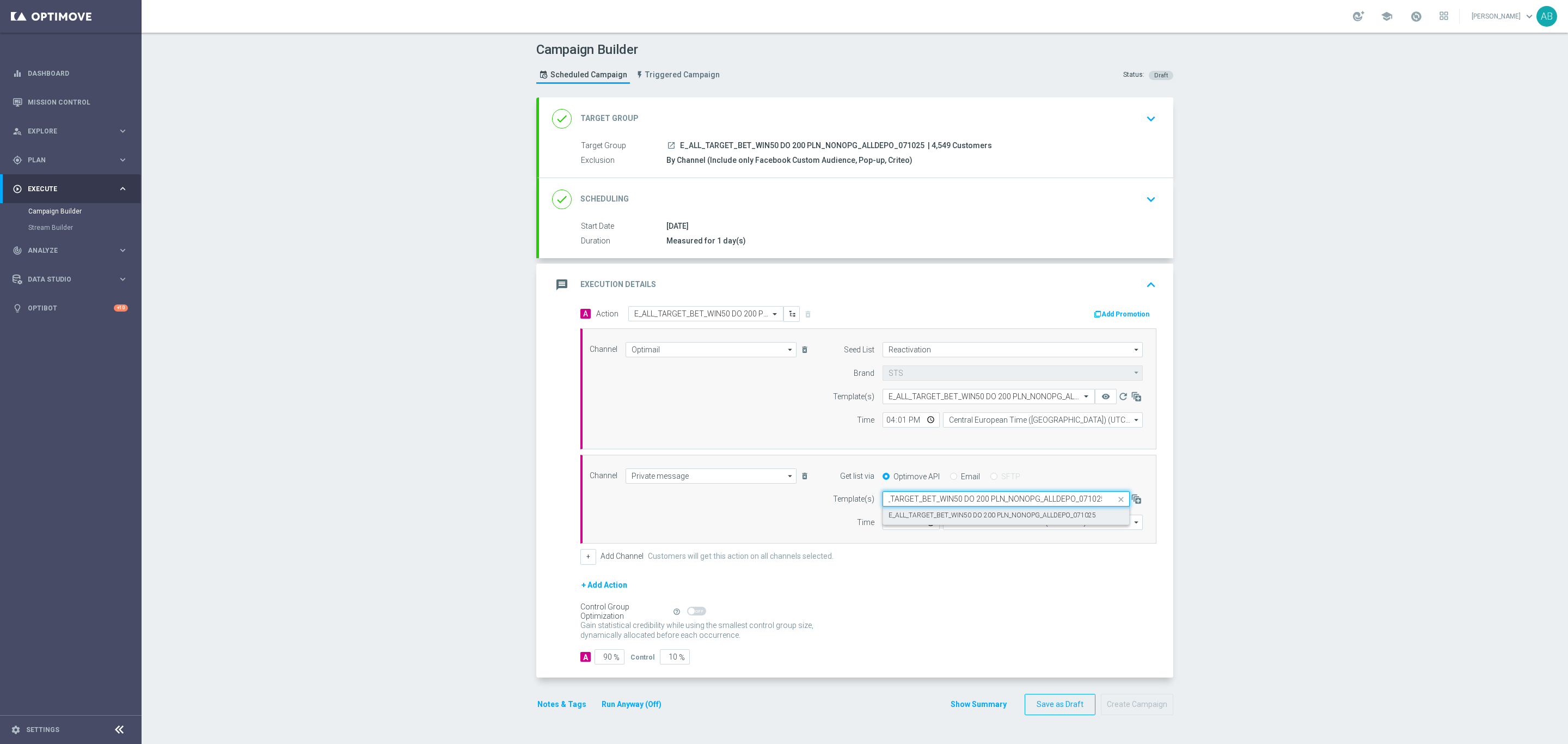
click at [945, 524] on div "E_ALL_TARGET_BET_WIN50 DO 200 PLN_NONOPG_ALLDEPO_071025" at bounding box center [1006, 516] width 235 height 18
type input "E_ALL_TARGET_BET_WIN50 DO 200 PLN_NONOPG_ALLDEPO_071025"
click at [884, 529] on input "12:00" at bounding box center [911, 522] width 57 height 15
type input "16:01"
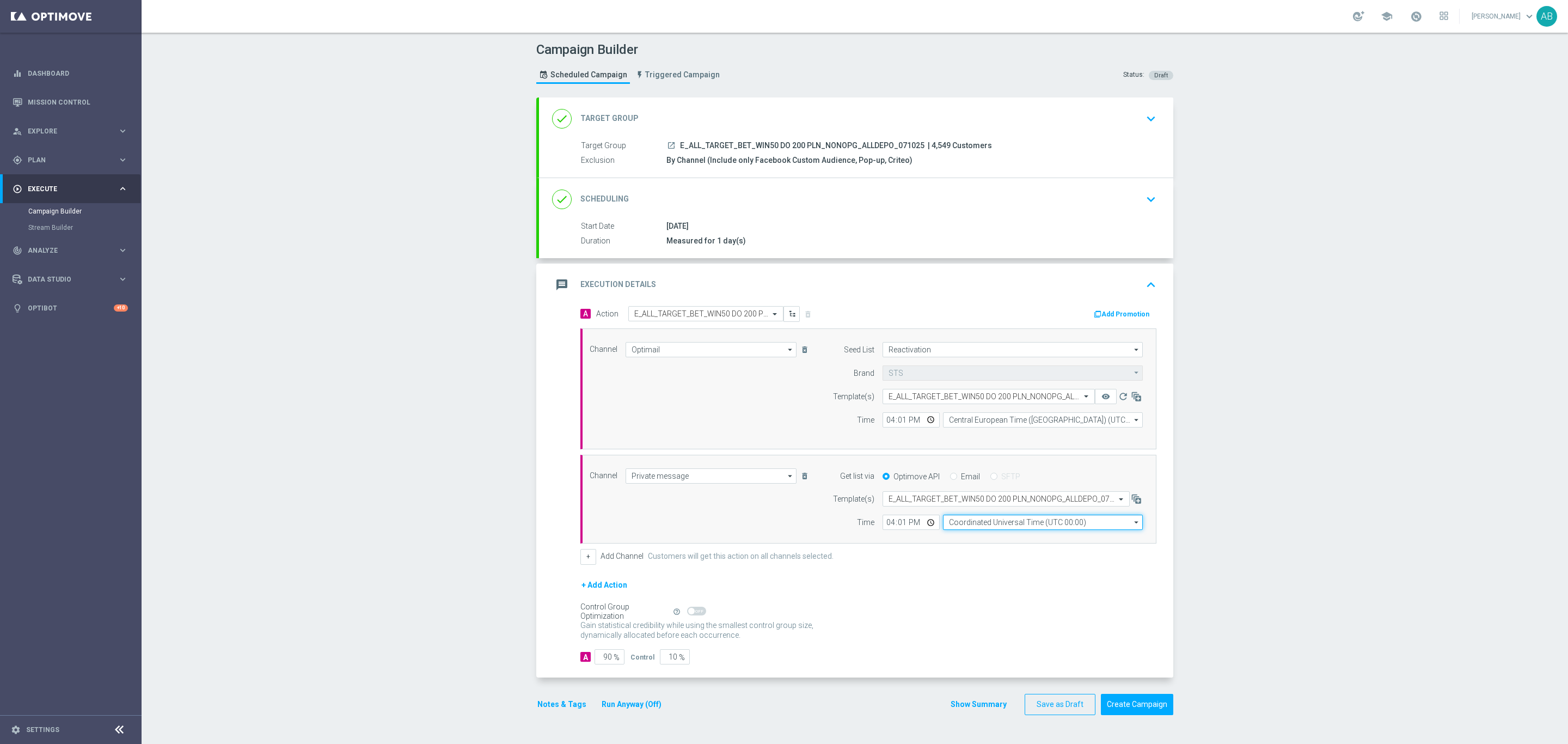
click at [982, 530] on input "Coordinated Universal Time (UTC 00:00)" at bounding box center [1043, 522] width 200 height 15
click at [982, 539] on div "Central European Time (Warsaw) (UTC +02:00)" at bounding box center [1037, 538] width 178 height 10
type input "Central European Time (Warsaw) (UTC +02:00)"
click at [1243, 577] on div "Campaign Builder Scheduled Campaign Triggered Campaign Status: Draft done Targe…" at bounding box center [855, 388] width 1426 height 711
click at [1102, 400] on icon "remove_red_eye" at bounding box center [1105, 396] width 9 height 9
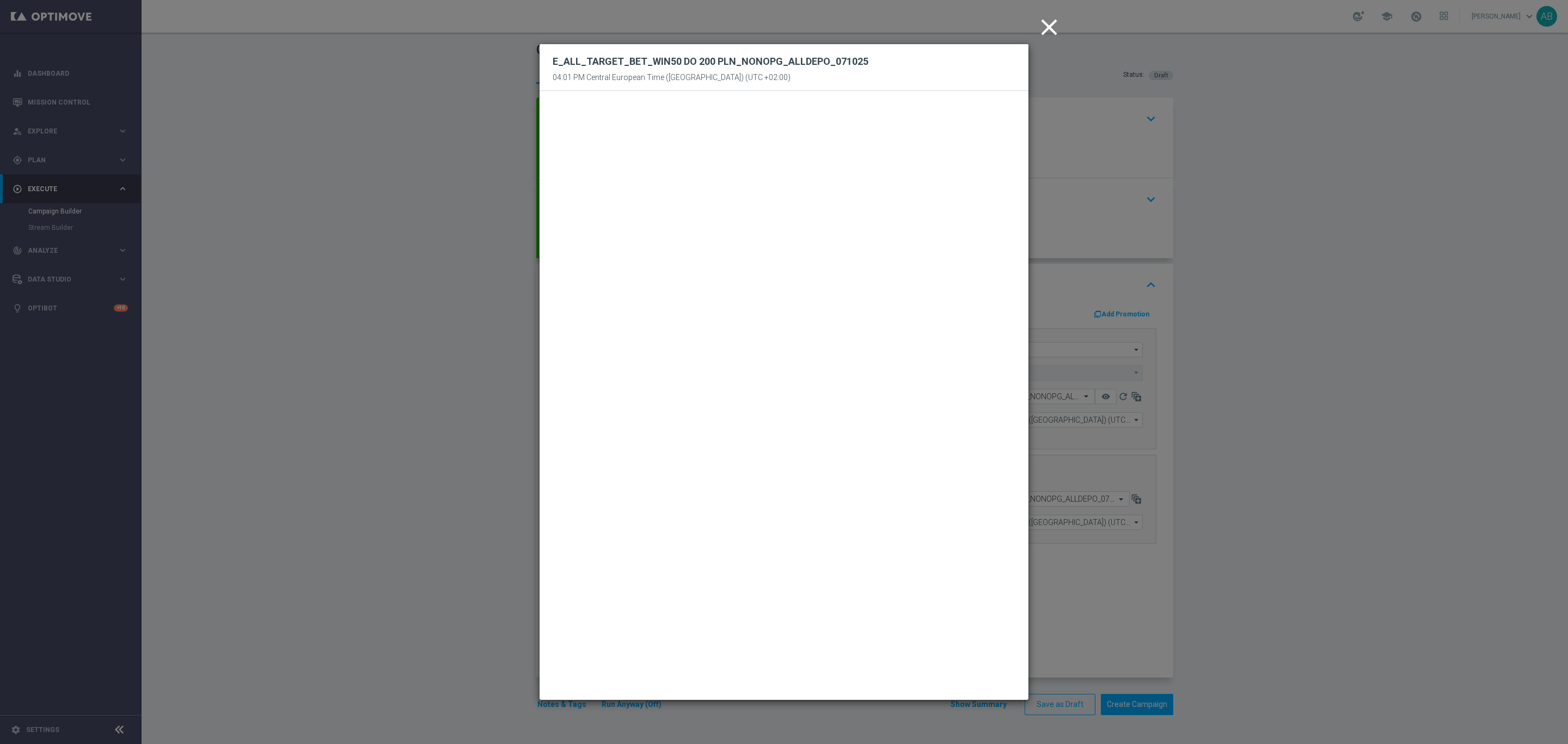
click at [1043, 23] on icon "close" at bounding box center [1049, 27] width 27 height 27
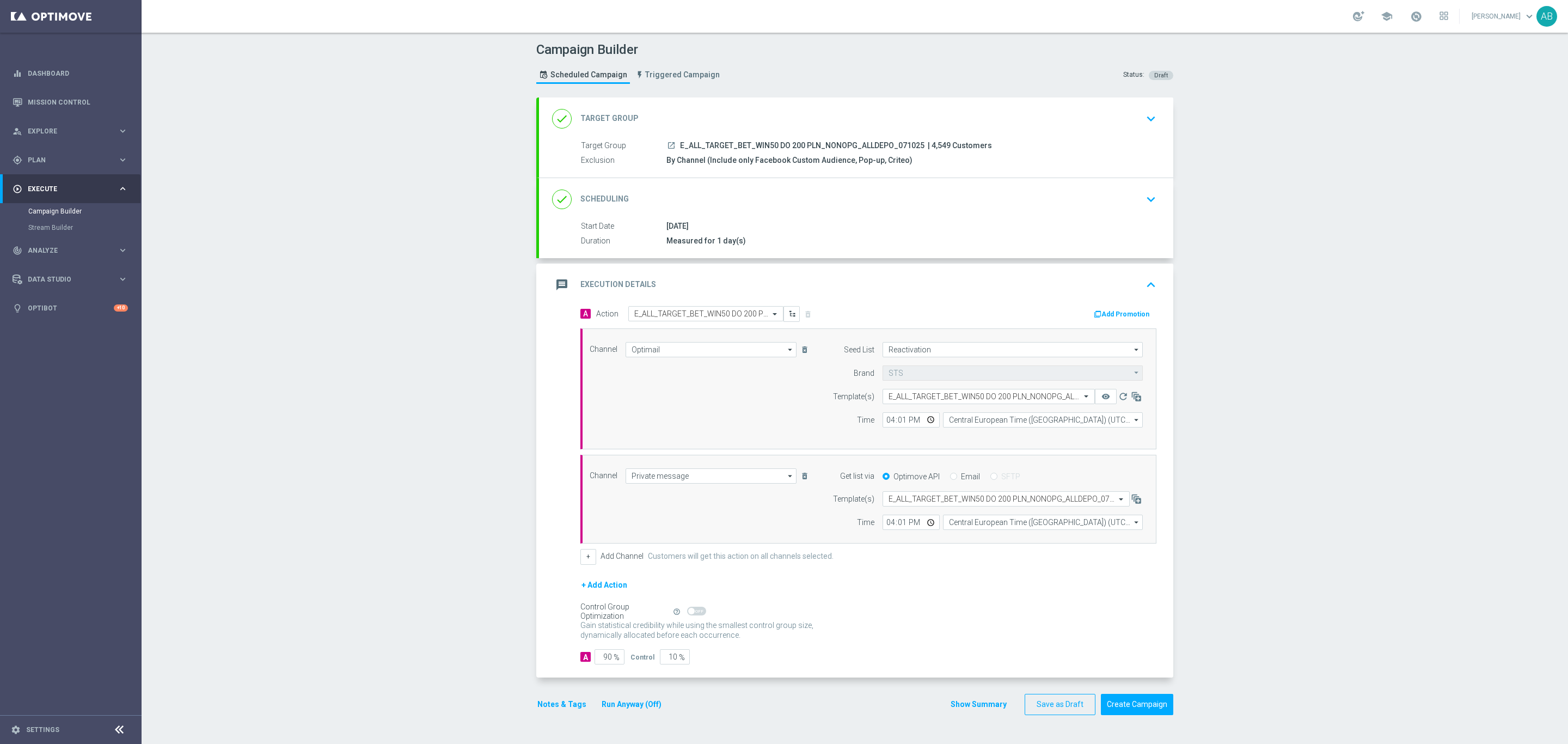
click at [1263, 240] on div "Campaign Builder Scheduled Campaign Triggered Campaign Status: Draft done Targe…" at bounding box center [855, 388] width 1426 height 711
click at [545, 715] on div "Notes & Tags Run Anyway (Off)" at bounding box center [606, 704] width 139 height 21
click at [555, 711] on button "Notes & Tags" at bounding box center [562, 704] width 51 height 13
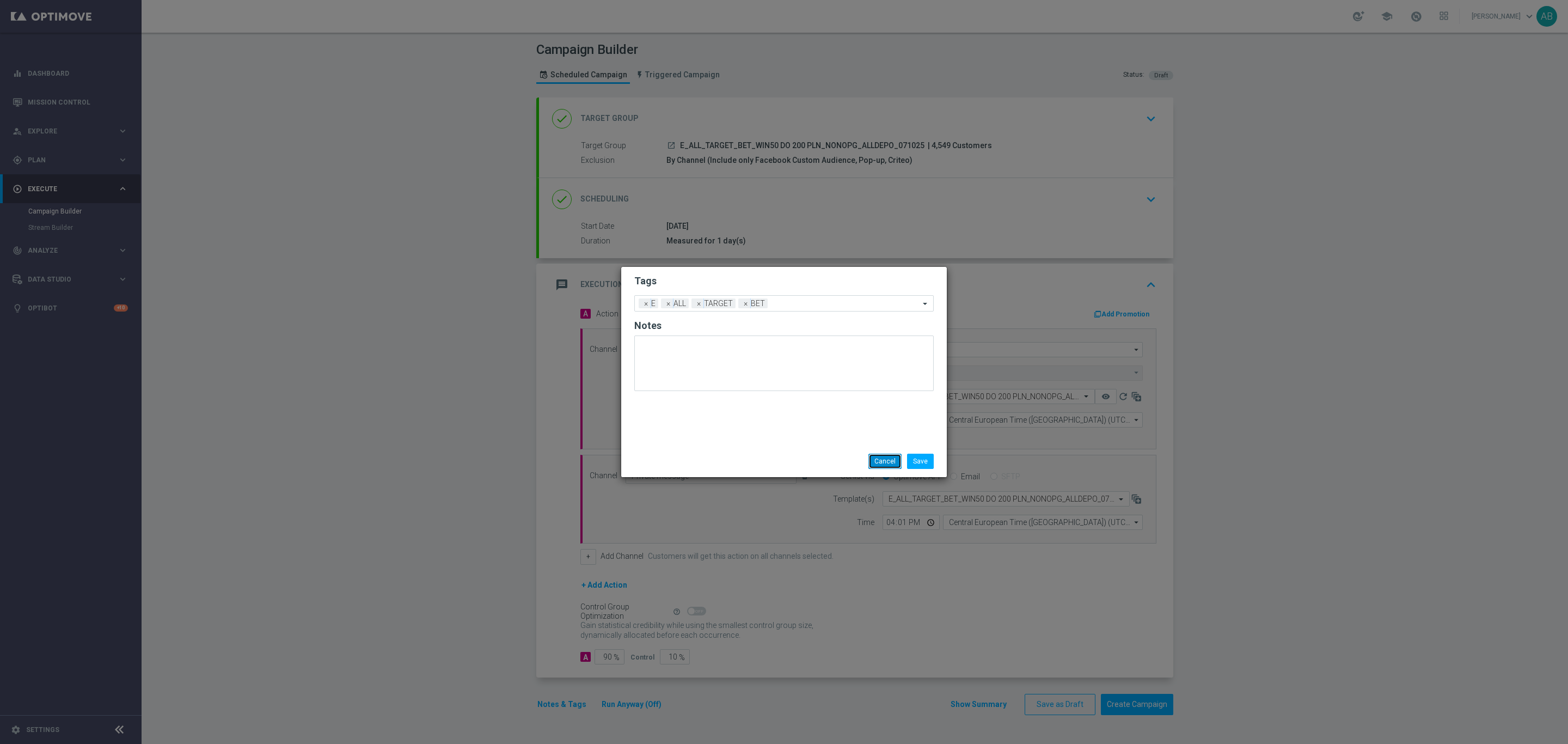
click at [874, 459] on button "Cancel" at bounding box center [885, 461] width 33 height 15
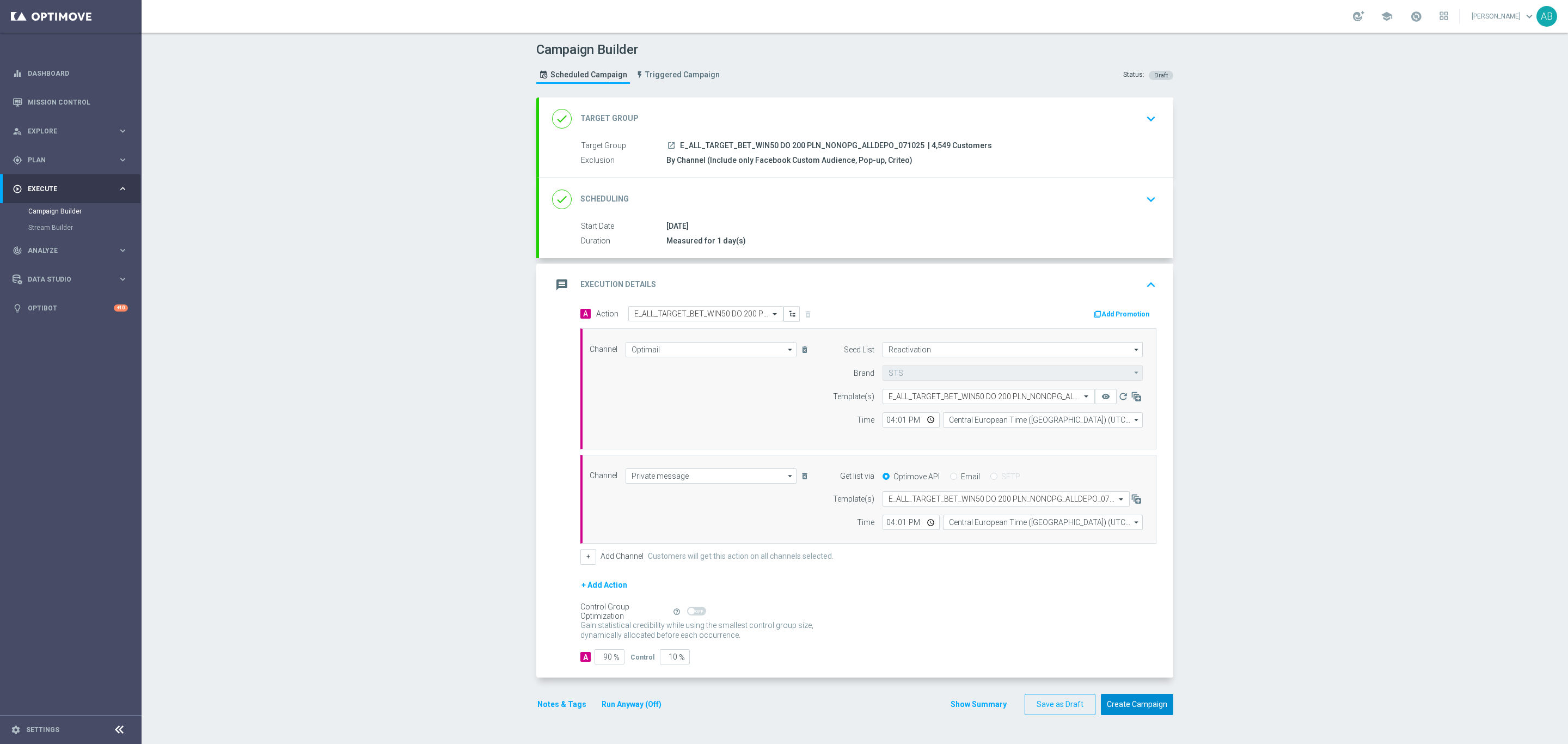
click at [1140, 713] on button "Create Campaign" at bounding box center [1137, 704] width 72 height 21
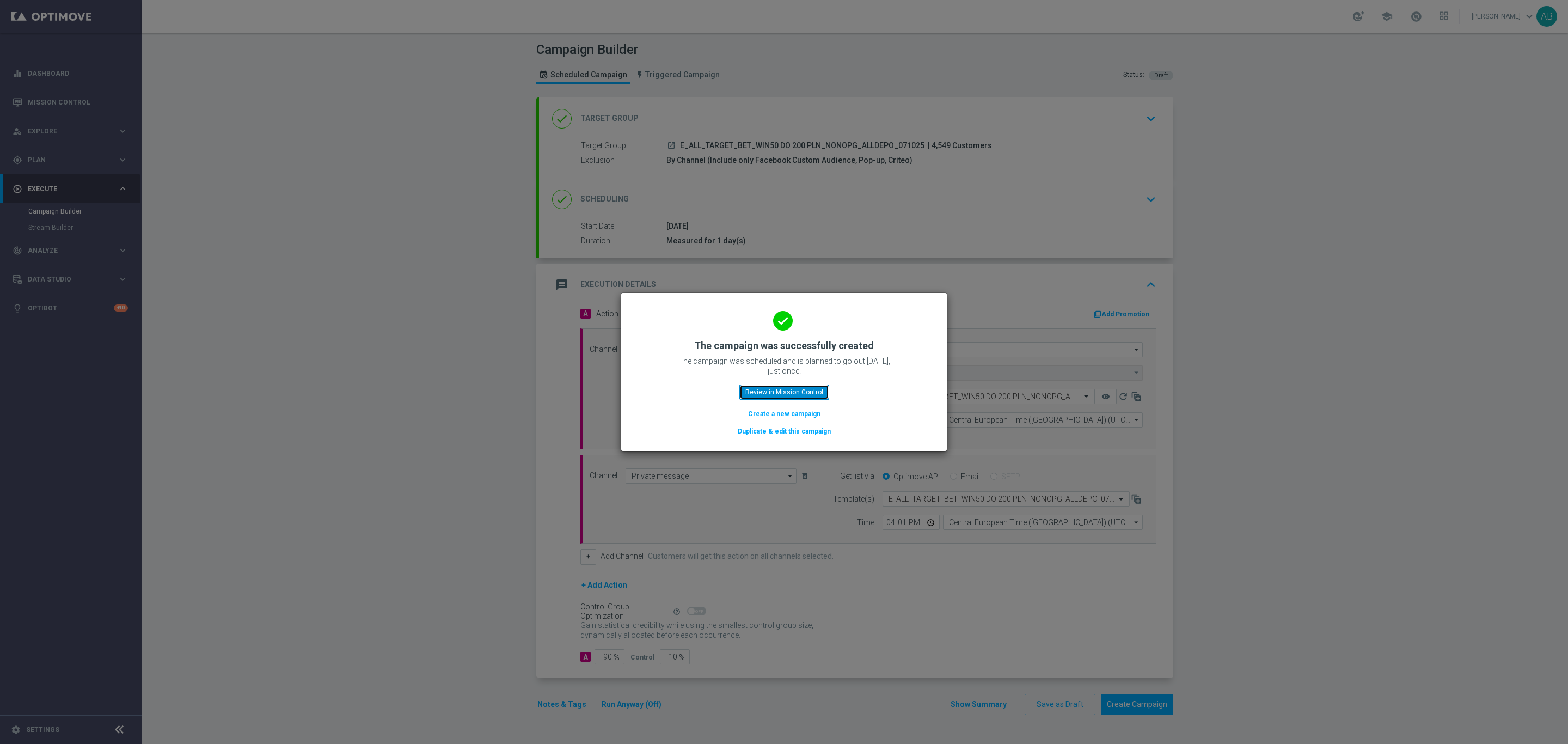
click at [815, 387] on button "Review in Mission Control" at bounding box center [785, 391] width 90 height 15
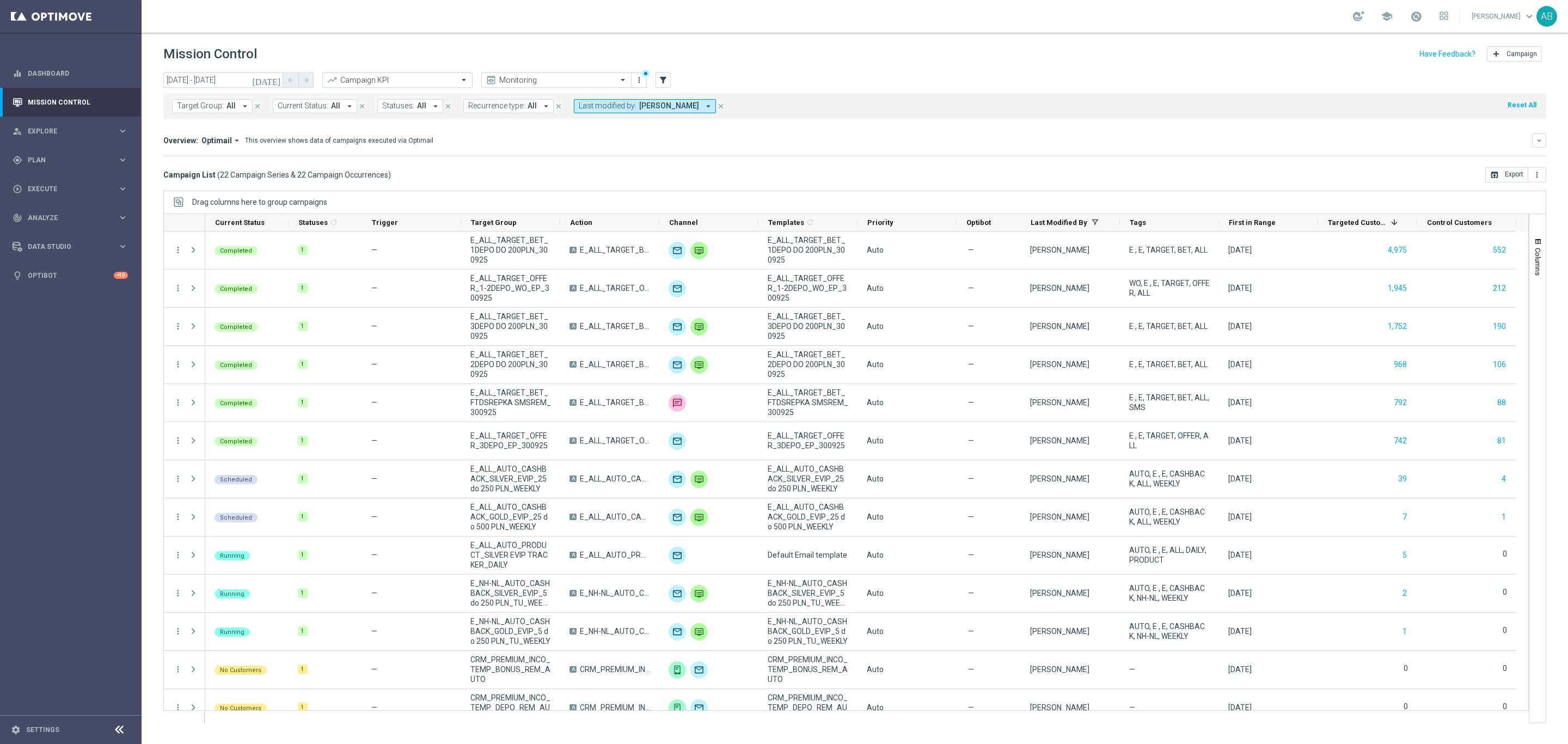
click at [724, 106] on icon "close" at bounding box center [721, 106] width 8 height 8
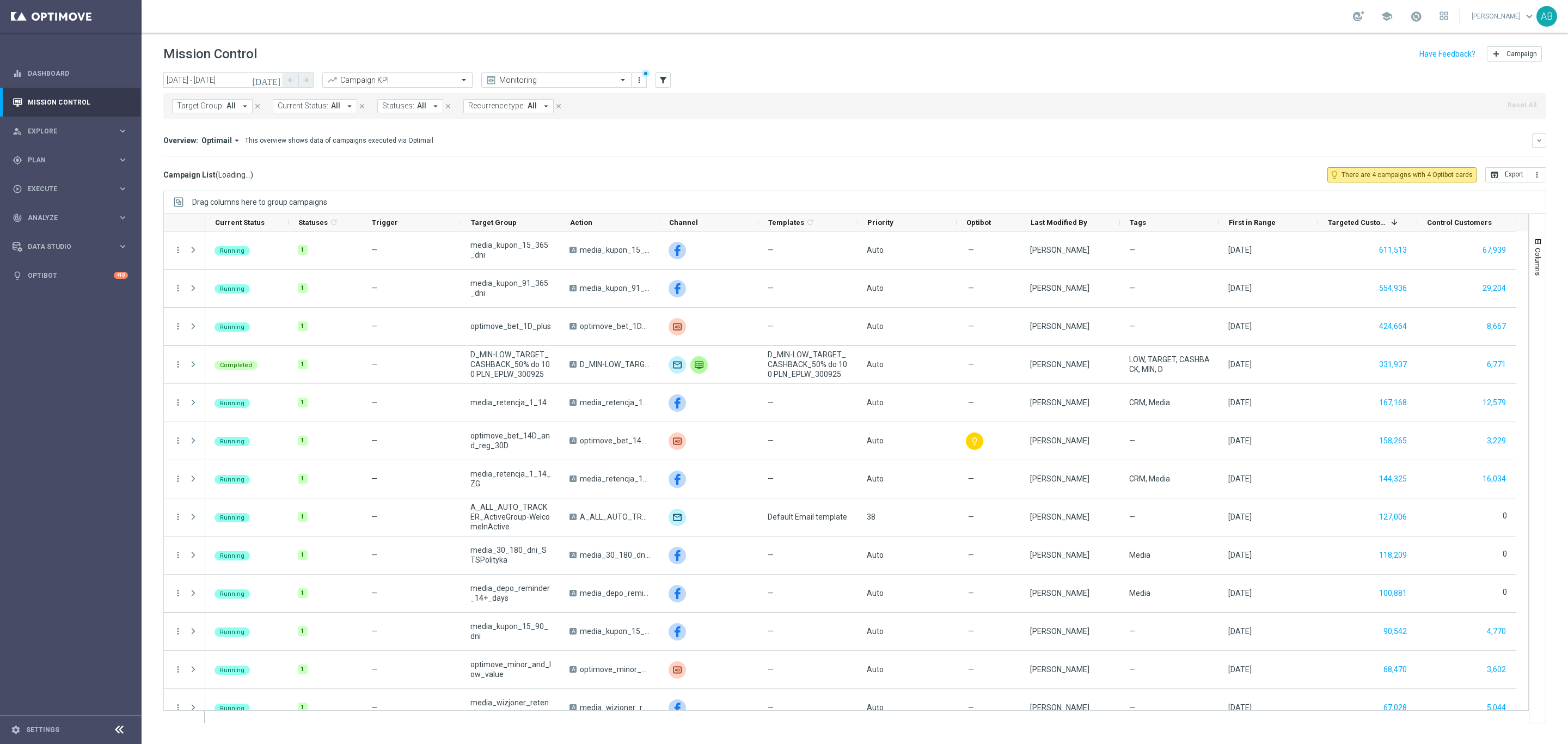
click at [234, 108] on button "Target Group: All arrow_drop_down" at bounding box center [212, 106] width 80 height 14
click at [262, 177] on label "E_ALL_TARGET_BET_50 DO 200 PLN_ORG_1DEPO_071025" at bounding box center [272, 175] width 169 height 7
type input "E_ALL_TARGET_BET_50 DO 200 PLN_ORG_1DEPO_071025"
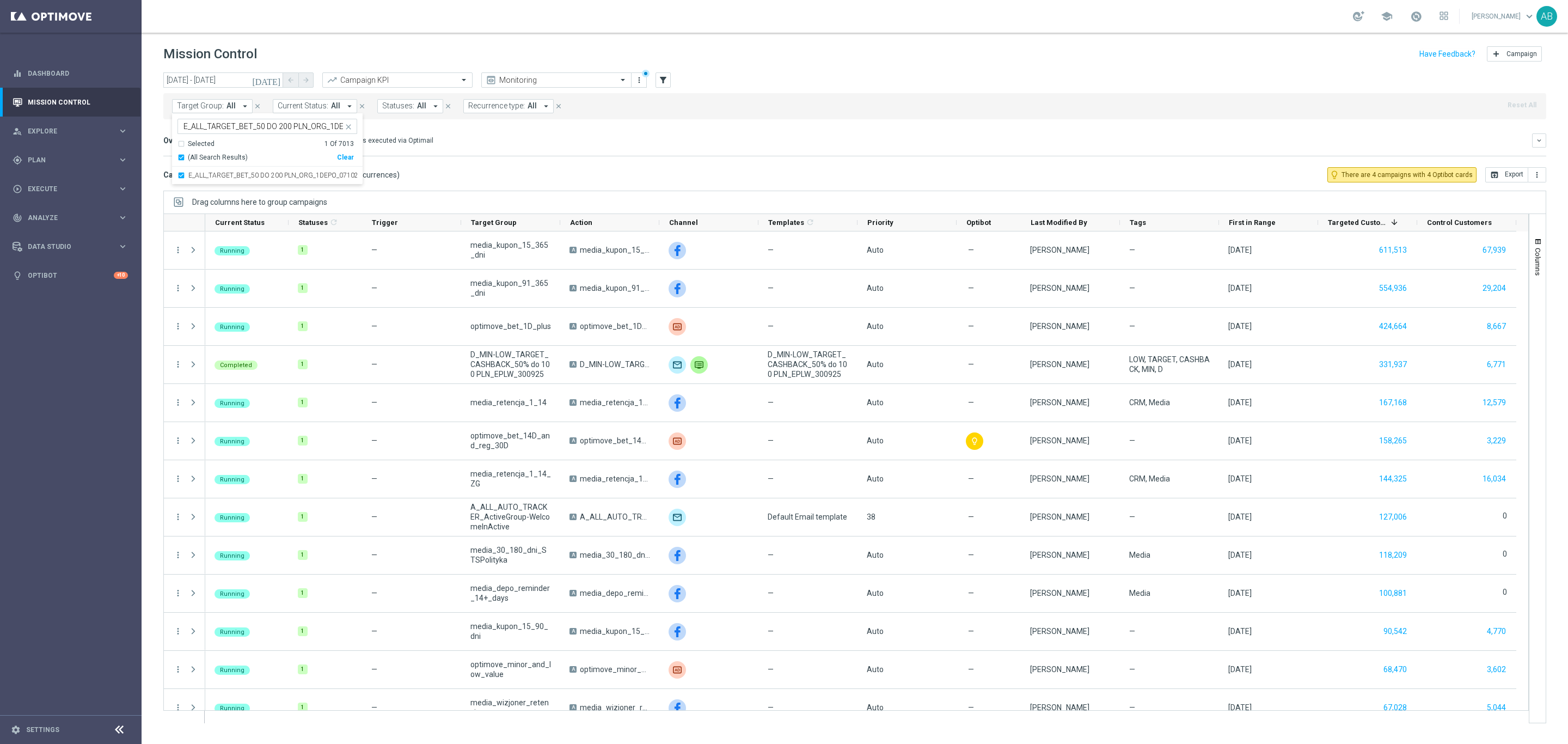
click at [526, 147] on div "Overview: Optimail arrow_drop_down This overview shows data of campaigns execut…" at bounding box center [855, 140] width 1383 height 14
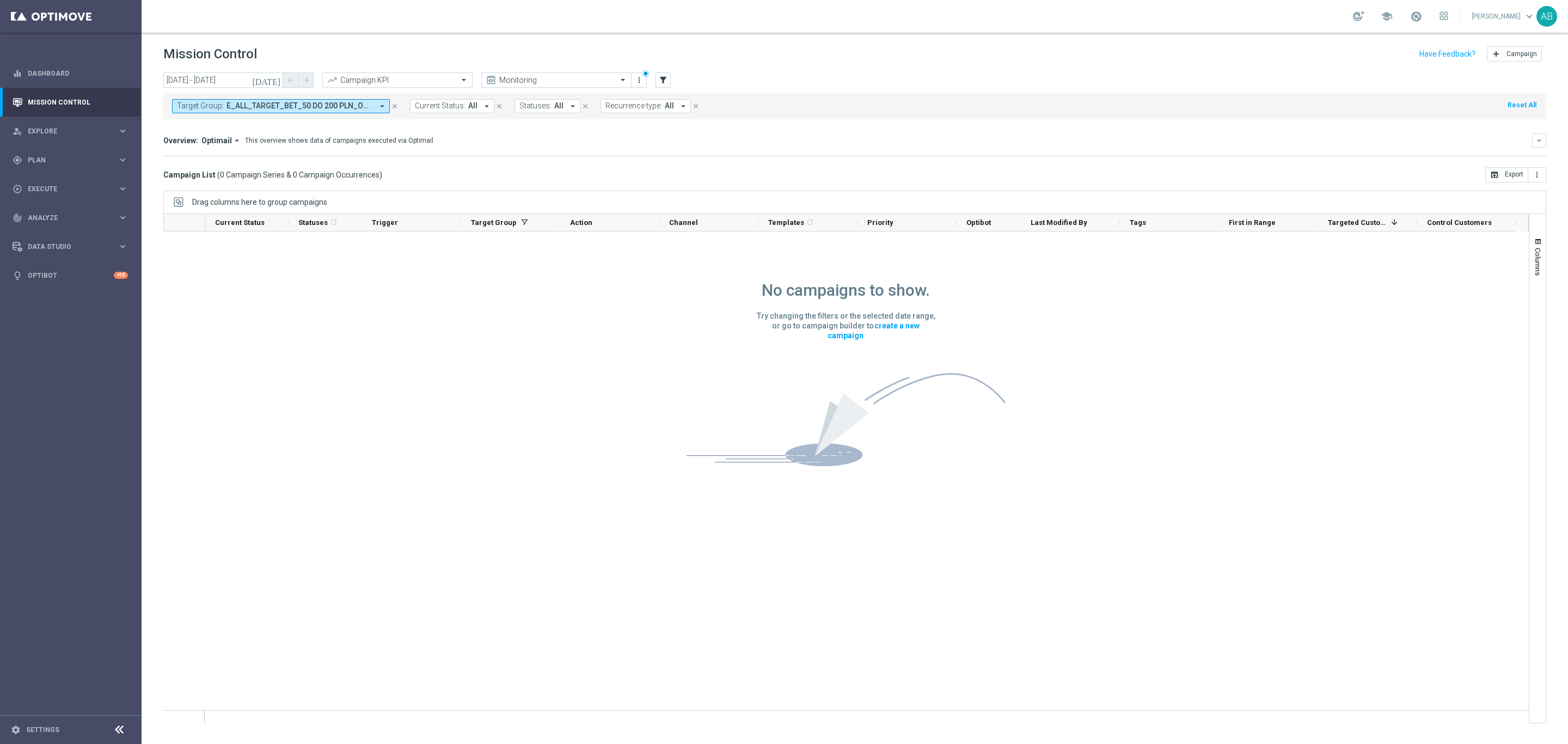
click at [322, 106] on span "E_ALL_TARGET_BET_50 DO 200 PLN_ORG_1DEPO_071025" at bounding box center [299, 105] width 147 height 9
click at [349, 164] on div "Selected 1 Of 7013 (All) Clear" at bounding box center [267, 153] width 191 height 28
click at [0, 0] on div "Clear" at bounding box center [0, 0] width 0 height 0
click at [598, 472] on div "No campaigns to show. Try changing the filters or the selected date range, or g…" at bounding box center [845, 363] width 1365 height 263
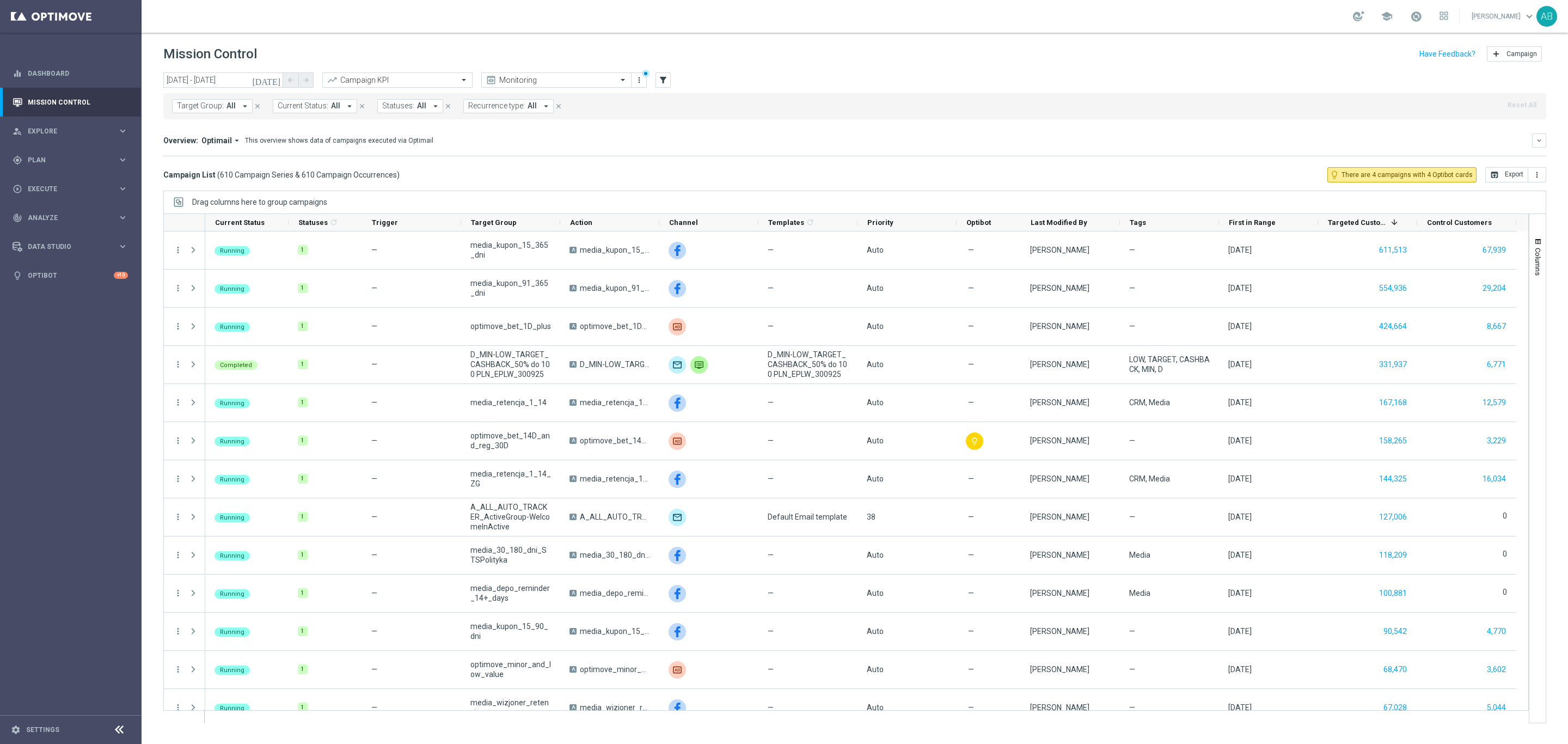
click at [209, 106] on span "Target Group:" at bounding box center [200, 105] width 47 height 9
click at [231, 172] on label "E_ALL_TARGET_BET_50 DO 200 PLN_ORG_1DEPO_071025" at bounding box center [272, 175] width 169 height 7
type input "E_ALL_TARGET_BET_50 DO 200 PLN_ORG_1DEPO_071025"
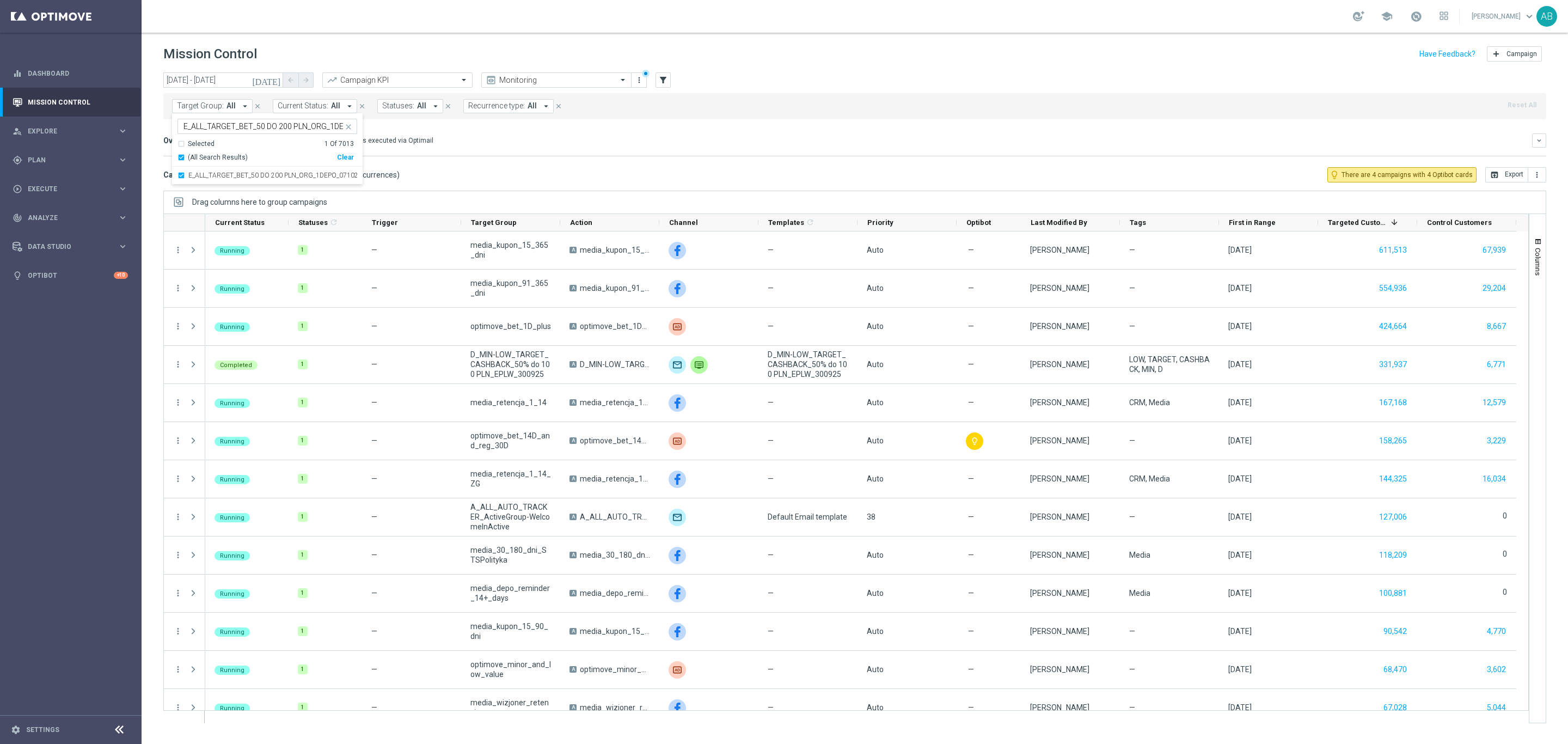
click at [502, 159] on mini-dashboard "Overview: Optimail arrow_drop_down This overview shows data of campaigns execut…" at bounding box center [855, 143] width 1383 height 48
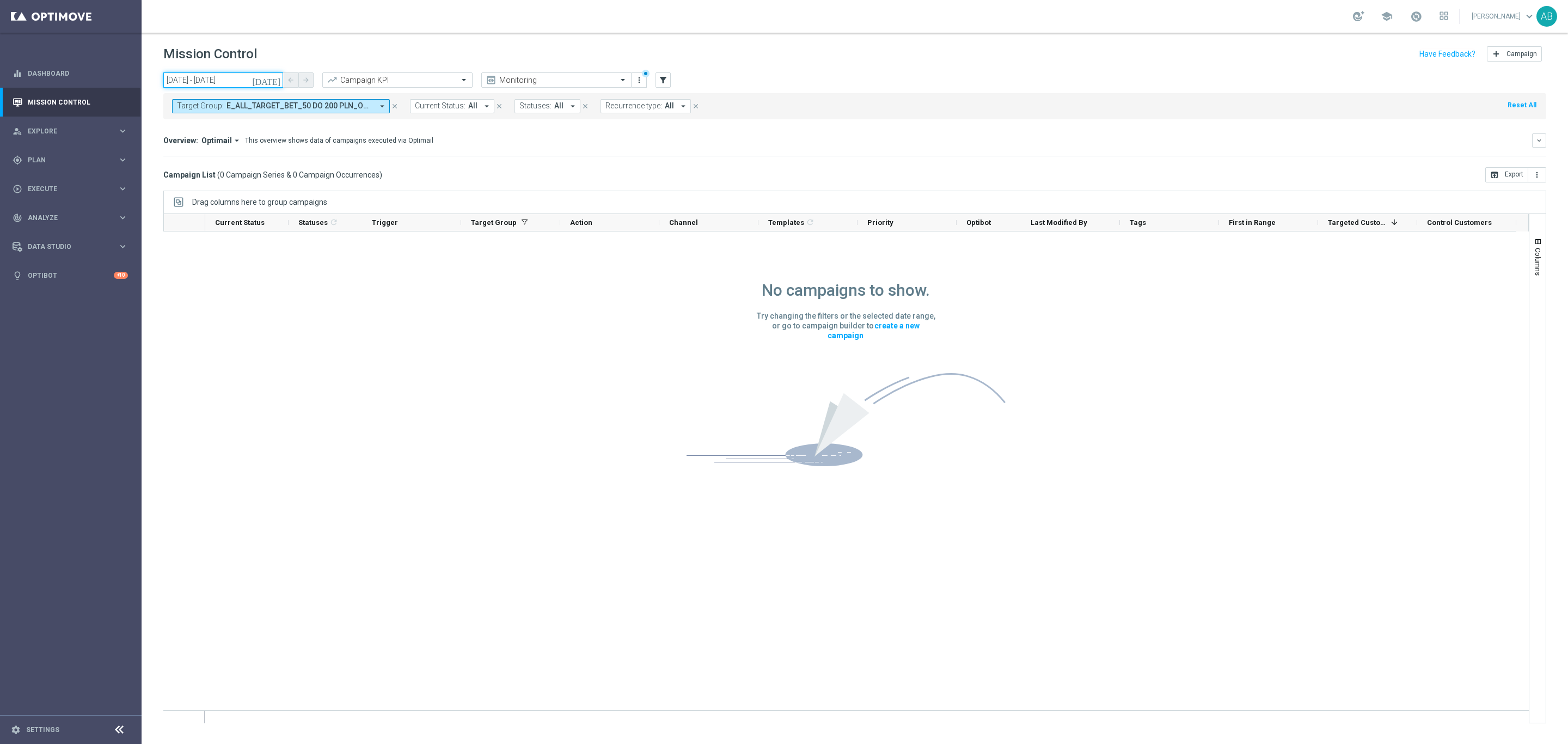
click at [213, 77] on input "30 Sep 2025 - 30 Sep 2025" at bounding box center [223, 80] width 120 height 15
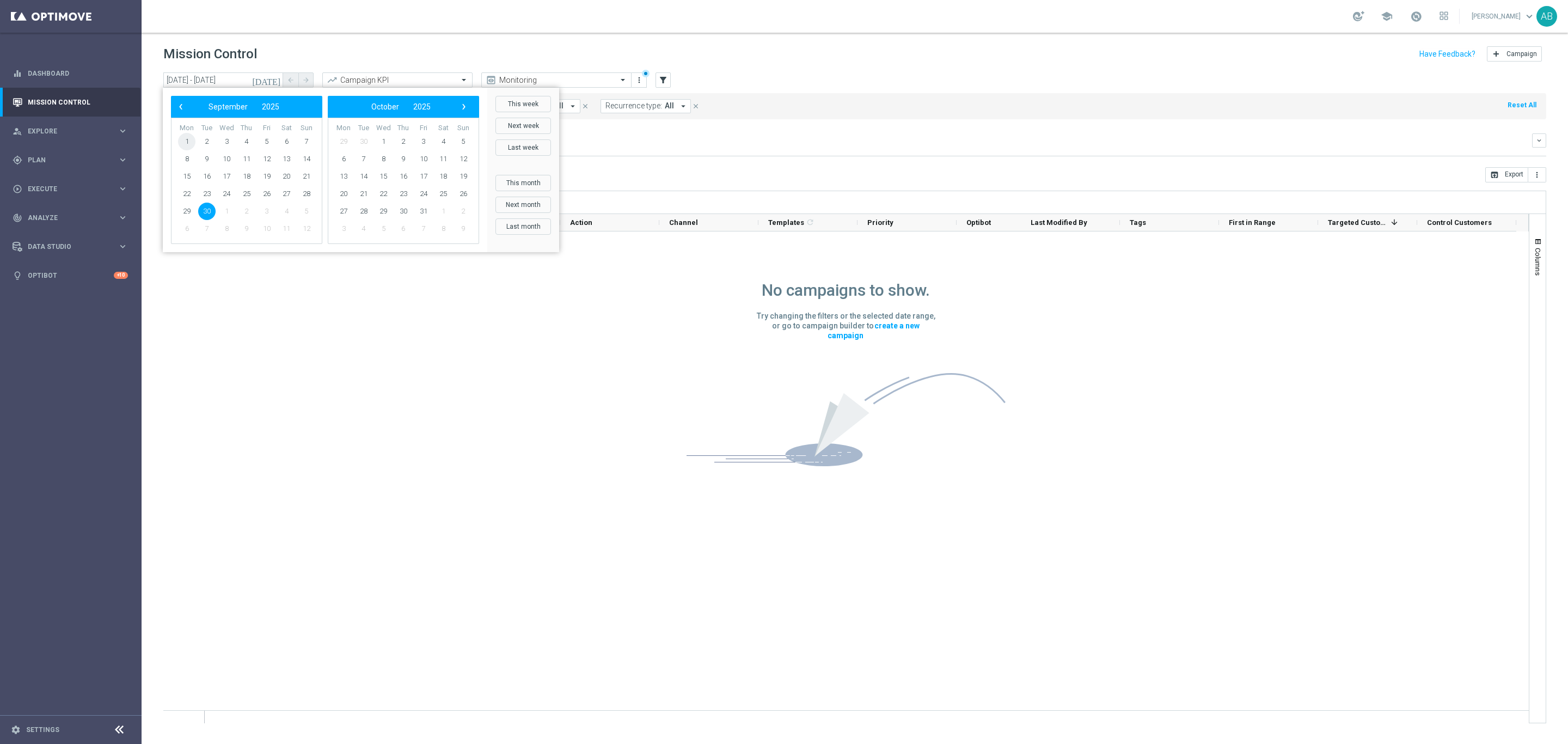
click at [188, 139] on span "1" at bounding box center [186, 141] width 18 height 18
click at [471, 156] on span "12" at bounding box center [463, 159] width 18 height 18
type input "01 Sep 2025 - 12 Oct 2025"
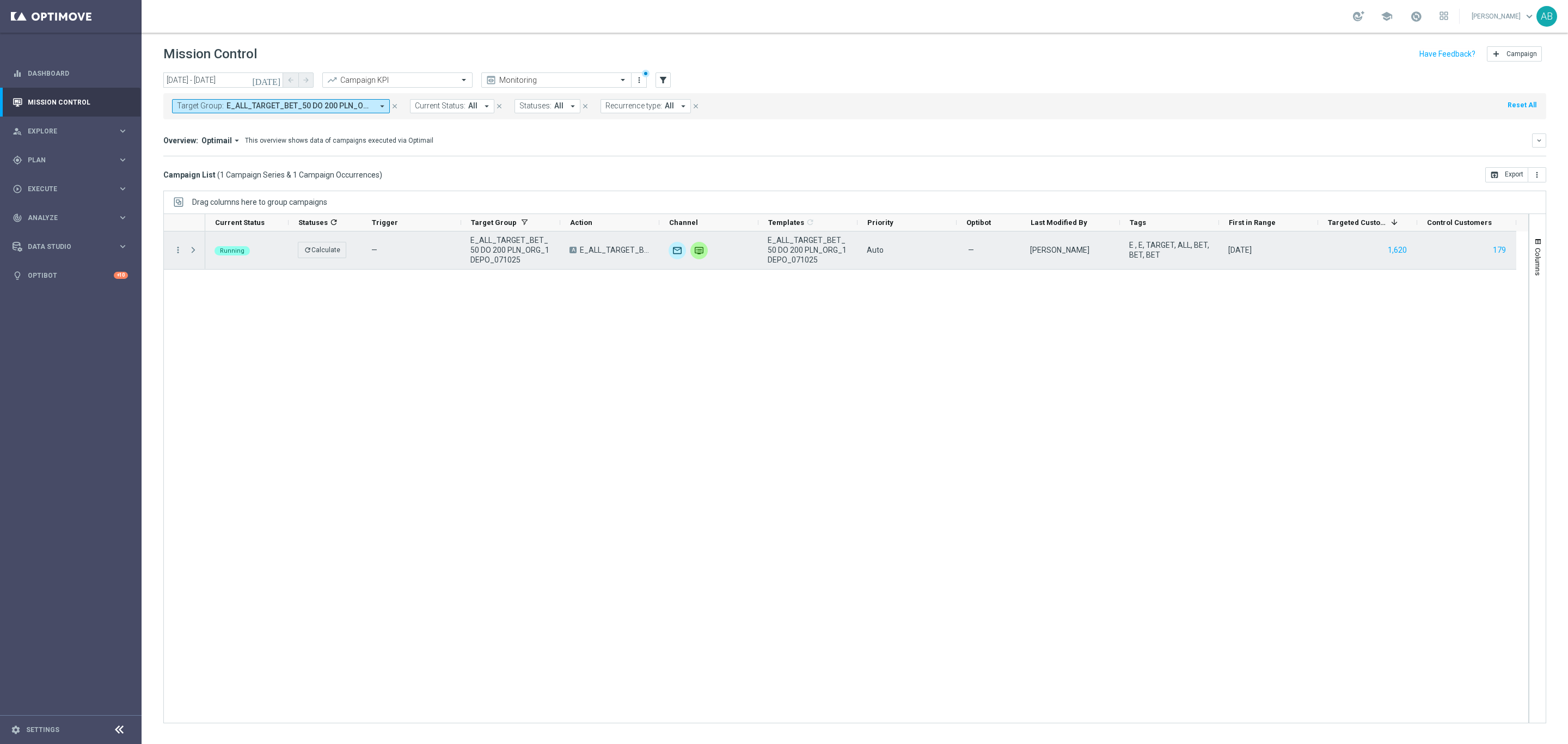
click at [196, 252] on span "Press SPACE to select this row." at bounding box center [193, 250] width 10 height 9
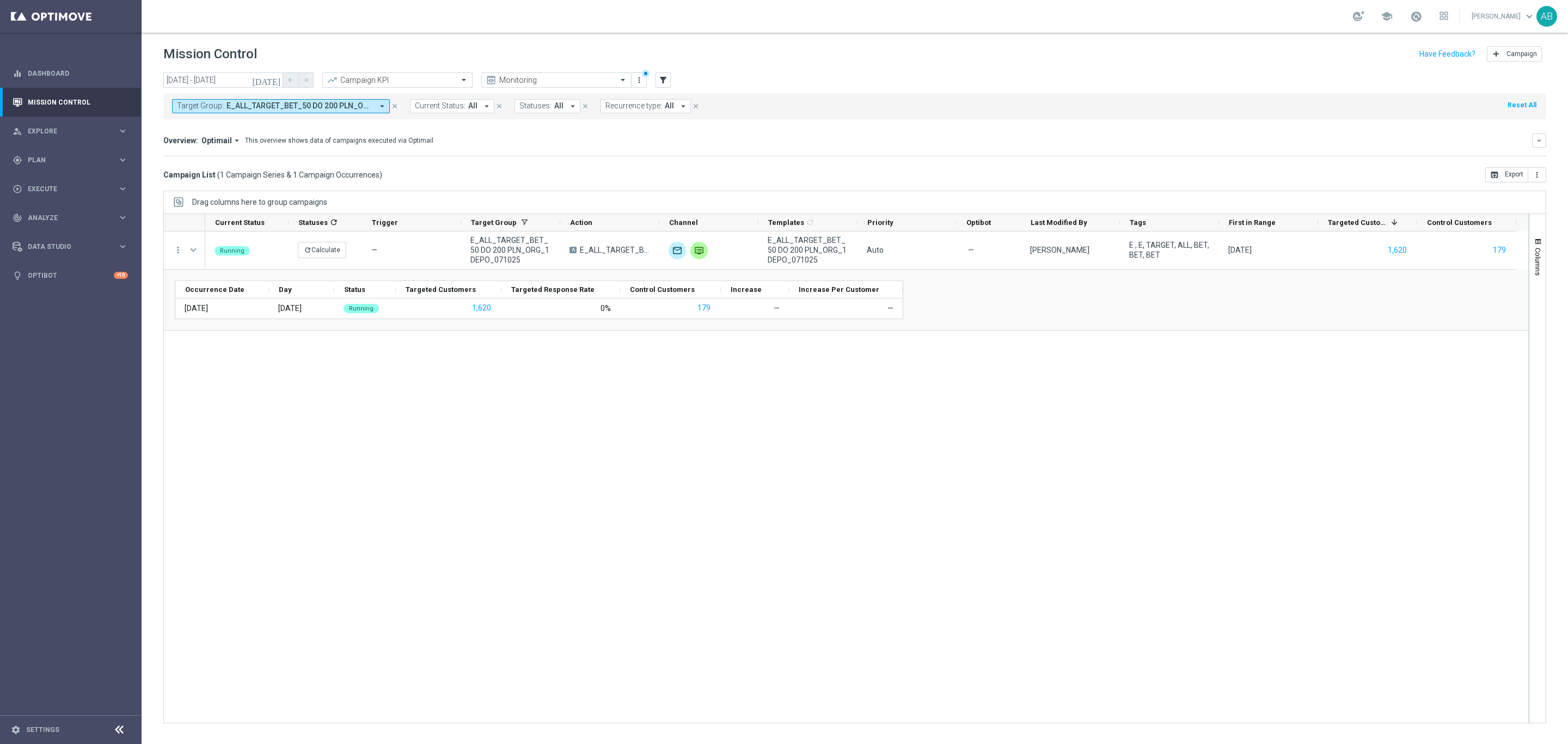
click at [596, 502] on div "Running refresh Calculate — E_ALL_TARGET_BET_50 DO 200 PLN_ORG_1DEPO_071025 A E…" at bounding box center [867, 477] width 1323 height 491
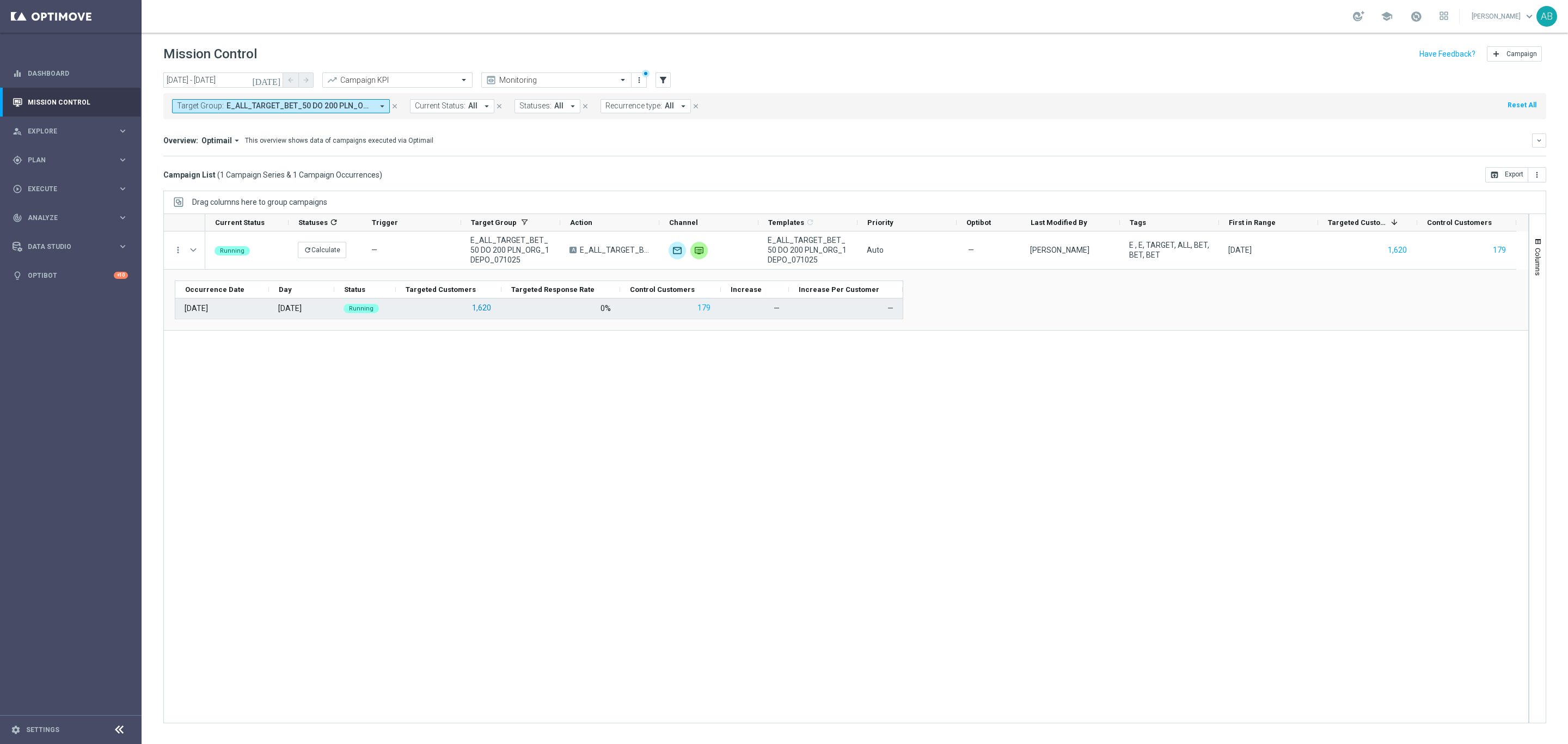
click at [482, 307] on button "1,620" at bounding box center [481, 308] width 21 height 13
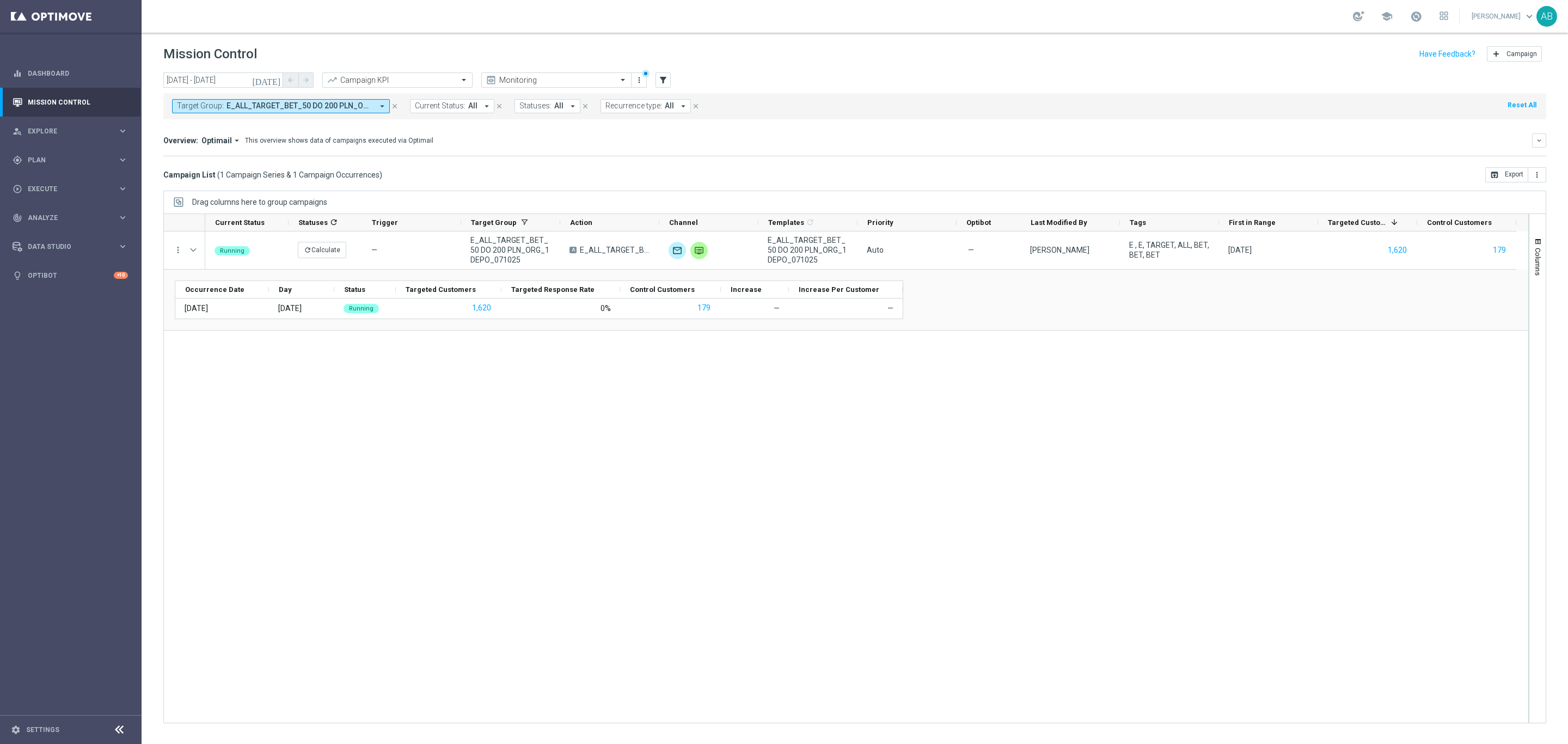
click at [307, 105] on span "E_ALL_TARGET_BET_50 DO 200 PLN_ORG_1DEPO_071025" at bounding box center [299, 105] width 147 height 9
click at [343, 152] on div "(All) Clear" at bounding box center [266, 155] width 177 height 13
click at [0, 0] on div "Clear" at bounding box center [0, 0] width 0 height 0
click at [320, 124] on input "text" at bounding box center [263, 126] width 159 height 9
paste input "E_ALL_TARGET_BET_50 DO 200 PLN_ORG_2DEPO_071025"
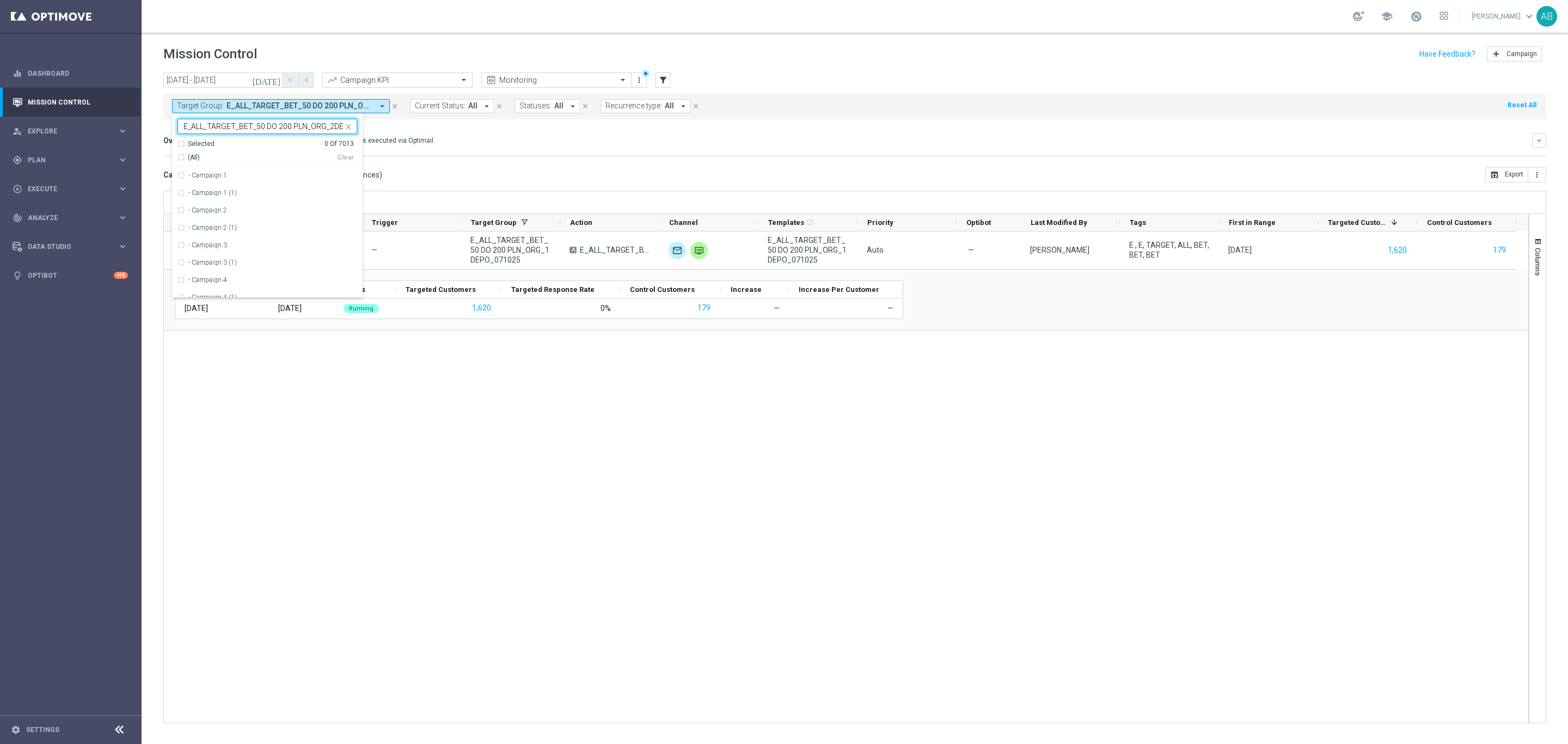
scroll to position [0, 37]
click at [307, 170] on div "E_ALL_TARGET_BET_50 DO 200 PLN_ORG_2DEPO_071025" at bounding box center [267, 175] width 180 height 18
type input "E_ALL_TARGET_BET_50 DO 200 PLN_ORG_2DEPO_071025"
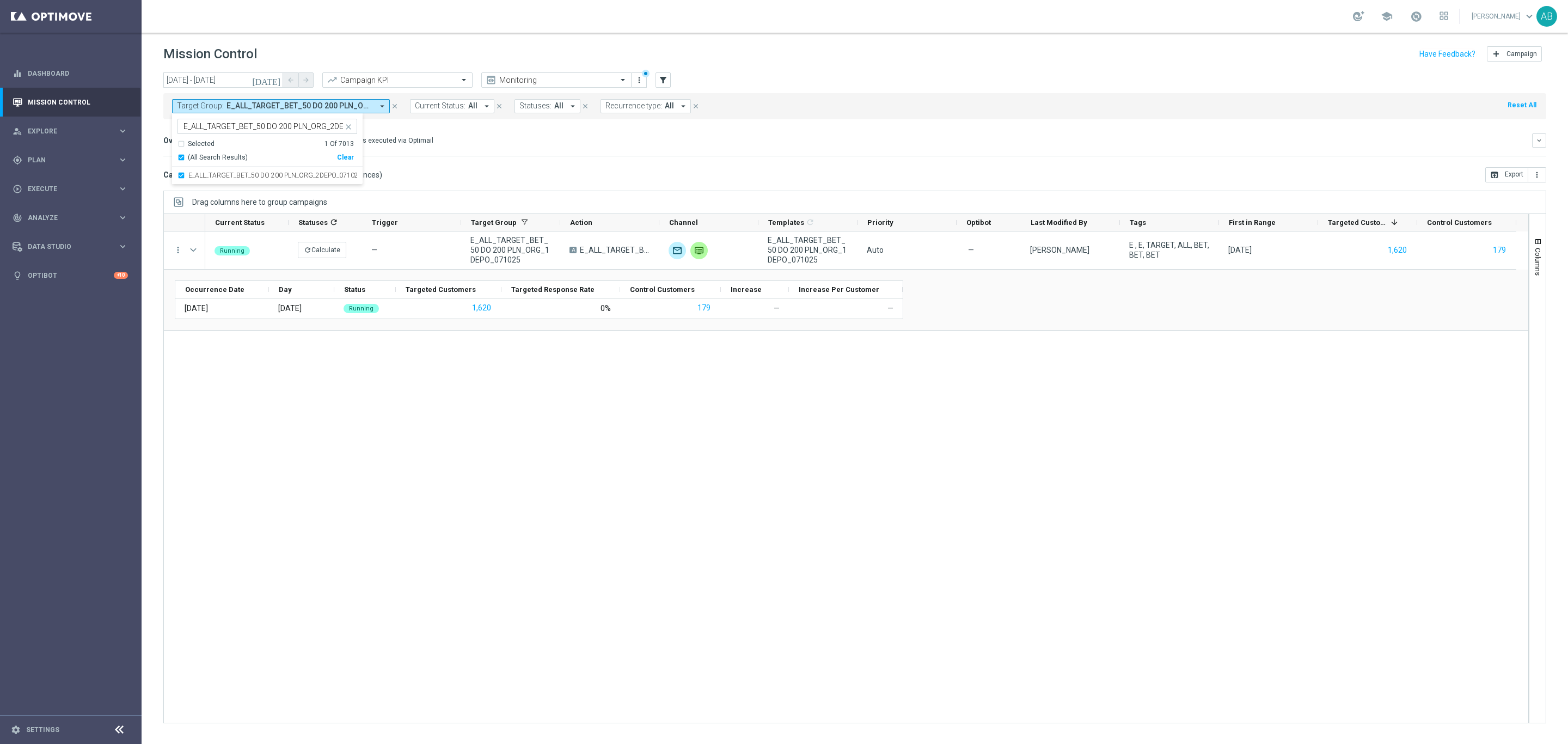
click at [523, 137] on div "Overview: Optimail arrow_drop_down This overview shows data of campaigns execut…" at bounding box center [847, 141] width 1369 height 10
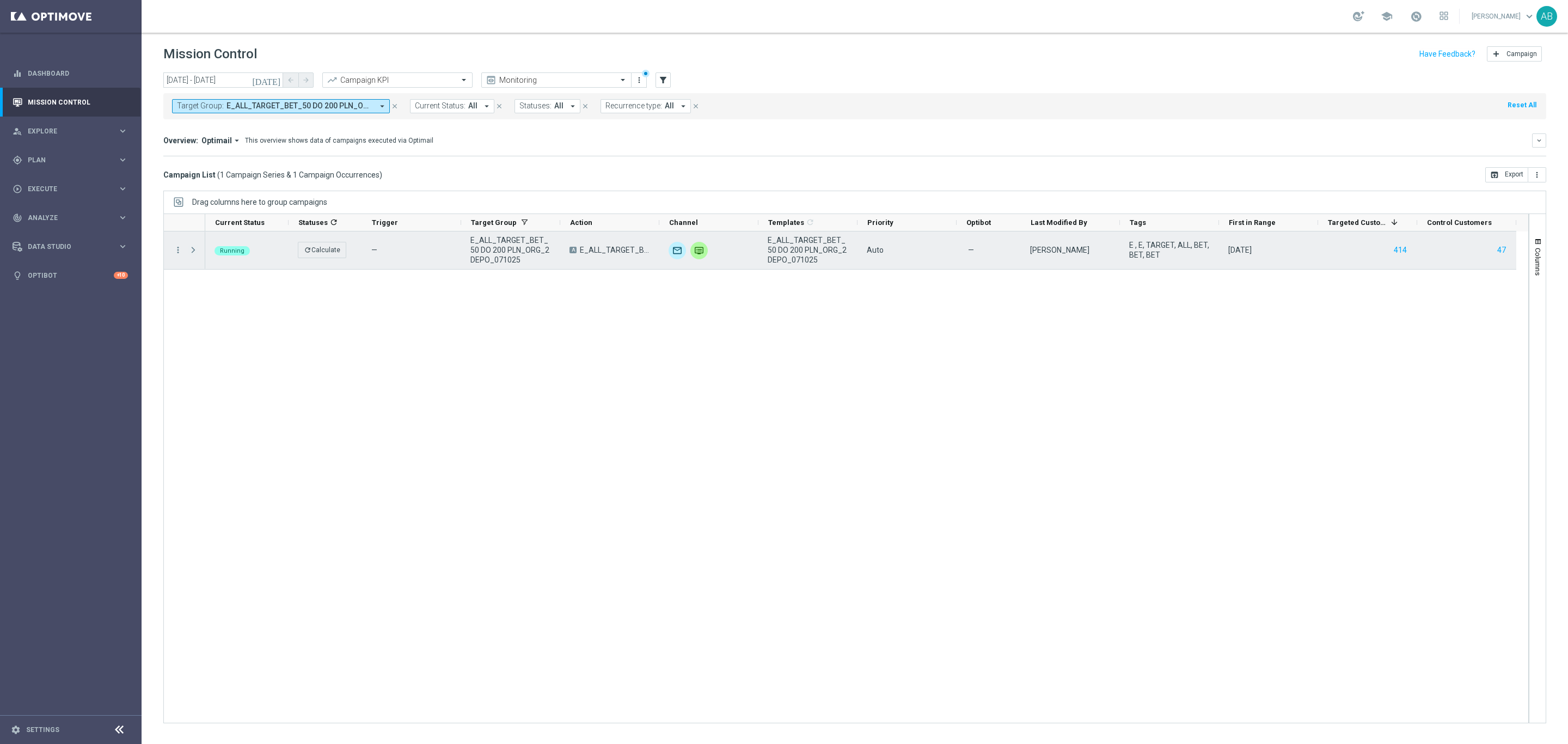
click at [194, 248] on span at bounding box center [193, 250] width 10 height 9
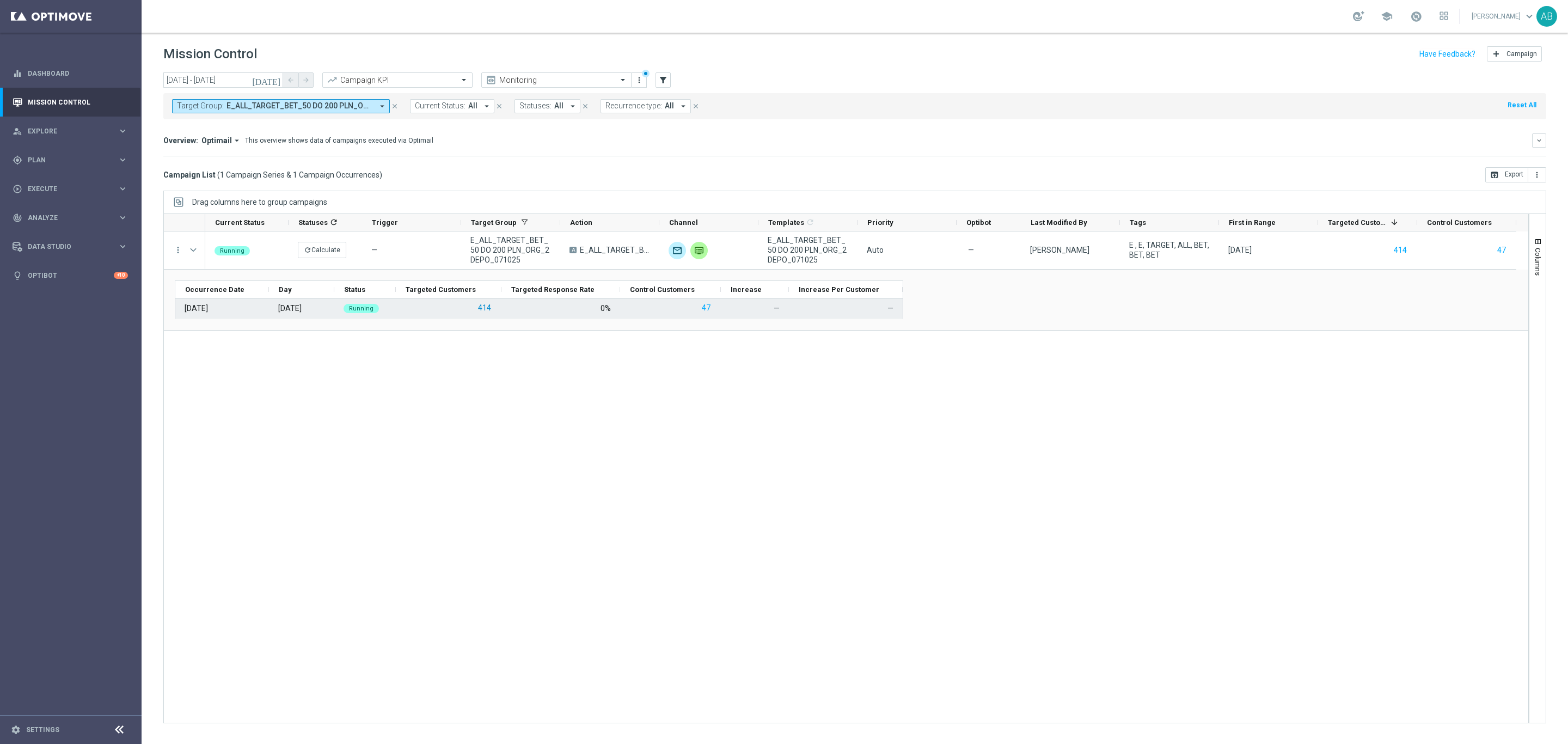
click at [483, 312] on button "414" at bounding box center [485, 308] width 15 height 13
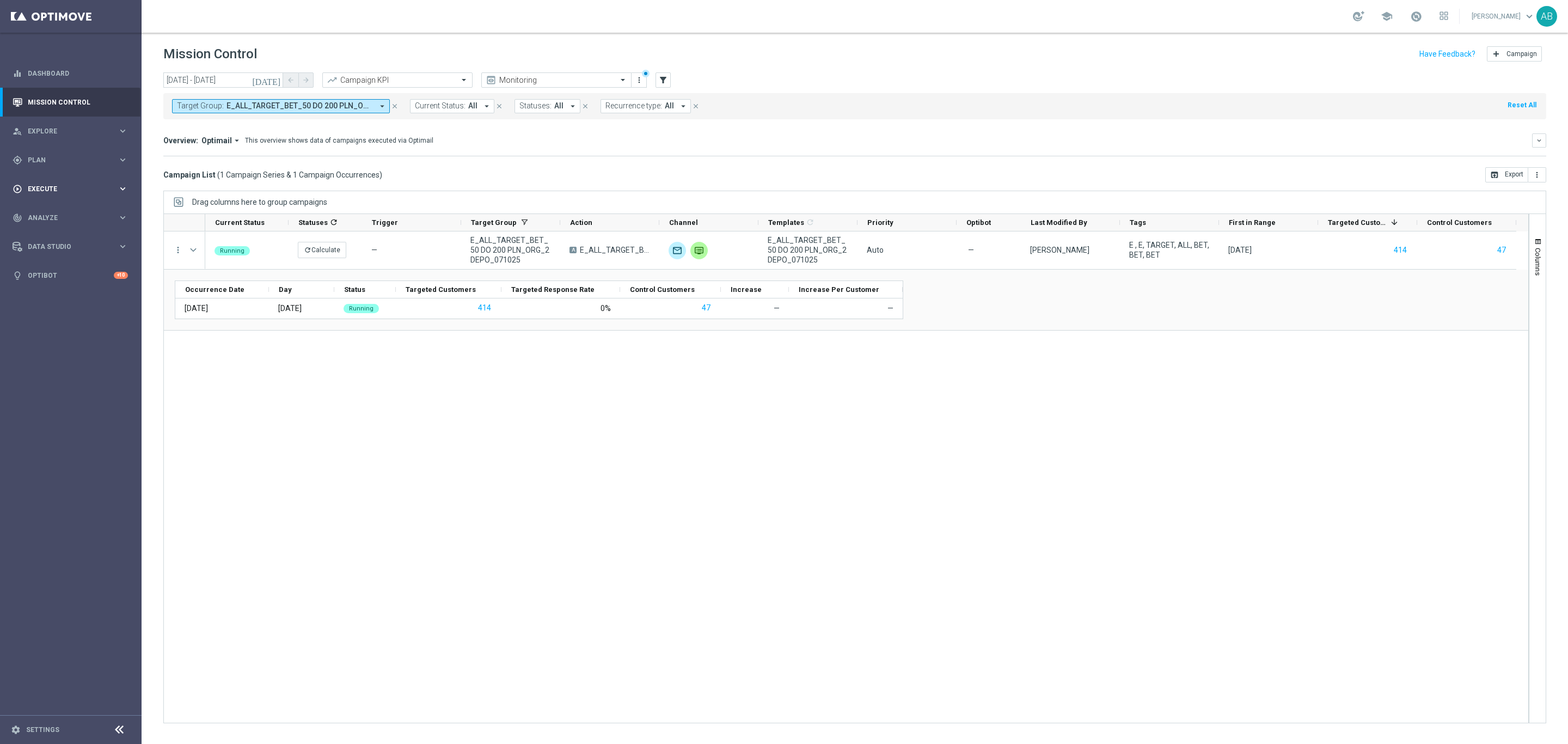
click at [67, 192] on div "play_circle_outline Execute" at bounding box center [65, 189] width 105 height 10
click at [58, 209] on link "Campaign Builder" at bounding box center [71, 211] width 85 height 9
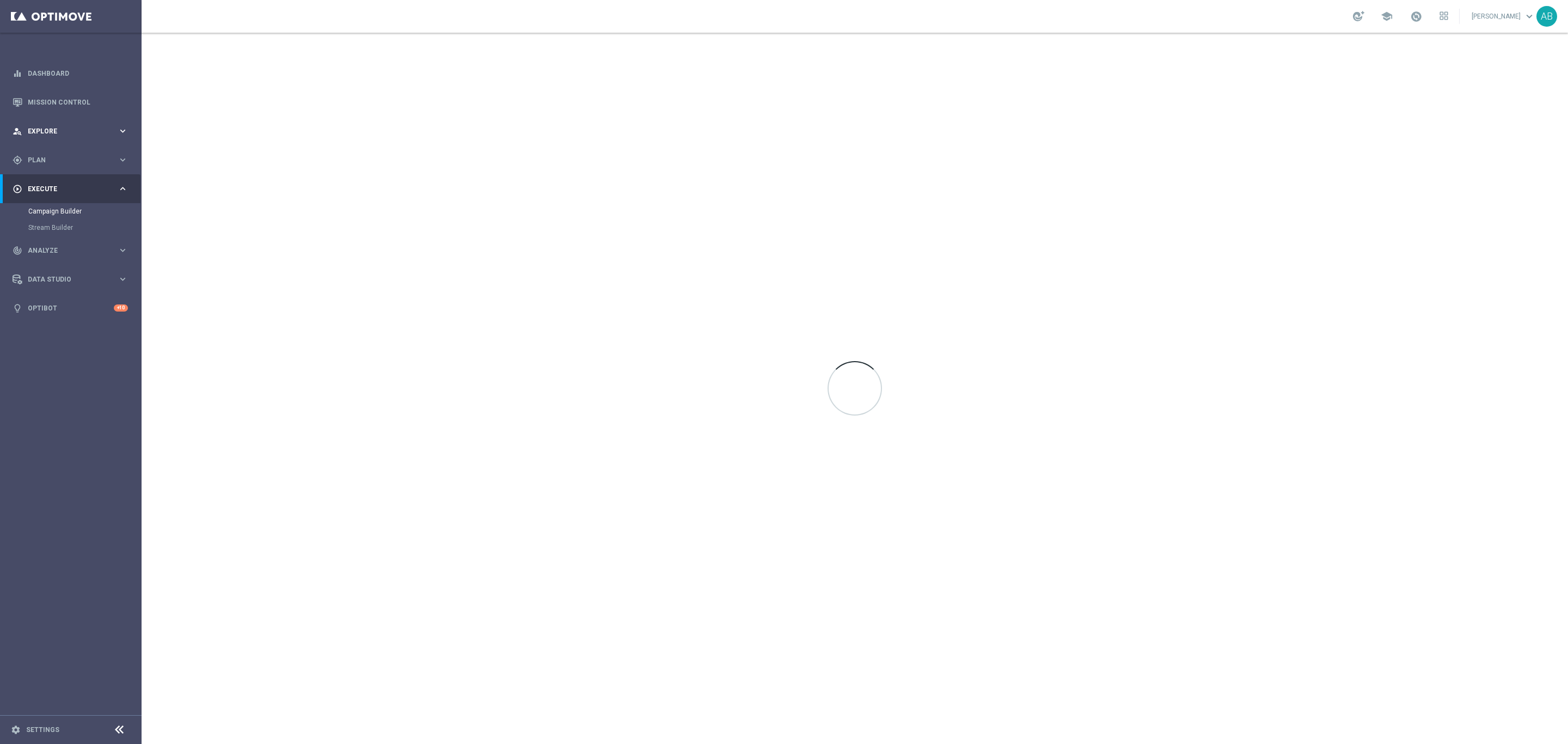
click at [57, 131] on span "Explore" at bounding box center [73, 131] width 90 height 7
click at [62, 100] on link "Mission Control" at bounding box center [78, 102] width 100 height 29
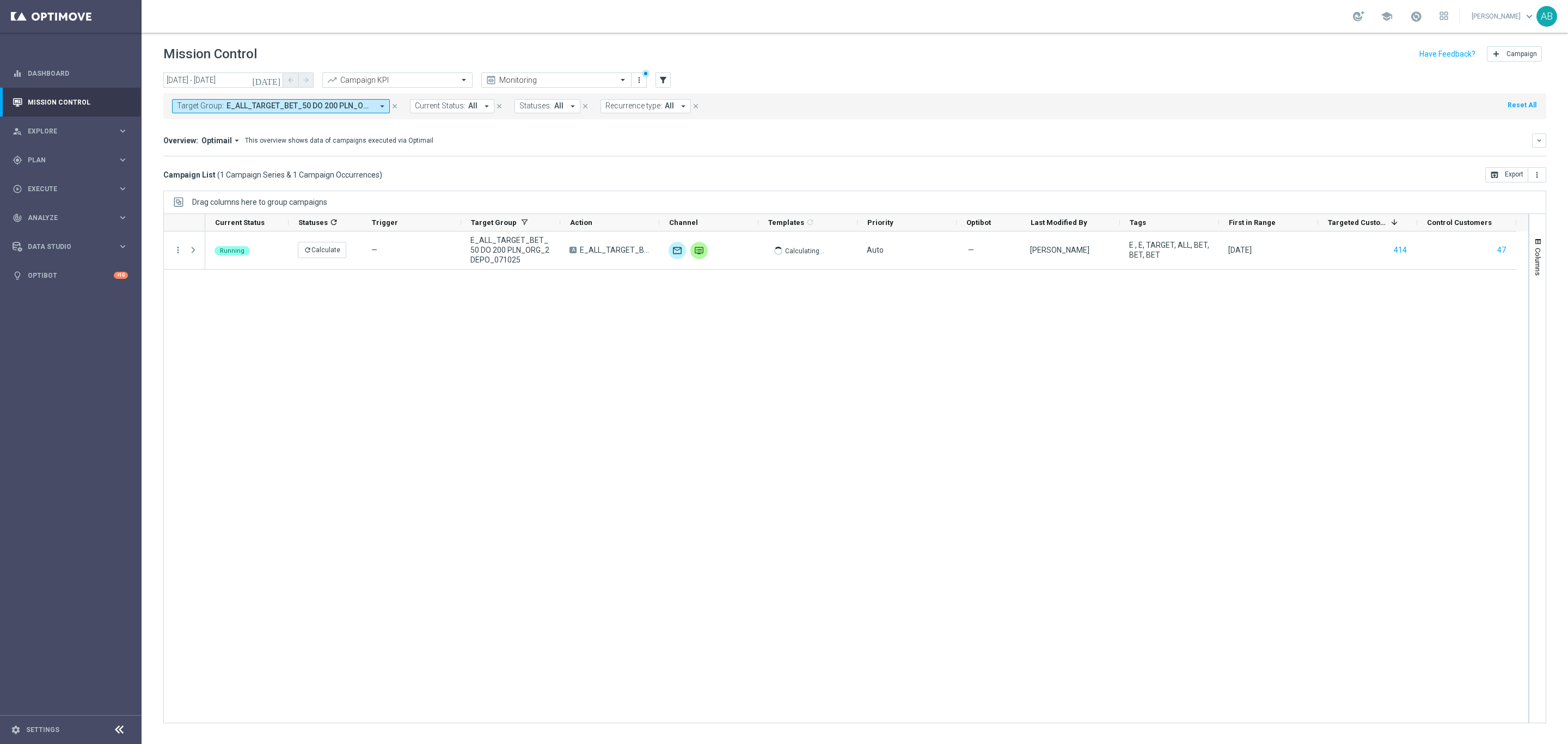
click at [351, 100] on button "Target Group: E_ALL_TARGET_BET_50 DO 200 PLN_ORG_2DEPO_071025 arrow_drop_down" at bounding box center [281, 106] width 218 height 14
click at [0, 0] on div "Clear" at bounding box center [0, 0] width 0 height 0
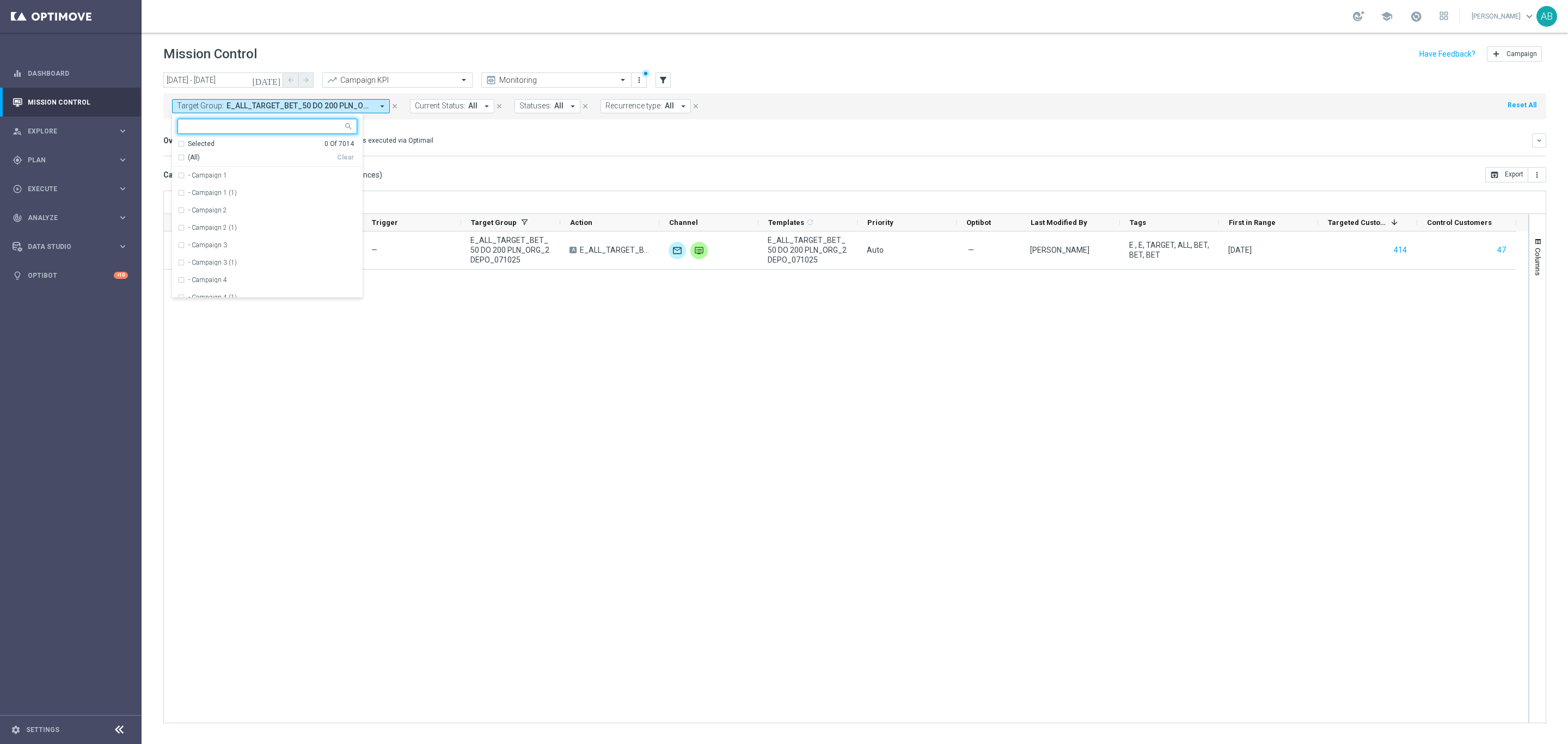
click at [329, 130] on input "text" at bounding box center [263, 126] width 159 height 9
paste input "E_ALL_TARGET_BET_50 DO 200 PLN_ORG_3DEPO_071025"
click at [337, 175] on label "E_ALL_TARGET_BET_50 DO 200 PLN_ORG_3DEPO_071025" at bounding box center [272, 175] width 169 height 7
type input "E_ALL_TARGET_BET_50 DO 200 PLN_ORG_3DEPO_071025"
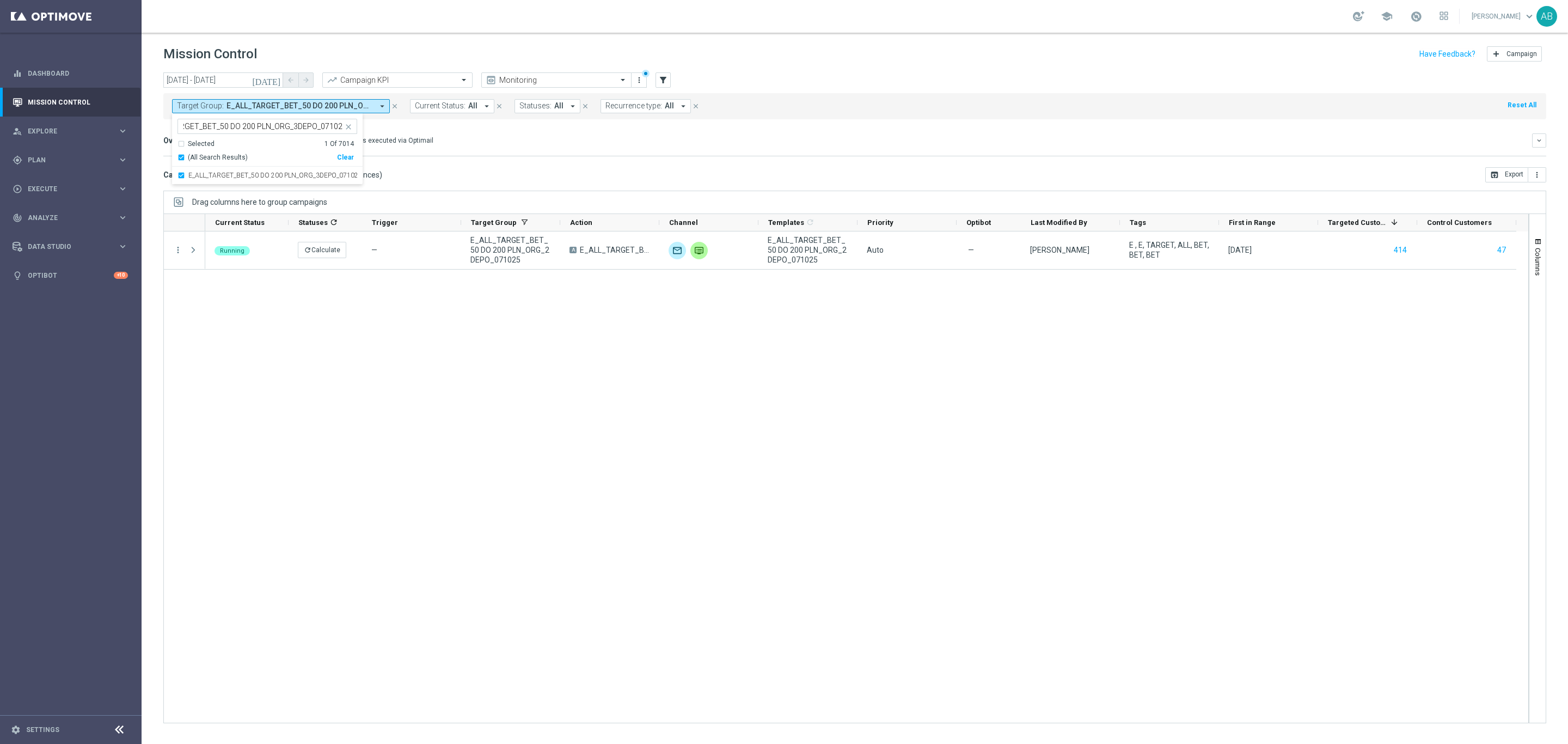
scroll to position [0, 0]
click at [490, 147] on div "Overview: Optimail arrow_drop_down This overview shows data of campaigns execut…" at bounding box center [855, 140] width 1383 height 14
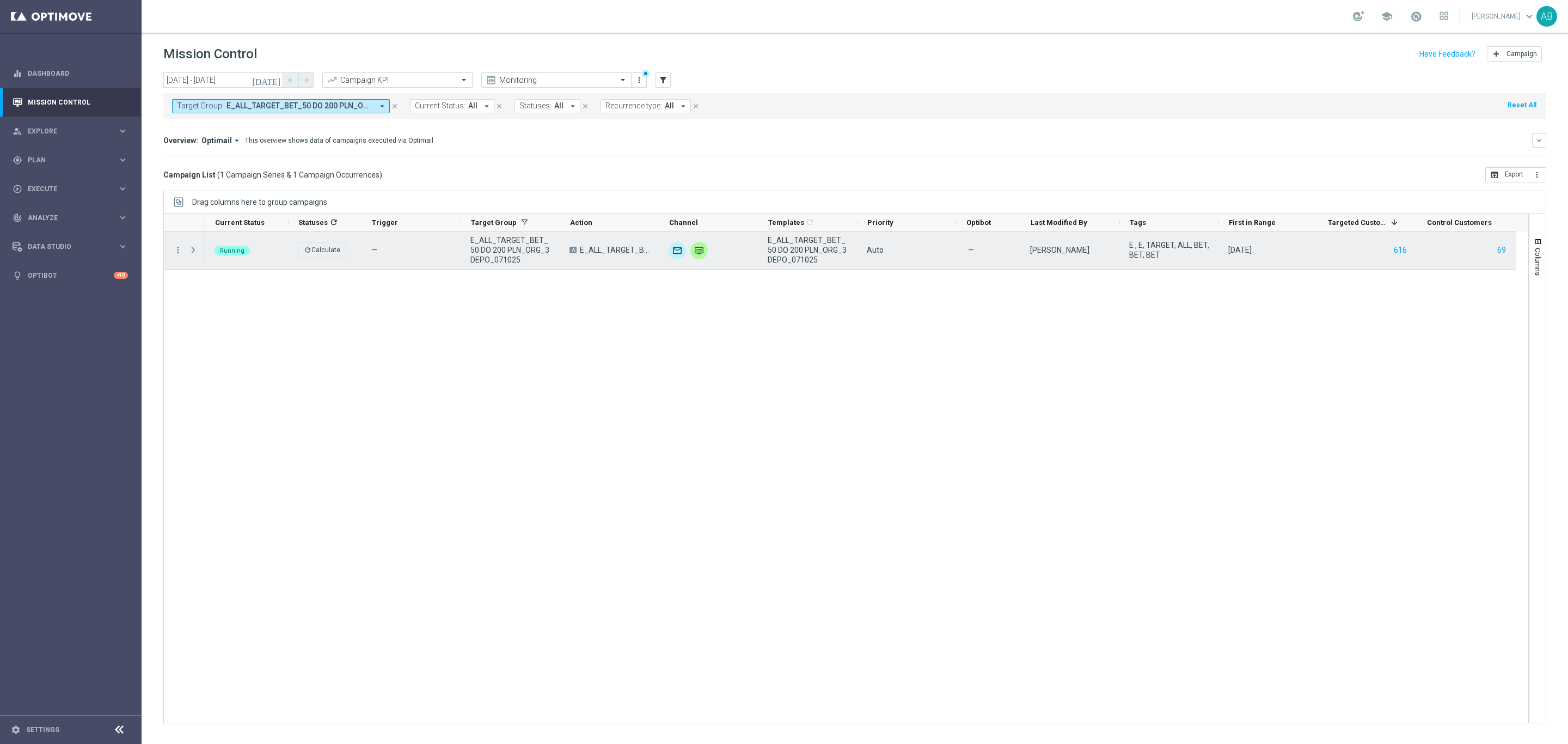
click at [190, 249] on span at bounding box center [193, 250] width 10 height 9
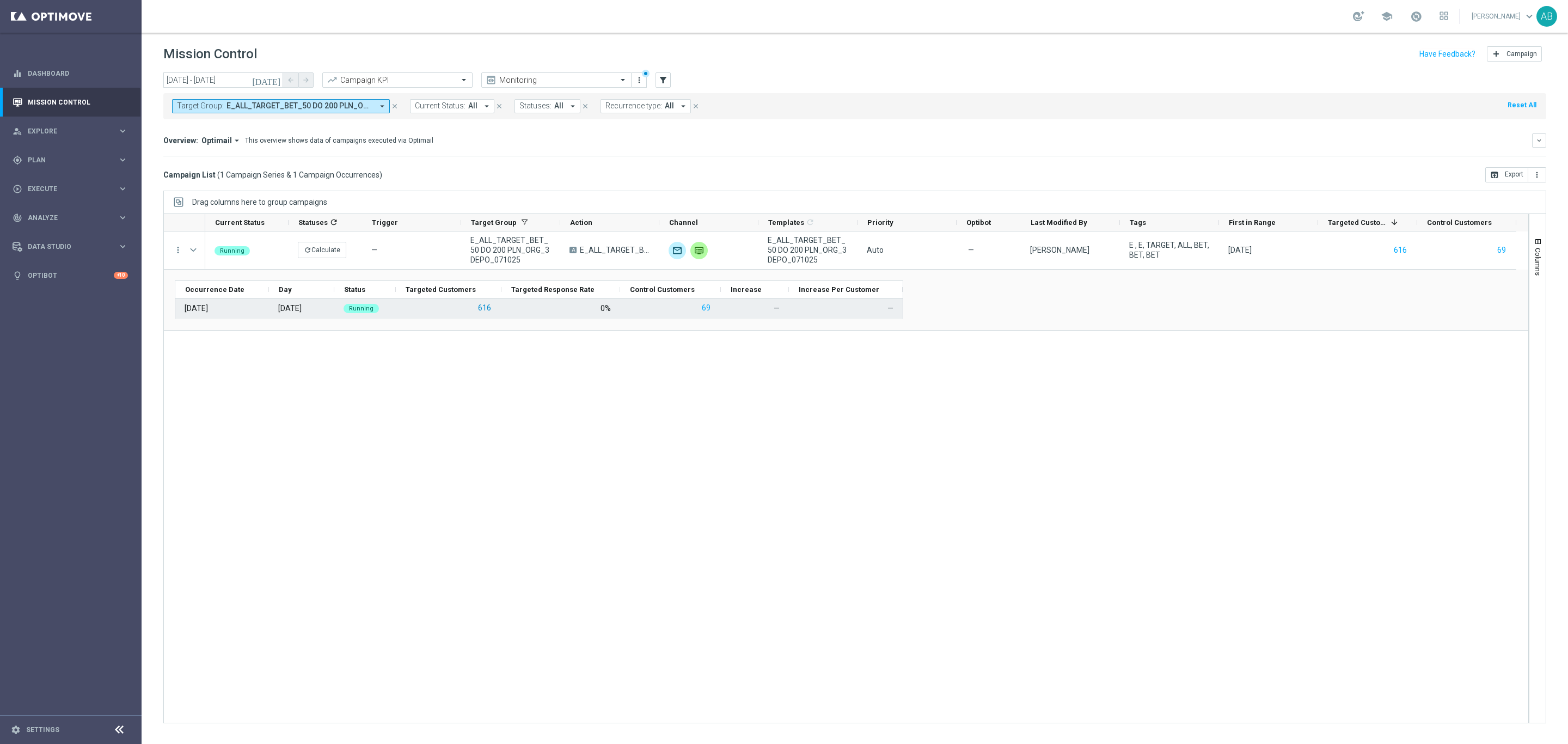
click at [486, 311] on button "616" at bounding box center [485, 308] width 15 height 13
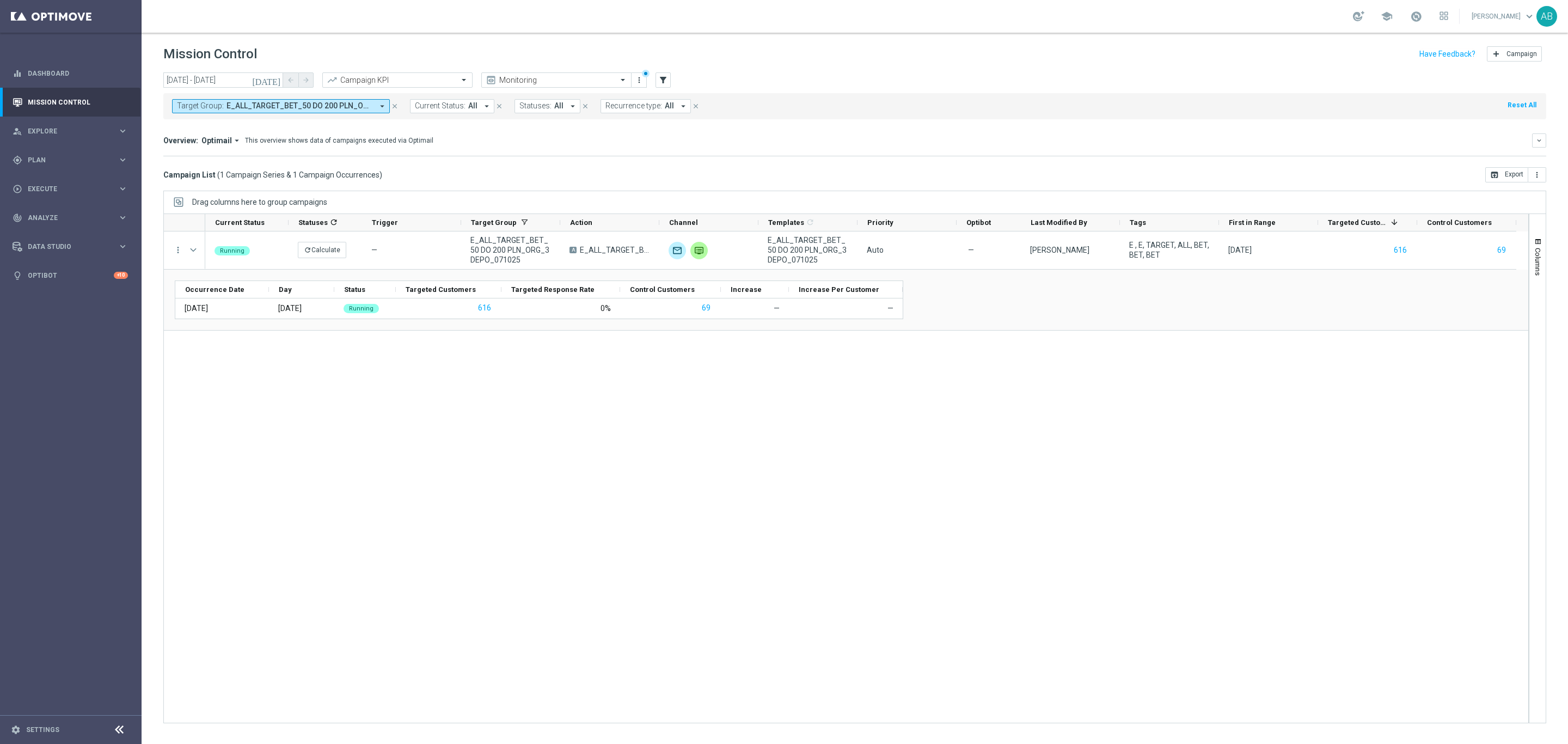
click at [299, 108] on span "E_ALL_TARGET_BET_50 DO 200 PLN_ORG_3DEPO_071025" at bounding box center [299, 105] width 147 height 9
click at [0, 0] on div "Clear" at bounding box center [0, 0] width 0 height 0
click at [319, 126] on input "text" at bounding box center [263, 126] width 159 height 9
paste input "REACQ_ALL_TARGET_BET_50 DO 200ZL_071025"
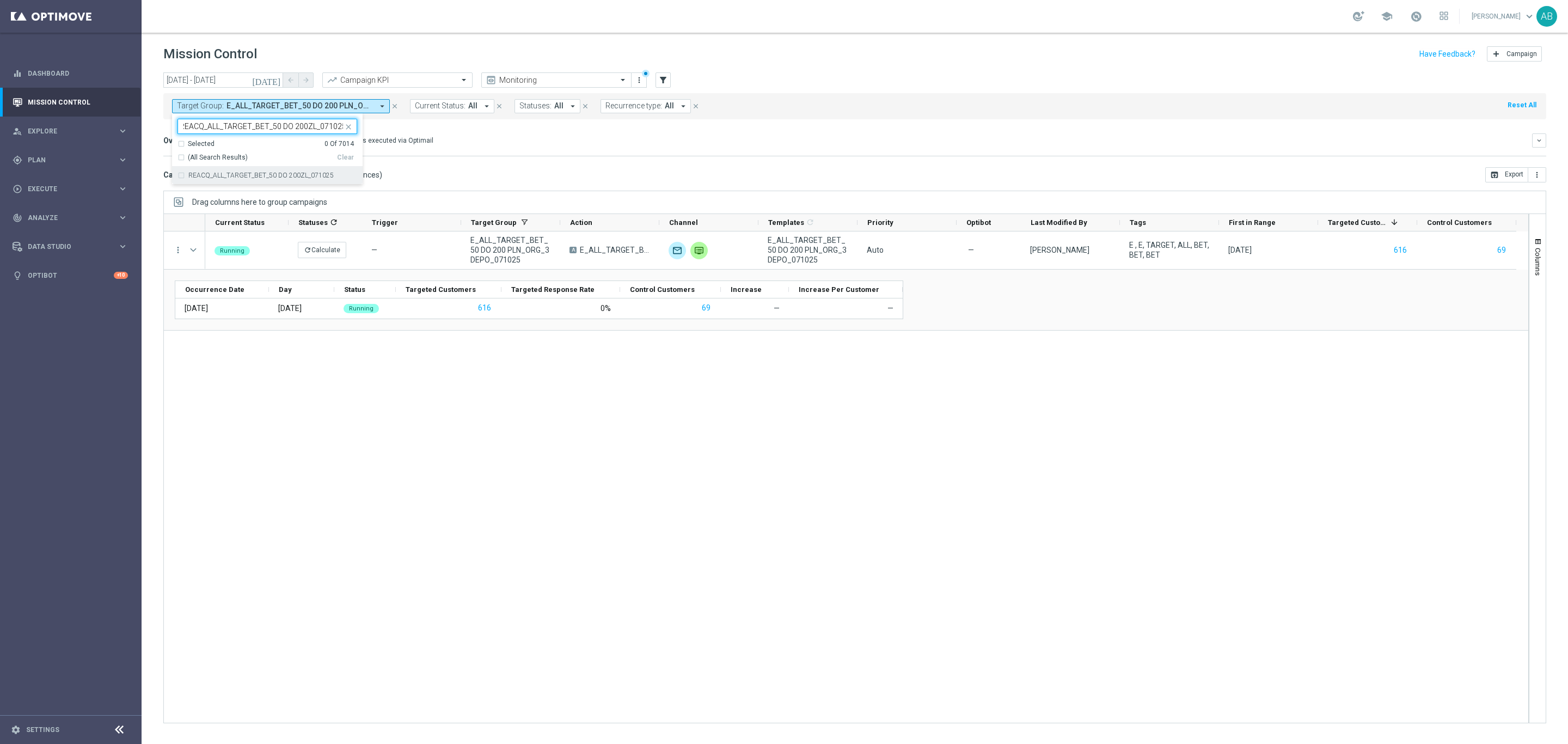
click at [323, 174] on label "REACQ_ALL_TARGET_BET_50 DO 200ZL_071025" at bounding box center [261, 175] width 145 height 7
type input "REACQ_ALL_TARGET_BET_50 DO 200ZL_071025"
click at [449, 157] on mini-dashboard "Overview: Optimail arrow_drop_down This overview shows data of campaigns execut…" at bounding box center [855, 143] width 1383 height 48
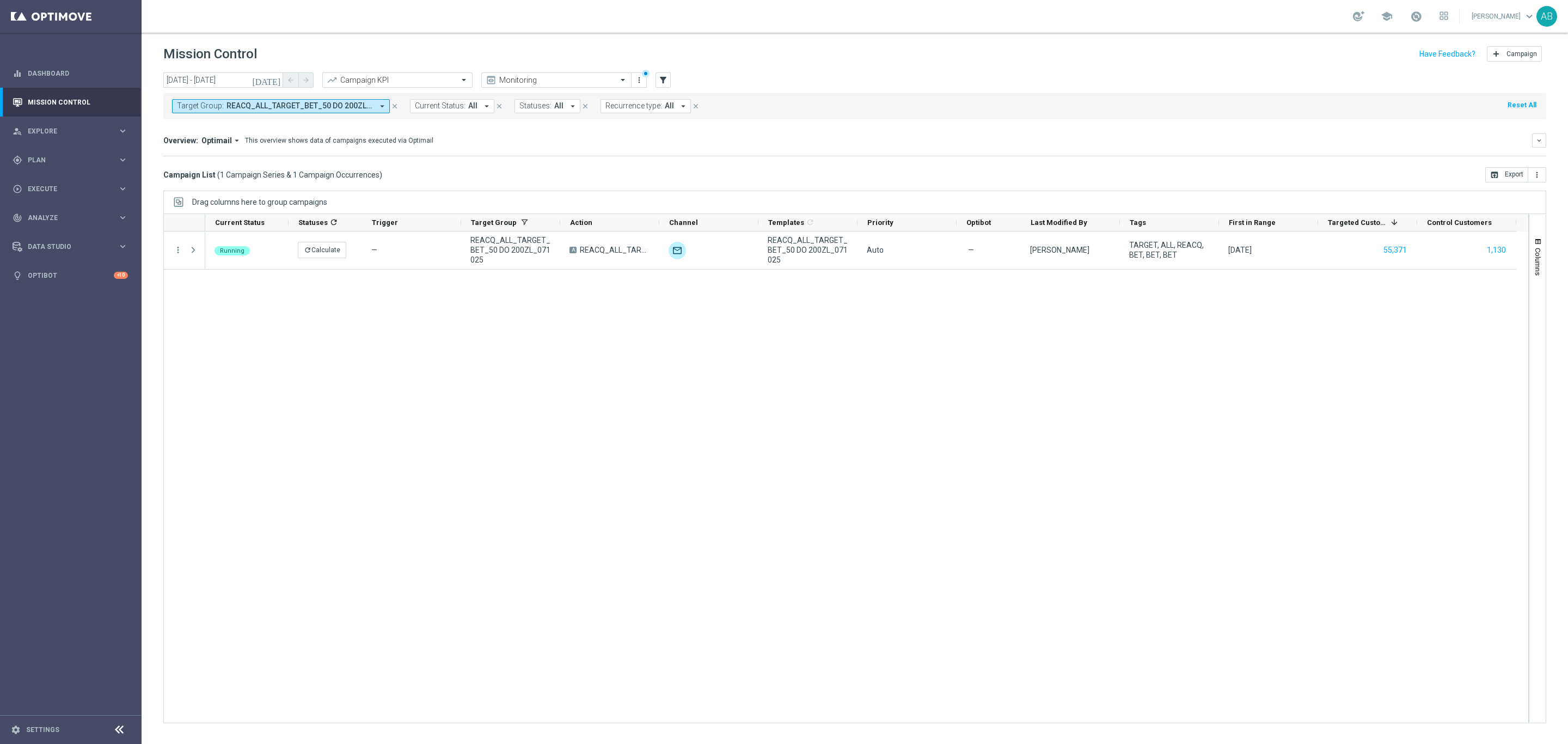
click at [306, 405] on div "Running refresh Calculate — REACQ_ALL_TARGET_BET_50 DO 200ZL_071025 A REACQ_ALL…" at bounding box center [867, 477] width 1323 height 491
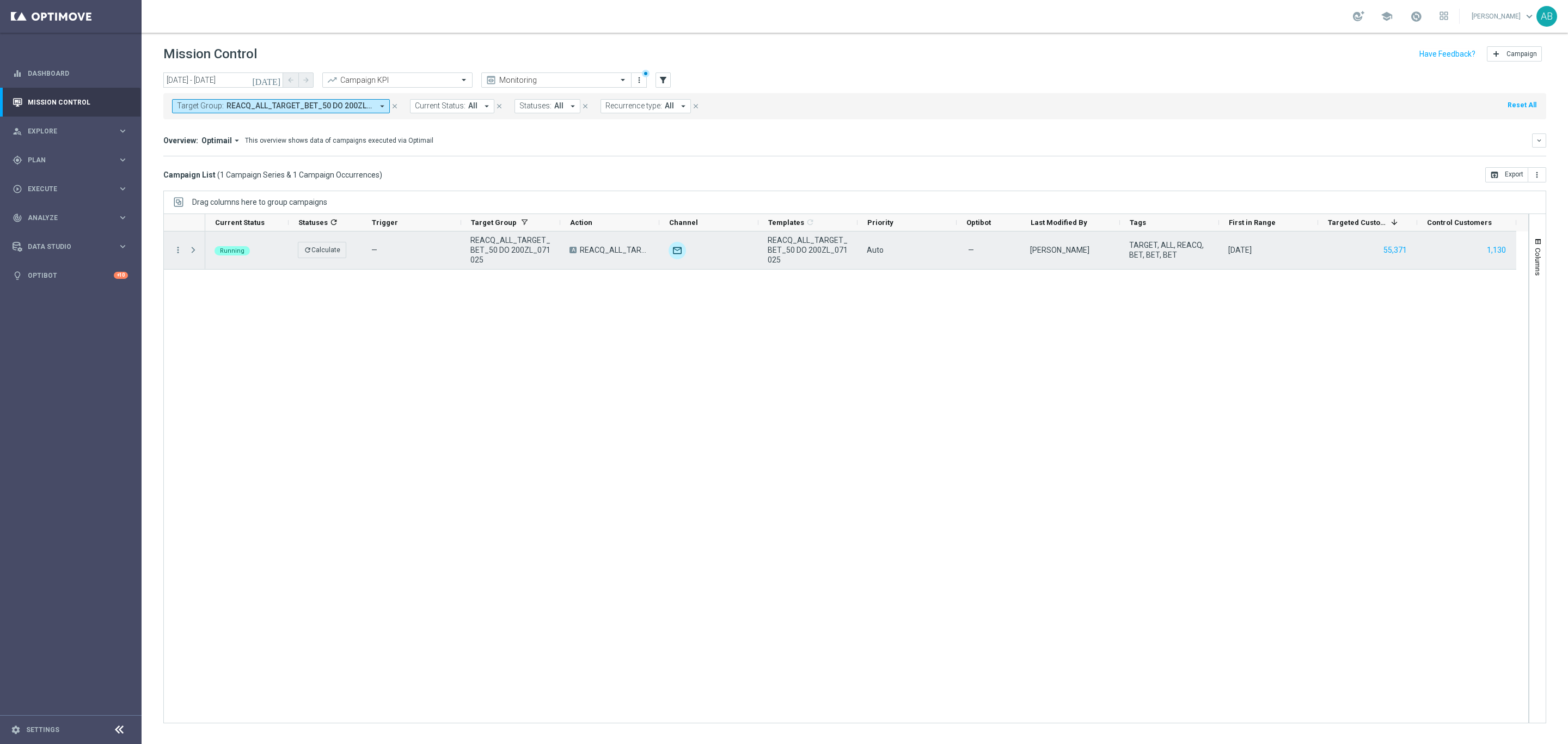
click at [194, 244] on span at bounding box center [194, 250] width 12 height 22
click at [196, 256] on span at bounding box center [194, 250] width 12 height 22
click at [191, 247] on span at bounding box center [193, 250] width 10 height 9
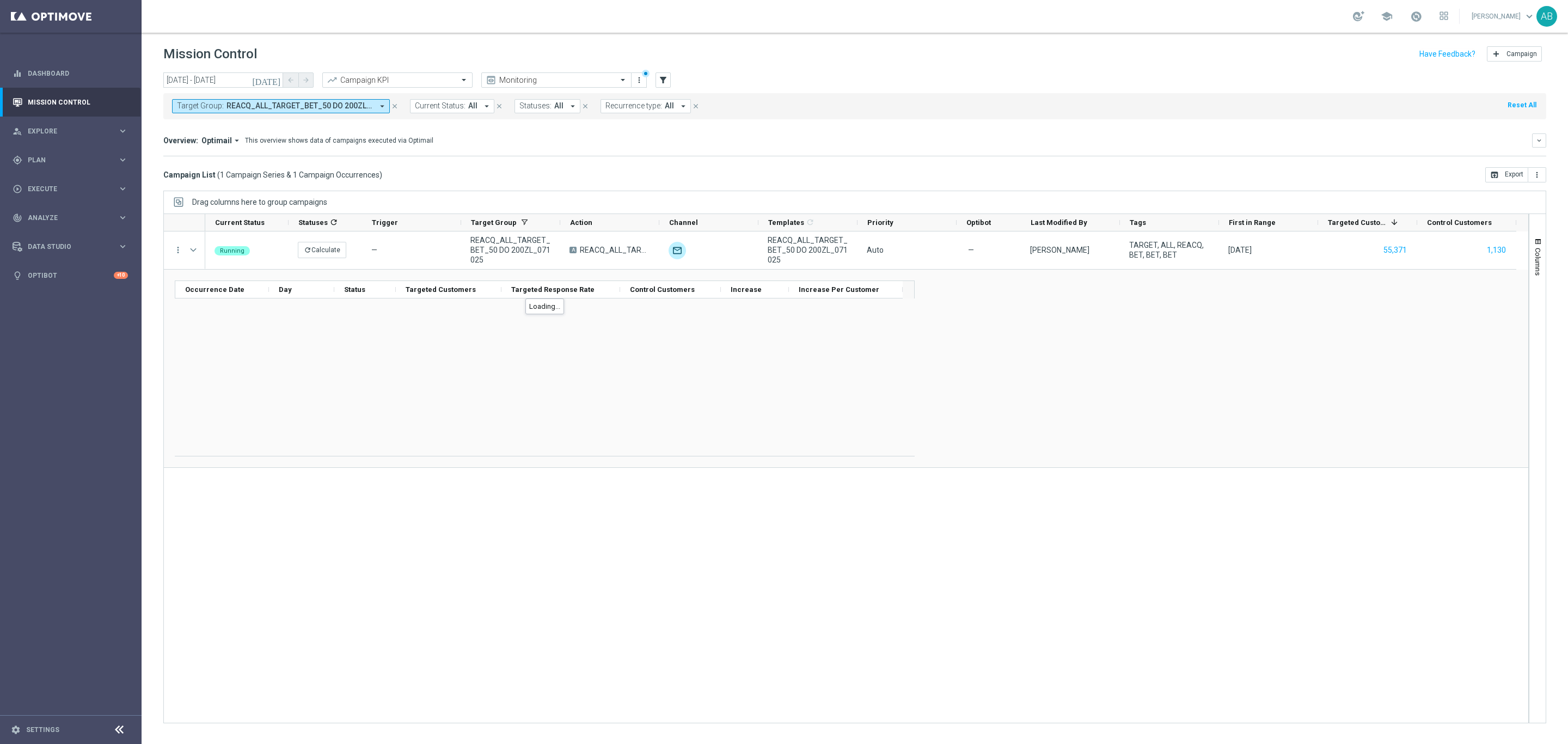
click at [419, 497] on div "Running refresh Calculate — REACQ_ALL_TARGET_BET_50 DO 200ZL_071025 A REACQ_ALL…" at bounding box center [867, 477] width 1323 height 491
click at [476, 312] on button "55,371" at bounding box center [480, 308] width 26 height 13
click at [319, 110] on span "REACQ_ALL_TARGET_BET_50 DO 200ZL_071025" at bounding box center [299, 105] width 147 height 9
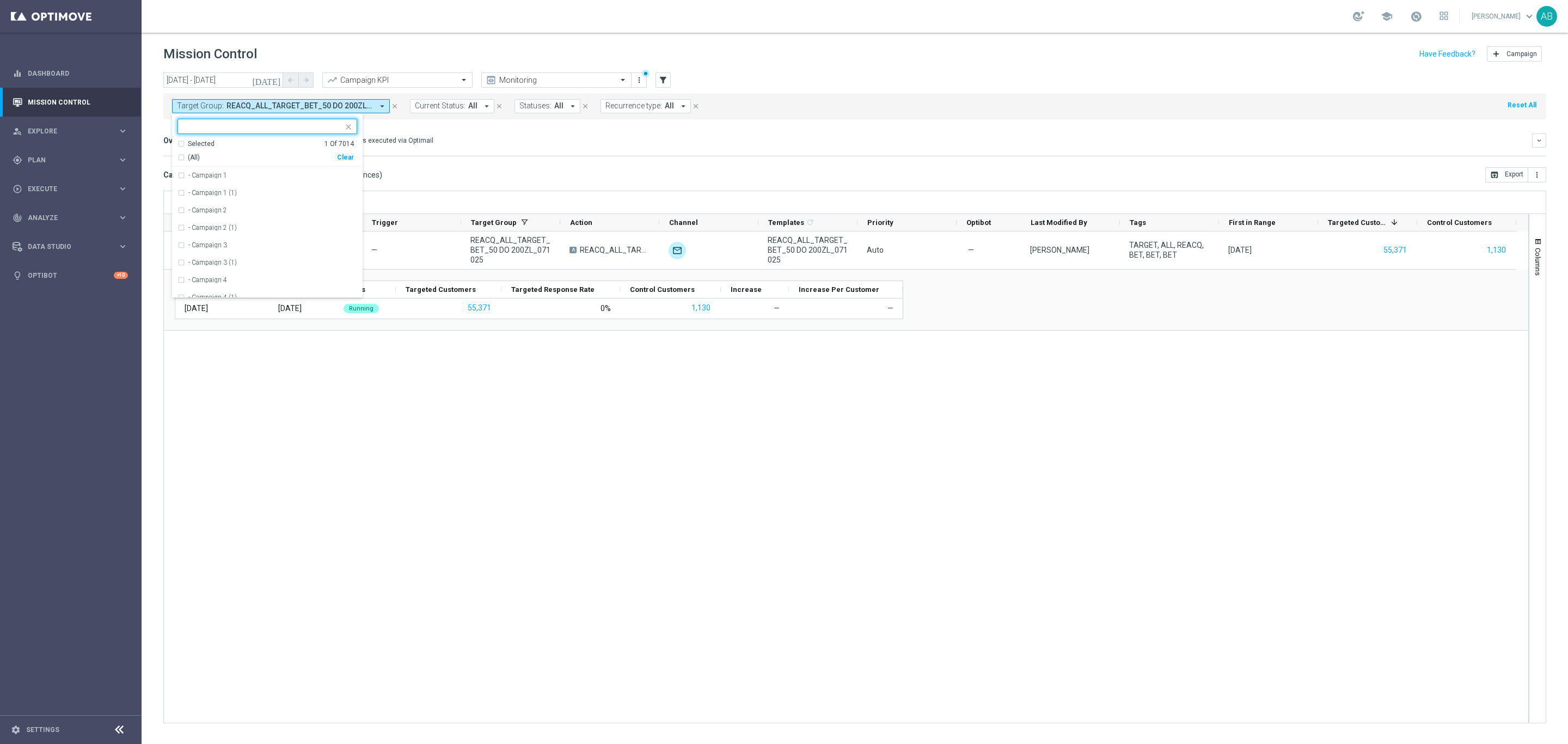
click at [0, 0] on div "Clear" at bounding box center [0, 0] width 0 height 0
click at [330, 127] on input "text" at bounding box center [263, 126] width 159 height 9
paste input "E_ALL_TARGET_BET_WIN50 DO 200 PLN_NONOPG_ALLDEPO_071025"
click at [307, 168] on div "E_ALL_TARGET_BET_WIN50 DO 200 PLN_NONOPG_ALLDEPO_071025" at bounding box center [267, 175] width 180 height 18
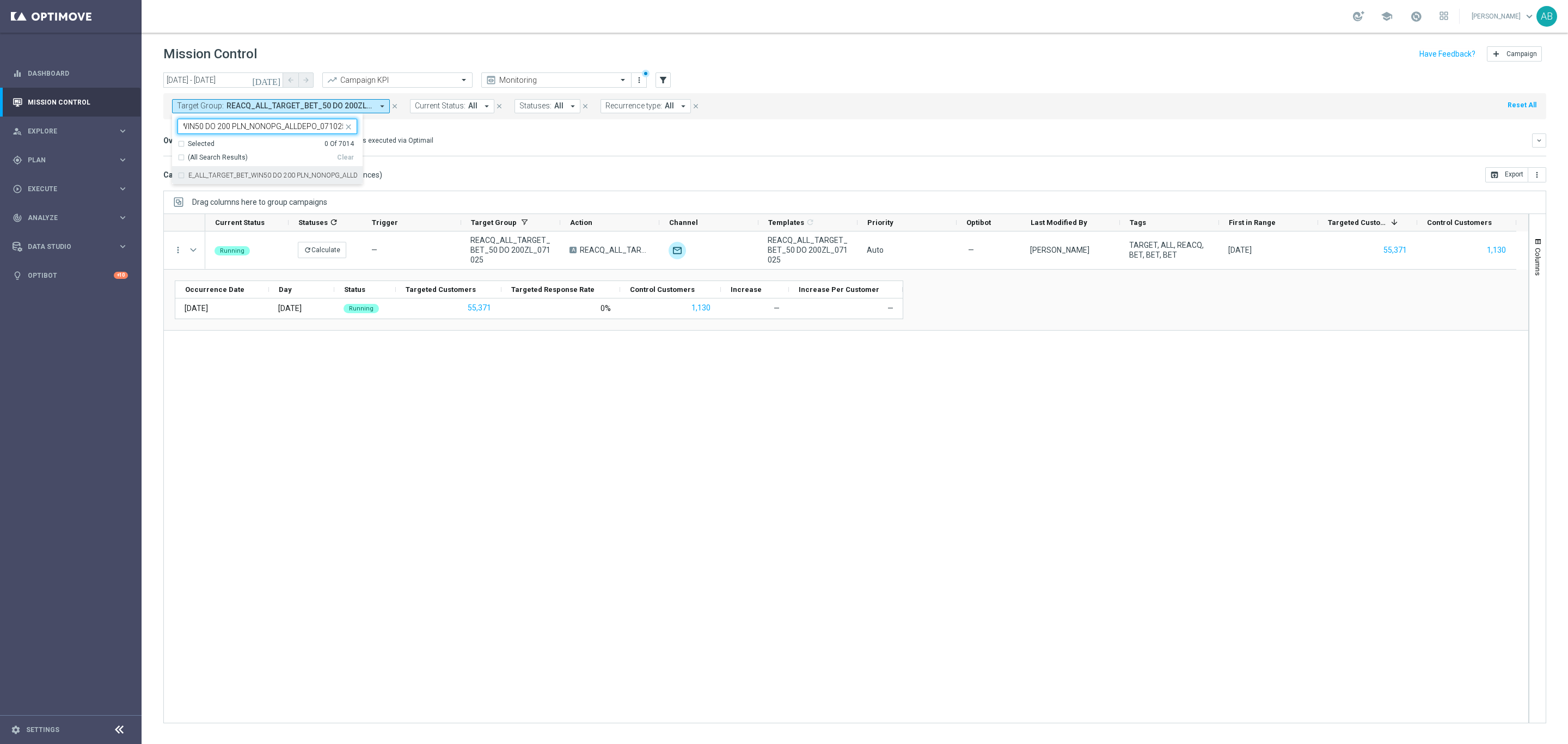
type input "E_ALL_TARGET_BET_WIN50 DO 200 PLN_NONOPG_ALLDEPO_071025"
click at [309, 405] on div "Running refresh Calculate — REACQ_ALL_TARGET_BET_50 DO 200ZL_071025 A REACQ_ALL…" at bounding box center [867, 477] width 1323 height 491
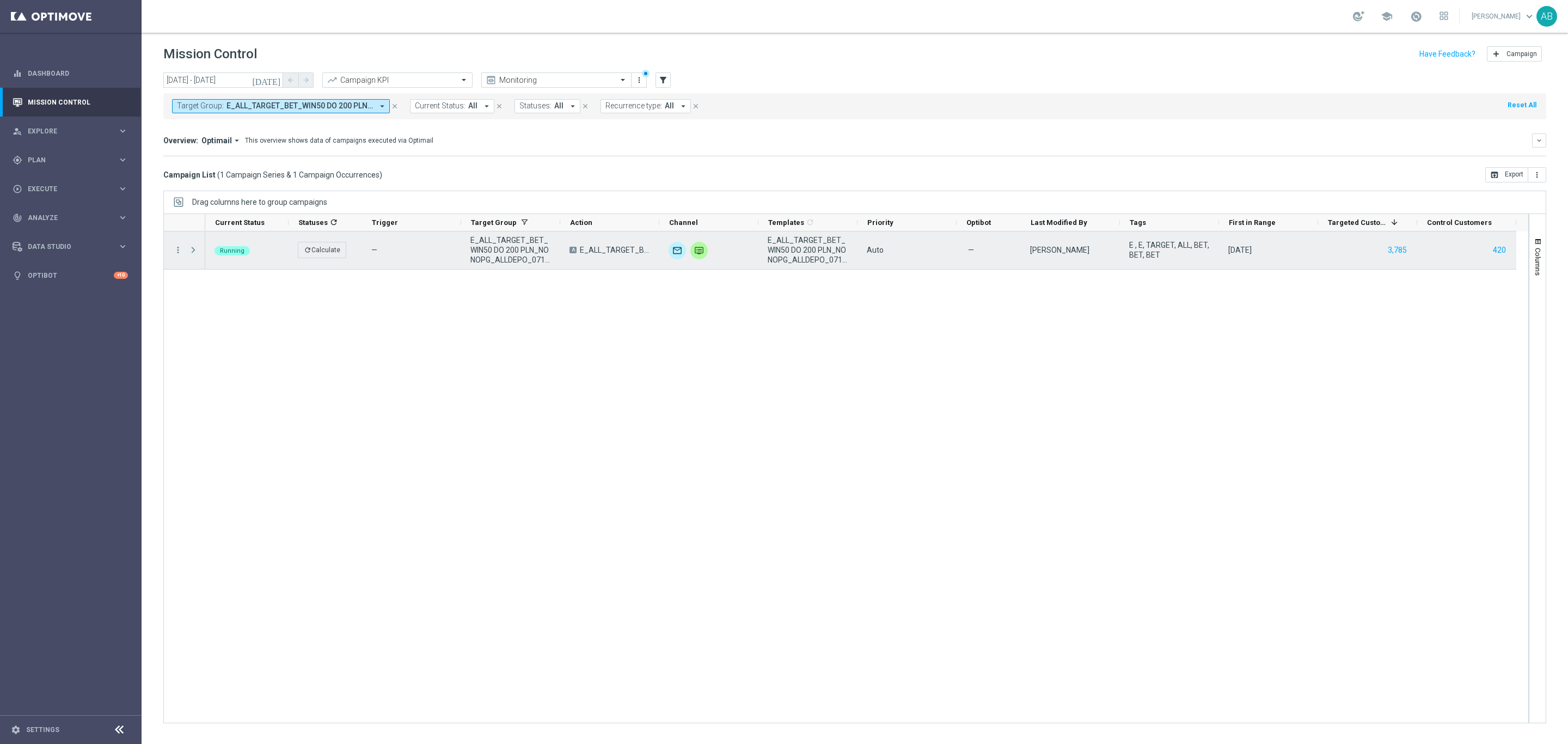
click at [193, 248] on span at bounding box center [193, 250] width 10 height 9
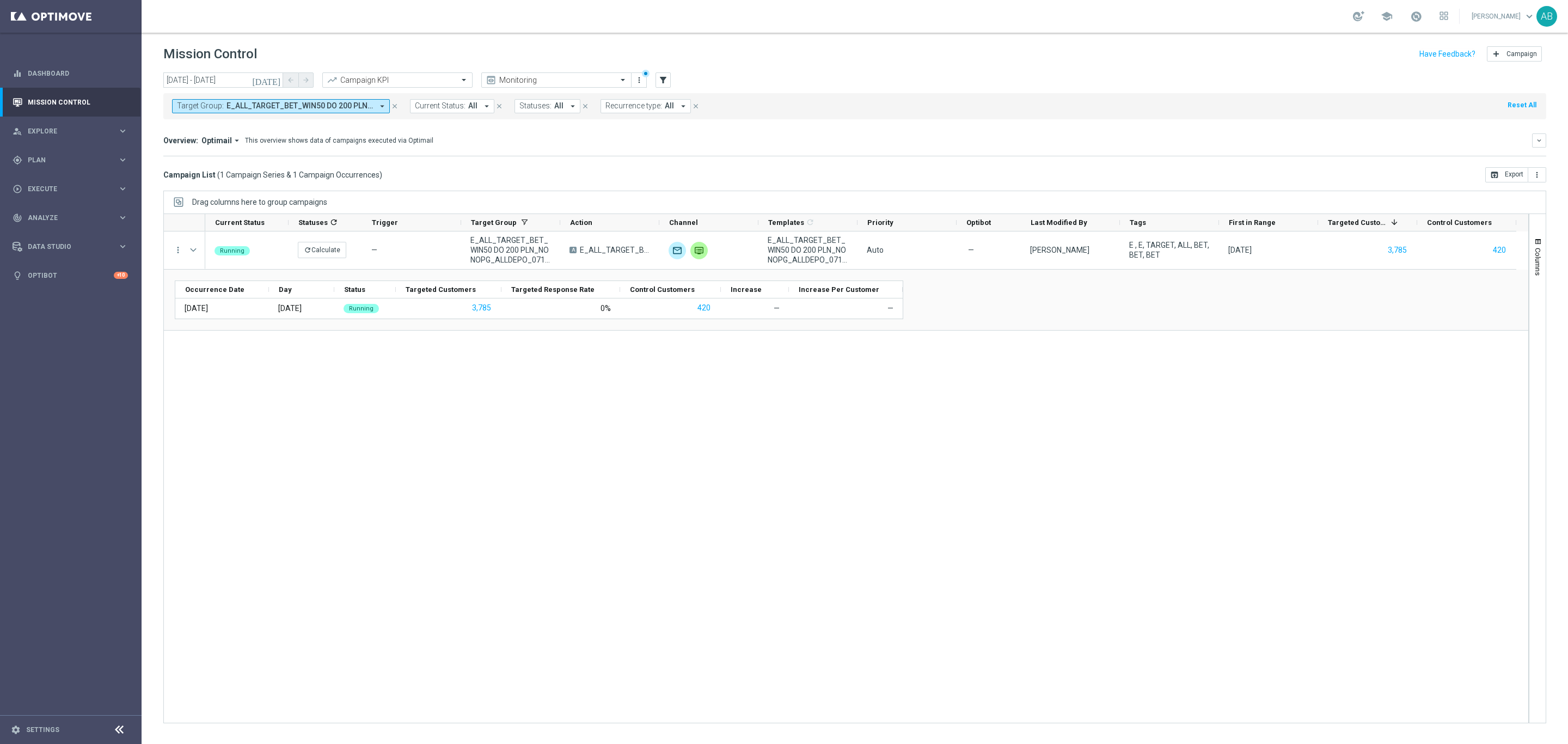
click at [471, 362] on div "Running refresh Calculate — E_ALL_TARGET_BET_WIN50 DO 200 PLN_NONOPG_ALLDEPO_07…" at bounding box center [867, 477] width 1323 height 491
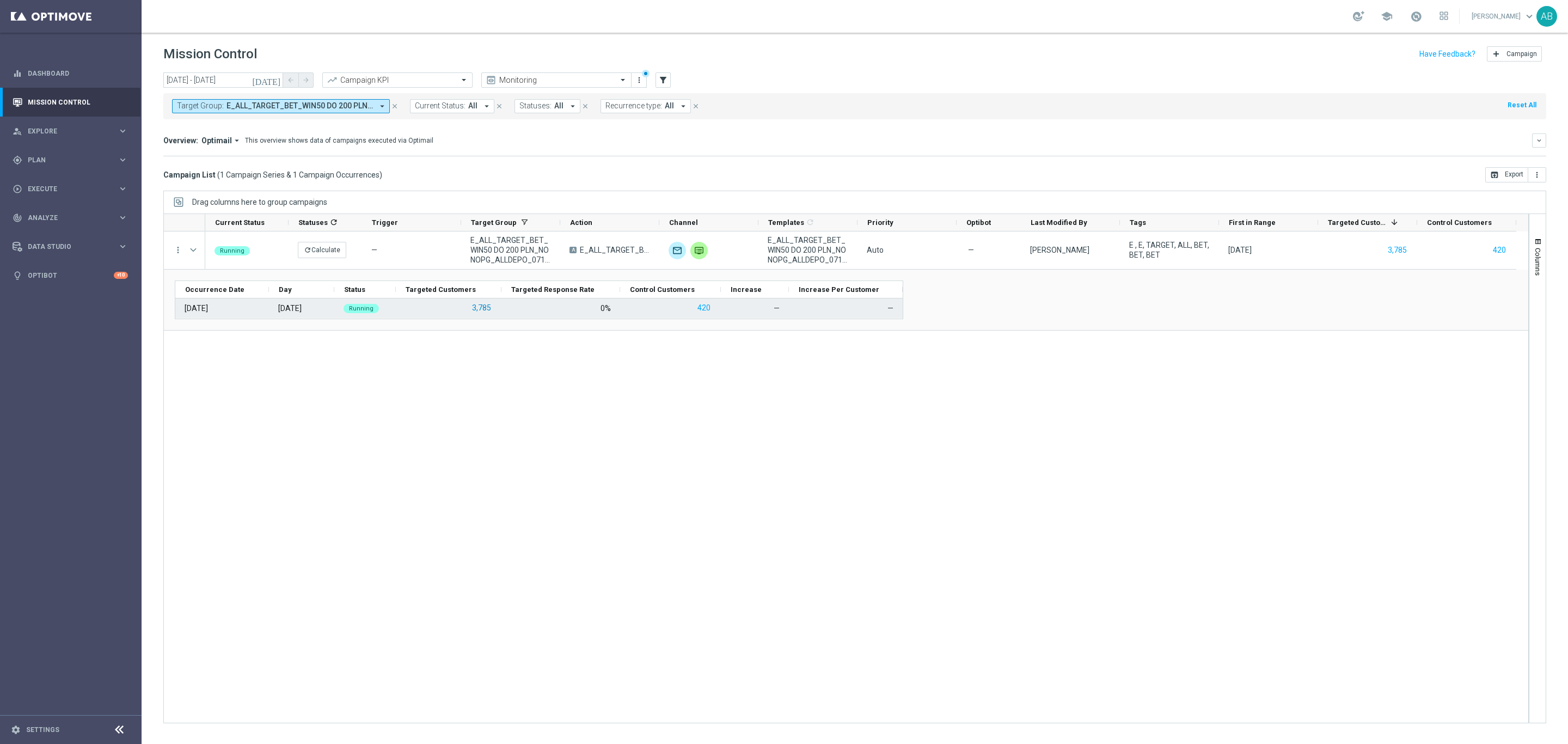
click at [481, 309] on button "3,785" at bounding box center [481, 308] width 21 height 13
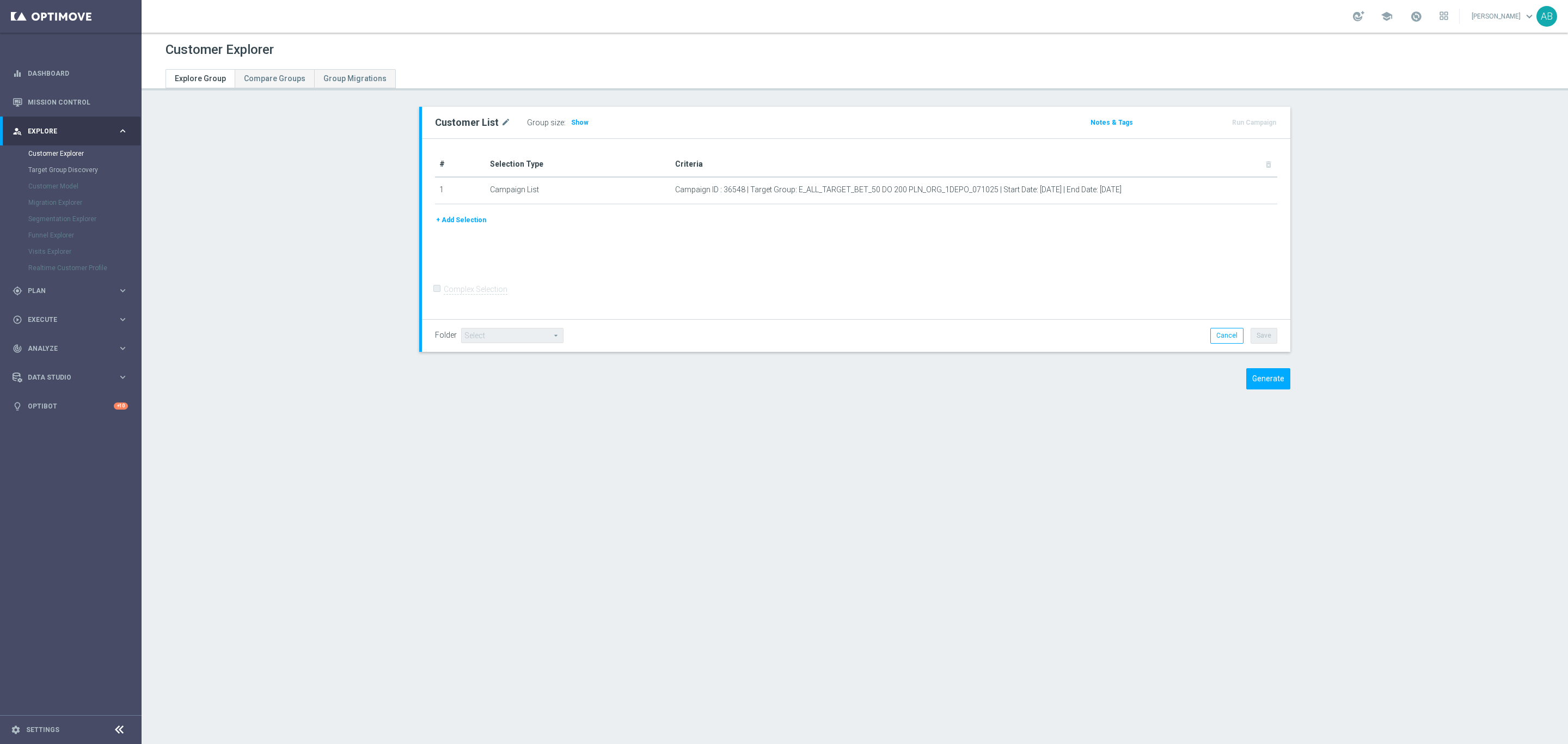
click at [730, 368] on div "Generate" at bounding box center [855, 379] width 887 height 21
click at [571, 122] on span "Show" at bounding box center [579, 122] width 18 height 8
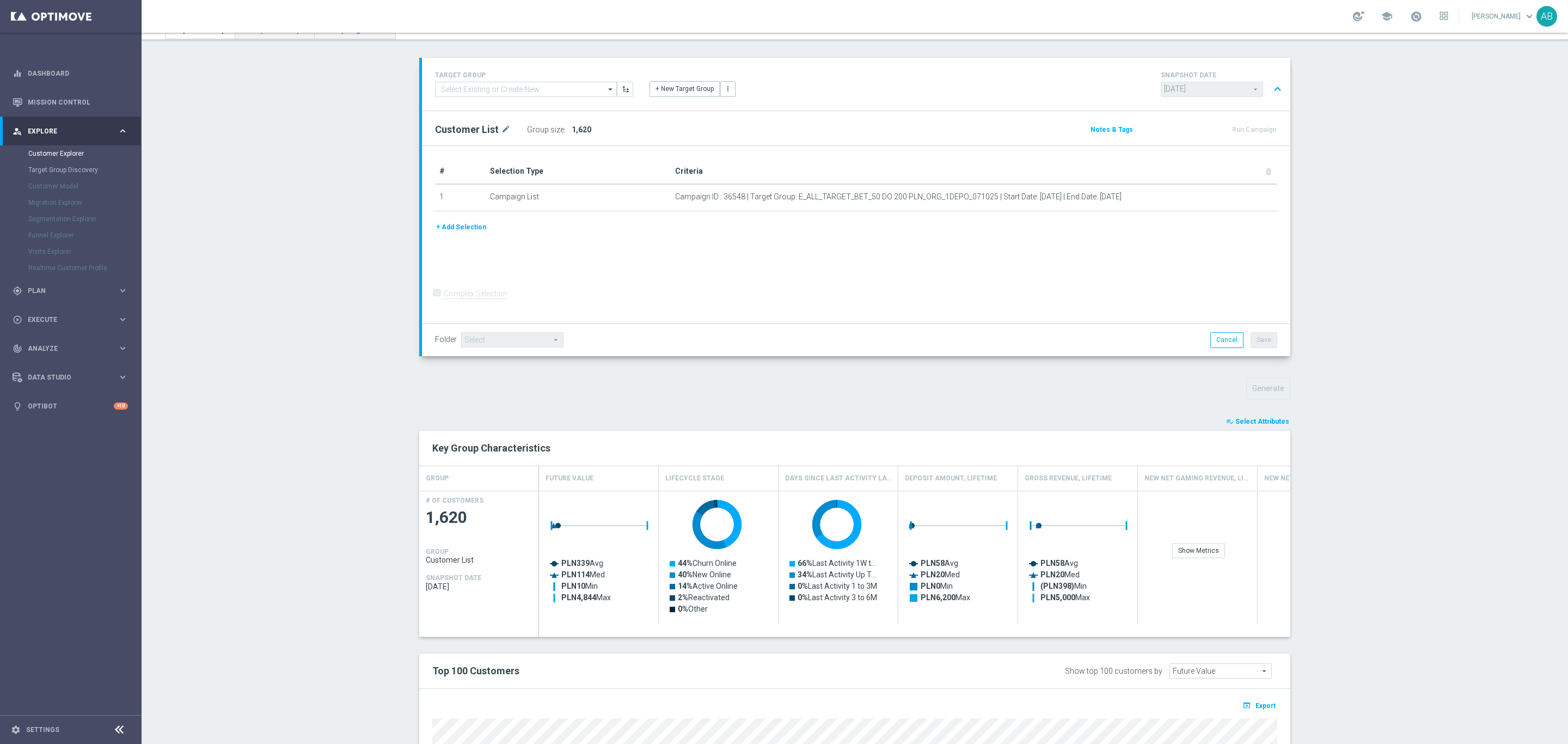
scroll to position [288, 0]
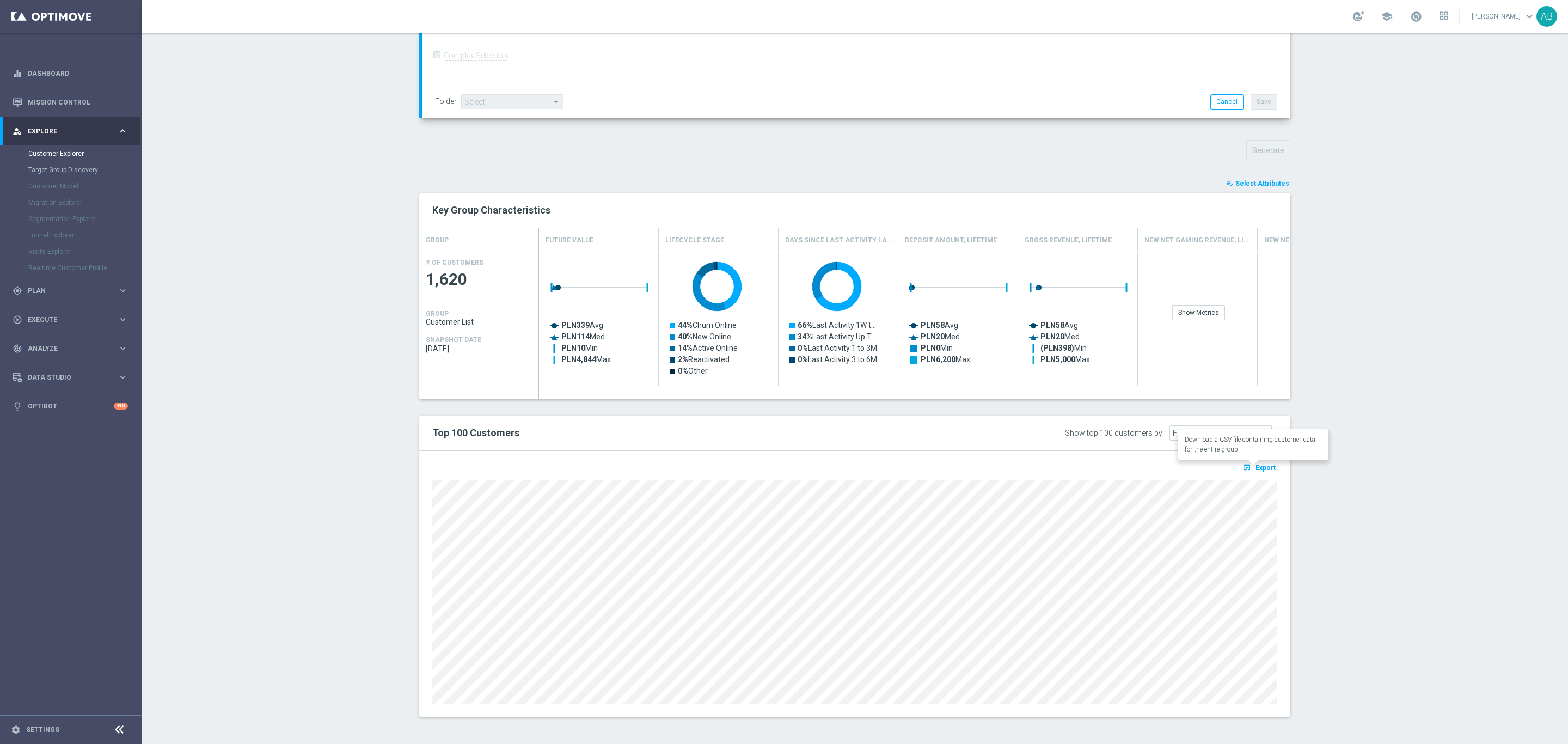
click at [1261, 465] on span "Export" at bounding box center [1265, 468] width 20 height 8
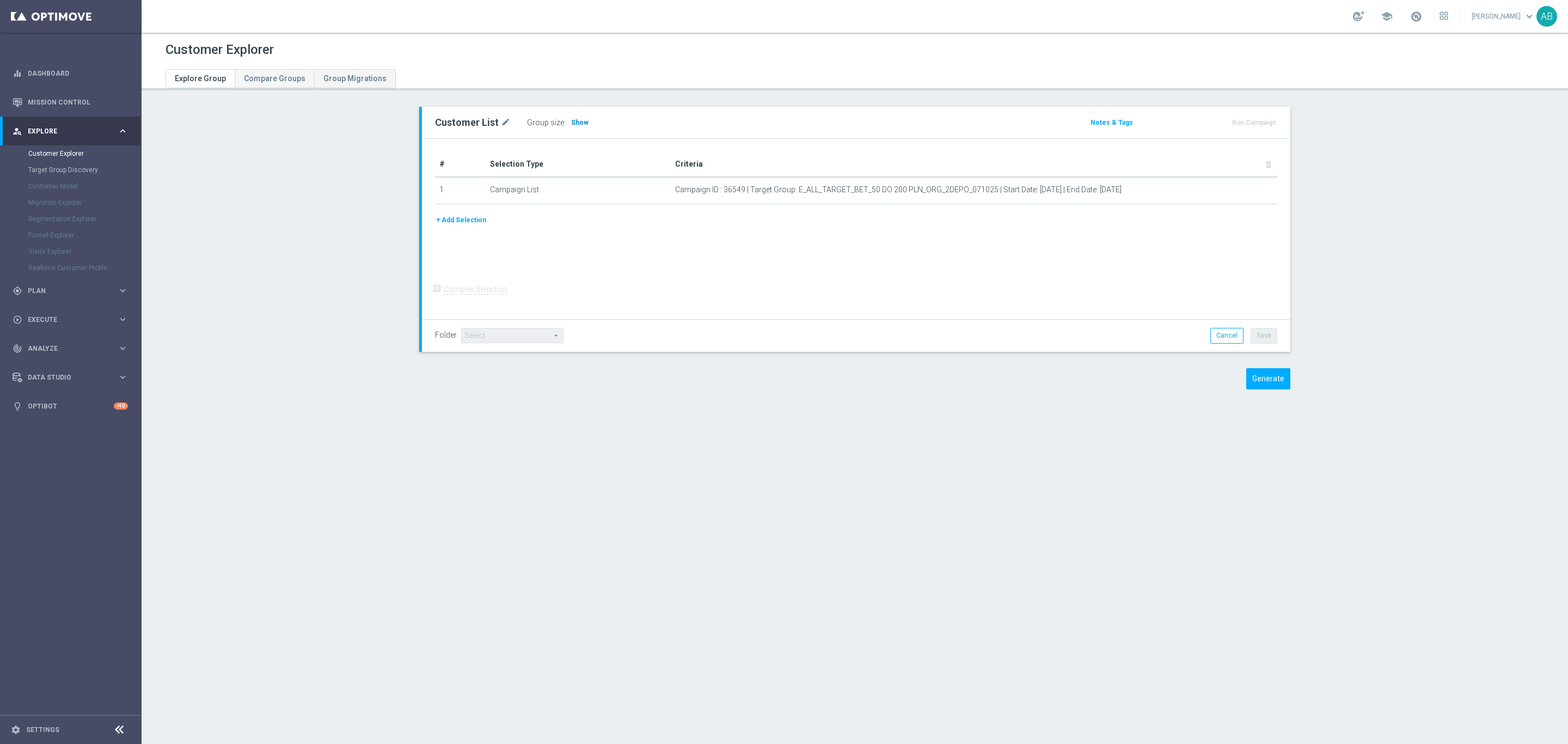
click at [571, 124] on span "Show" at bounding box center [579, 122] width 18 height 8
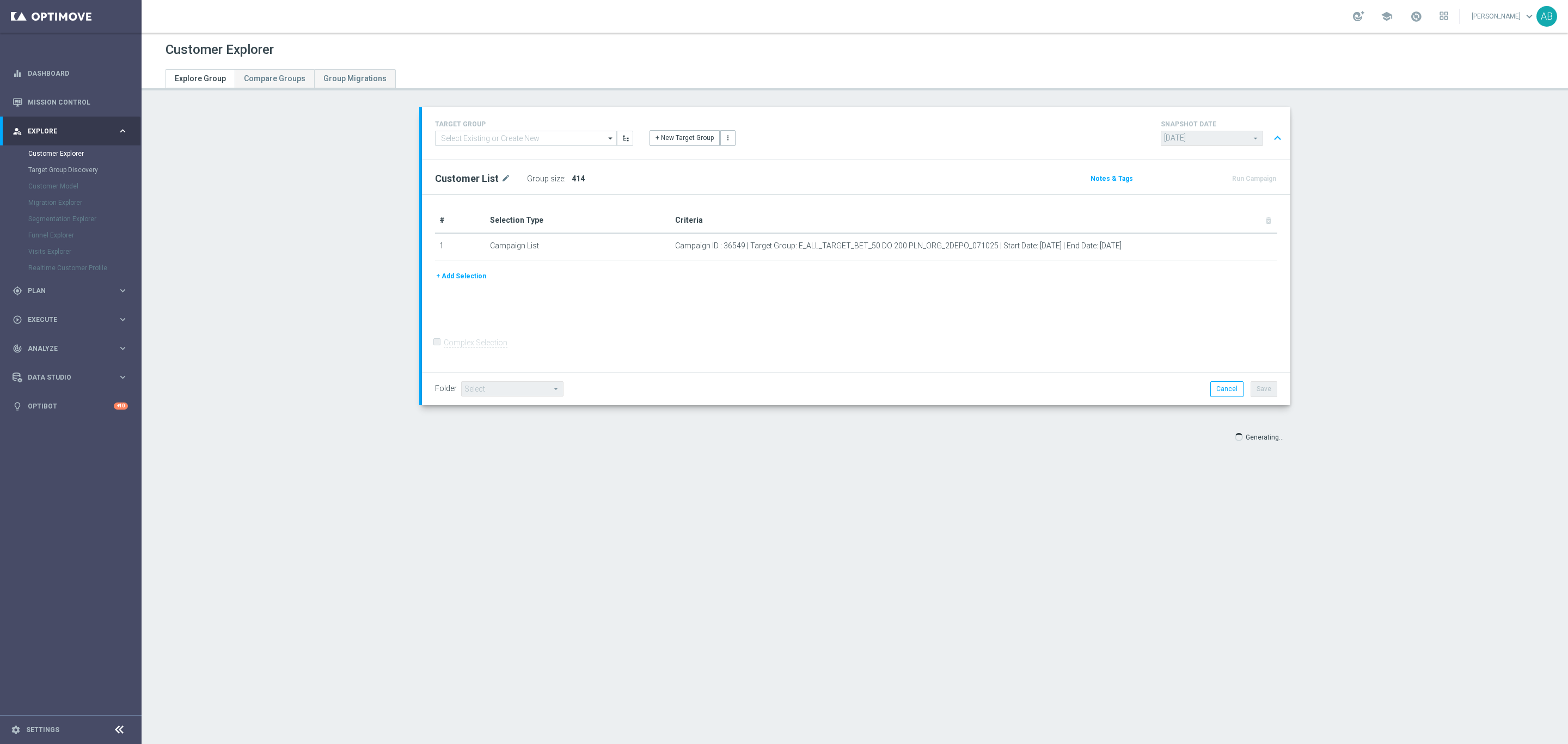
click at [275, 333] on section "TARGET GROUP arrow_drop_down Show Selected 0 of NaN - Campaign 1" at bounding box center [855, 284] width 1426 height 356
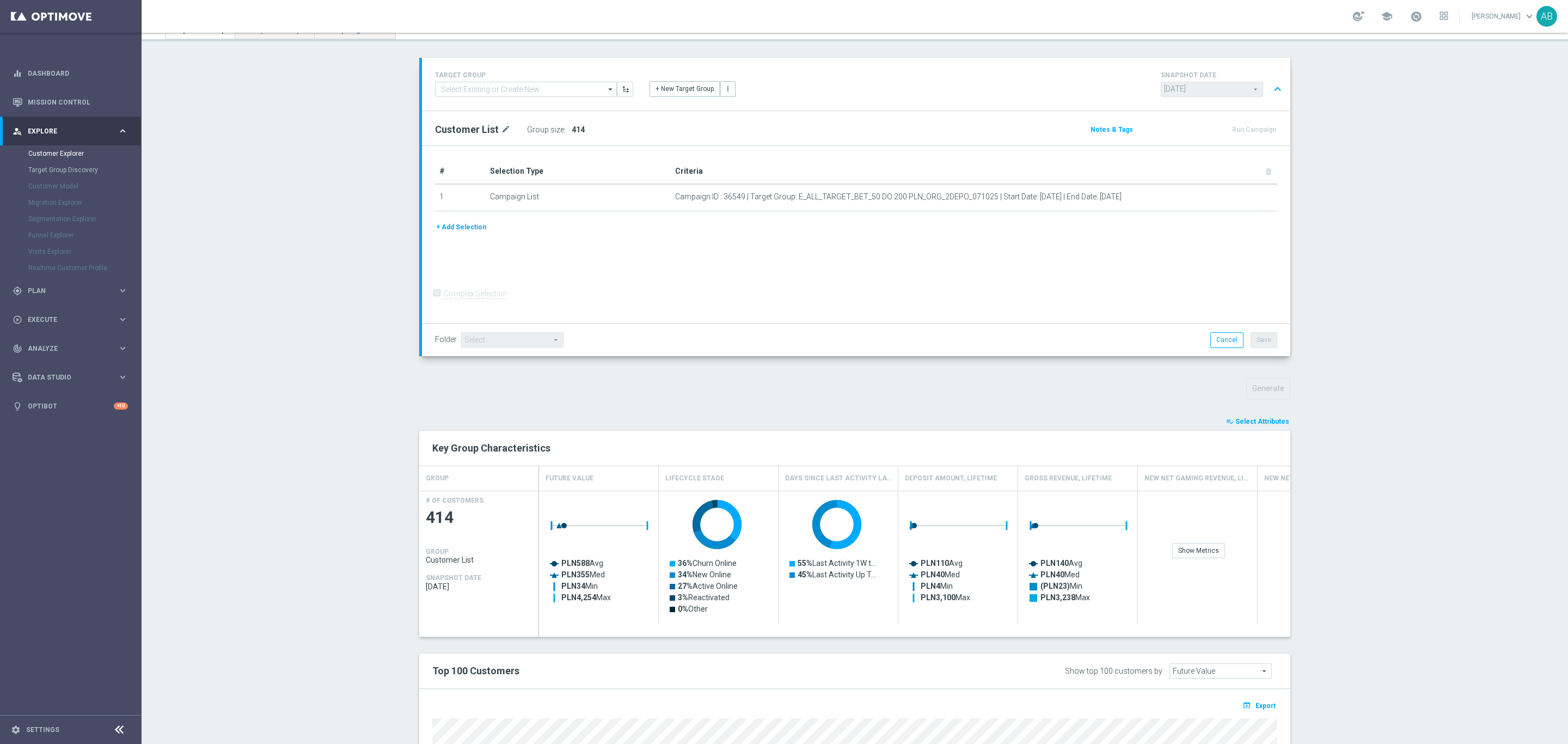
scroll to position [288, 0]
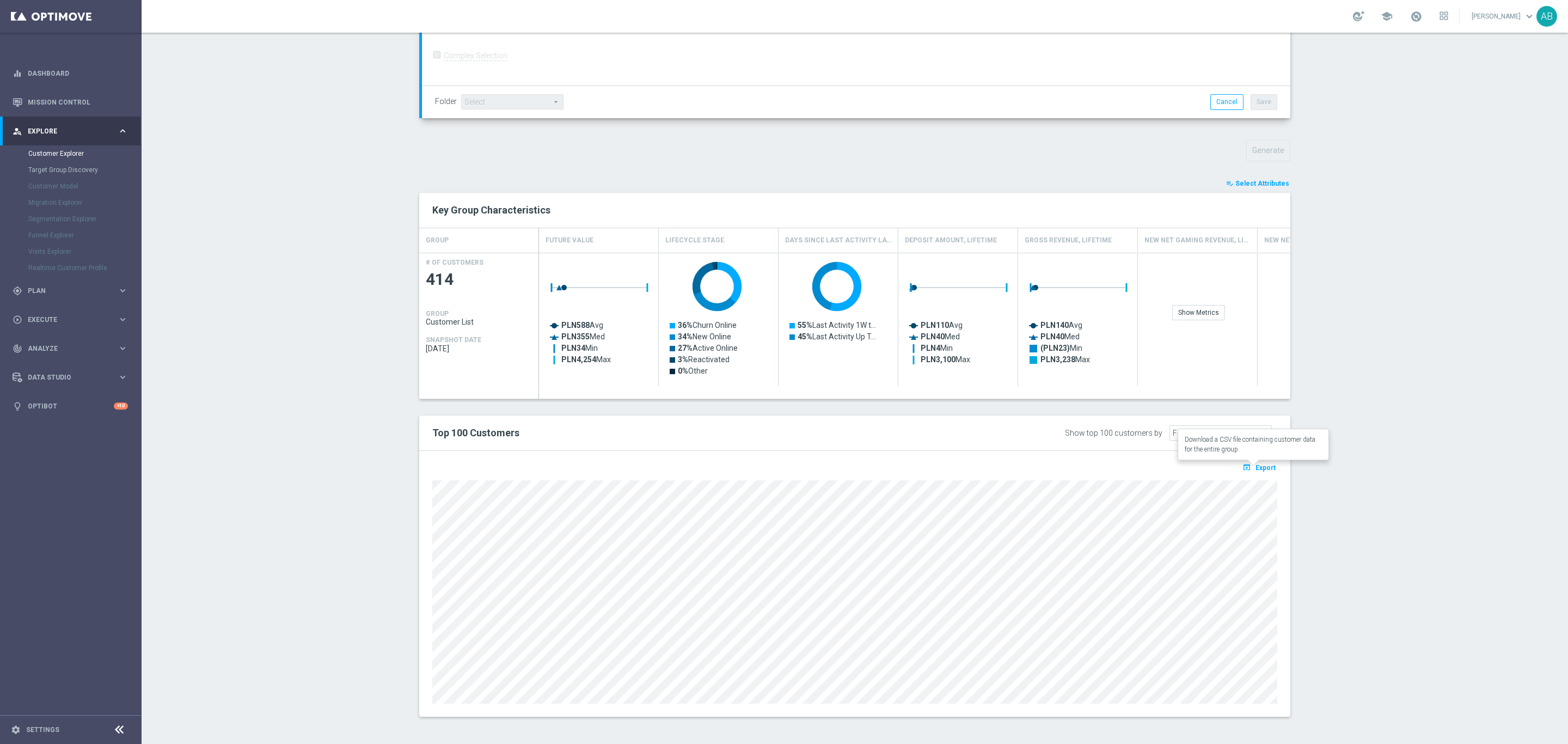
click at [1250, 466] on button "open_in_browser Export" at bounding box center [1259, 467] width 37 height 14
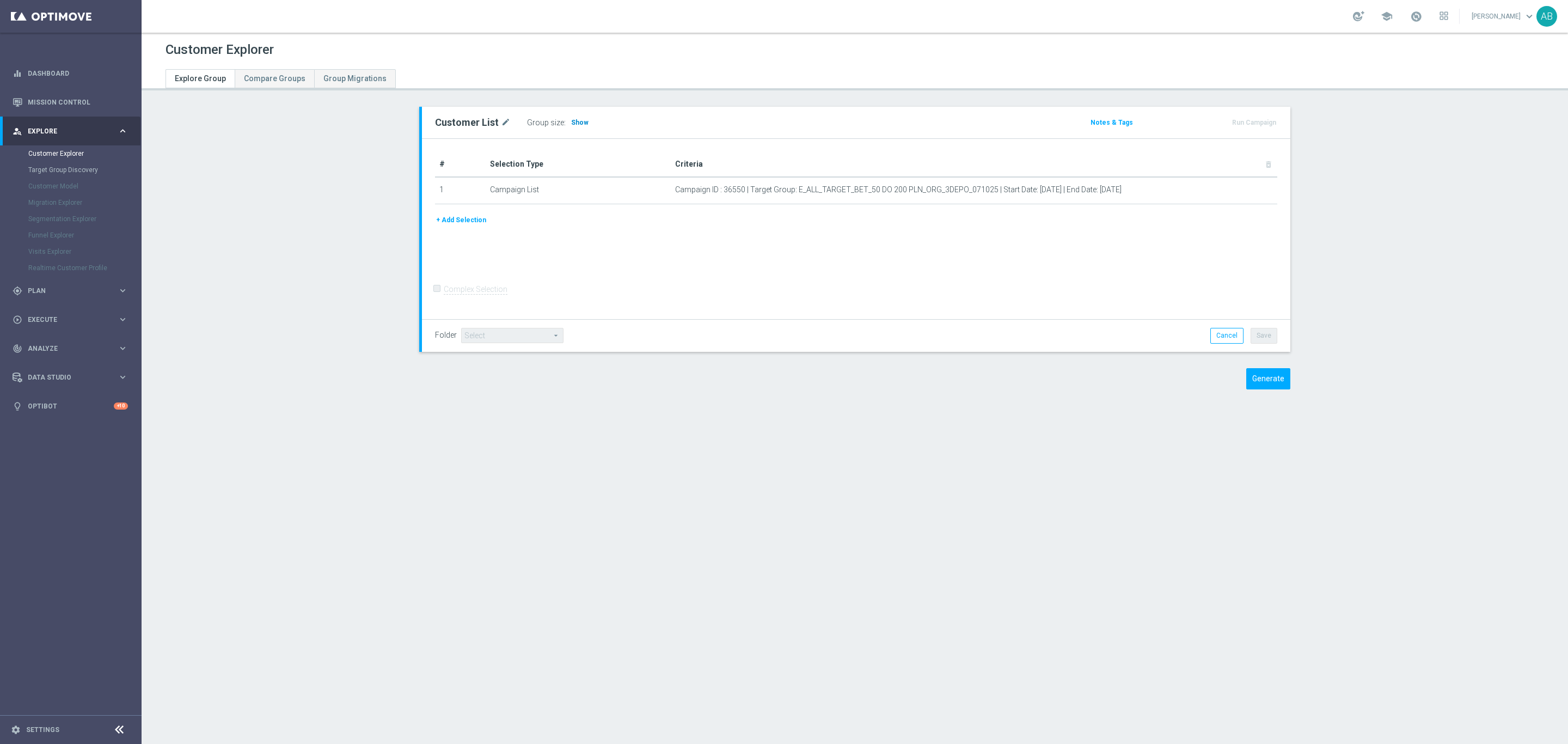
click at [576, 123] on span "Show" at bounding box center [579, 122] width 18 height 8
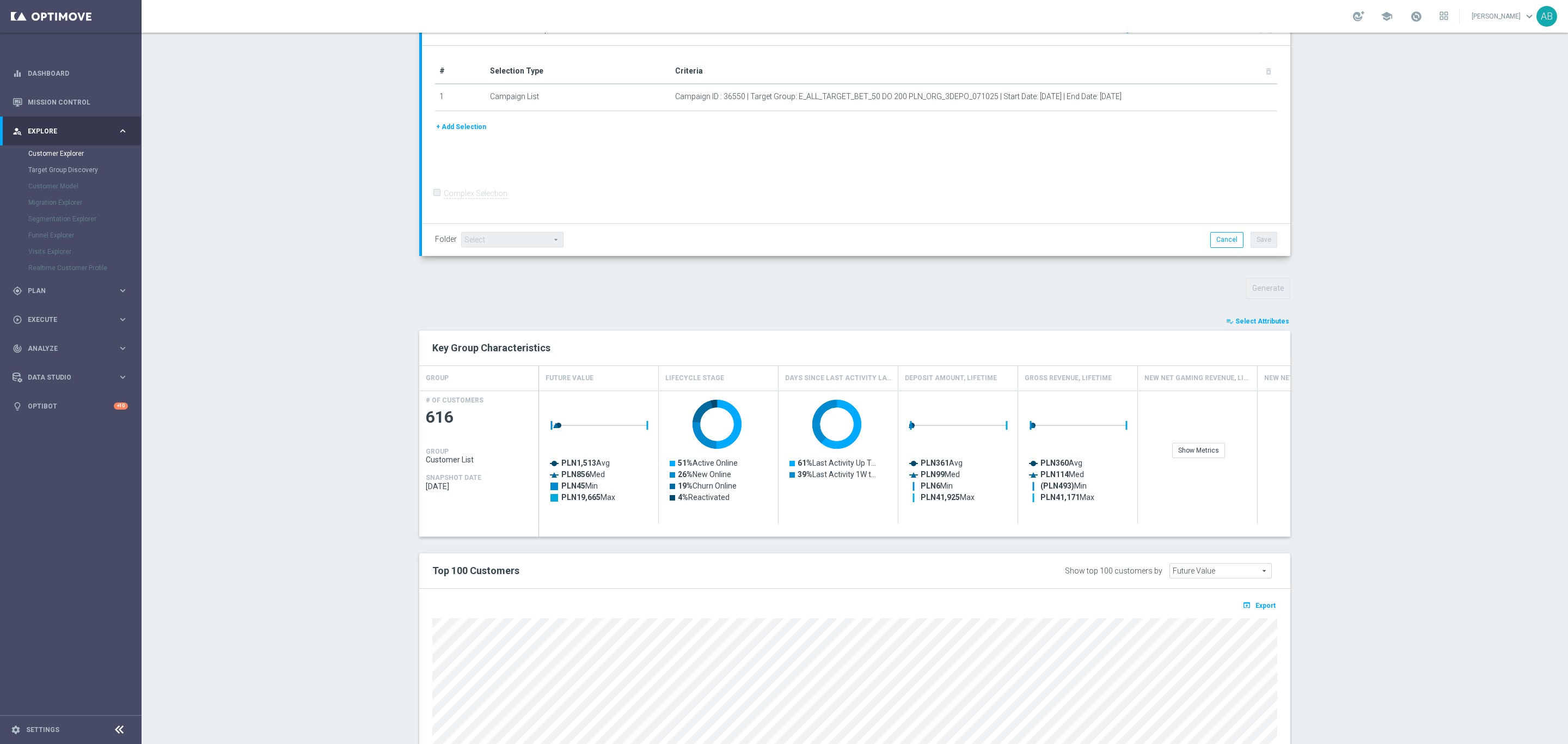
scroll to position [288, 0]
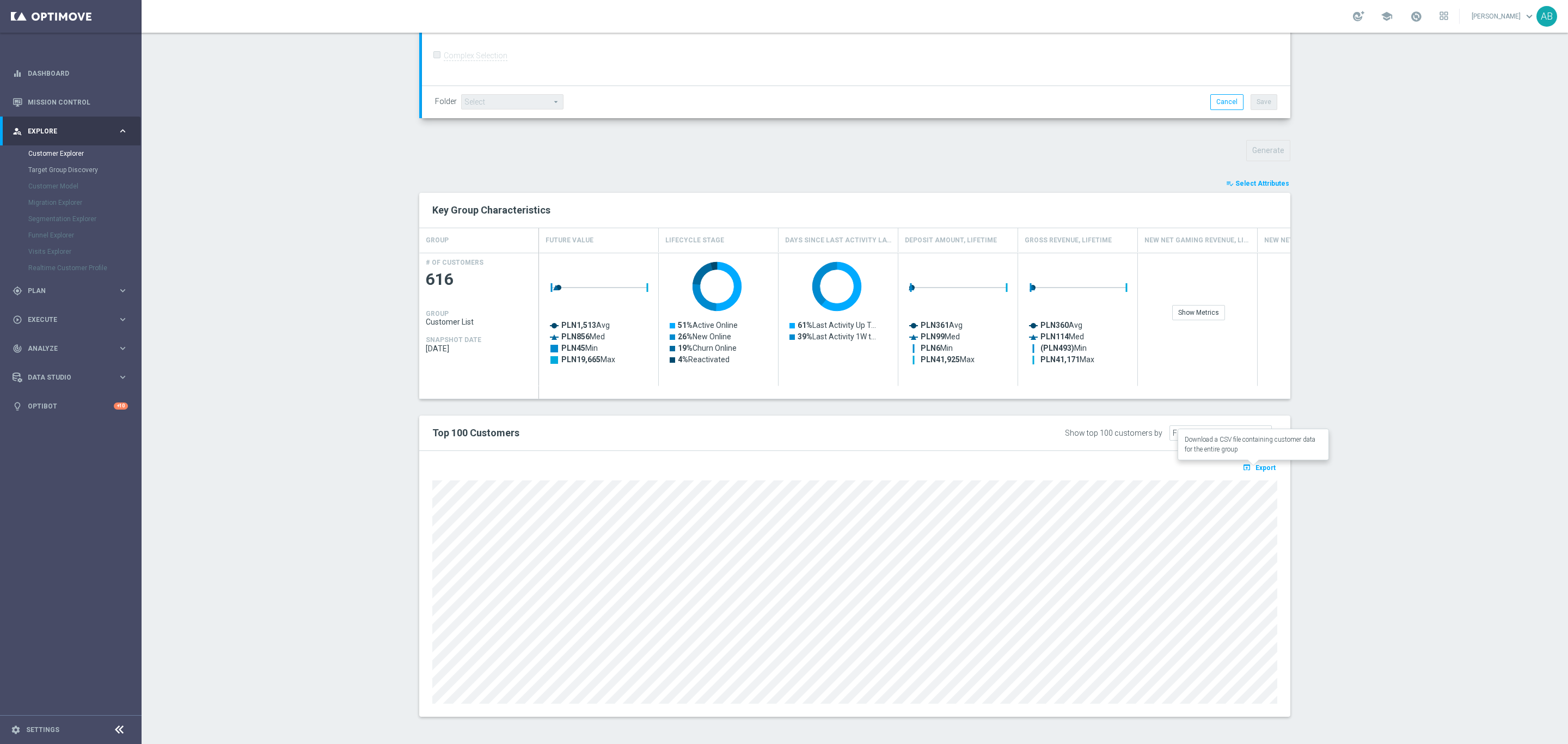
click at [1258, 466] on span "Export" at bounding box center [1265, 468] width 20 height 8
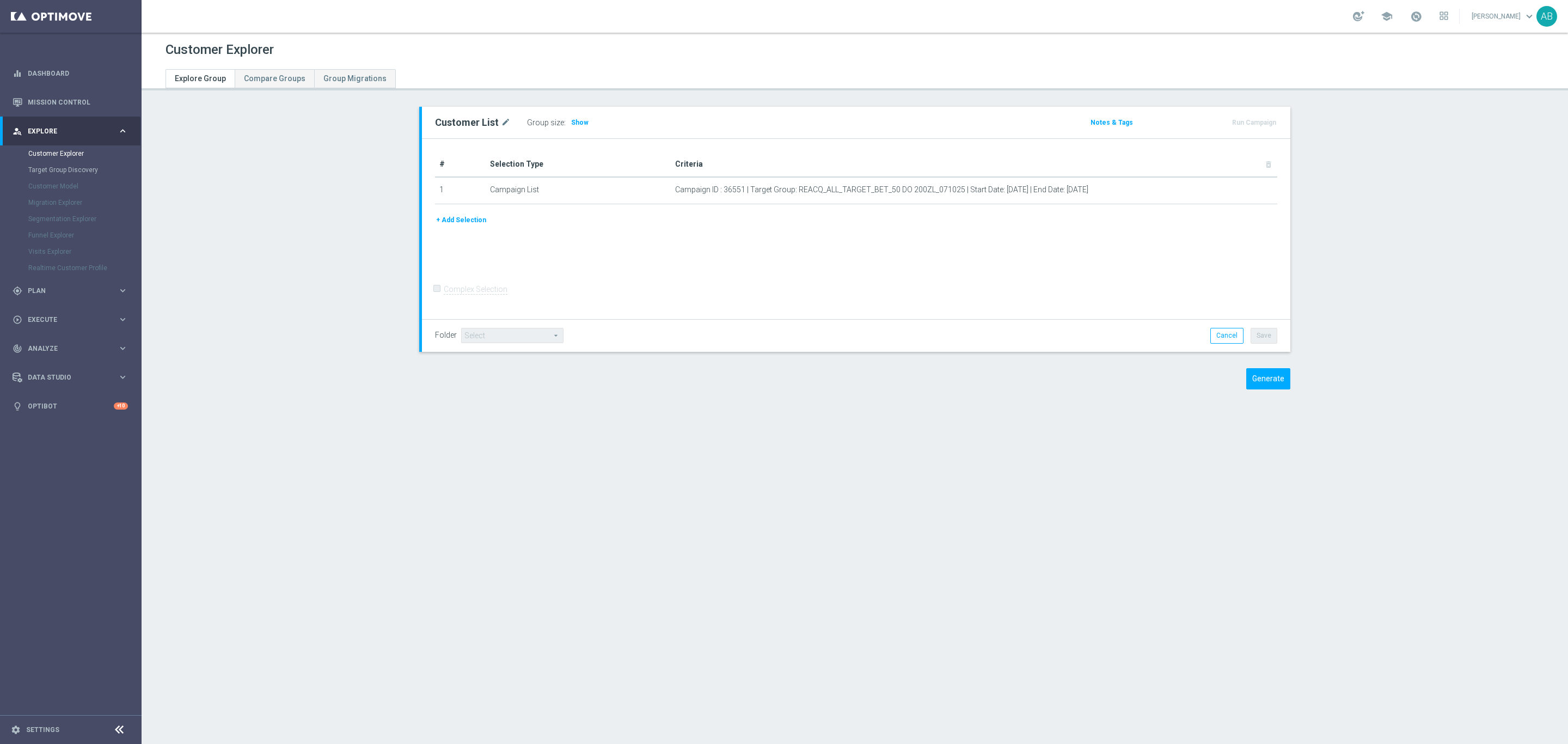
click at [713, 413] on div "Customer Explorer Explore Group Compare Groups Group Migrations Customer List m…" at bounding box center [855, 388] width 1426 height 711
click at [570, 116] on h3 "Show" at bounding box center [579, 122] width 19 height 12
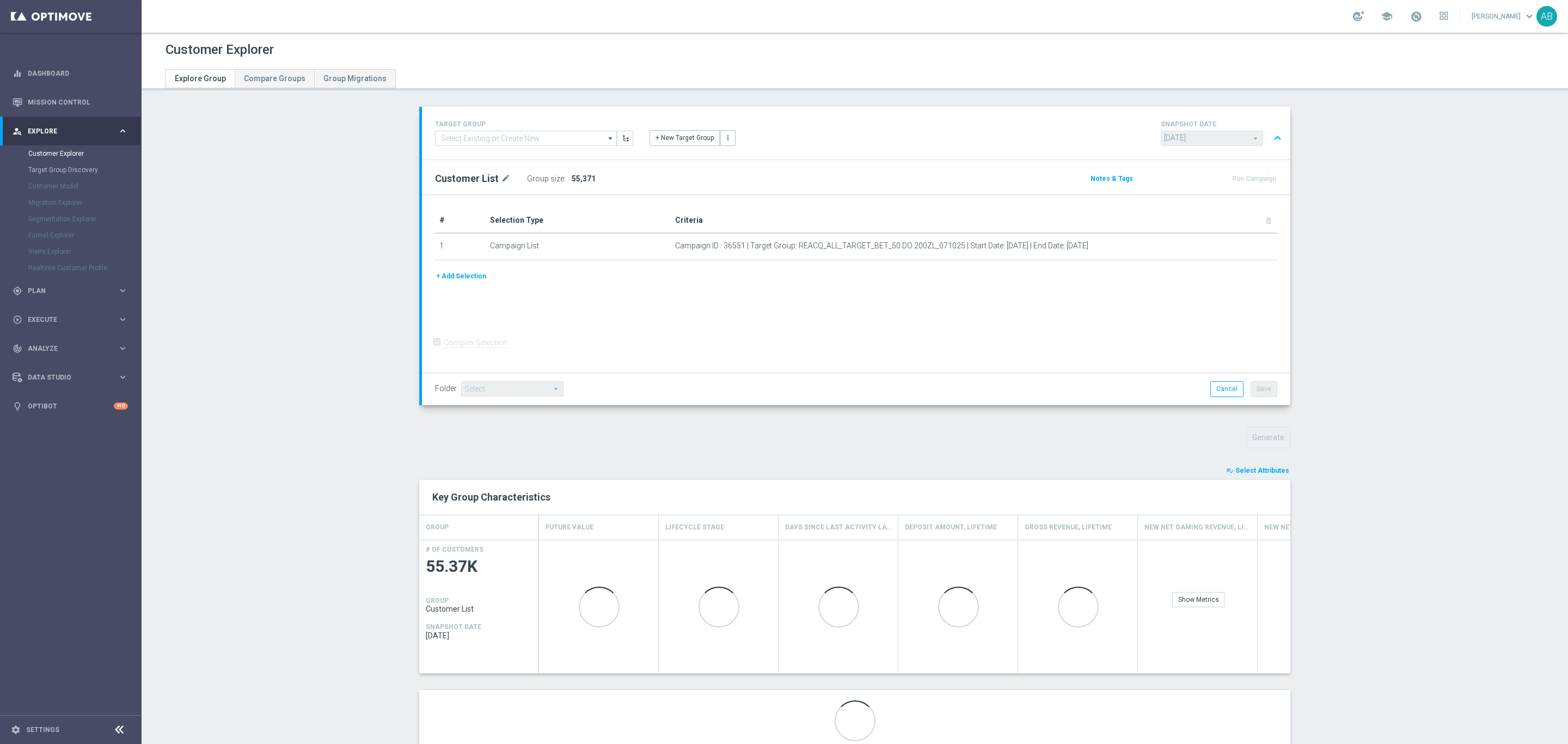
click at [957, 333] on div "# Selection Type Criteria delete_forever 1 Campaign List Campaign ID : 36551 | …" at bounding box center [856, 284] width 869 height 178
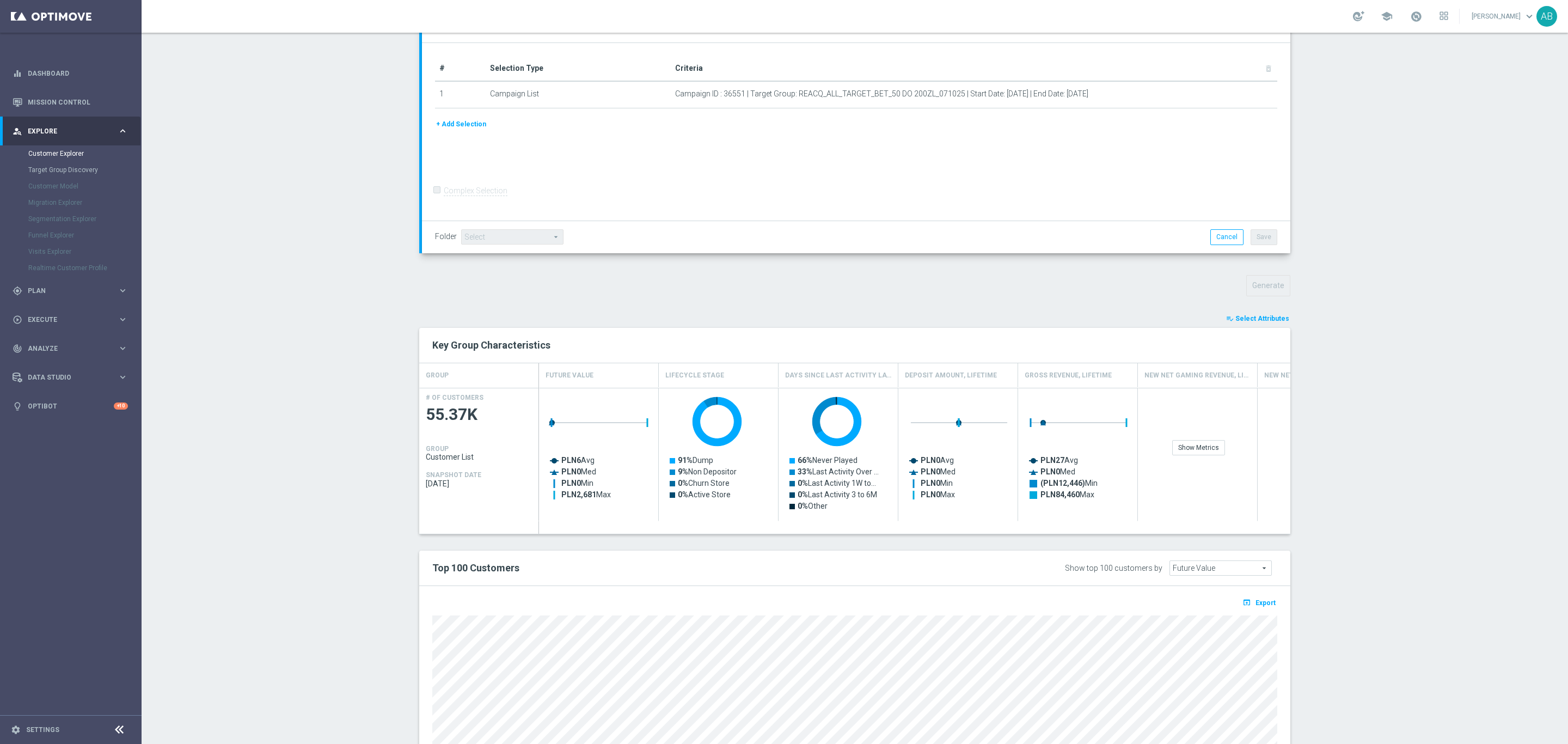
scroll to position [288, 0]
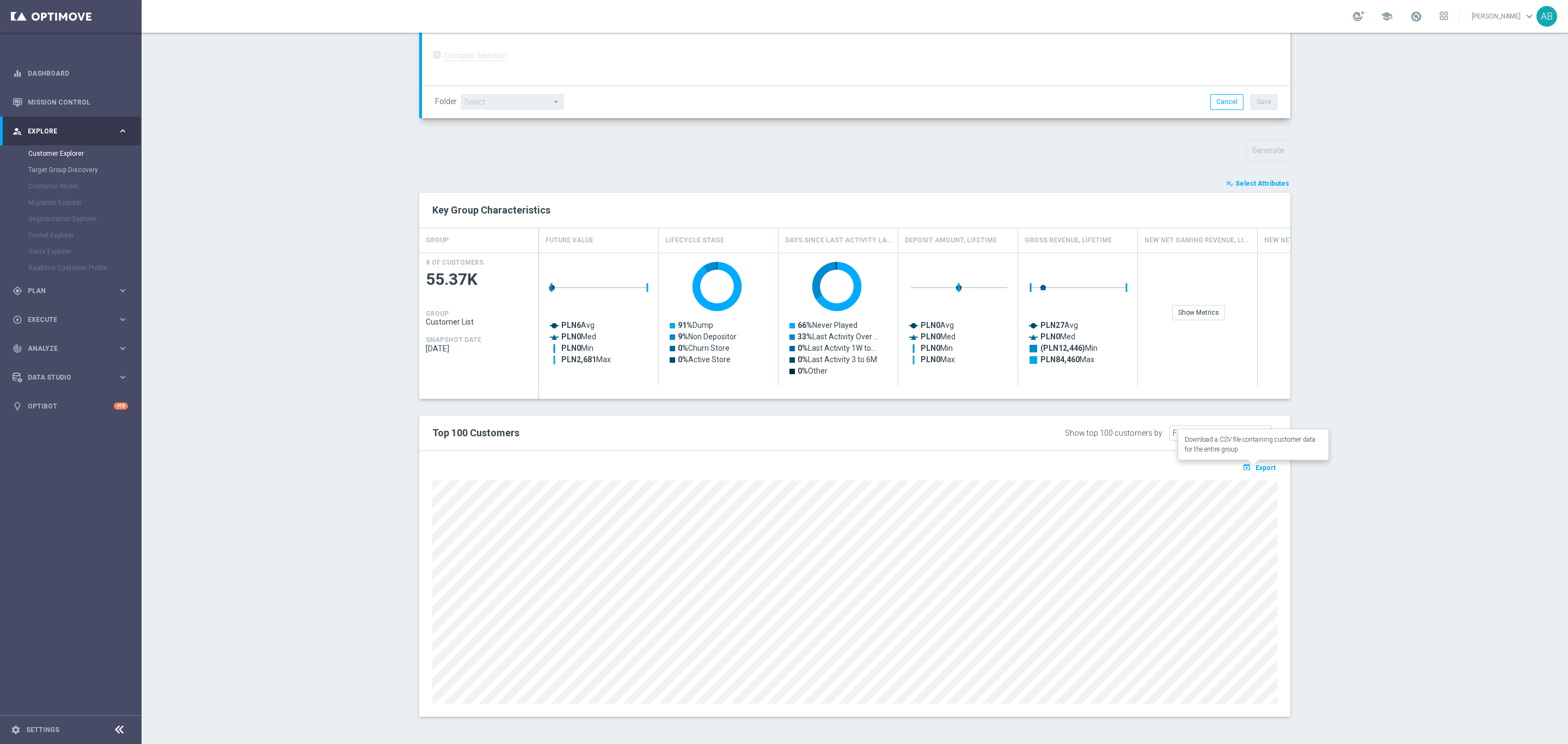
click at [1266, 469] on span "Export" at bounding box center [1265, 468] width 20 height 8
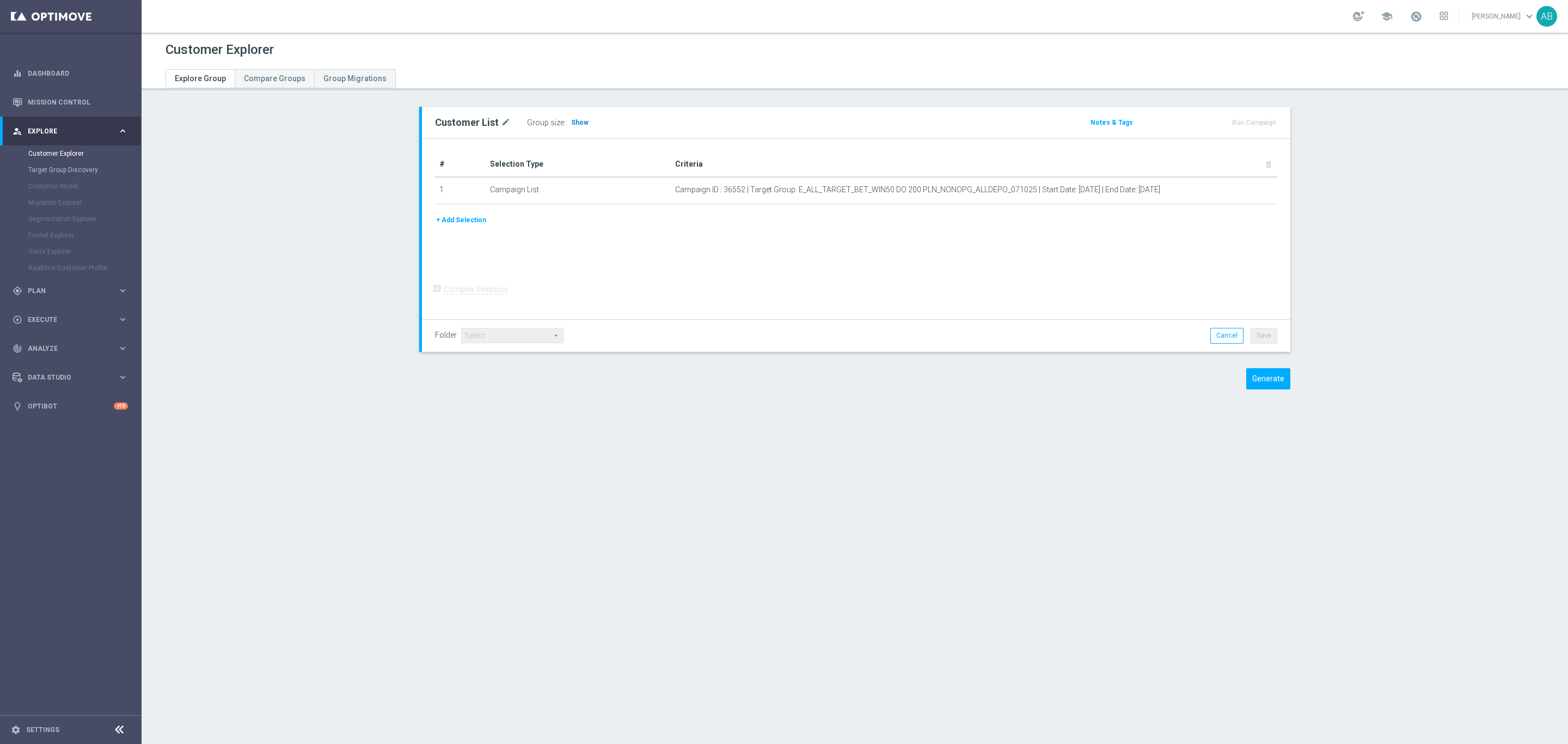
click at [572, 127] on h3 "Show" at bounding box center [579, 122] width 19 height 12
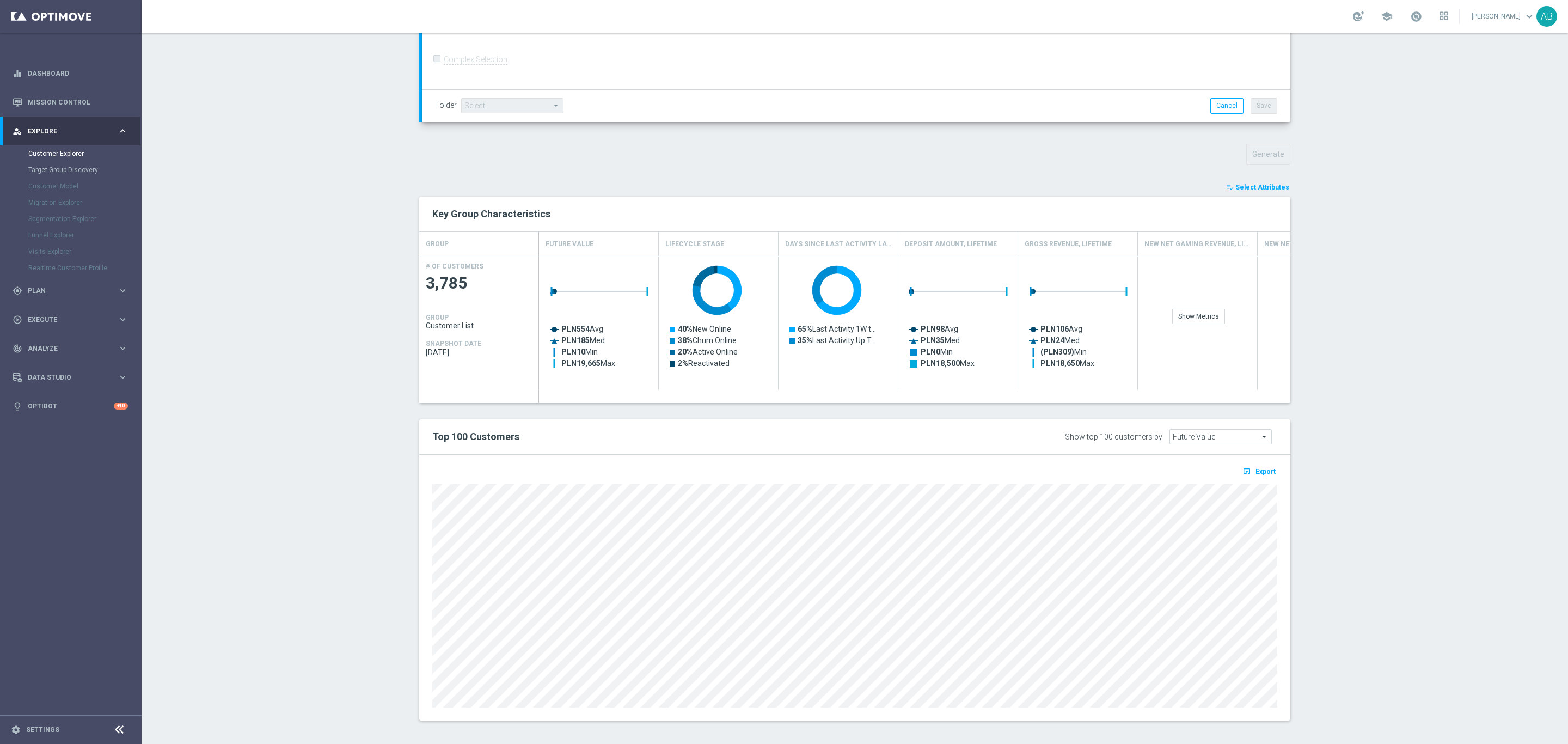
scroll to position [288, 0]
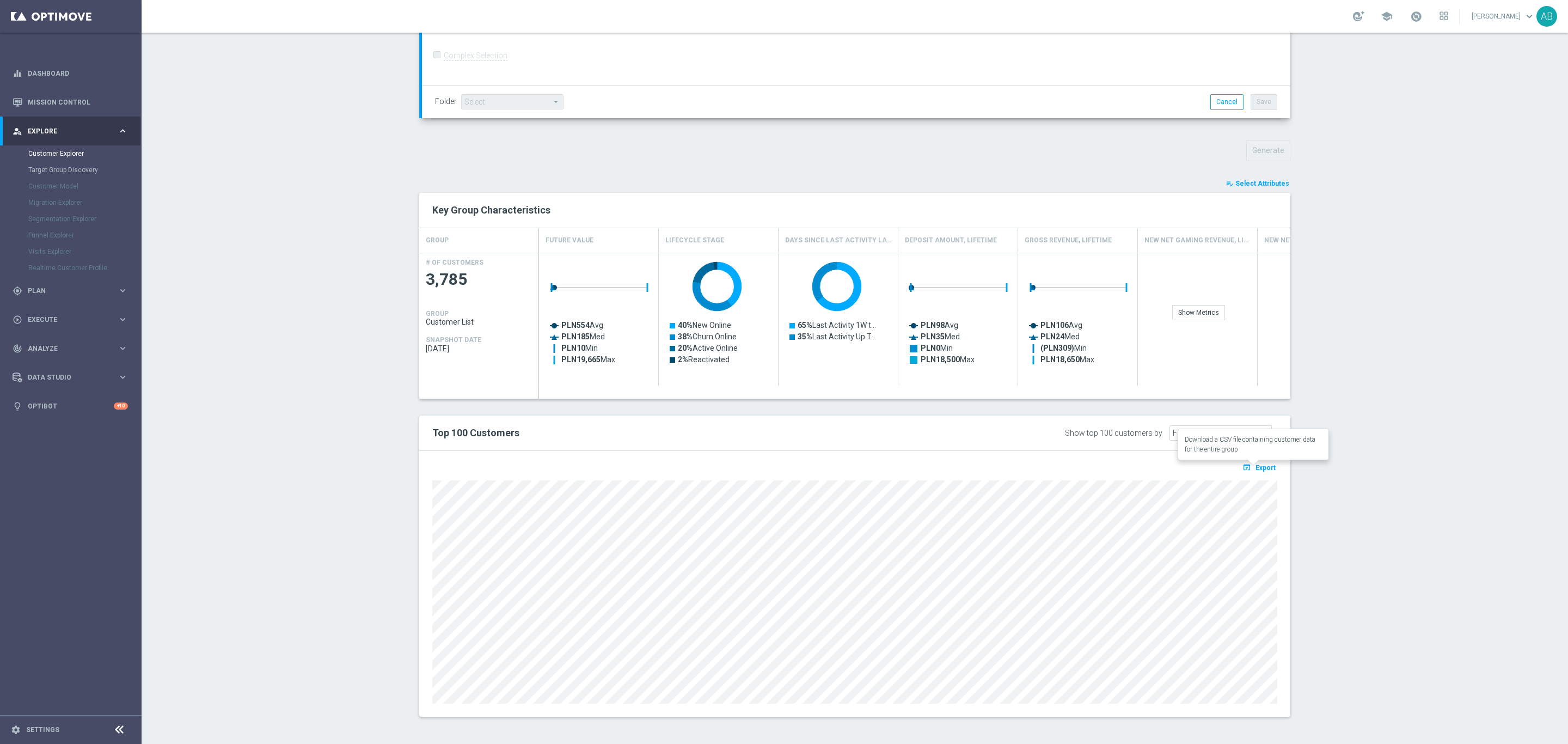
click at [1262, 466] on span "Export" at bounding box center [1265, 468] width 20 height 8
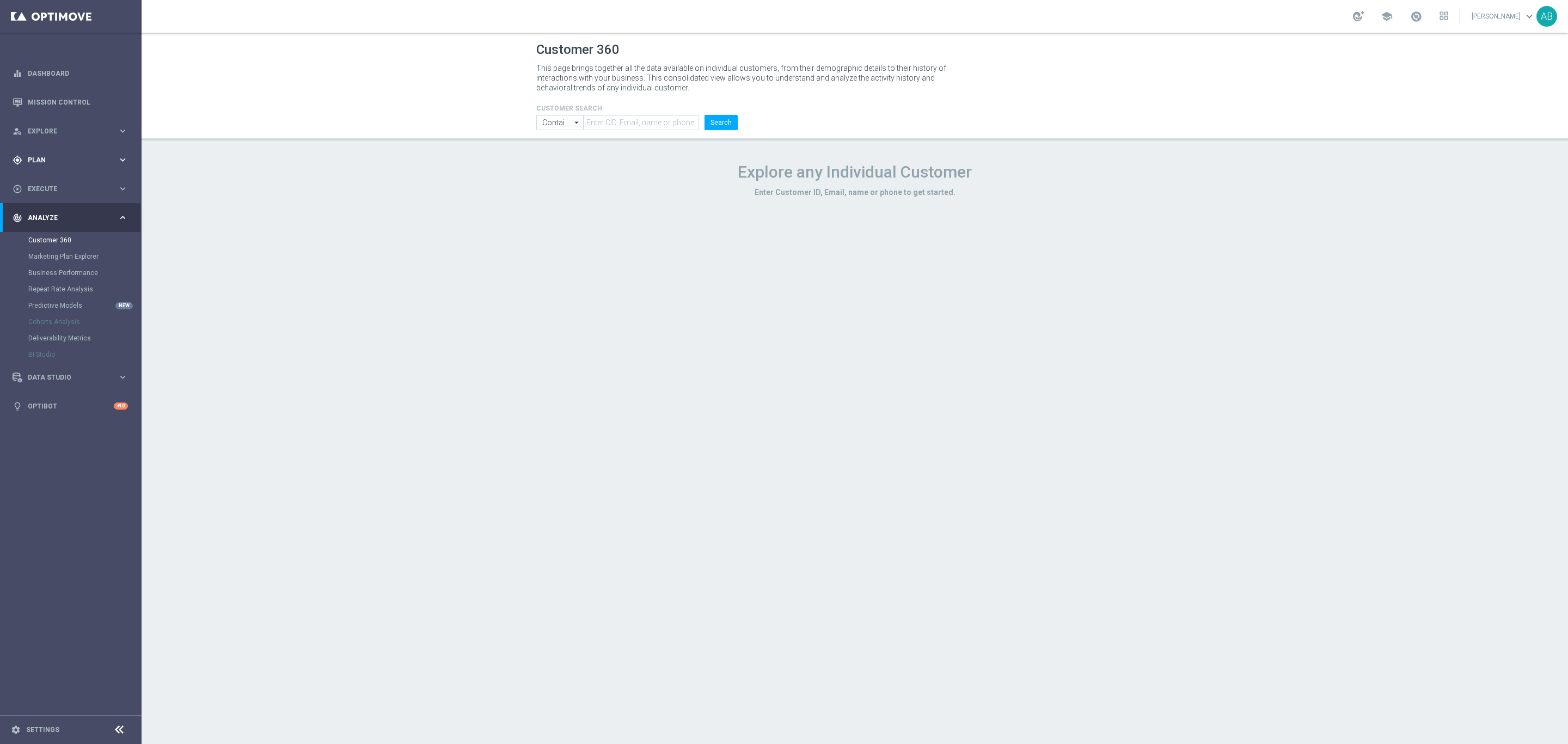
click at [62, 162] on span "Plan" at bounding box center [73, 160] width 90 height 7
click at [55, 198] on div "play_circle_outline Execute keyboard_arrow_right" at bounding box center [70, 188] width 141 height 29
click at [56, 165] on div "gps_fixed Plan keyboard_arrow_right" at bounding box center [70, 160] width 141 height 29
click at [48, 194] on link "Actions" at bounding box center [71, 198] width 85 height 9
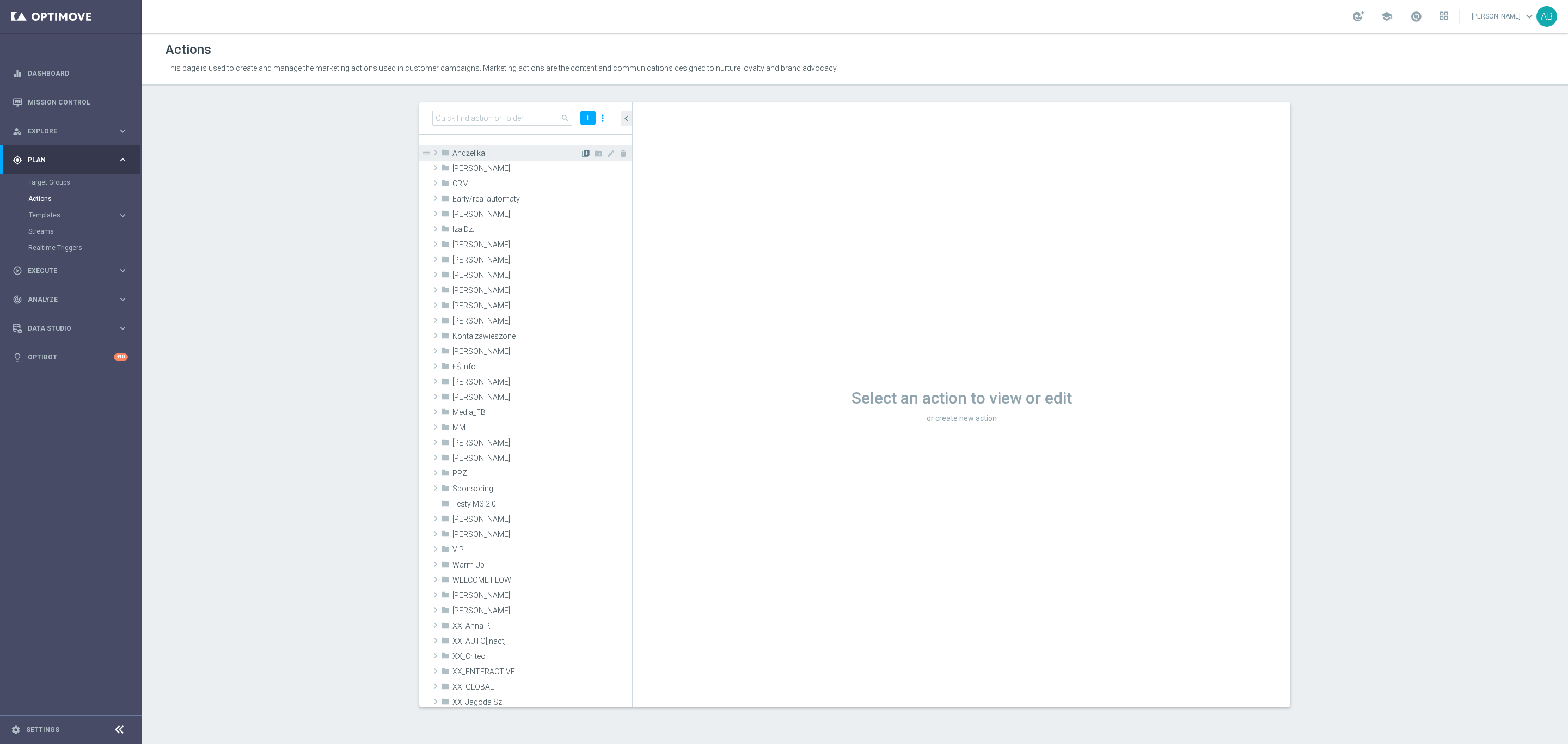
click at [581, 152] on icon "library_add" at bounding box center [586, 153] width 9 height 9
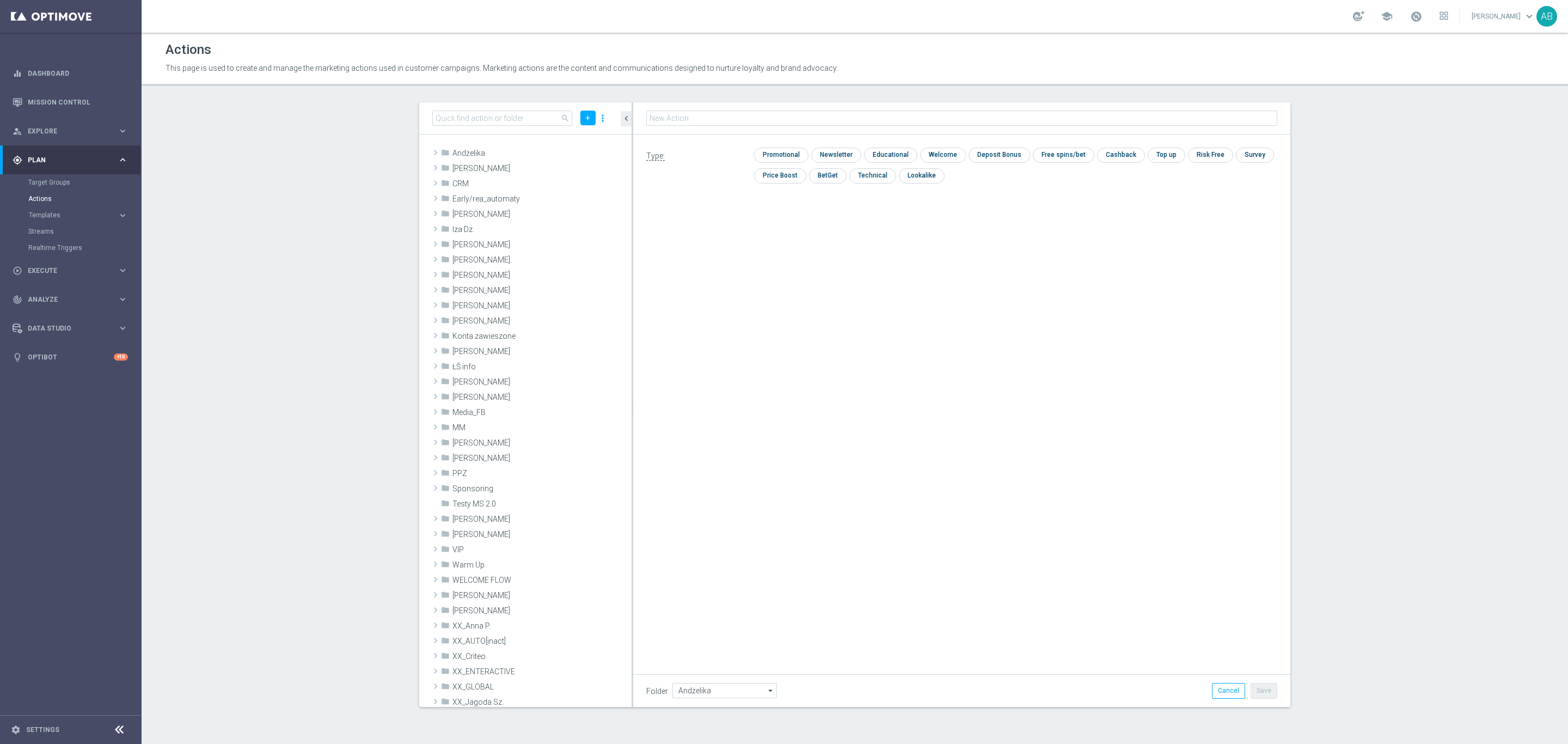
type input "E_ALL_TARGET_OFFER_SPORTOWY TYDZIEN_3DEPO_071025"
click at [828, 147] on input "checkbox" at bounding box center [835, 155] width 47 height 15
checkbox input "true"
click at [1268, 685] on button "Save" at bounding box center [1264, 690] width 27 height 15
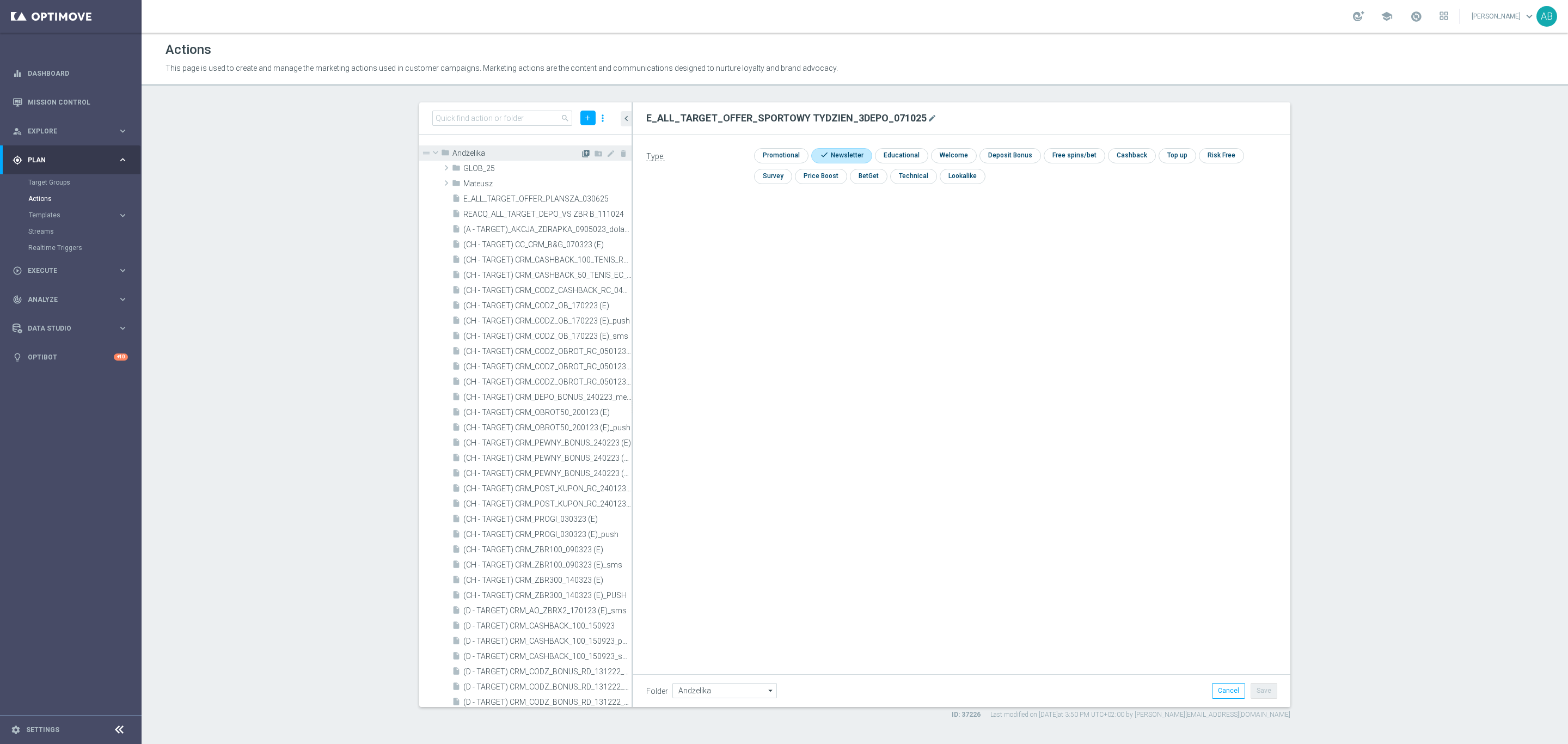
click at [581, 154] on icon "library_add" at bounding box center [586, 153] width 9 height 9
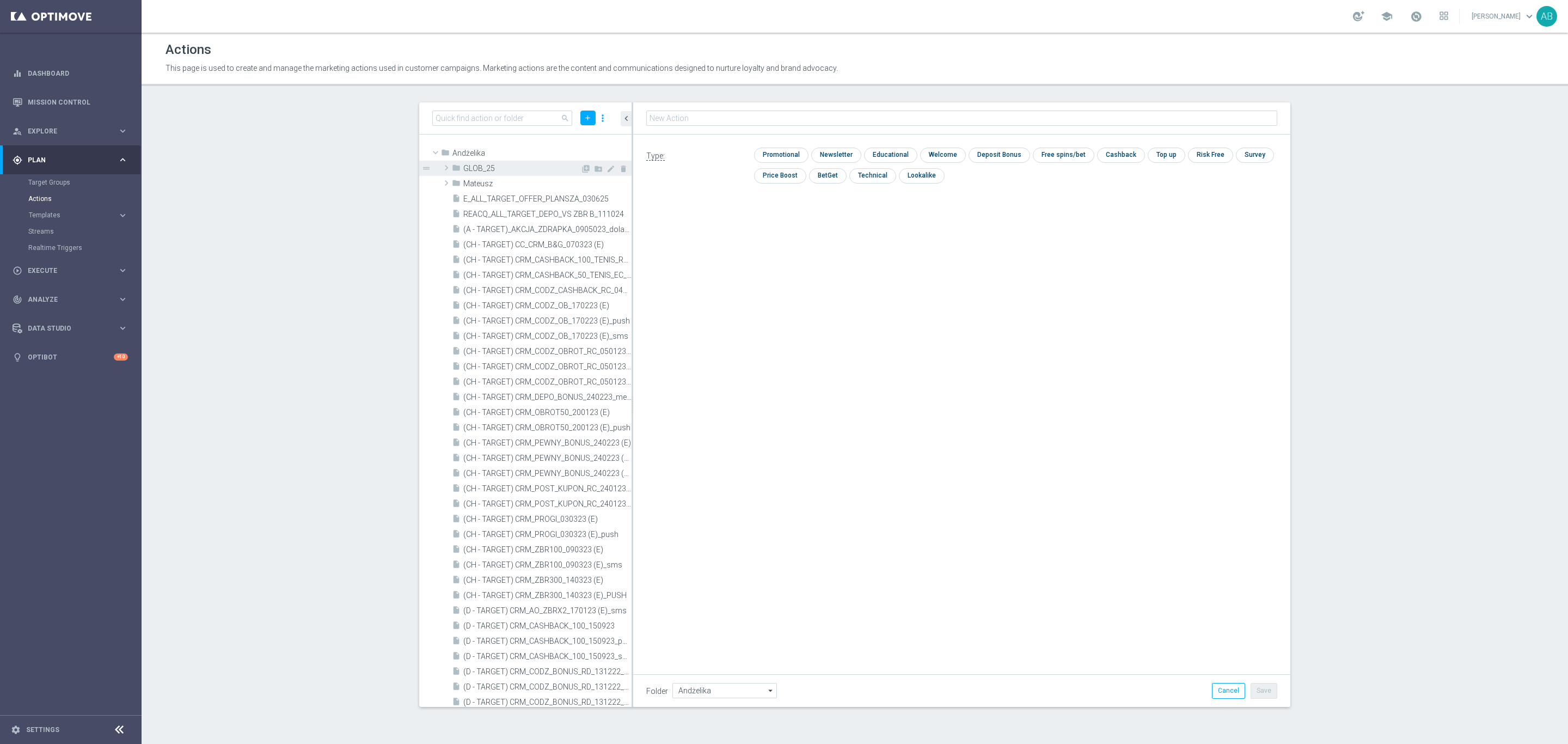
type input "E_ALL_TARGET_OFFER_ORG SPORTOWY TYDZIEN_1-2DEPO_071025"
click at [835, 153] on input "checkbox" at bounding box center [835, 155] width 47 height 15
checkbox input "true"
click at [1267, 679] on div "Folder Andżelika Andżelika arrow_drop_down Show Selected 0 of 480 !ARCHIVE" at bounding box center [962, 690] width 657 height 32
click at [1261, 691] on button "Save" at bounding box center [1264, 690] width 27 height 15
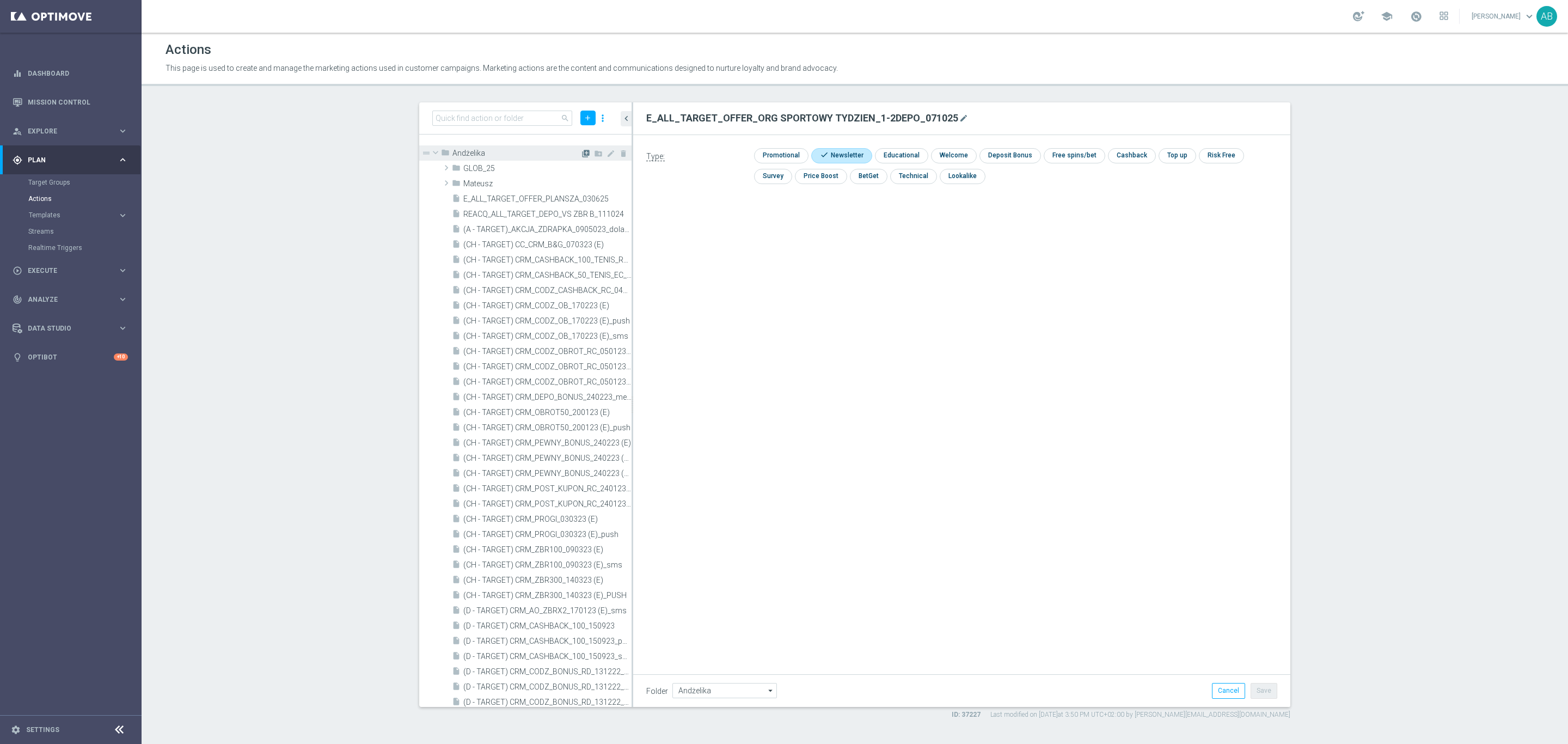
click at [581, 149] on icon "library_add" at bounding box center [586, 153] width 9 height 9
type input "E_ALL_TARGET_OFFER_NONORG SPORTOWY TYDZIEN_3DEPO_071025"
click at [832, 154] on input "checkbox" at bounding box center [835, 155] width 47 height 15
checkbox input "true"
click at [1273, 689] on button "Save" at bounding box center [1264, 690] width 27 height 15
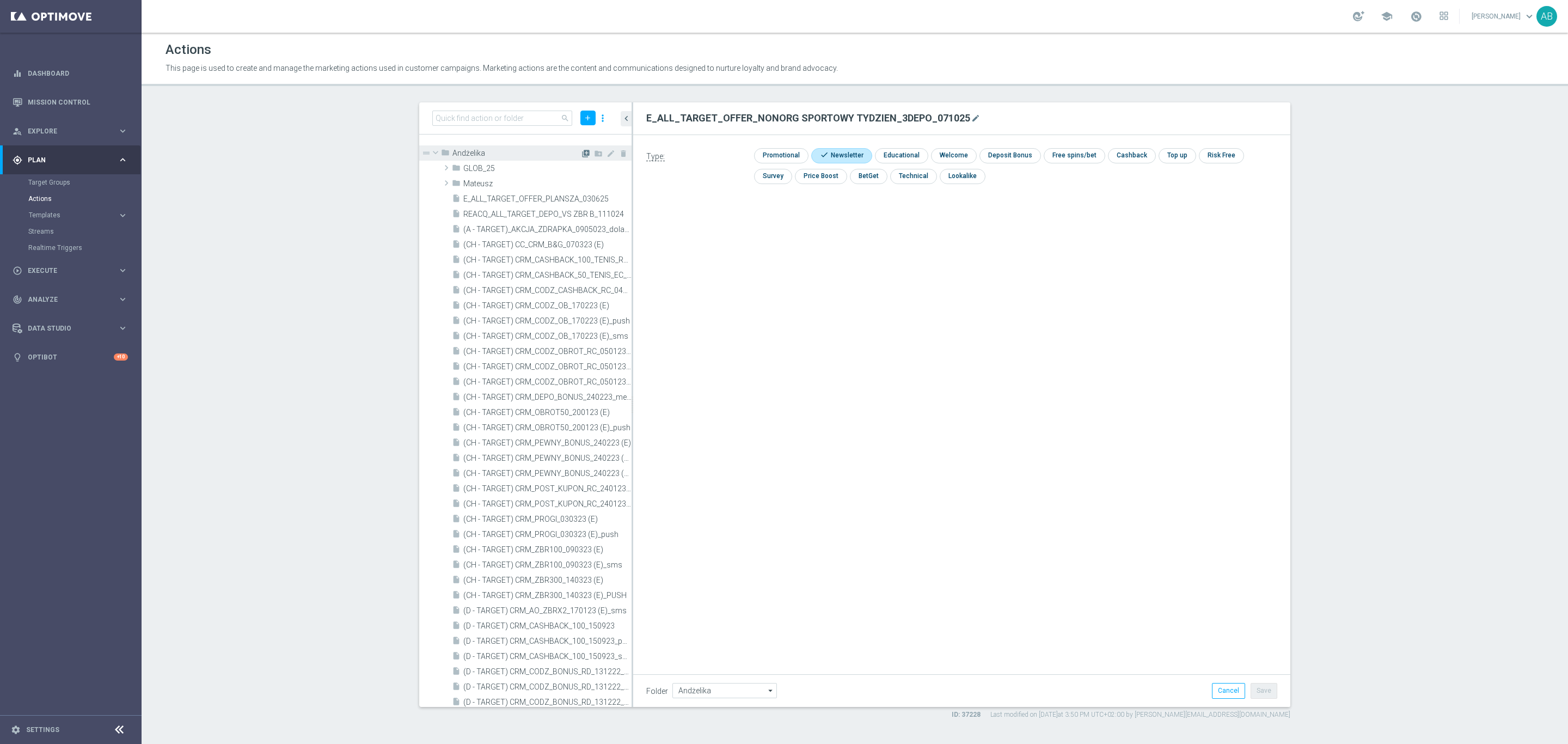
click at [581, 154] on icon "library_add" at bounding box center [586, 153] width 9 height 9
type input "E_ALL_TARGET_OFFER_NONORG SPORTOWY TYDZIEN_1-2DEPO_071025"
click at [845, 152] on input "checkbox" at bounding box center [835, 155] width 47 height 15
checkbox input "false"
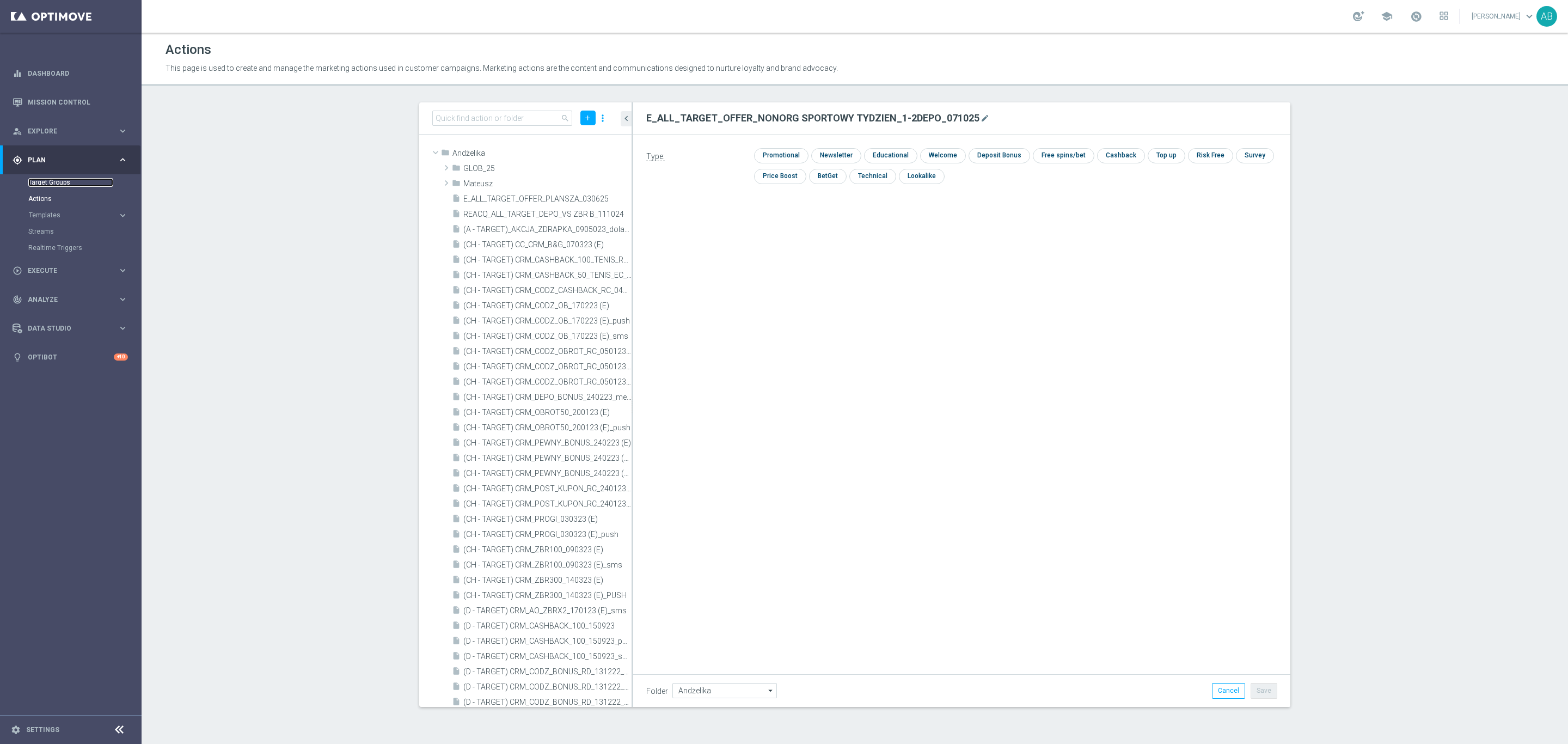
drag, startPoint x: 58, startPoint y: 183, endPoint x: 87, endPoint y: 178, distance: 29.4
click at [58, 183] on link "Target Groups" at bounding box center [71, 182] width 85 height 9
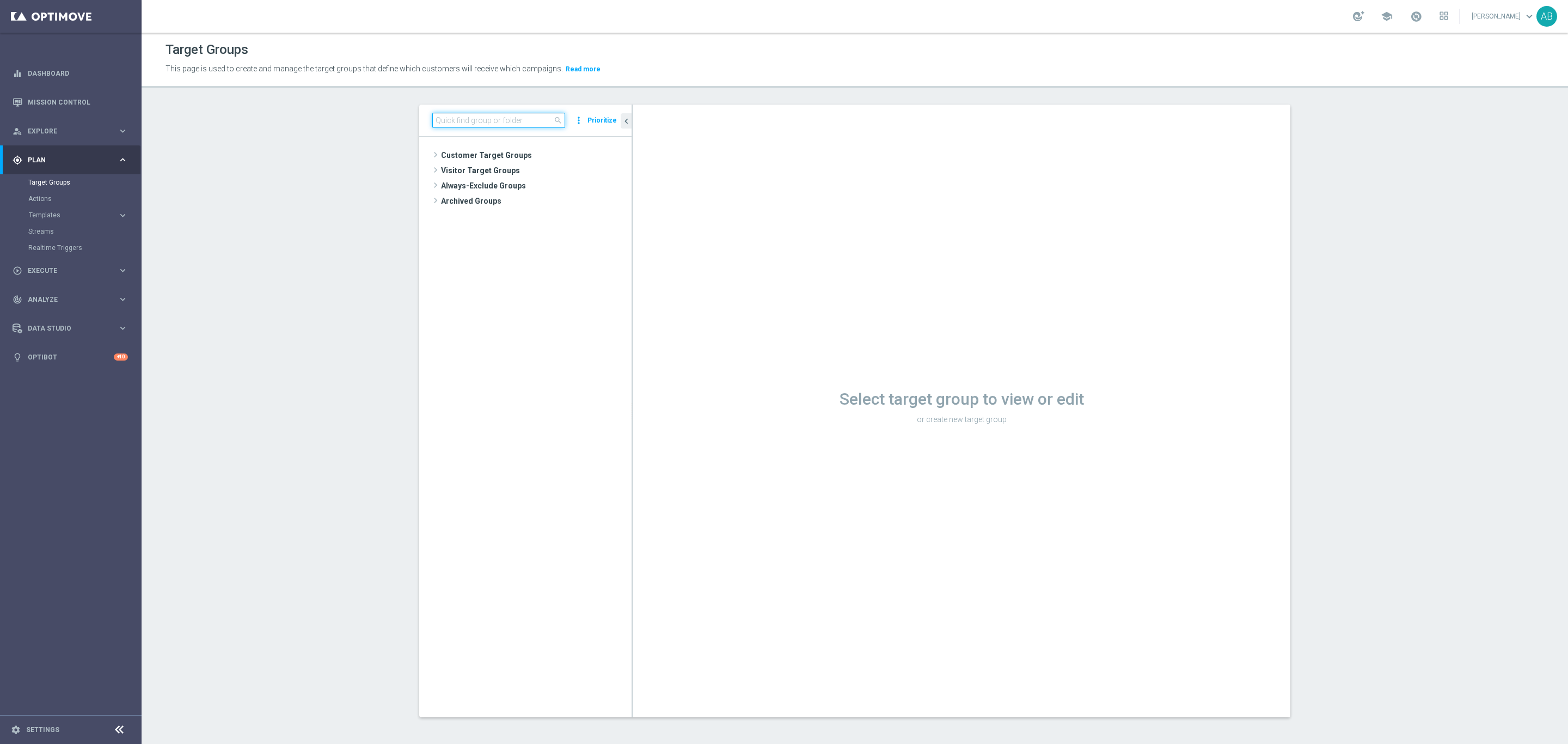
click at [462, 123] on input at bounding box center [499, 120] width 133 height 15
paste input "E_ALL_TARGET_OFFER_NONORG SPORTOWY TYDZIEN_1-2DEPO_071025"
type input "E_ALL_TARGET_OFFER_NONORG SPORTOWY TYDZIEN_1-2DEPO_071025"
click at [539, 252] on div "insert_drive_file E_ALL_TARGET_OFFER_NONORG SPORTOWY TYDZIEN_1-2DEPO_071025" at bounding box center [556, 247] width 100 height 15
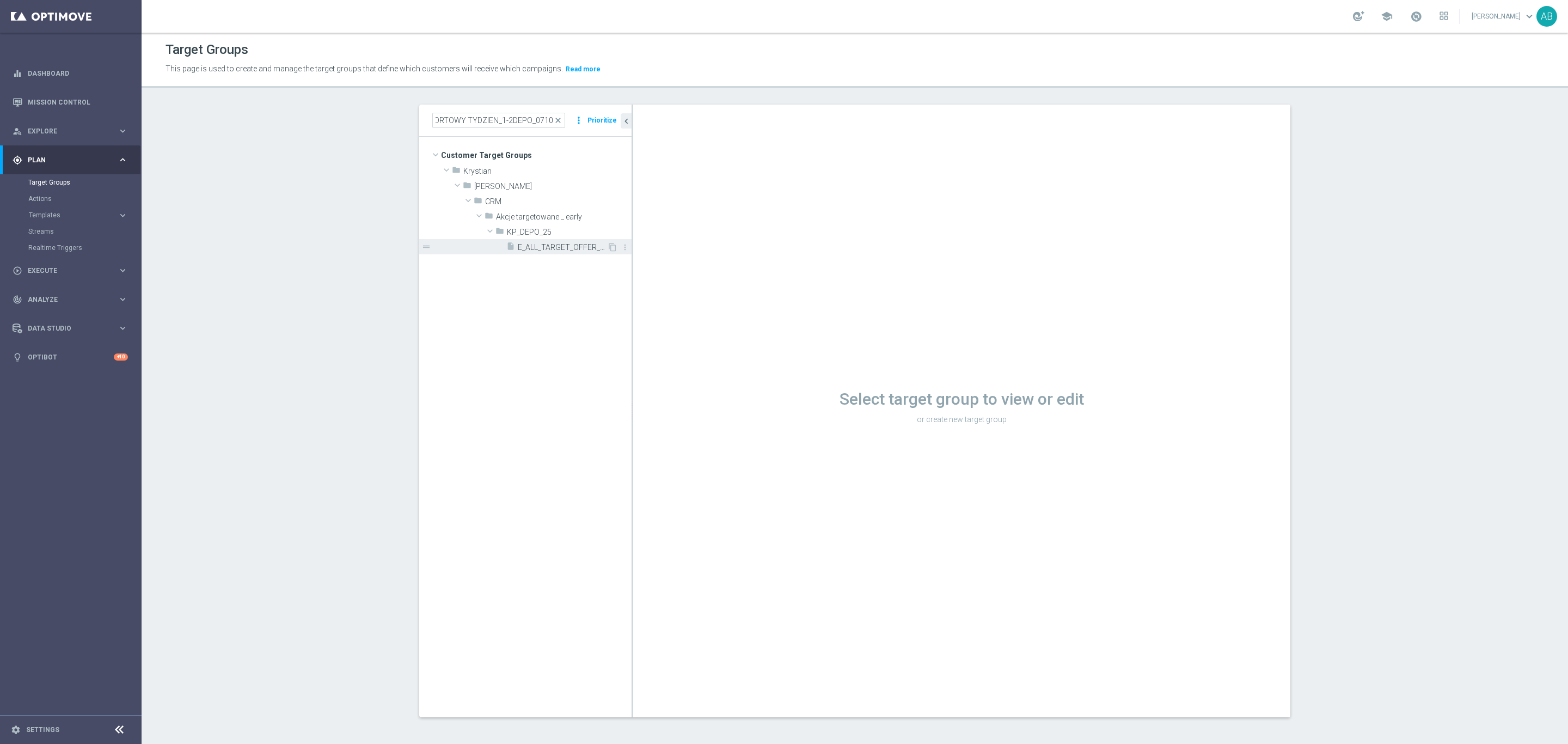
scroll to position [0, 0]
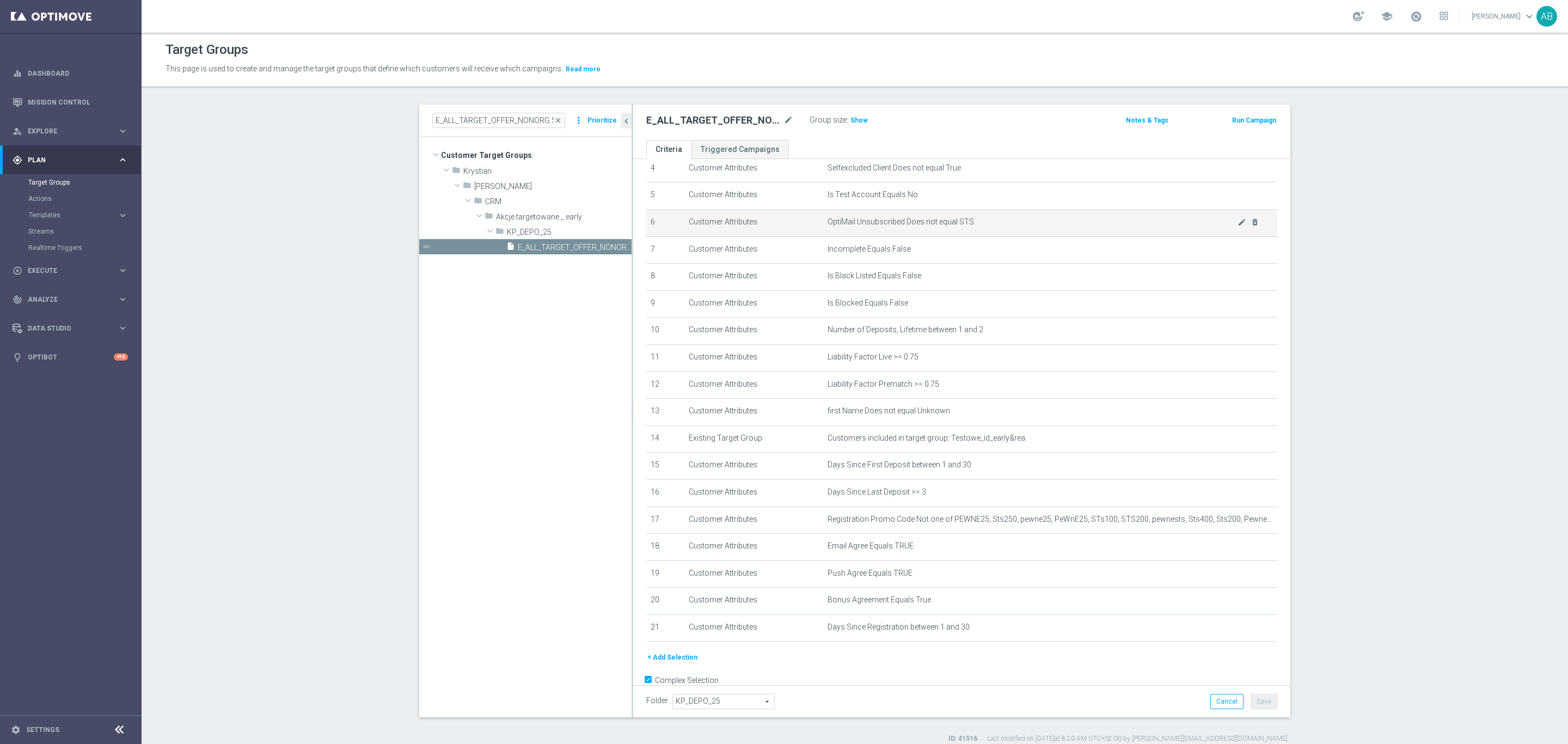
scroll to position [144, 0]
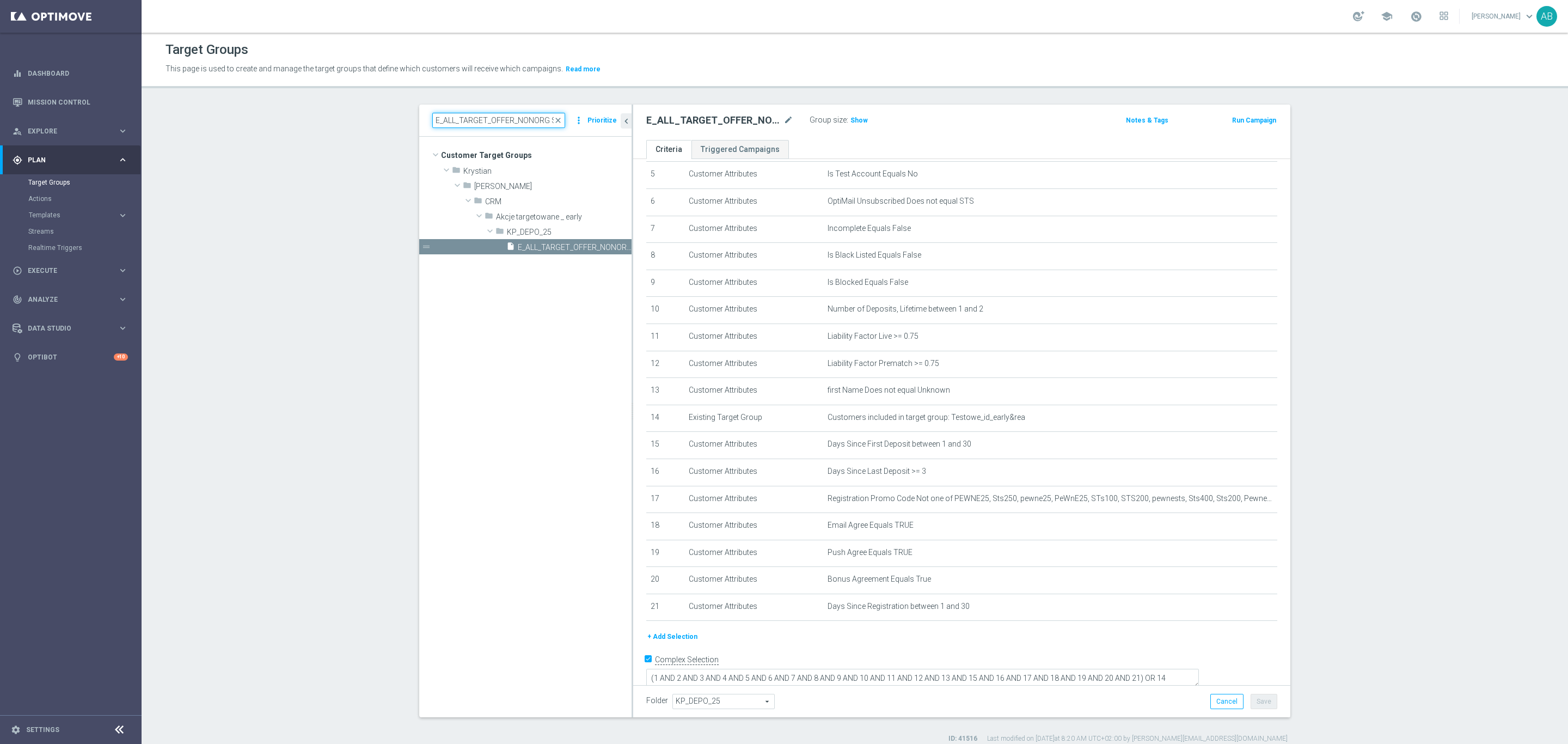
click at [495, 127] on input "E_ALL_TARGET_OFFER_NONORG SPORTOWY TYDZIEN_1-2DEPO_071025" at bounding box center [499, 120] width 133 height 15
paste input "E_ALL_TARGET_OFFER_SPORTOWY TYDZIEN_3DEPO_071025"
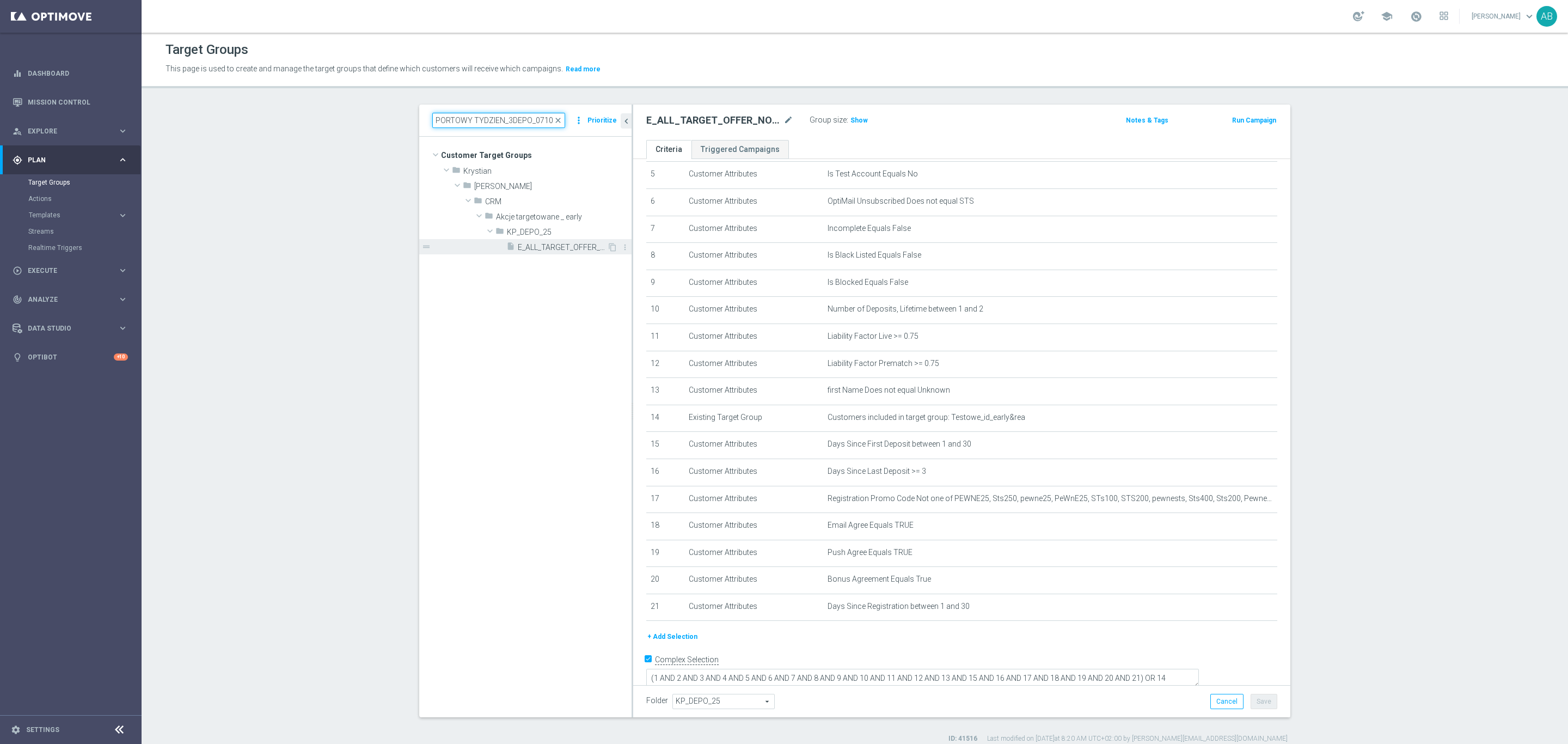
type input "E_ALL_TARGET_OFFER_SPORTOWY TYDZIEN_3DEPO_071025"
click at [556, 248] on span "E_ALL_TARGET_OFFER_SPORTOWY TYDZIEN_3DEPO_071025" at bounding box center [562, 247] width 89 height 9
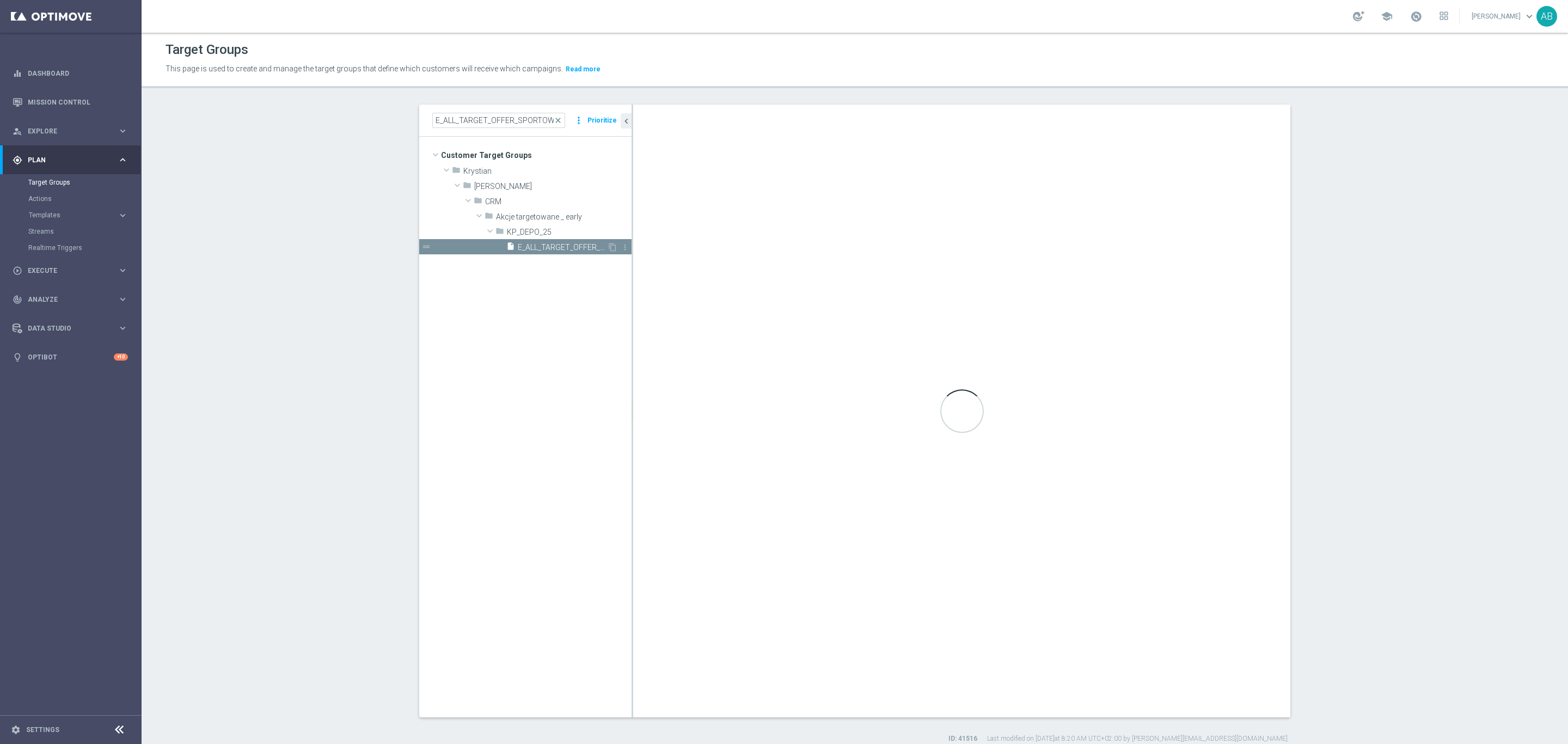
type textarea "(1 AND 2 AND 3 AND 4 AND 5 AND 6 AND 7 AND 8 AND 9 AND 10 AND 11 AND 12 AND 13 …"
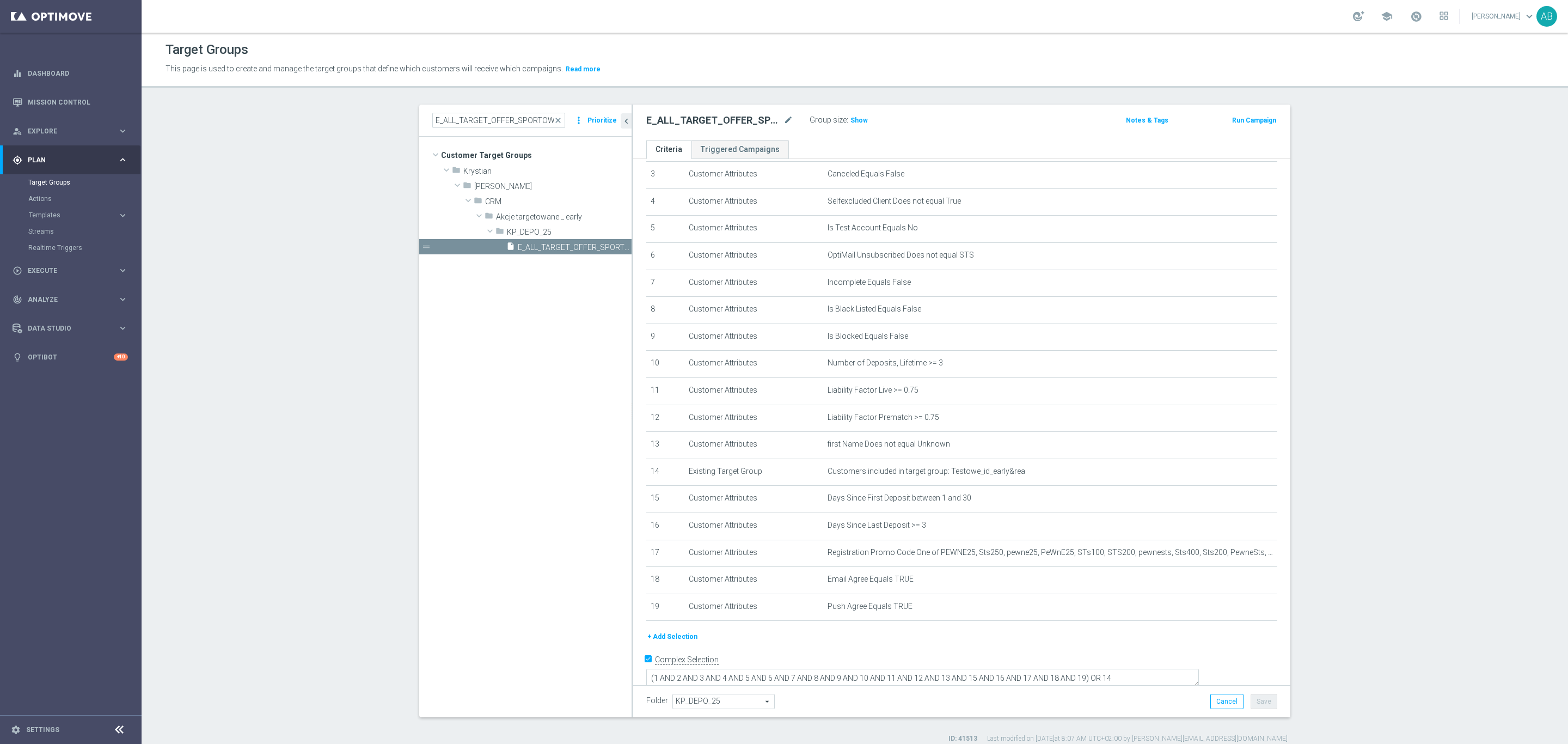
click at [549, 256] on tree-viewport "Customer Target Groups library_add create_new_folder folder" at bounding box center [525, 427] width 212 height 580
click at [551, 248] on span "E_ALL_TARGET_OFFER_SPORTOWY TYDZIEN_3DEPO_071025" at bounding box center [562, 247] width 89 height 9
click at [474, 384] on tree-viewport "Customer Target Groups library_add create_new_folder folder" at bounding box center [525, 427] width 212 height 580
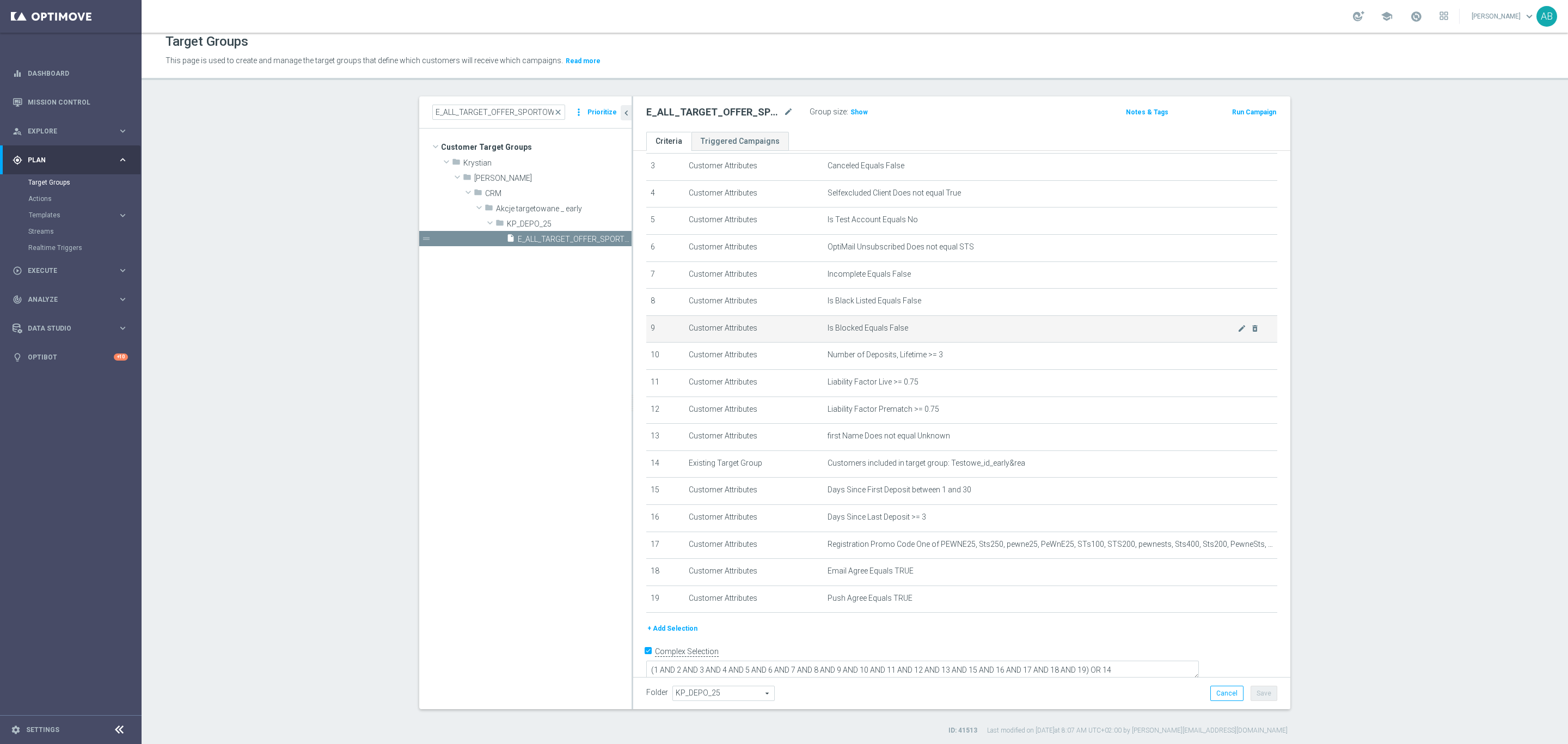
scroll to position [10, 0]
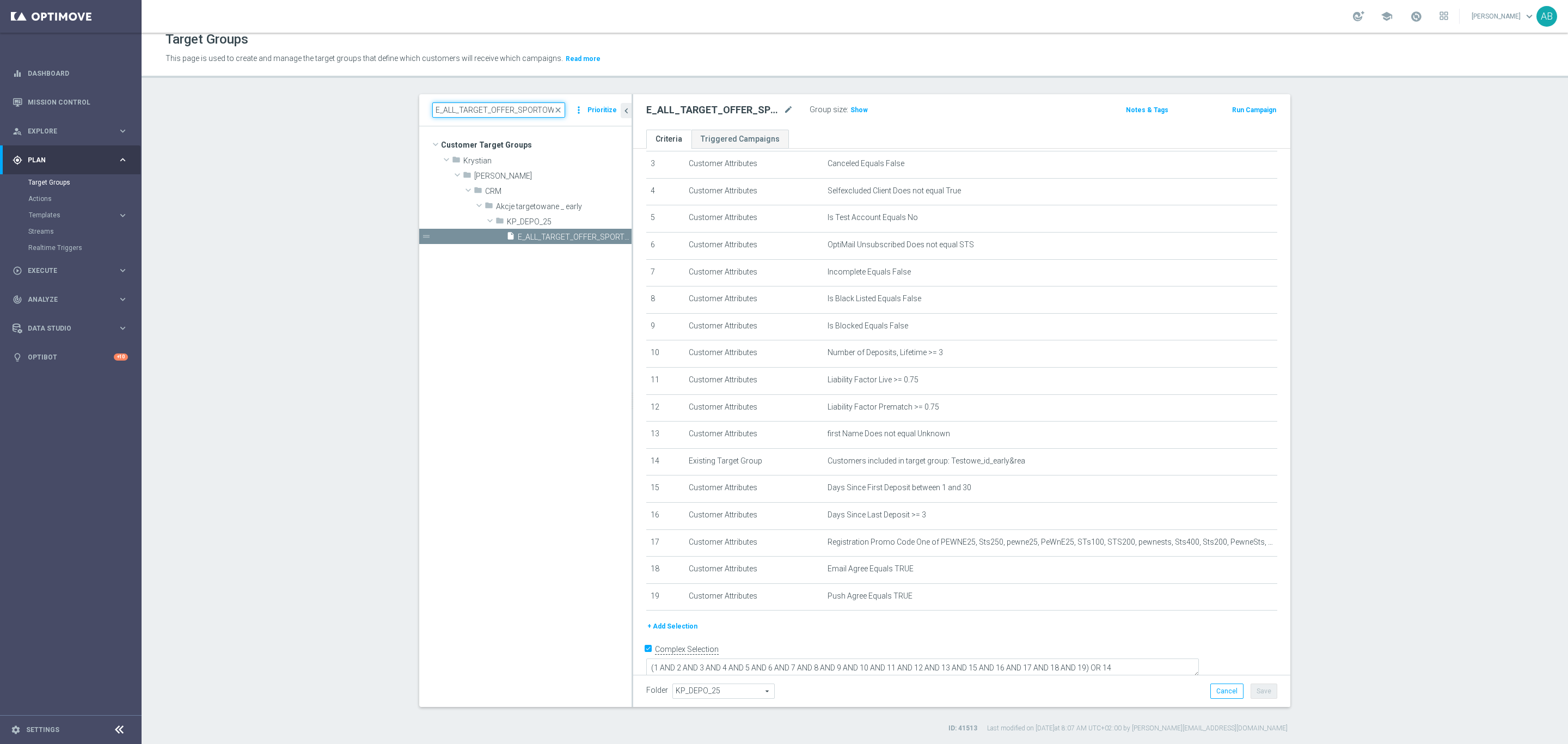
click at [469, 110] on input "E_ALL_TARGET_OFFER_SPORTOWY TYDZIEN_3DEPO_071025" at bounding box center [499, 110] width 133 height 15
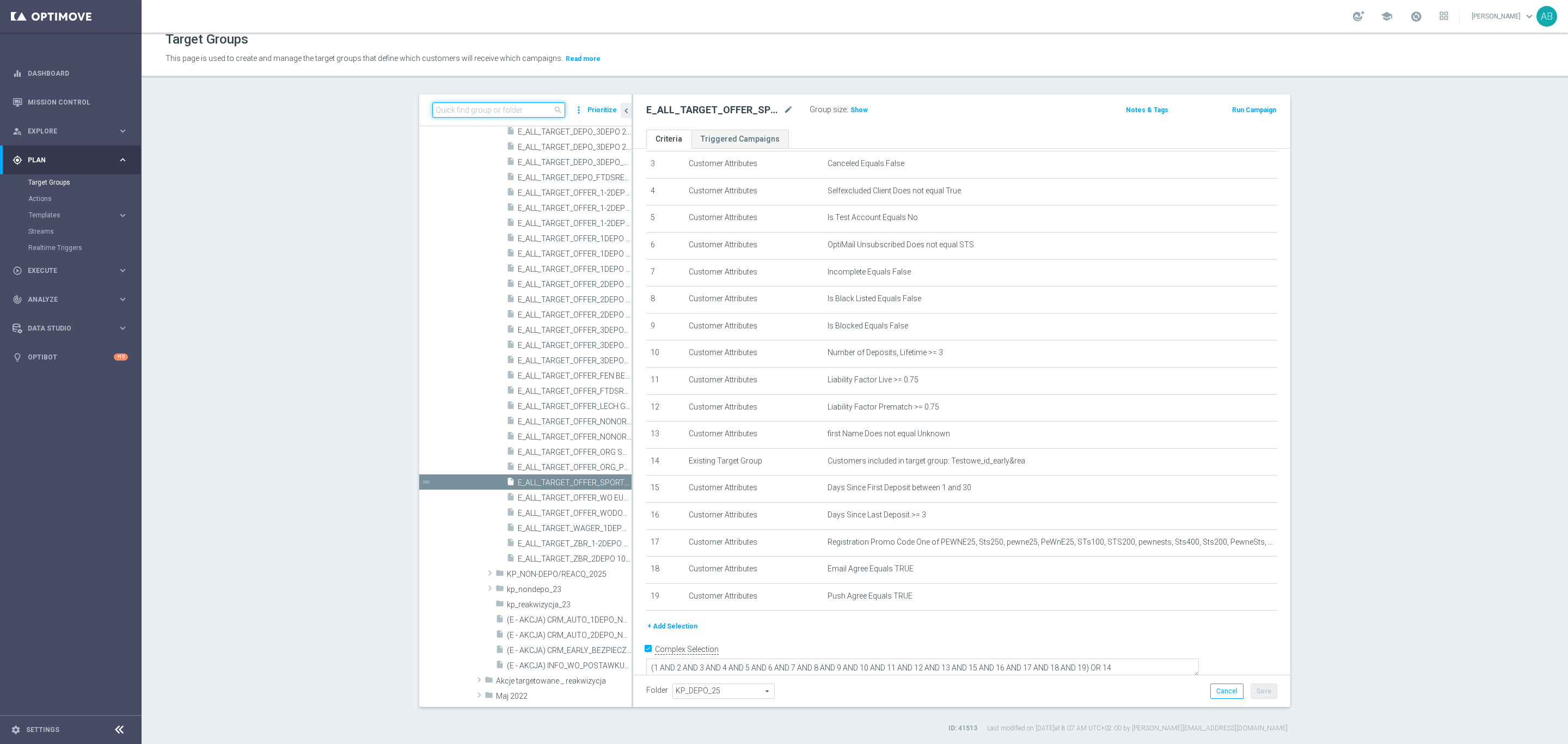
paste input "E_ALL_TARGET_OFFER_ORG SPORTOWY TYDZIEN_1-2DEPO_071025"
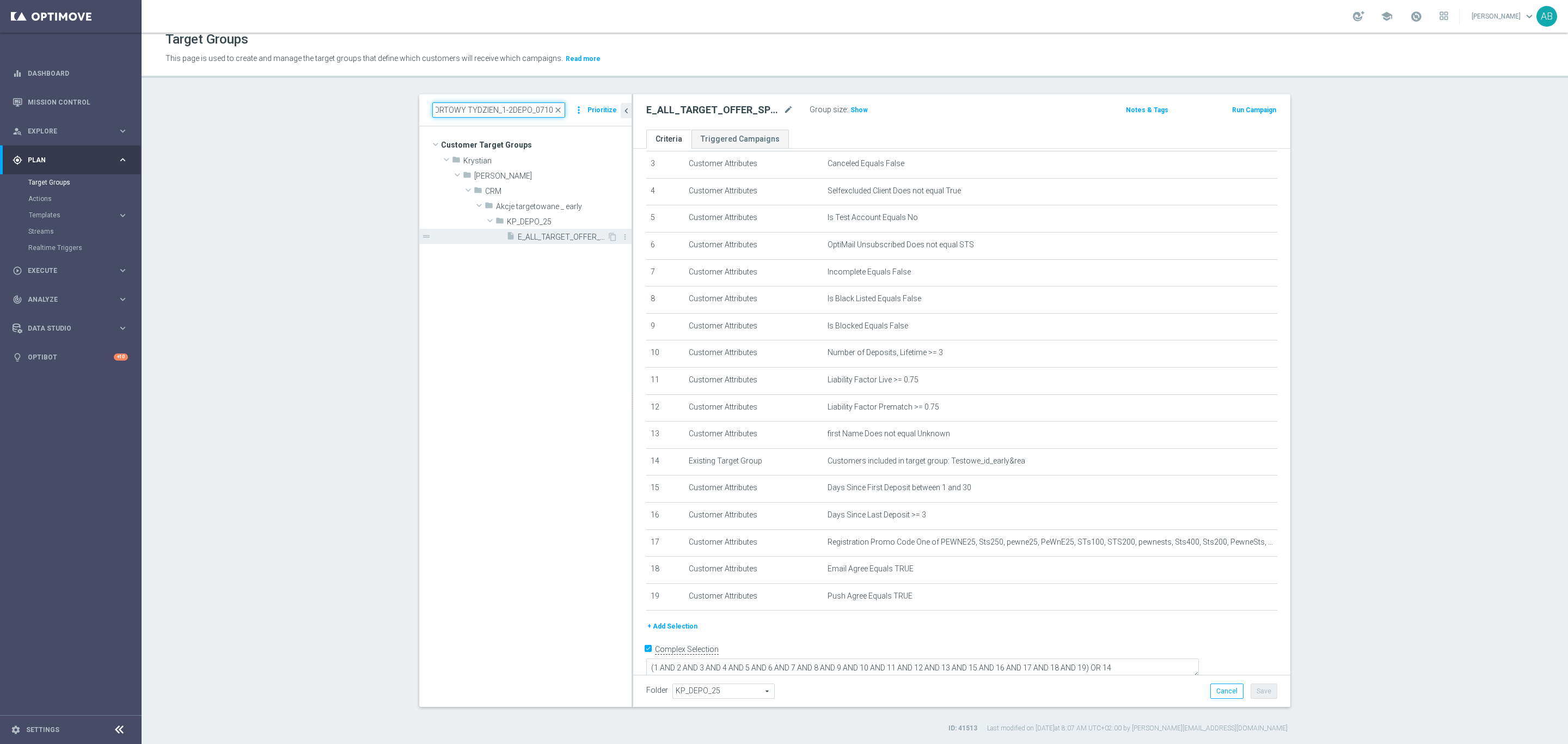
type input "E_ALL_TARGET_OFFER_ORG SPORTOWY TYDZIEN_1-2DEPO_071025"
click at [516, 242] on div "insert_drive_file E_ALL_TARGET_OFFER_ORG SPORTOWY TYDZIEN_1-2DEPO_071025" at bounding box center [556, 236] width 100 height 15
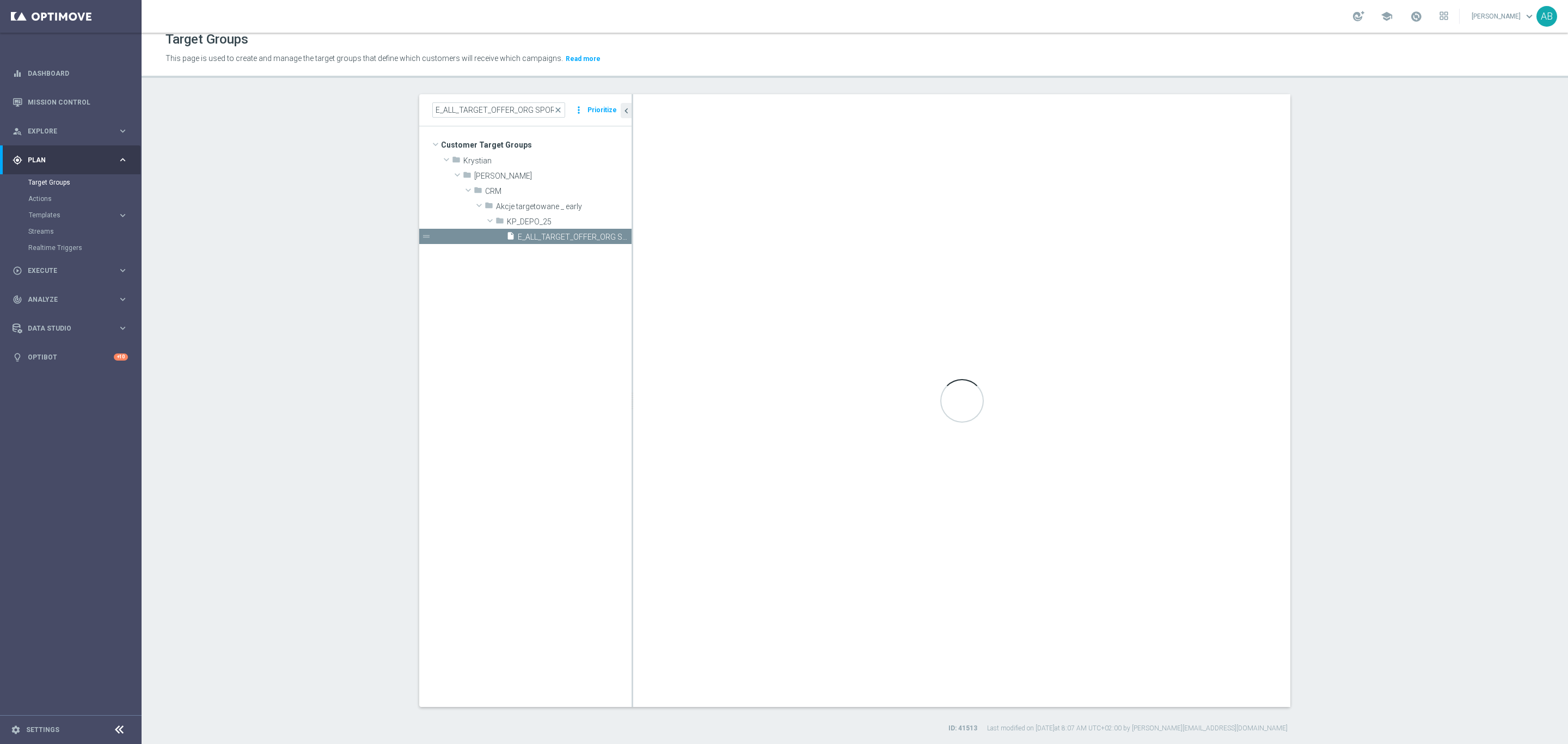
type textarea "(1 AND 2 AND 3 AND 4 AND 5 AND 6 AND 7 AND 8 AND 9 AND 10 AND 11 AND 12 AND 13 …"
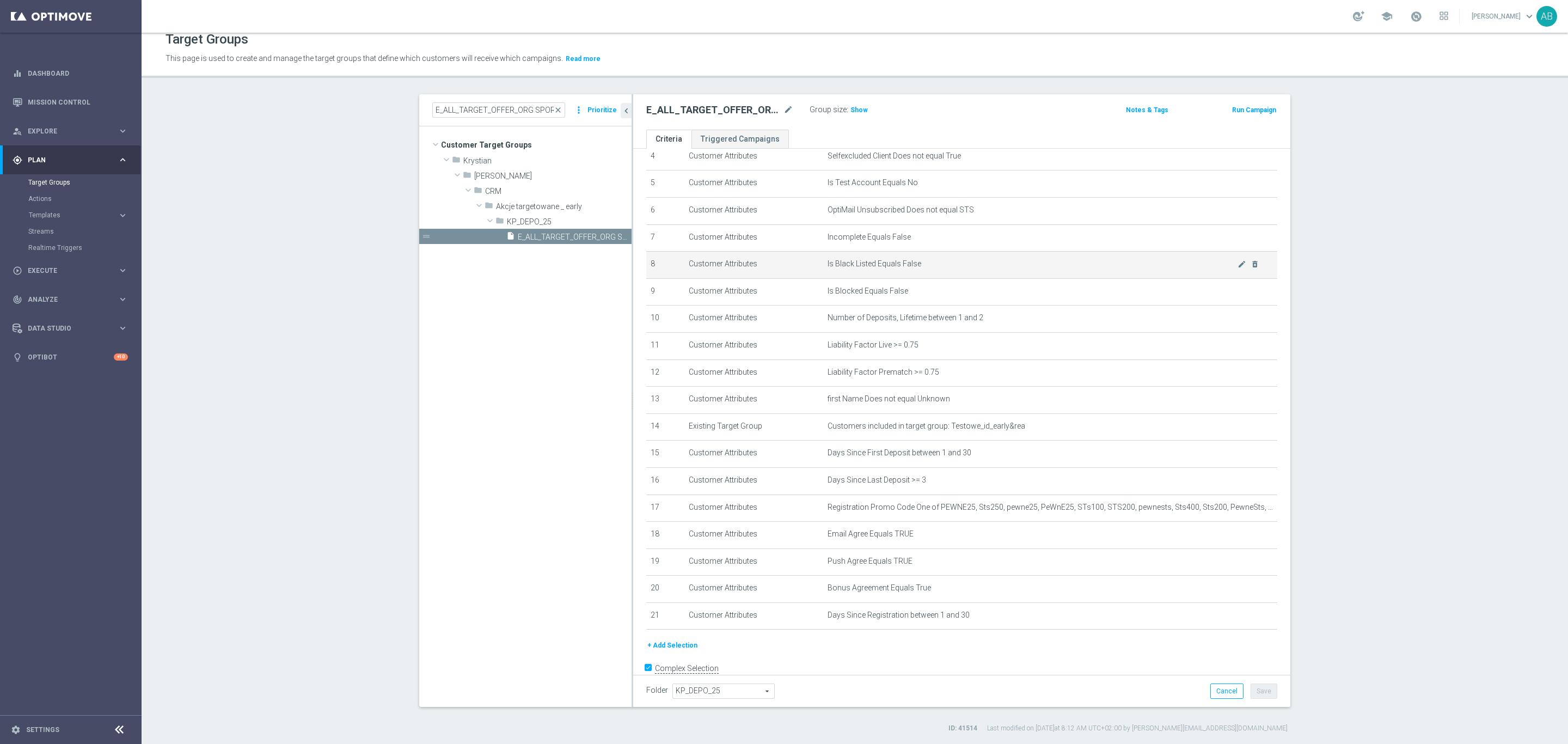
scroll to position [144, 0]
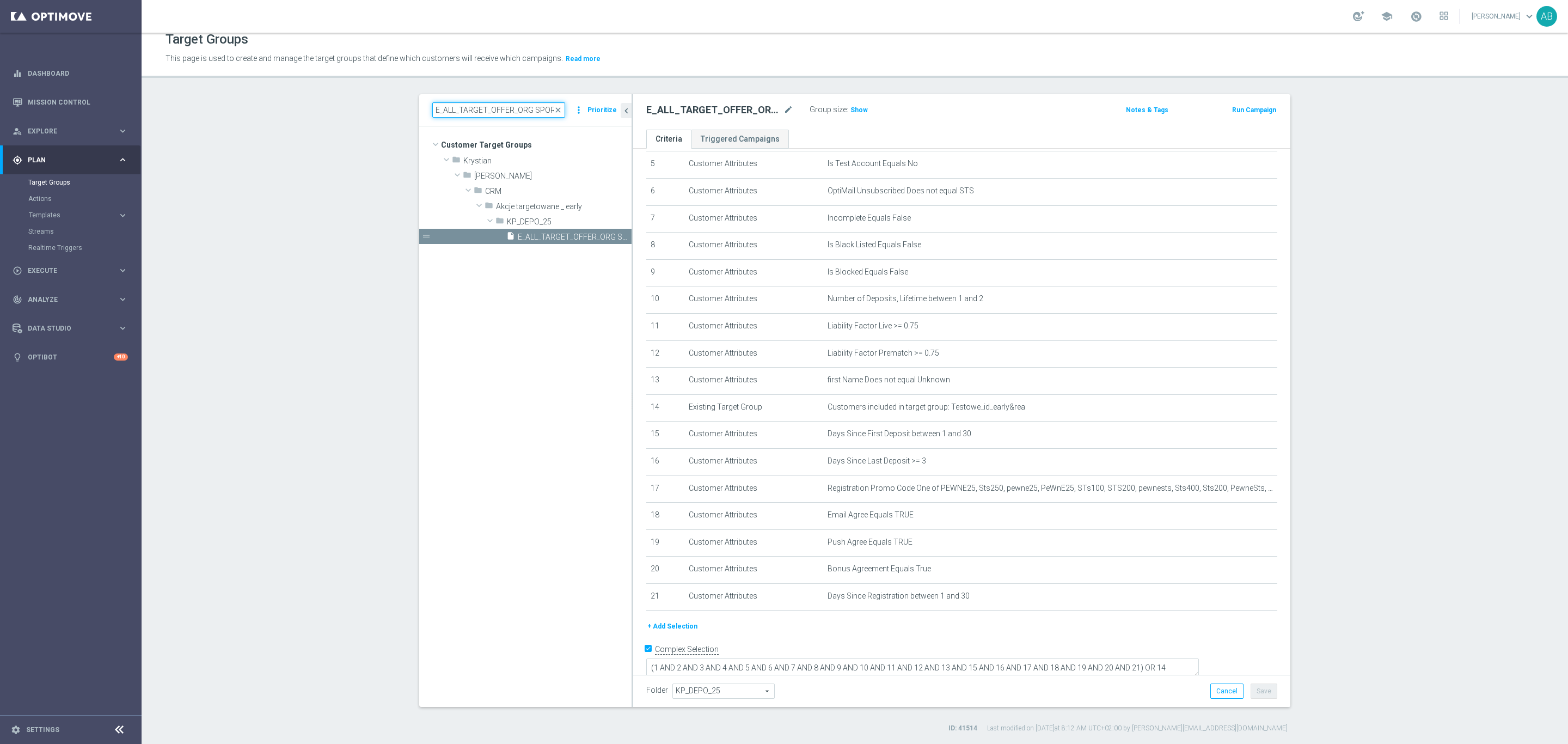
click at [467, 110] on input "E_ALL_TARGET_OFFER_ORG SPORTOWY TYDZIEN_1-2DEPO_071025" at bounding box center [499, 110] width 133 height 15
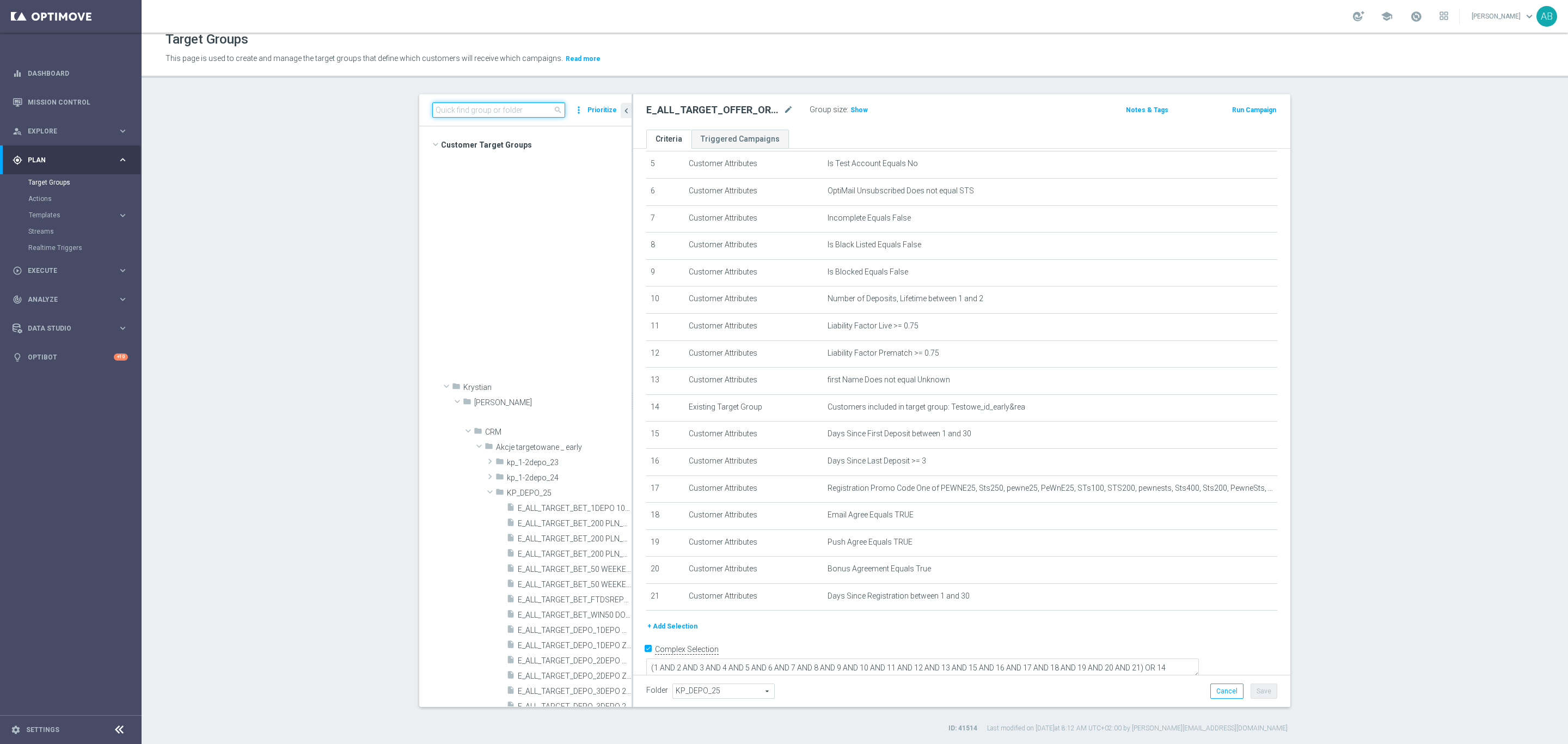
scroll to position [531, 0]
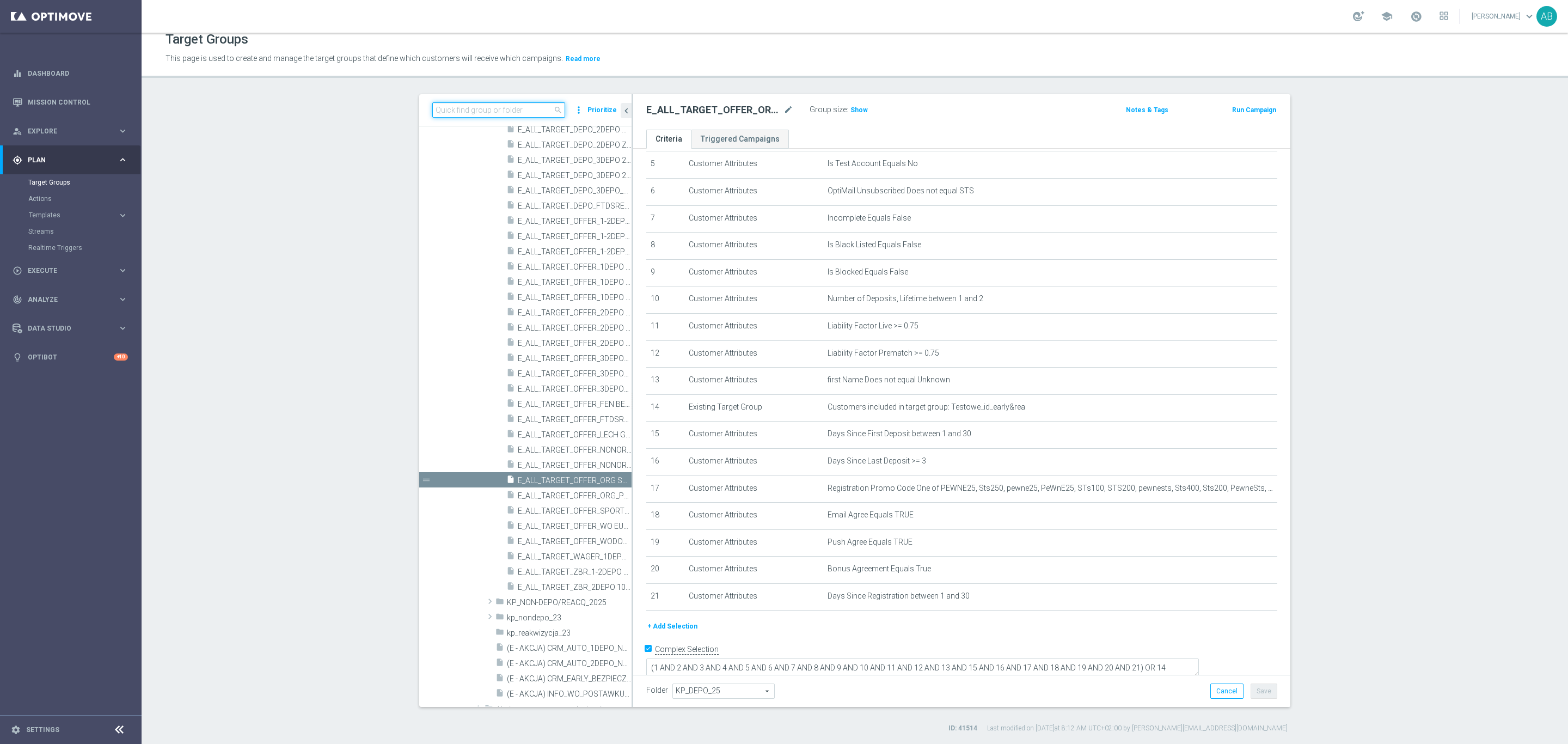
paste input "E_ALL_TARGET_OFFER_NONORG SPORTOWY TYDZIEN_3DEPO_071025"
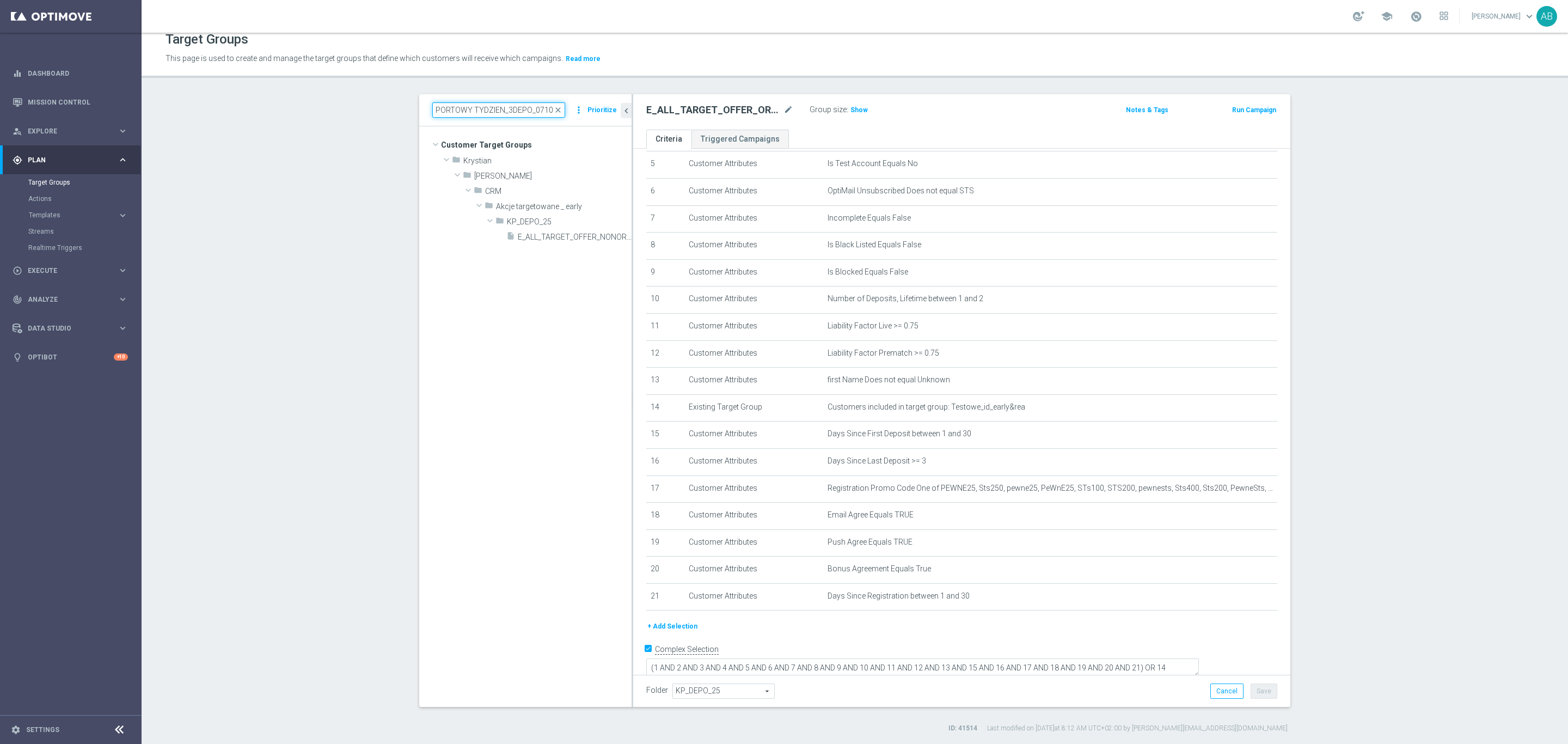
scroll to position [0, 0]
type input "E_ALL_TARGET_OFFER_NONORG SPORTOWY TYDZIEN_3DEPO_071025"
click at [529, 231] on div "insert_drive_file E_ALL_TARGET_OFFER_NONORG SPORTOWY TYDZIEN_3DEPO_071025" at bounding box center [556, 236] width 100 height 15
click at [432, 110] on input "E_ALL_TARGET_OFFER_NONORG SPORTOWY TYDZIEN_3DEPO_071025" at bounding box center [499, 110] width 133 height 15
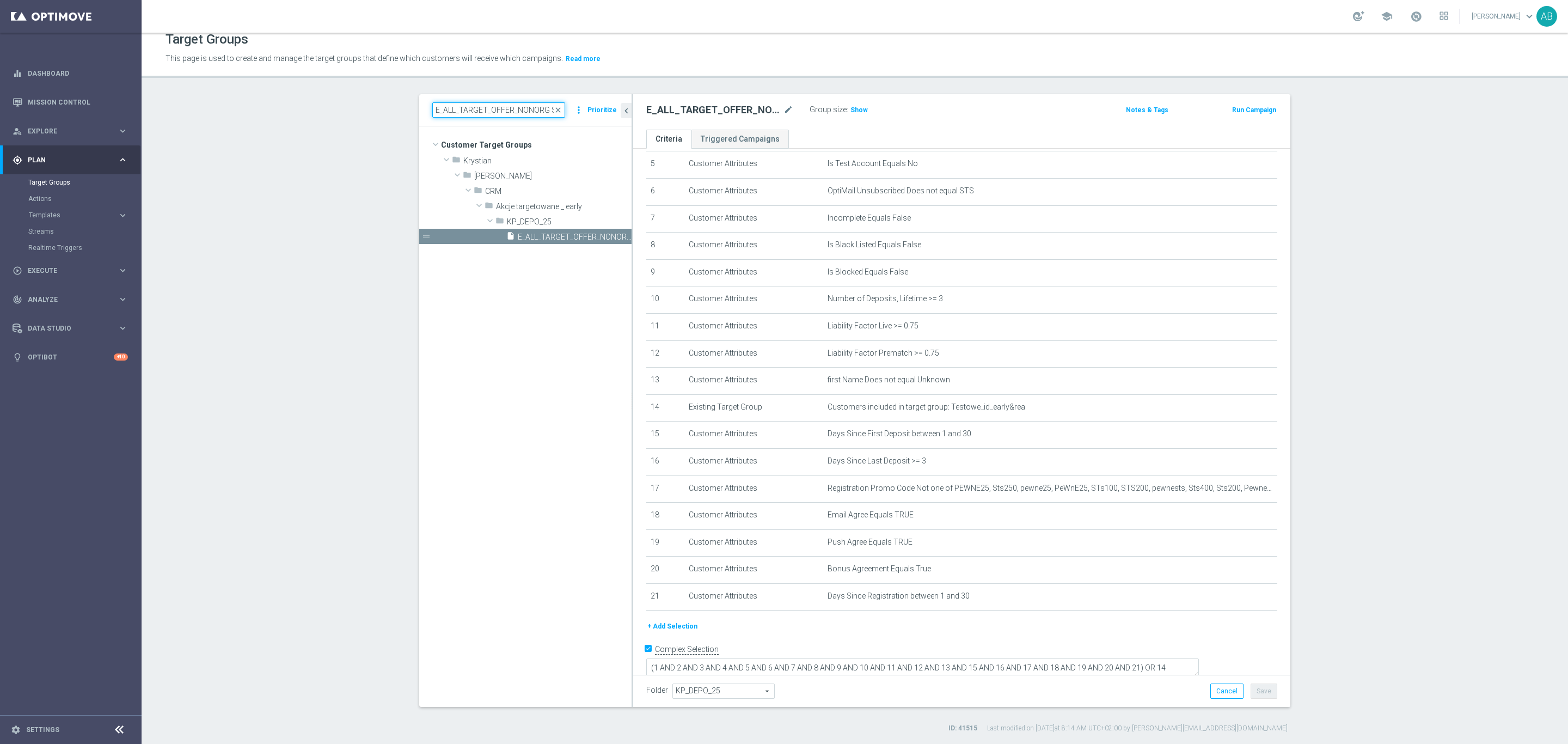
click at [432, 110] on input "E_ALL_TARGET_OFFER_NONORG SPORTOWY TYDZIEN_3DEPO_071025" at bounding box center [499, 110] width 133 height 15
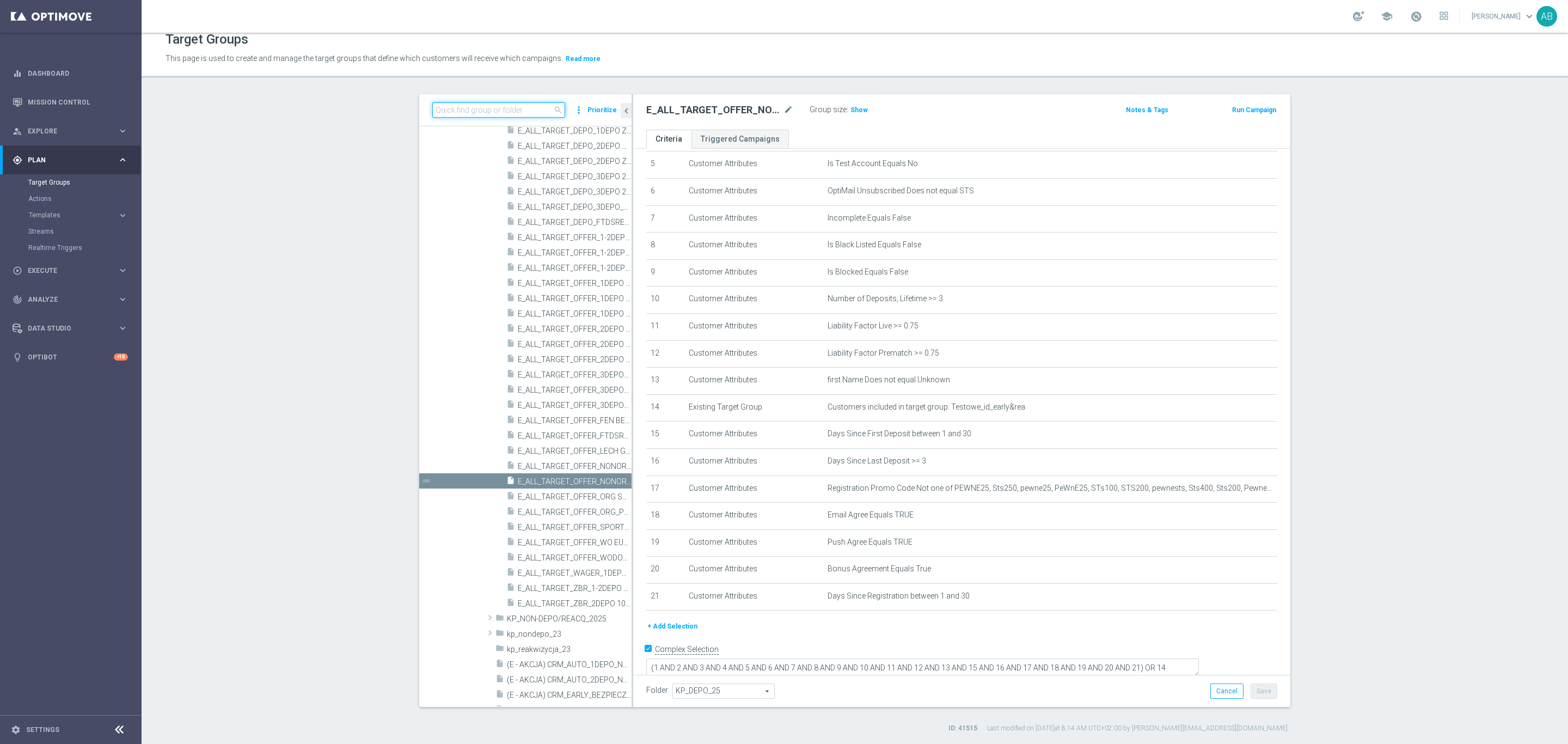
paste input "E_ALL_TARGET_OFFER_NONORG SPORTOWY TYDZIEN_1-2DEPO_071025"
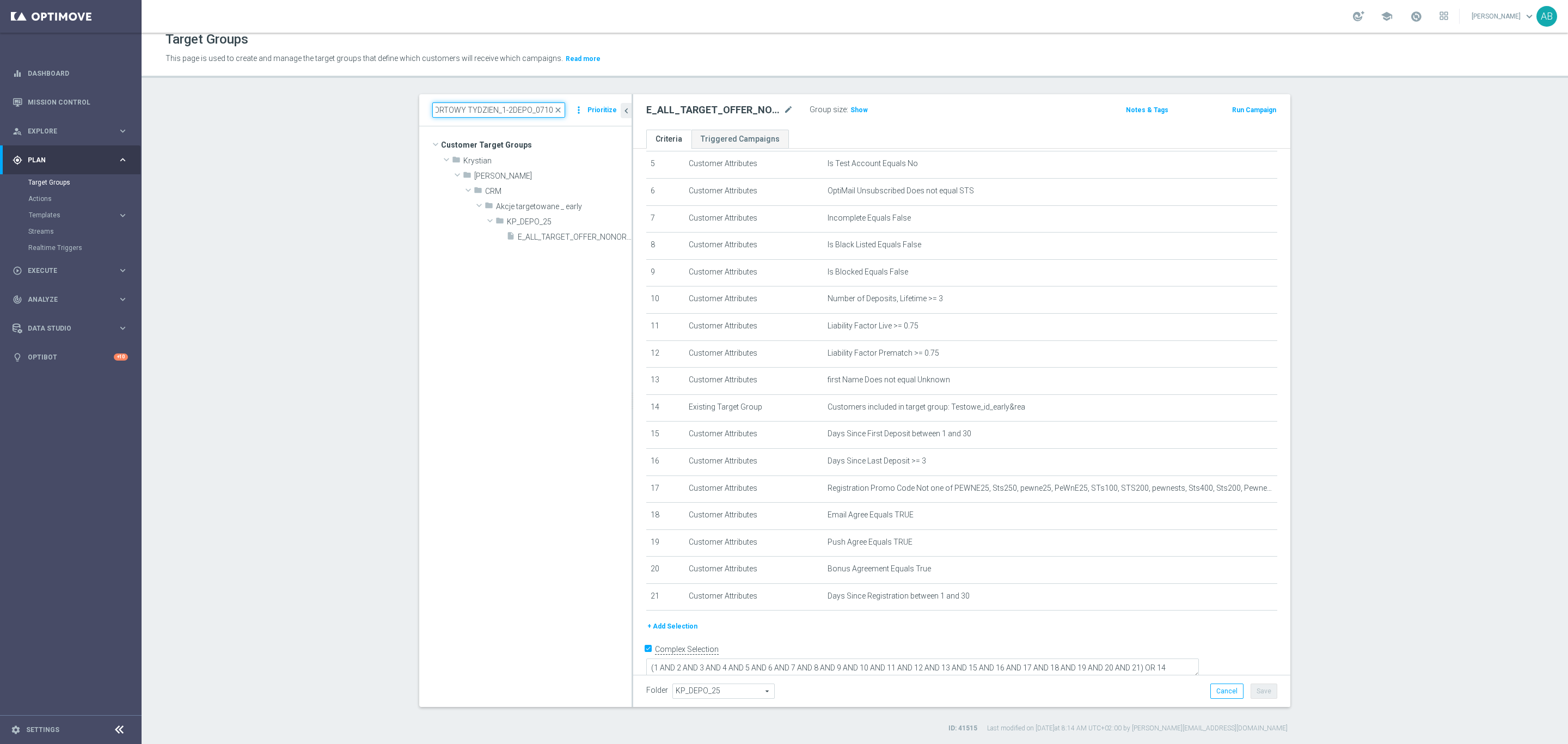
scroll to position [0, 0]
type input "E_ALL_TARGET_OFFER_NONORG SPORTOWY TYDZIEN_1-2DEPO_071025"
click at [531, 237] on span "E_ALL_TARGET_OFFER_NONORG SPORTOWY TYDZIEN_1-2DEPO_071025" at bounding box center [562, 237] width 89 height 9
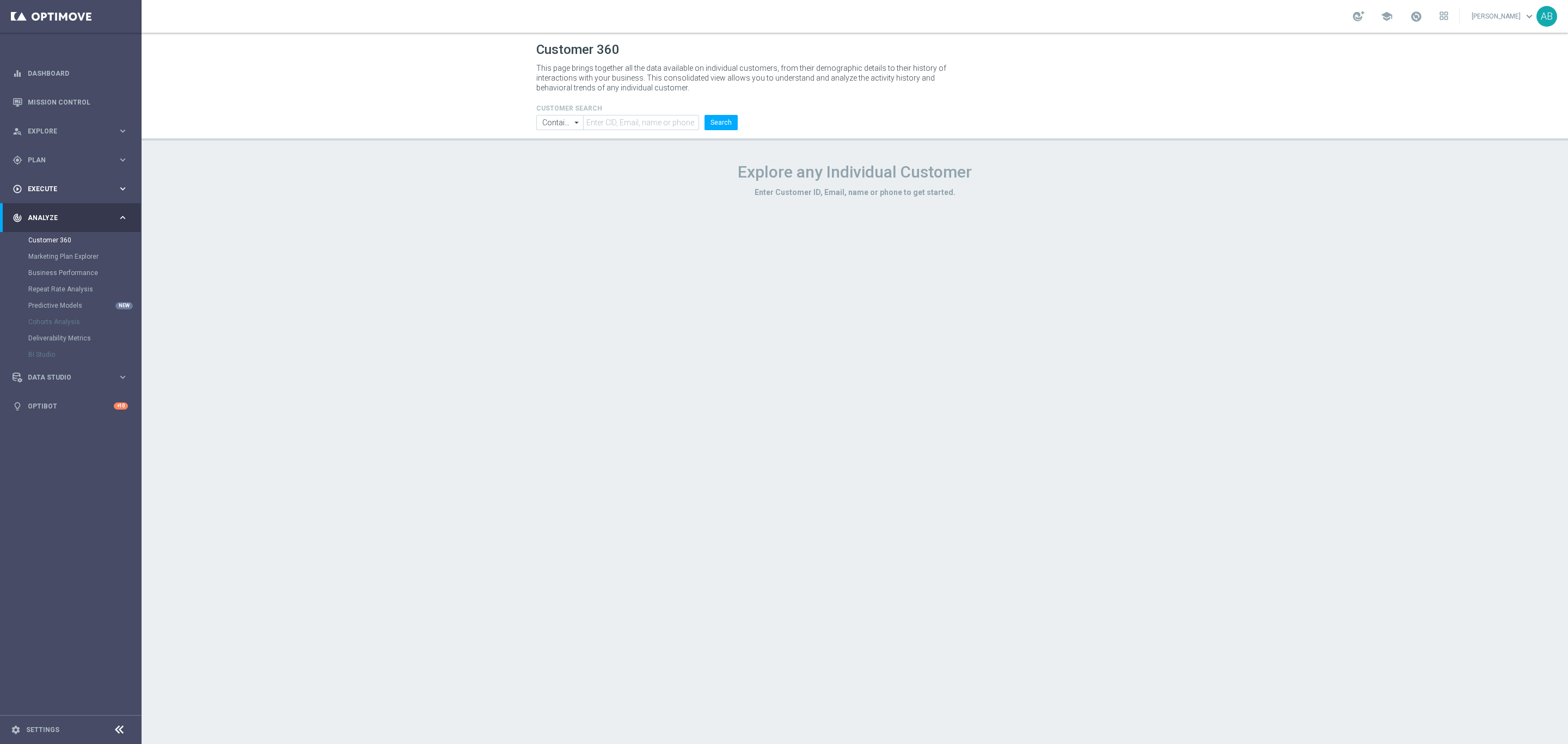
click at [27, 200] on div "play_circle_outline Execute keyboard_arrow_right" at bounding box center [70, 188] width 141 height 29
click at [40, 208] on link "Campaign Builder" at bounding box center [71, 211] width 85 height 9
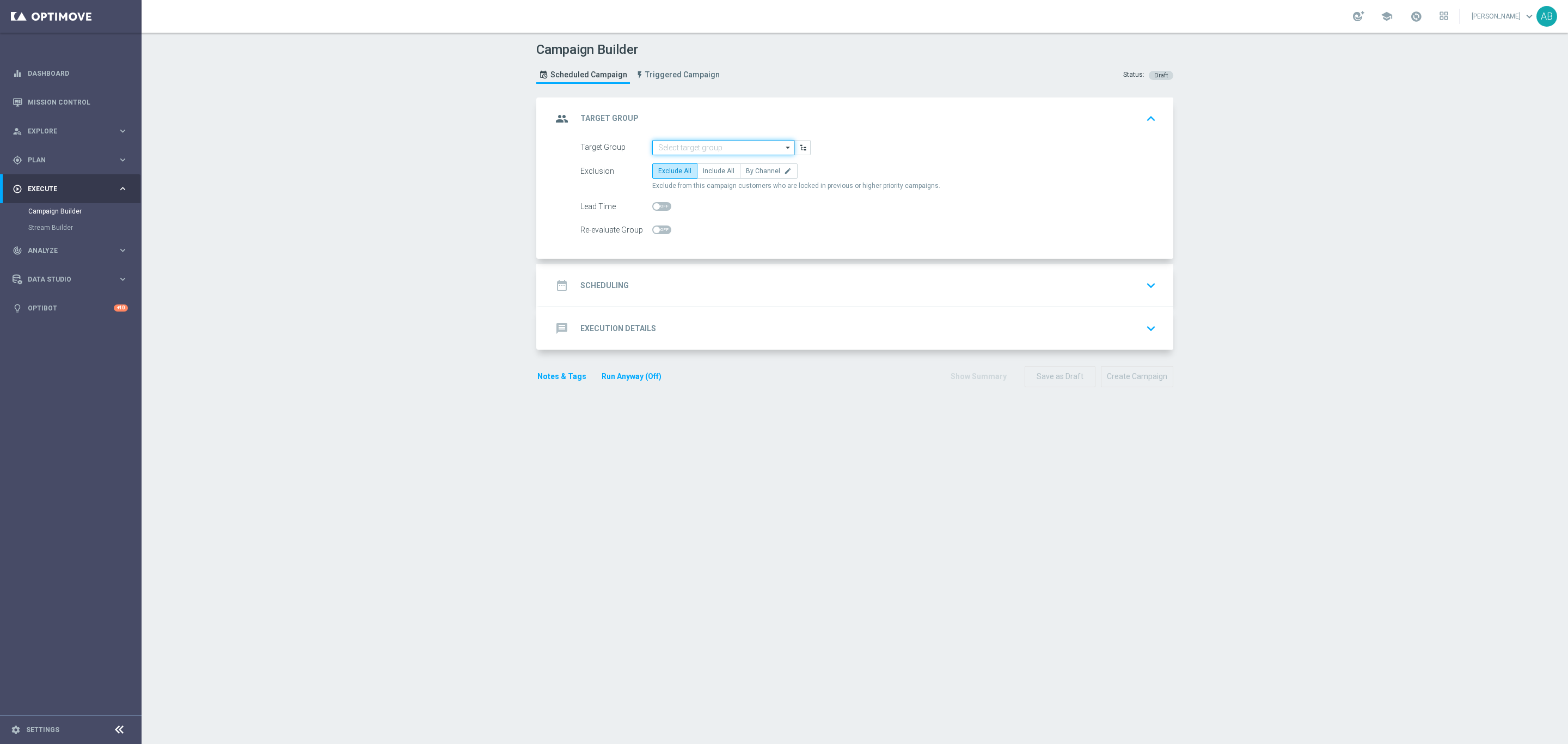
click at [674, 144] on input at bounding box center [723, 147] width 142 height 15
paste input "E_ALL_TARGET_OFFER_SPORTOWY TYDZIEN_3DEPO_071025"
click at [705, 161] on div "E_ALL_TARGET_OFFER_SPORTOWY TYDZIEN_3DEPO_071025" at bounding box center [723, 169] width 131 height 19
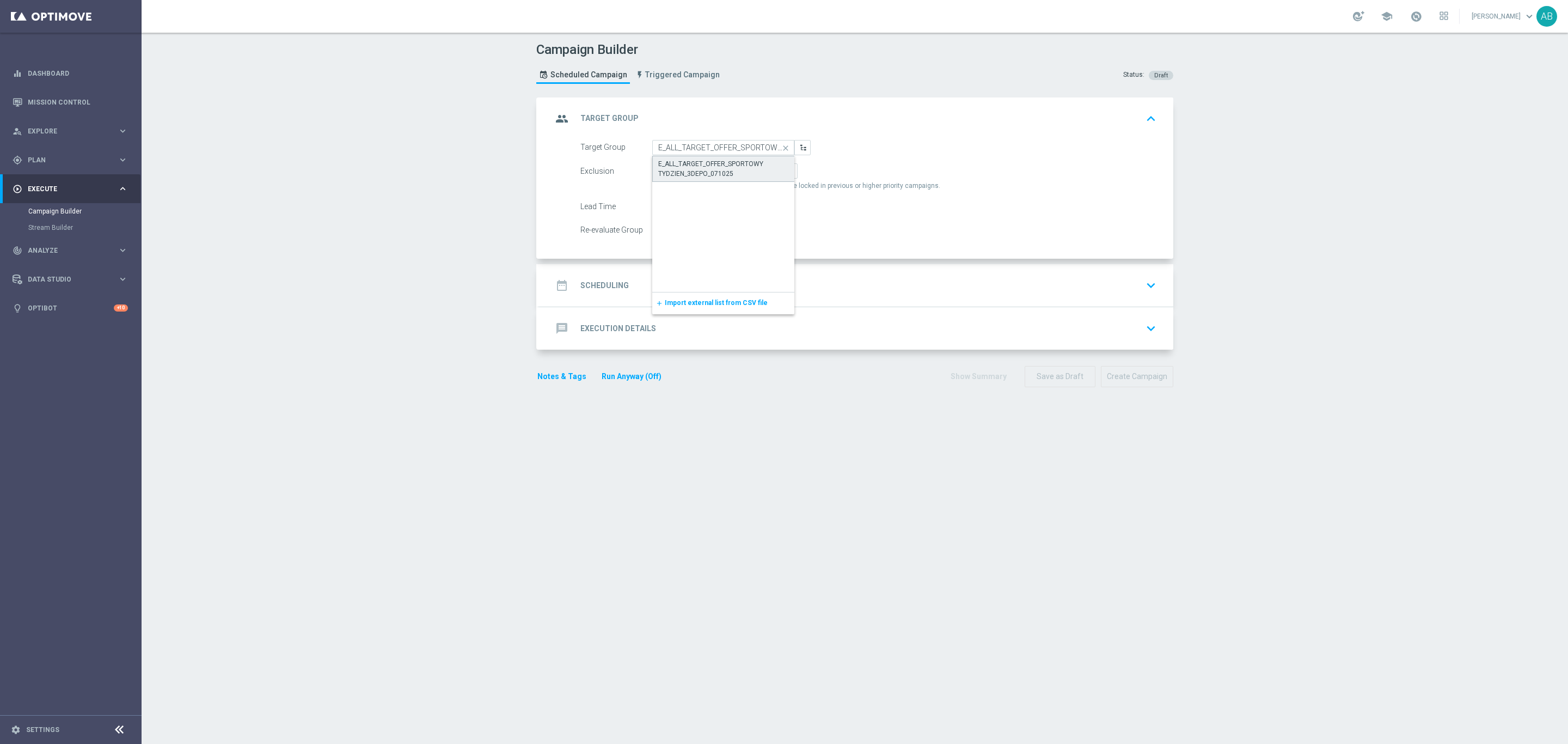
type input "E_ALL_TARGET_OFFER_SPORTOWY TYDZIEN_3DEPO_071025"
click at [766, 177] on label "By Channel edit" at bounding box center [769, 170] width 58 height 15
click at [753, 177] on input "By Channel edit" at bounding box center [749, 173] width 7 height 7
radio input "true"
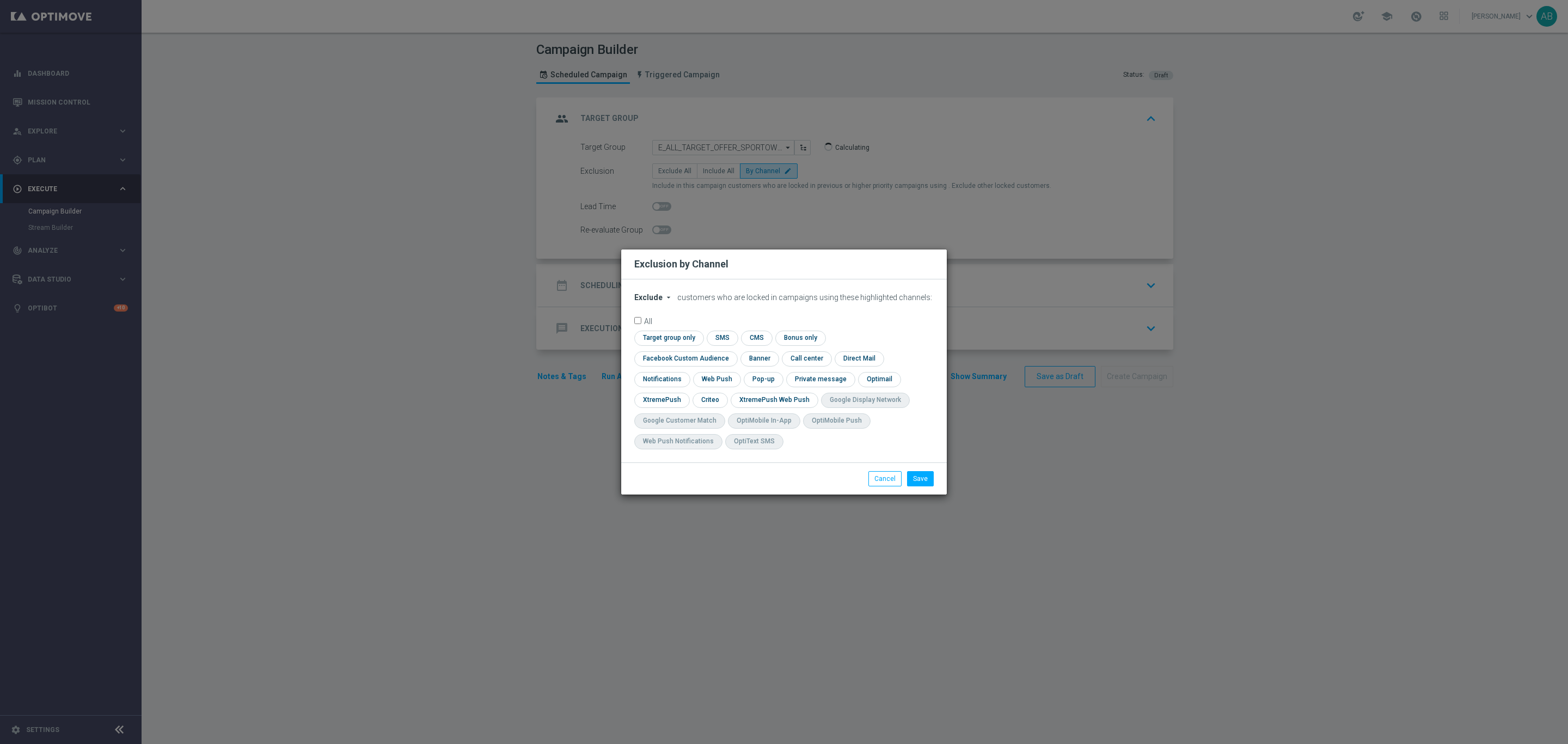
click at [668, 302] on icon "arrow_drop_down" at bounding box center [668, 297] width 9 height 9
click at [670, 329] on div "Include" at bounding box center [655, 322] width 40 height 13
click at [733, 351] on input "checkbox" at bounding box center [684, 359] width 99 height 15
checkbox input "true"
click at [711, 396] on input "checkbox" at bounding box center [709, 400] width 33 height 15
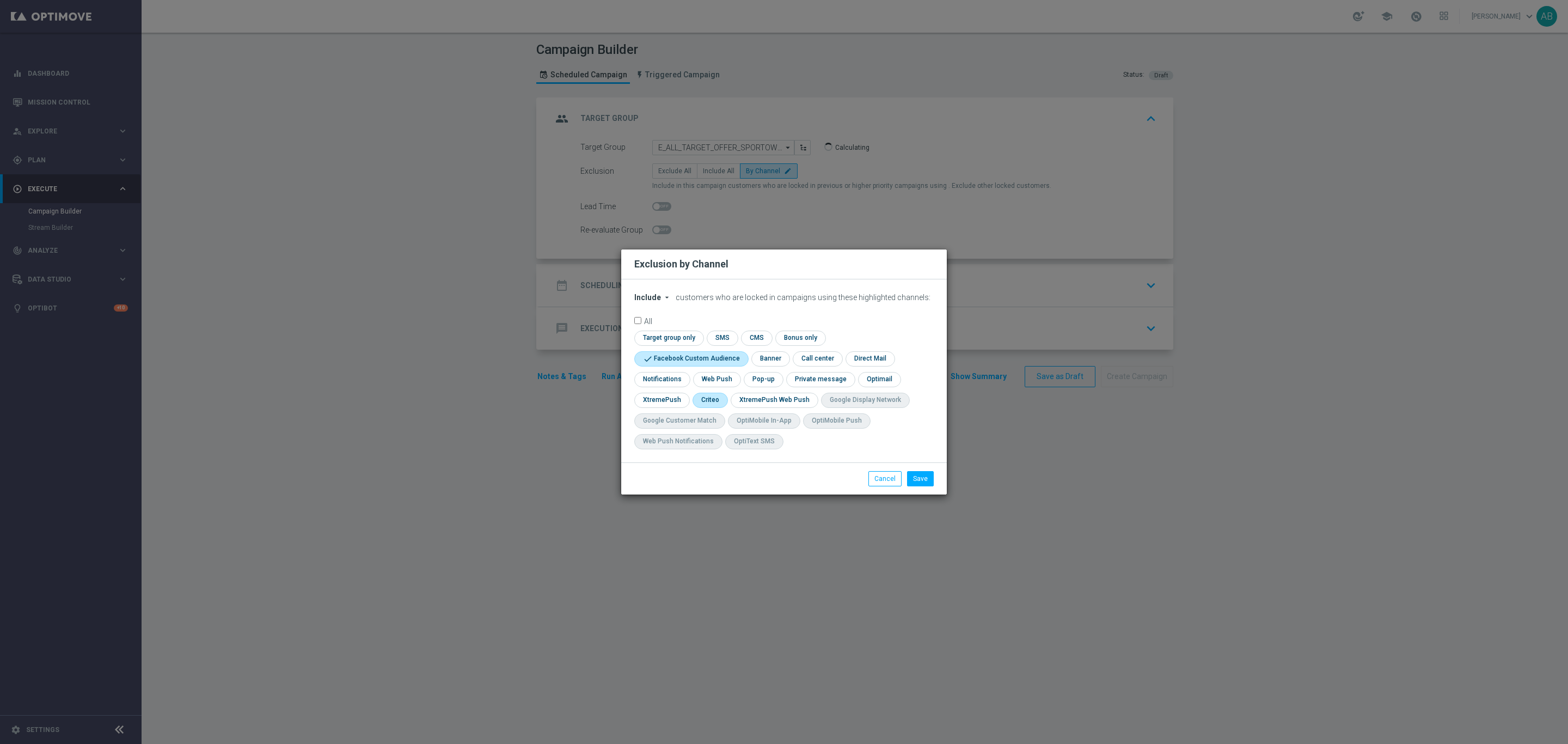
checkbox input "true"
click at [758, 379] on input "checkbox" at bounding box center [763, 379] width 38 height 15
checkbox input "true"
click at [918, 482] on button "Save" at bounding box center [920, 479] width 27 height 15
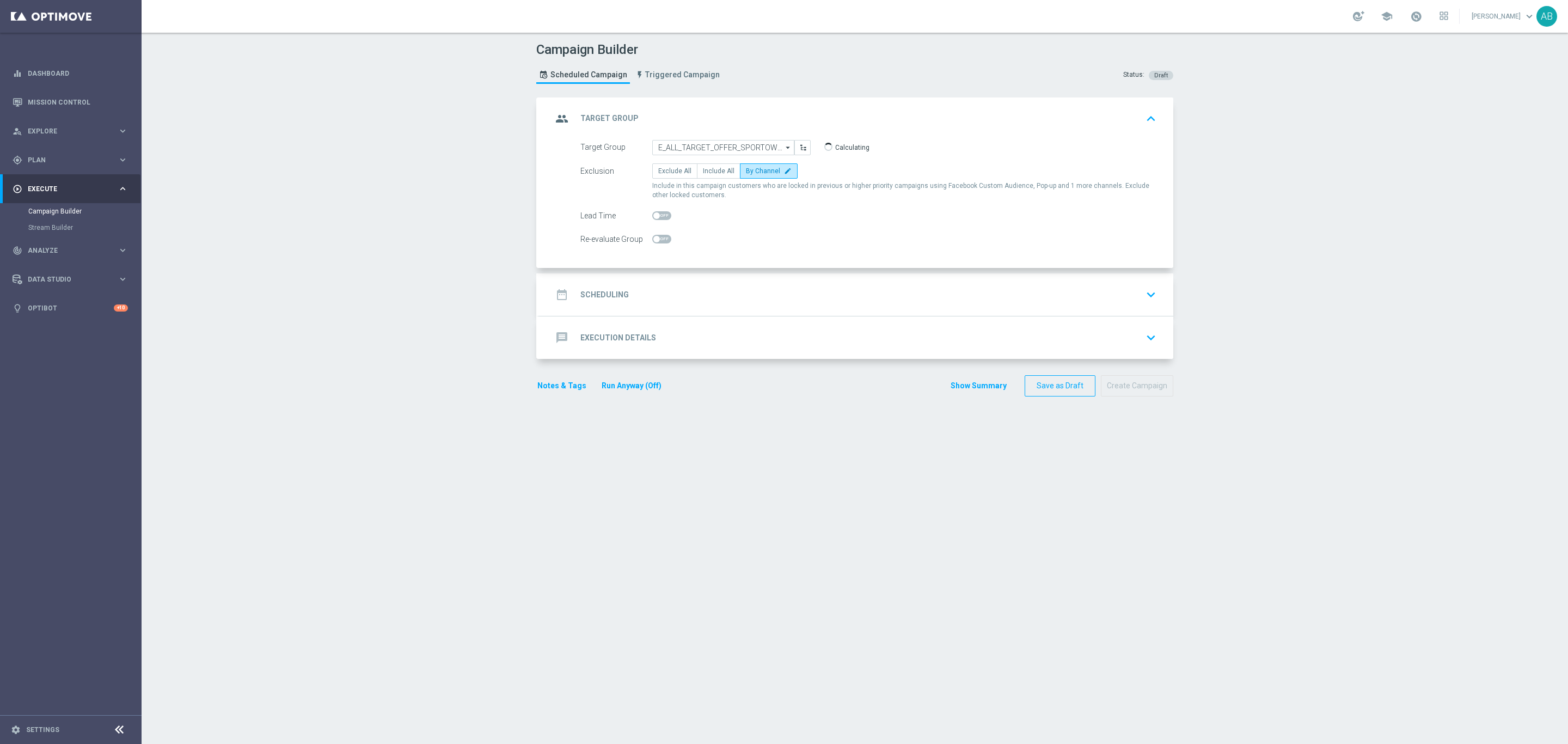
click at [776, 285] on div "date_range Scheduling keyboard_arrow_down" at bounding box center [856, 295] width 608 height 21
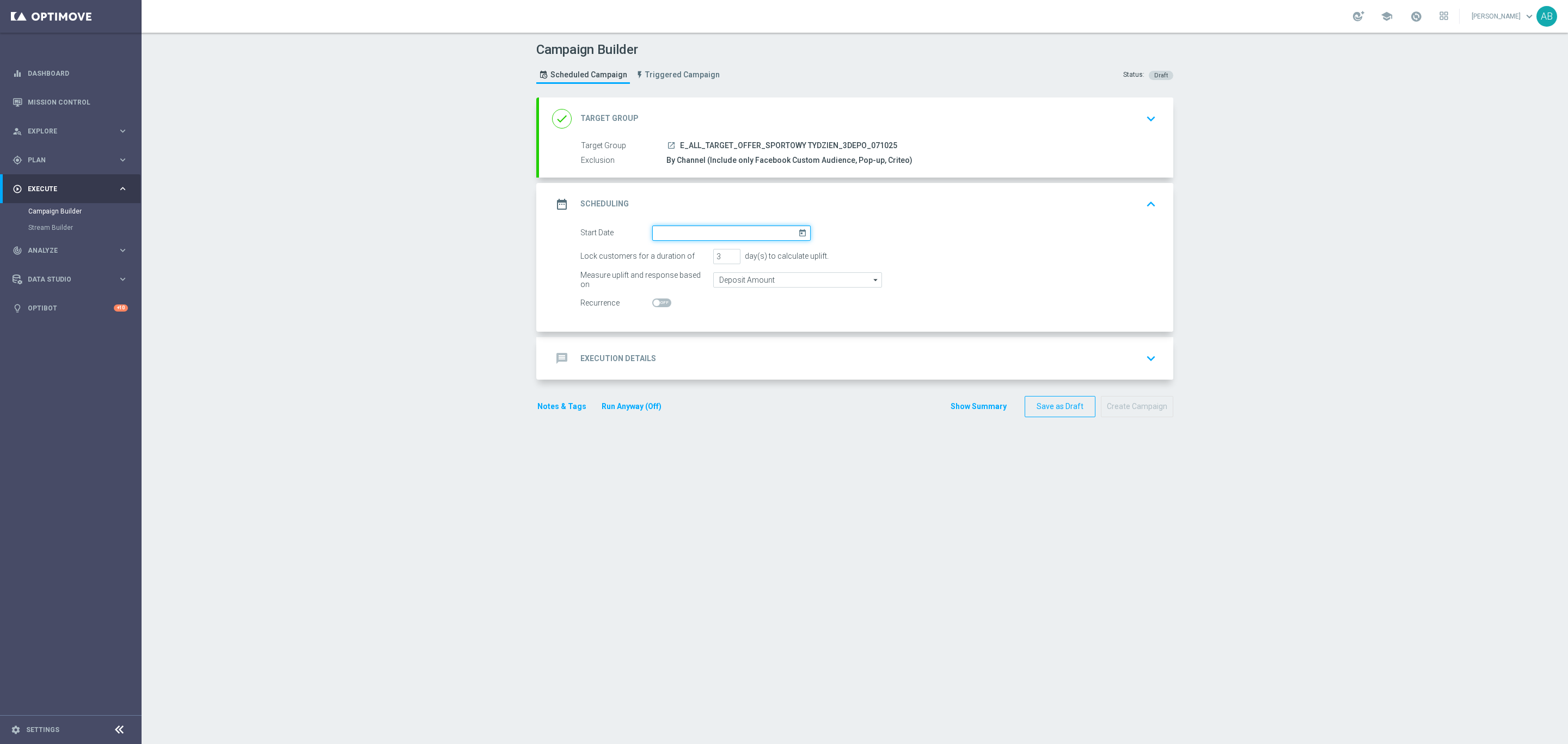
click at [705, 228] on input at bounding box center [732, 233] width 158 height 15
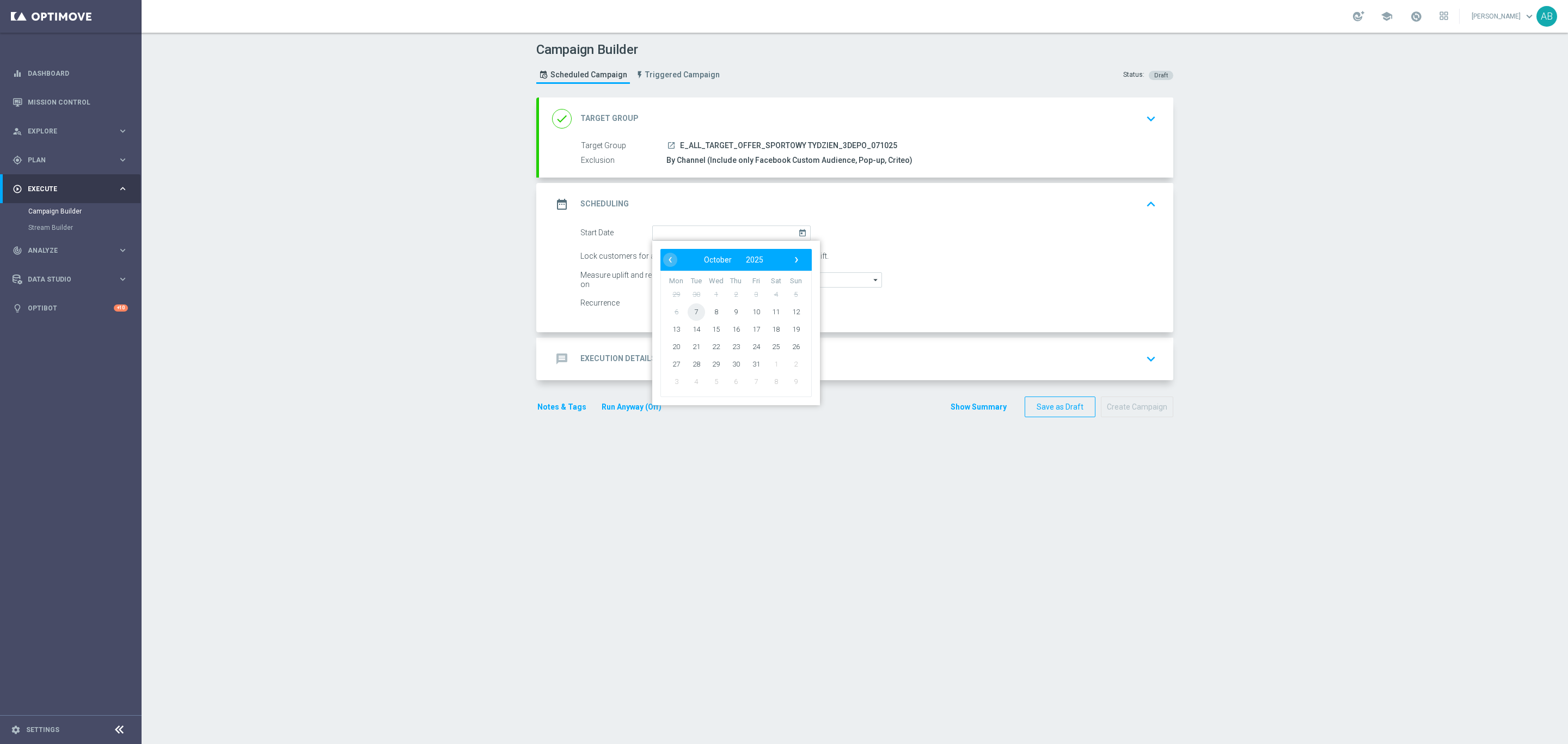
click at [693, 311] on span "7" at bounding box center [696, 311] width 18 height 18
type input "07 Oct 2025"
drag, startPoint x: 713, startPoint y: 254, endPoint x: 701, endPoint y: 261, distance: 13.9
click at [713, 256] on input "3" at bounding box center [727, 256] width 27 height 15
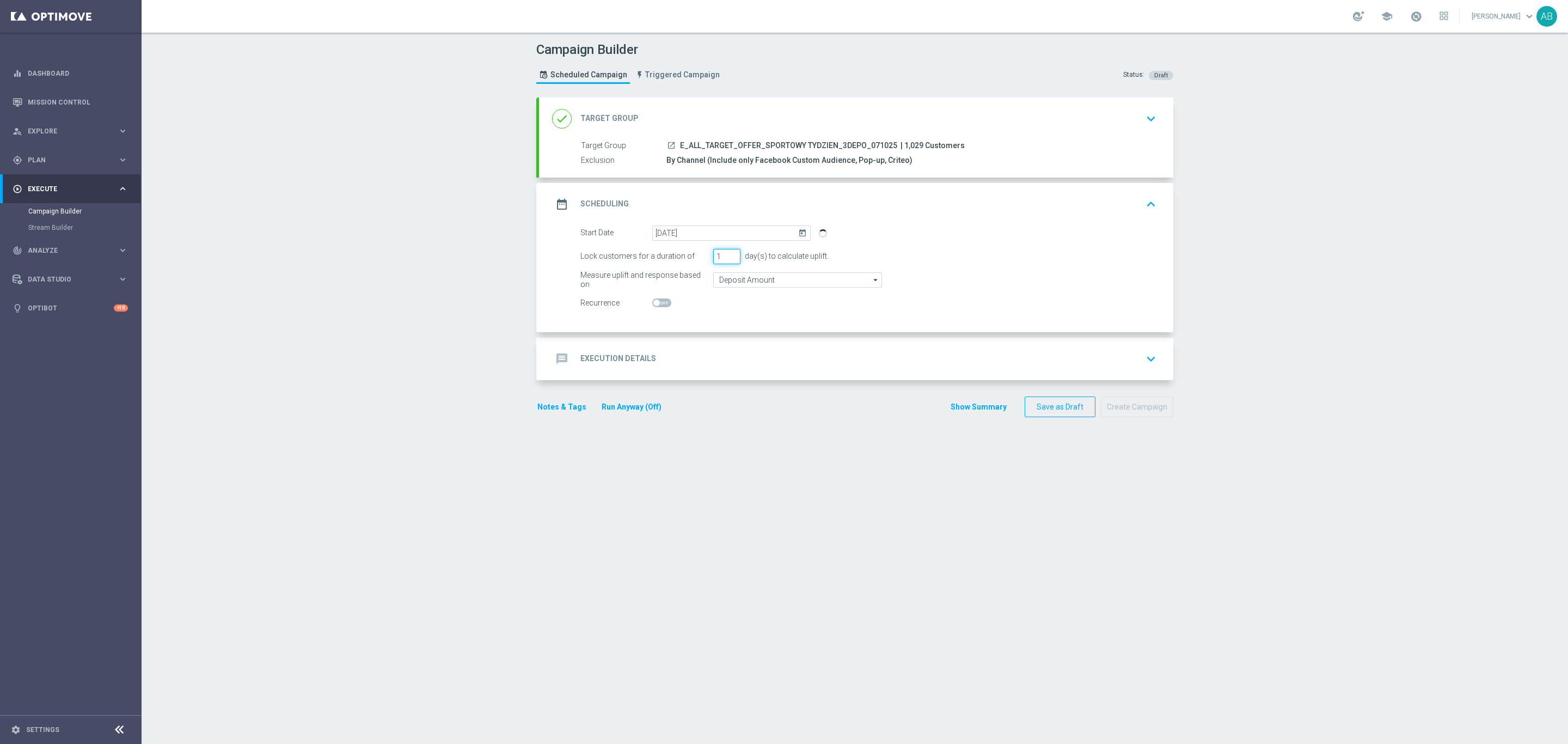
type input "1"
click at [662, 351] on div "message Execution Details keyboard_arrow_down" at bounding box center [856, 359] width 608 height 21
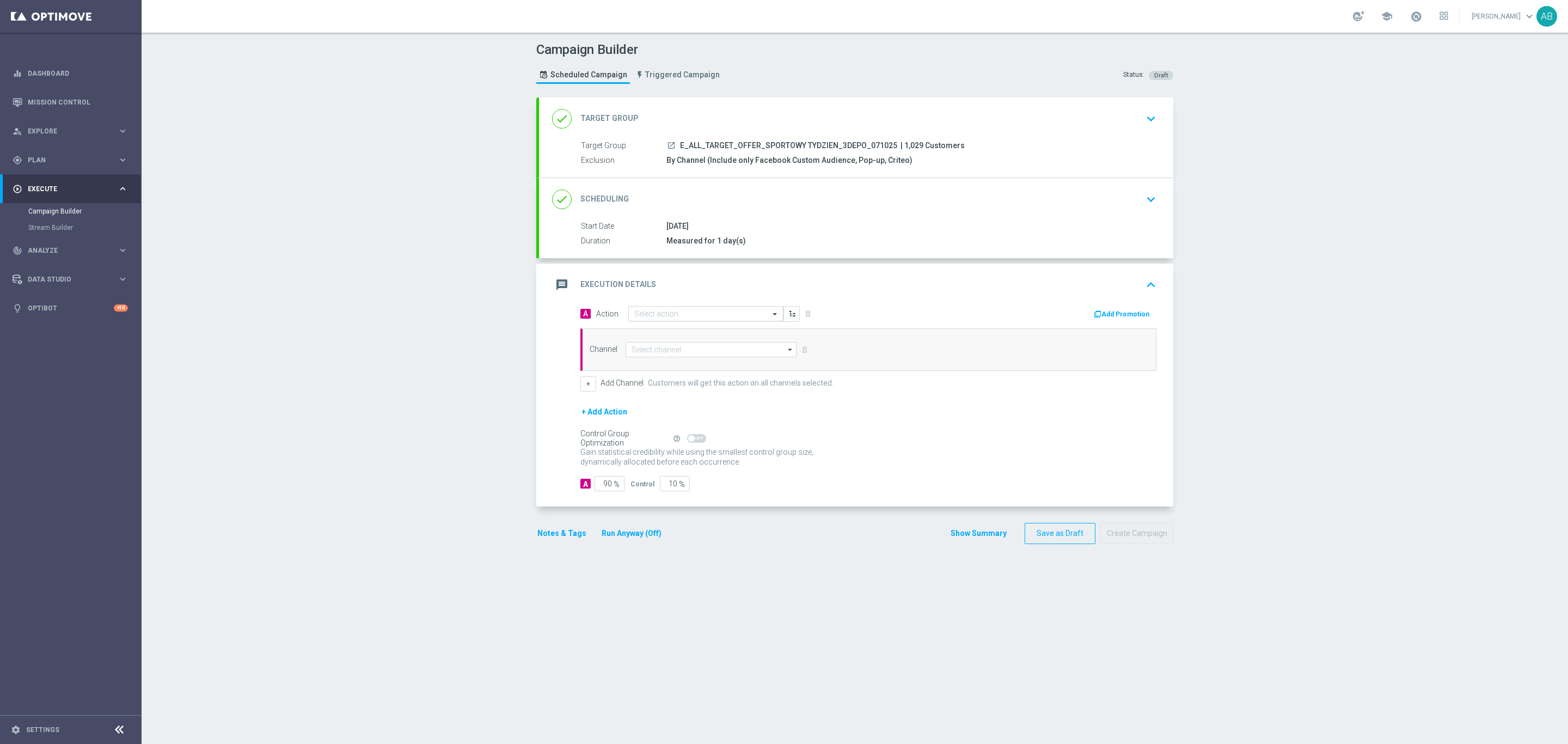
click at [662, 309] on div "Select action" at bounding box center [705, 314] width 155 height 15
paste input "E_ALL_TARGET_OFFER_SPORTOWY TYDZIEN_3DEPO_071025"
type input "E_ALL_TARGET_OFFER_SPORTOWY TYDZIEN_3DEPO_071025"
click at [665, 328] on div "E_ALL_TARGET_OFFER_SPORTOWY TYDZIEN_3DEPO_071025 edit" at bounding box center [705, 333] width 143 height 18
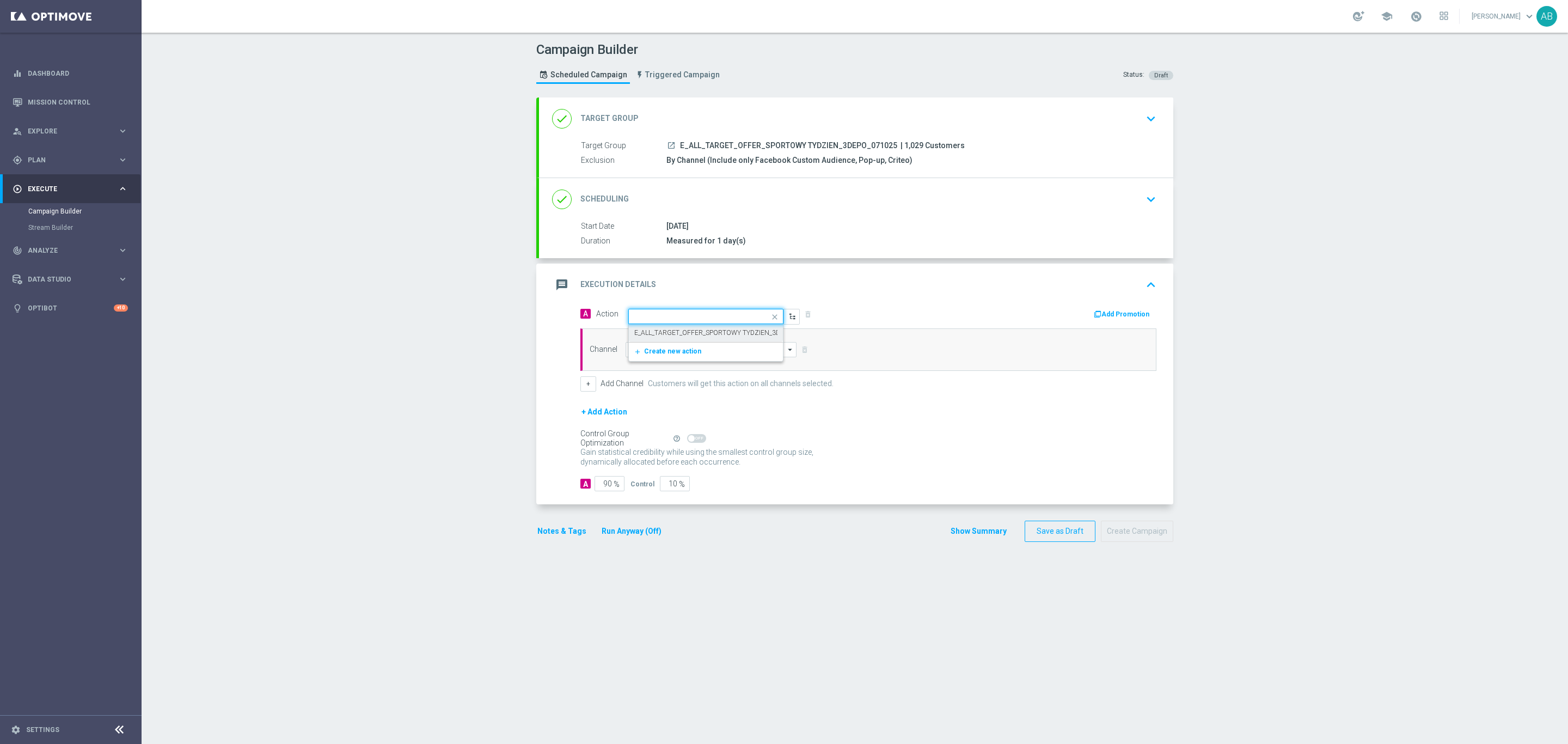
scroll to position [0, 0]
click at [662, 355] on input at bounding box center [711, 349] width 171 height 15
click at [659, 368] on div "Optimail" at bounding box center [711, 365] width 171 height 15
type input "Optimail"
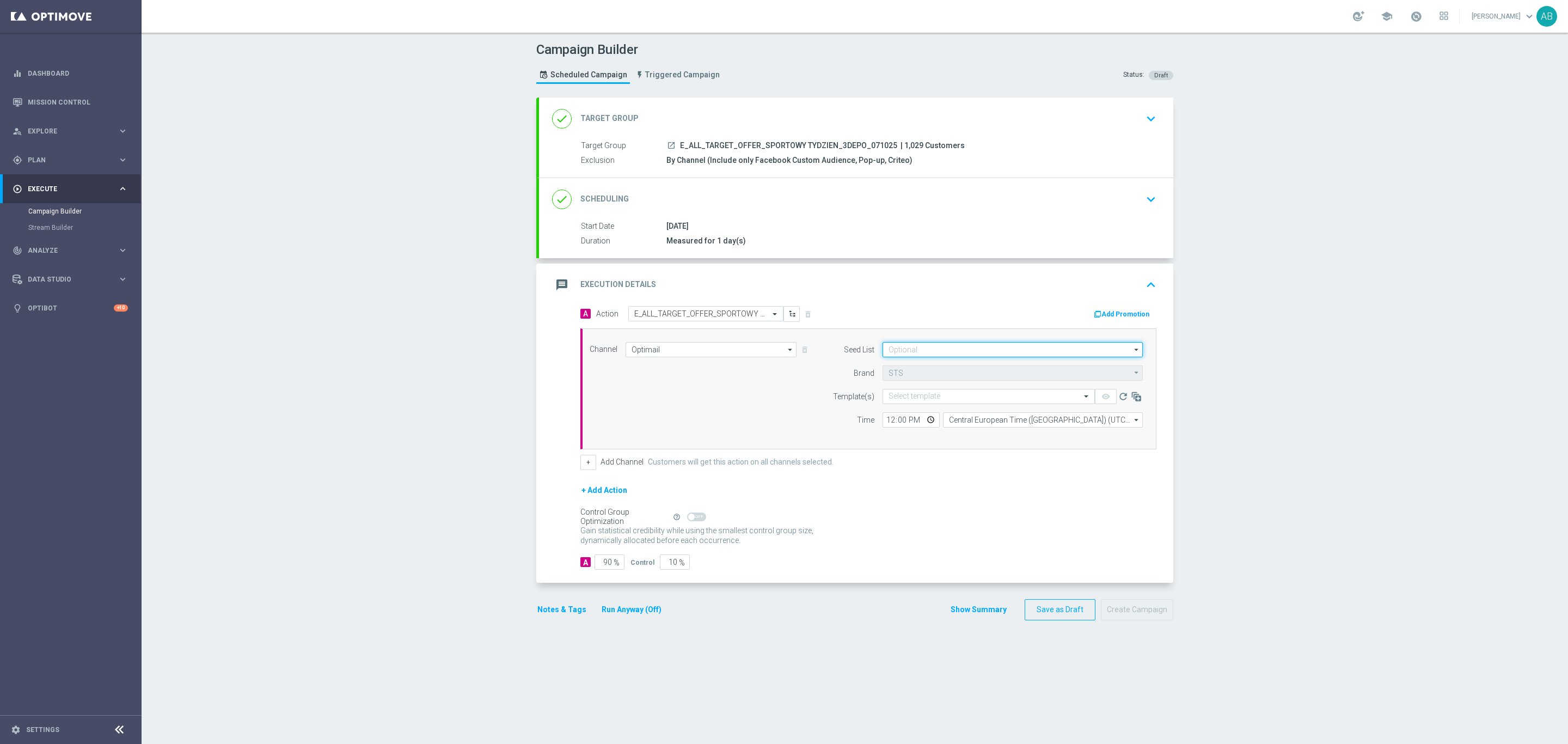
click at [908, 354] on input at bounding box center [1013, 349] width 261 height 15
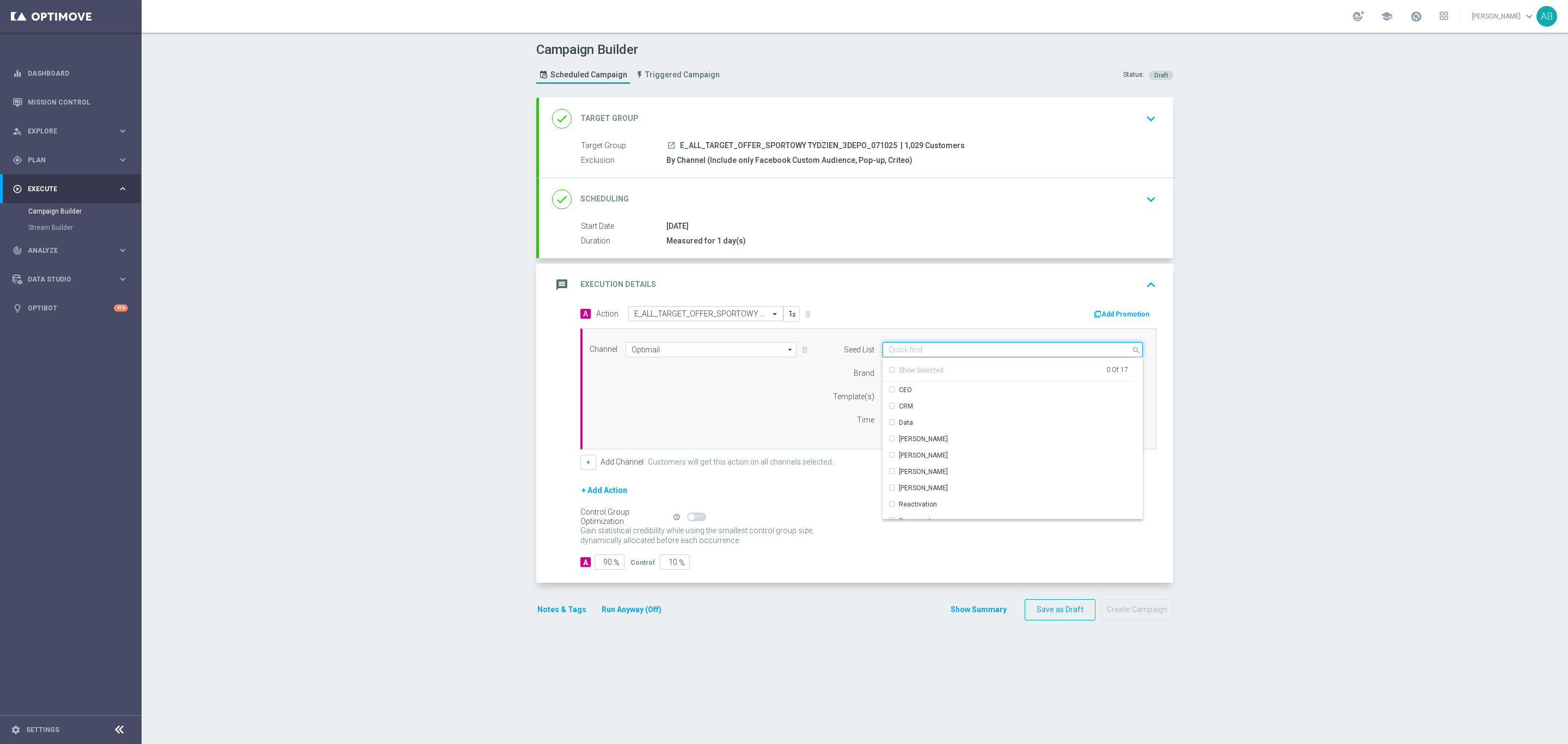
scroll to position [157, 0]
click at [949, 437] on div "Reactivation" at bounding box center [1008, 429] width 251 height 15
click at [777, 425] on div "Channel Optimail Optimail arrow_drop_down Show Selected 1 of 22 Target group on…" at bounding box center [866, 389] width 570 height 94
type input "Reactivation"
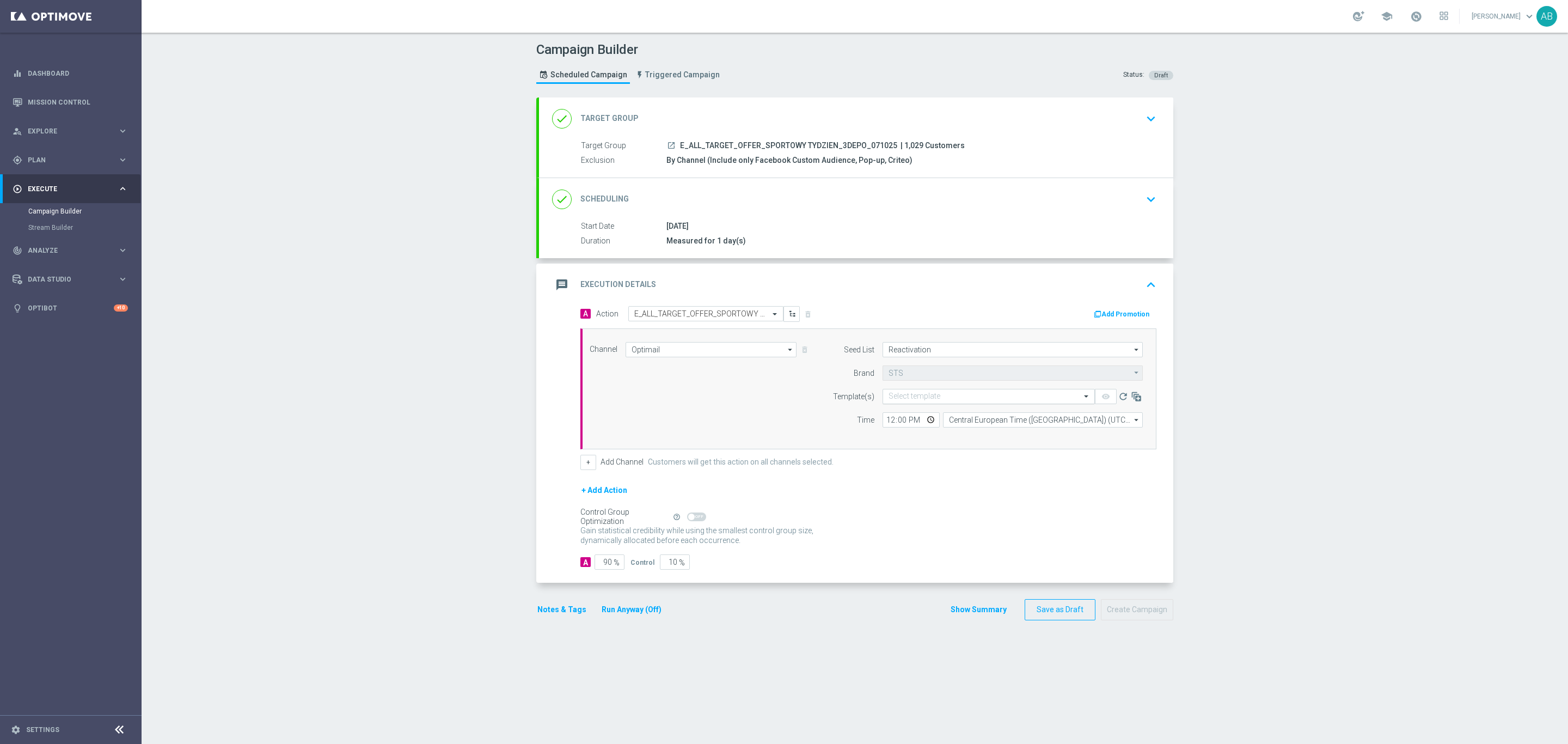
click at [931, 401] on input "text" at bounding box center [978, 396] width 178 height 9
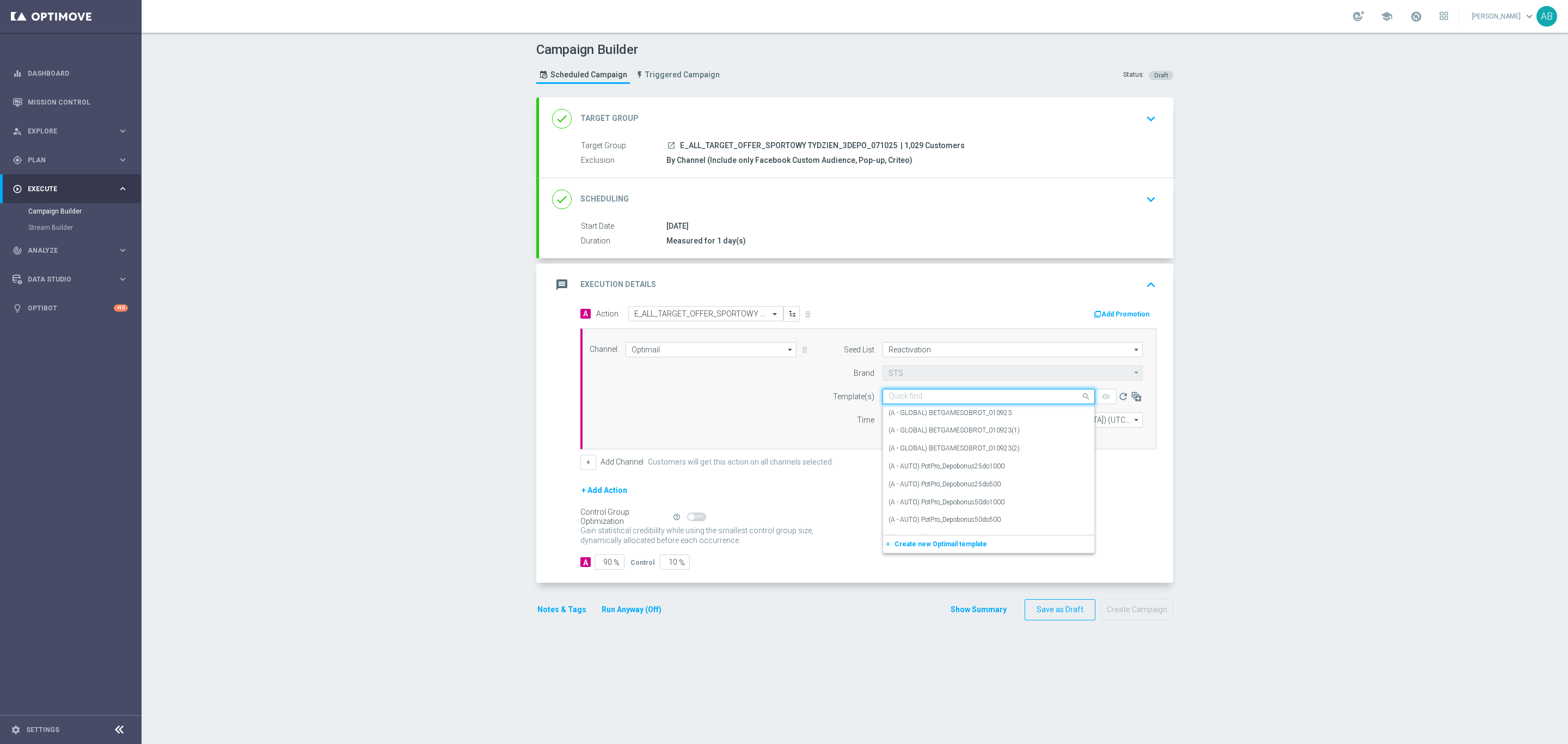
paste input "E_ALL_TARGET_OFFER_SPORTOWY TYDZIEN_3DEPO_071025"
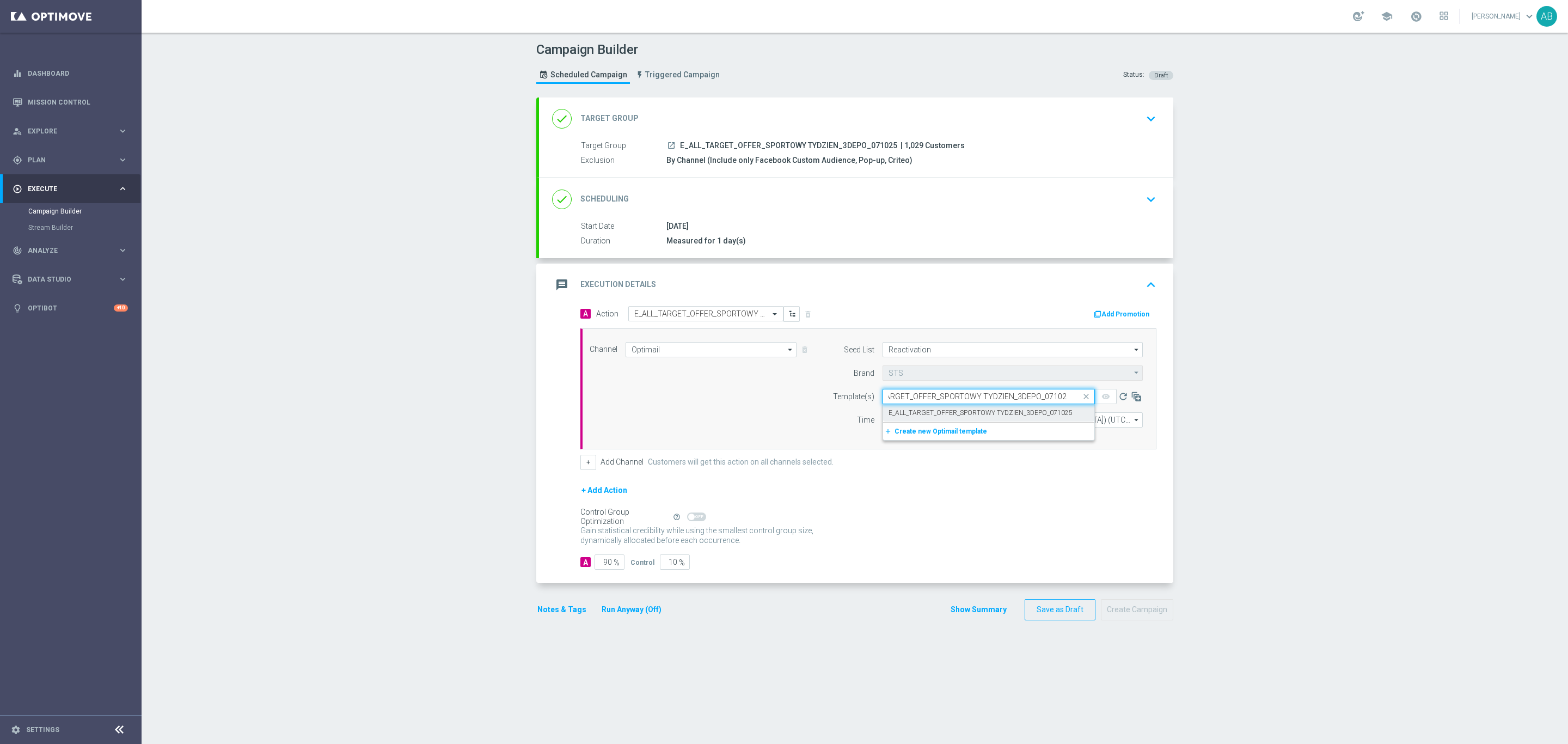
click at [925, 412] on label "E_ALL_TARGET_OFFER_SPORTOWY TYDZIEN_3DEPO_071025" at bounding box center [981, 413] width 184 height 9
type input "E_ALL_TARGET_OFFER_SPORTOWY TYDZIEN_3DEPO_071025"
click at [883, 423] on input "12:00" at bounding box center [911, 419] width 57 height 15
type input "17:01"
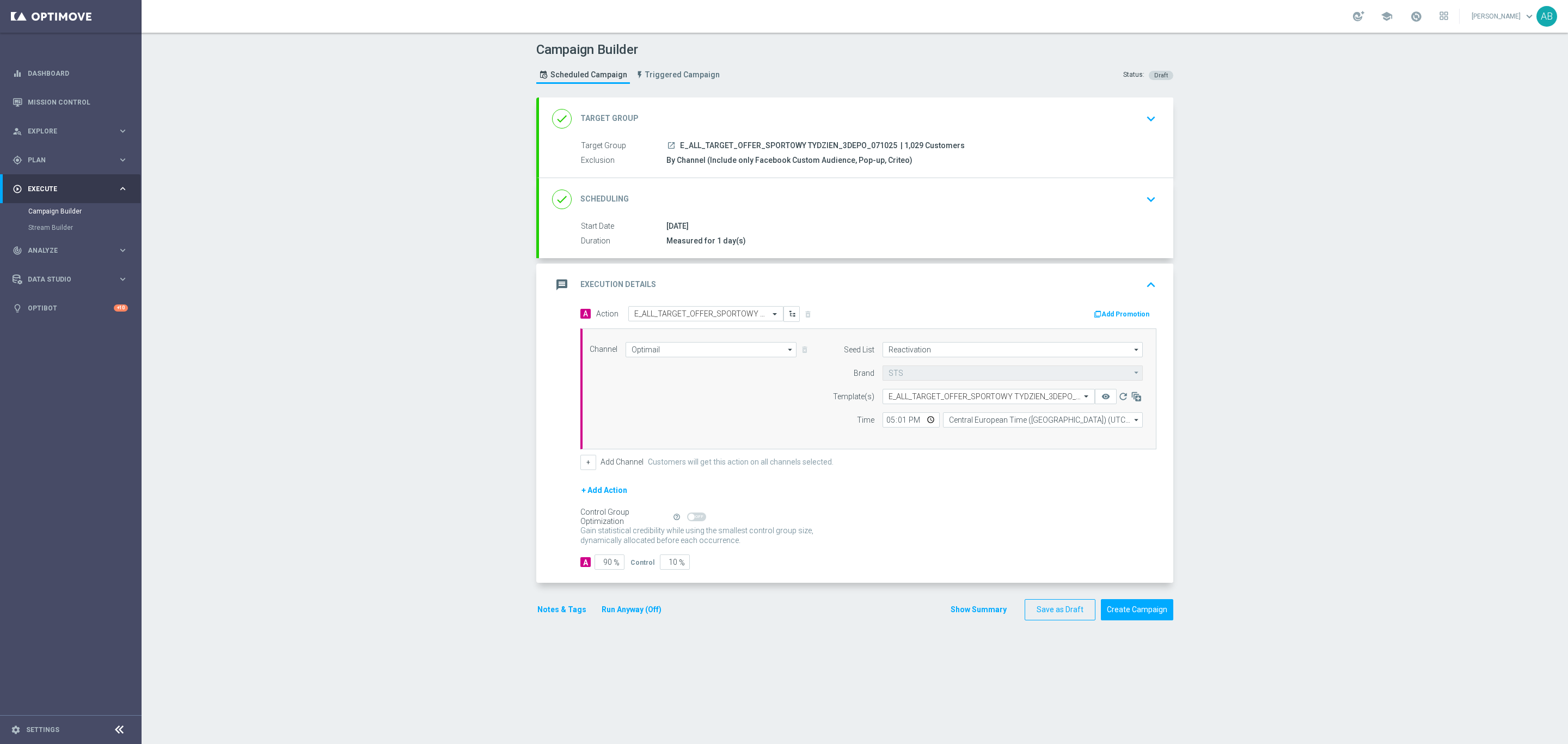
click at [562, 617] on button "Notes & Tags" at bounding box center [562, 609] width 51 height 13
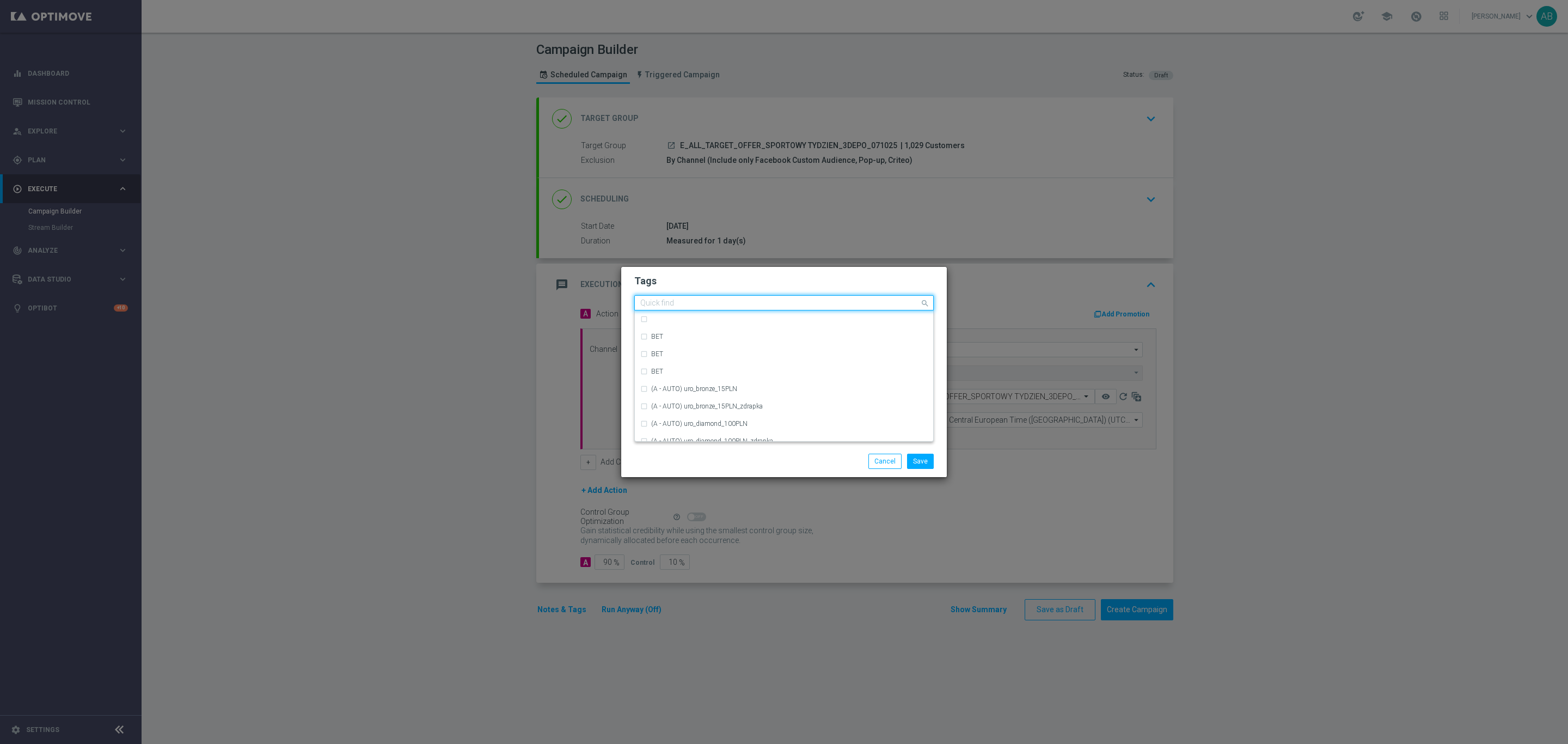
click at [704, 300] on input "text" at bounding box center [780, 303] width 279 height 9
click at [659, 329] on div "E" at bounding box center [784, 335] width 287 height 18
type input "E"
click at [662, 301] on input "E" at bounding box center [780, 303] width 279 height 9
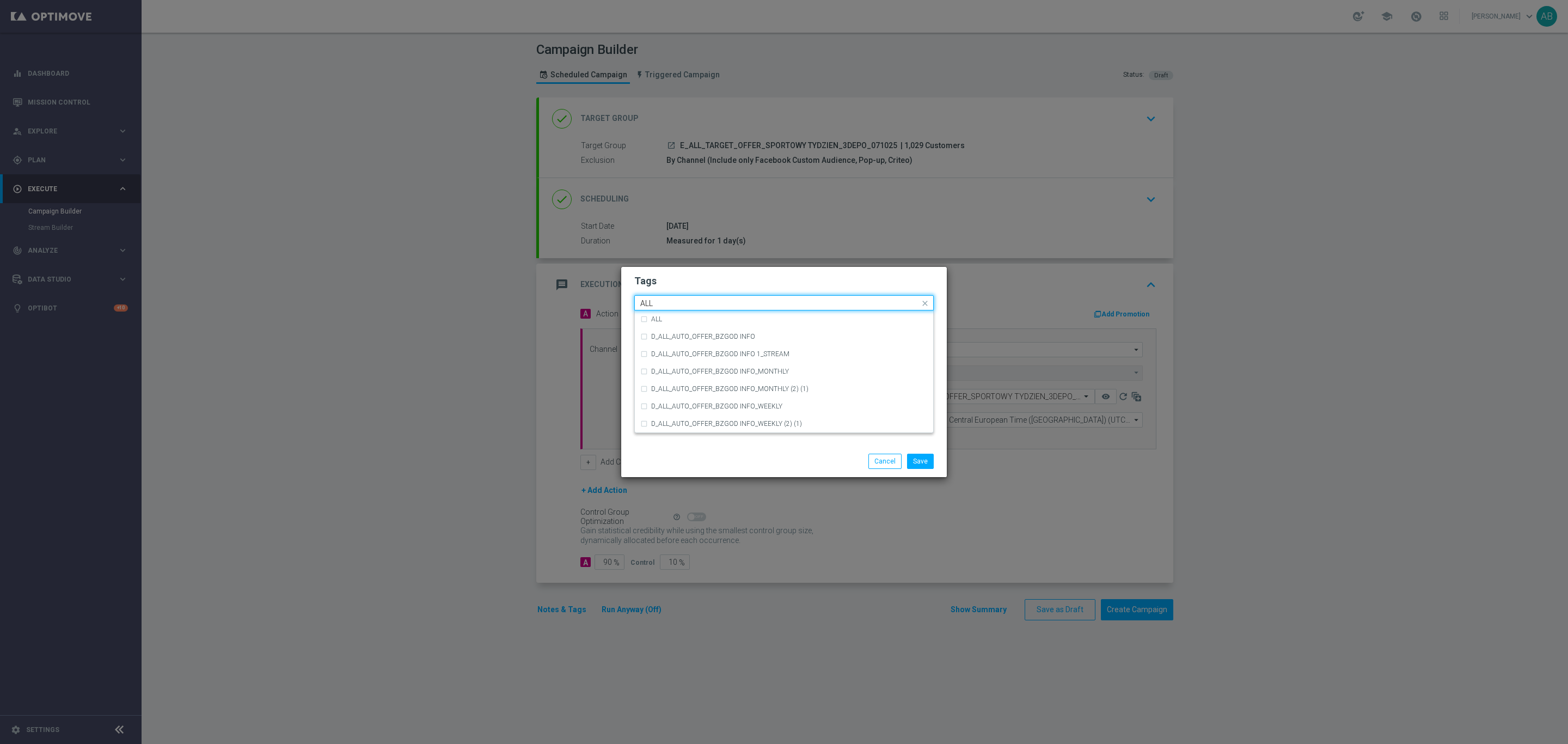
scroll to position [0, 0]
click at [657, 314] on div "ALL" at bounding box center [784, 319] width 287 height 18
click at [659, 304] on input "ALL" at bounding box center [780, 303] width 279 height 9
type input "A"
click at [685, 365] on div "TARGET" at bounding box center [784, 371] width 287 height 18
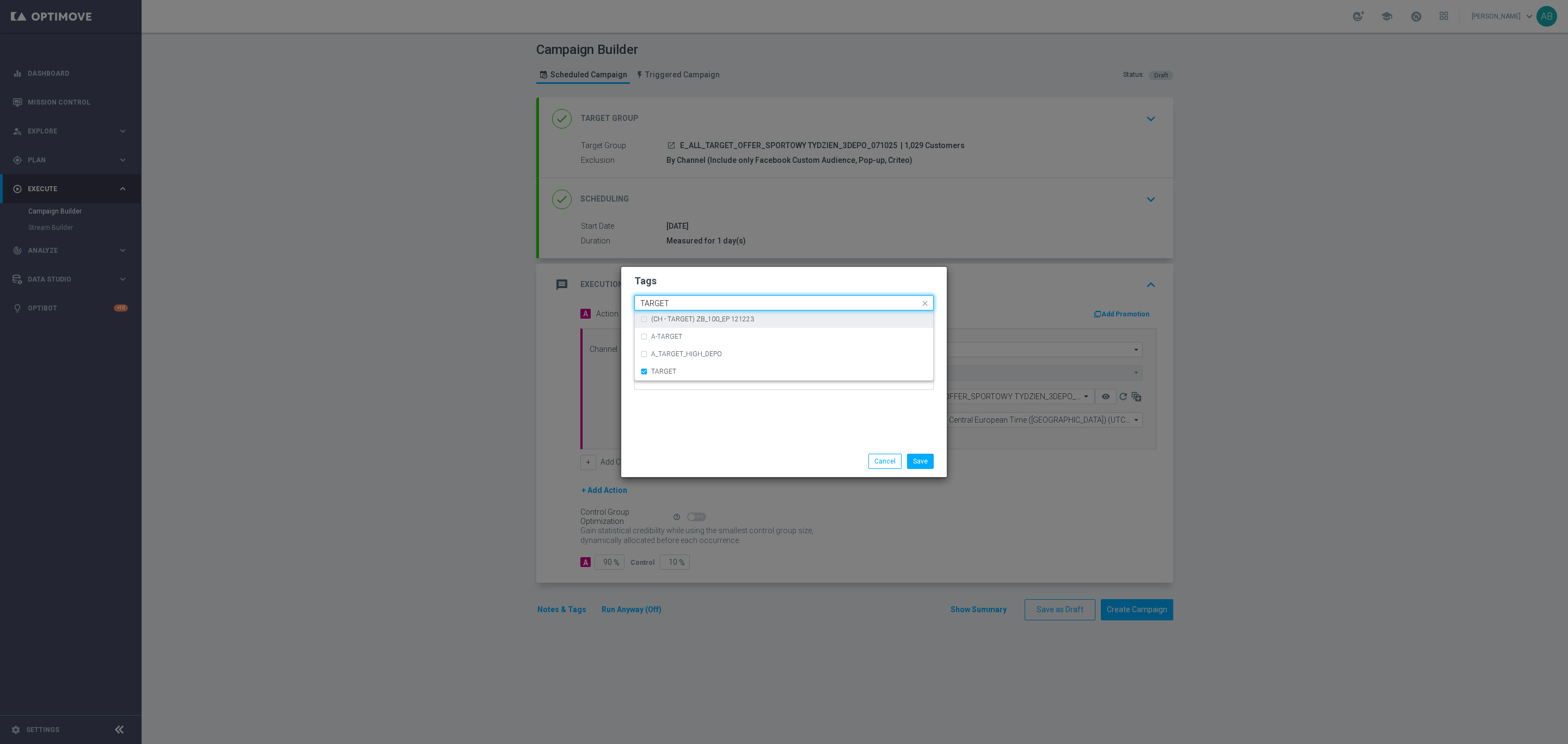
click at [694, 300] on input "TARGET" at bounding box center [780, 303] width 279 height 9
type input "T"
click at [682, 416] on div "OFFER" at bounding box center [784, 424] width 287 height 18
type input "OFFER"
click at [717, 279] on h2 "Tags" at bounding box center [784, 281] width 299 height 13
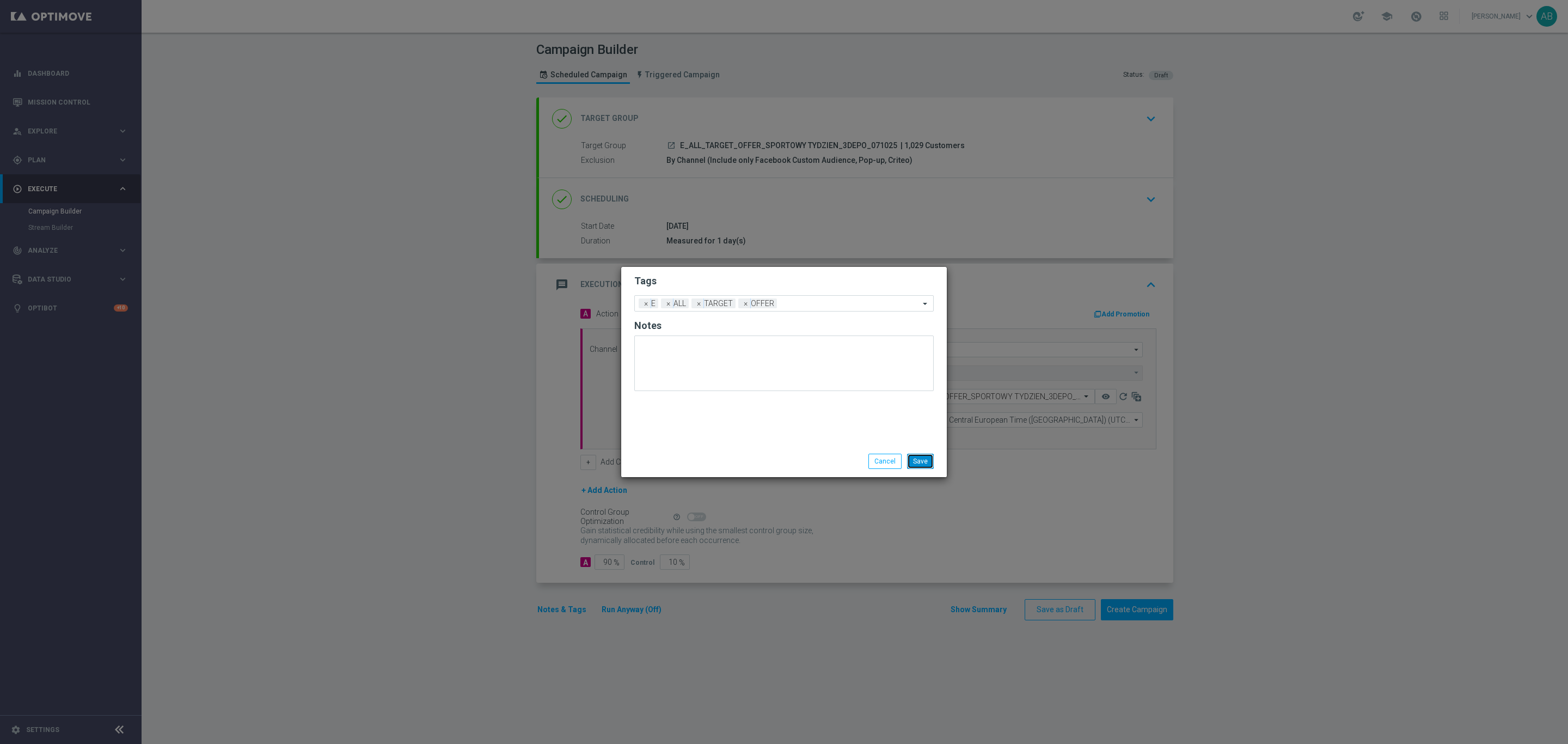
click at [930, 462] on button "Save" at bounding box center [920, 461] width 27 height 15
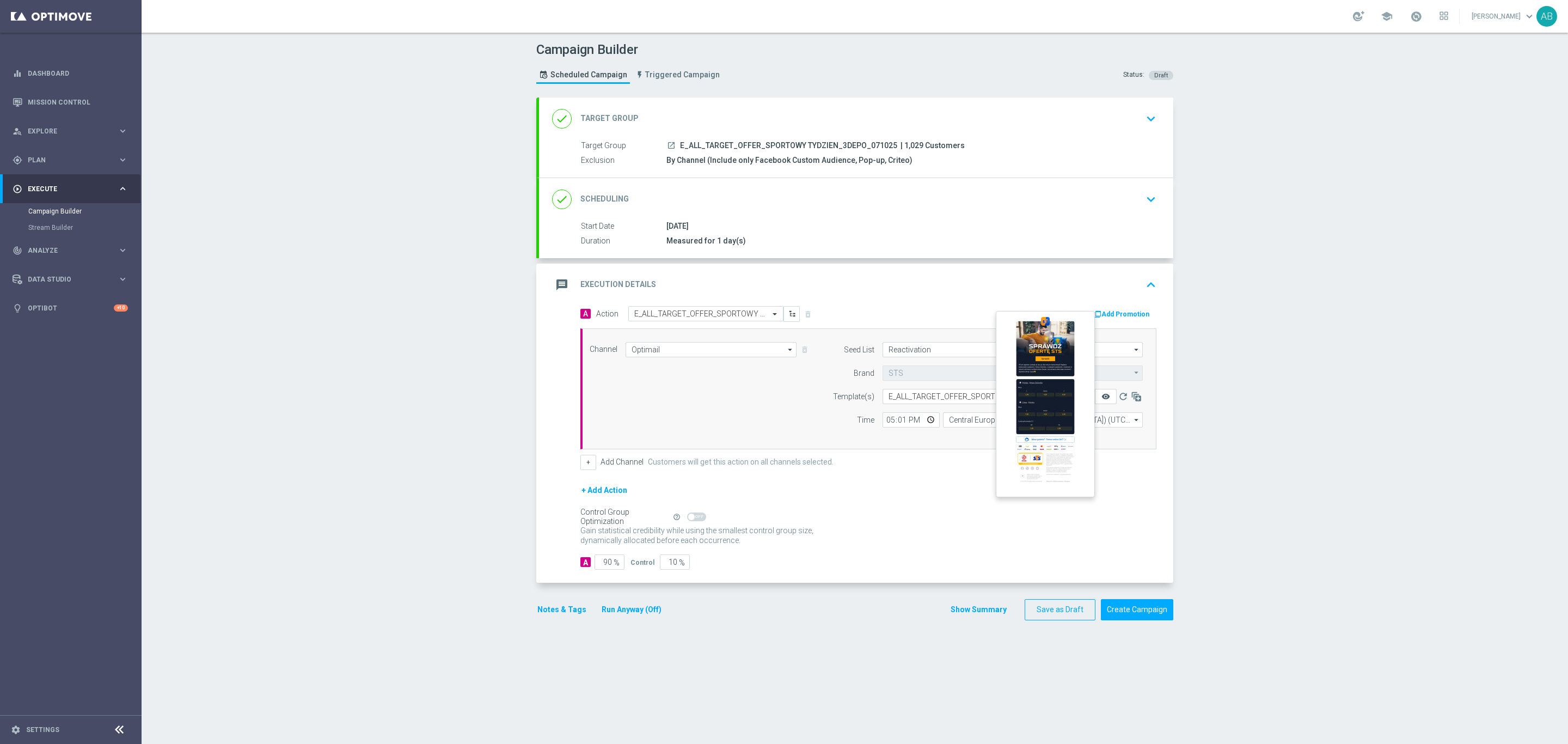
click at [1101, 399] on icon "remove_red_eye" at bounding box center [1105, 396] width 9 height 9
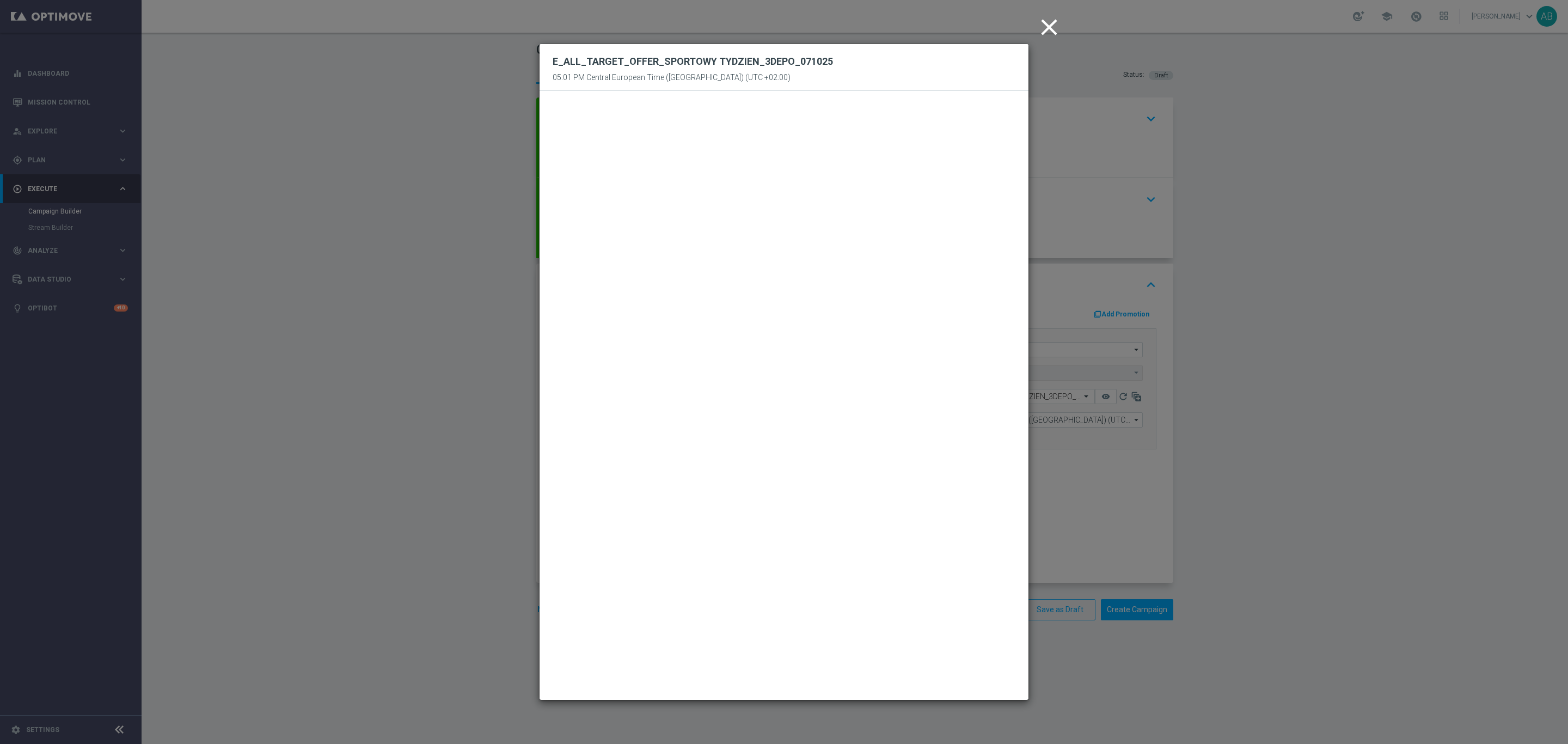
click at [1296, 254] on modal-container "close E_ALL_TARGET_OFFER_SPORTOWY TYDZIEN_3DEPO_071025 05:01 PM Central Europea…" at bounding box center [784, 372] width 1568 height 744
click at [1296, 254] on div "Campaign Builder Scheduled Campaign Triggered Campaign Status: Draft done Targe…" at bounding box center [855, 388] width 1426 height 711
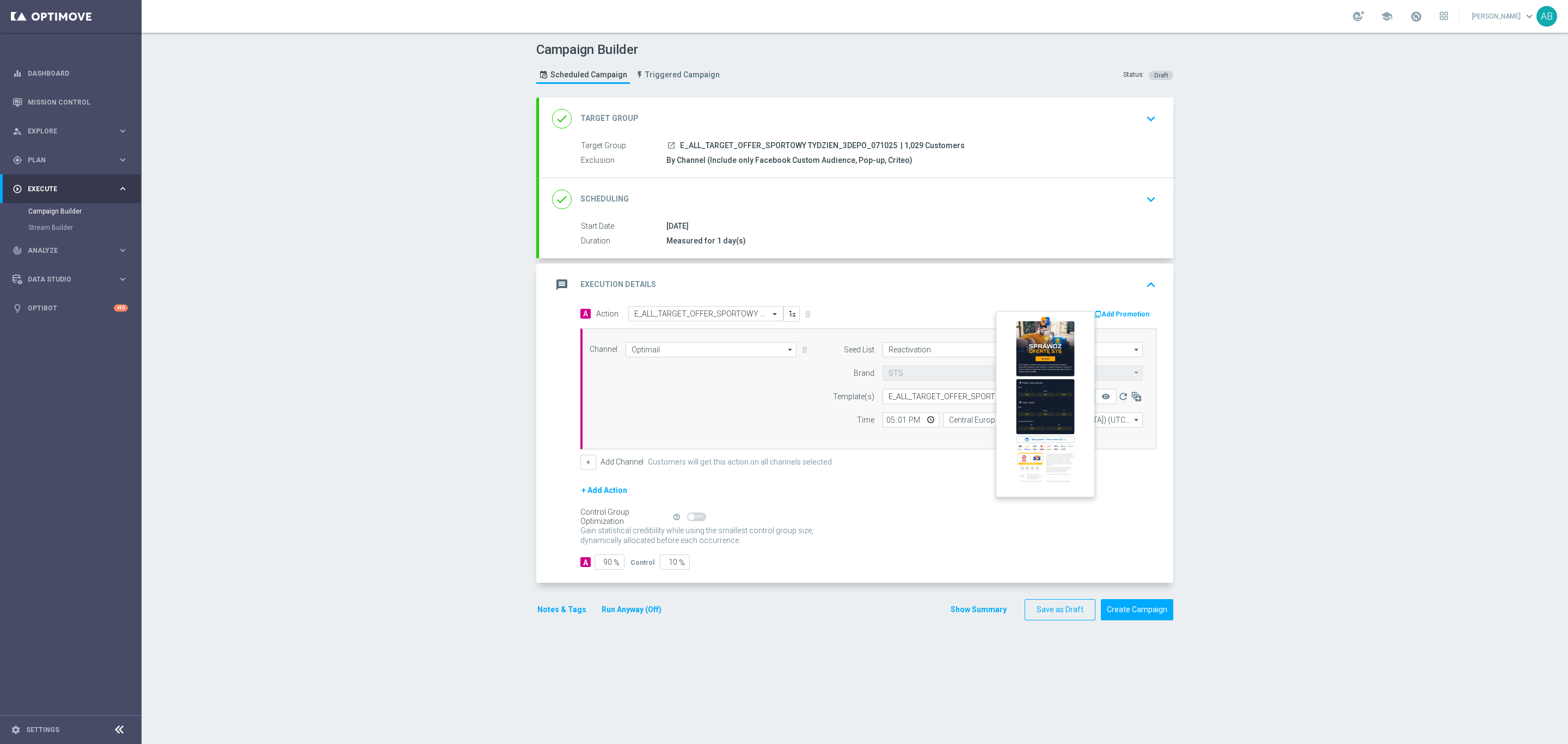
click at [1104, 399] on button "remove_red_eye" at bounding box center [1106, 396] width 22 height 15
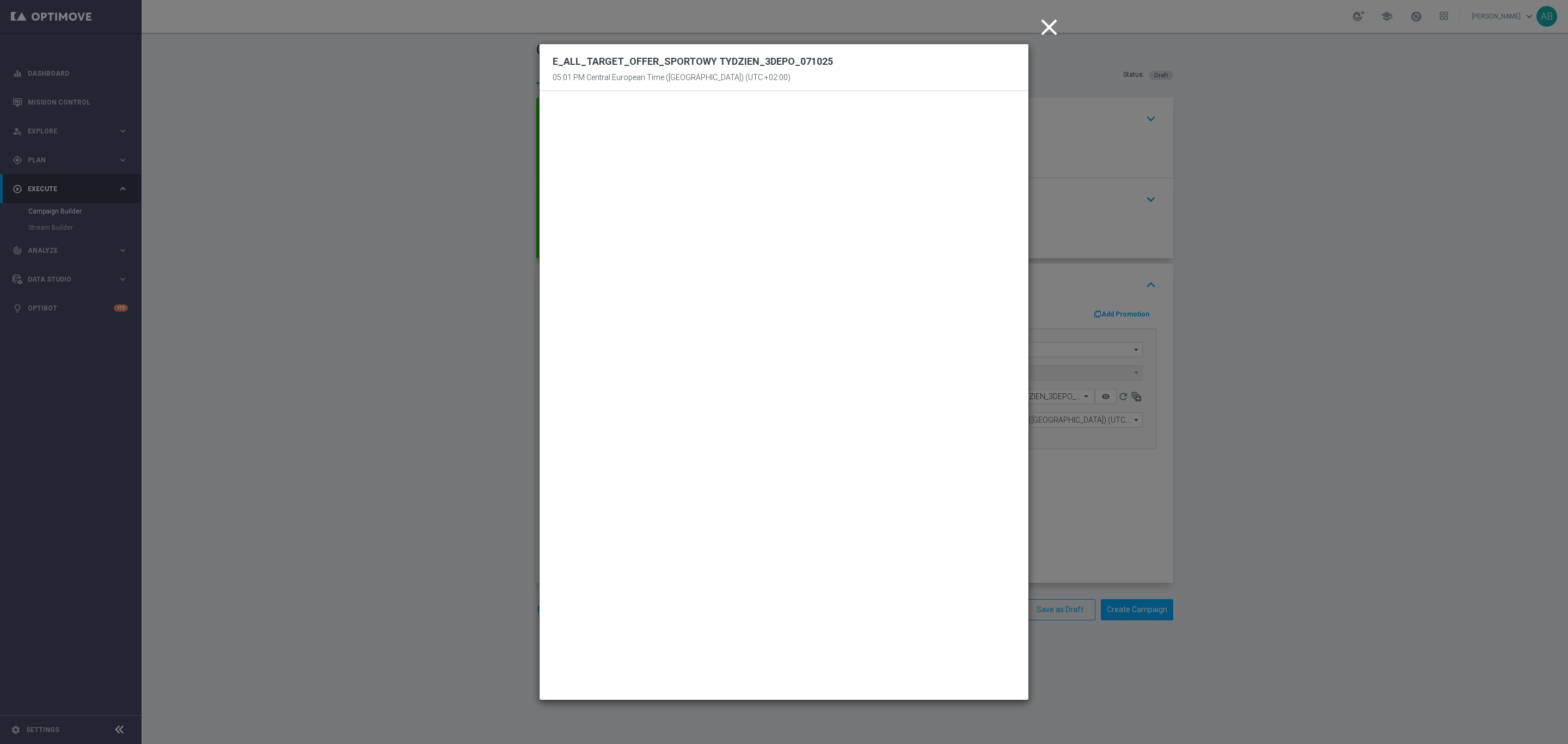
click at [1047, 26] on icon "close" at bounding box center [1049, 27] width 27 height 27
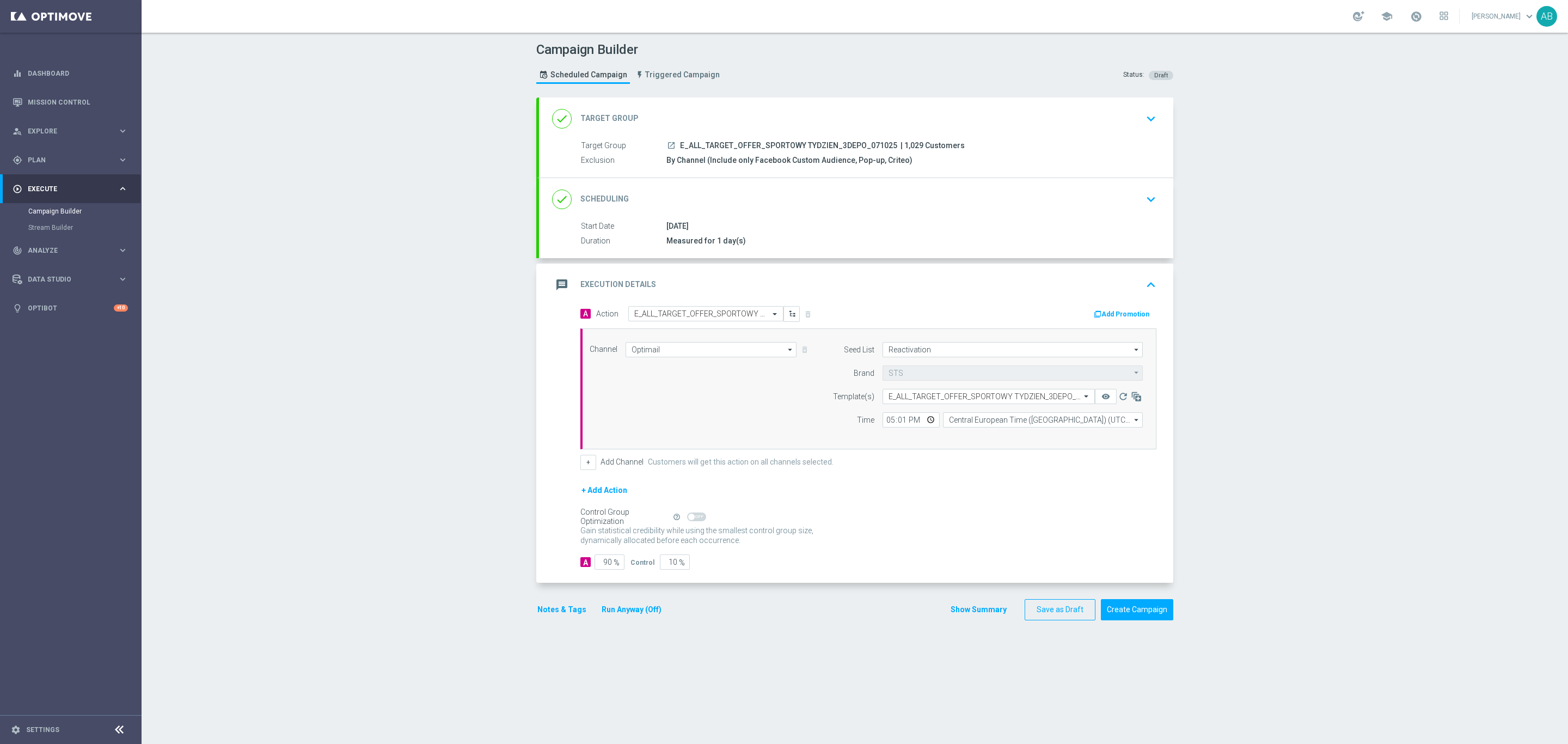
click at [1279, 307] on div "Campaign Builder Scheduled Campaign Triggered Campaign Status: Draft done Targe…" at bounding box center [855, 388] width 1426 height 711
click at [1131, 226] on div "07 Oct 2025" at bounding box center [909, 226] width 486 height 11
click at [1155, 208] on div "done Scheduling keyboard_arrow_down" at bounding box center [856, 199] width 634 height 43
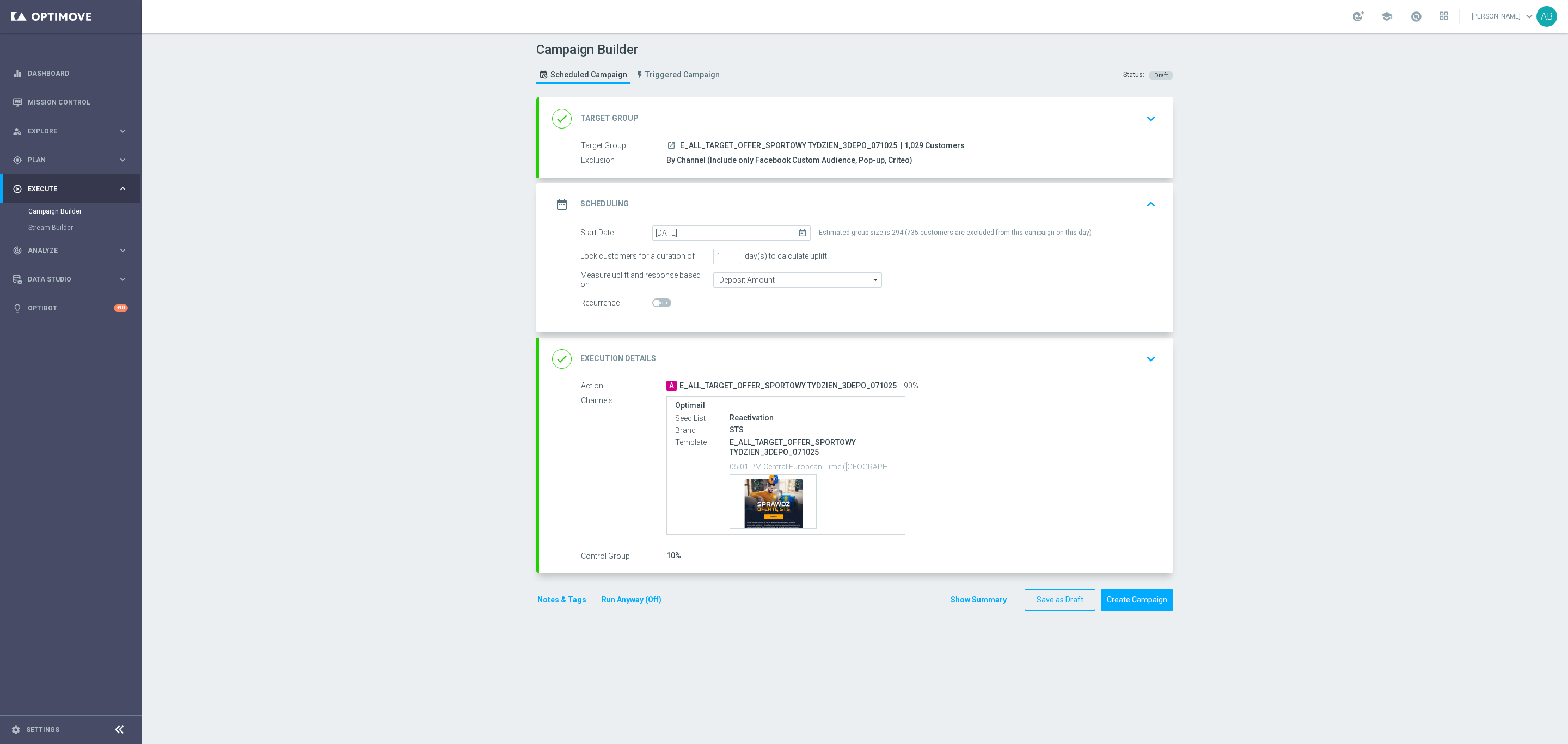
click at [1143, 367] on icon "keyboard_arrow_down" at bounding box center [1150, 359] width 16 height 16
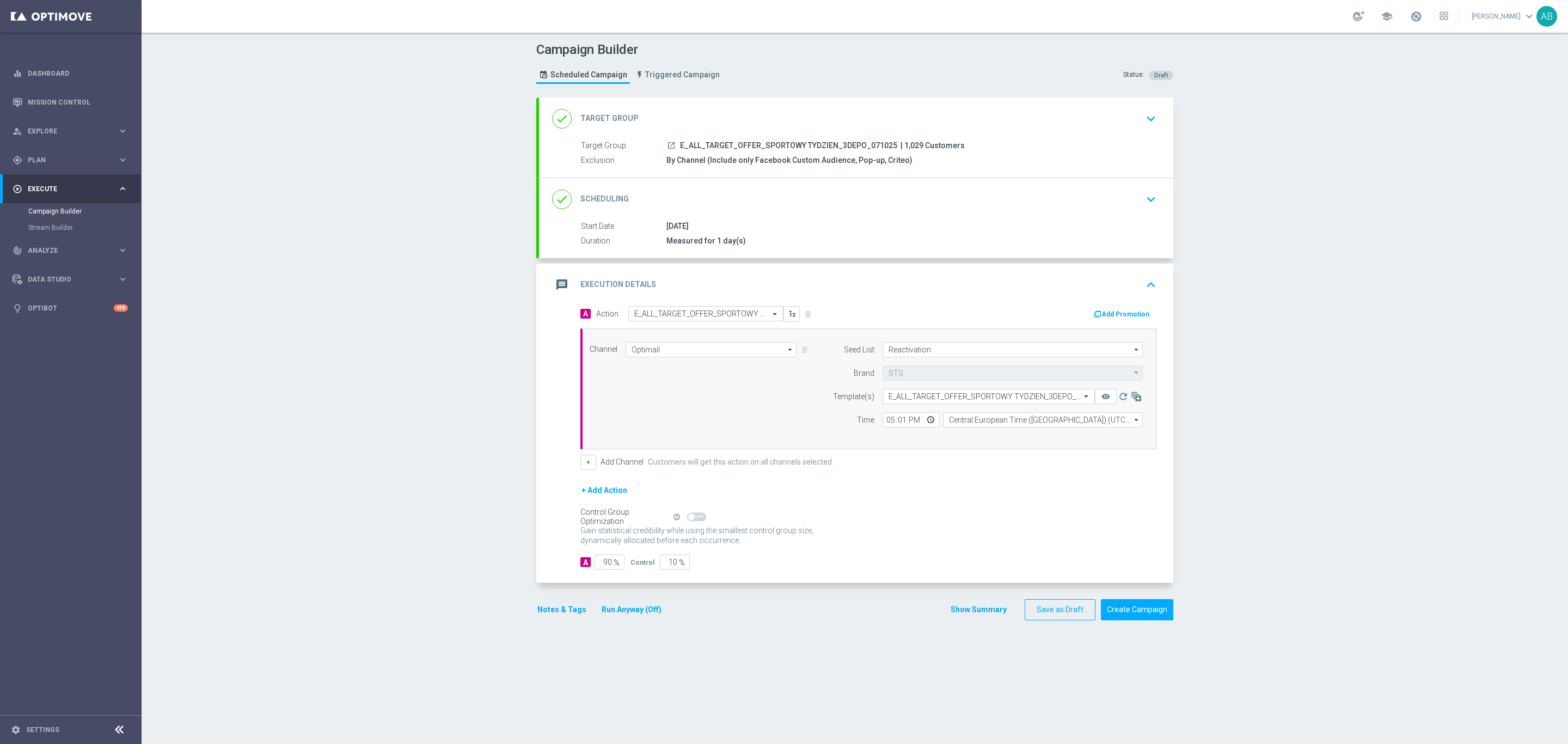
click at [562, 617] on button "Notes & Tags" at bounding box center [562, 609] width 51 height 13
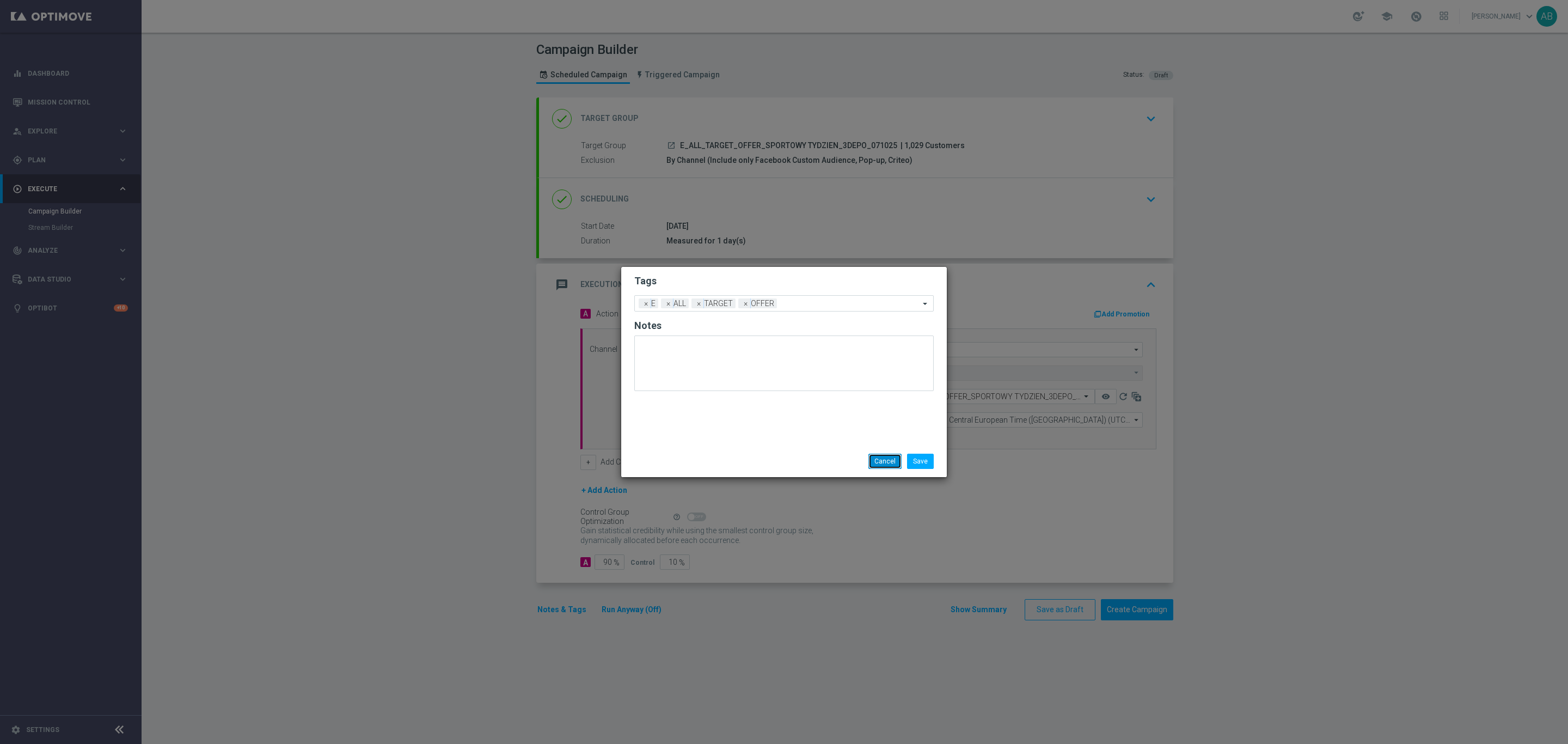
click at [892, 462] on button "Cancel" at bounding box center [885, 461] width 33 height 15
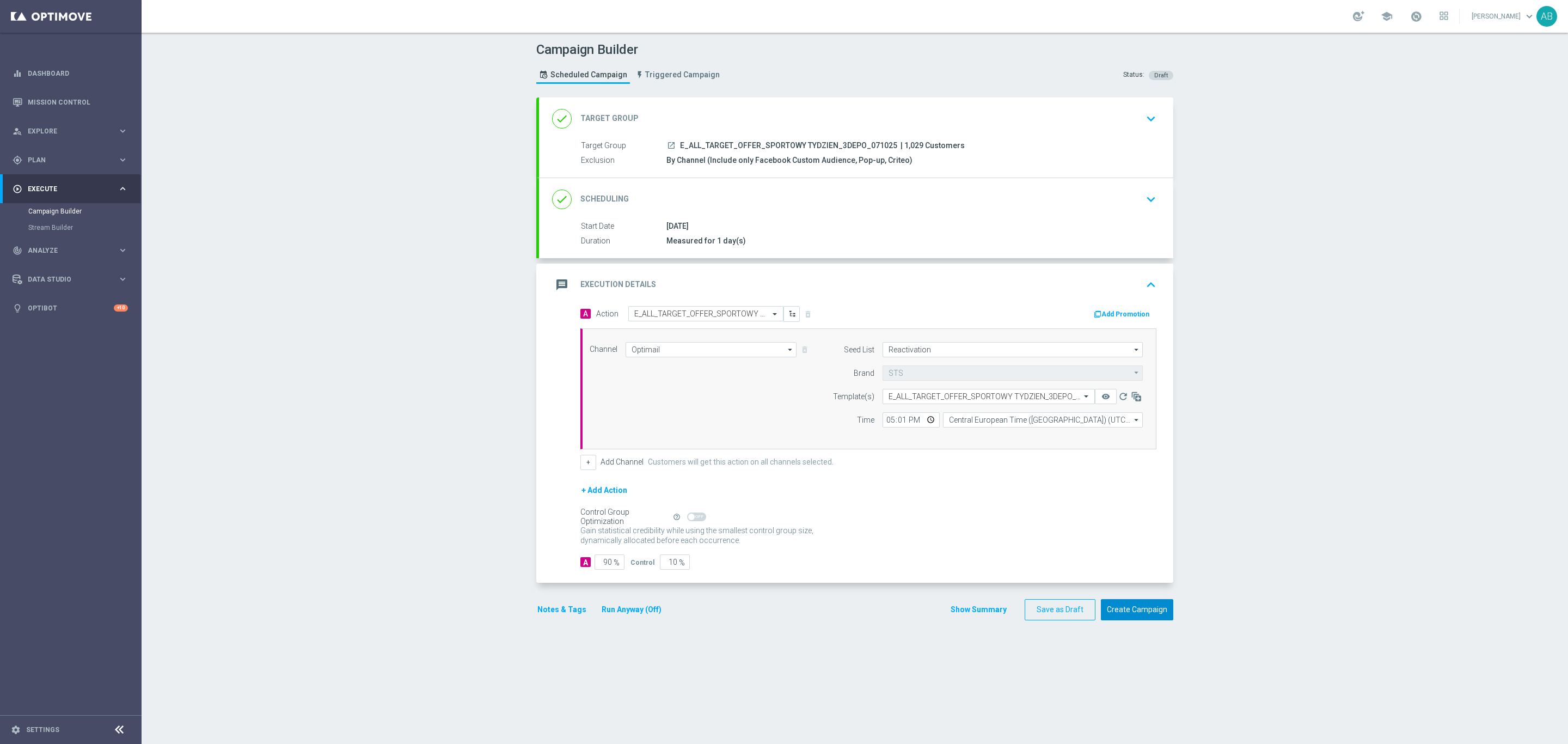
click at [1162, 620] on button "Create Campaign" at bounding box center [1137, 609] width 72 height 21
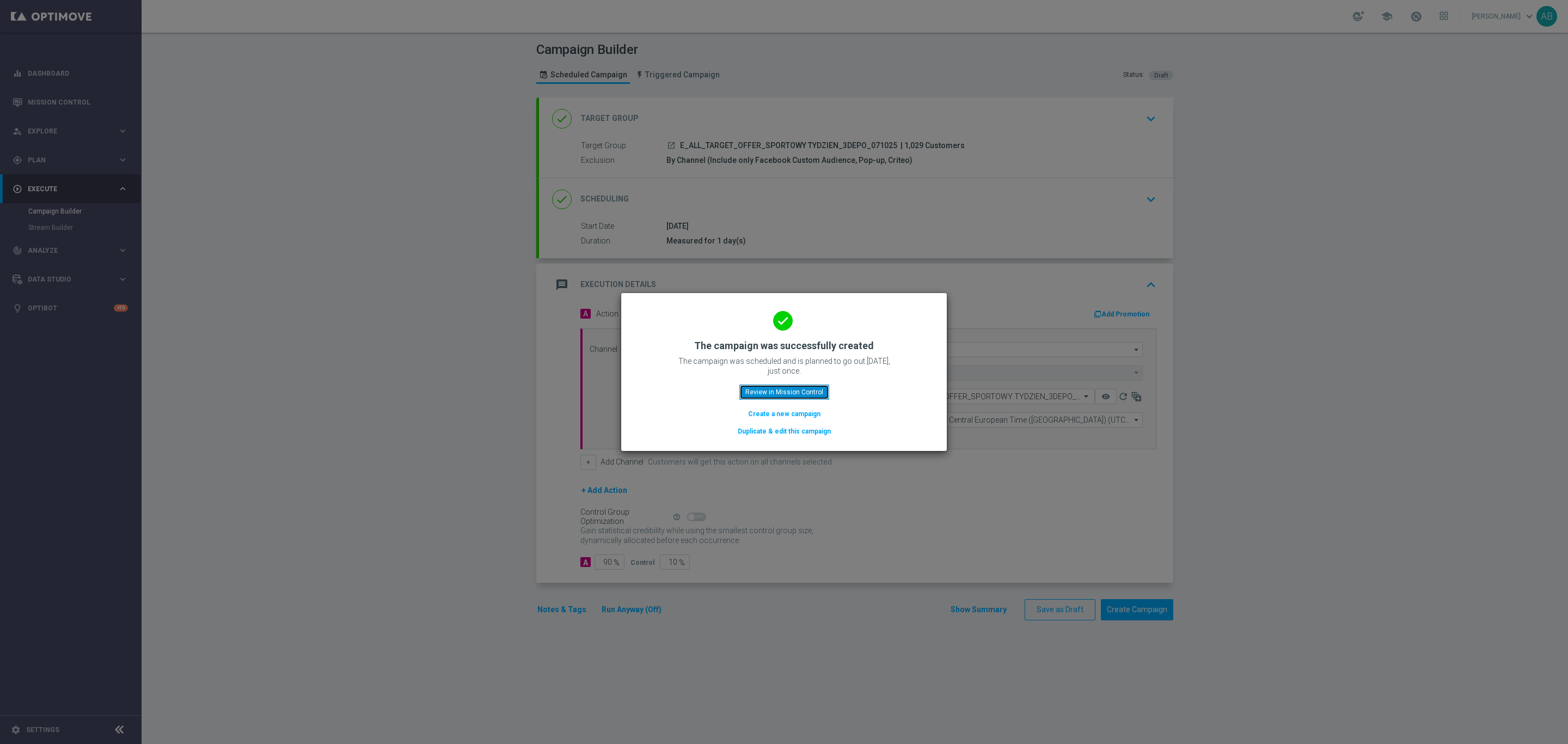
click at [779, 390] on button "Review in Mission Control" at bounding box center [785, 391] width 90 height 15
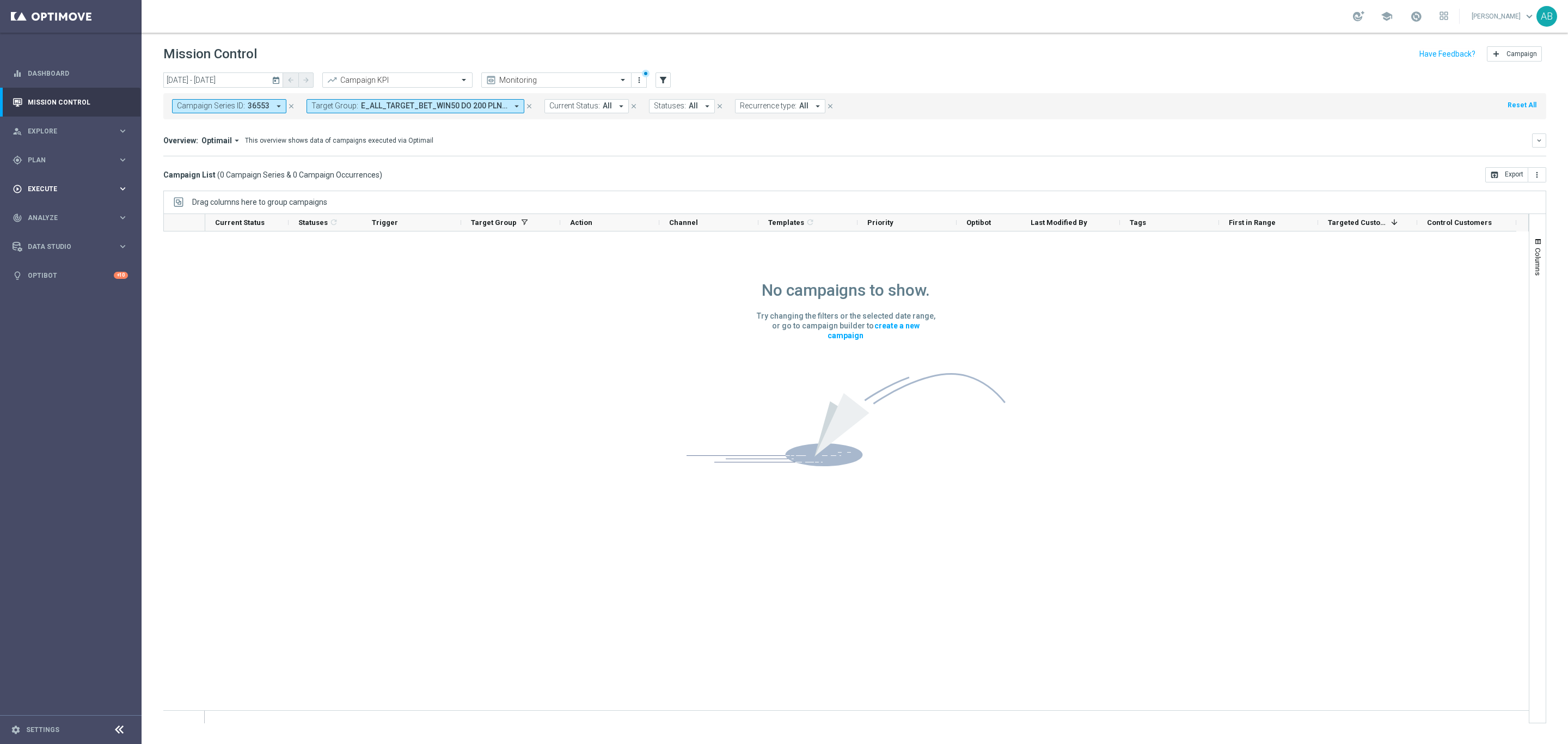
click at [74, 187] on span "Execute" at bounding box center [73, 189] width 90 height 7
click at [57, 211] on link "Campaign Builder" at bounding box center [71, 211] width 85 height 9
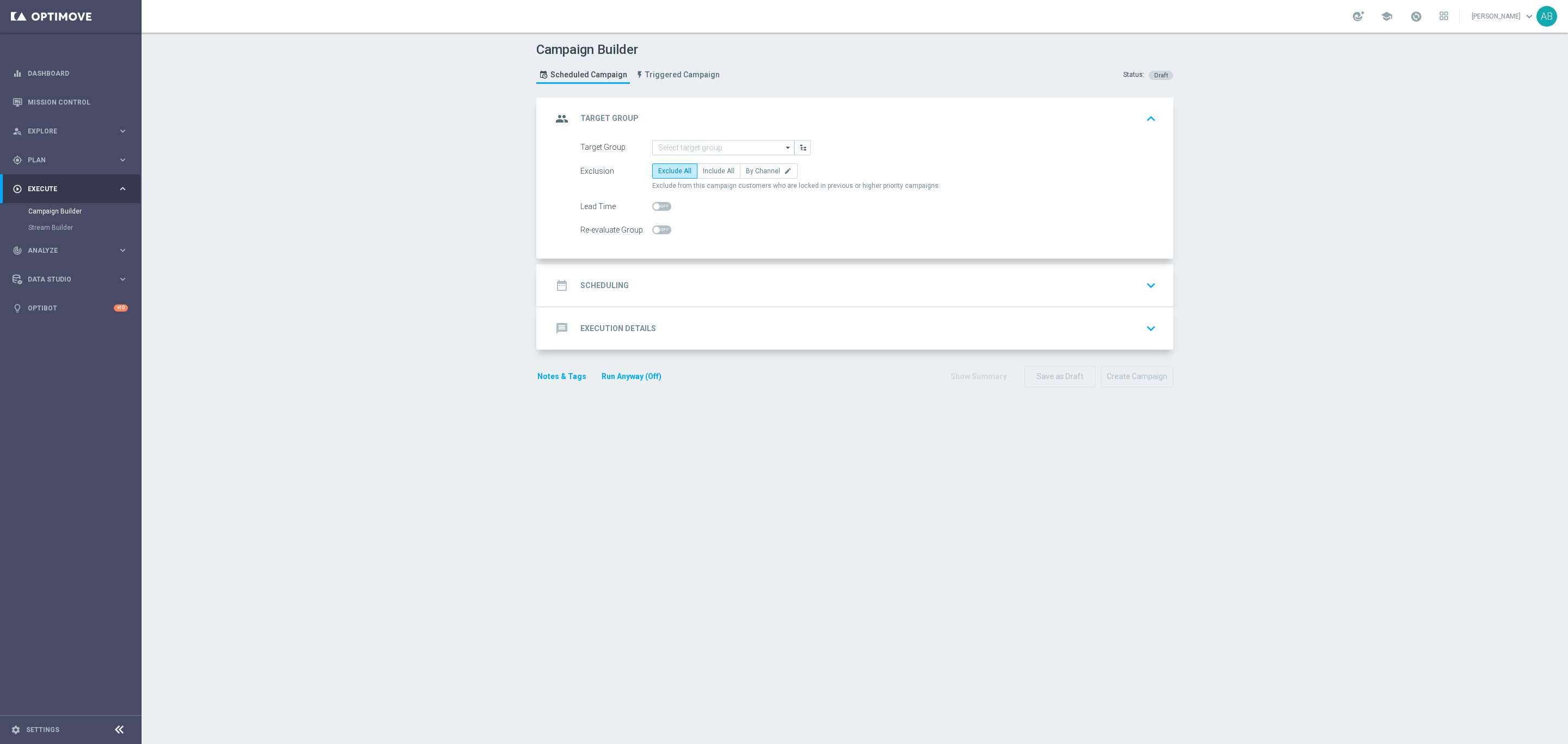
click at [707, 138] on div "group Target Group keyboard_arrow_up" at bounding box center [856, 119] width 634 height 43
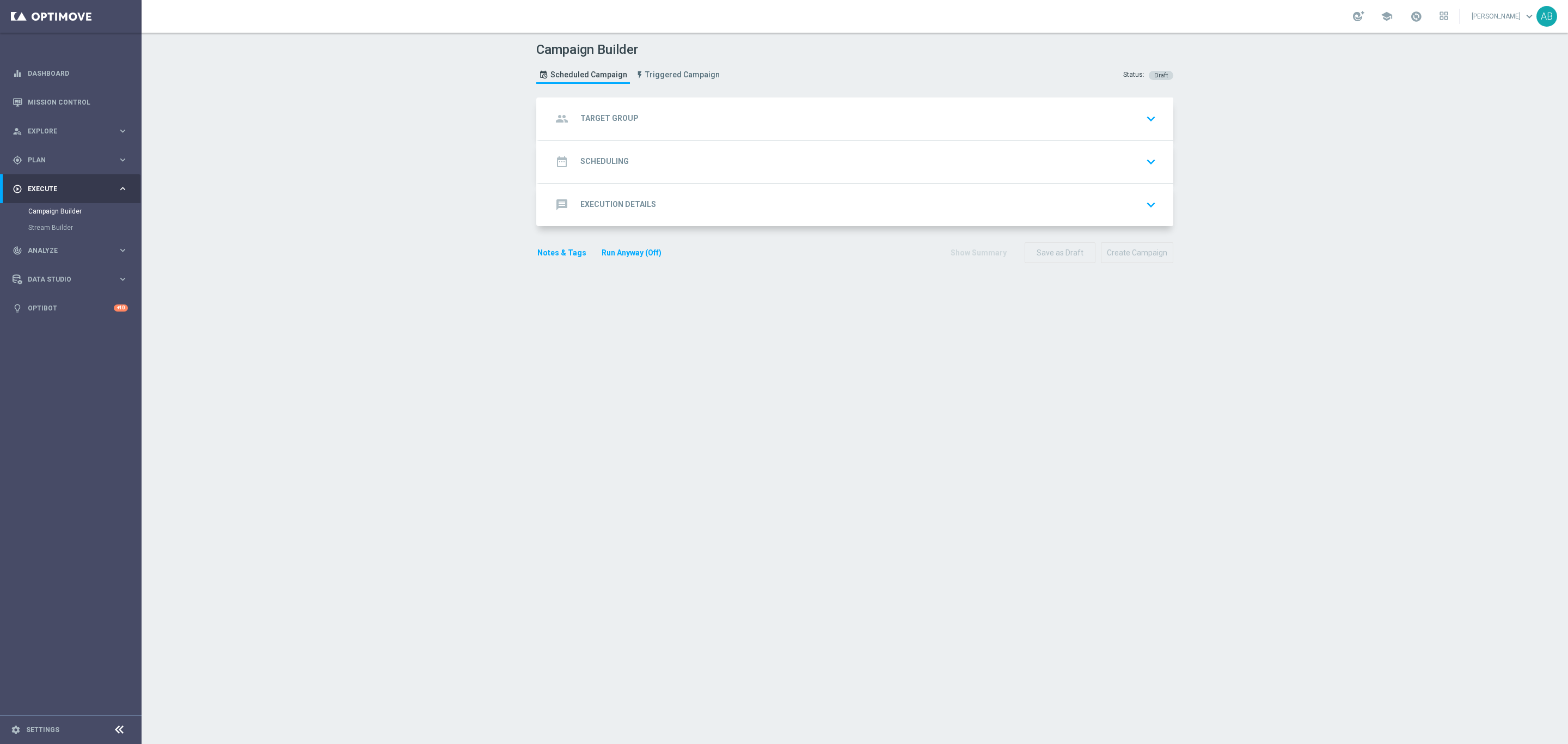
click at [737, 108] on div "group Target Group keyboard_arrow_down Target Group arrow_drop_down Drag here t…" at bounding box center [856, 119] width 634 height 43
click at [724, 125] on div "group Target Group keyboard_arrow_down" at bounding box center [856, 119] width 608 height 21
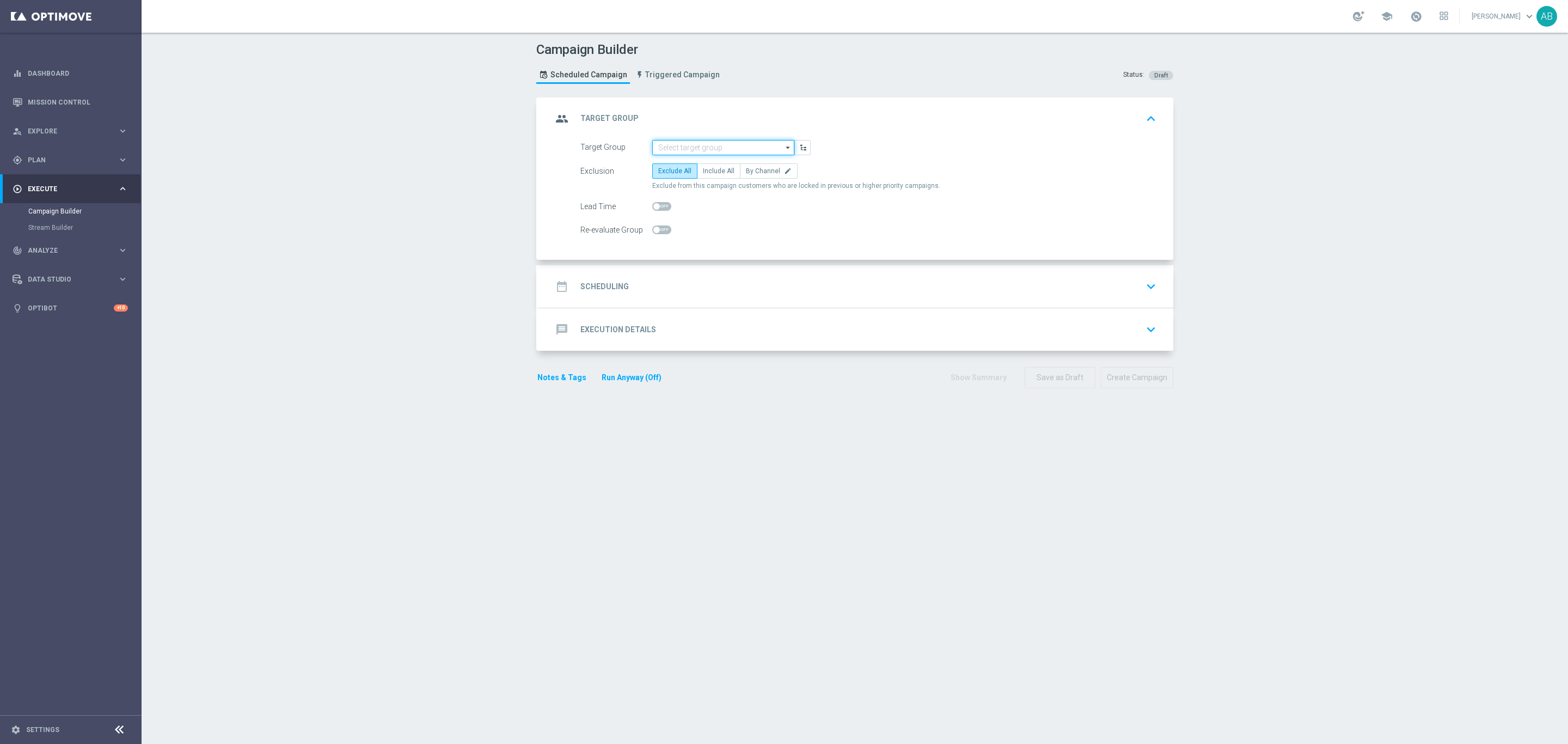
click at [706, 147] on input at bounding box center [723, 147] width 142 height 15
paste input "E_ALL_TARGET_OFFER_ORG SPORTOWY TYDZIEN_1-2DEPO_071025"
click at [695, 168] on div "E_ALL_TARGET_OFFER_ORG SPORTOWY TYDZIEN_1-2DEPO_071025" at bounding box center [723, 168] width 131 height 19
type input "E_ALL_TARGET_OFFER_ORG SPORTOWY TYDZIEN_1-2DEPO_071025"
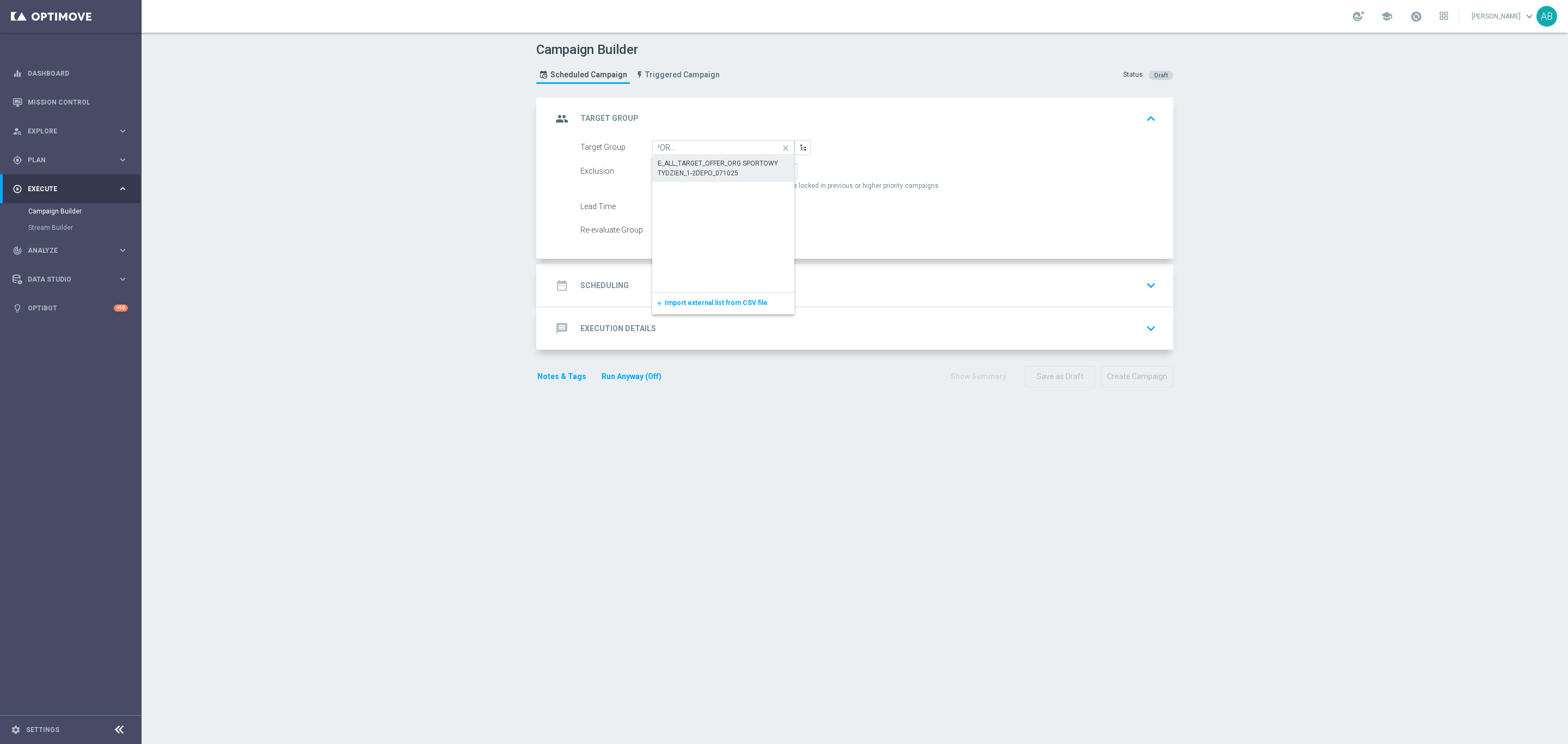
scroll to position [0, 0]
click at [746, 174] on span "By Channel" at bounding box center [763, 171] width 34 height 8
click at [746, 174] on input "By Channel edit" at bounding box center [749, 173] width 7 height 7
radio input "true"
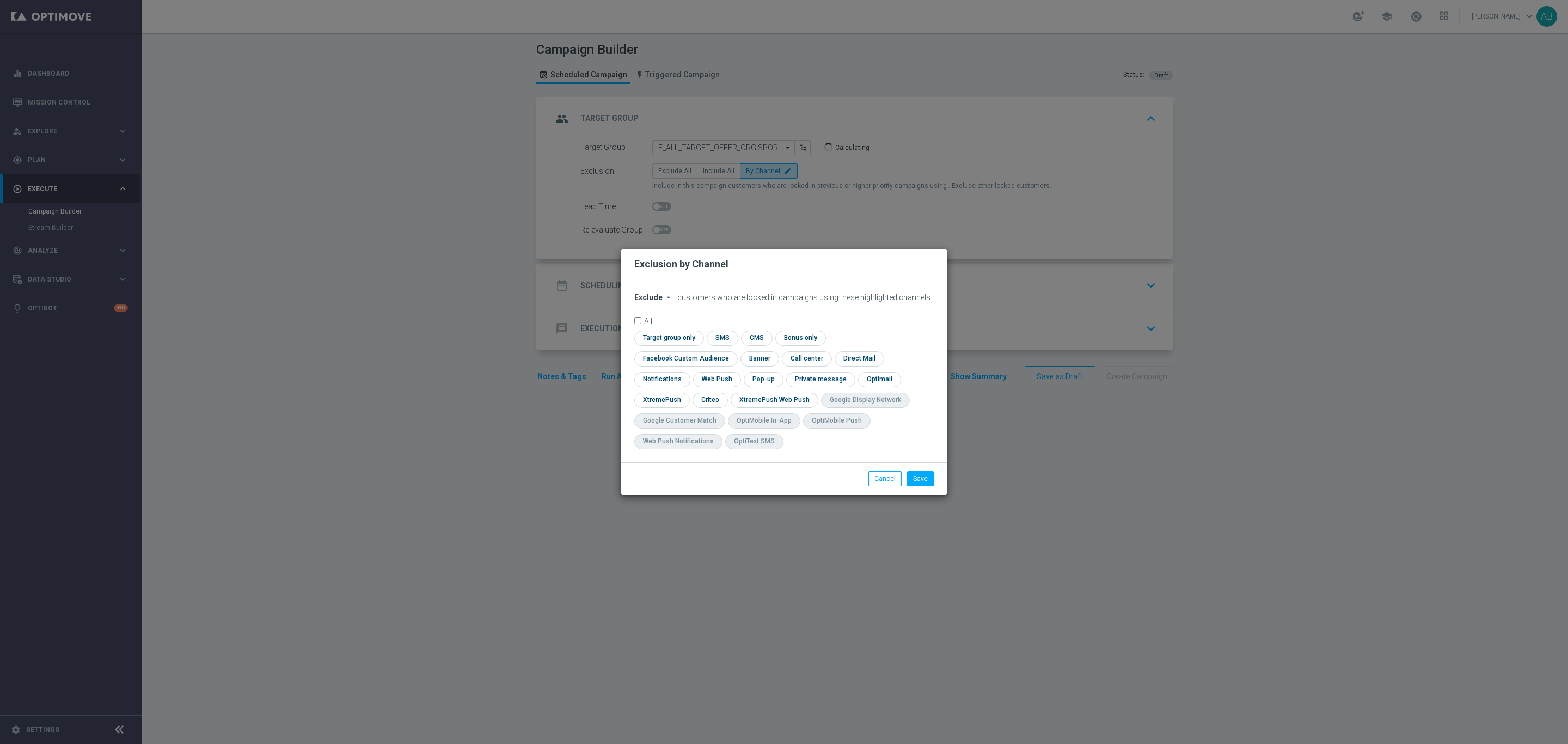
click at [652, 302] on span "Exclude" at bounding box center [648, 297] width 29 height 9
click at [0, 0] on span "Include" at bounding box center [0, 0] width 0 height 0
click at [733, 351] on input "checkbox" at bounding box center [684, 359] width 99 height 15
checkbox input "true"
click at [719, 400] on input "checkbox" at bounding box center [709, 400] width 33 height 15
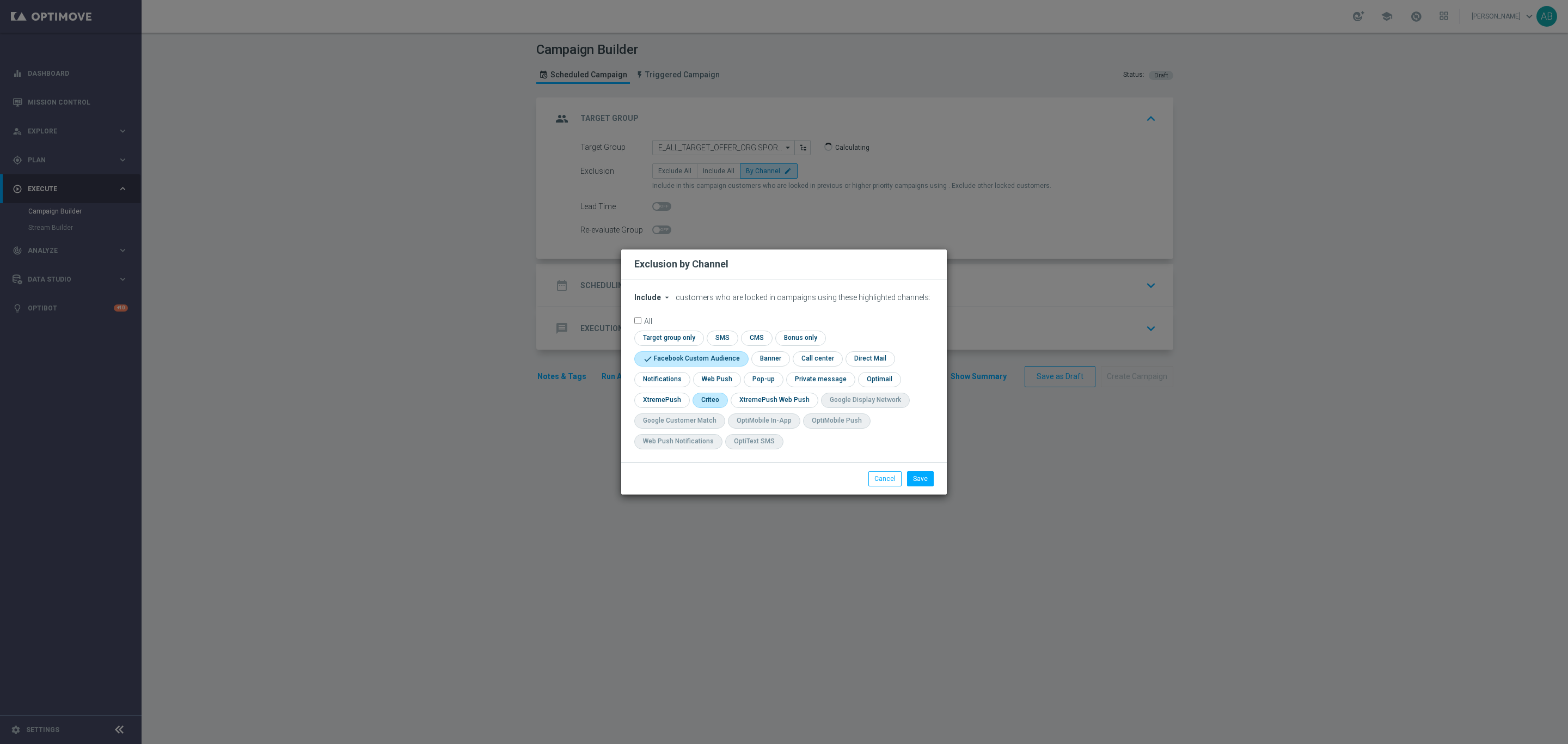
checkbox input "true"
click at [776, 379] on input "checkbox" at bounding box center [763, 379] width 38 height 15
checkbox input "true"
click at [917, 479] on button "Save" at bounding box center [920, 479] width 27 height 15
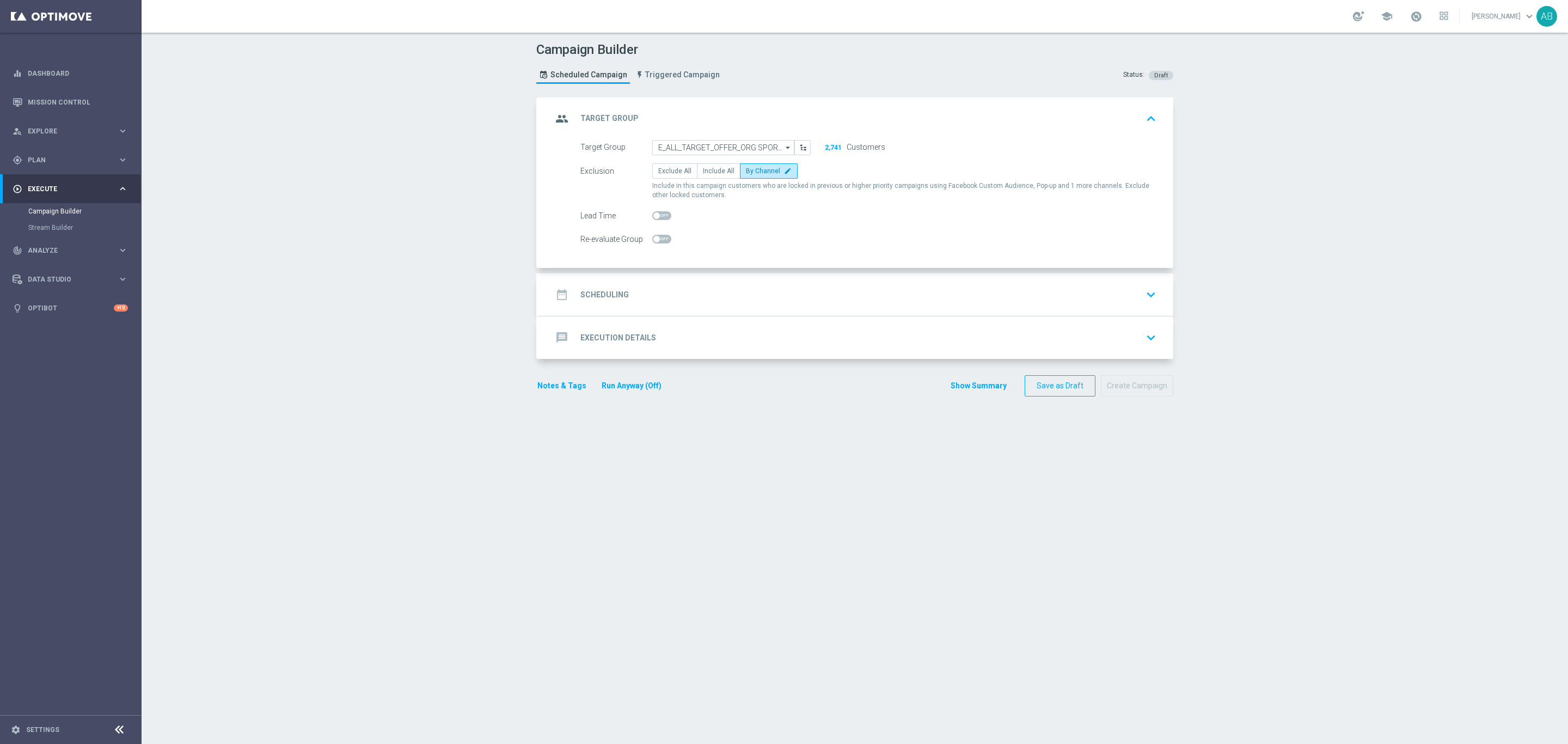
click at [789, 292] on div "date_range Scheduling keyboard_arrow_down" at bounding box center [856, 295] width 608 height 21
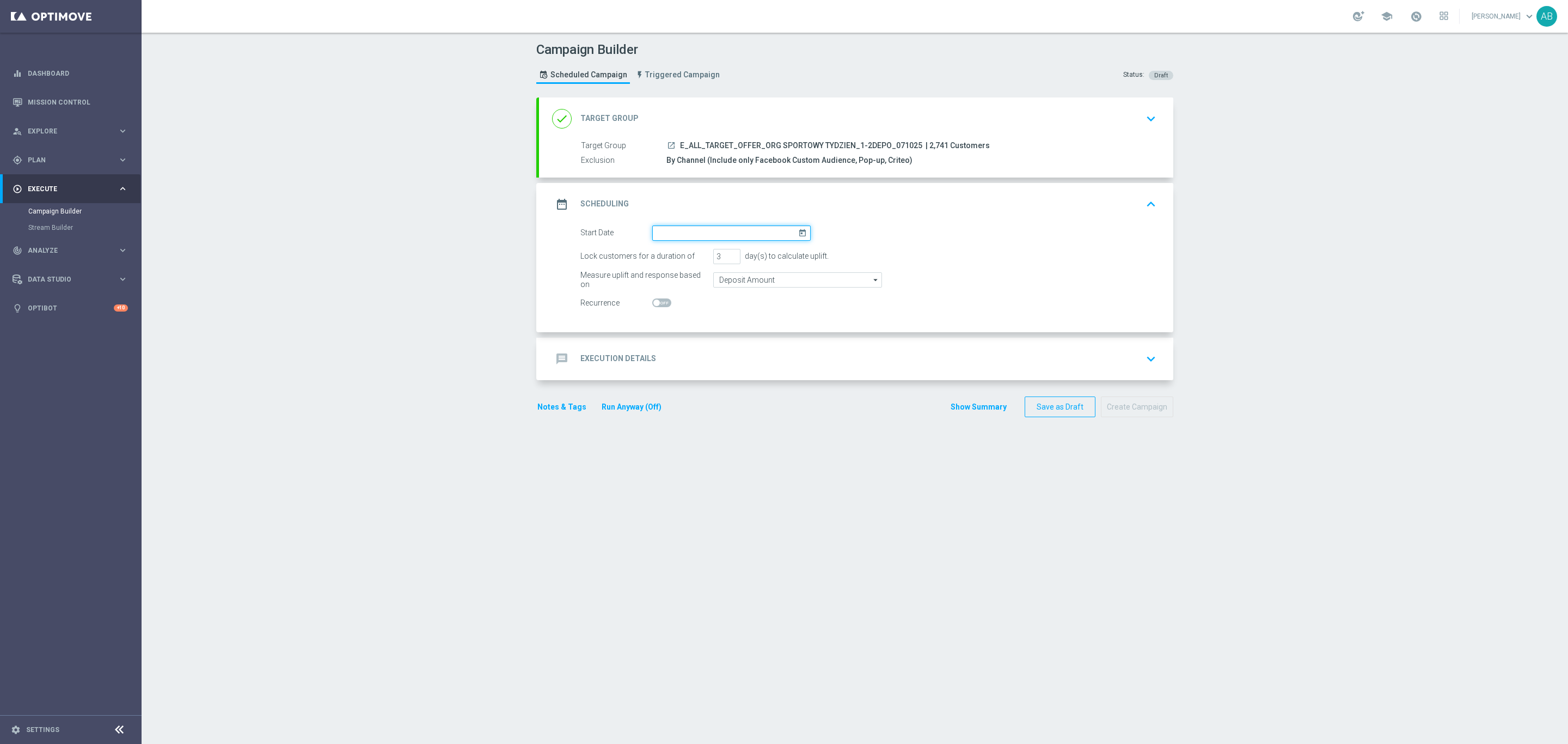
click at [684, 239] on input at bounding box center [732, 233] width 158 height 15
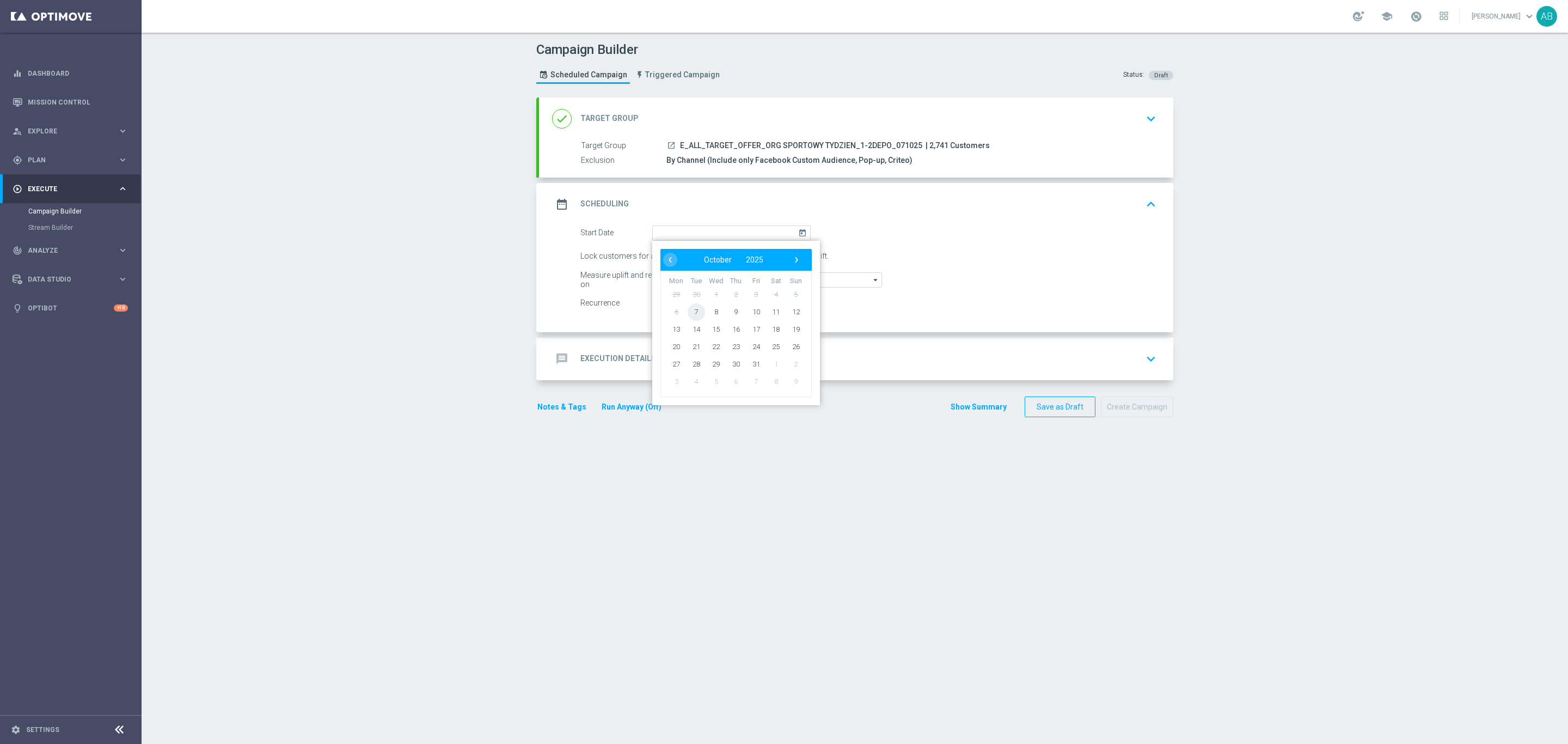
click at [690, 317] on span "7" at bounding box center [696, 311] width 18 height 18
type input "07 Oct 2025"
drag, startPoint x: 718, startPoint y: 251, endPoint x: 690, endPoint y: 260, distance: 29.4
click at [690, 259] on div "Lock customers for a duration of 3 day(s) to calculate uplift." at bounding box center [868, 256] width 592 height 15
type input "1"
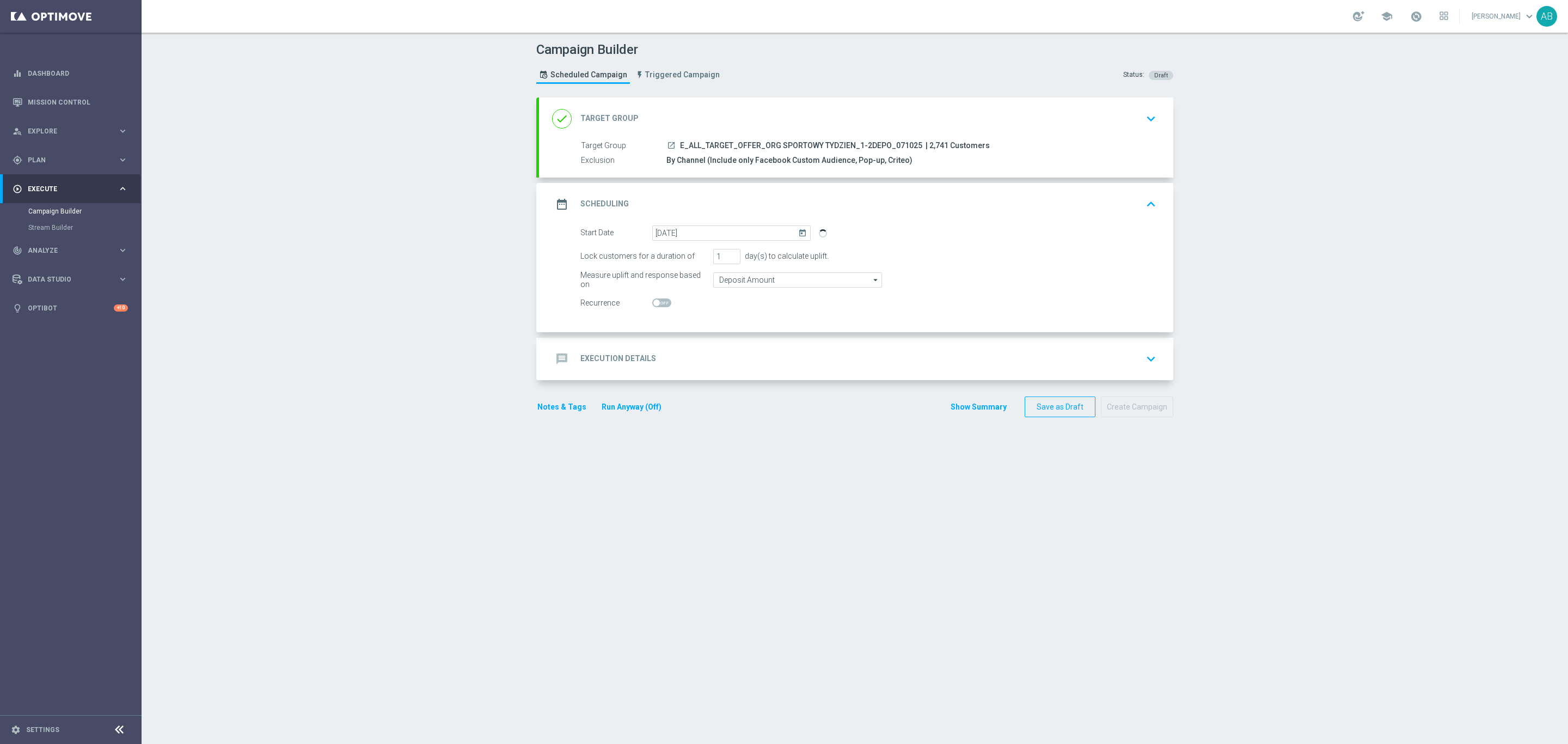
click at [675, 379] on div "message Execution Details keyboard_arrow_down" at bounding box center [856, 359] width 634 height 43
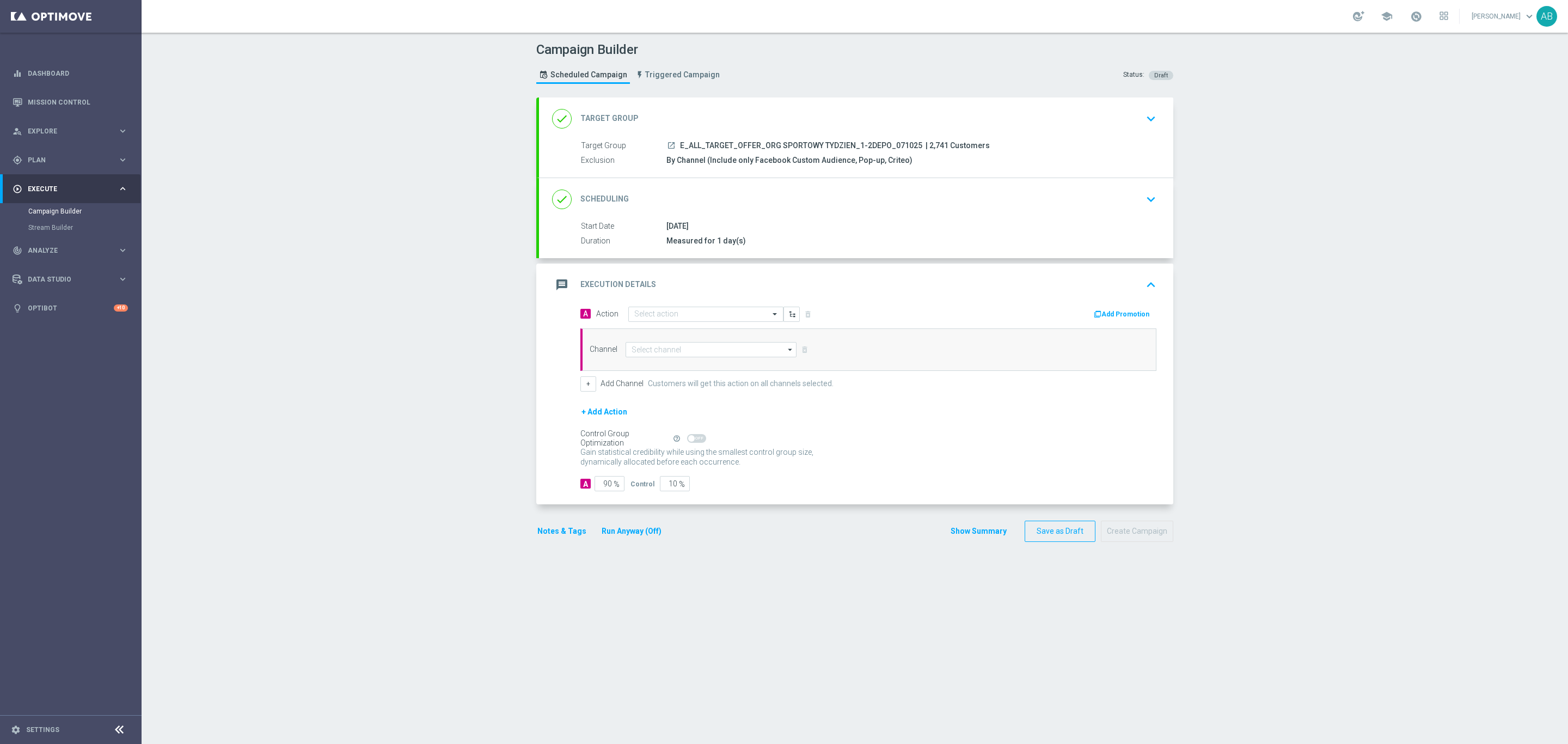
click at [670, 304] on div "message Execution Details keyboard_arrow_up" at bounding box center [856, 285] width 634 height 43
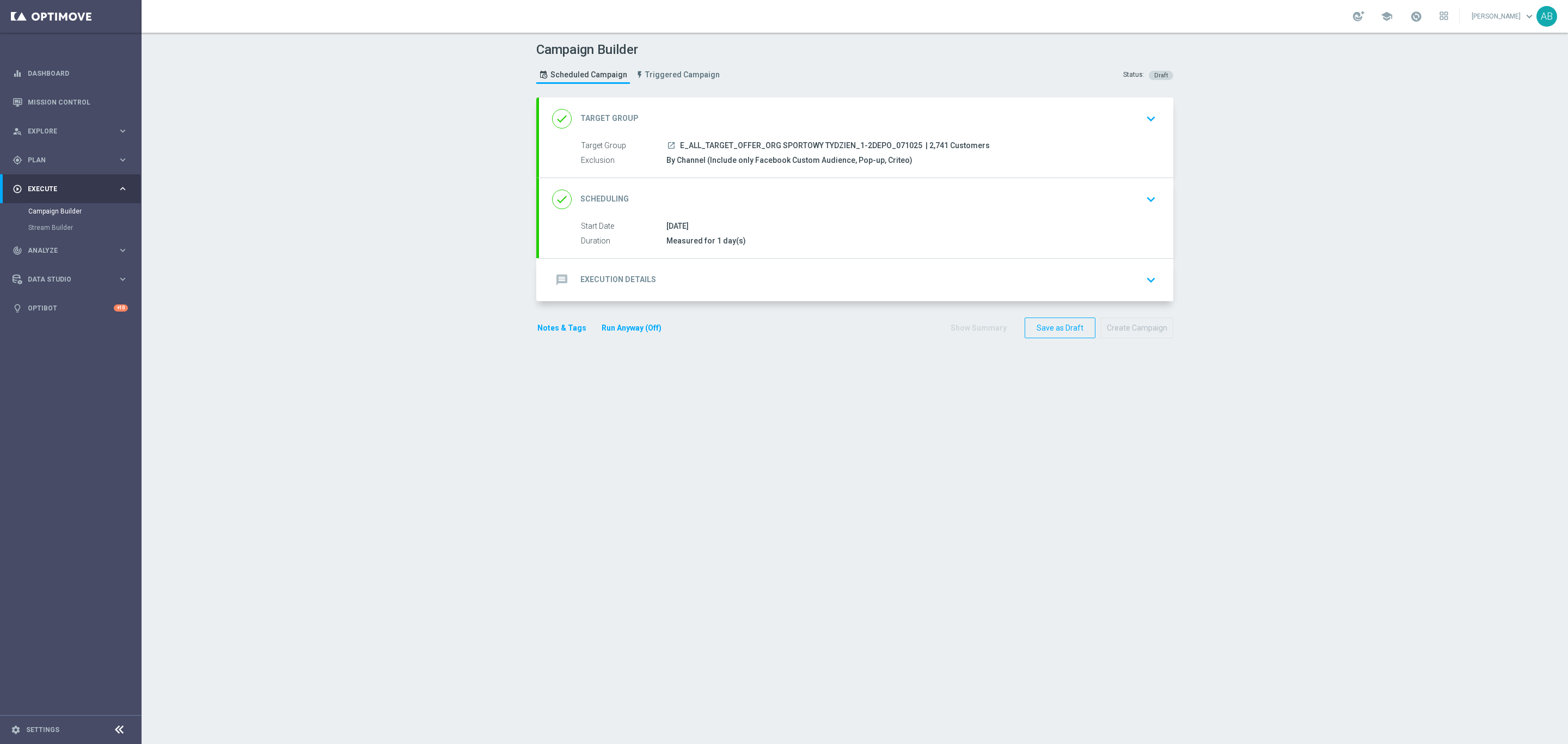
click at [665, 292] on div "message Execution Details keyboard_arrow_down" at bounding box center [856, 280] width 634 height 43
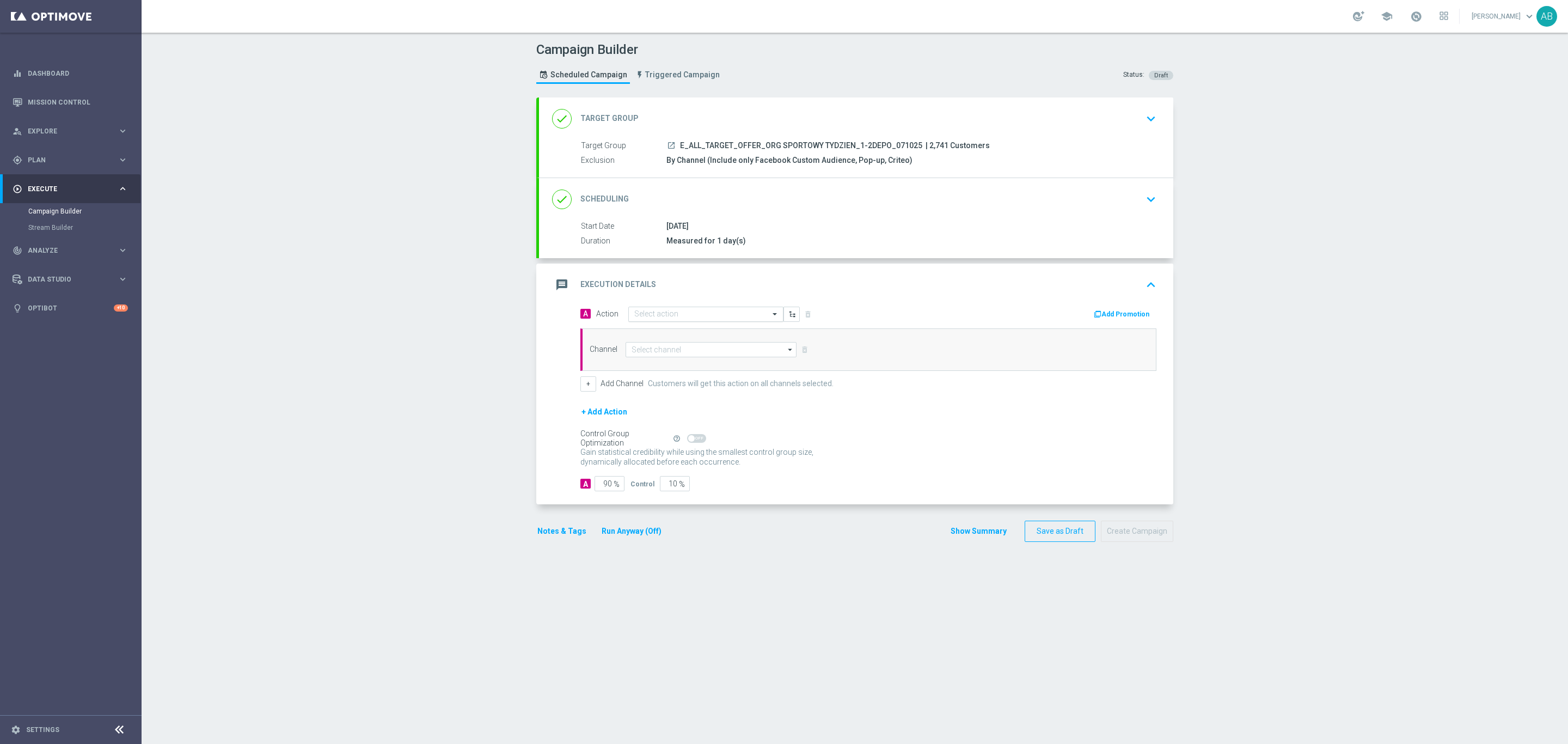
click at [649, 317] on input "text" at bounding box center [695, 314] width 121 height 9
paste input "E_ALL_TARGET_OFFER_ORG SPORTOWY TYDZIEN_1-2DEPO_071025"
type input "E_ALL_TARGET_OFFER_ORG SPORTOWY TYDZIEN_1-2DEPO_071025"
click at [653, 335] on label "E_ALL_TARGET_OFFER_ORG SPORTOWY TYDZIEN_1-2DEPO_071025" at bounding box center [737, 332] width 205 height 9
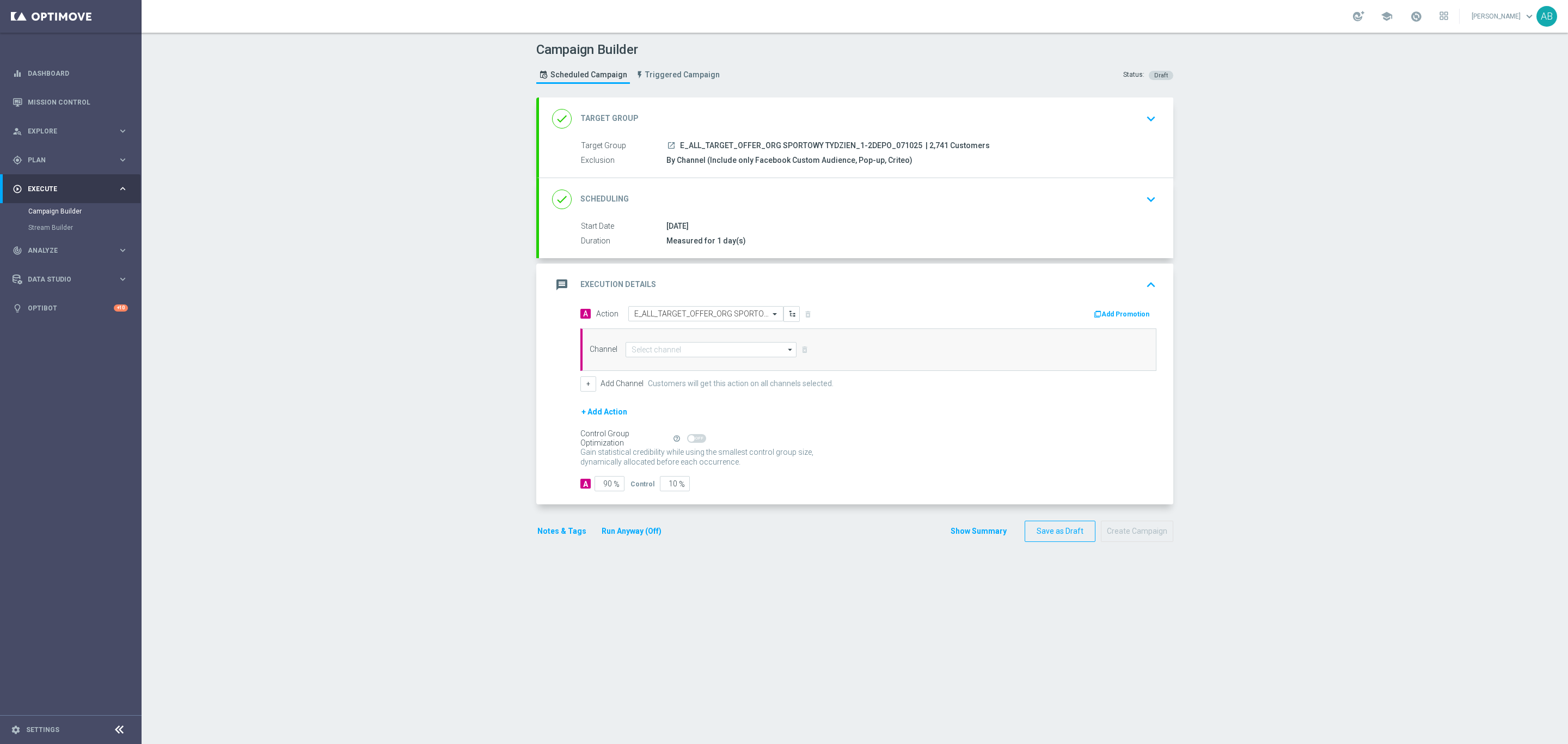
scroll to position [0, 0]
click at [650, 352] on input at bounding box center [711, 349] width 171 height 15
click at [665, 364] on div "Optimail" at bounding box center [711, 365] width 171 height 15
type input "Optimail"
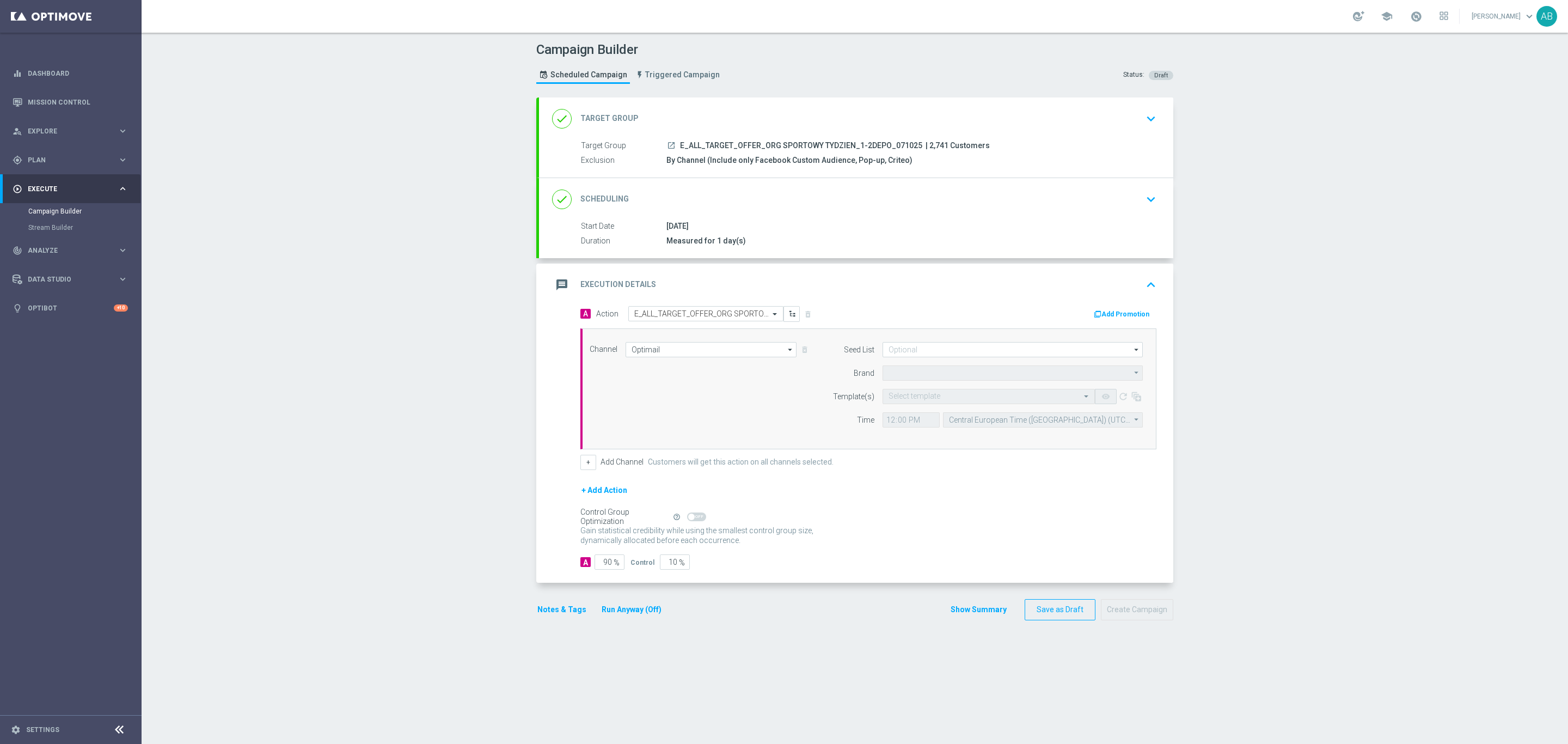
type input "STS"
click at [903, 355] on input at bounding box center [1013, 349] width 261 height 15
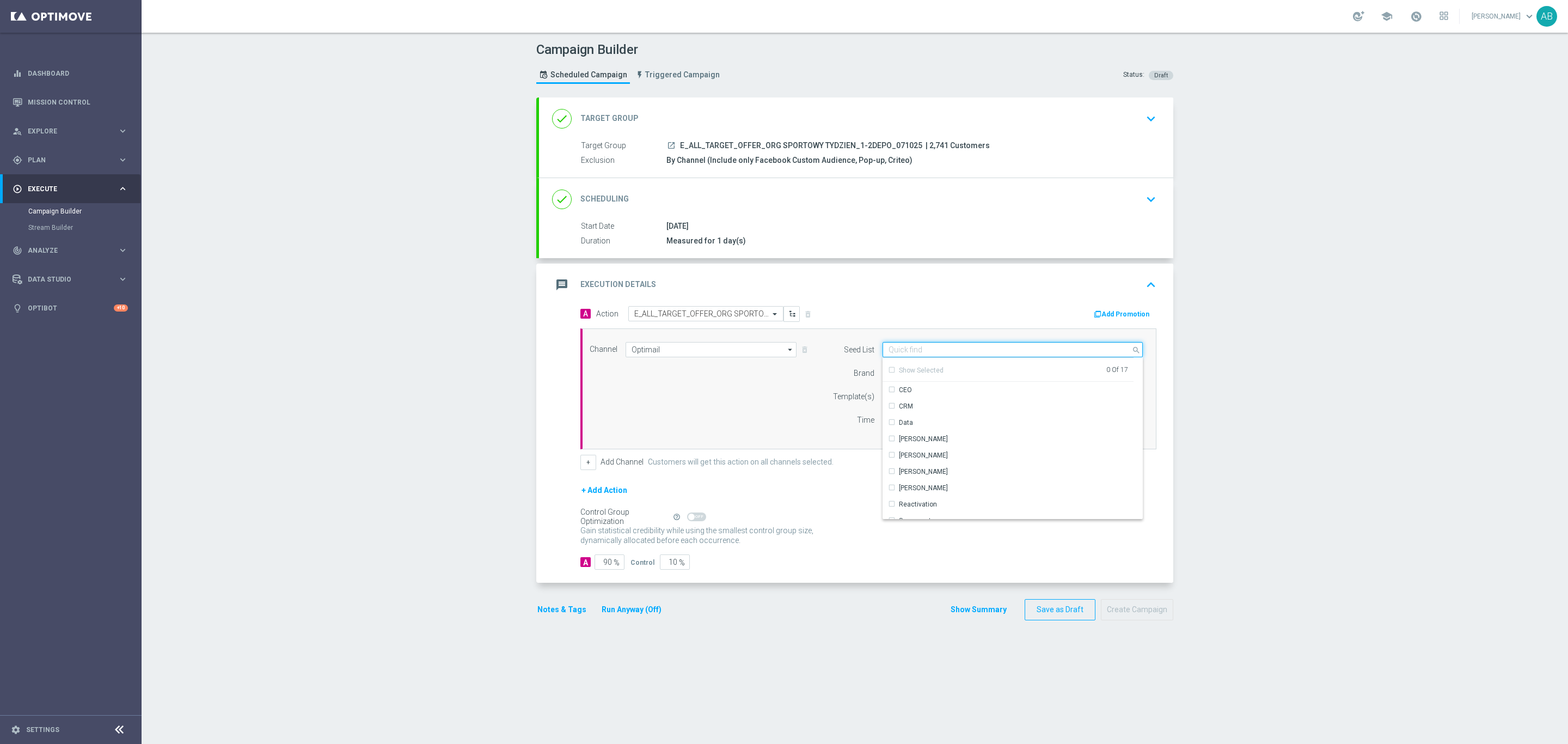
scroll to position [157, 0]
click at [954, 435] on div "Reactivation" at bounding box center [1008, 429] width 251 height 16
click at [782, 420] on div "Channel Optimail Optimail arrow_drop_down Drag here to set row groups Drag here…" at bounding box center [866, 389] width 570 height 94
type input "Reactivation"
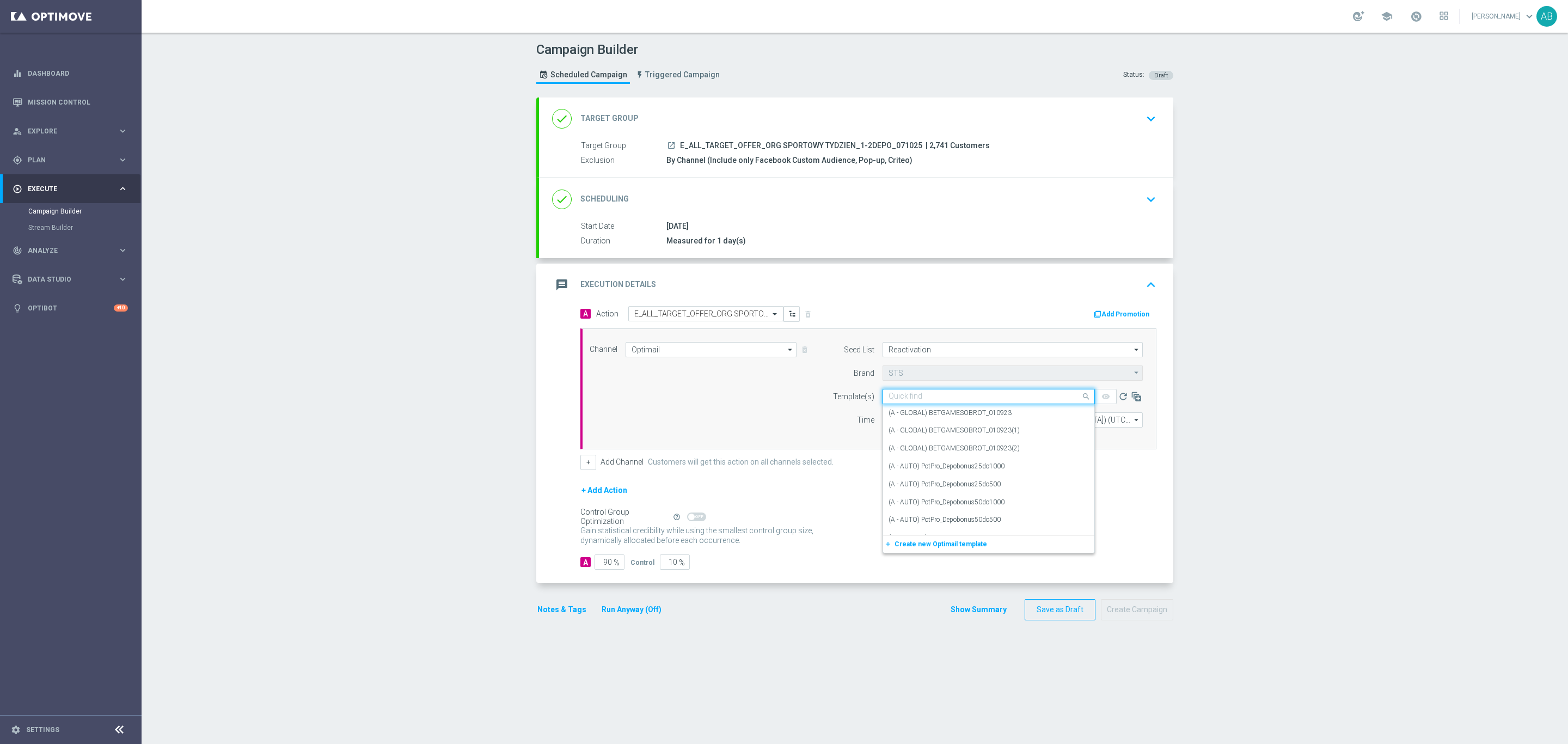
click at [894, 399] on input "text" at bounding box center [978, 396] width 178 height 9
paste input "E_ALL_TARGET_OFFER_ORG SPORTOWY TYDZIEN_1-2DEPO_071025"
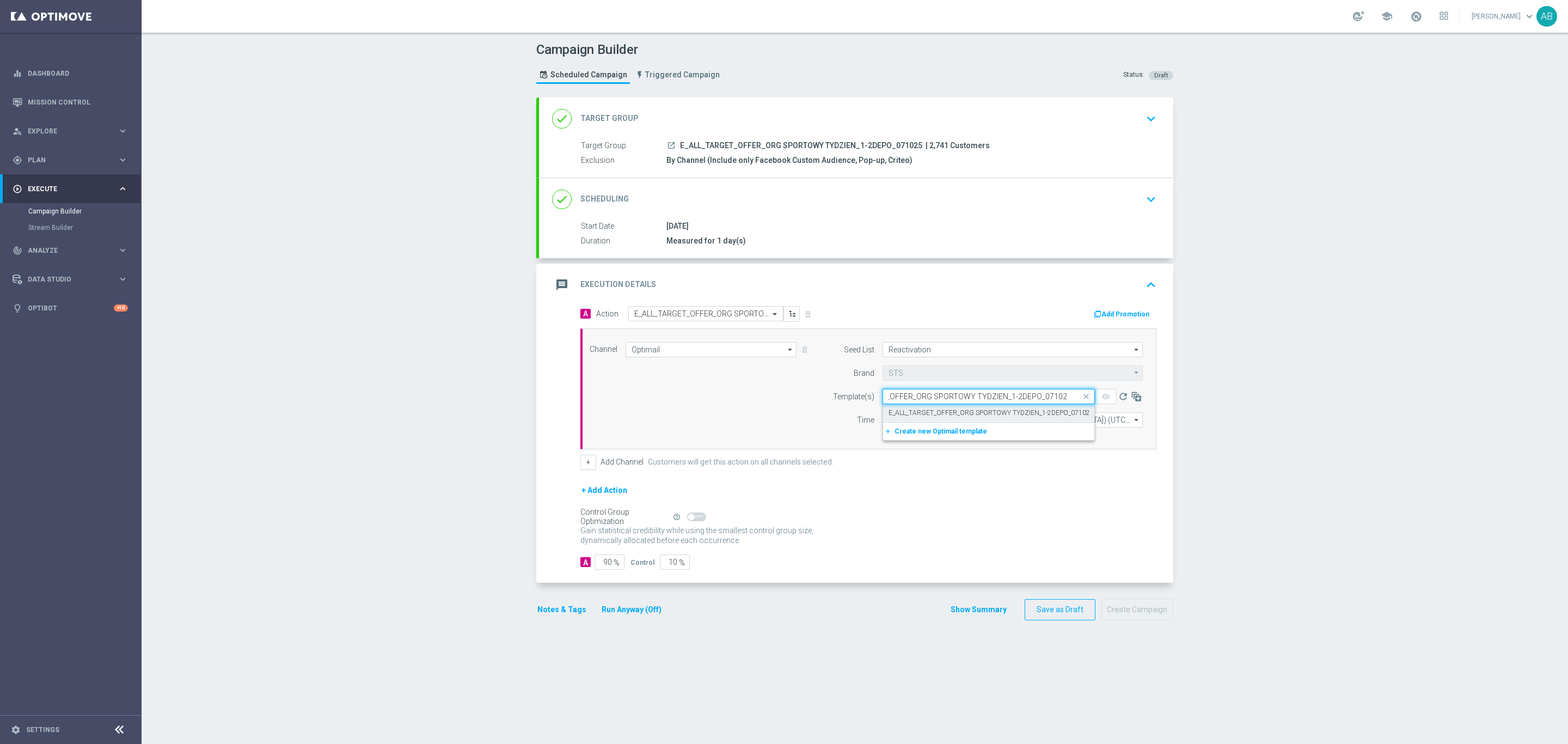
click at [889, 417] on label "E_ALL_TARGET_OFFER_ORG SPORTOWY TYDZIEN_1-2DEPO_071025" at bounding box center [991, 413] width 205 height 9
type input "E_ALL_TARGET_OFFER_ORG SPORTOWY TYDZIEN_1-2DEPO_071025"
click at [884, 427] on input "12:00" at bounding box center [911, 419] width 57 height 15
type input "17:01"
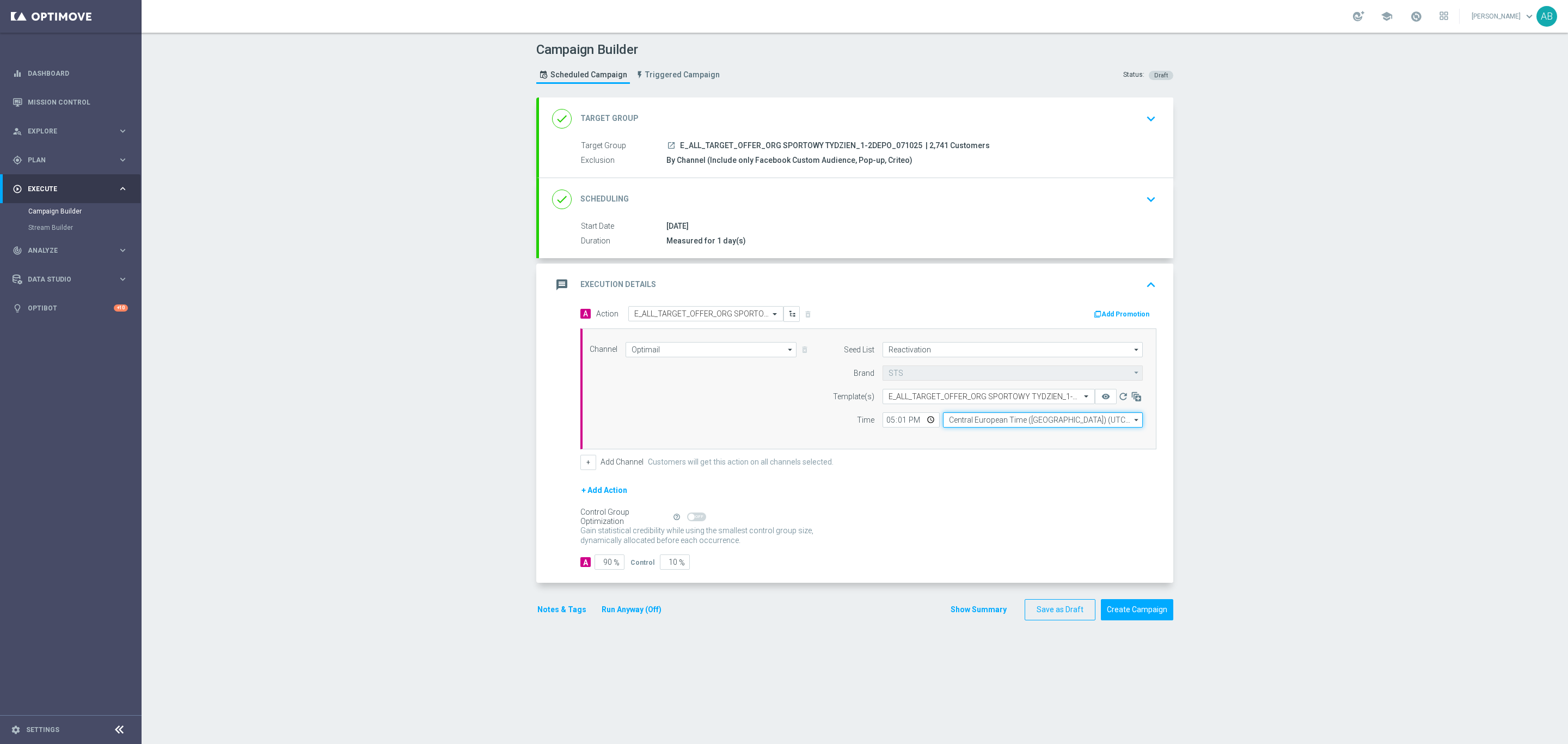
click at [953, 426] on input "Central European Time (Warsaw) (UTC +02:00)" at bounding box center [1043, 419] width 200 height 15
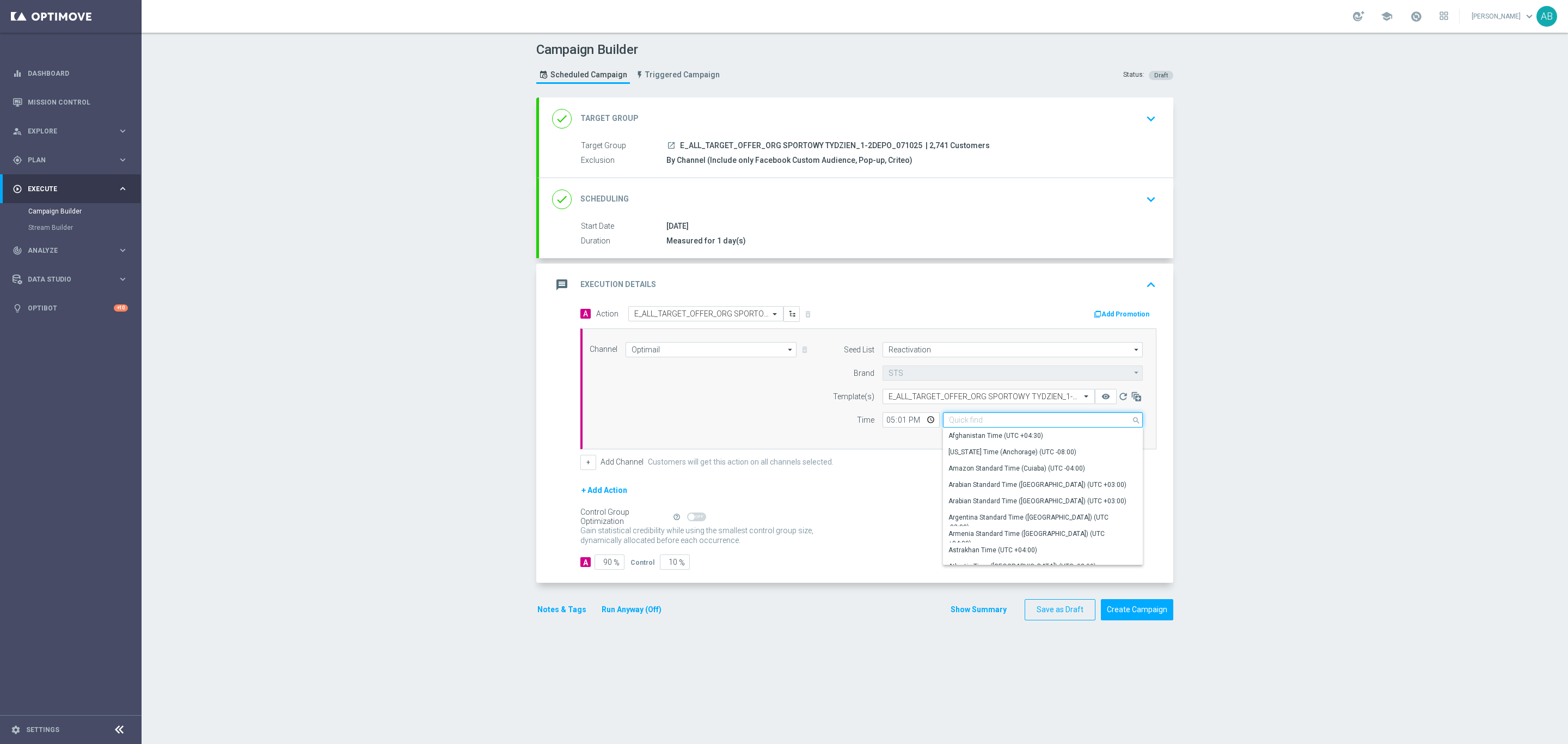
click at [953, 426] on input at bounding box center [1043, 419] width 200 height 15
click at [484, 447] on div "Campaign Builder Scheduled Campaign Triggered Campaign Status: Draft done Targe…" at bounding box center [855, 388] width 1426 height 711
type input "Central European Time (Warsaw) (UTC +02:00)"
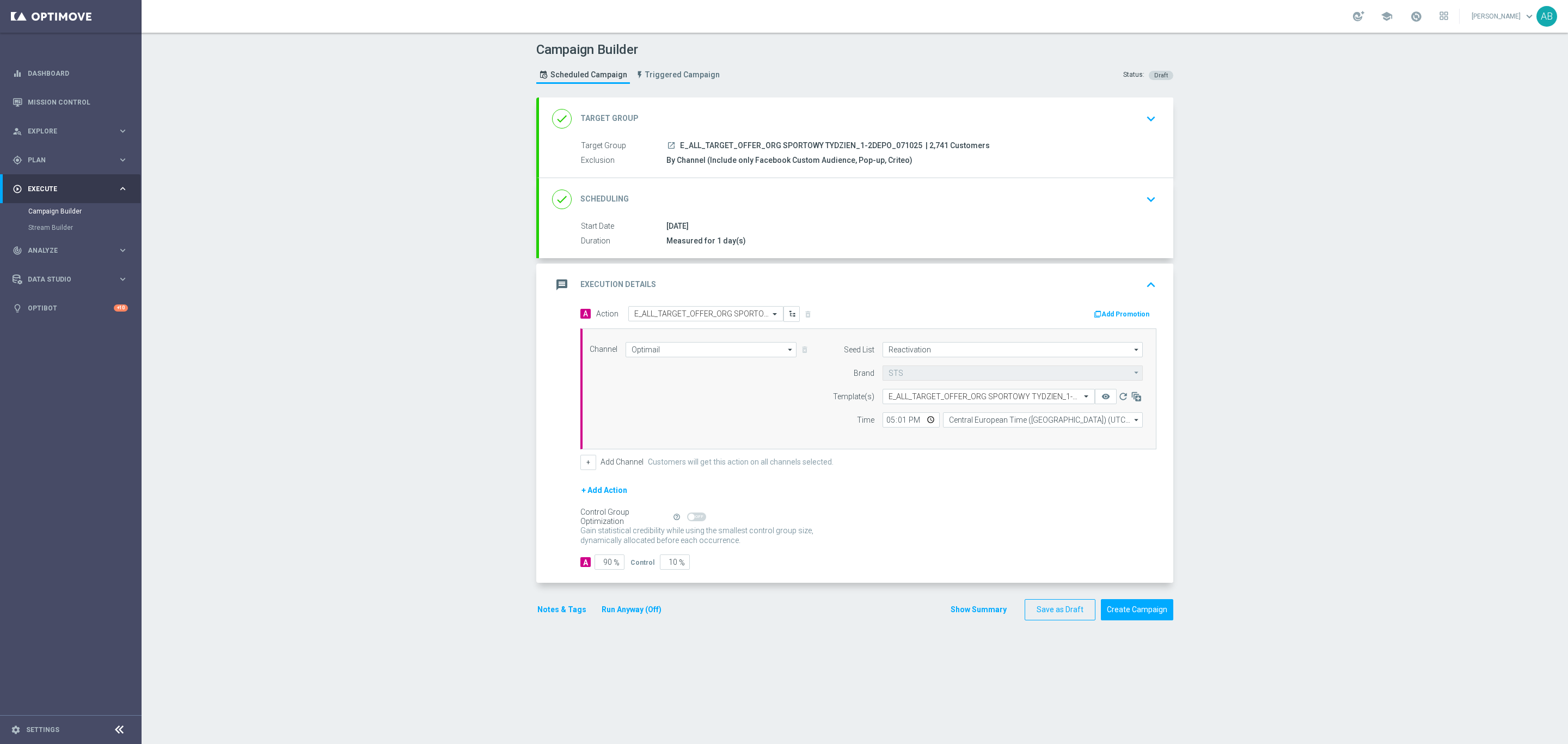
click at [564, 617] on button "Notes & Tags" at bounding box center [562, 609] width 51 height 13
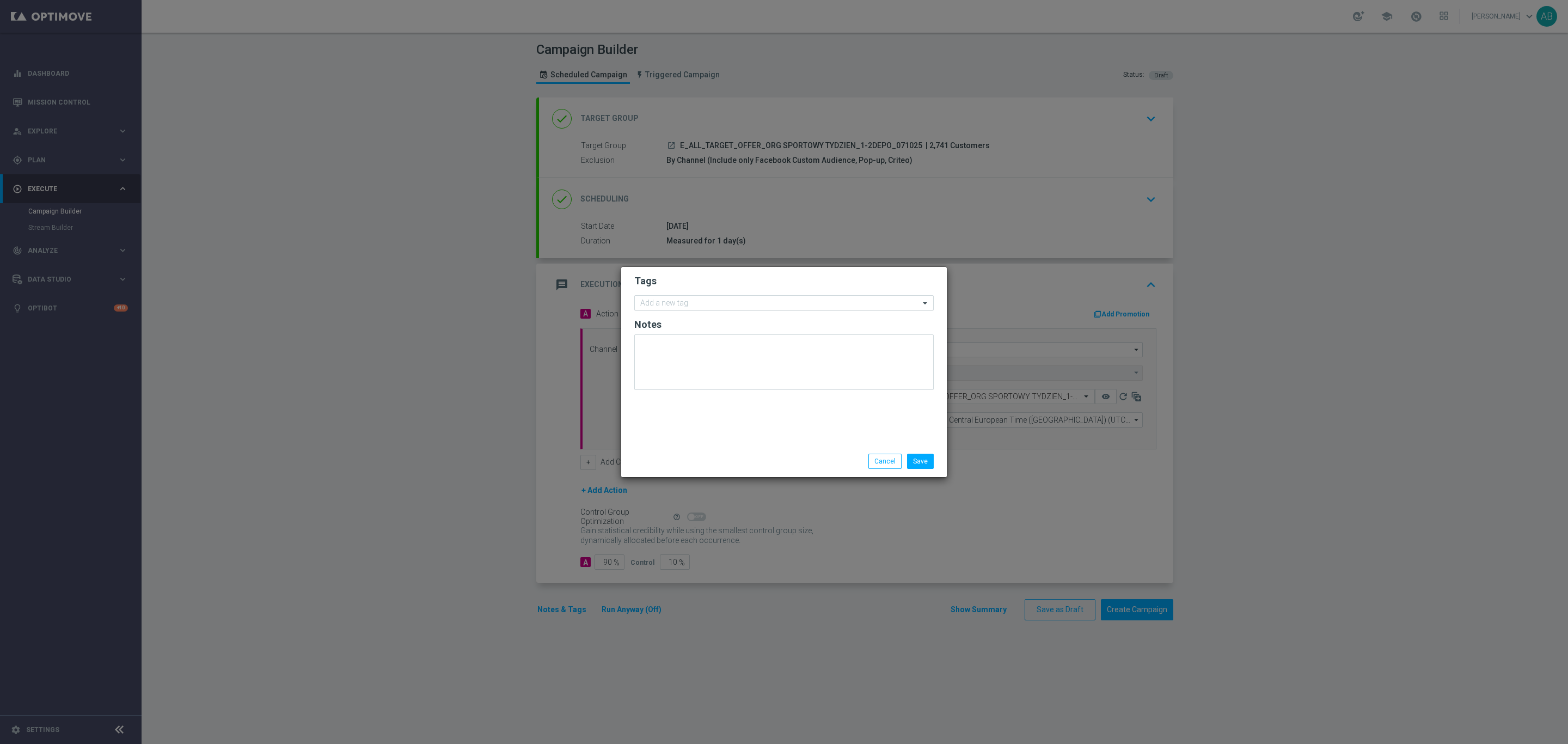
click at [682, 303] on input "text" at bounding box center [780, 303] width 279 height 9
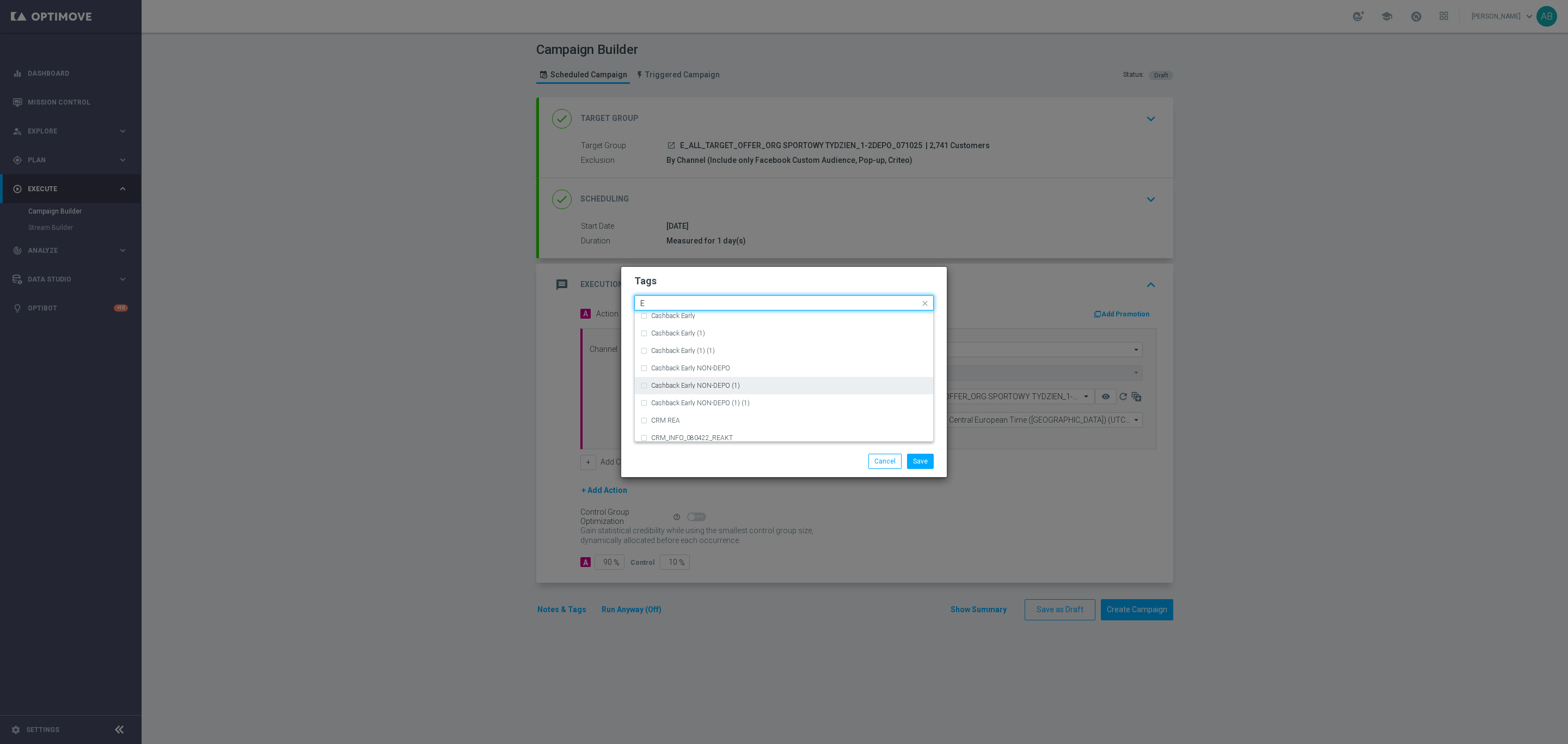
scroll to position [1552, 0]
click at [683, 337] on div "E" at bounding box center [789, 335] width 276 height 7
type input "E"
click at [673, 299] on input "E" at bounding box center [780, 303] width 279 height 9
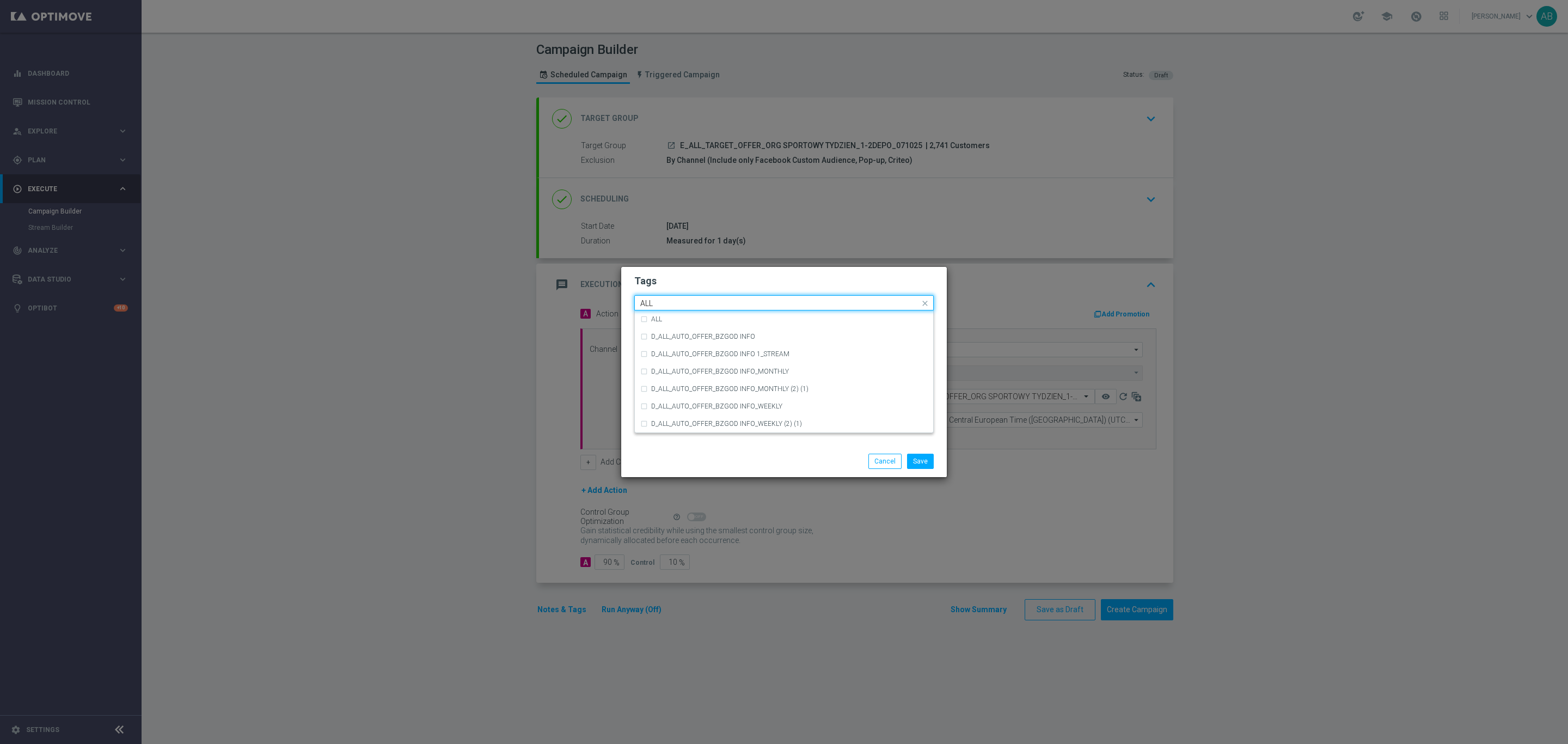
click at [667, 309] on div "Quick find × E ALL" at bounding box center [784, 303] width 299 height 15
click at [662, 317] on label "ALL" at bounding box center [657, 319] width 11 height 7
click at [671, 300] on input "ALL" at bounding box center [780, 303] width 279 height 9
type input "A"
click at [683, 366] on div "TARGET" at bounding box center [784, 371] width 287 height 18
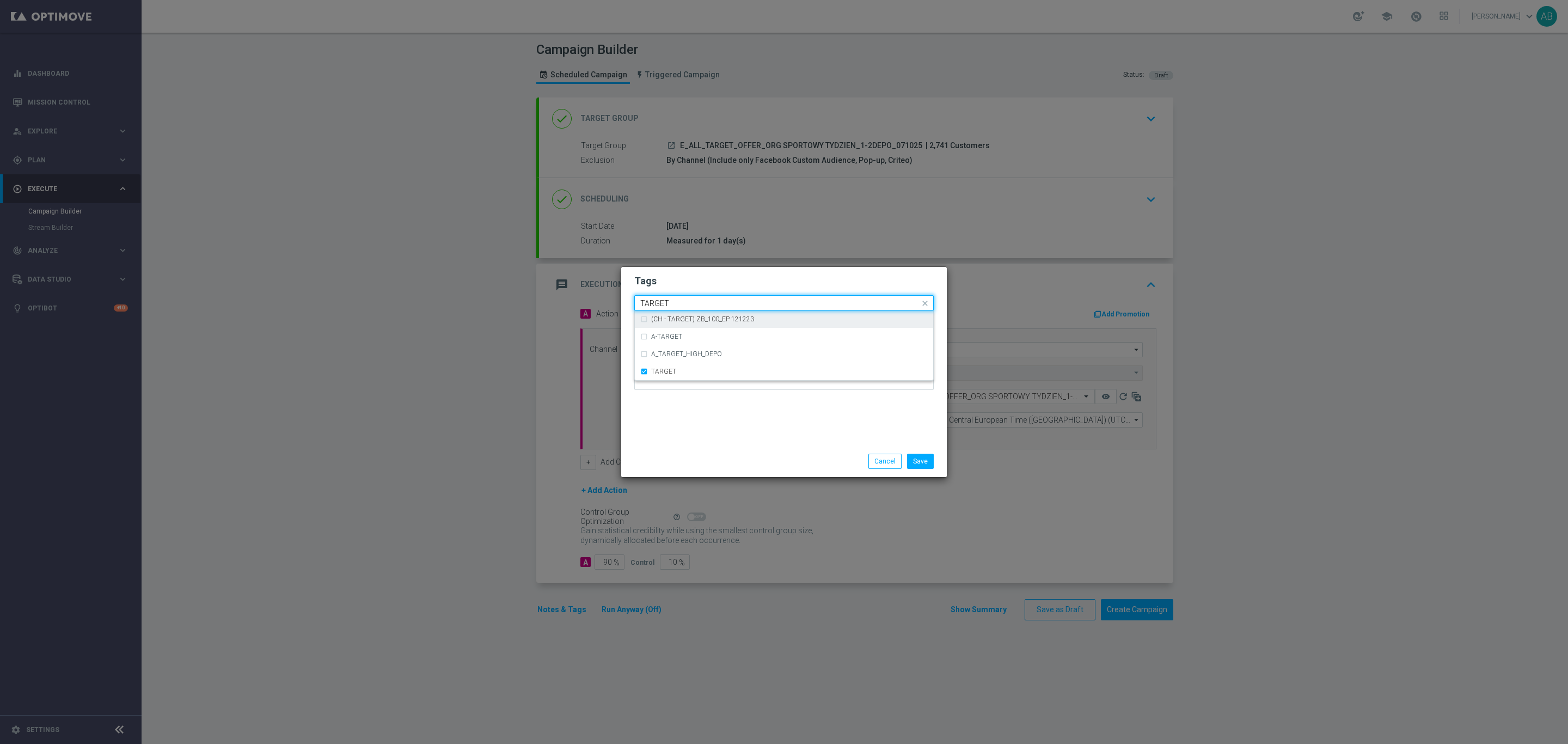
click at [684, 304] on input "TARGET" at bounding box center [780, 303] width 279 height 9
type input "T"
click at [678, 421] on div "OFFER" at bounding box center [789, 424] width 276 height 7
type input "OFFER"
click at [686, 280] on h2 "Tags" at bounding box center [784, 281] width 299 height 13
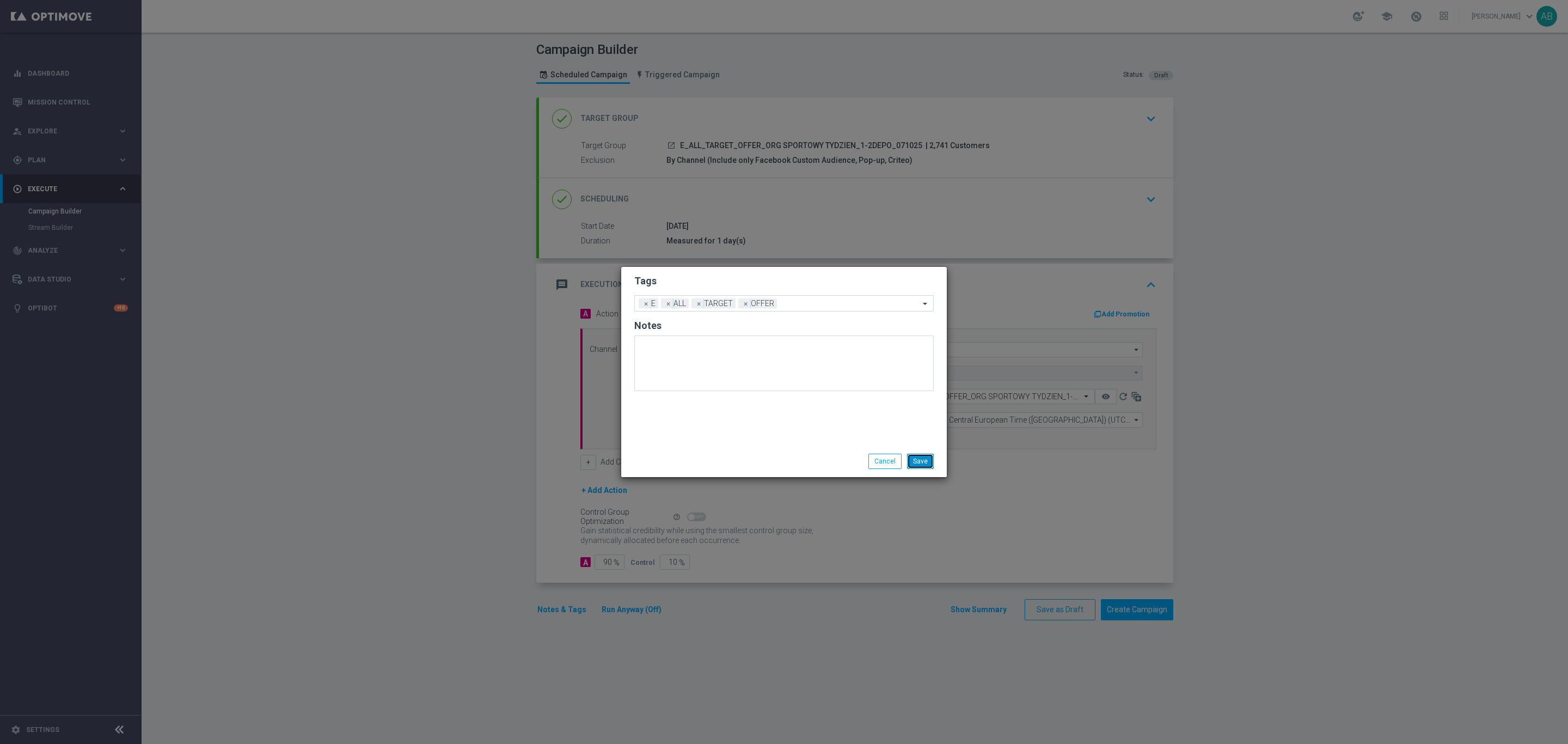
click at [913, 459] on button "Save" at bounding box center [920, 461] width 27 height 15
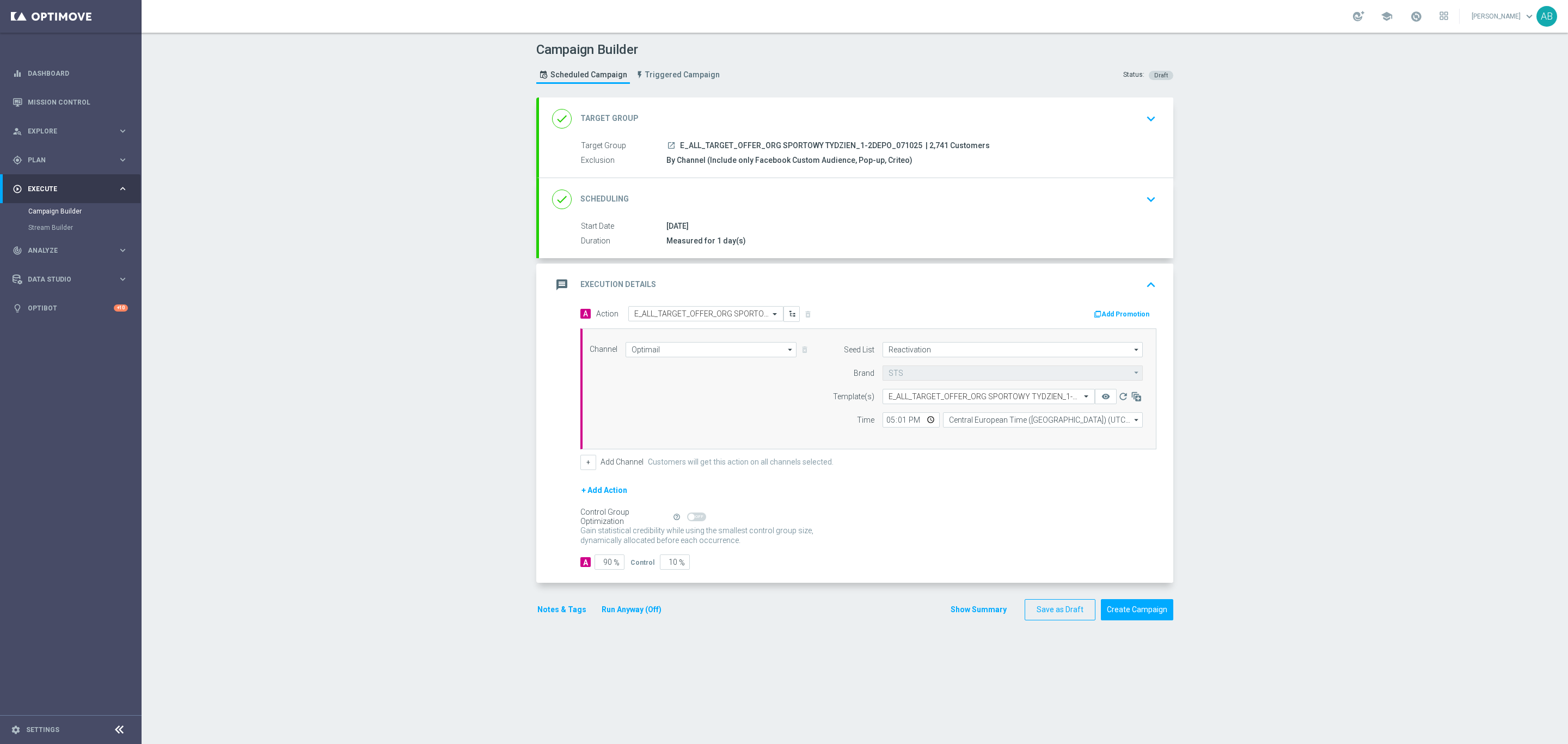
click at [550, 614] on button "Notes & Tags" at bounding box center [562, 609] width 51 height 13
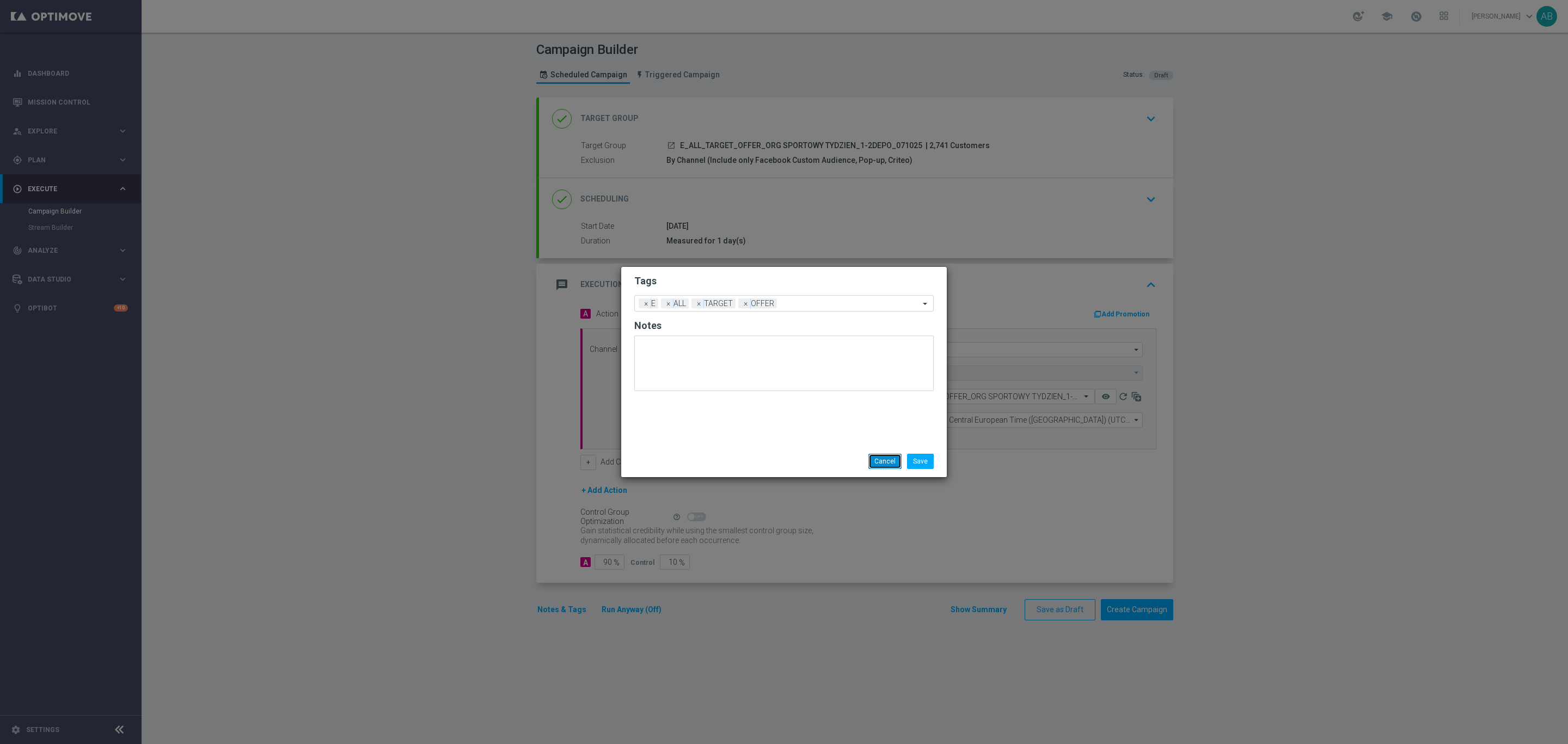
click at [887, 461] on button "Cancel" at bounding box center [885, 461] width 33 height 15
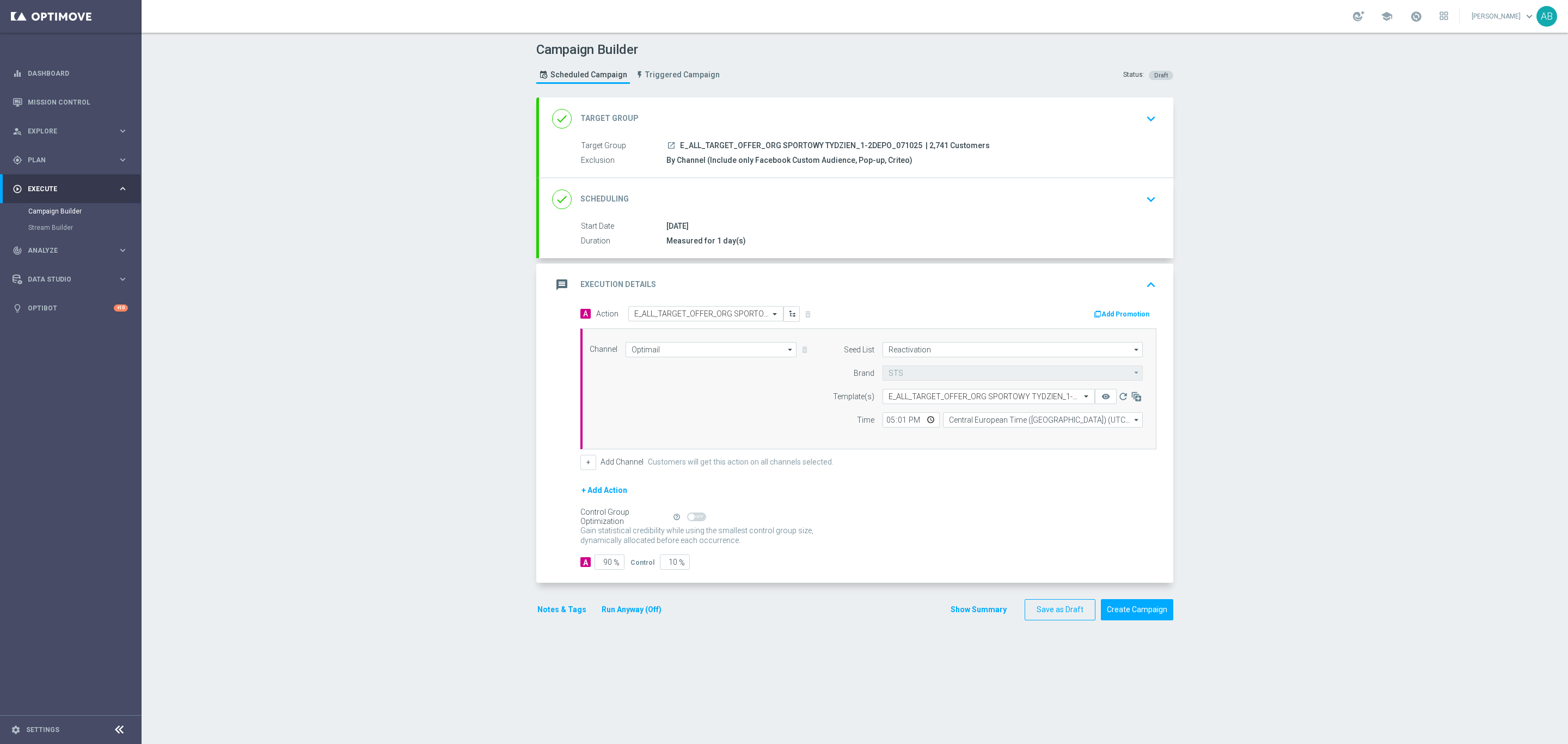
click at [1143, 206] on icon "keyboard_arrow_down" at bounding box center [1150, 199] width 16 height 16
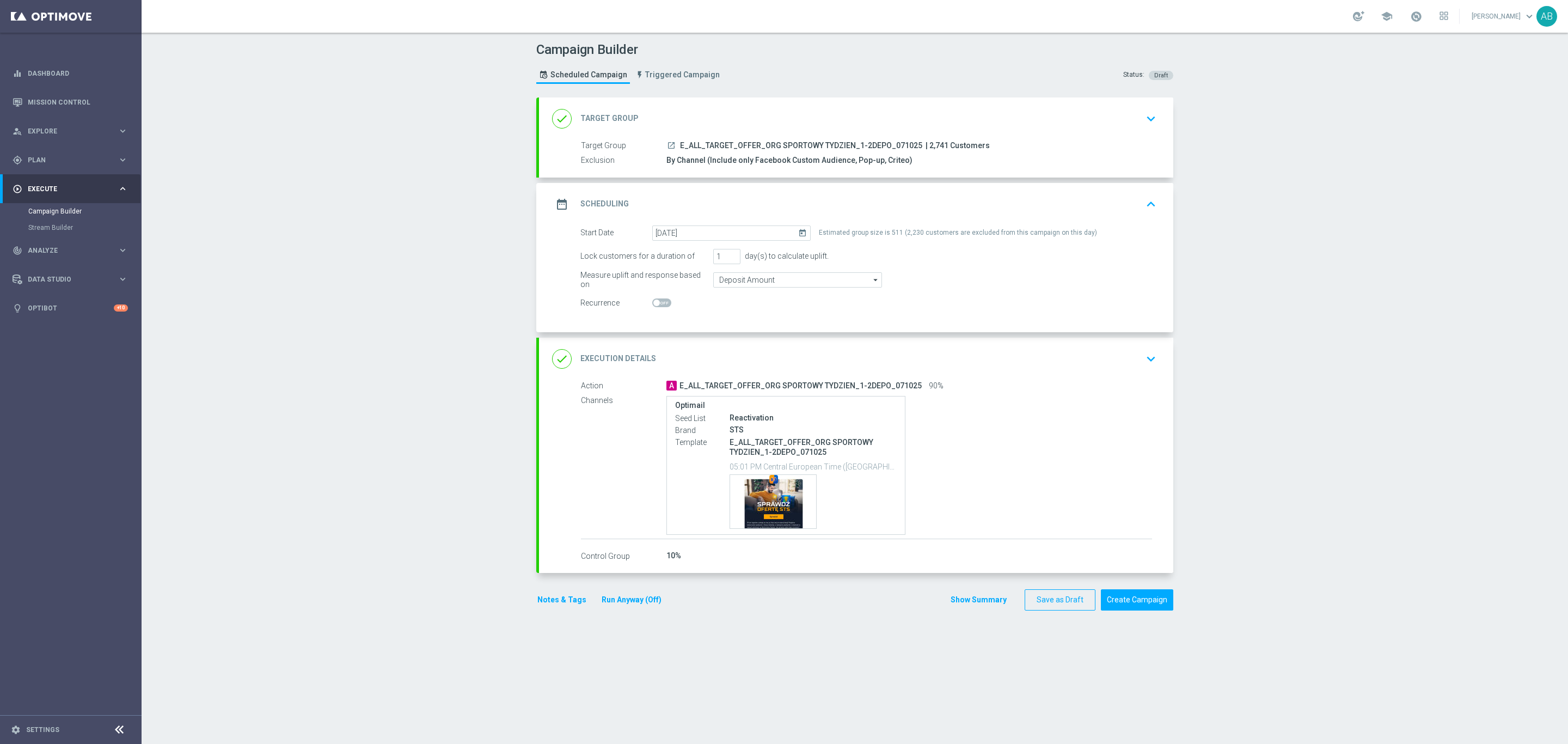
click at [1143, 353] on icon "keyboard_arrow_down" at bounding box center [1150, 359] width 16 height 16
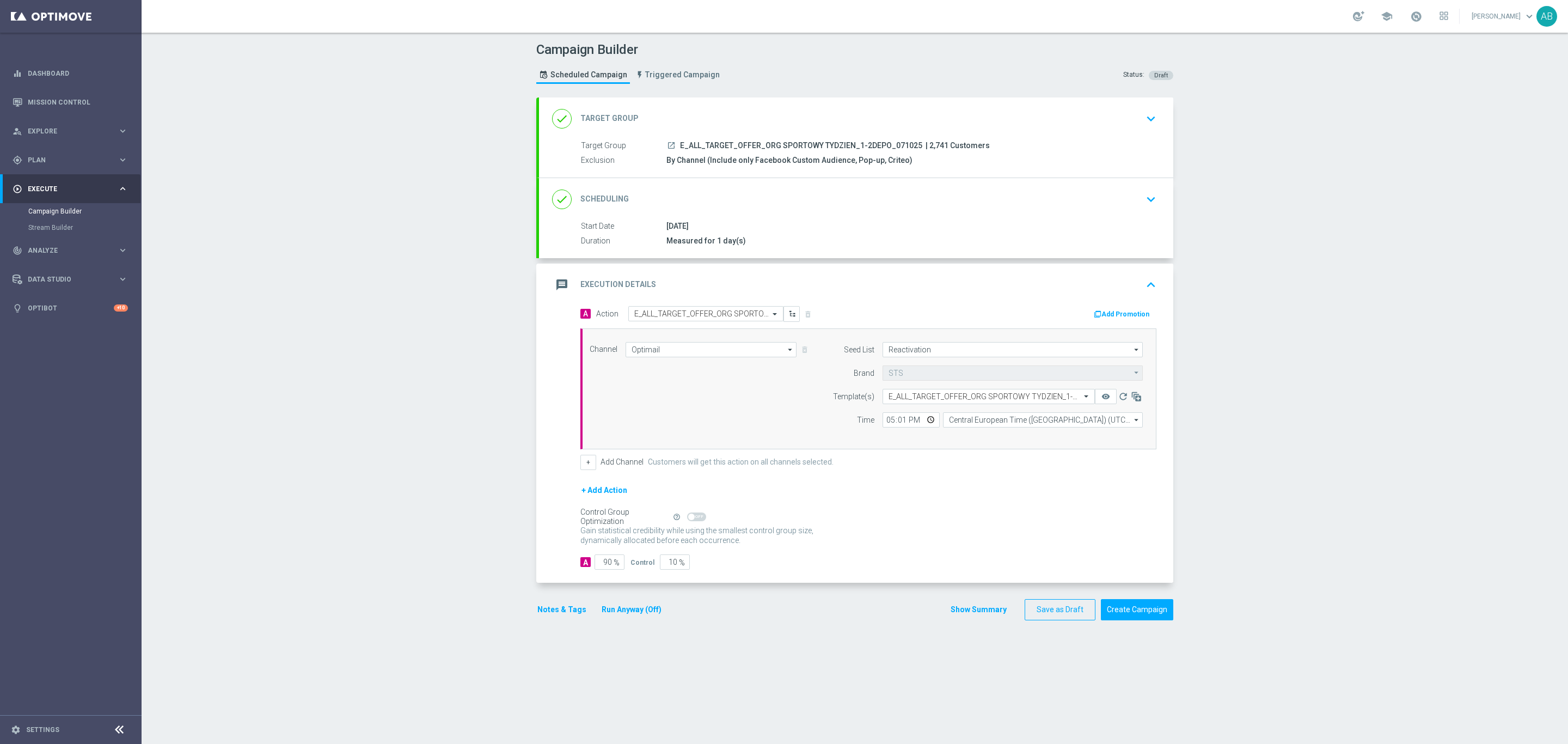
click at [549, 612] on button "Notes & Tags" at bounding box center [562, 609] width 51 height 13
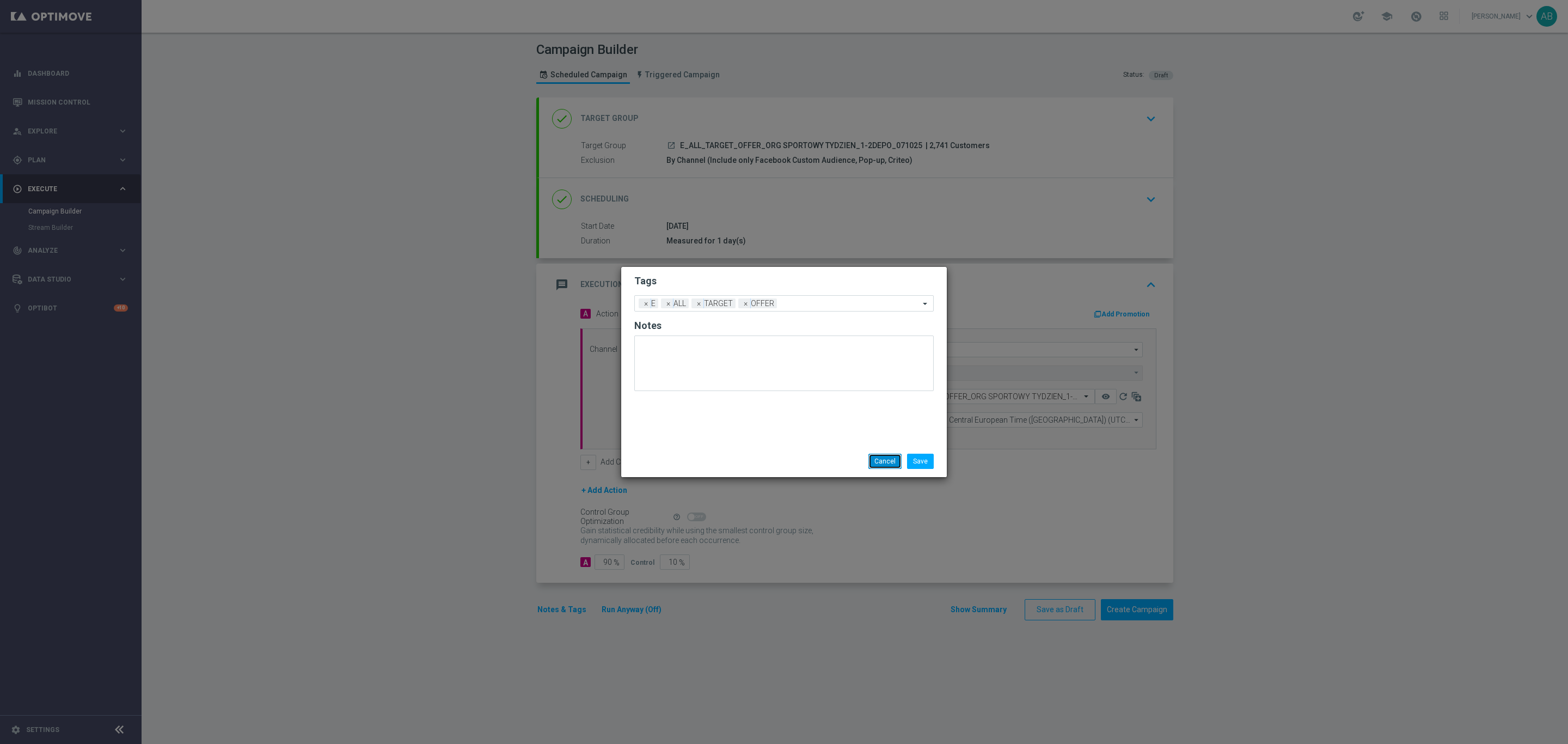
click at [874, 461] on button "Cancel" at bounding box center [885, 461] width 33 height 15
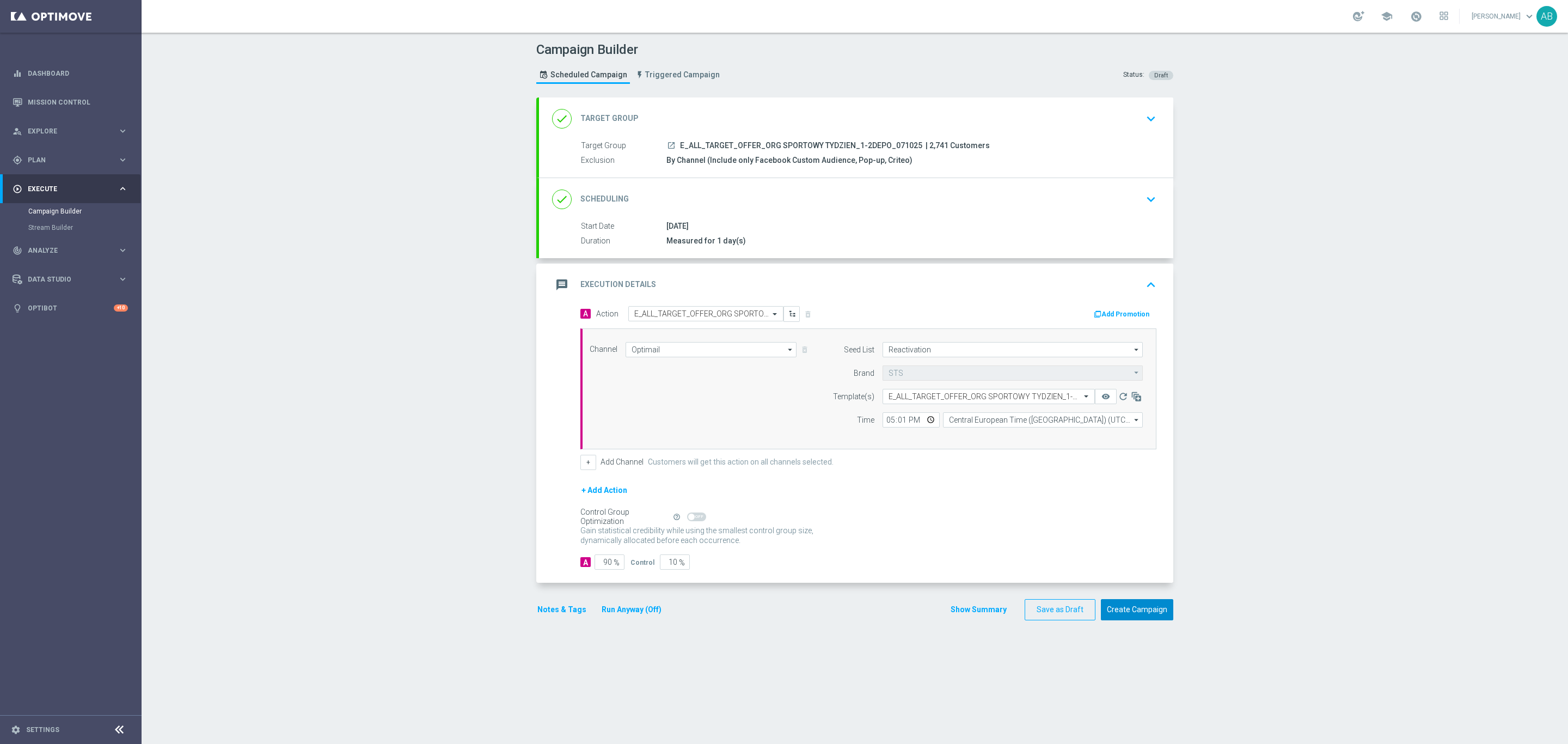
click at [1145, 610] on button "Create Campaign" at bounding box center [1137, 609] width 72 height 21
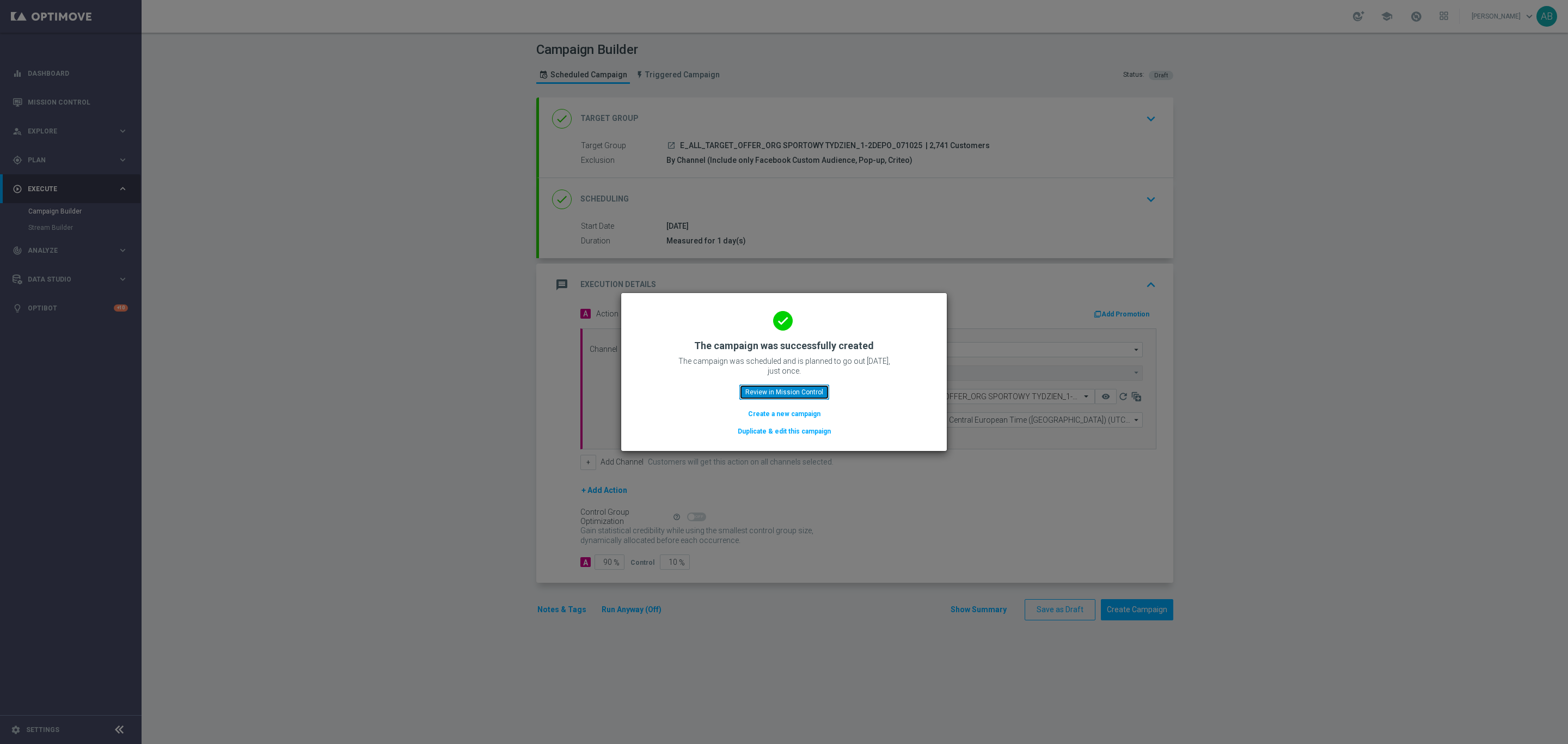
click at [782, 387] on button "Review in Mission Control" at bounding box center [785, 391] width 90 height 15
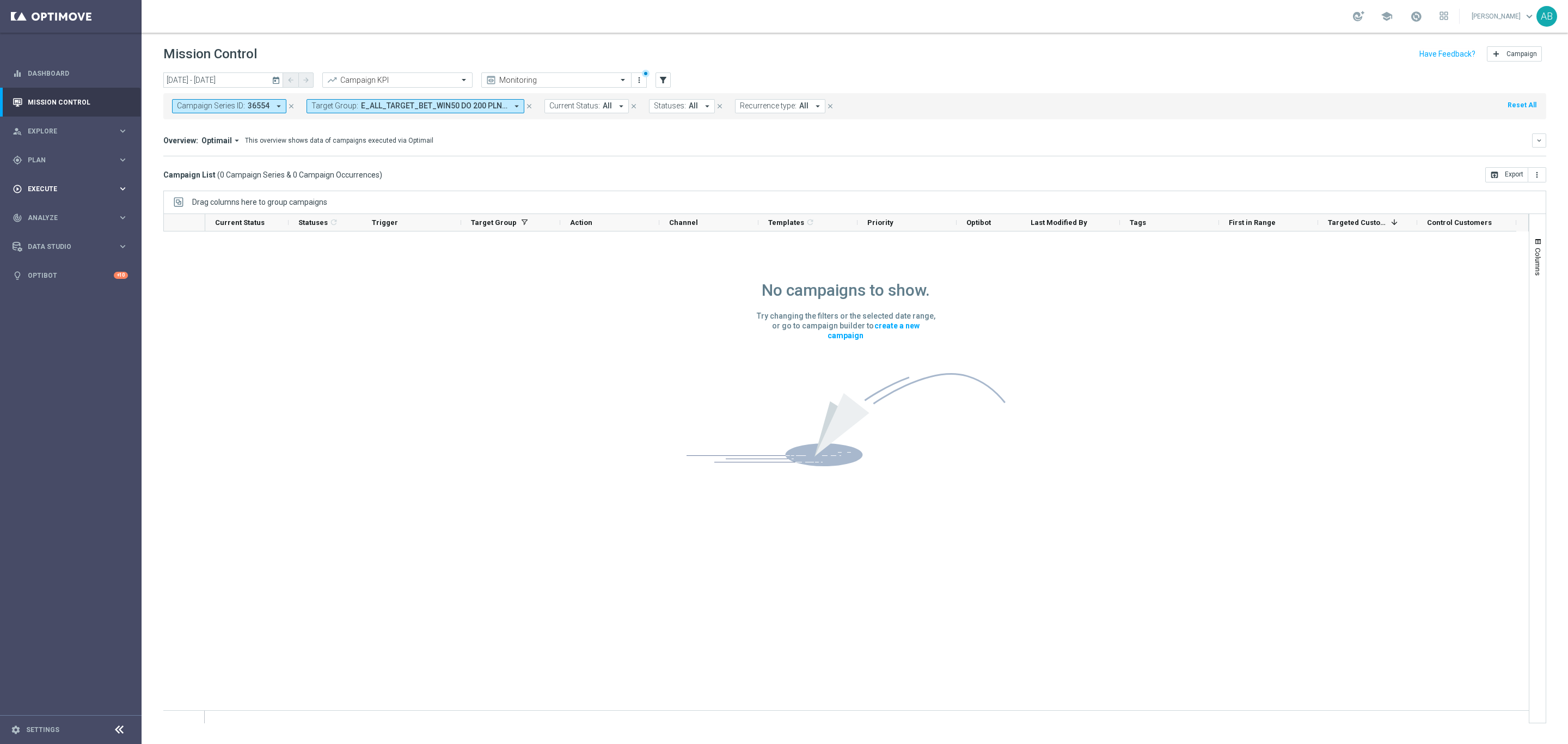
click at [61, 184] on div "play_circle_outline Execute" at bounding box center [65, 189] width 105 height 10
click at [55, 211] on link "Campaign Builder" at bounding box center [71, 211] width 85 height 9
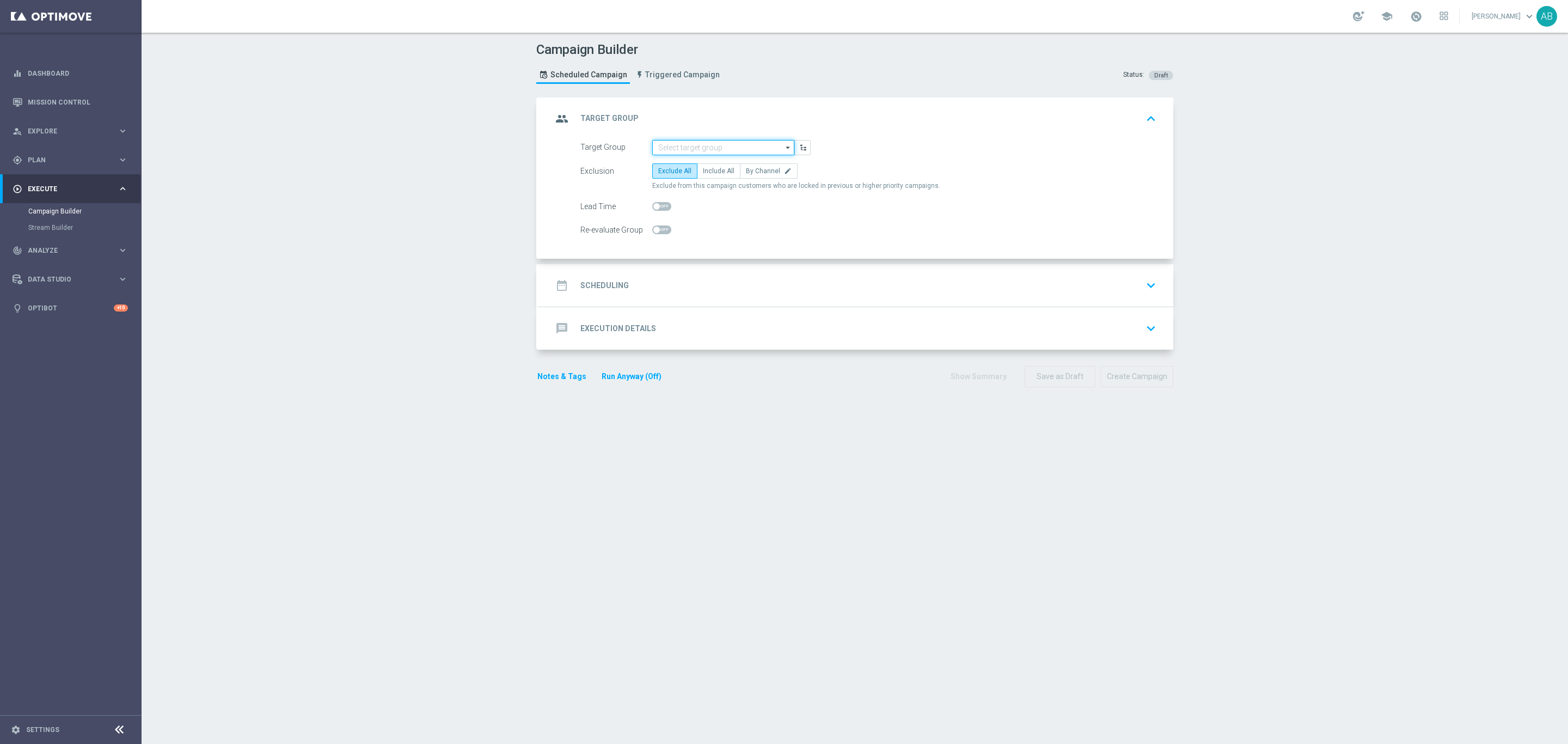
click at [701, 150] on input at bounding box center [723, 147] width 142 height 15
paste input "E_ALL_TARGET_OFFER_NONORG SPORTOWY TYDZIEN_3DEPO_071025"
click at [701, 166] on div "E_ALL_TARGET_OFFER_NONORG SPORTOWY TYDZIEN_3DEPO_071025" at bounding box center [723, 168] width 131 height 19
type input "E_ALL_TARGET_OFFER_NONORG SPORTOWY TYDZIEN_3DEPO_071025"
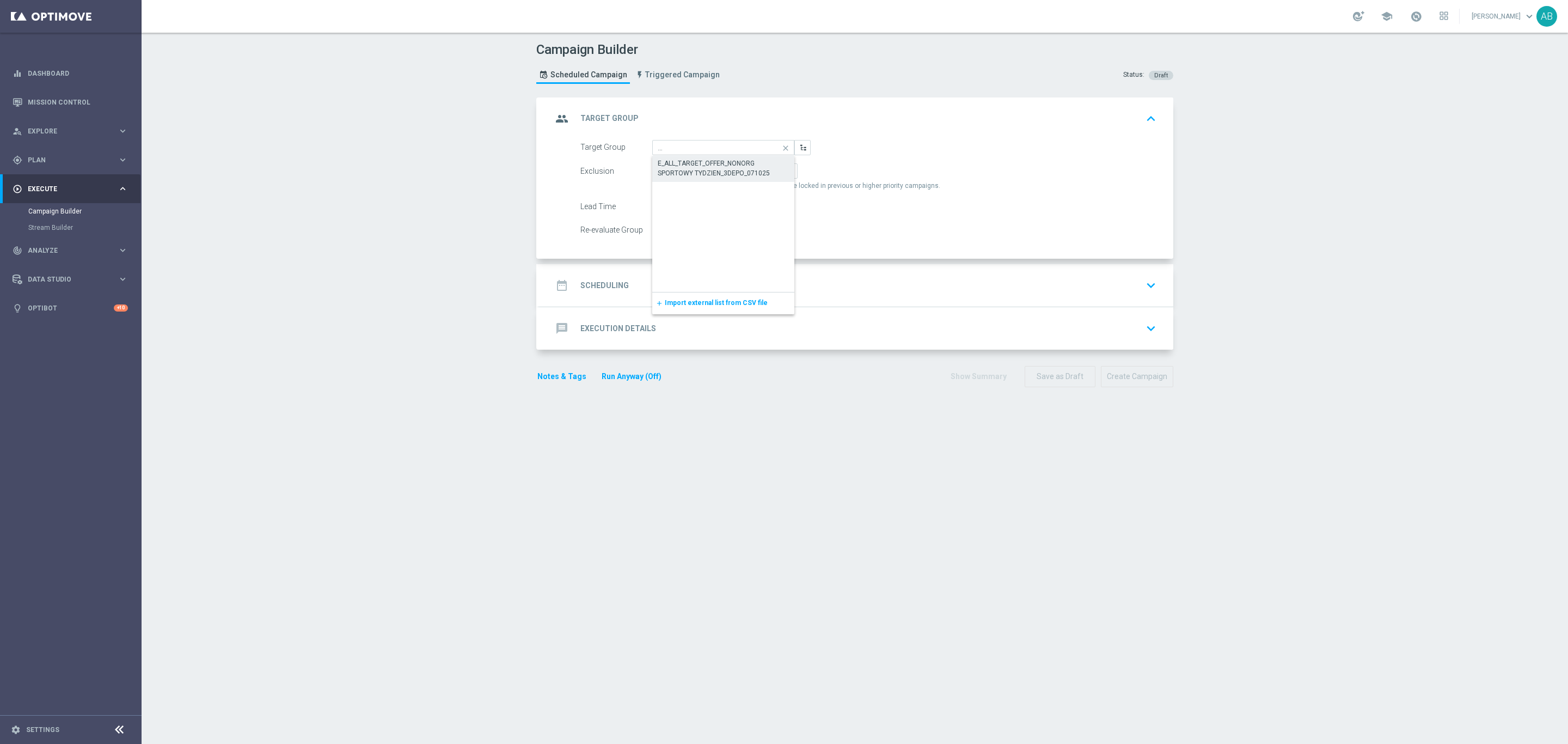
scroll to position [0, 0]
click at [748, 167] on label "By Channel edit" at bounding box center [769, 170] width 58 height 15
click at [748, 169] on input "By Channel edit" at bounding box center [749, 173] width 7 height 7
radio input "true"
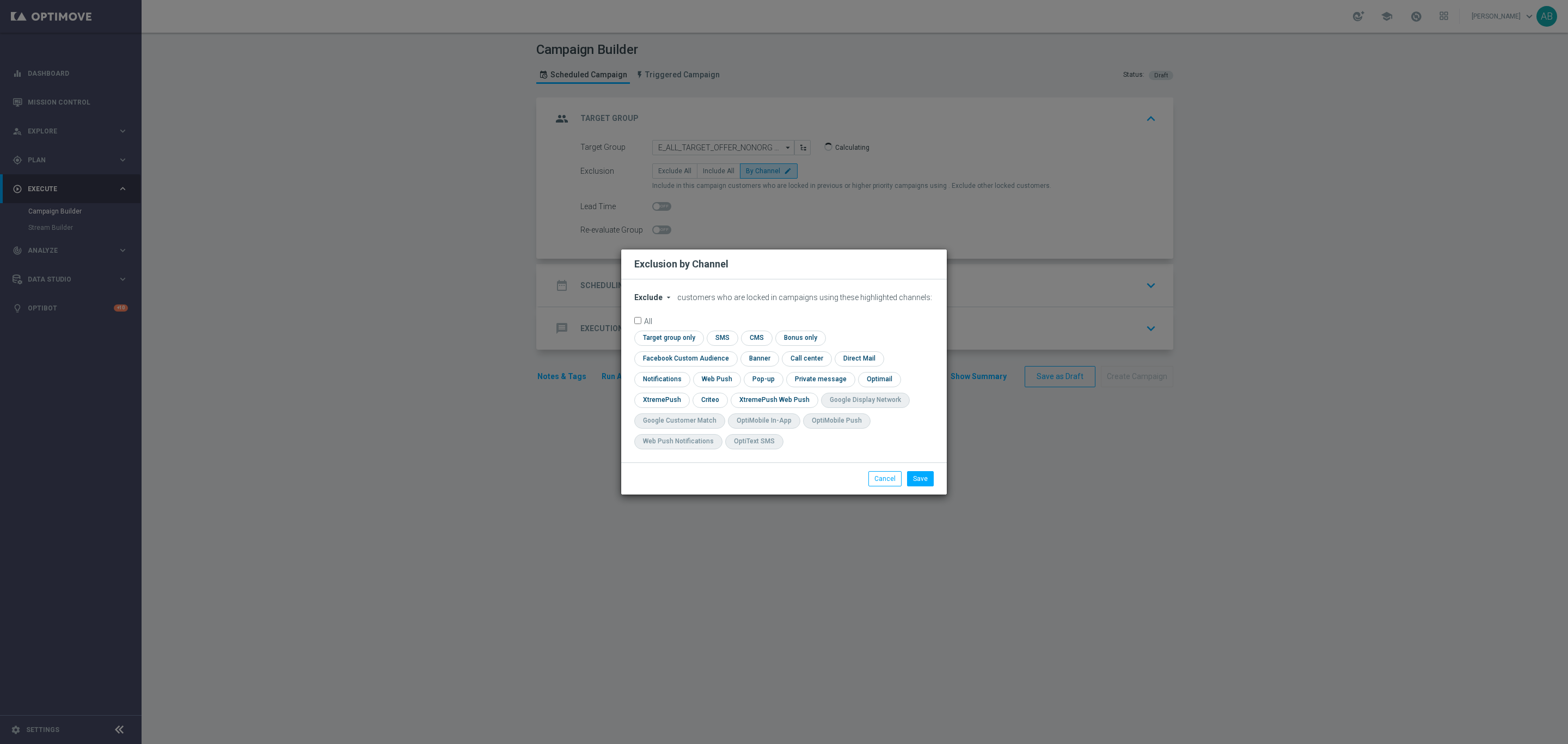
click at [657, 302] on span "Exclude" at bounding box center [648, 297] width 29 height 9
click at [662, 329] on div "Include" at bounding box center [655, 322] width 40 height 13
click at [733, 351] on input "checkbox" at bounding box center [684, 359] width 99 height 15
checkbox input "true"
click at [711, 400] on input "checkbox" at bounding box center [709, 400] width 33 height 15
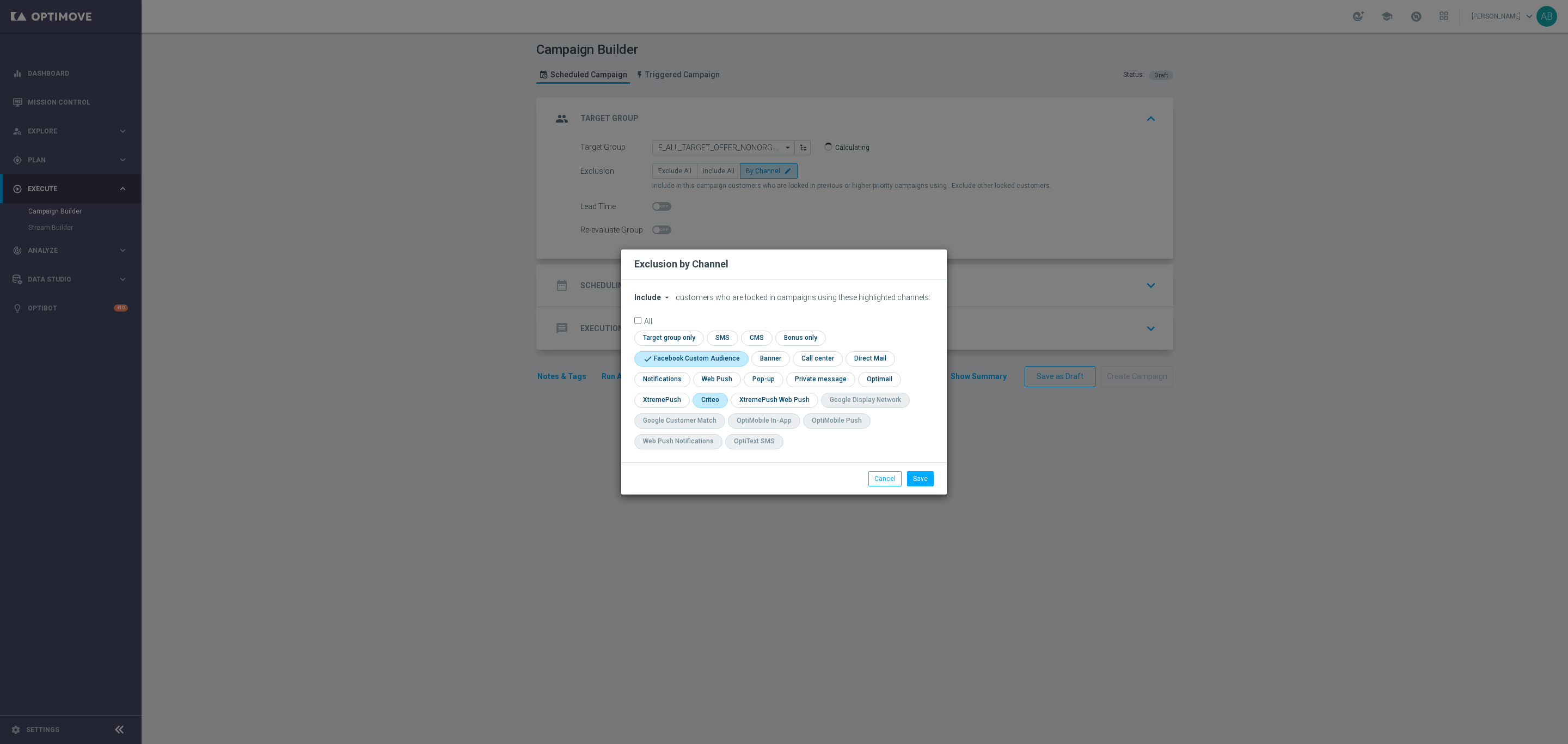
checkbox input "true"
click at [771, 381] on input "checkbox" at bounding box center [763, 379] width 38 height 15
checkbox input "true"
click at [921, 474] on button "Save" at bounding box center [920, 479] width 27 height 15
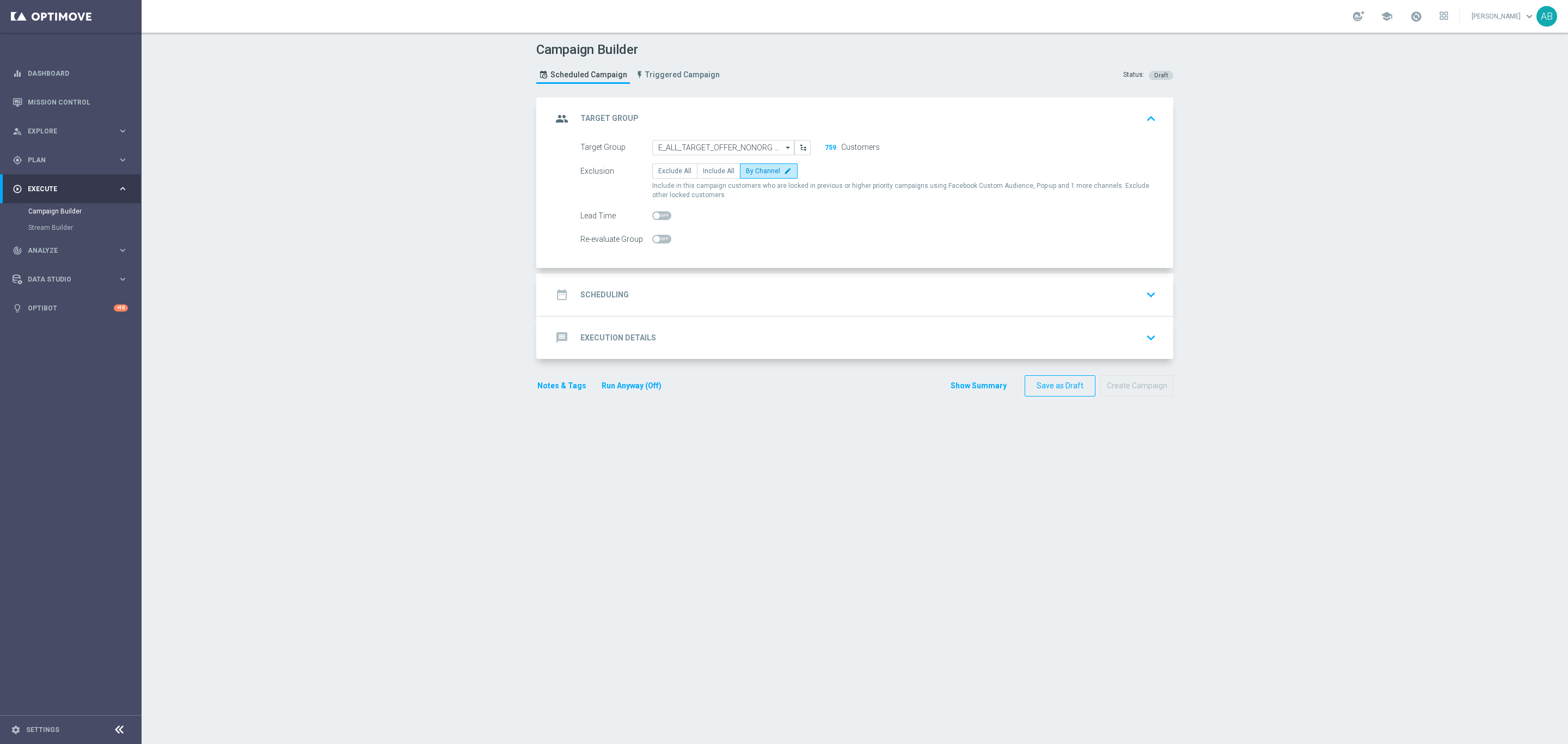
click at [734, 292] on div "date_range Scheduling keyboard_arrow_down" at bounding box center [856, 295] width 608 height 21
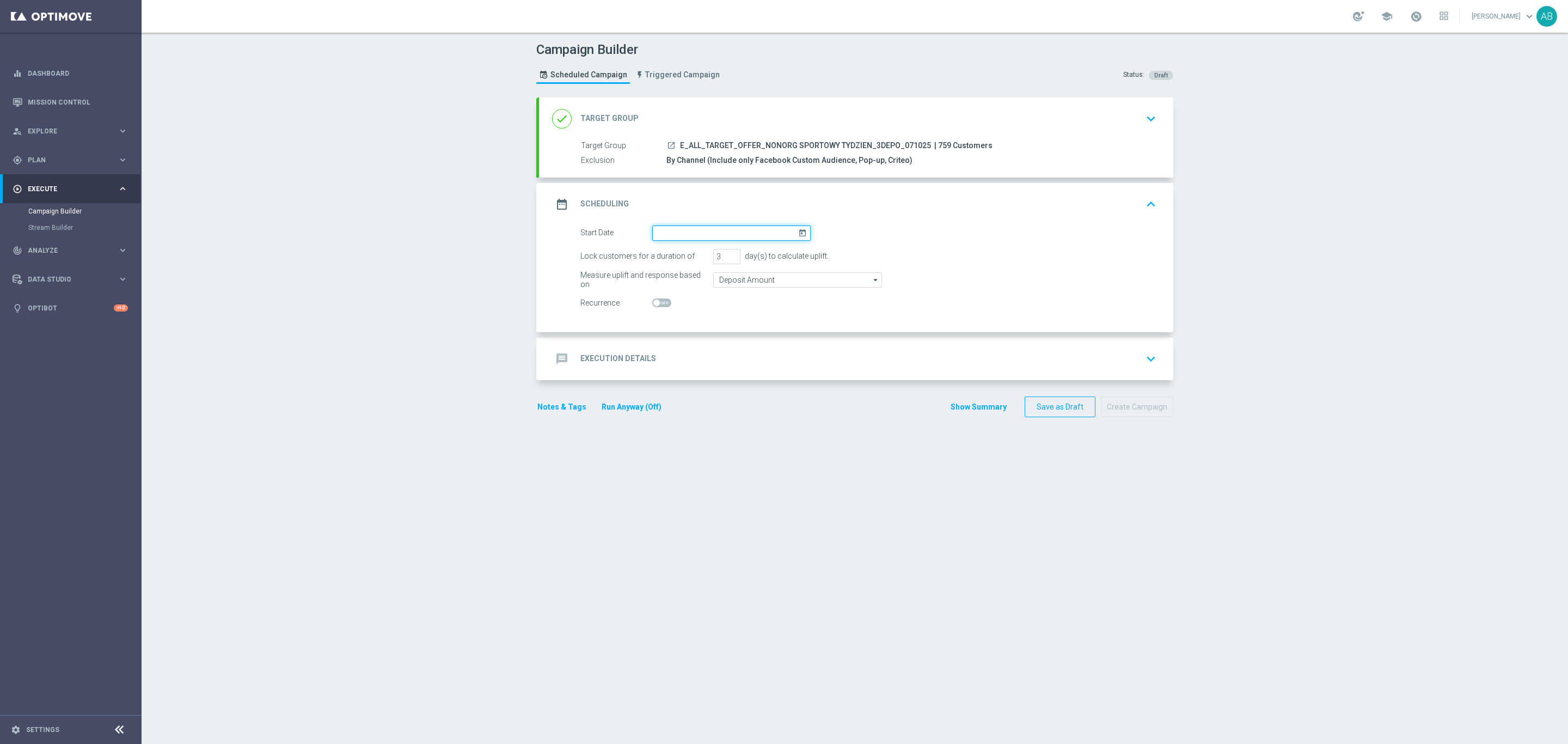
click at [710, 239] on input at bounding box center [732, 233] width 158 height 15
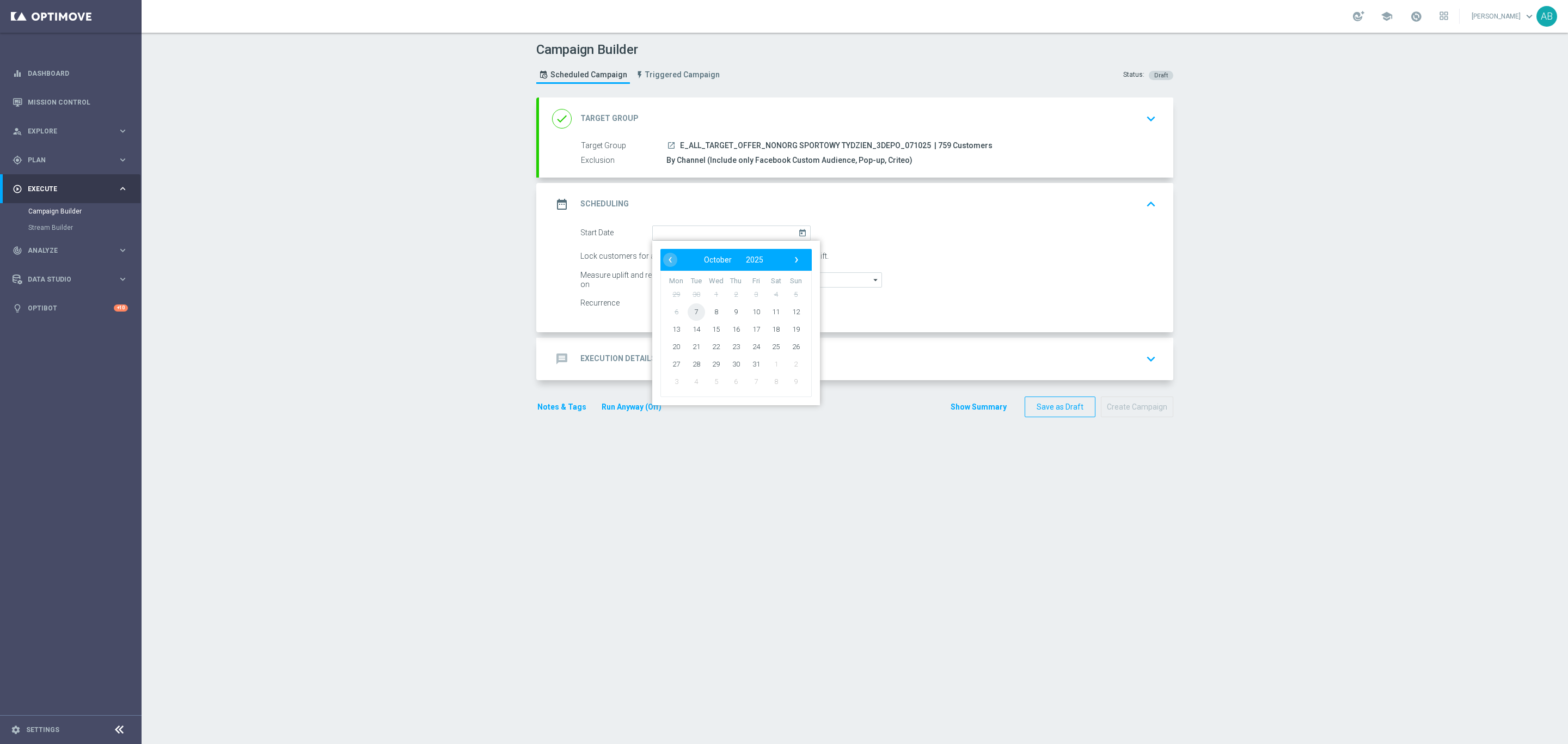
click at [693, 311] on span "7" at bounding box center [696, 311] width 18 height 18
type input "07 Oct 2025"
click at [701, 256] on div "Lock customers for a duration of 3 day(s) to calculate uplift." at bounding box center [868, 256] width 592 height 15
type input "1"
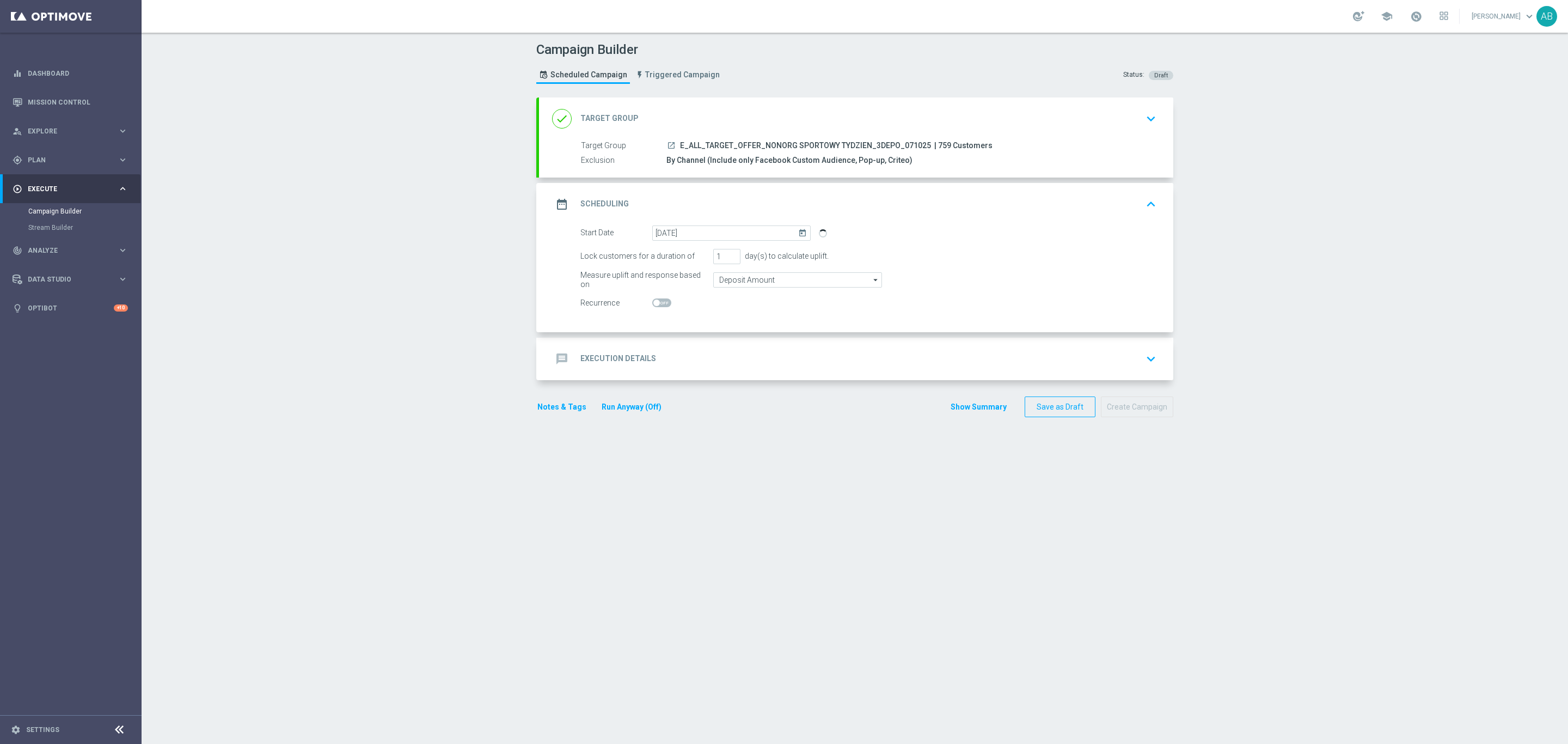
click at [721, 350] on div "message Execution Details keyboard_arrow_down" at bounding box center [856, 359] width 608 height 21
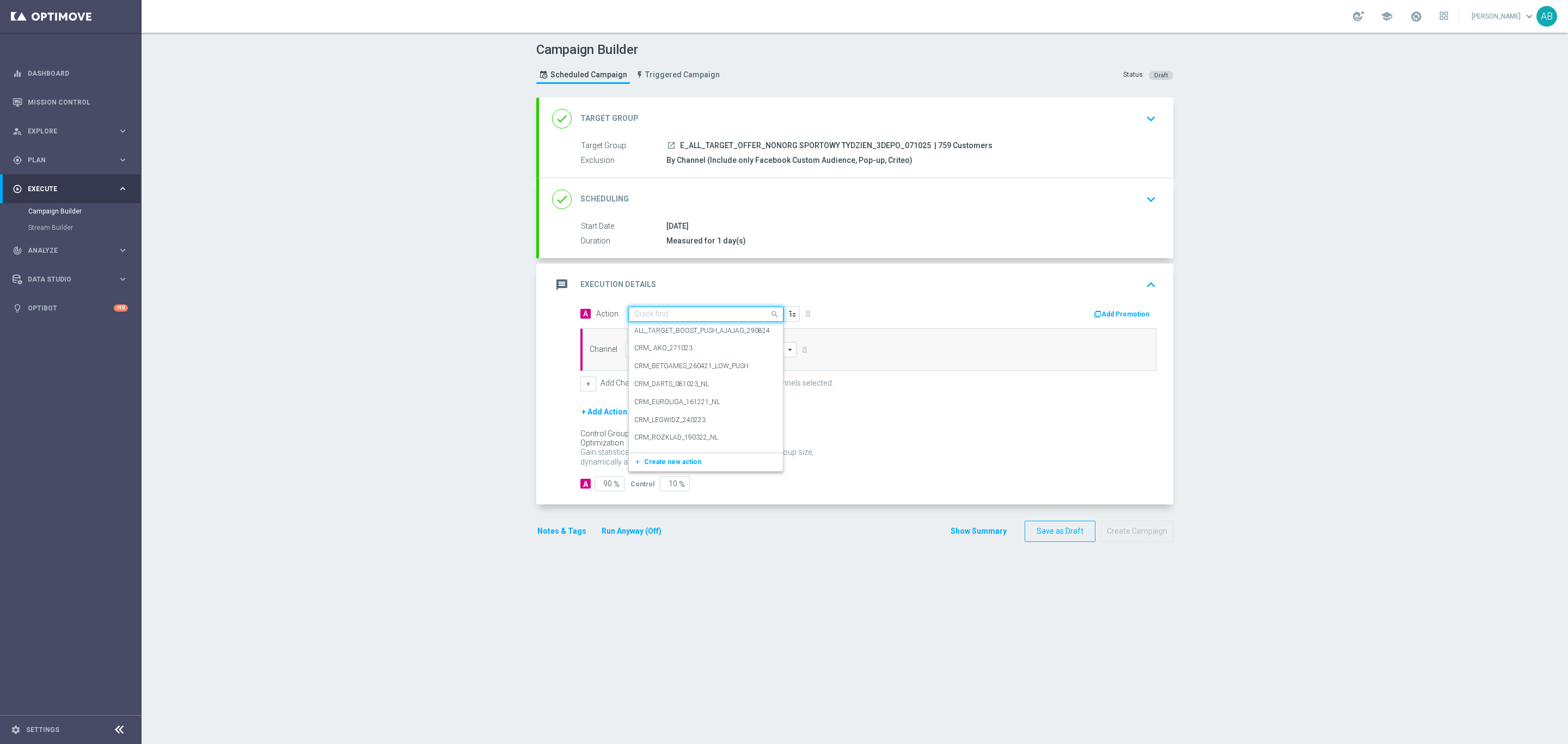
click at [658, 311] on div "Quick find" at bounding box center [651, 314] width 33 height 9
paste input "E_ALL_TARGET_OFFER_NONORG SPORTOWY TYDZIEN_3DEPO_071025"
type input "E_ALL_TARGET_OFFER_NONORG SPORTOWY TYDZIEN_3DEPO_071025"
click at [649, 337] on label "E_ALL_TARGET_OFFER_NONORG SPORTOWY TYDZIEN_3DEPO_071025" at bounding box center [741, 332] width 214 height 9
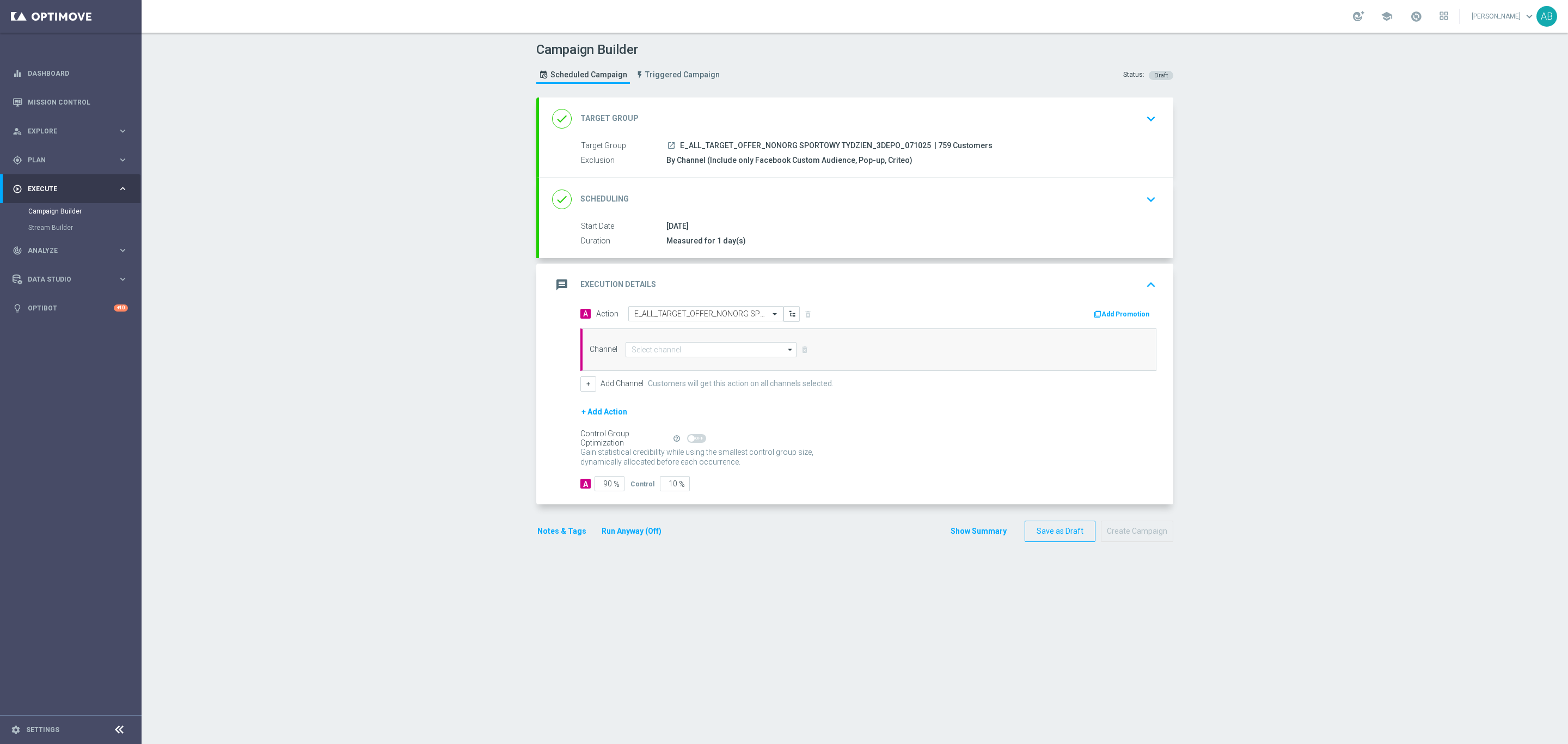
scroll to position [0, 0]
click at [641, 352] on input at bounding box center [711, 349] width 171 height 15
click at [641, 365] on div "Optimail" at bounding box center [643, 365] width 25 height 10
type input "Optimail"
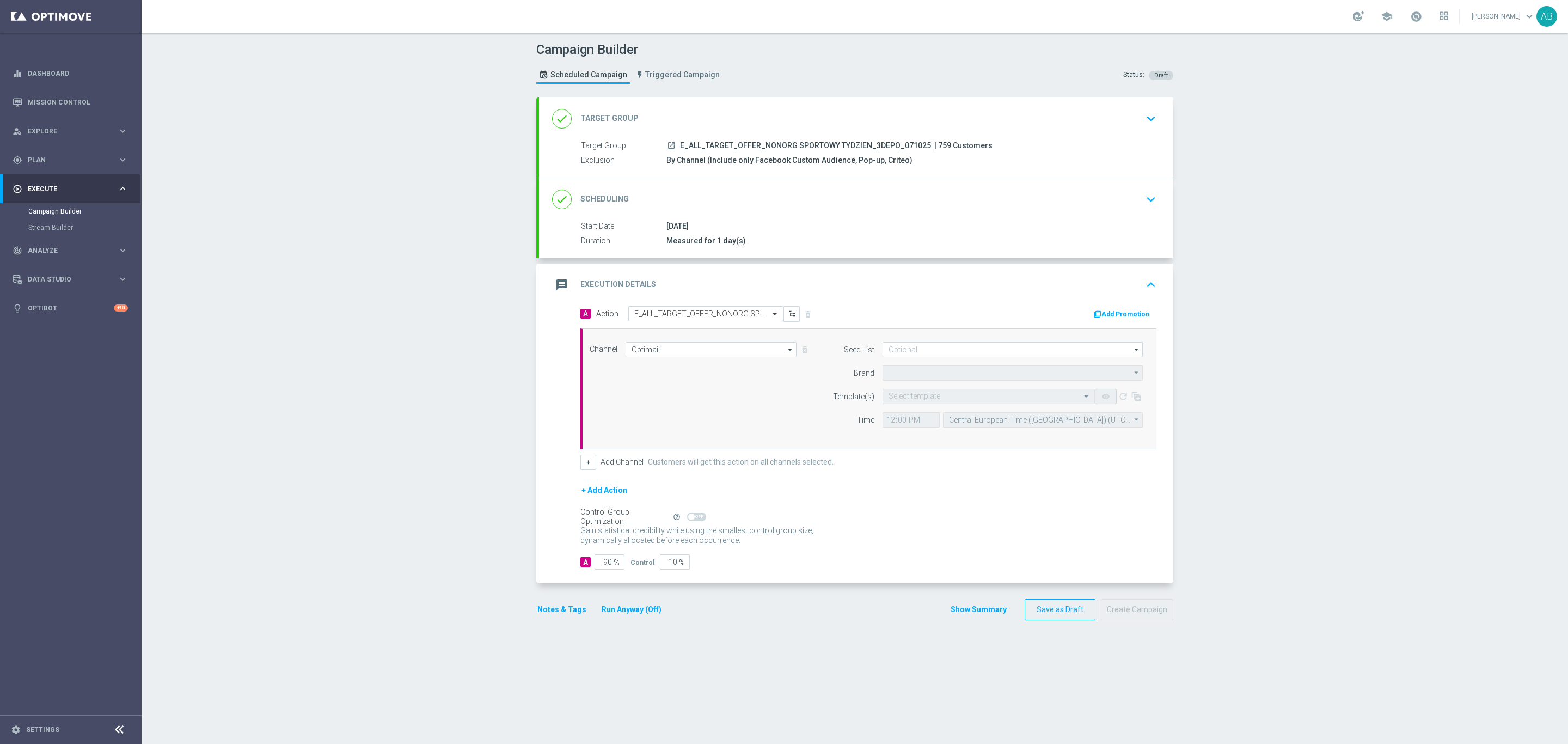
type input "STS"
click at [904, 347] on input at bounding box center [1013, 349] width 261 height 15
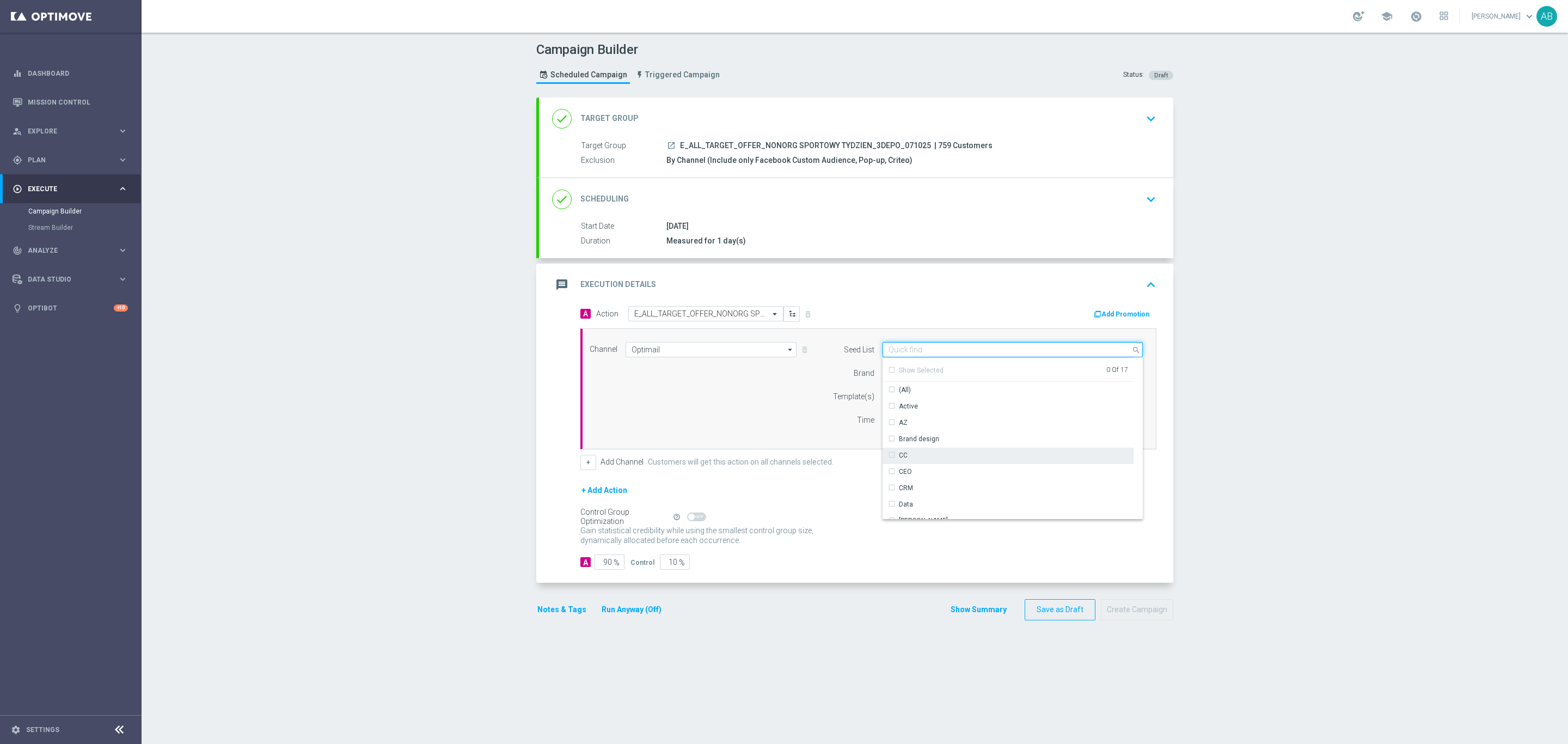
scroll to position [157, 0]
click at [923, 433] on div "Reactivation" at bounding box center [918, 429] width 38 height 10
click at [771, 420] on div "Channel Optimail Optimail arrow_drop_down Drag here to set row groups Drag here…" at bounding box center [866, 389] width 570 height 94
type input "Reactivation"
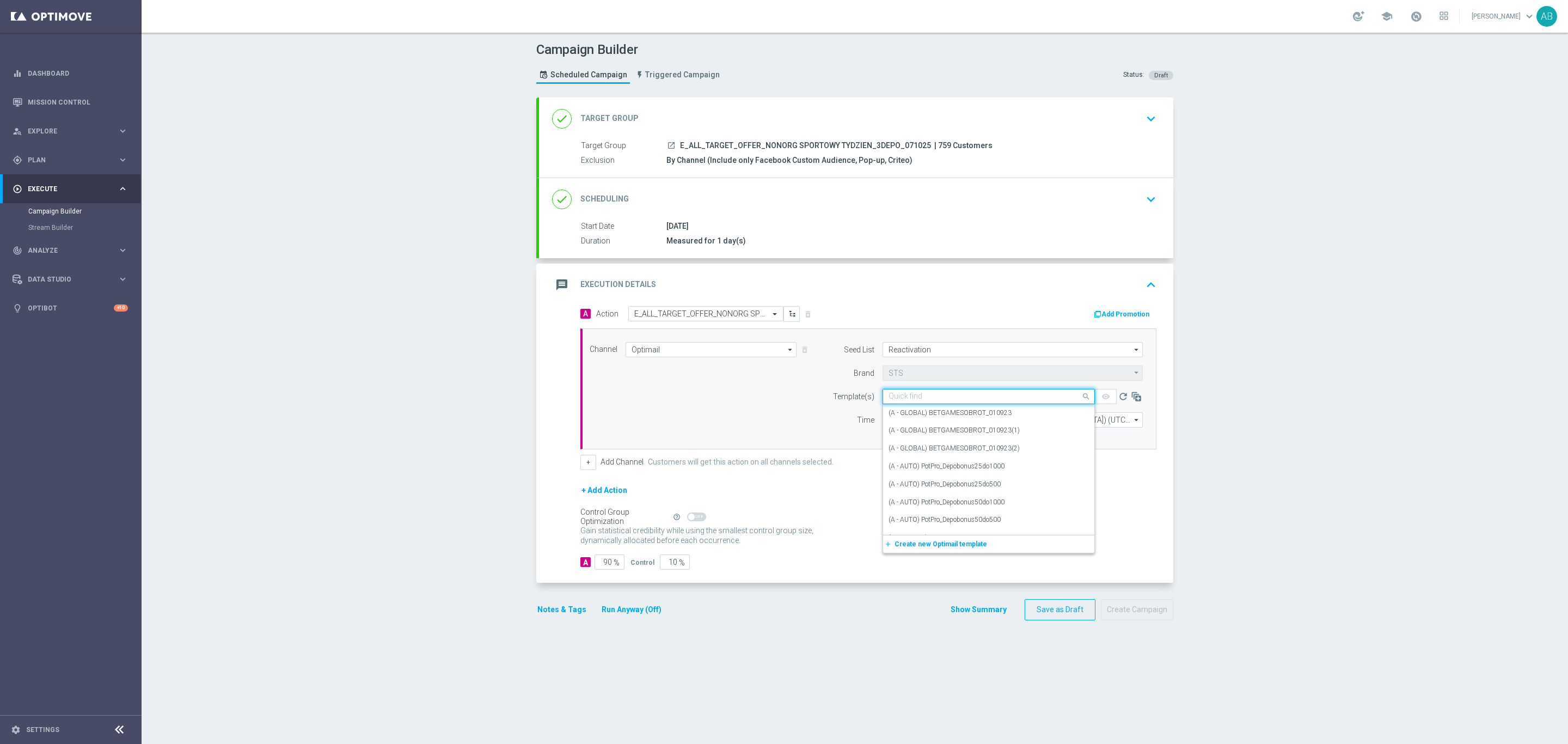
click at [900, 397] on input "text" at bounding box center [978, 396] width 178 height 9
paste input "E_ALL_TARGET_OFFER_NONORG SPORTOWY TYDZIEN_3DEPO_071025"
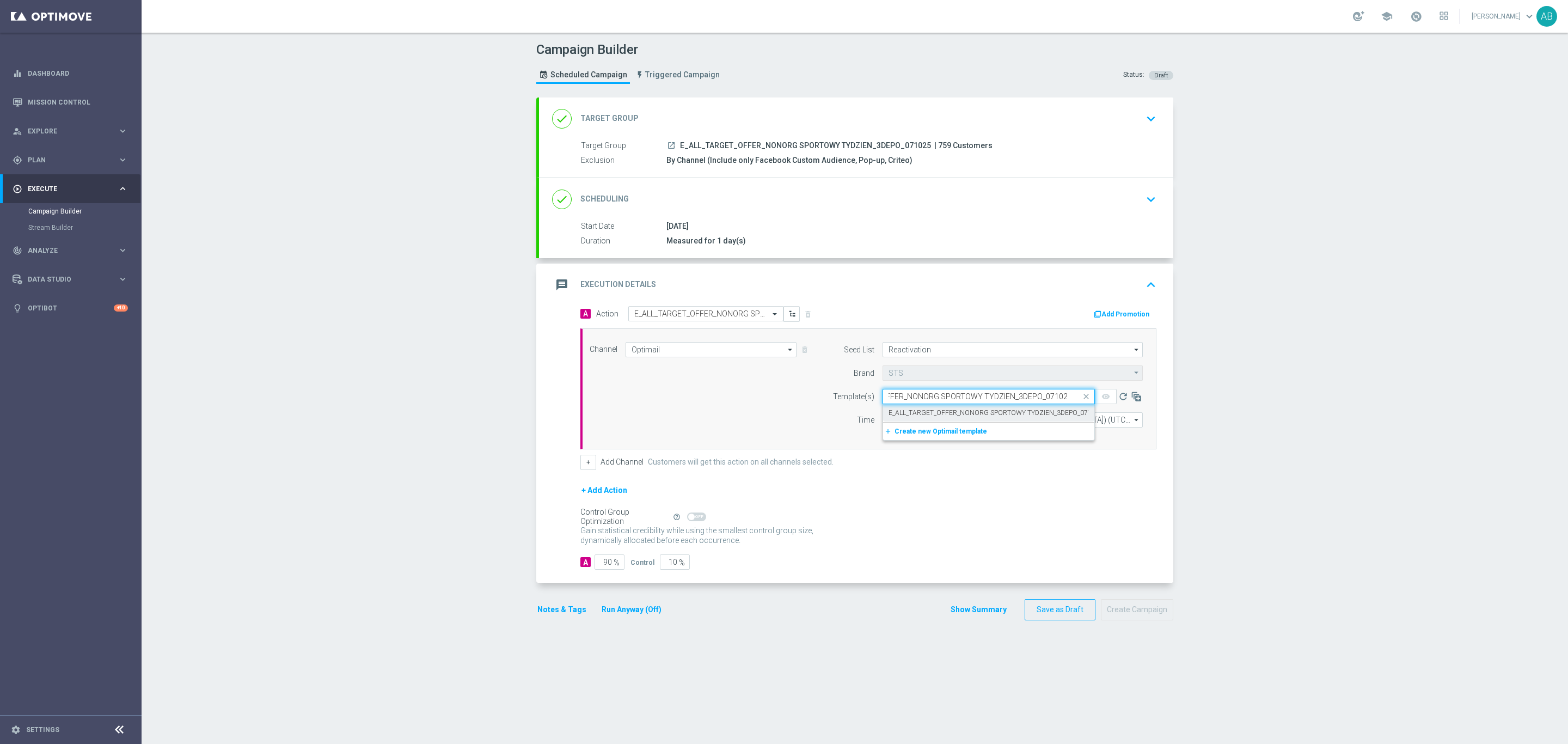
click at [903, 414] on label "E_ALL_TARGET_OFFER_NONORG SPORTOWY TYDZIEN_3DEPO_071025" at bounding box center [996, 413] width 214 height 9
type input "E_ALL_TARGET_OFFER_NONORG SPORTOWY TYDZIEN_3DEPO_071025"
click at [883, 426] on input "12:00" at bounding box center [911, 419] width 57 height 15
type input "17:01"
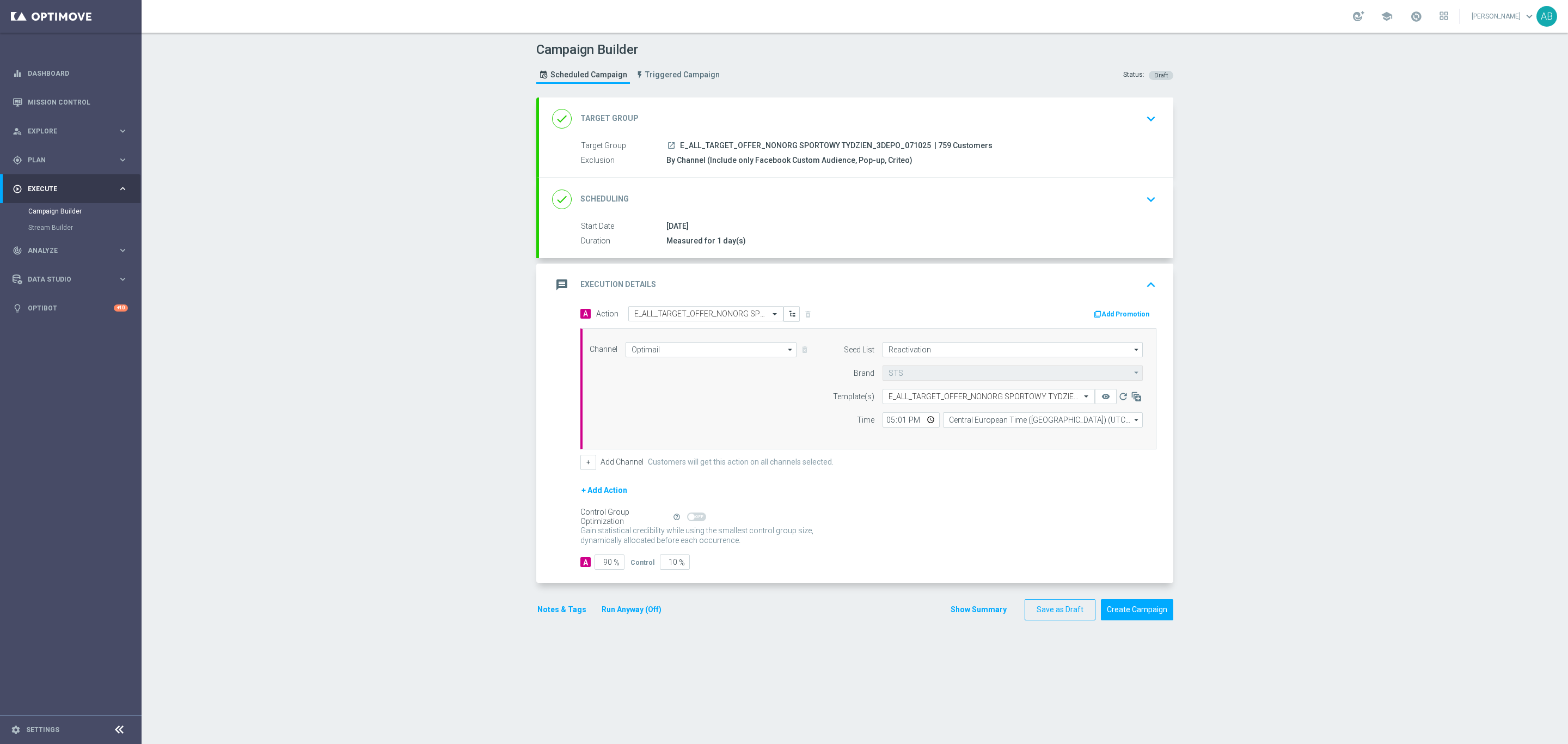
click at [969, 482] on form "A Action Select action E_ALL_TARGET_OFFER_NONORG SPORTOWY TYDZIEN_3DEPO_071025 …" at bounding box center [868, 438] width 576 height 264
click at [587, 617] on run-anyway-button "Run Anyway (Off)" at bounding box center [631, 609] width 88 height 13
click at [572, 617] on button "Notes & Tags" at bounding box center [562, 609] width 51 height 13
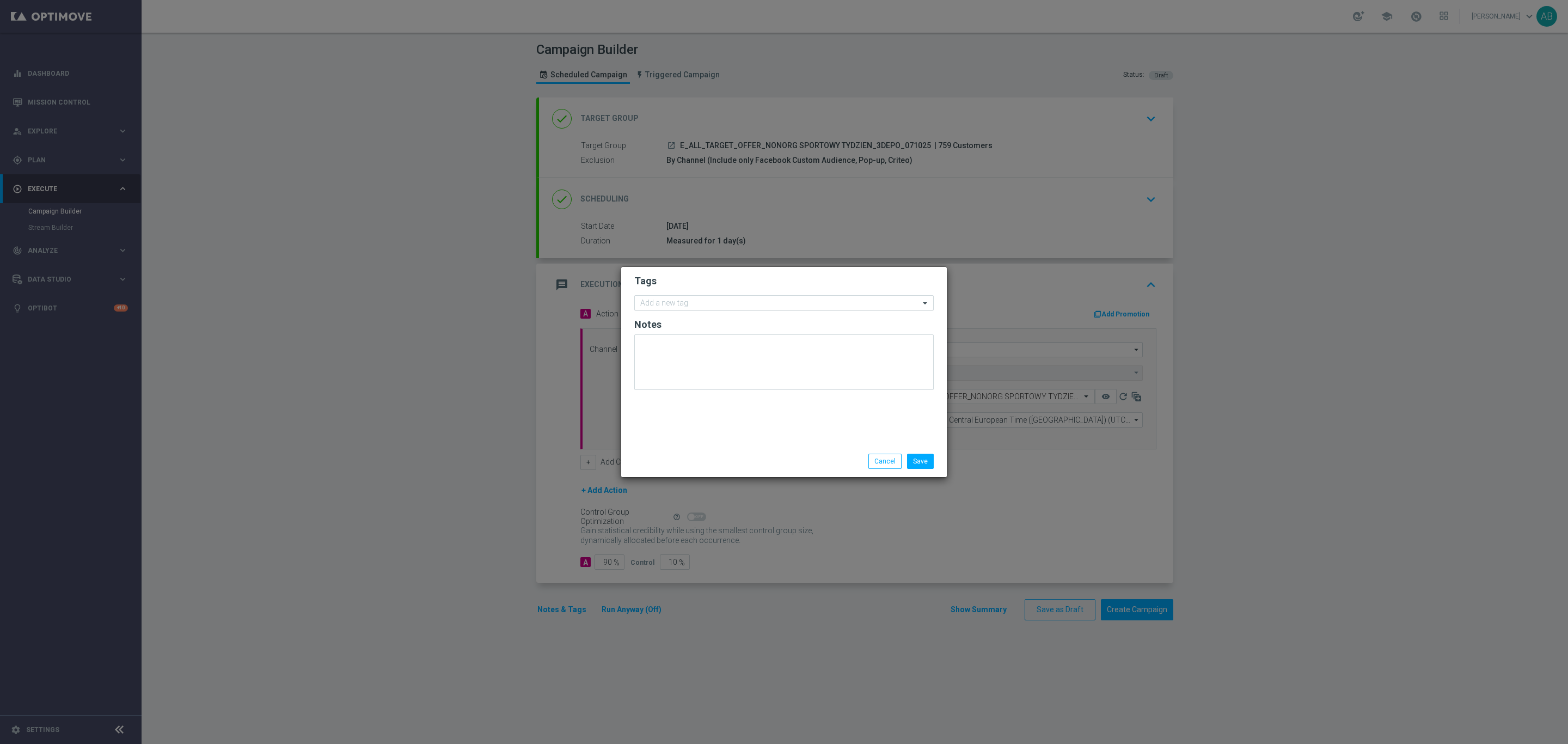
click at [686, 304] on input "text" at bounding box center [780, 303] width 279 height 9
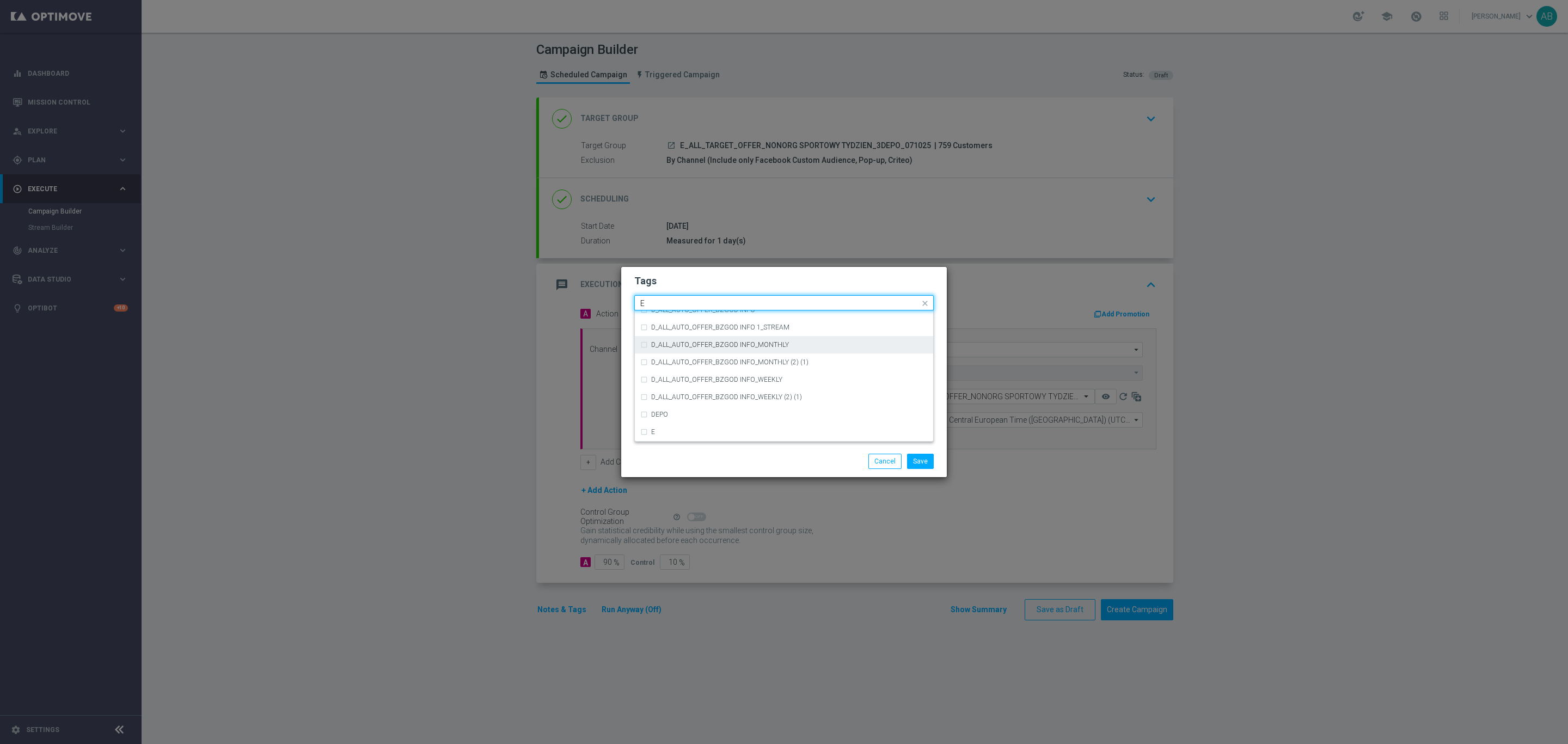
scroll to position [1470, 0]
click at [696, 409] on div "E" at bounding box center [784, 417] width 287 height 18
type input "E"
click at [657, 301] on input "E" at bounding box center [780, 303] width 279 height 9
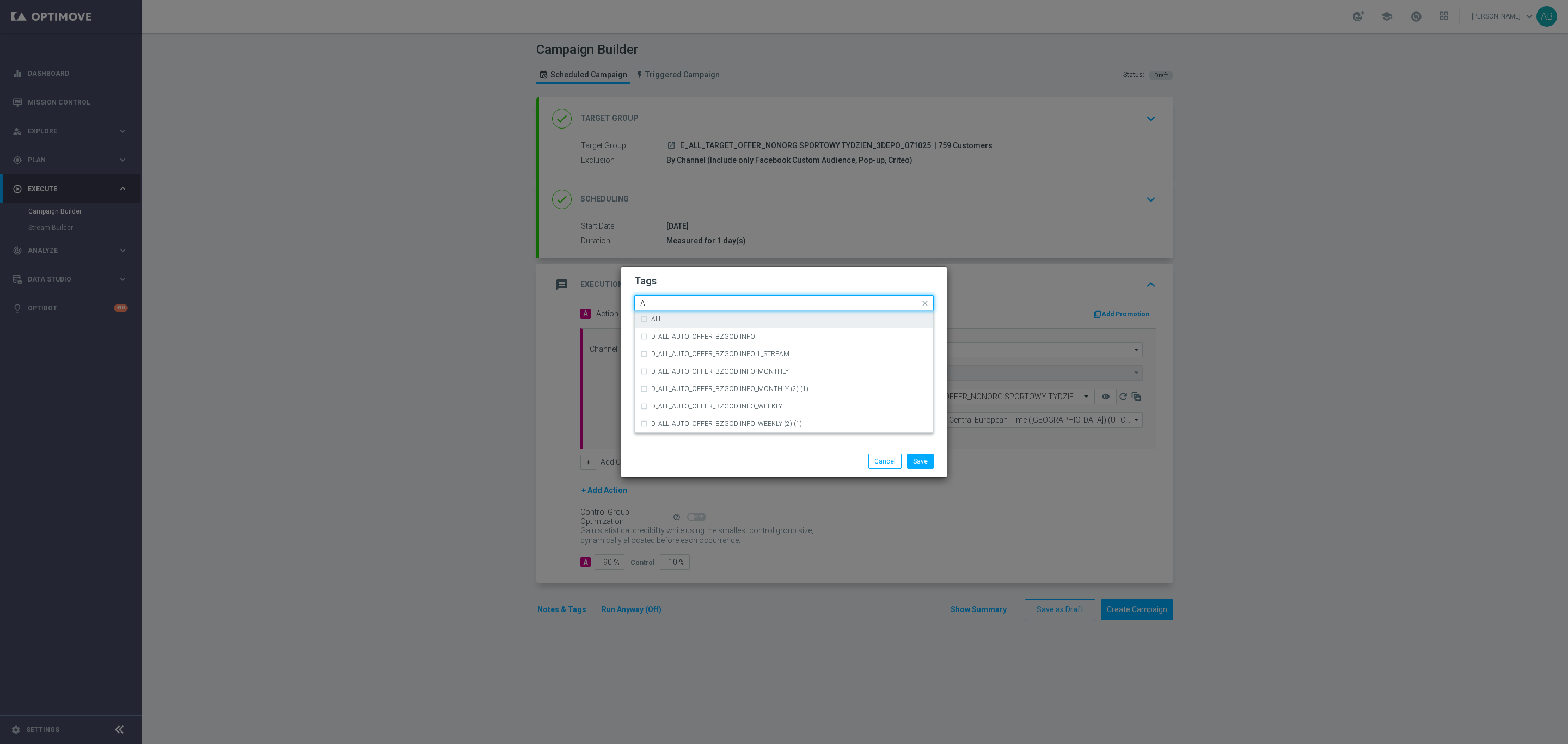
click at [658, 316] on label "ALL" at bounding box center [657, 319] width 11 height 7
click at [663, 301] on input "ALL" at bounding box center [780, 303] width 279 height 9
type input "A"
click at [675, 363] on div "TARGET" at bounding box center [784, 371] width 287 height 18
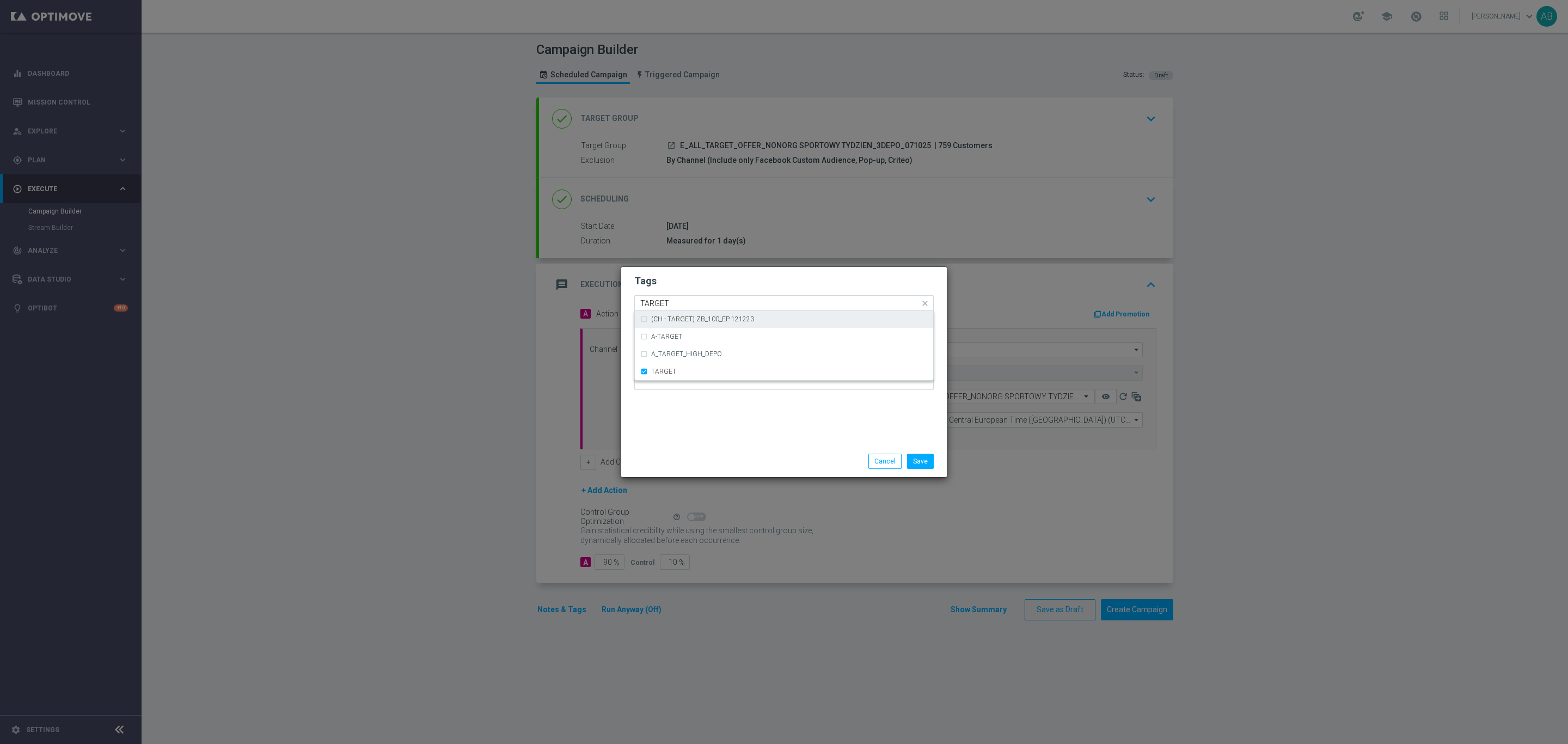
click at [675, 299] on input "TARGET" at bounding box center [780, 303] width 279 height 9
type input "T"
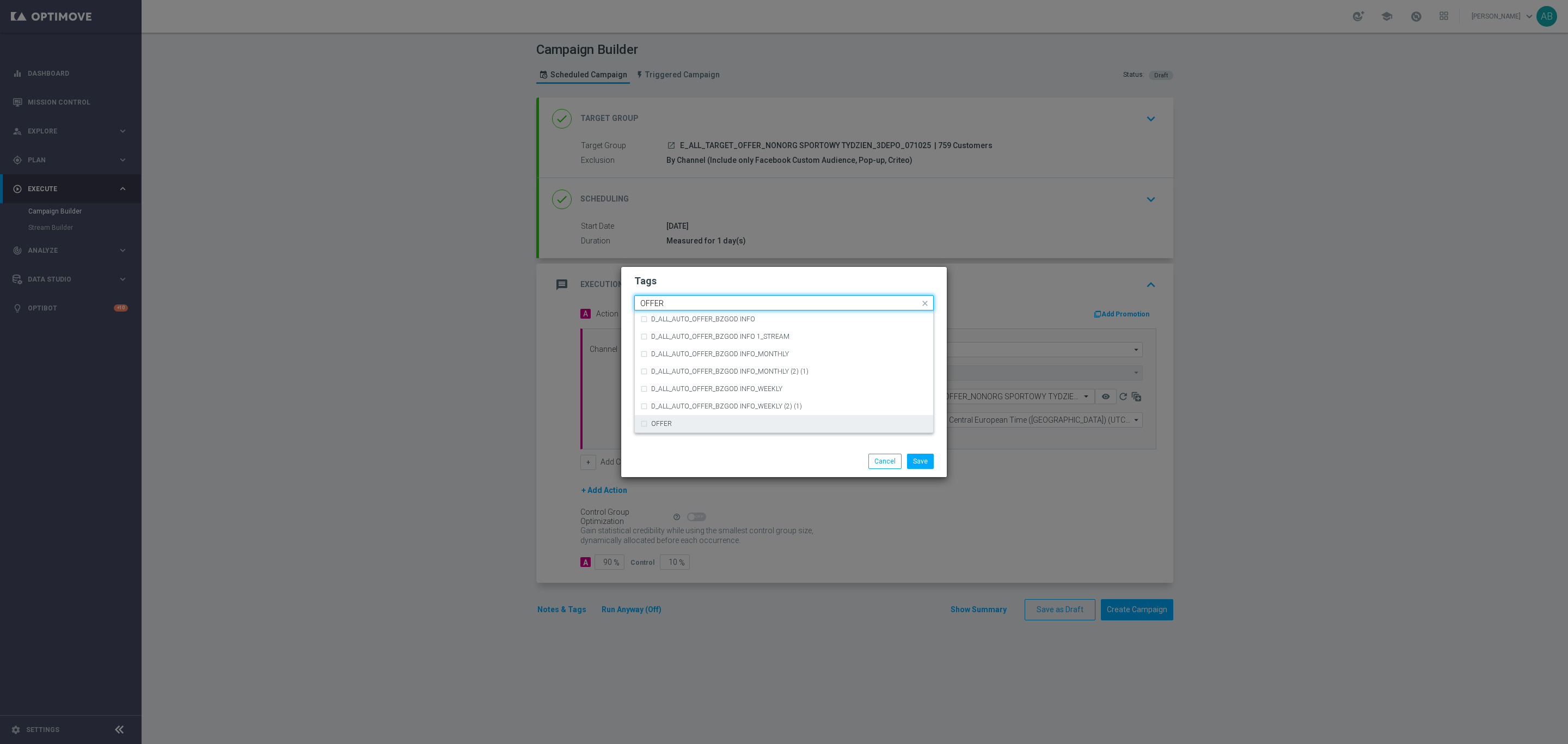
click at [719, 426] on div "OFFER" at bounding box center [789, 424] width 276 height 7
type input "OFFER"
click at [691, 285] on h2 "Tags" at bounding box center [784, 281] width 299 height 13
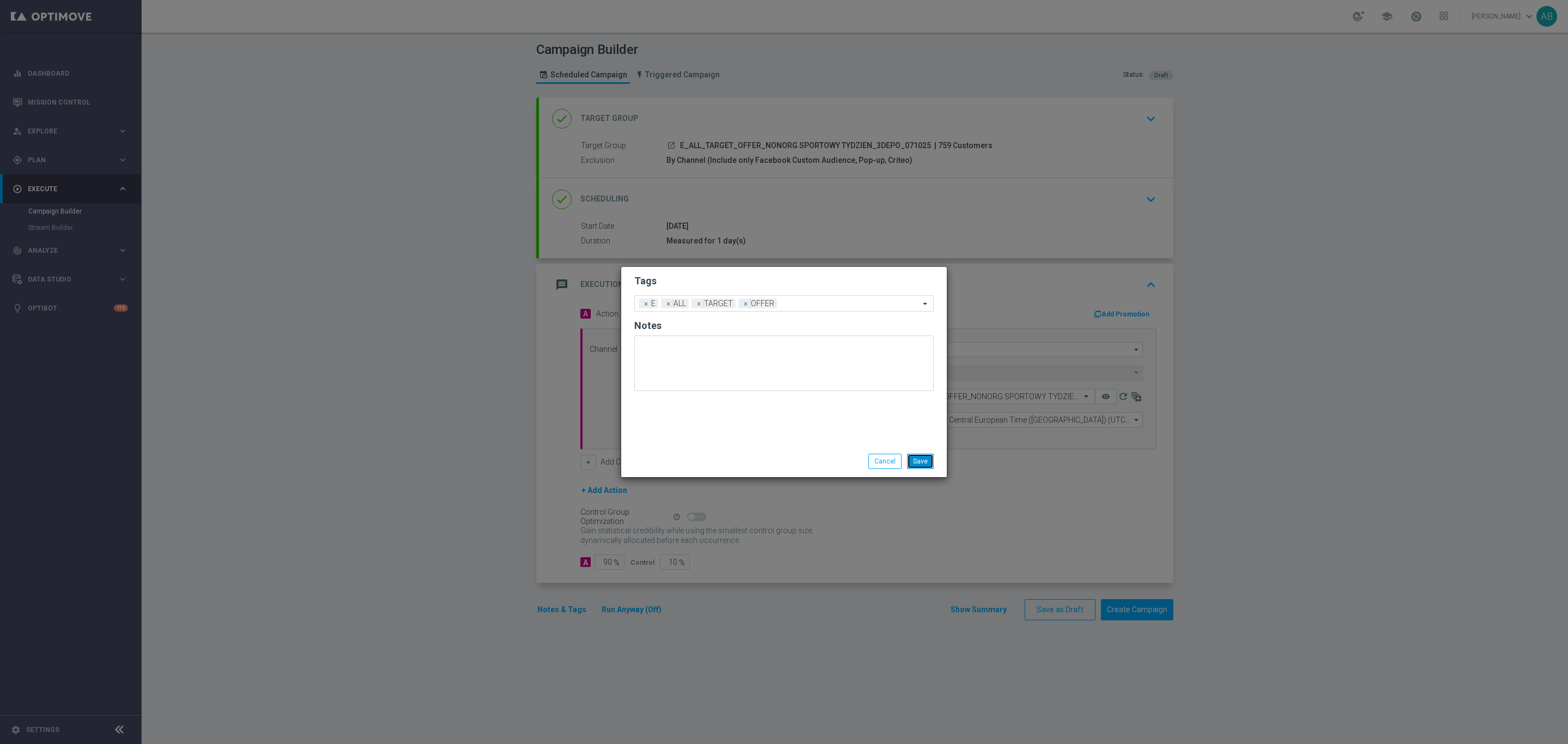
click at [914, 464] on button "Save" at bounding box center [920, 461] width 27 height 15
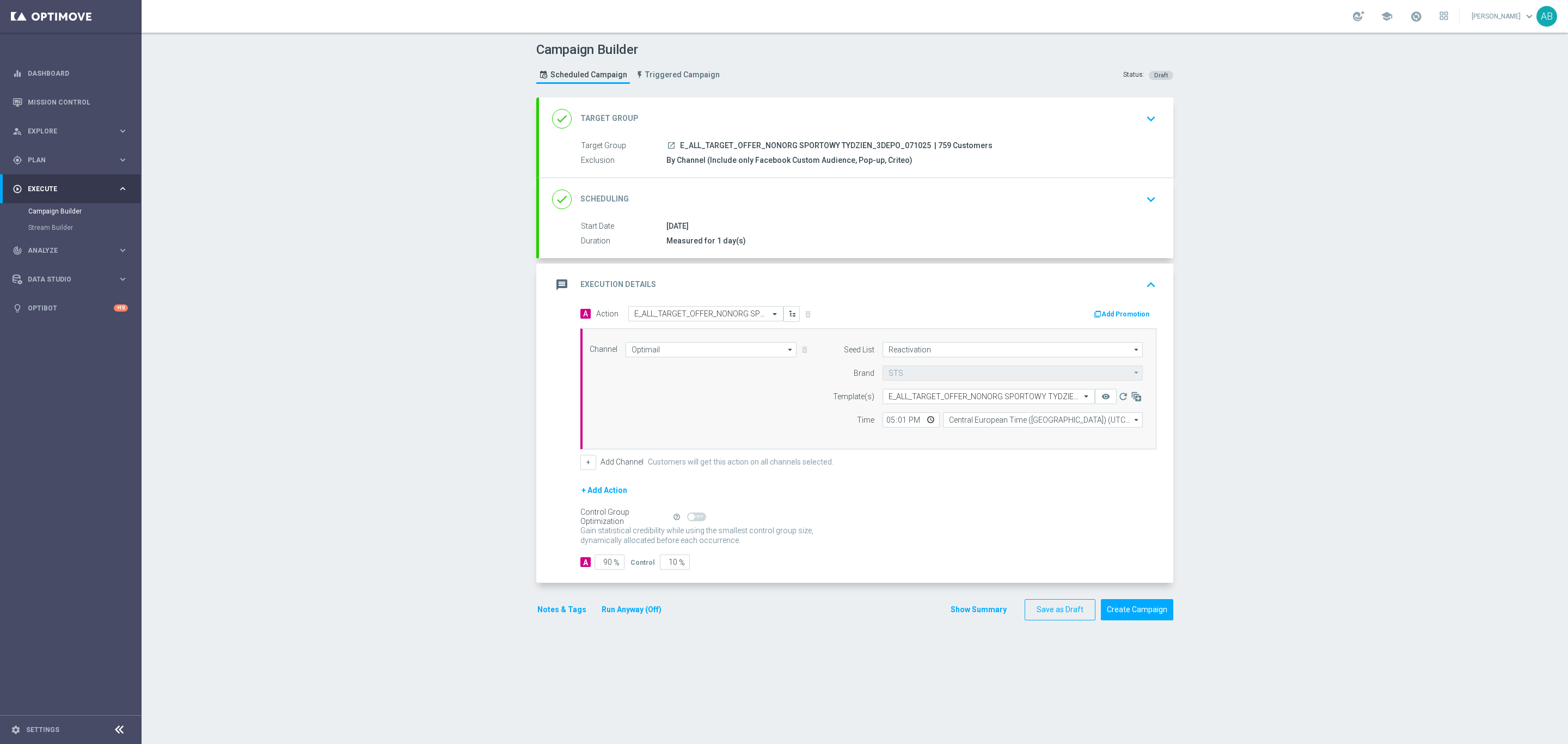
click at [553, 612] on button "Notes & Tags" at bounding box center [562, 609] width 51 height 13
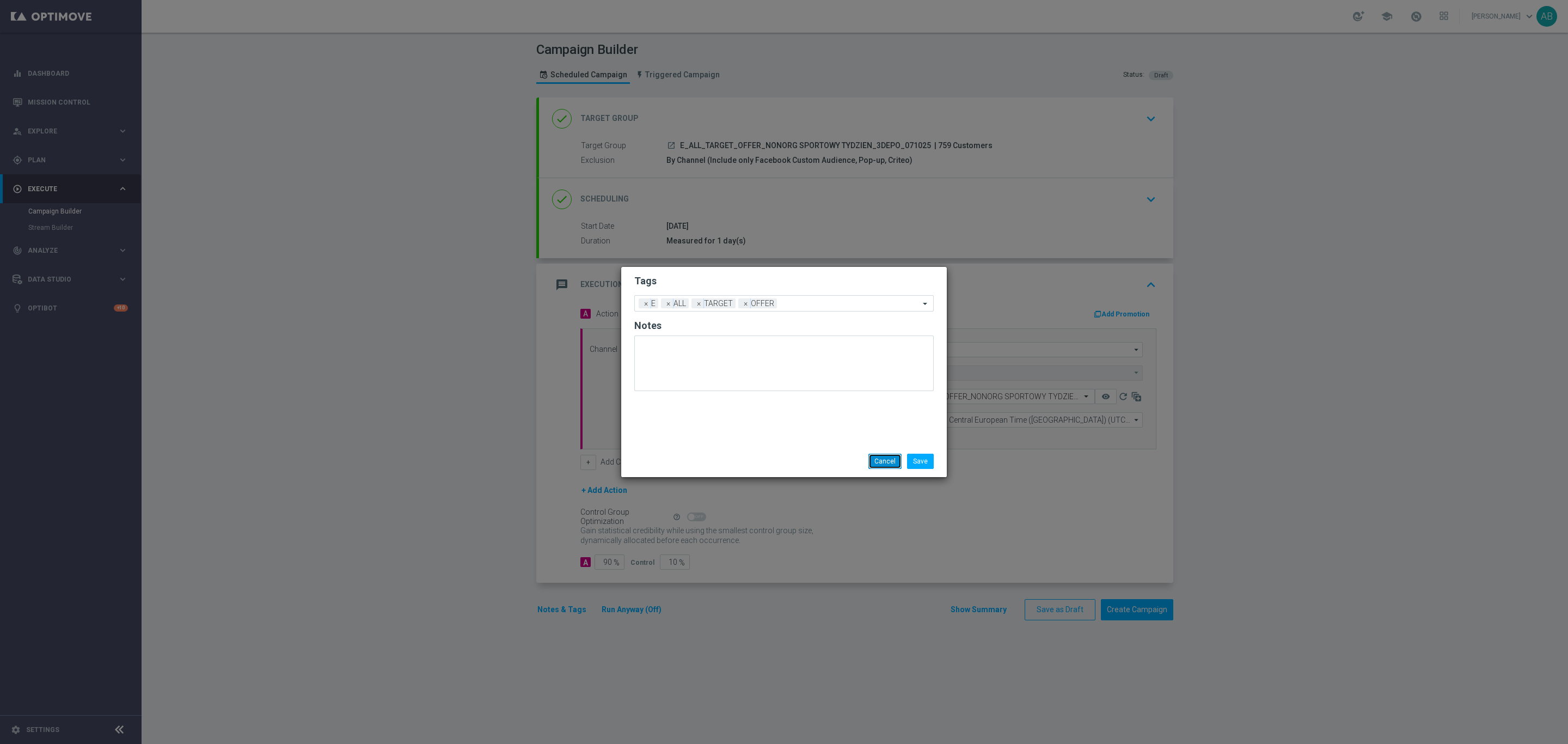
click at [869, 455] on button "Cancel" at bounding box center [885, 461] width 33 height 15
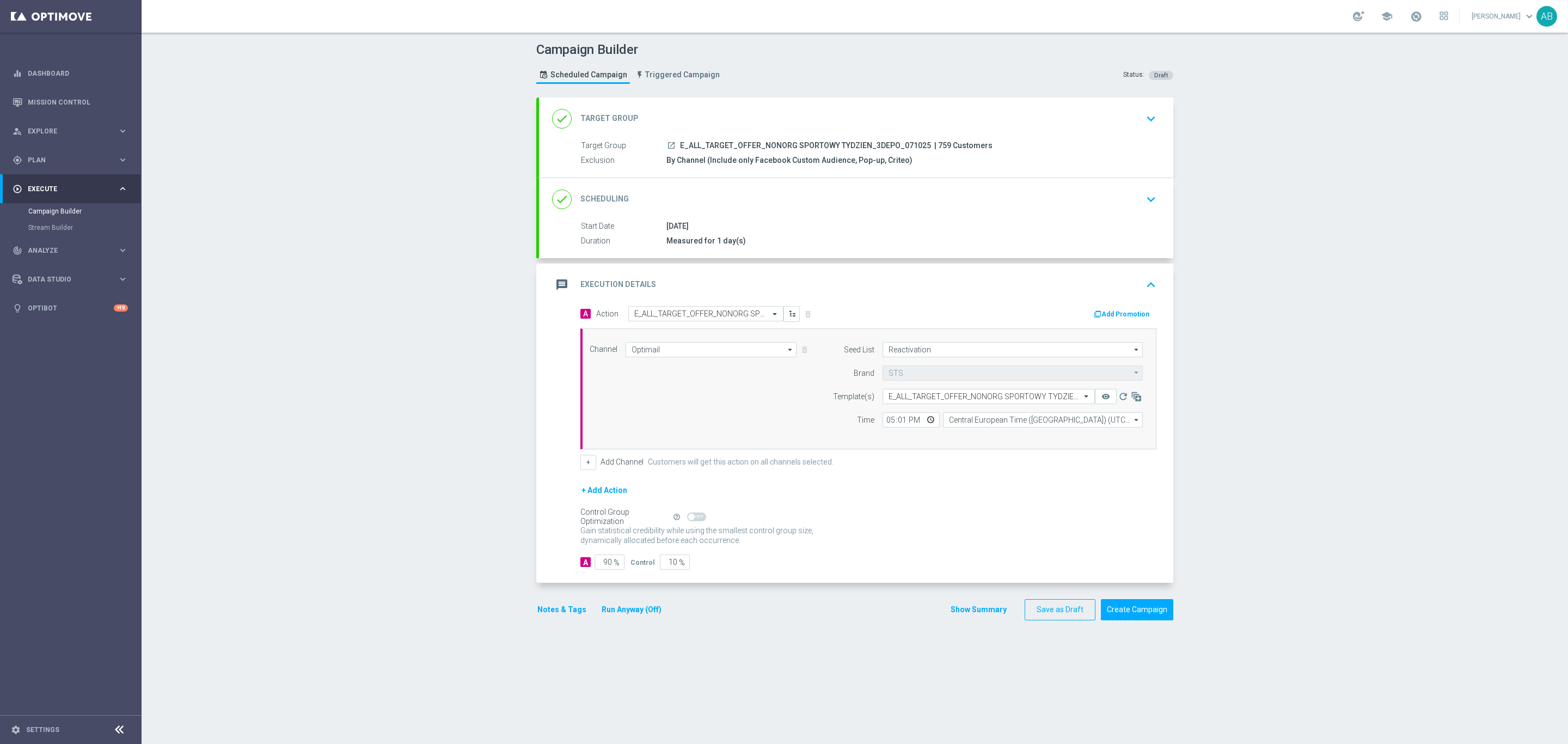
click at [1126, 201] on div "done Scheduling keyboard_arrow_down" at bounding box center [856, 199] width 608 height 21
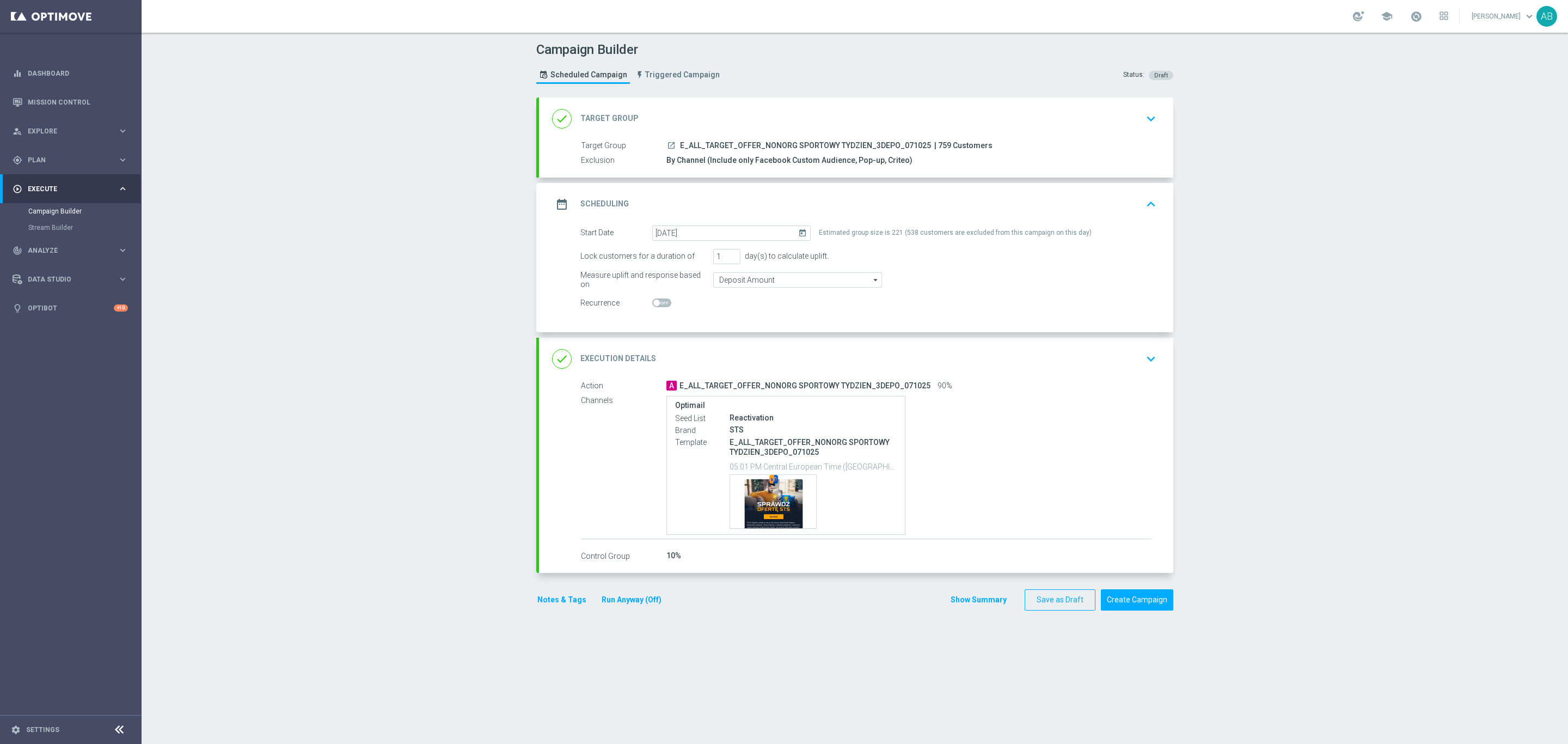
click at [1149, 358] on icon "keyboard_arrow_down" at bounding box center [1150, 359] width 16 height 16
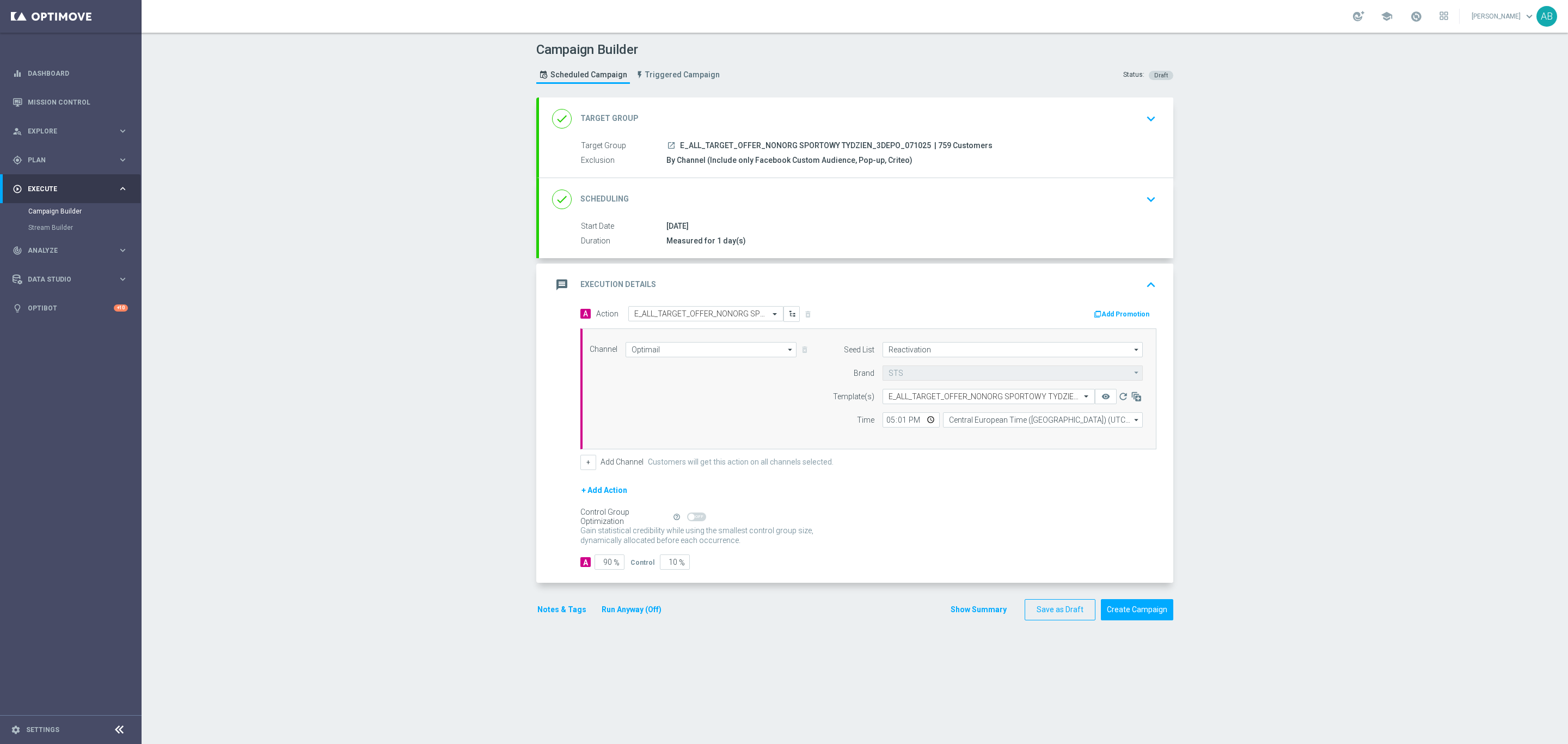
click at [1146, 197] on icon "keyboard_arrow_down" at bounding box center [1150, 199] width 16 height 16
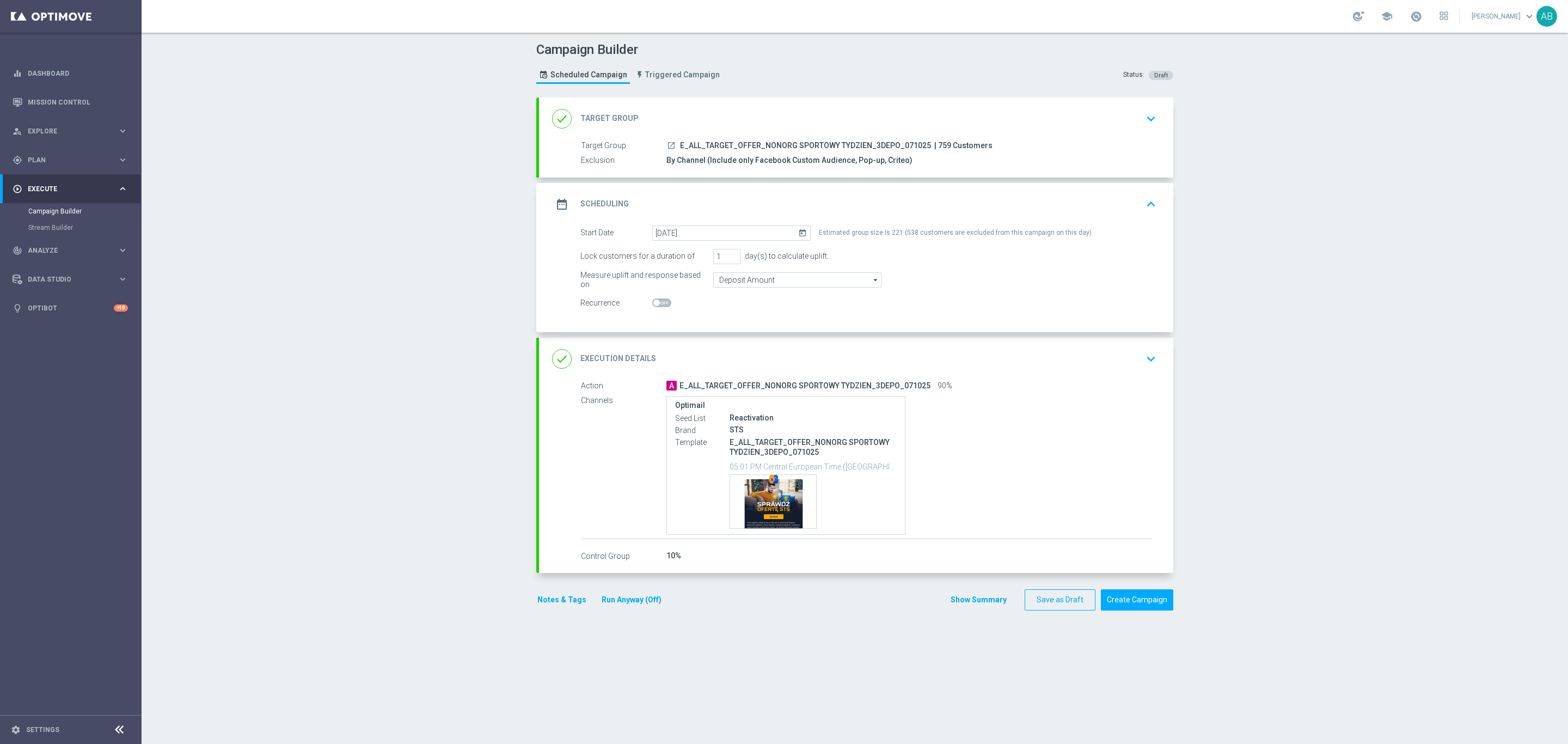
click at [1143, 367] on icon "keyboard_arrow_down" at bounding box center [1150, 359] width 16 height 16
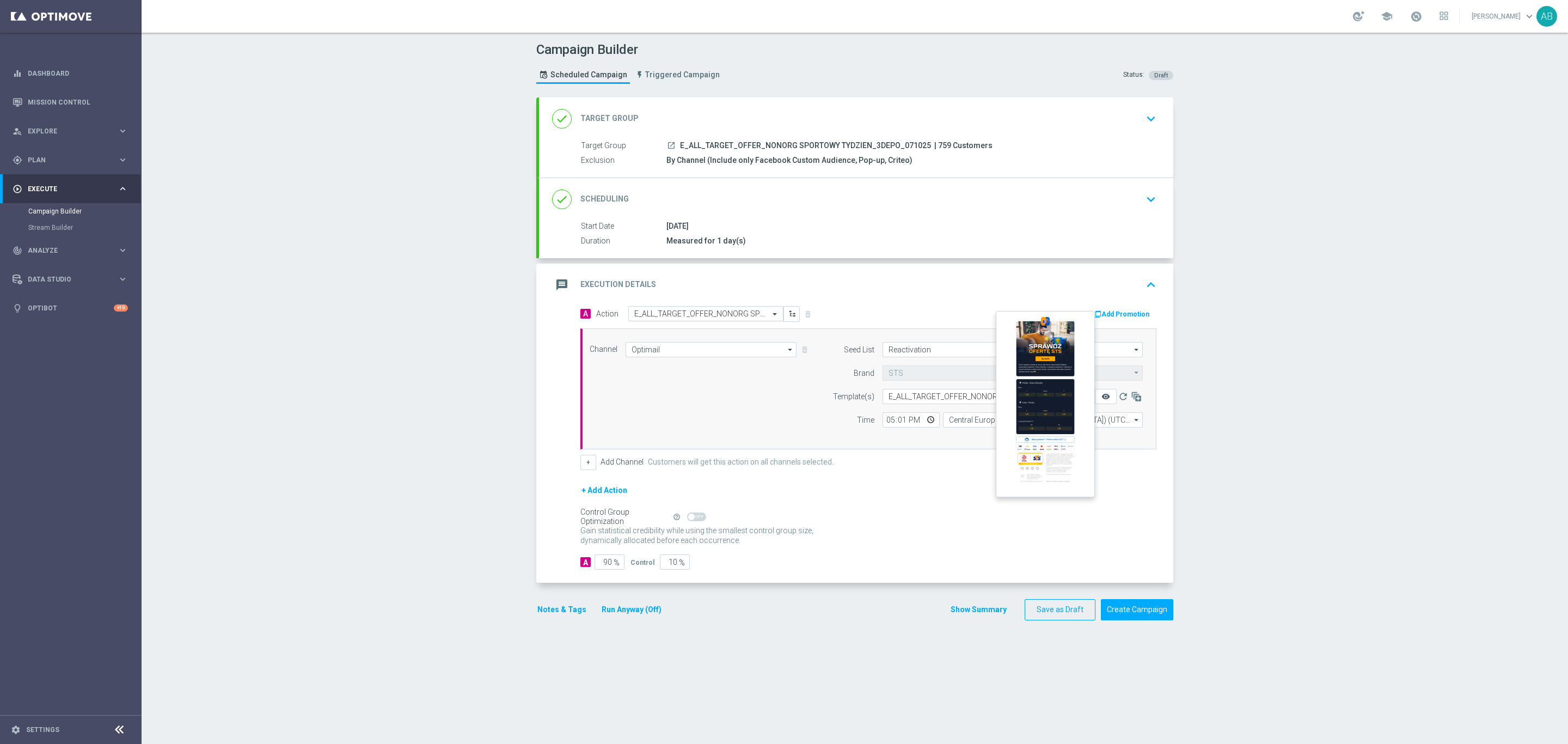
click at [1101, 399] on icon "remove_red_eye" at bounding box center [1105, 396] width 9 height 9
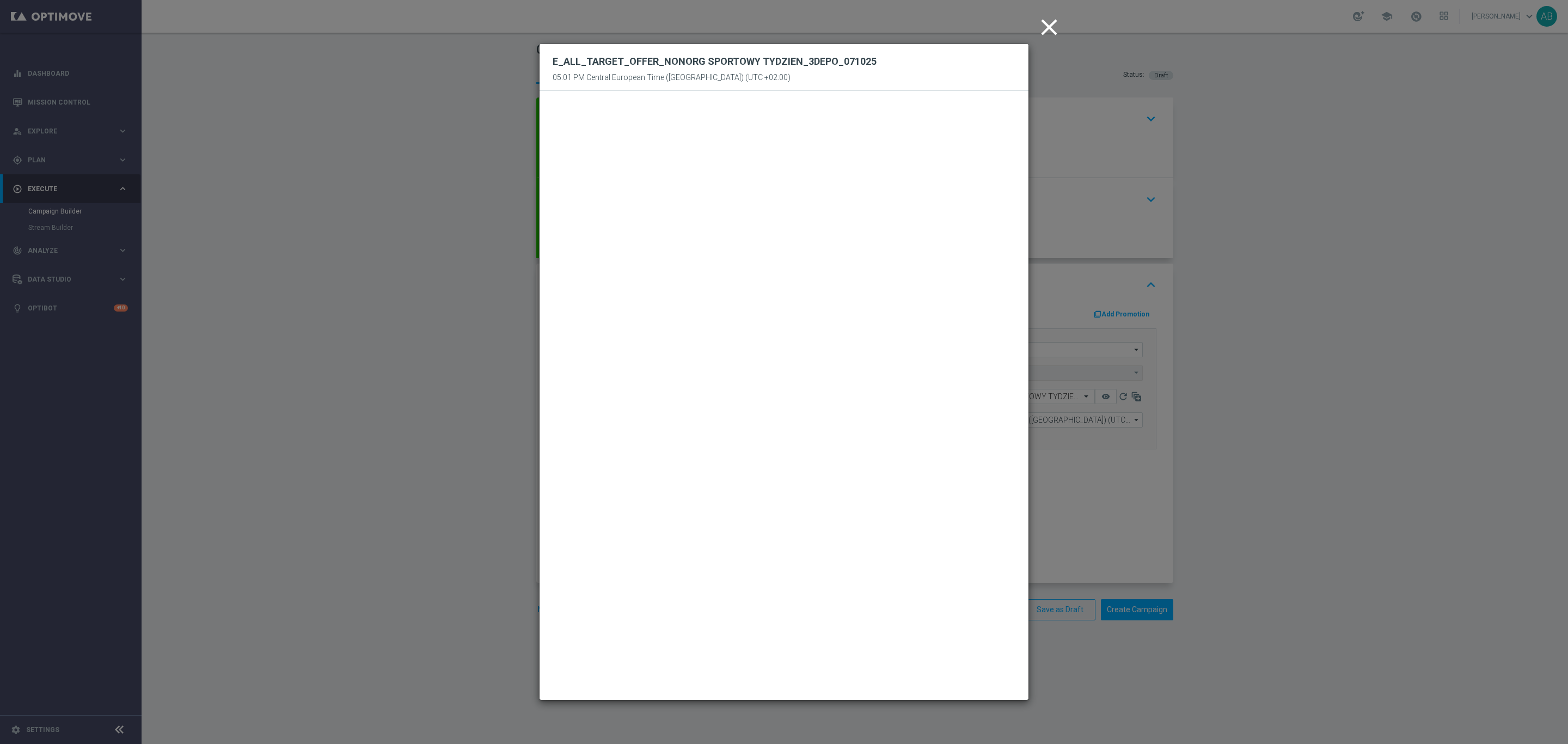
click at [1329, 335] on modal-container "close E_ALL_TARGET_OFFER_NONORG SPORTOWY TYDZIEN_3DEPO_071025 05:01 PM Central …" at bounding box center [784, 372] width 1568 height 744
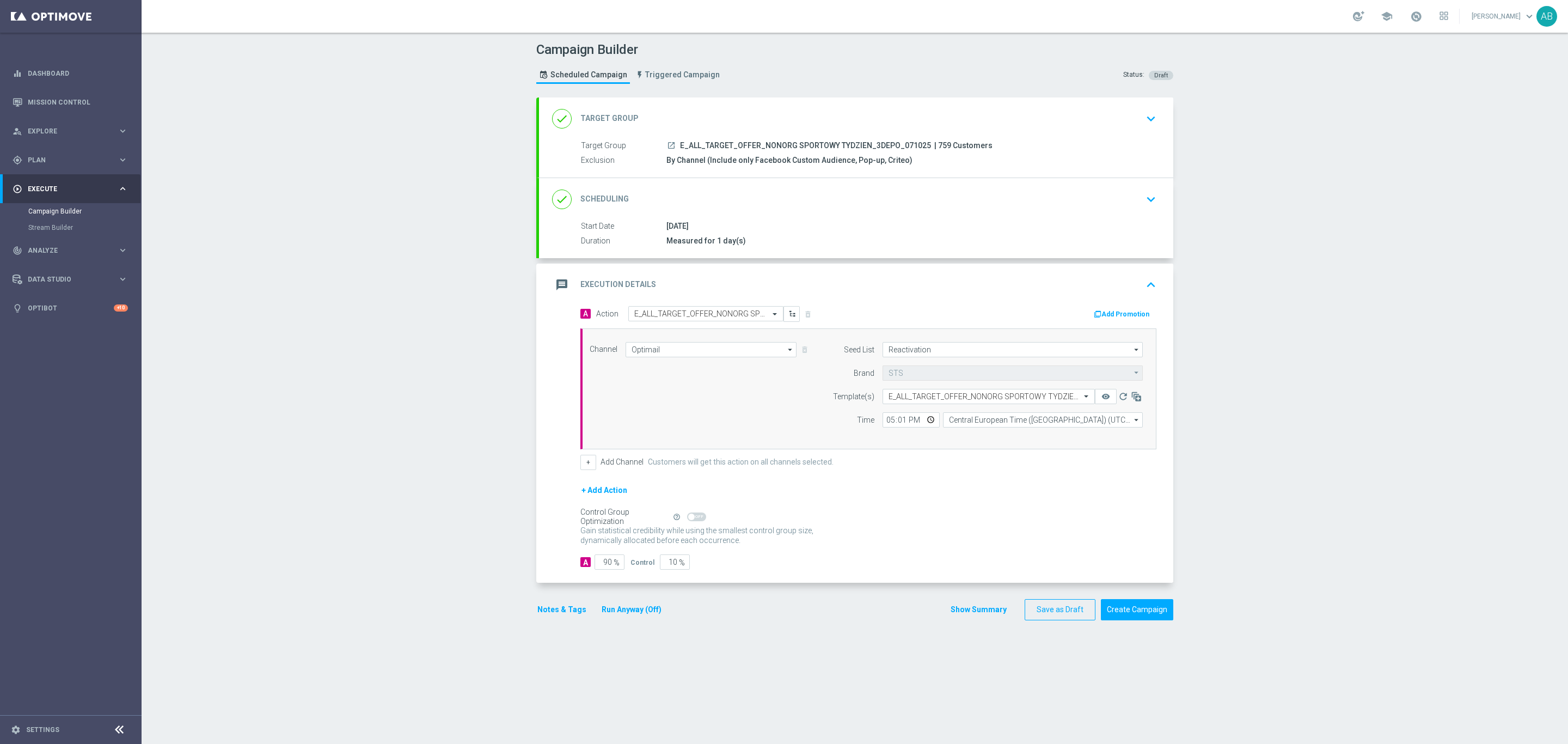
click at [572, 617] on button "Notes & Tags" at bounding box center [562, 609] width 51 height 13
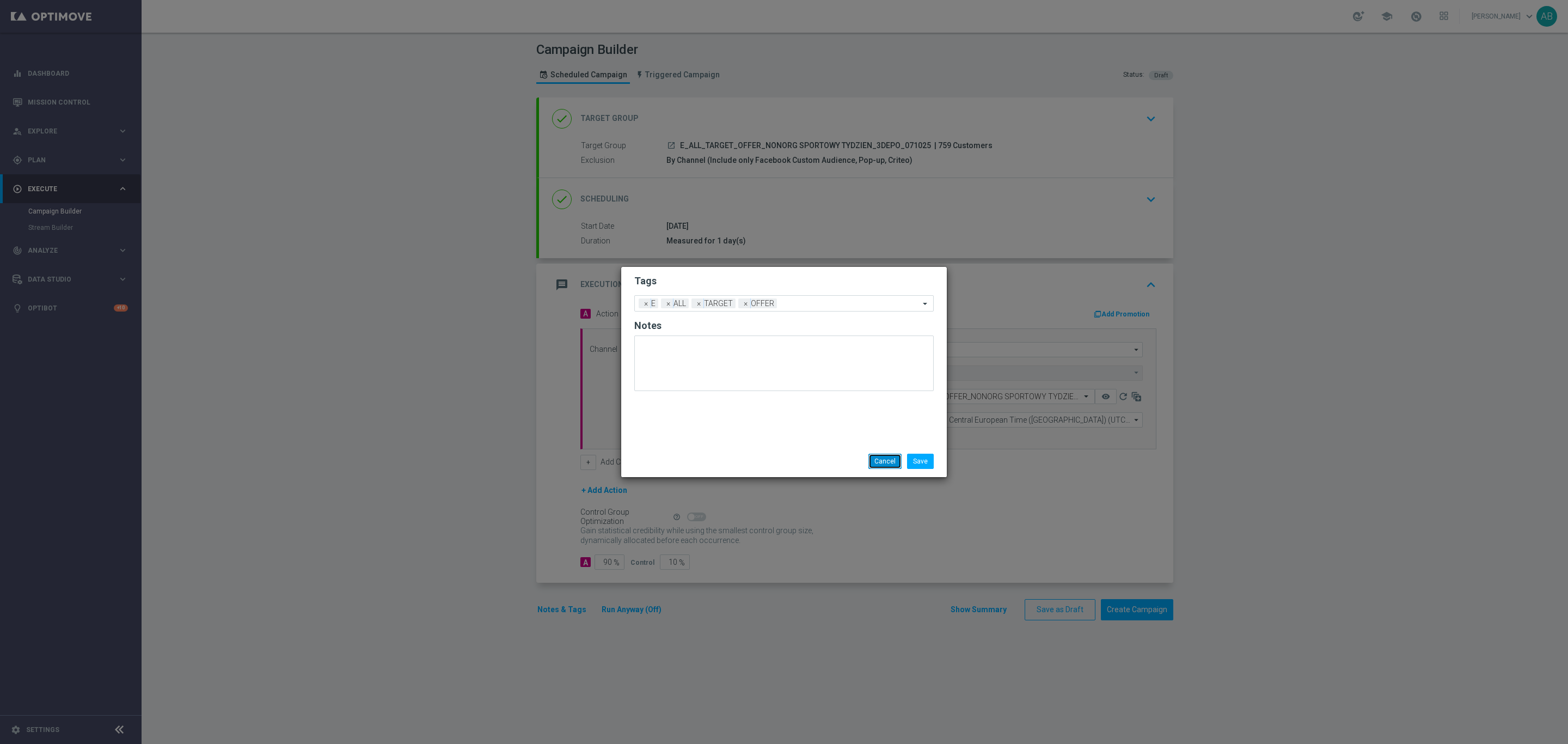
click at [881, 462] on button "Cancel" at bounding box center [885, 461] width 33 height 15
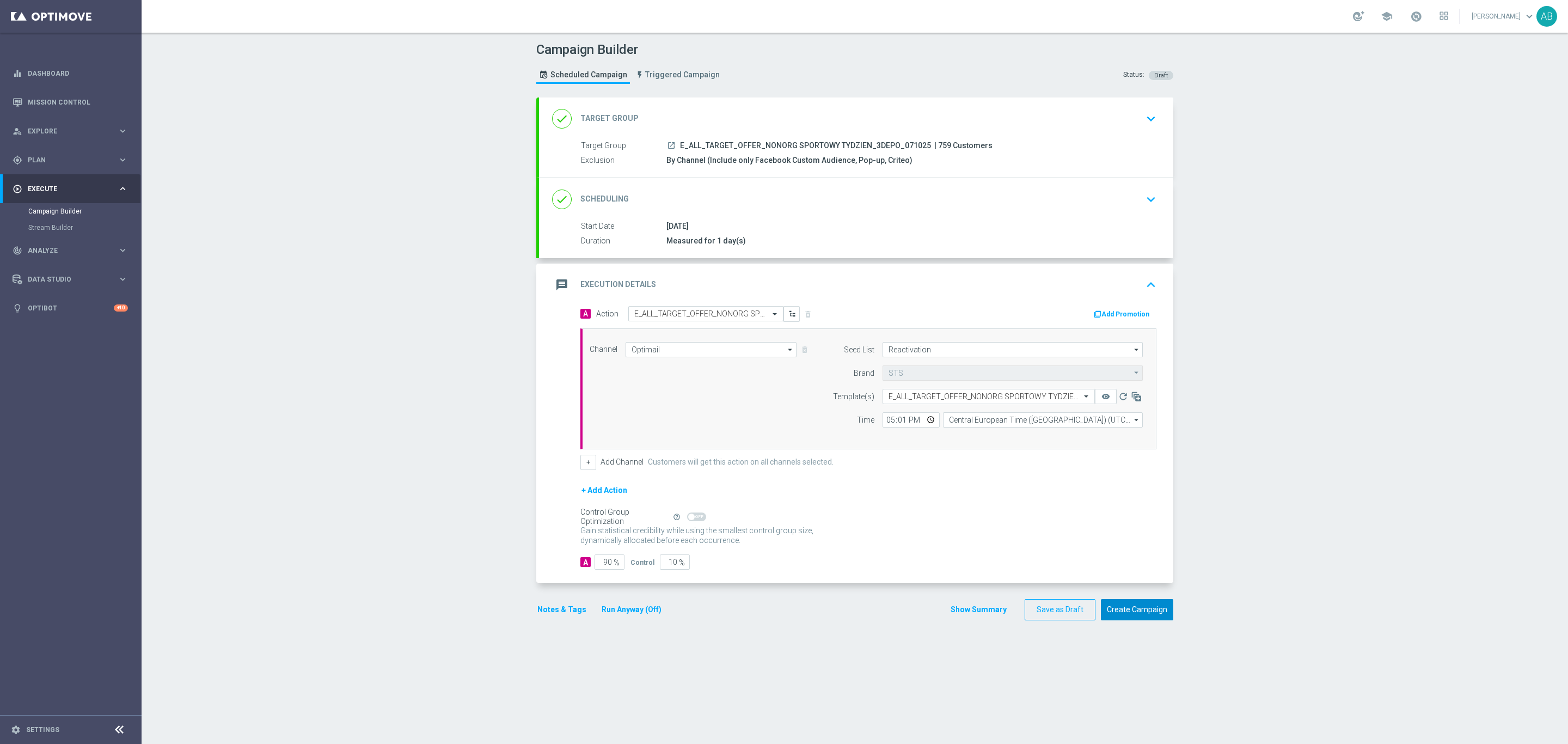
click at [1111, 615] on button "Create Campaign" at bounding box center [1137, 609] width 72 height 21
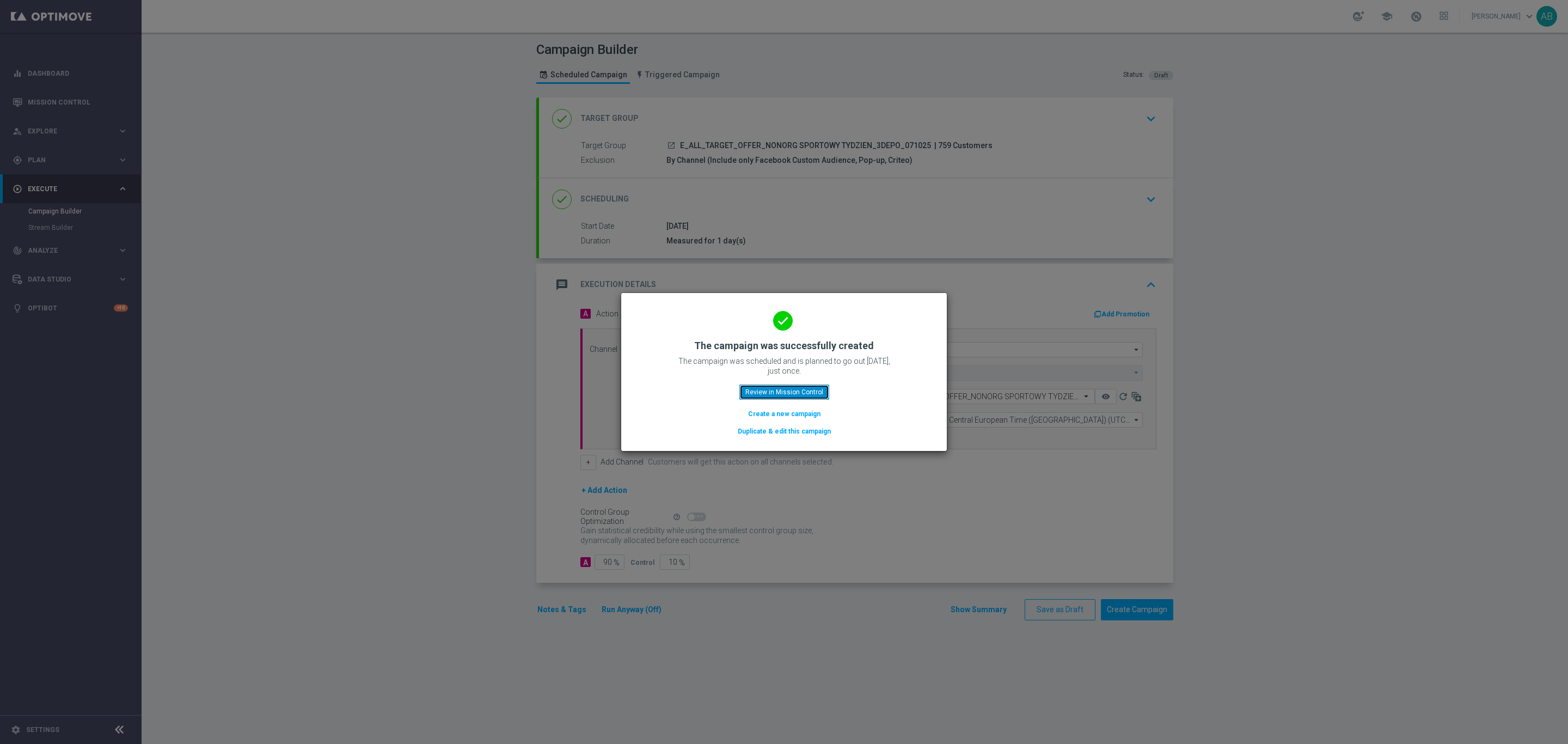
click at [763, 388] on button "Review in Mission Control" at bounding box center [785, 391] width 90 height 15
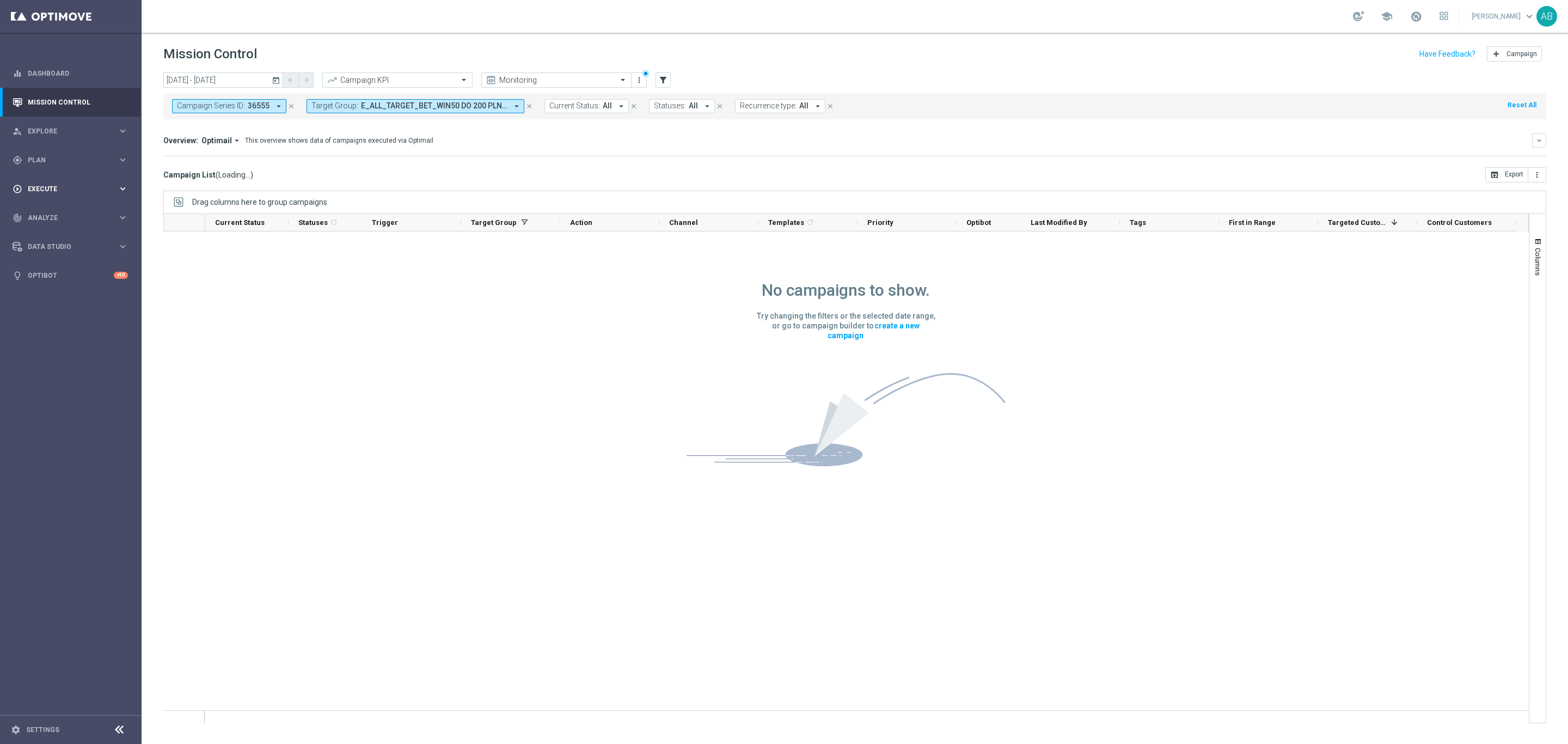
click at [79, 193] on div "play_circle_outline Execute" at bounding box center [65, 189] width 105 height 10
click at [49, 211] on link "Campaign Builder" at bounding box center [71, 211] width 85 height 9
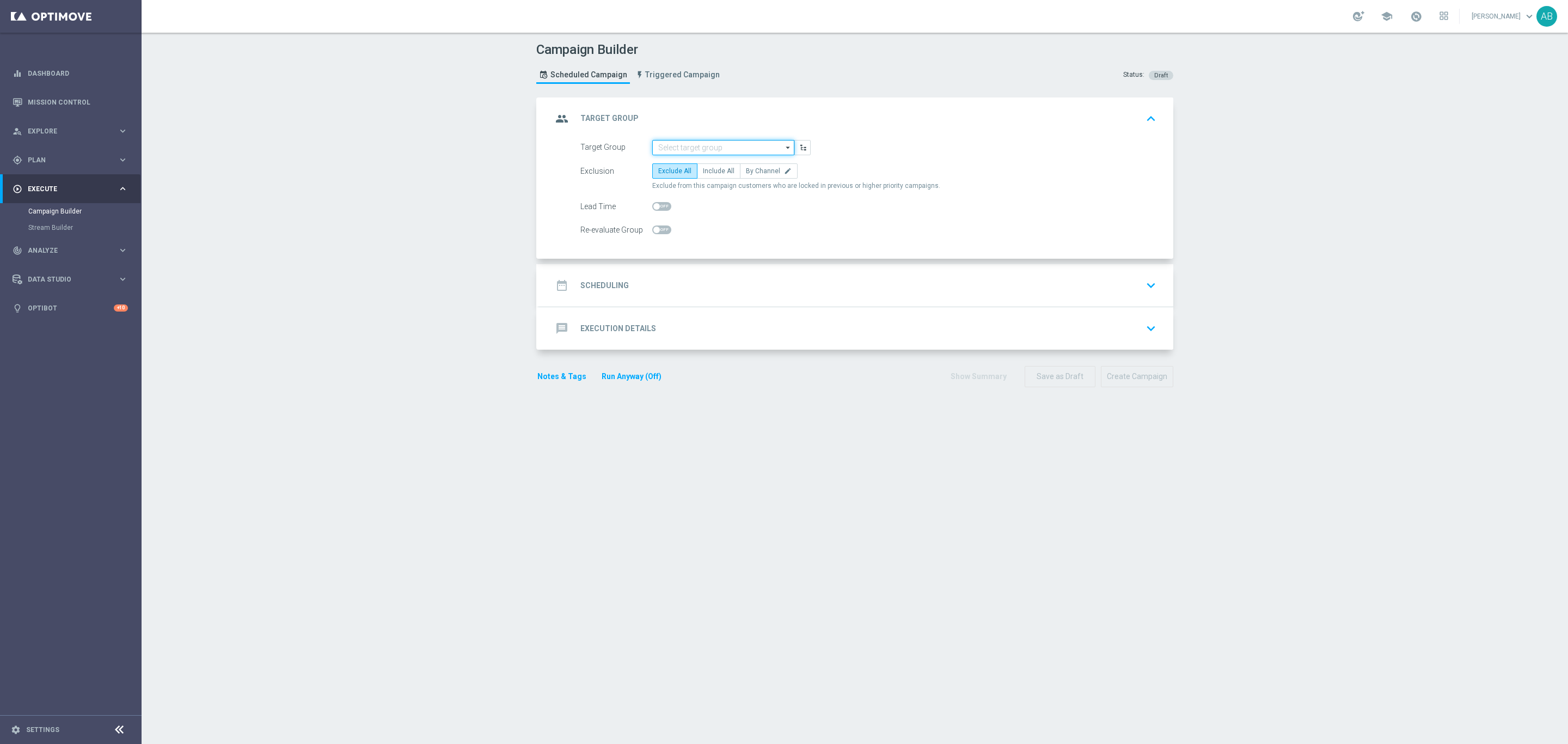
click at [682, 141] on input at bounding box center [723, 147] width 142 height 15
paste input "E_ALL_TARGET_OFFER_NONORG SPORTOWY TYDZIEN_1-2DEPO_071025"
click at [678, 158] on div "E_ALL_TARGET_OFFER_NONORG SPORTOWY TYDZIEN_1-2DEPO_071025" at bounding box center [724, 168] width 142 height 25
type input "E_ALL_TARGET_OFFER_NONORG SPORTOWY TYDZIEN_1-2DEPO_071025"
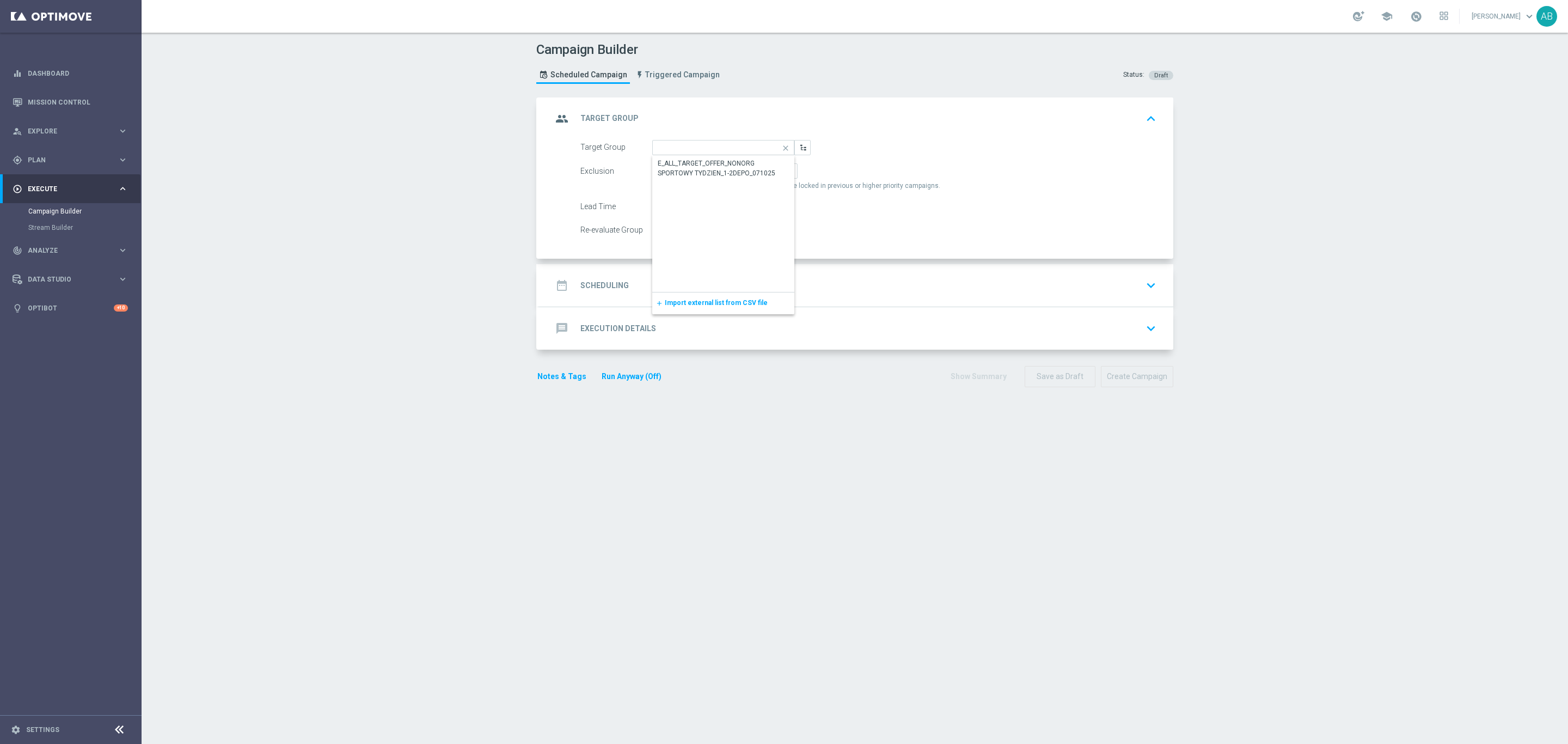
scroll to position [0, 0]
click at [750, 168] on span "By Channel" at bounding box center [763, 171] width 34 height 8
click at [750, 169] on input "By Channel edit" at bounding box center [749, 173] width 7 height 7
radio input "true"
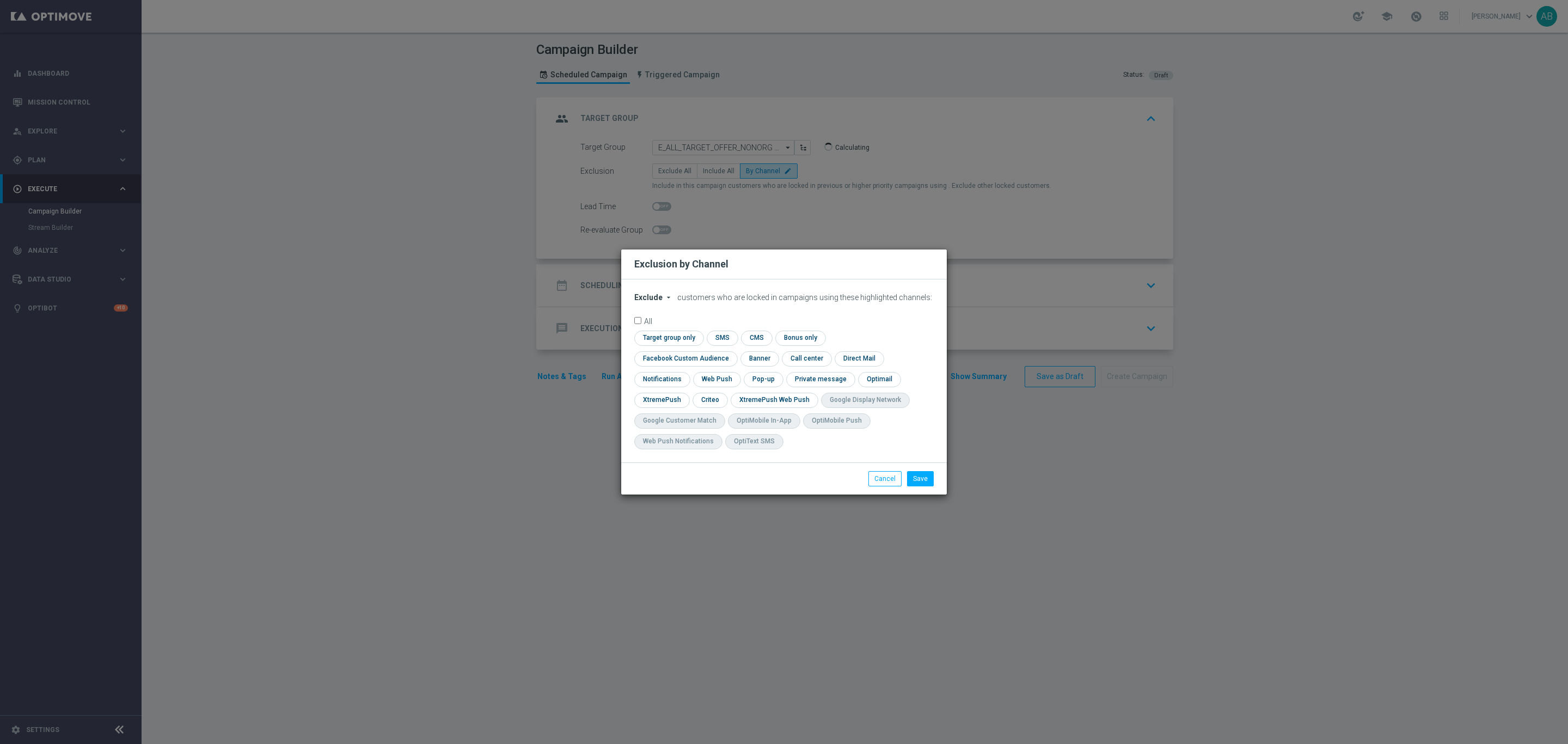
click at [660, 302] on span "Exclude" at bounding box center [648, 297] width 29 height 9
click at [662, 327] on div "Include" at bounding box center [655, 322] width 40 height 13
click at [733, 351] on input "checkbox" at bounding box center [684, 359] width 99 height 15
checkbox input "true"
click at [713, 398] on input "checkbox" at bounding box center [709, 400] width 33 height 15
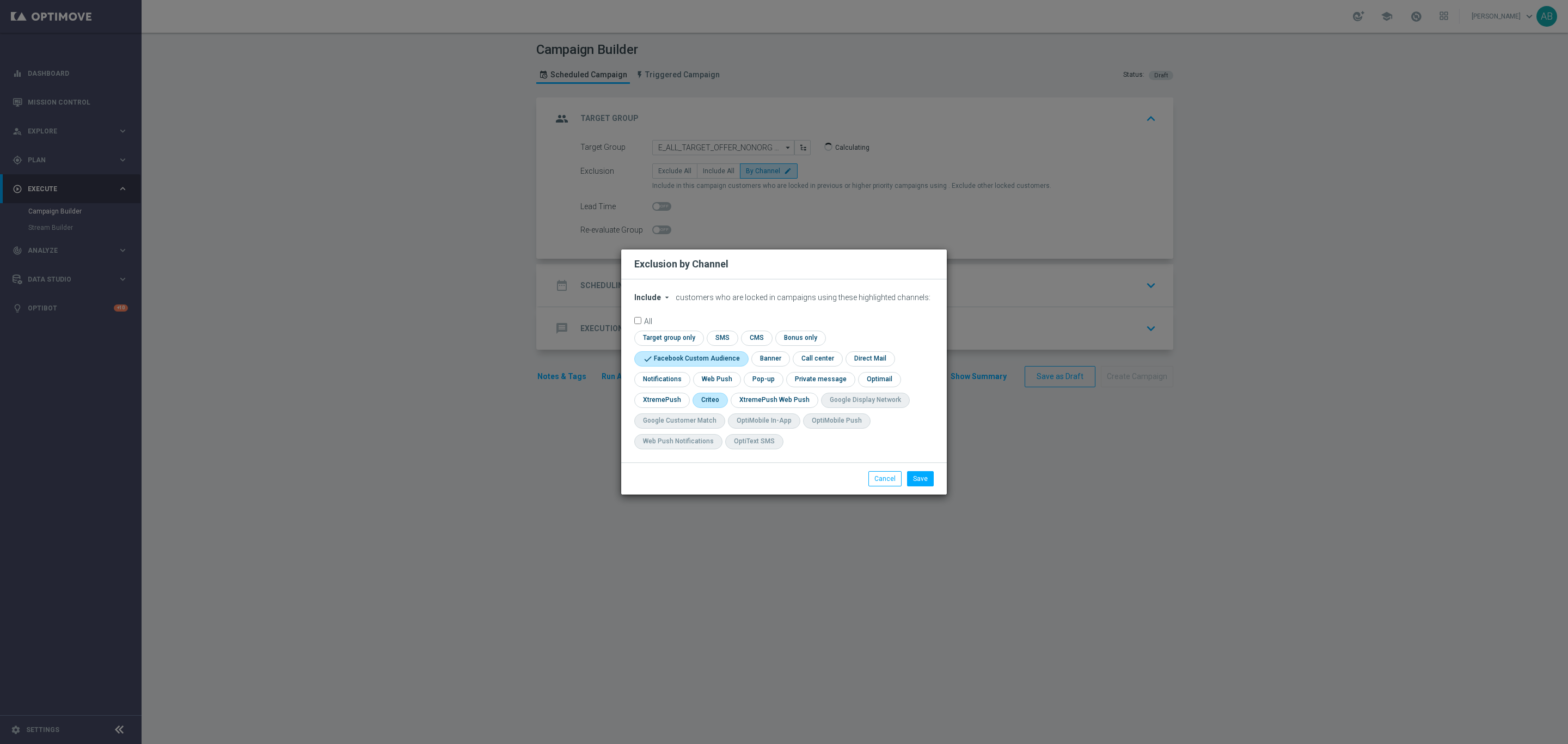
checkbox input "true"
click at [763, 376] on input "checkbox" at bounding box center [763, 379] width 38 height 15
checkbox input "true"
click at [913, 469] on div "Save Cancel" at bounding box center [784, 478] width 326 height 32
click at [915, 474] on button "Save" at bounding box center [920, 479] width 27 height 15
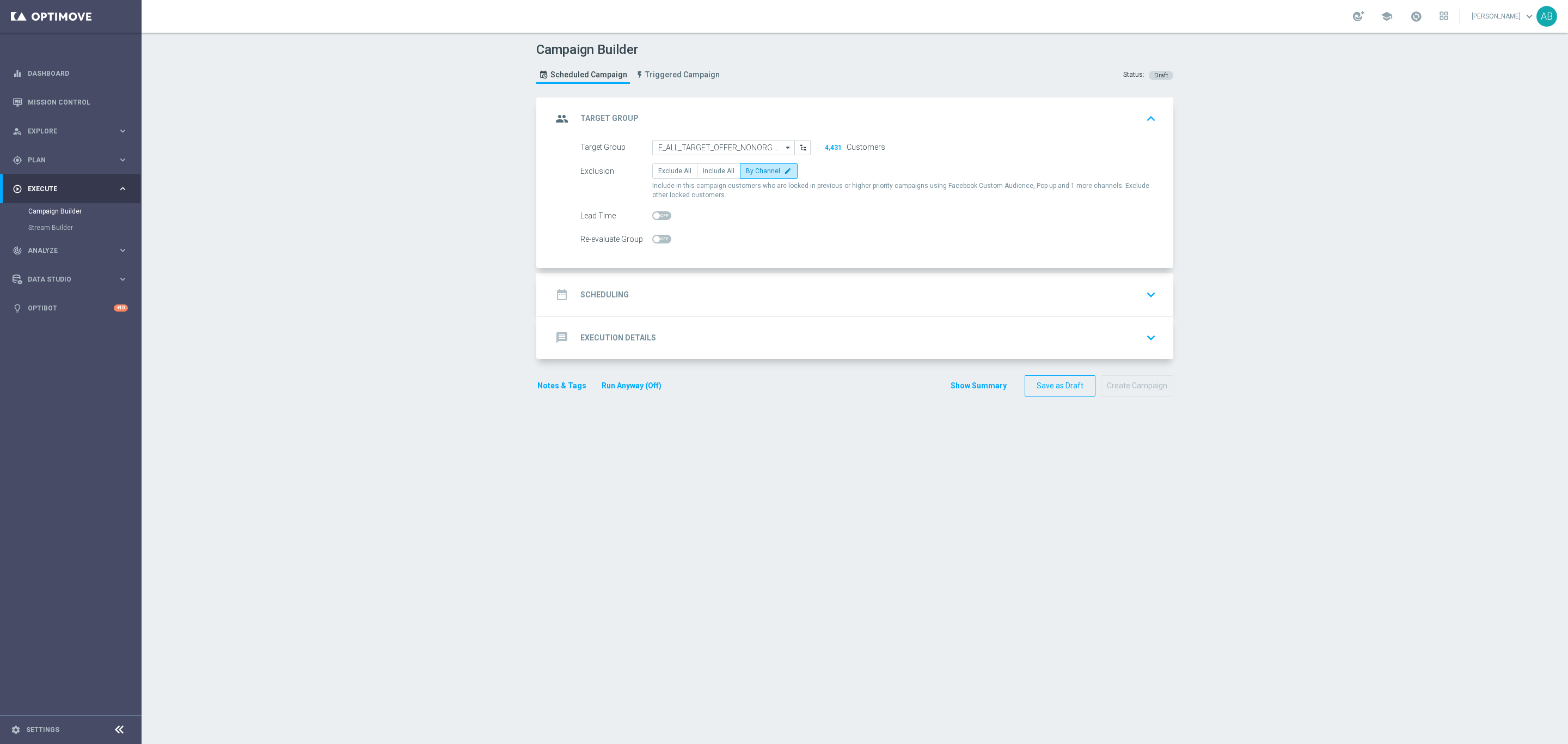
click at [775, 309] on div "date_range Scheduling keyboard_arrow_down" at bounding box center [856, 295] width 634 height 43
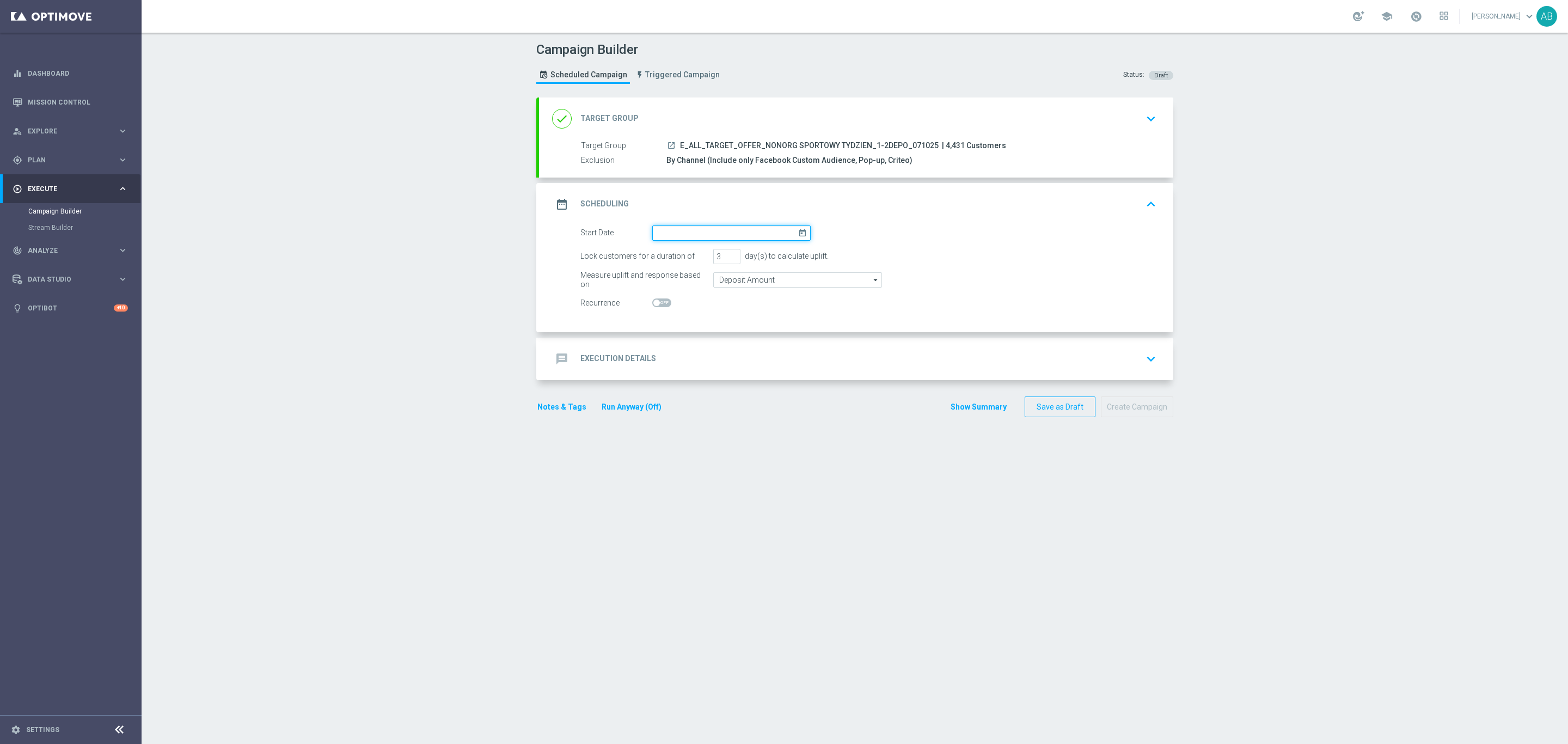
click at [724, 230] on input at bounding box center [732, 233] width 158 height 15
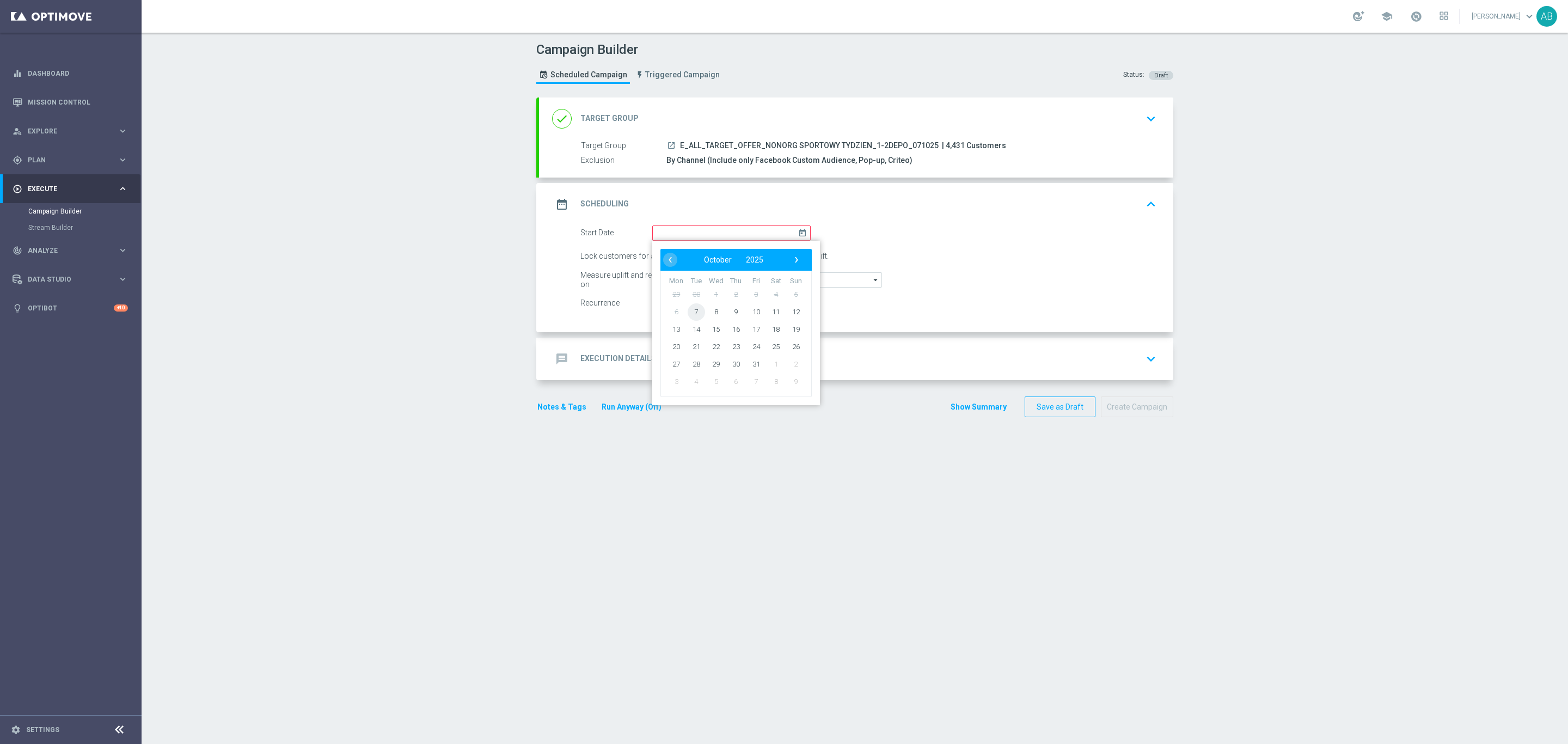
click at [690, 312] on span "7" at bounding box center [696, 311] width 18 height 18
type input "07 Oct 2025"
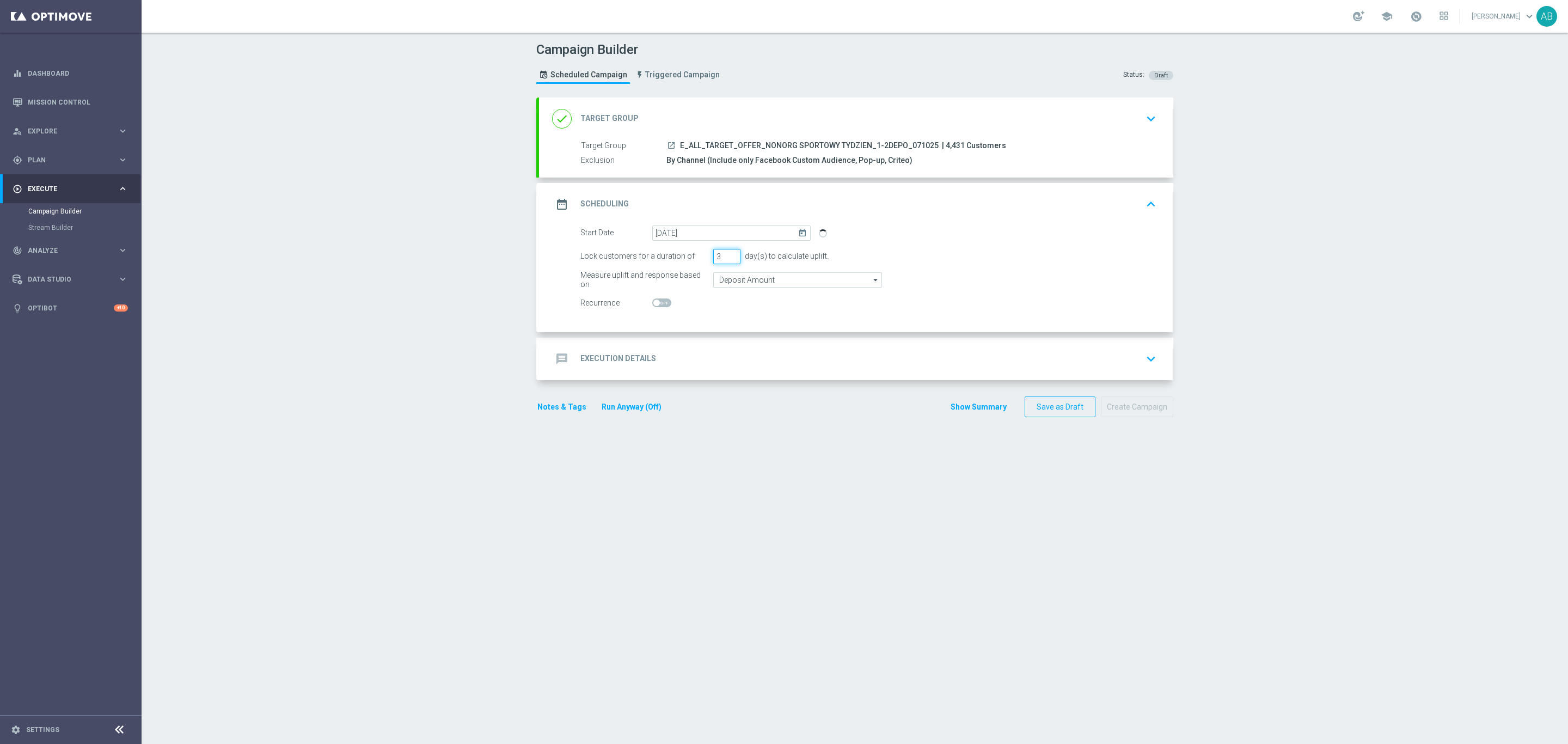
drag, startPoint x: 715, startPoint y: 259, endPoint x: 701, endPoint y: 263, distance: 14.6
click at [701, 263] on div "Lock customers for a duration of 3 day(s) to calculate uplift." at bounding box center [868, 256] width 592 height 15
type input "1"
click at [714, 356] on div "message Execution Details keyboard_arrow_down" at bounding box center [856, 359] width 608 height 21
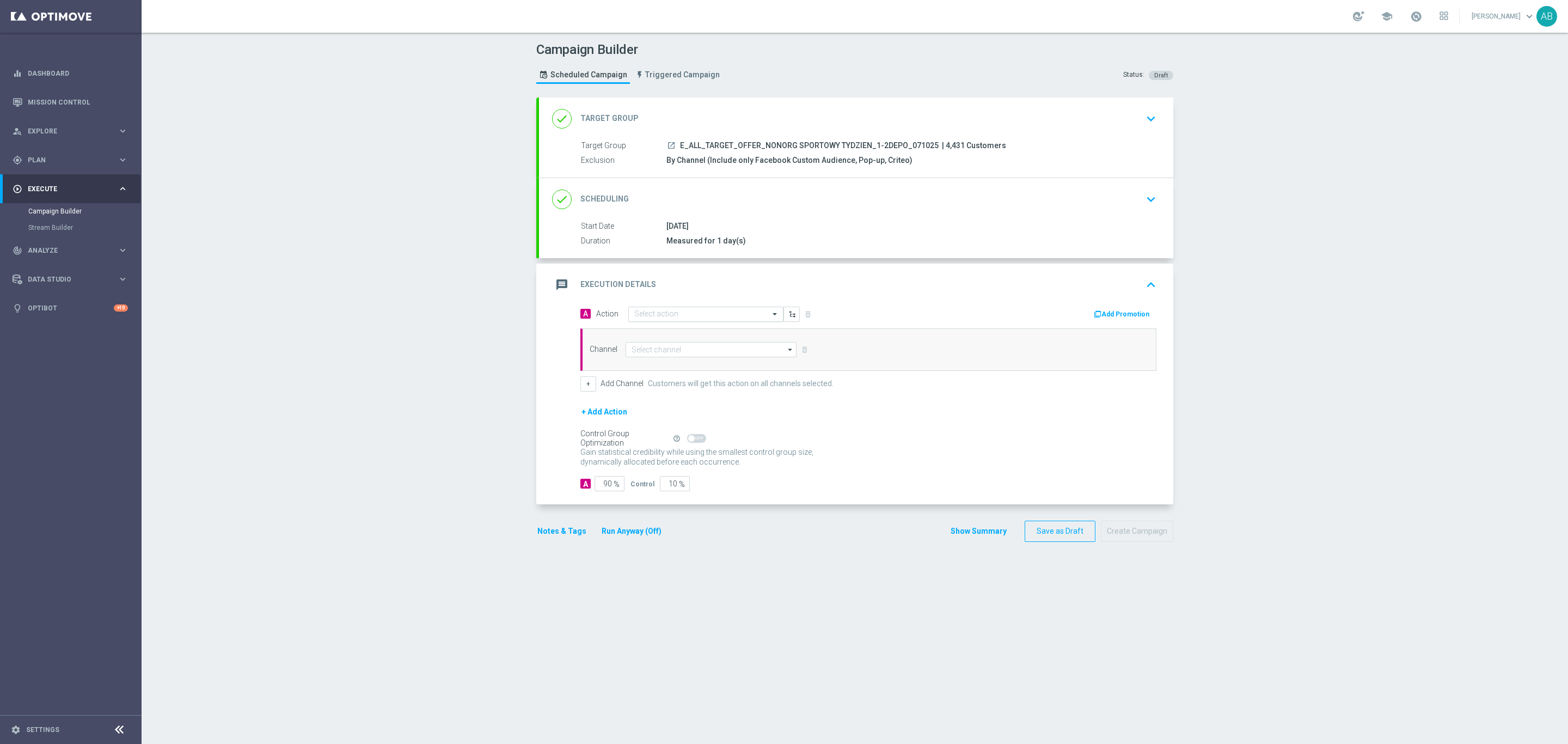
click at [657, 318] on input "text" at bounding box center [695, 314] width 121 height 9
paste input "E_ALL_TARGET_OFFER_NONORG SPORTOWY TYDZIEN_1-2DEPO_071025"
type input "E_ALL_TARGET_OFFER_NONORG SPORTOWY TYDZIEN_1-2DEPO_071025"
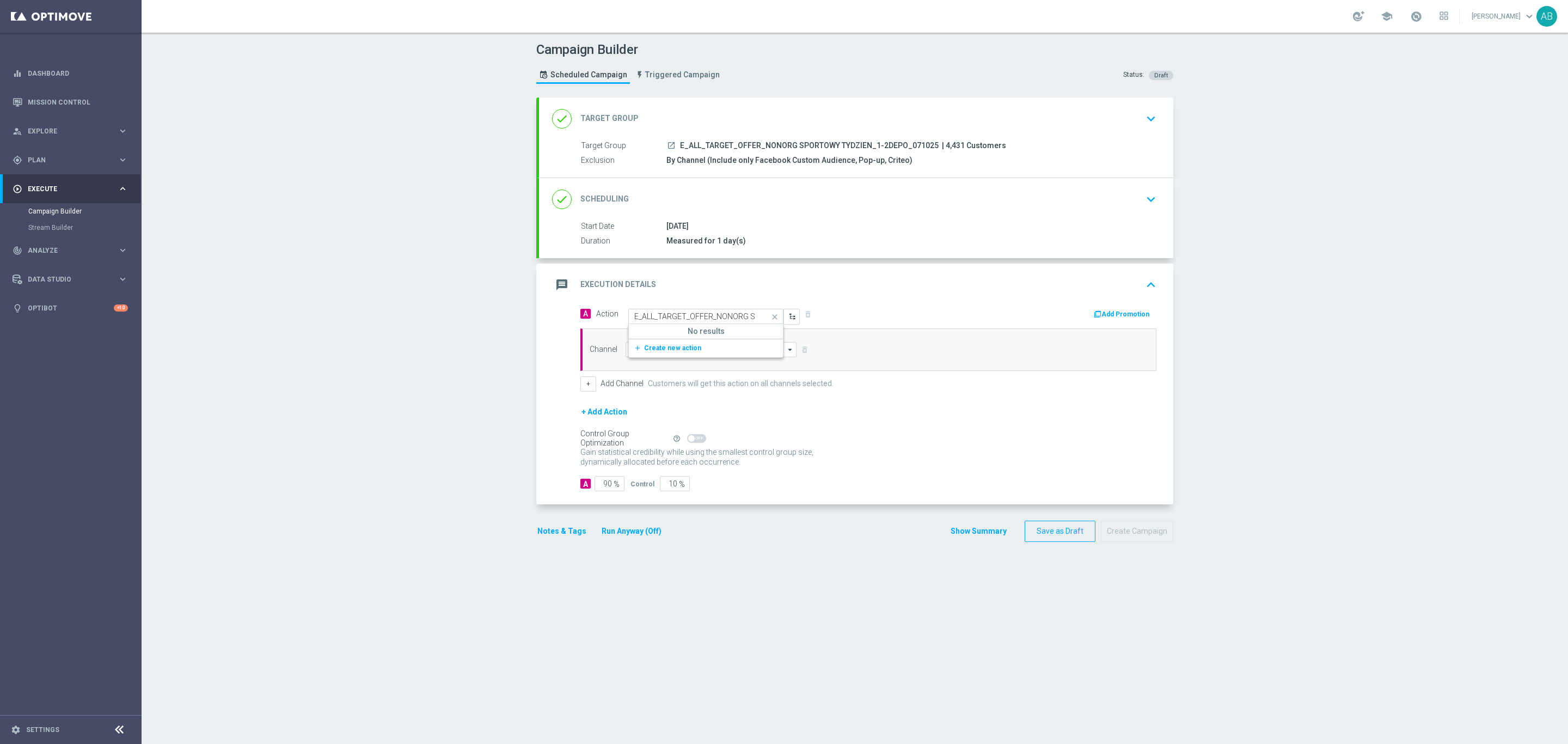
click at [882, 291] on div "message Execution Details keyboard_arrow_up" at bounding box center [856, 285] width 608 height 21
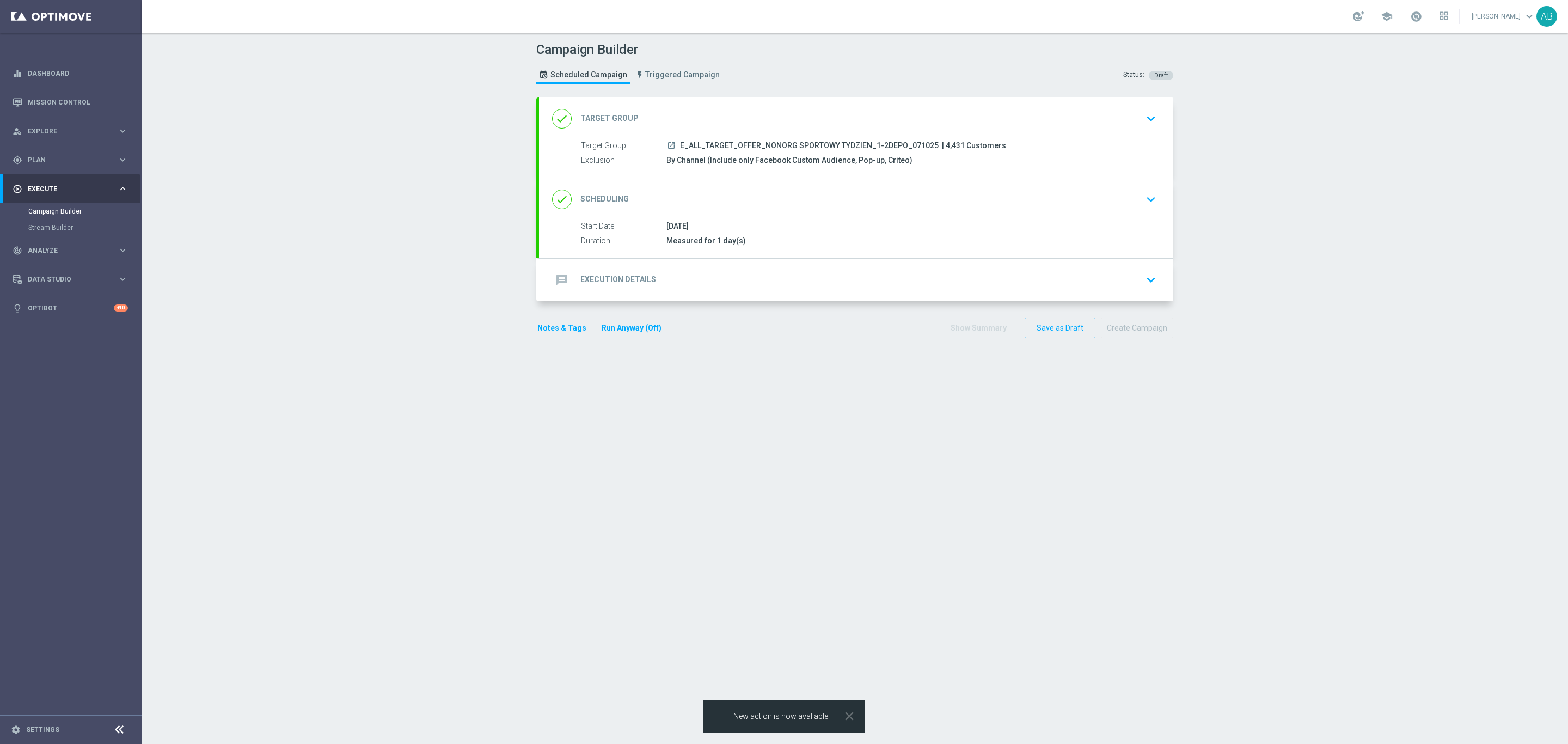
click at [1124, 286] on div "message Execution Details keyboard_arrow_down" at bounding box center [856, 280] width 608 height 21
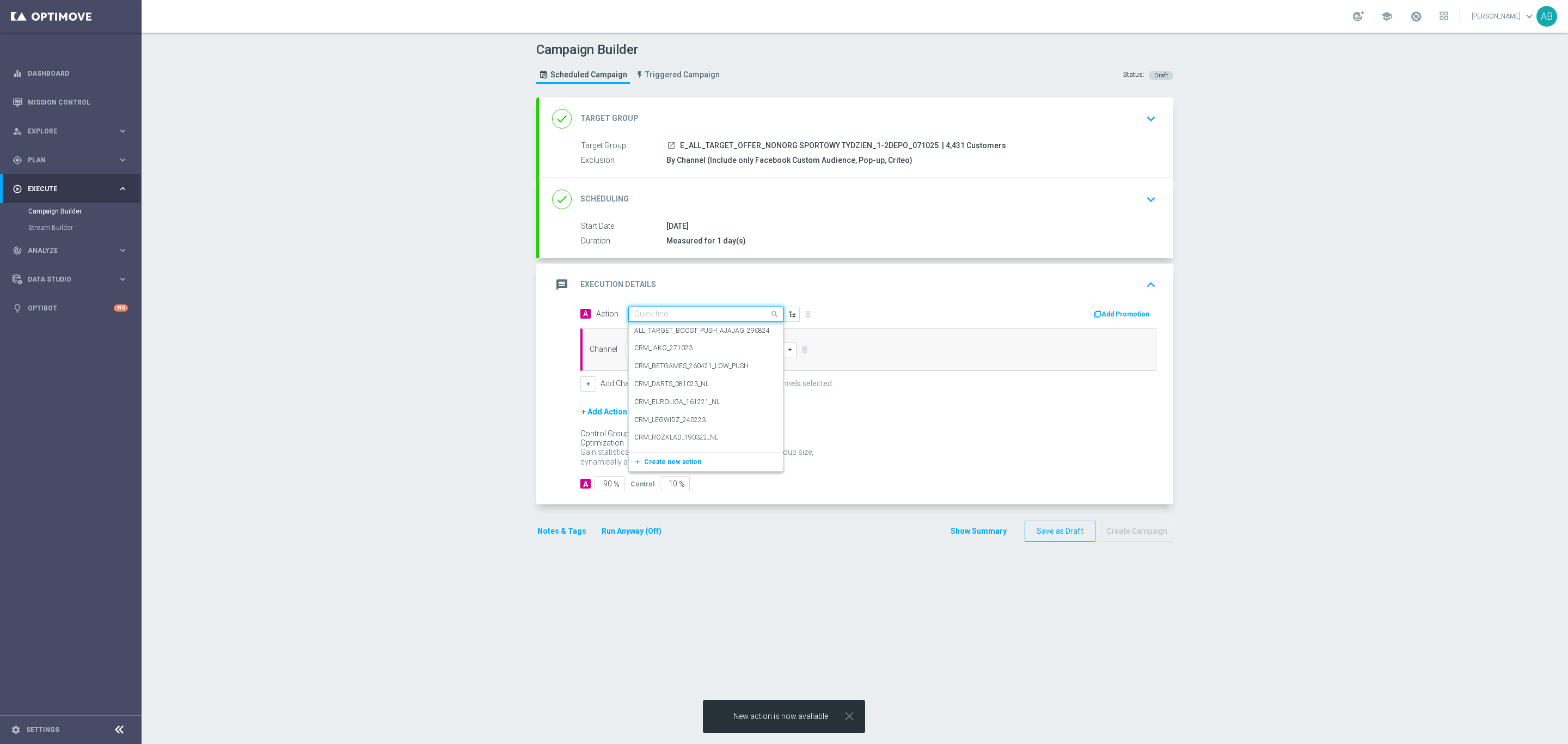
click at [637, 315] on input "text" at bounding box center [695, 314] width 121 height 9
paste input "E_ALL_TARGET_OFFER_NONORG SPORTOWY TYDZIEN_1-2DEPO_071025"
type input "E_ALL_TARGET_OFFER_NONORG SPORTOWY TYDZIEN_1-2DEPO_071025"
click at [640, 331] on label "E_ALL_TARGET_OFFER_NONORG SPORTOWY TYDZIEN_1-2DEPO_071025" at bounding box center [744, 332] width 220 height 9
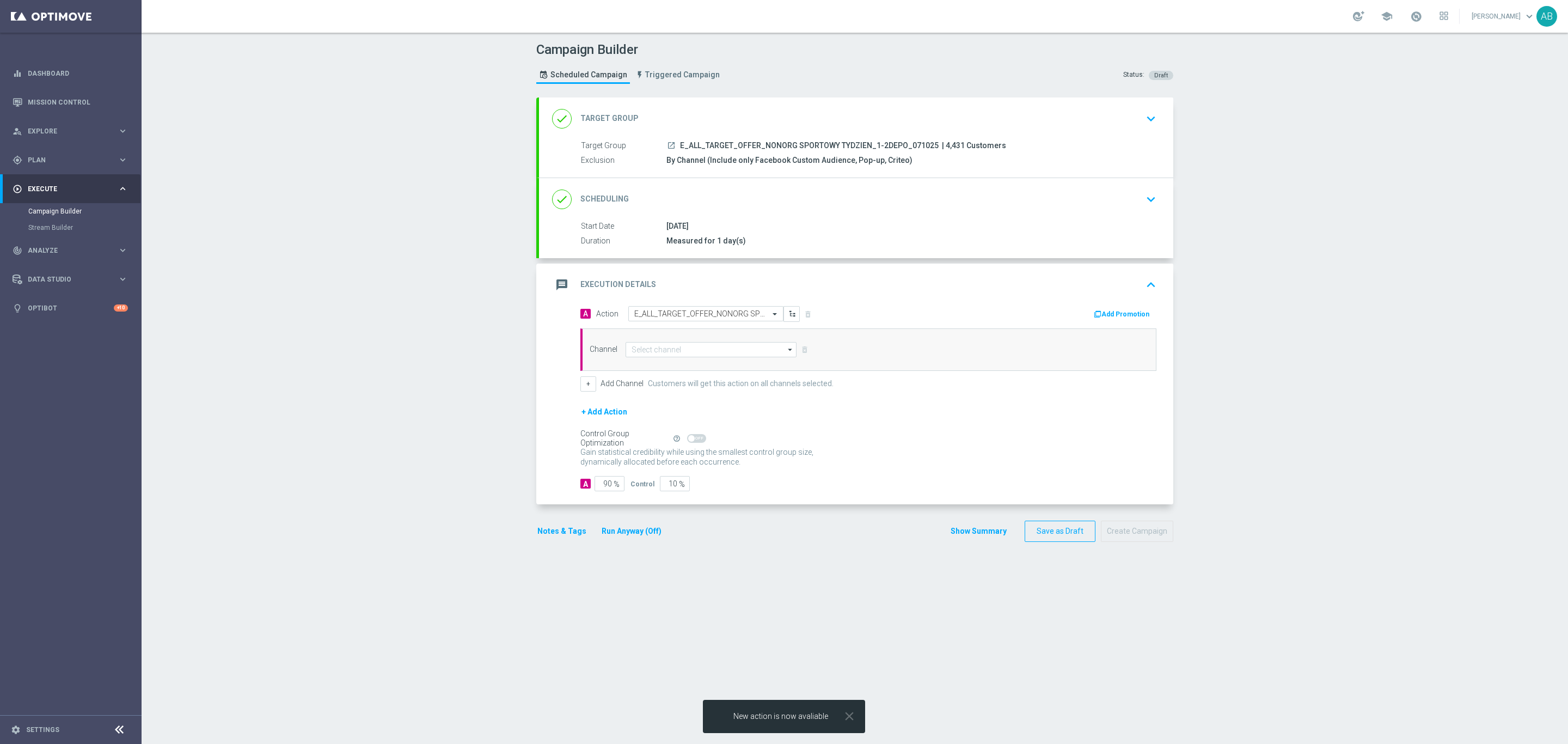
scroll to position [0, 0]
click at [673, 353] on input at bounding box center [711, 349] width 171 height 15
click at [704, 376] on div "OptiMobile In-App" at bounding box center [711, 382] width 171 height 16
click at [705, 366] on div "Optimail" at bounding box center [711, 365] width 171 height 15
type input "Optimail"
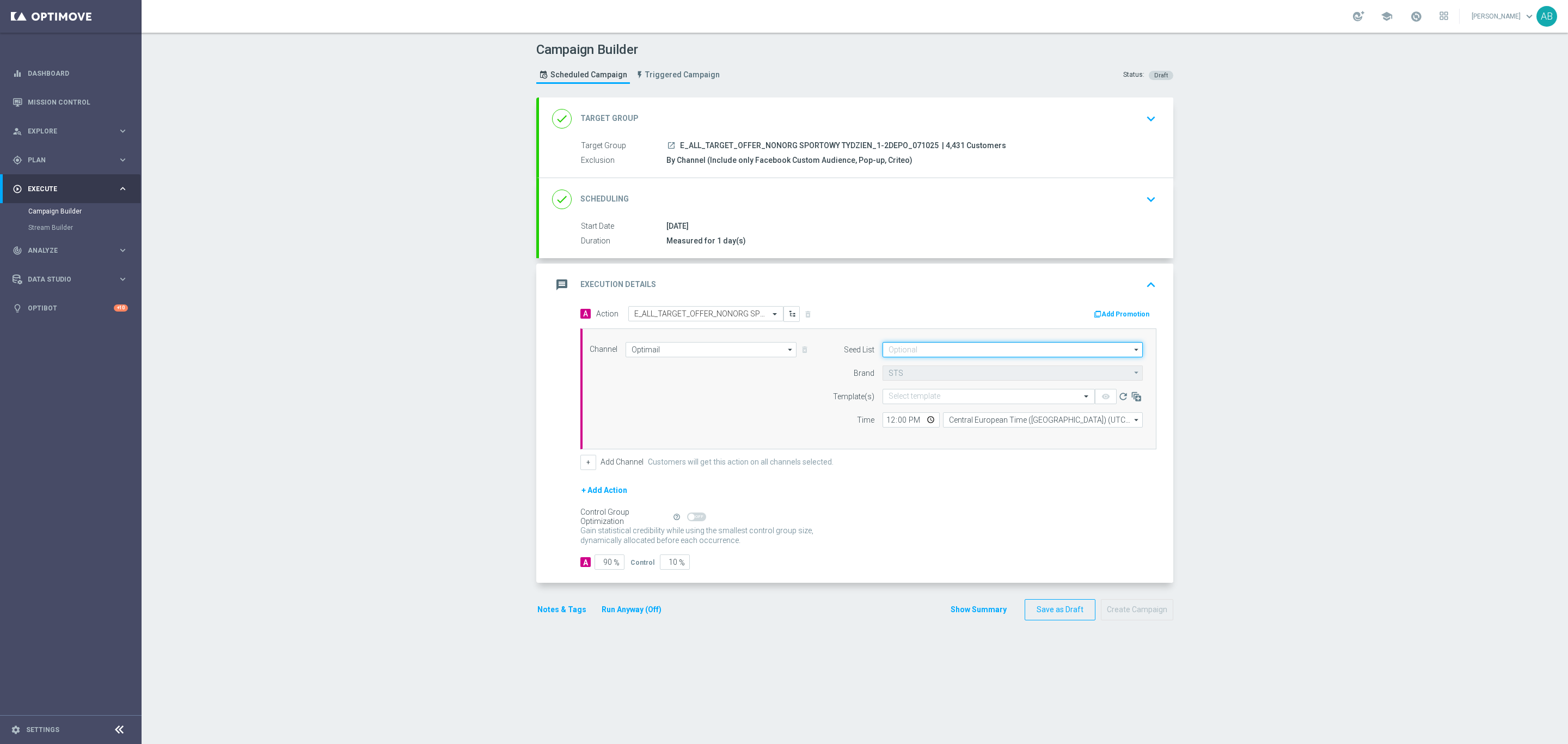
click at [911, 353] on input at bounding box center [1013, 349] width 261 height 15
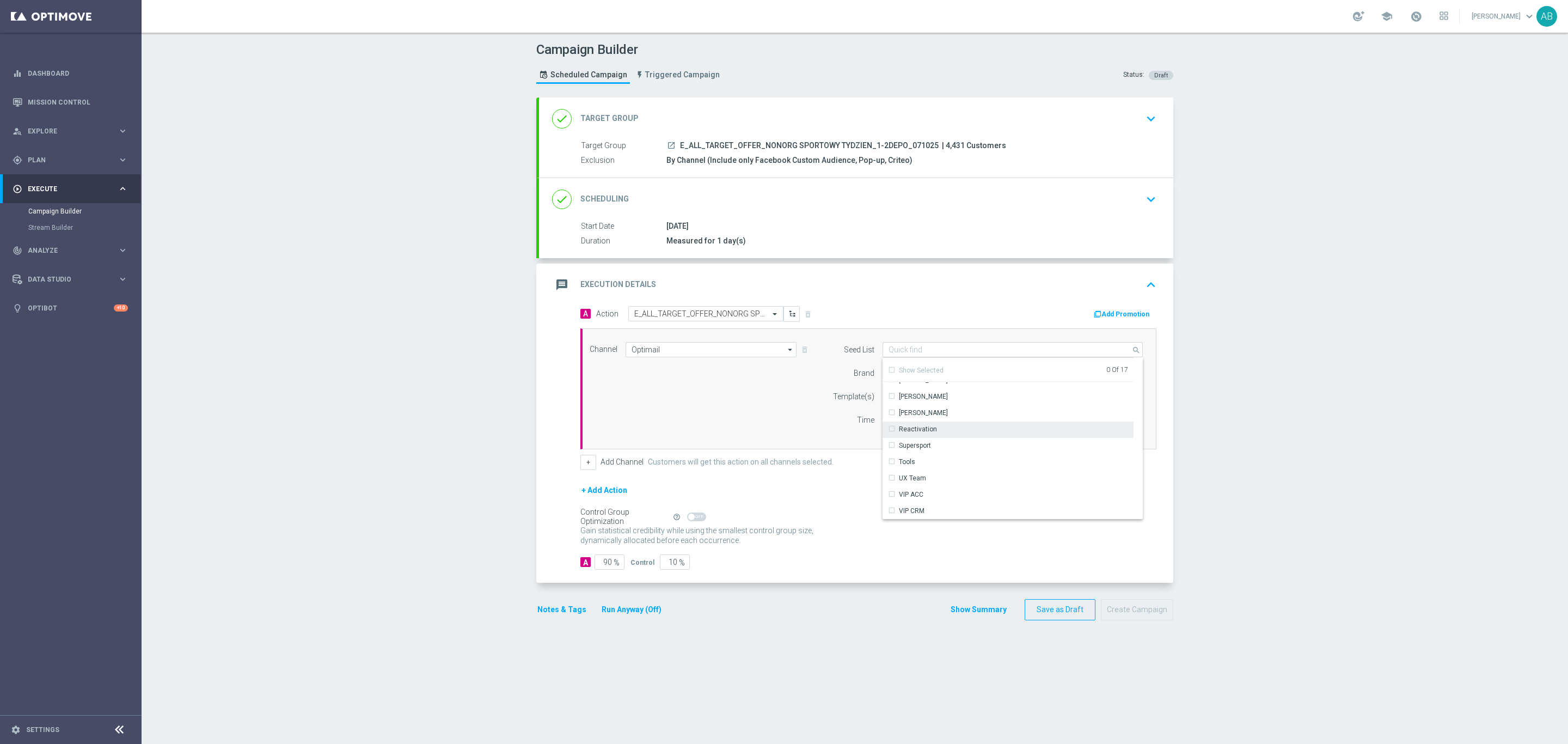
click at [947, 428] on div "Reactivation" at bounding box center [1008, 429] width 251 height 15
click at [796, 441] on div "Channel Optimail Optimail arrow_drop_down Drag here to set row groups Drag here…" at bounding box center [868, 388] width 576 height 121
type input "Reactivation"
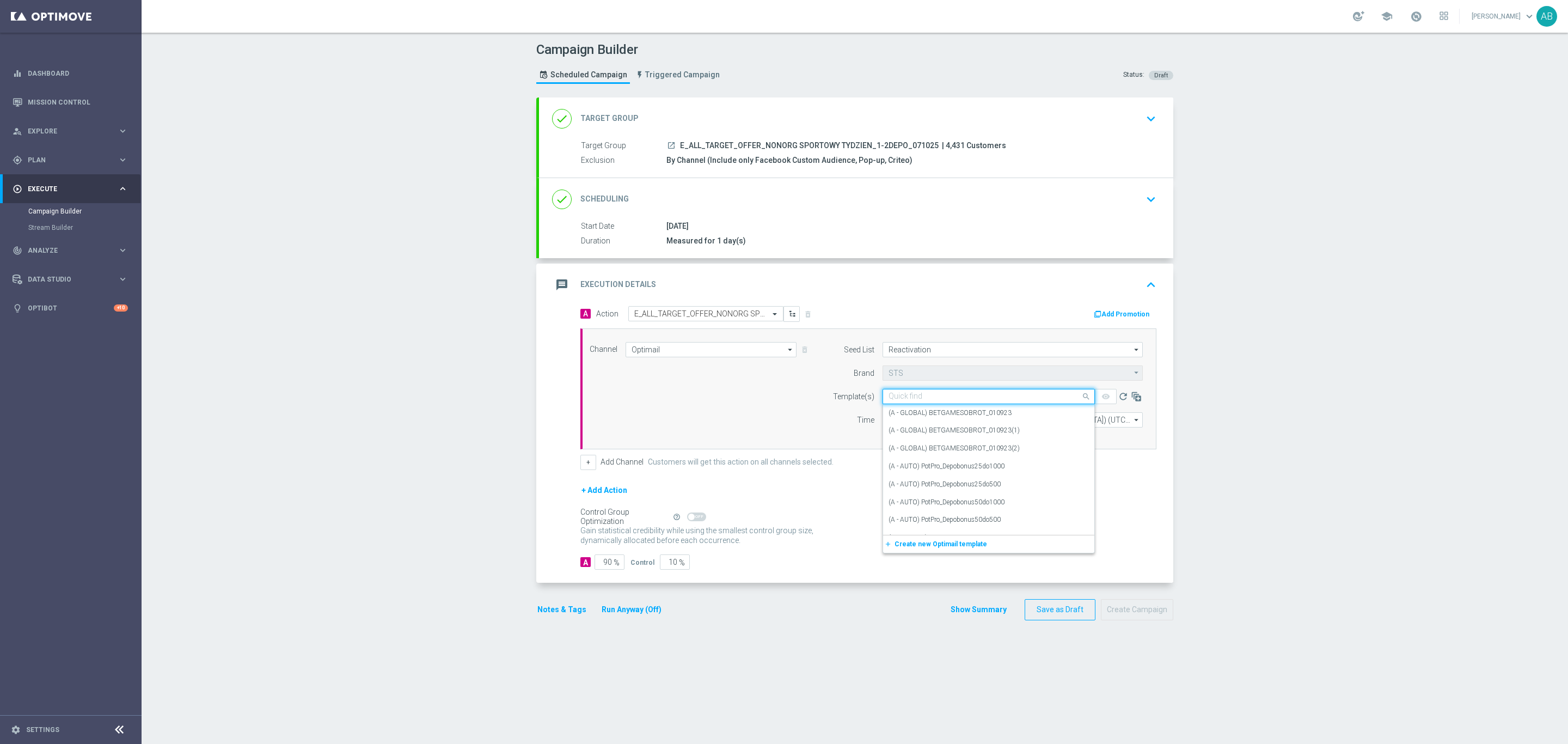
click at [913, 398] on input "text" at bounding box center [978, 396] width 178 height 9
paste input "E_ALL_TARGET_OFFER_NONORG SPORTOWY TYDZIEN_1-2DEPO_071025"
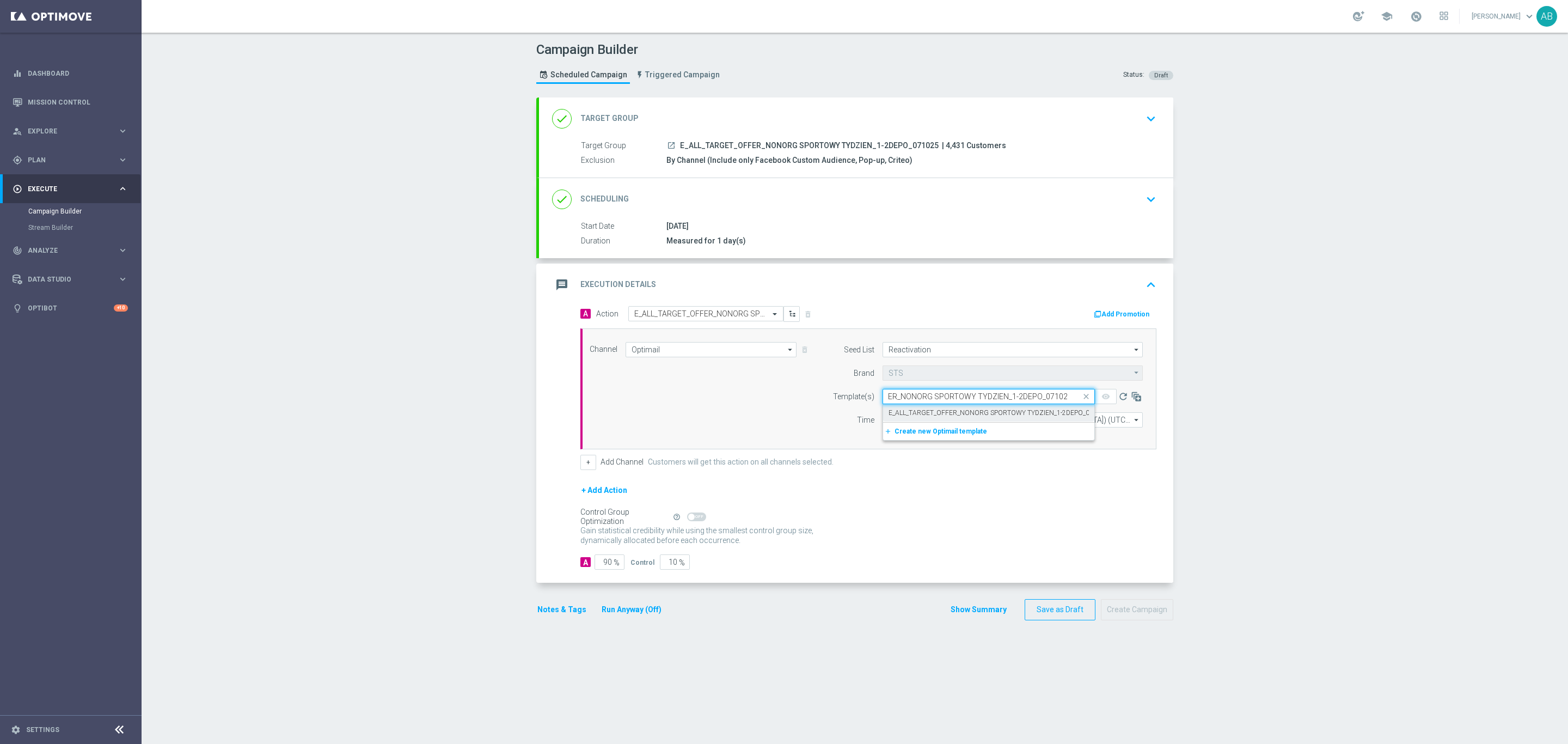
click at [915, 415] on label "E_ALL_TARGET_OFFER_NONORG SPORTOWY TYDZIEN_1-2DEPO_071025" at bounding box center [998, 413] width 220 height 9
type input "E_ALL_TARGET_OFFER_NONORG SPORTOWY TYDZIEN_1-2DEPO_071025"
click at [887, 424] on input "12:00" at bounding box center [911, 419] width 57 height 15
type input "17:01"
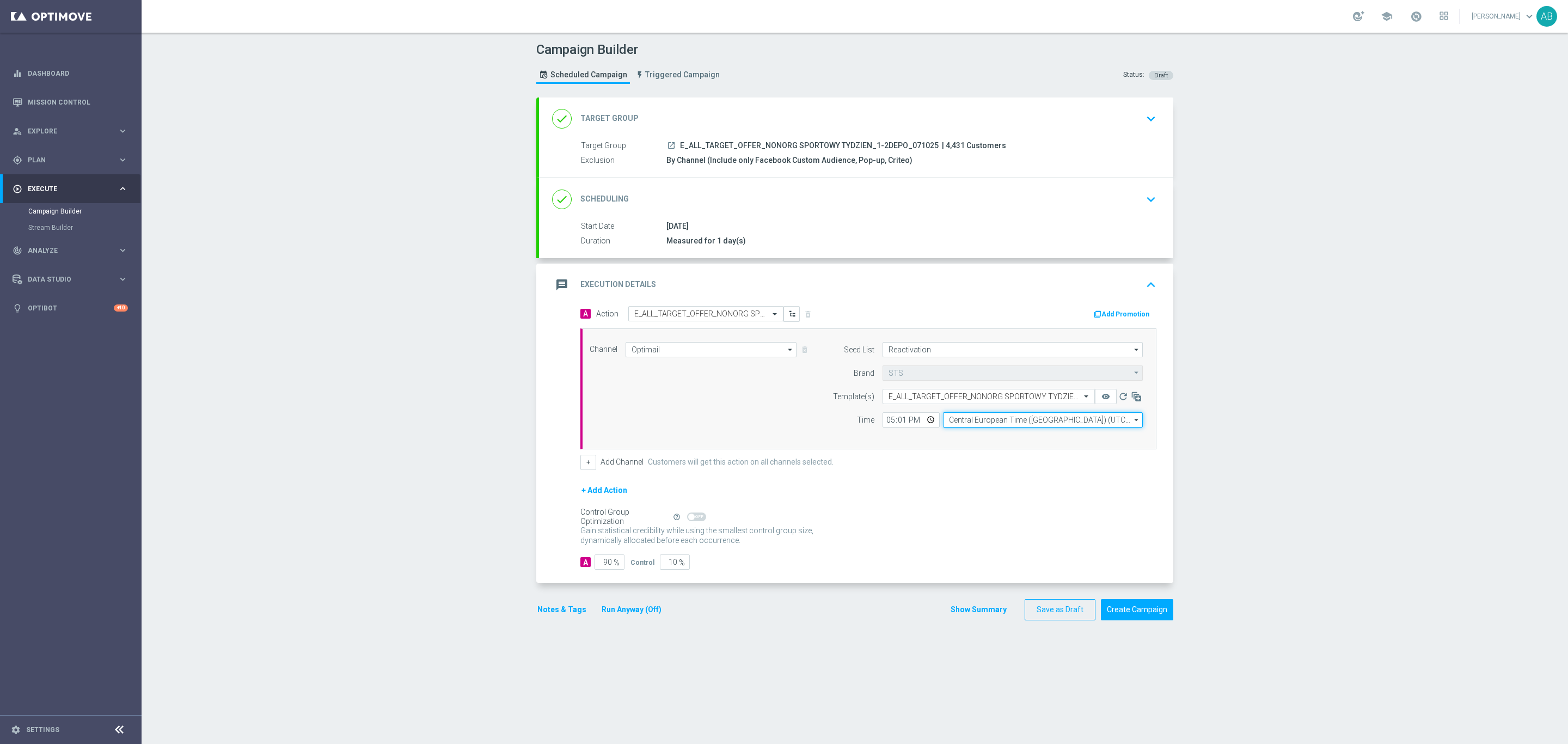
click at [964, 420] on input "Central European Time (Warsaw) (UTC +02:00)" at bounding box center [1043, 419] width 200 height 15
click at [980, 438] on div "Central European Time (Warsaw) (UTC +02:00)" at bounding box center [1038, 436] width 178 height 10
type input "Central European Time (Warsaw) (UTC +02:00)"
click at [536, 617] on button "Notes & Tags" at bounding box center [562, 609] width 51 height 13
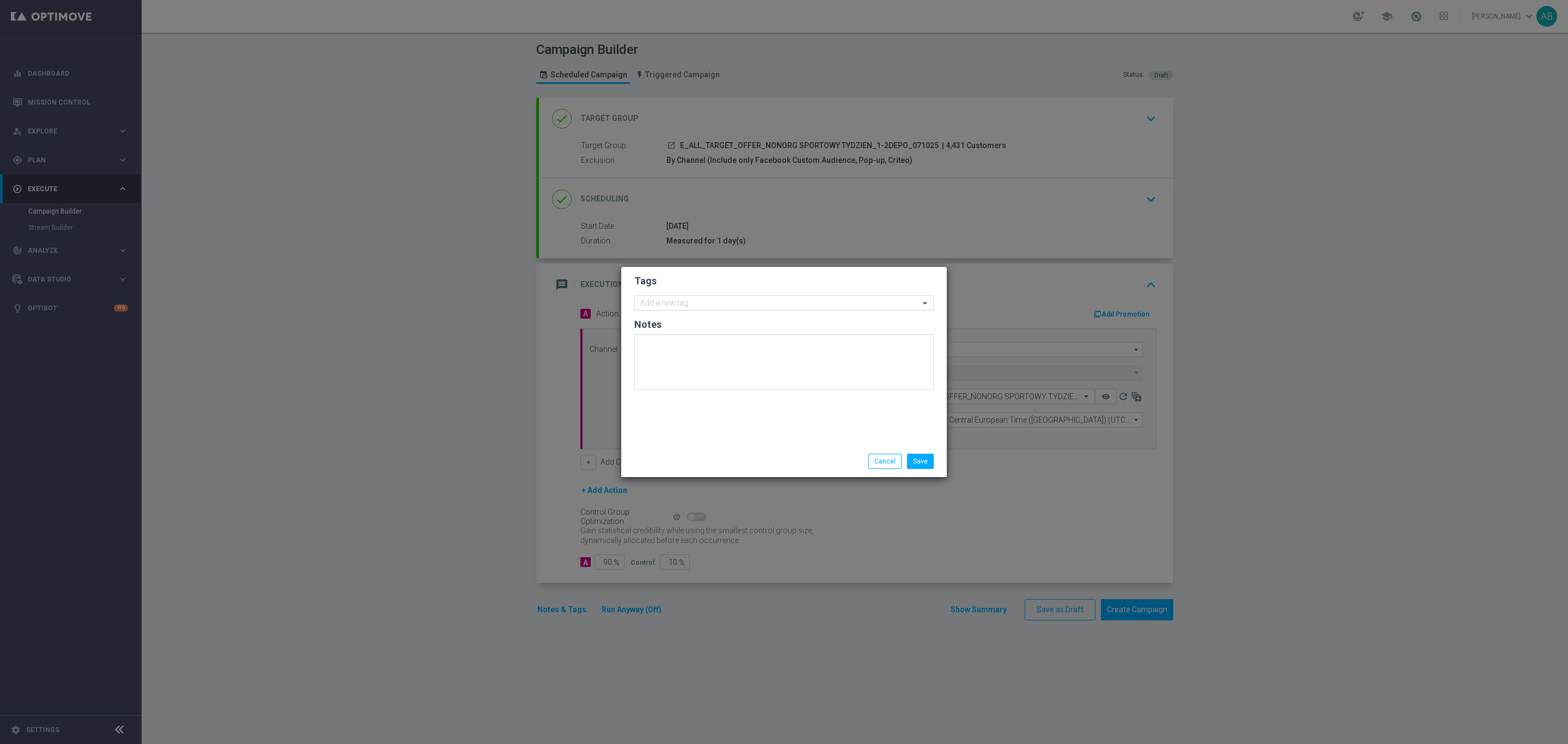
click at [651, 299] on input "text" at bounding box center [780, 303] width 279 height 9
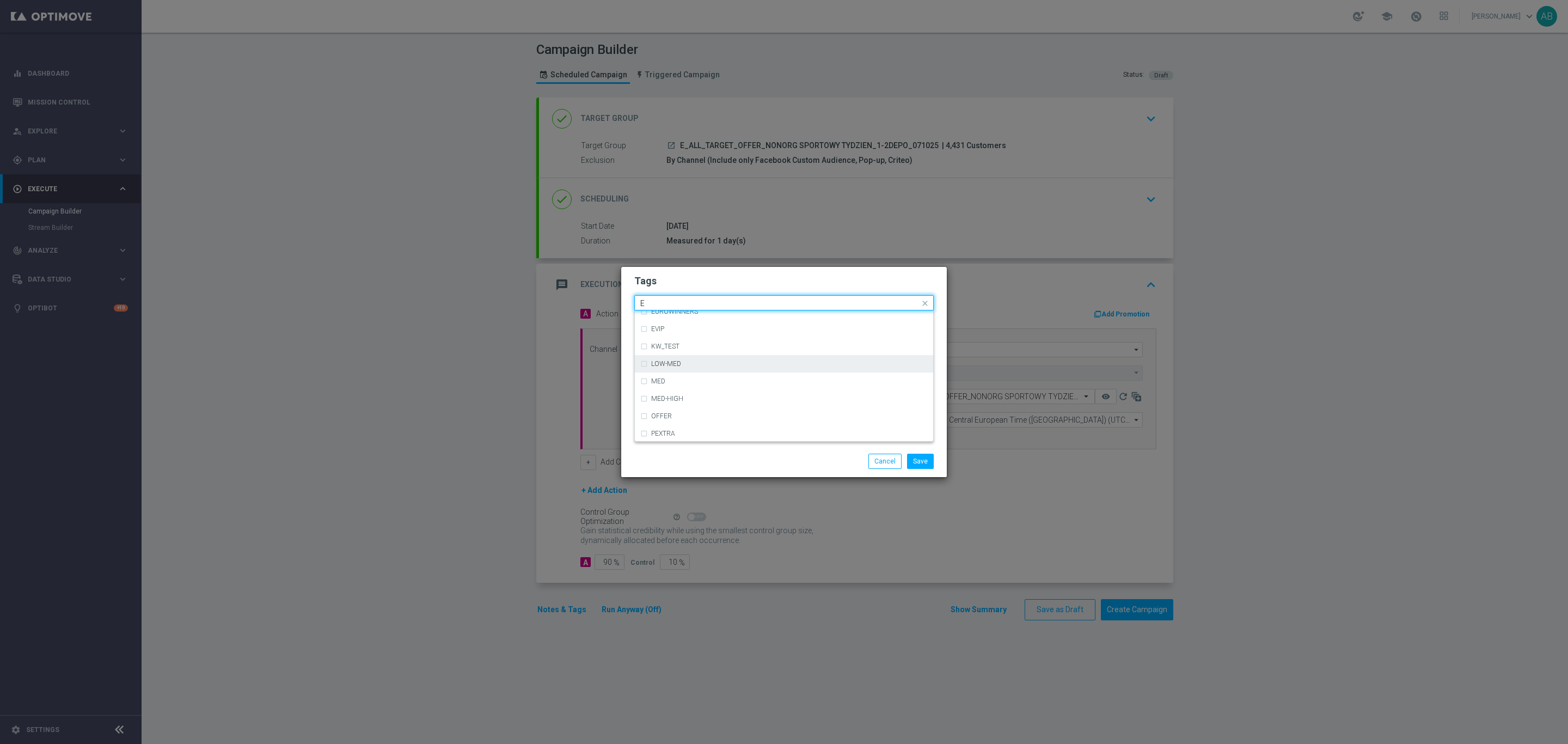
scroll to position [1552, 0]
click at [655, 333] on label "E" at bounding box center [653, 335] width 4 height 7
type input "E"
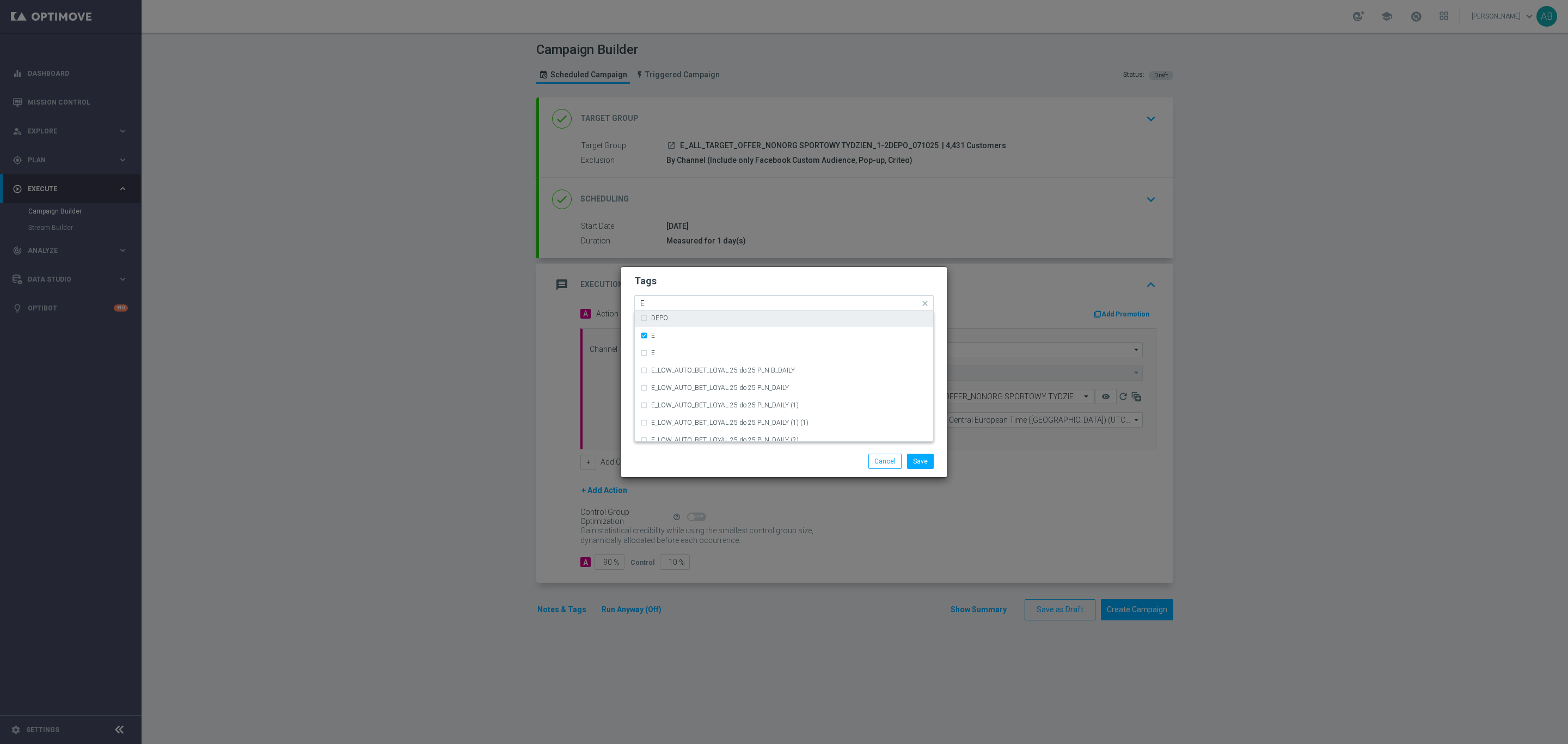
click at [654, 302] on input "E" at bounding box center [780, 303] width 279 height 9
click at [651, 314] on div "ALL" at bounding box center [784, 319] width 287 height 18
click at [672, 297] on div "Quick find × E × ALL ALL" at bounding box center [777, 303] width 285 height 13
type input "A"
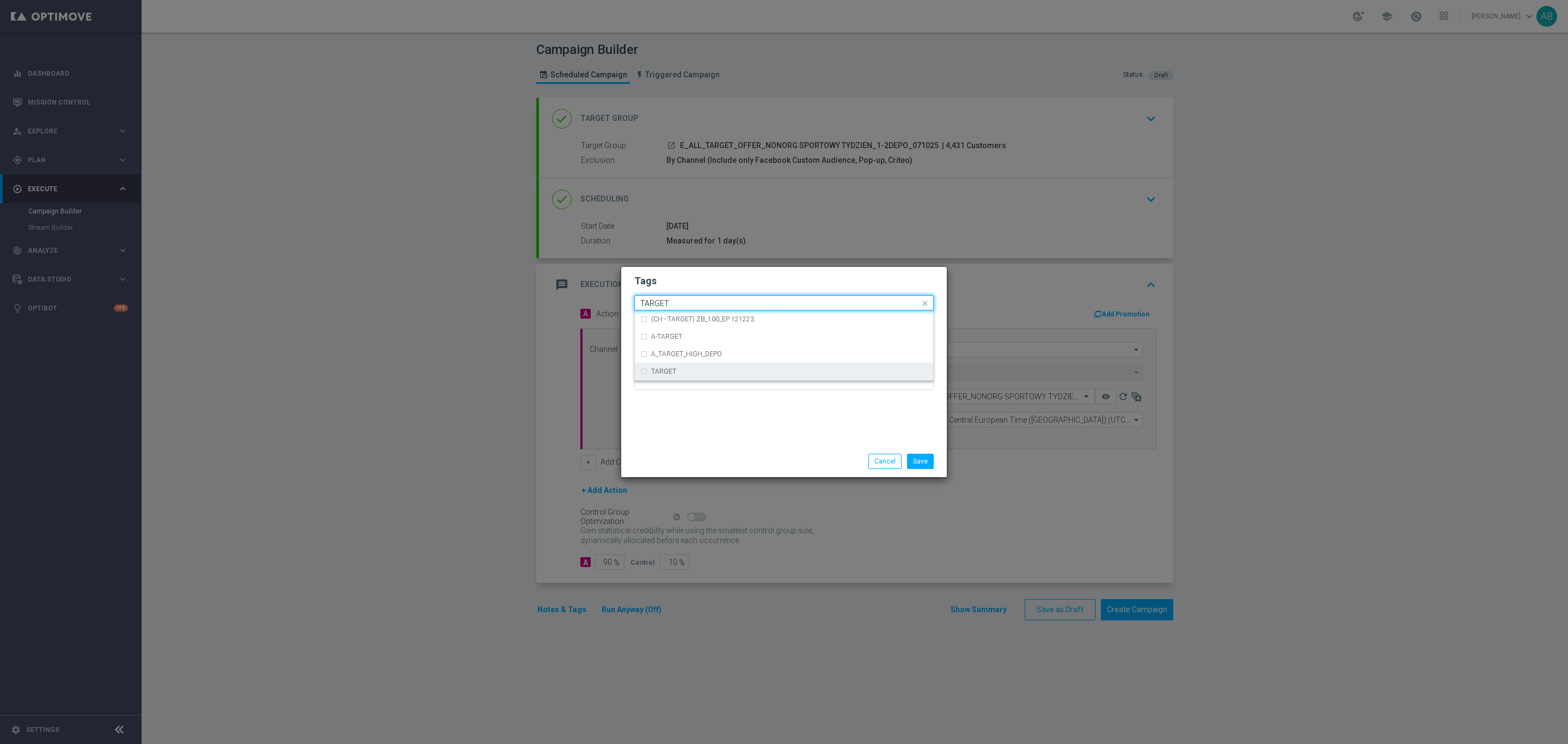
click at [668, 369] on label "TARGET" at bounding box center [663, 371] width 25 height 7
type input "TARGET"
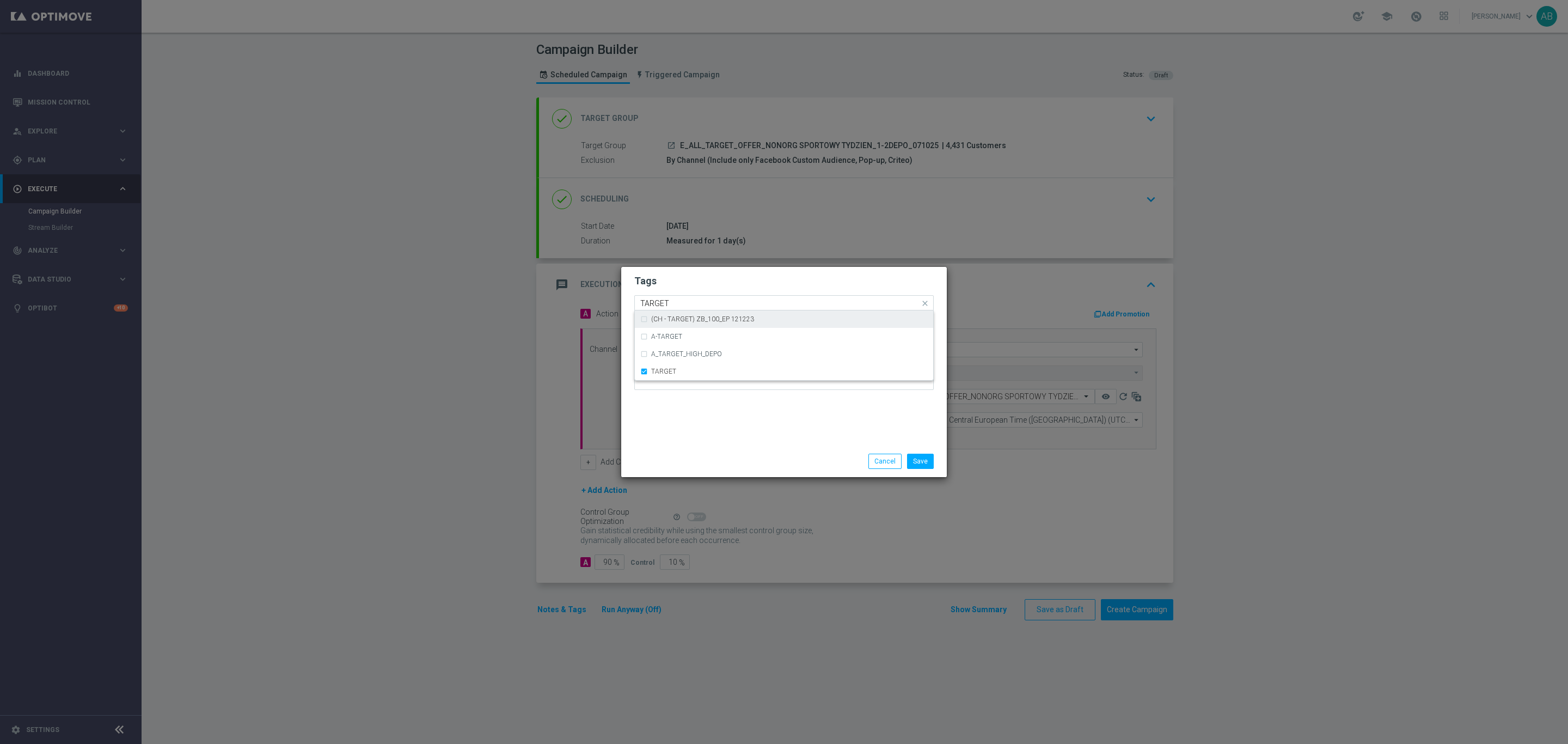
click at [686, 299] on input "TARGET" at bounding box center [780, 303] width 279 height 9
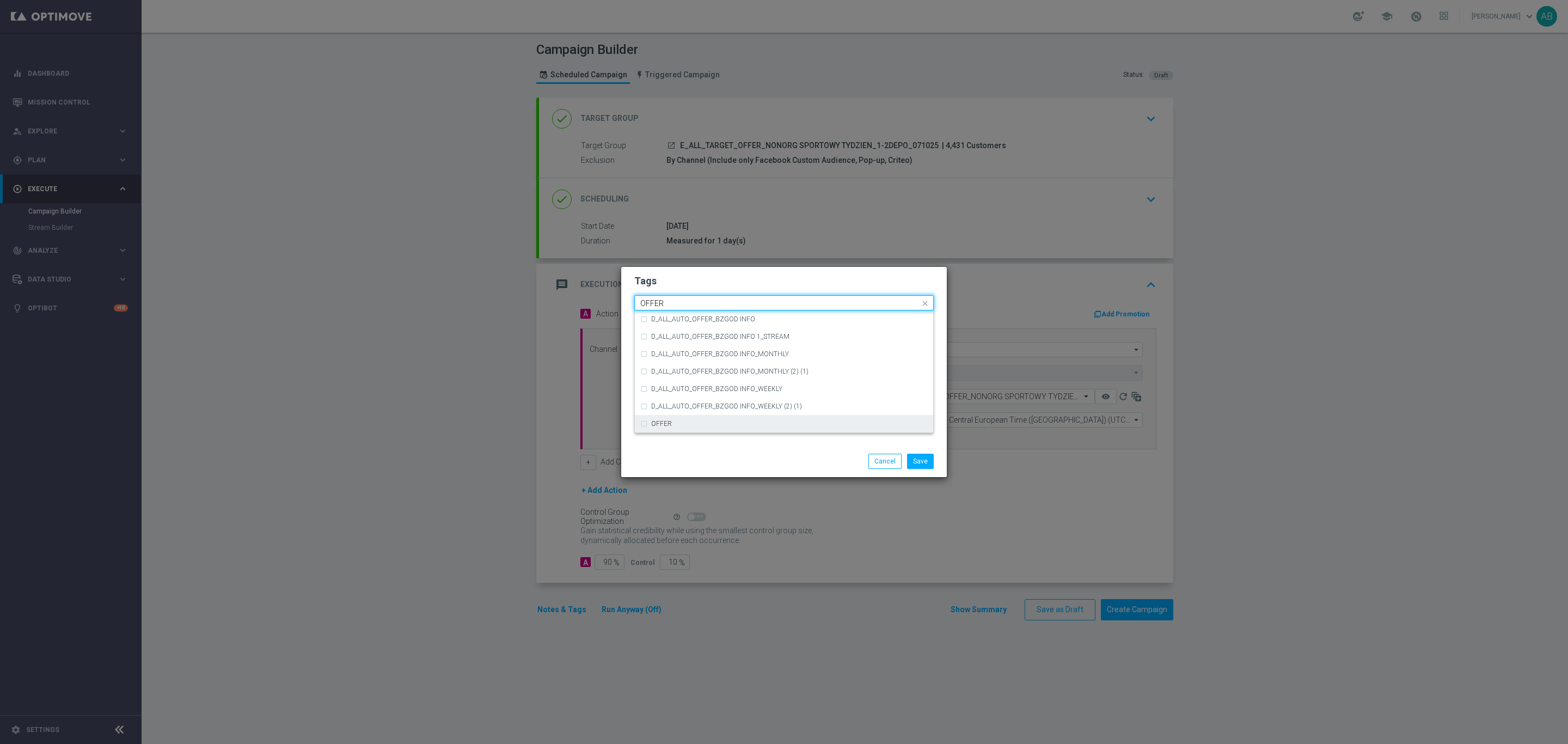
click at [681, 427] on div "OFFER" at bounding box center [784, 424] width 287 height 18
type input "OFFER"
click at [701, 279] on h2 "Tags" at bounding box center [784, 281] width 299 height 13
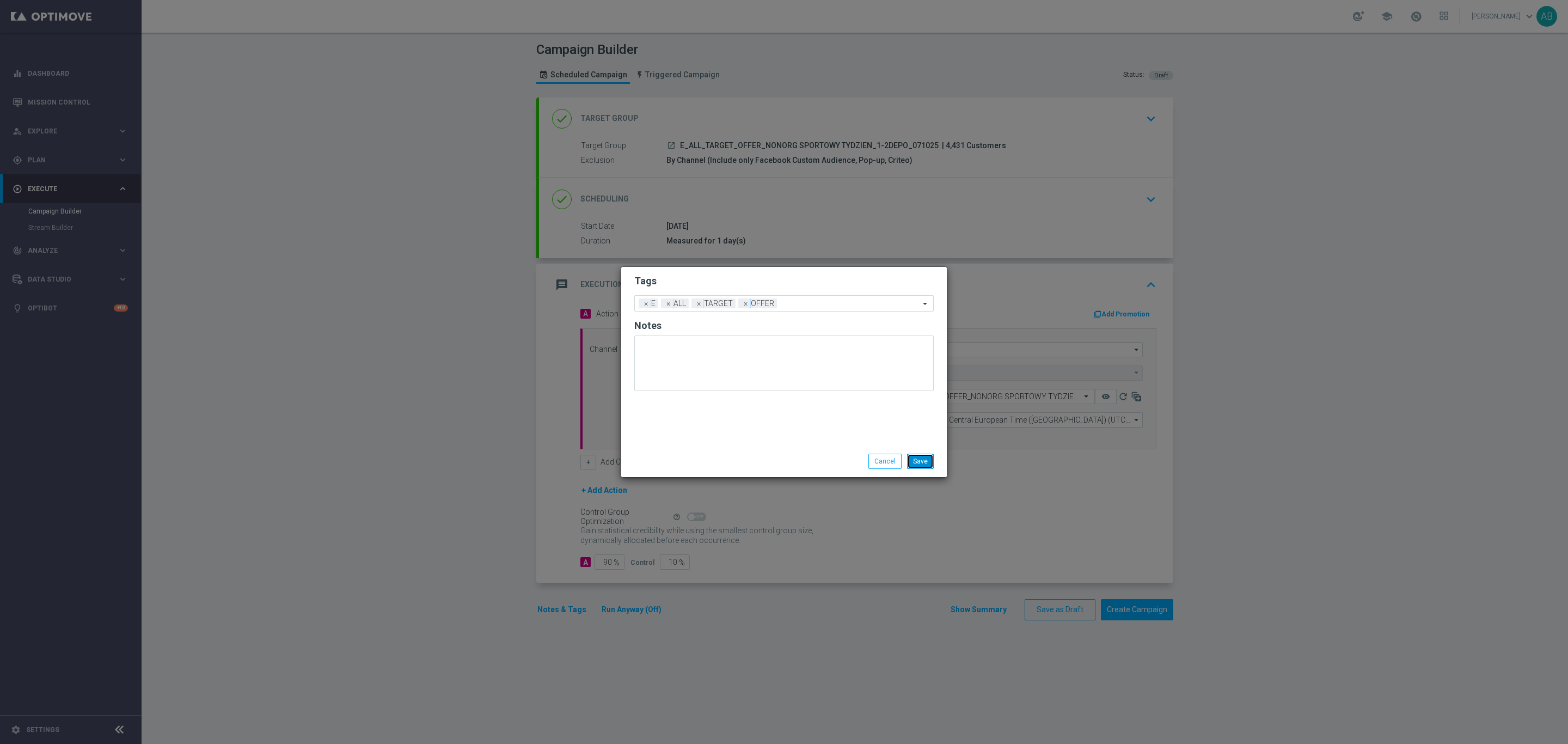
click at [926, 457] on button "Save" at bounding box center [920, 461] width 27 height 15
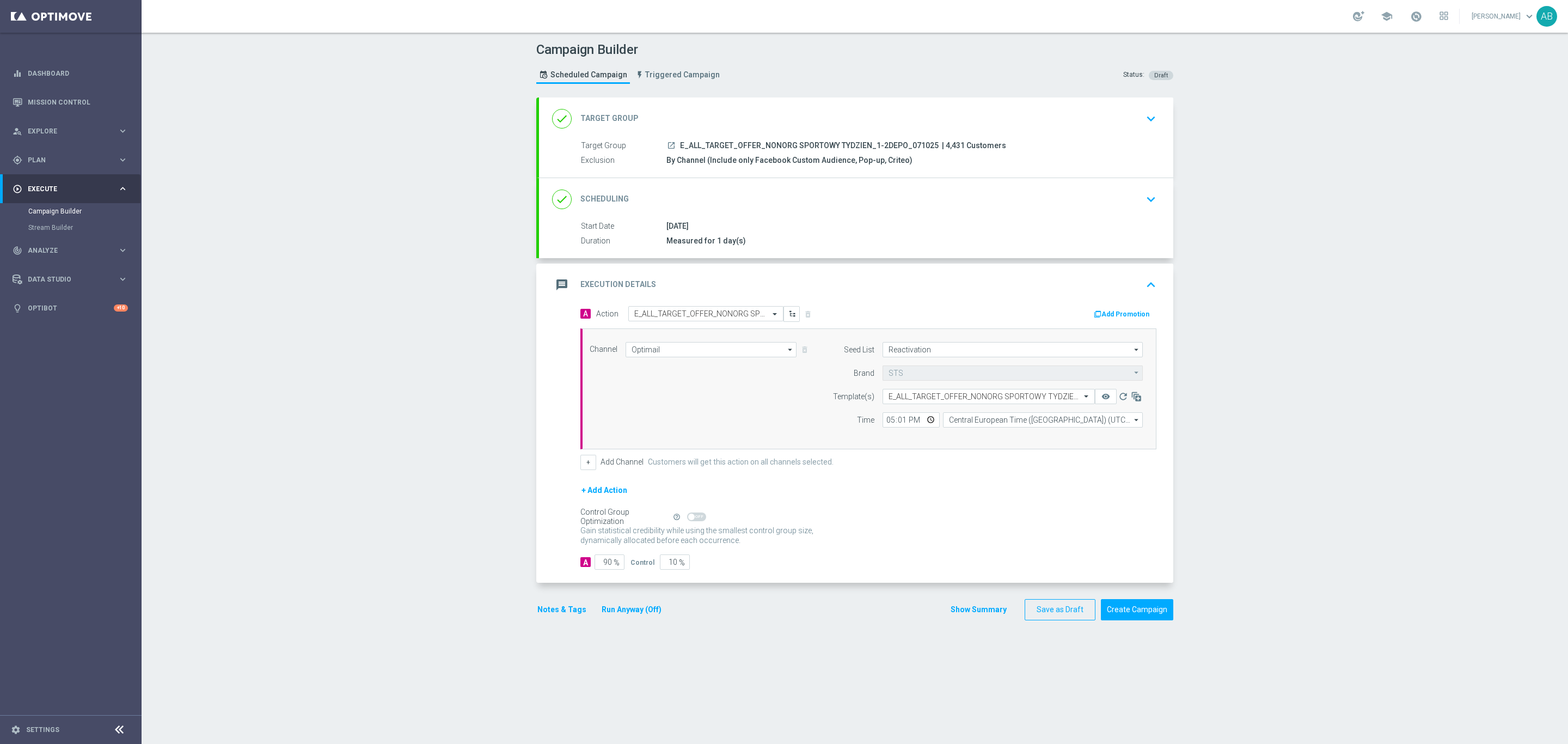
click at [562, 612] on button "Notes & Tags" at bounding box center [562, 609] width 51 height 13
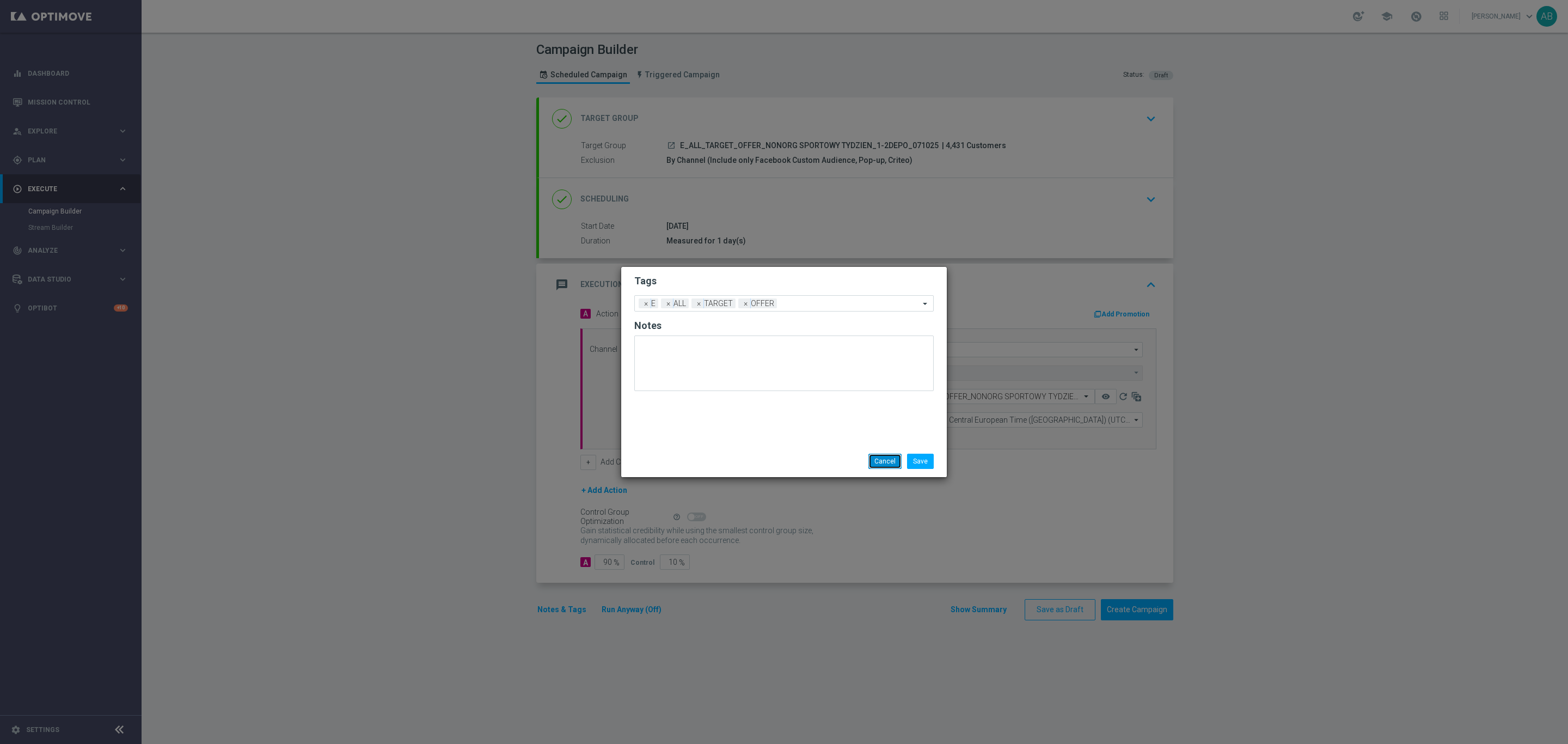
click at [874, 463] on button "Cancel" at bounding box center [885, 461] width 33 height 15
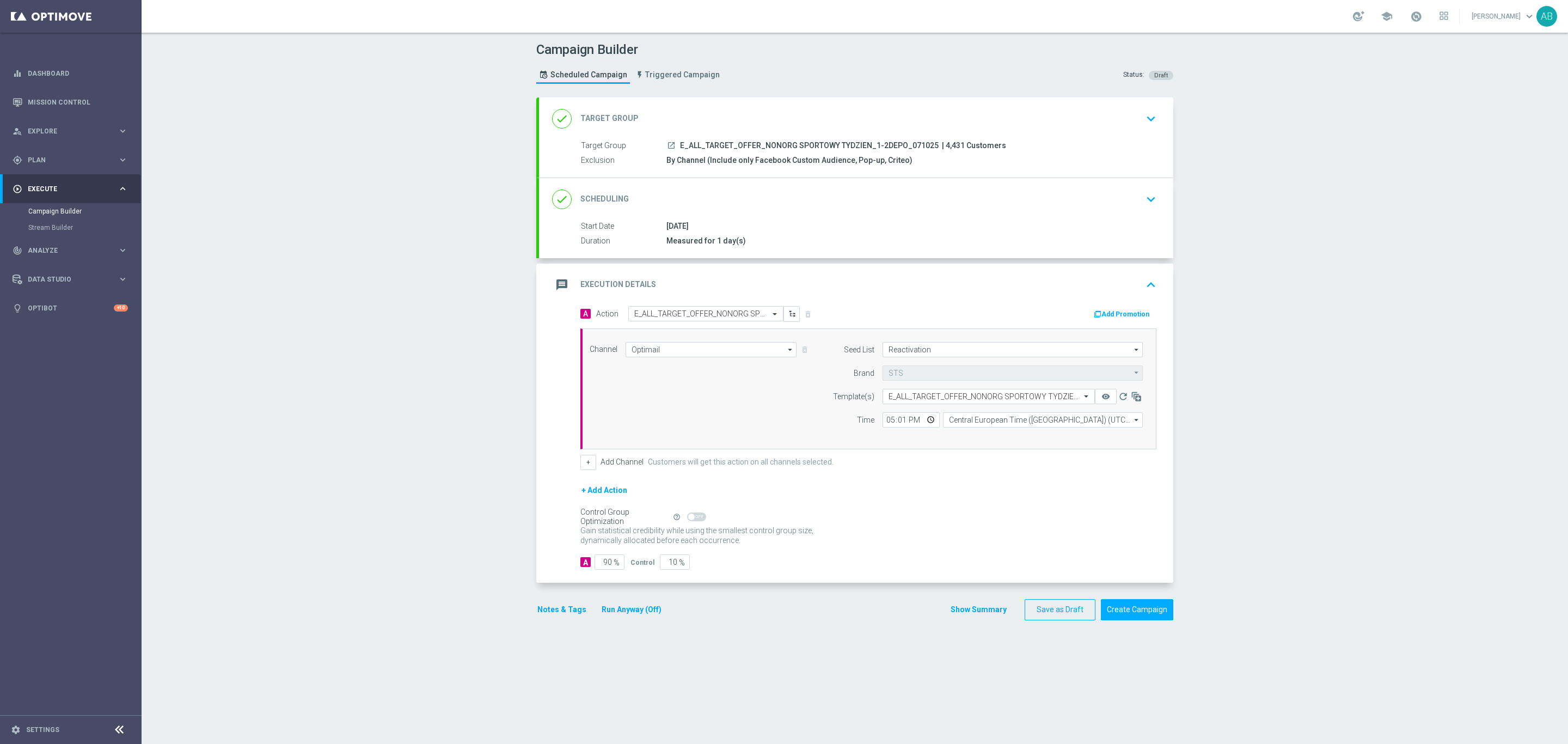
click at [1119, 201] on div "done Scheduling keyboard_arrow_down" at bounding box center [856, 199] width 608 height 21
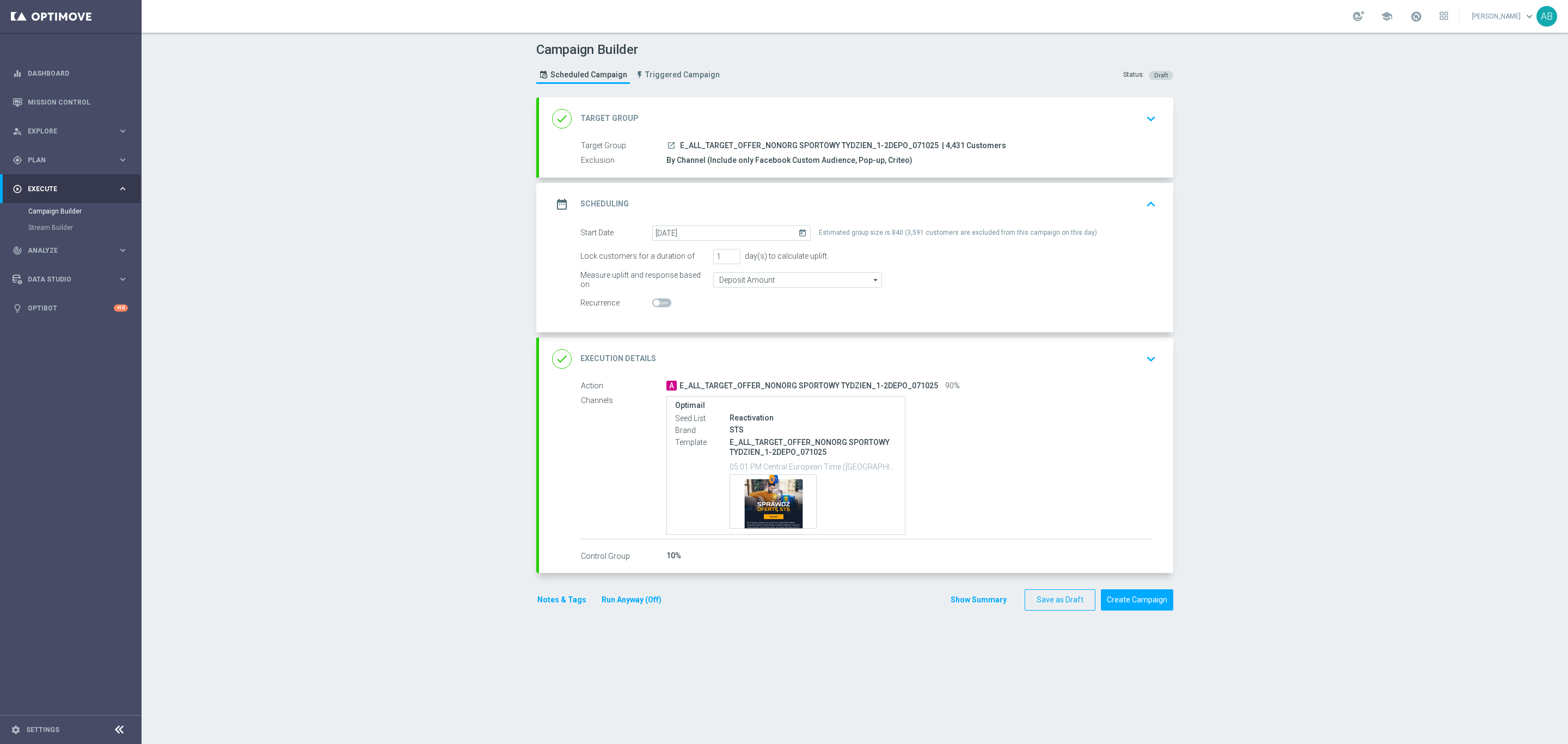
click at [1143, 363] on icon "keyboard_arrow_down" at bounding box center [1150, 359] width 16 height 16
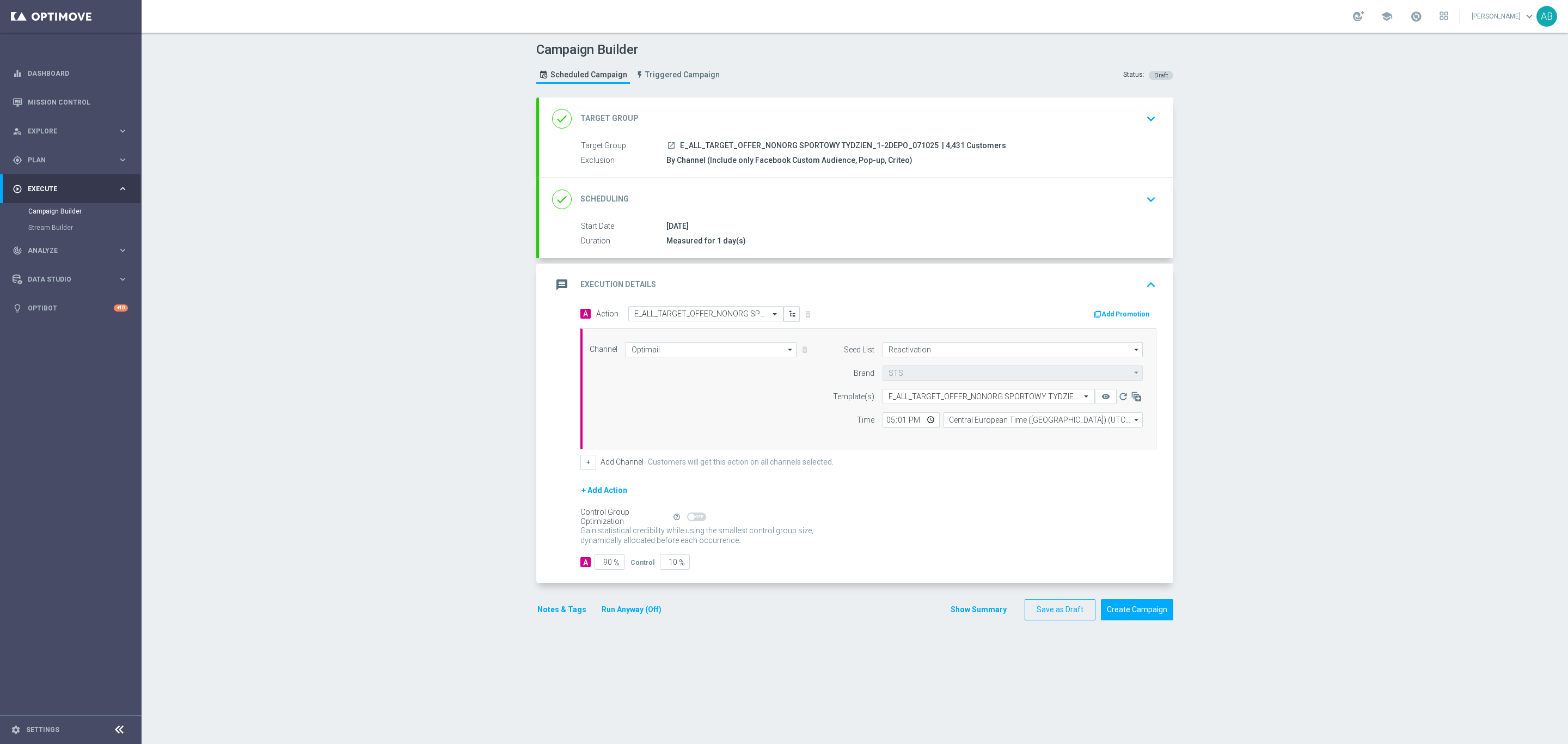
click at [554, 612] on button "Notes & Tags" at bounding box center [562, 609] width 51 height 13
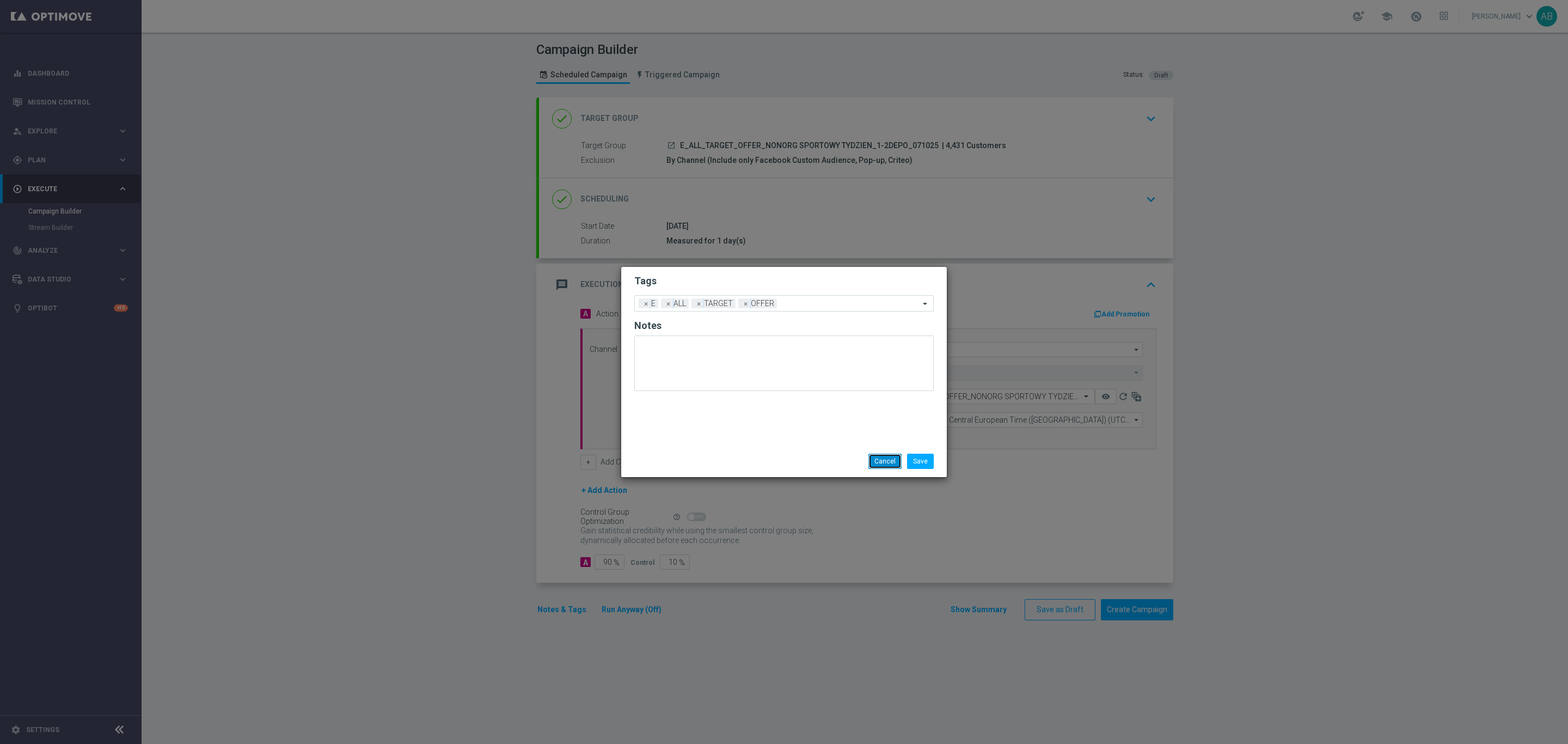
click at [879, 459] on button "Cancel" at bounding box center [885, 461] width 33 height 15
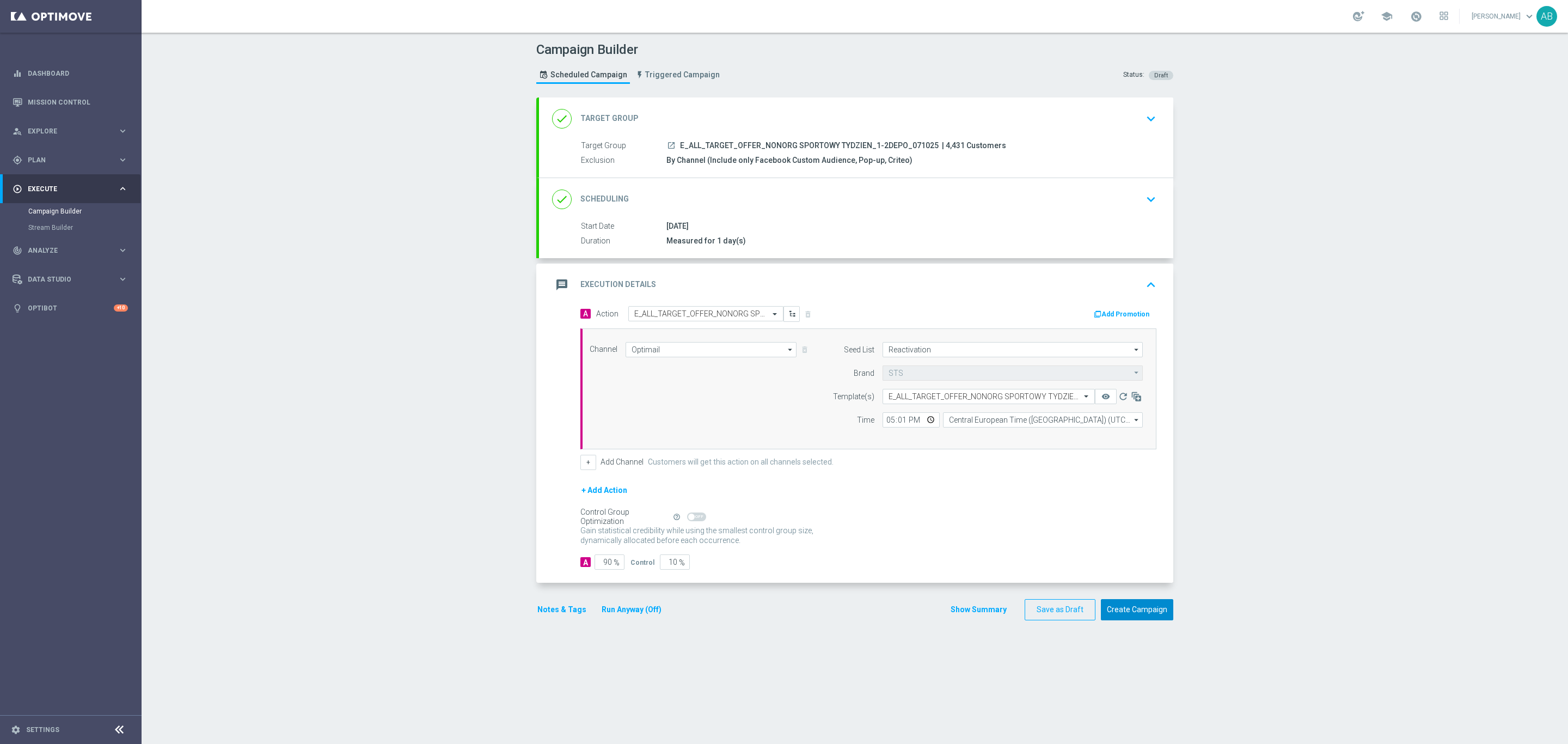
click at [1160, 614] on button "Create Campaign" at bounding box center [1137, 609] width 72 height 21
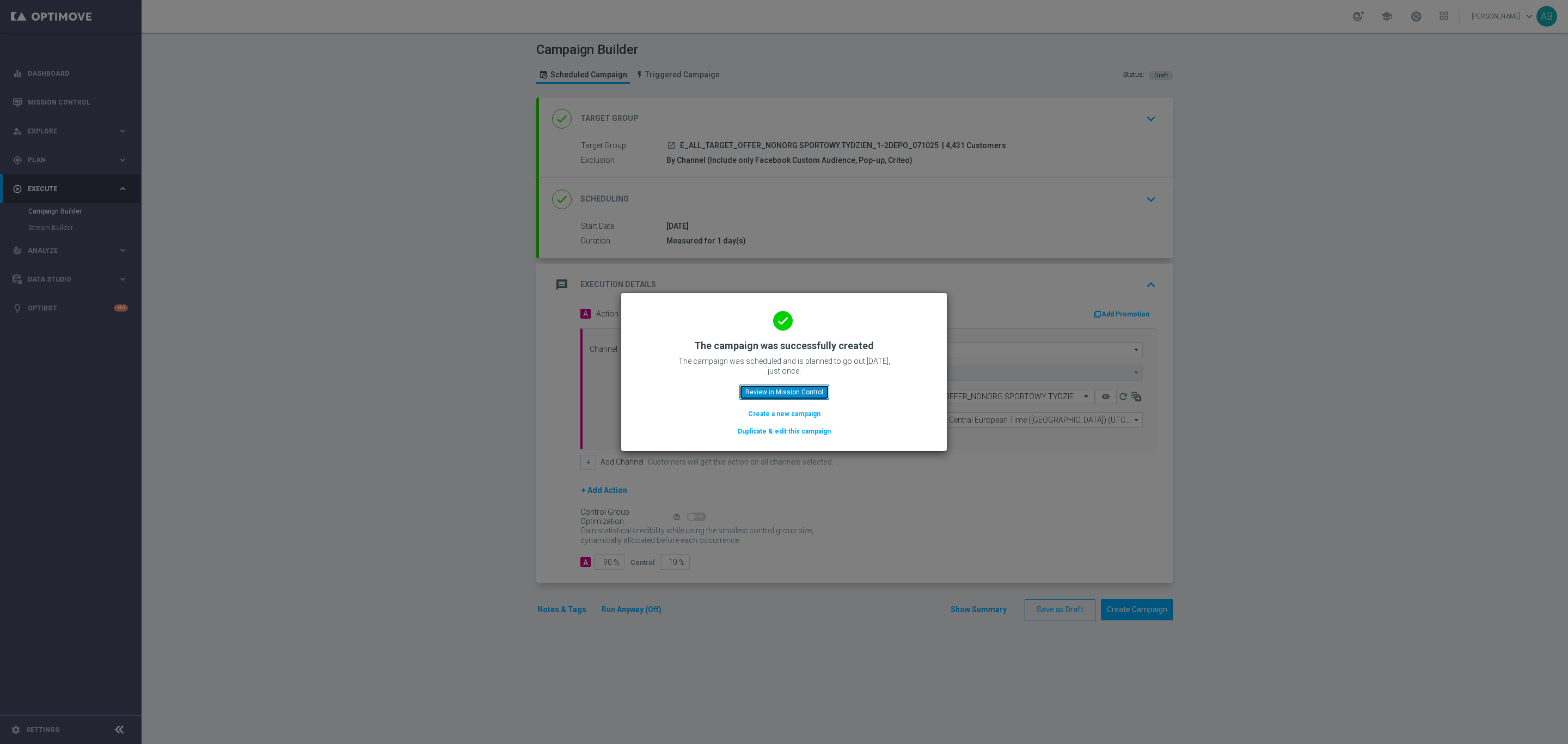
click at [816, 390] on button "Review in Mission Control" at bounding box center [785, 391] width 90 height 15
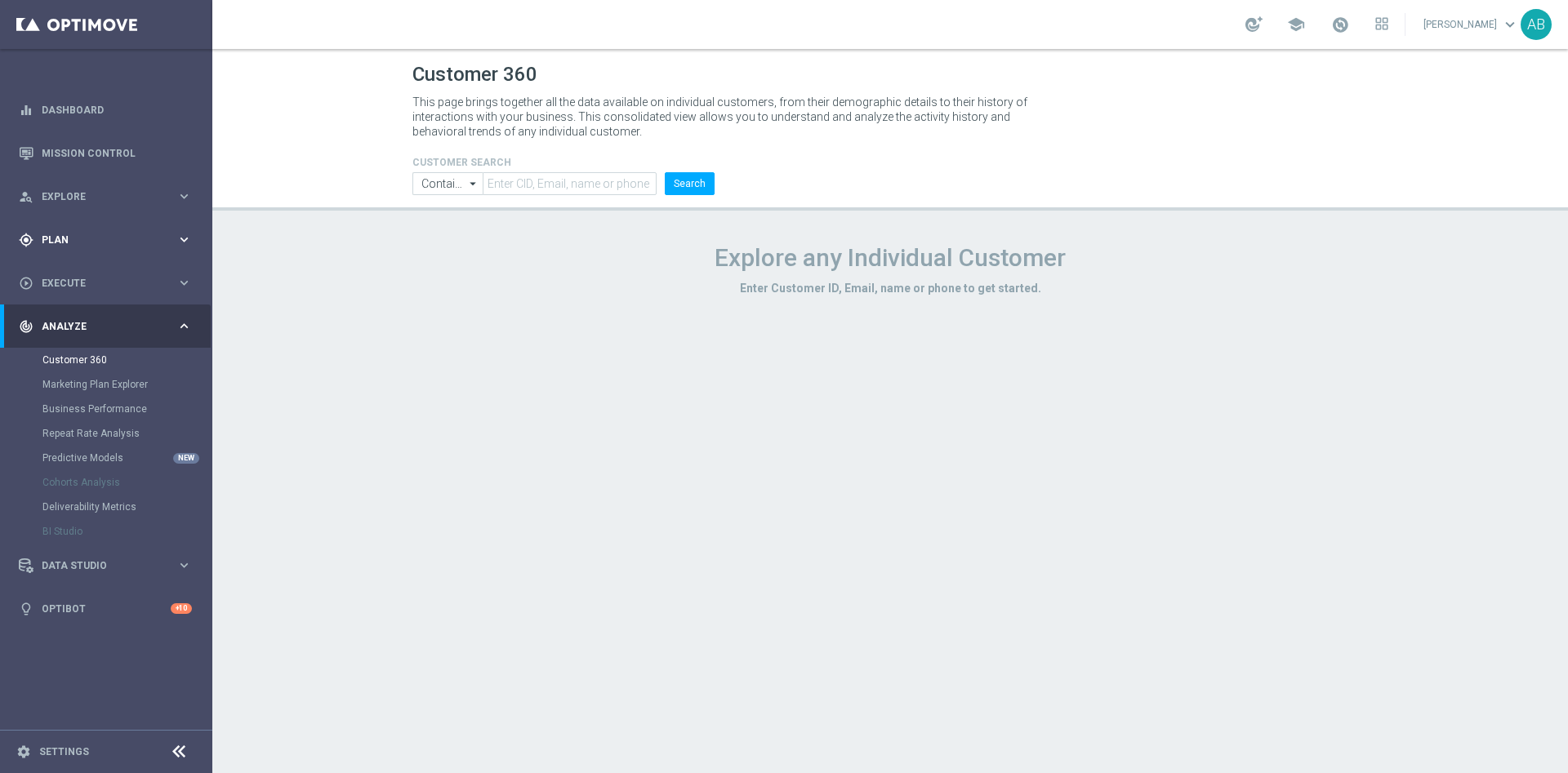
click at [73, 249] on div "gps_fixed Plan keyboard_arrow_right" at bounding box center [105, 239] width 211 height 43
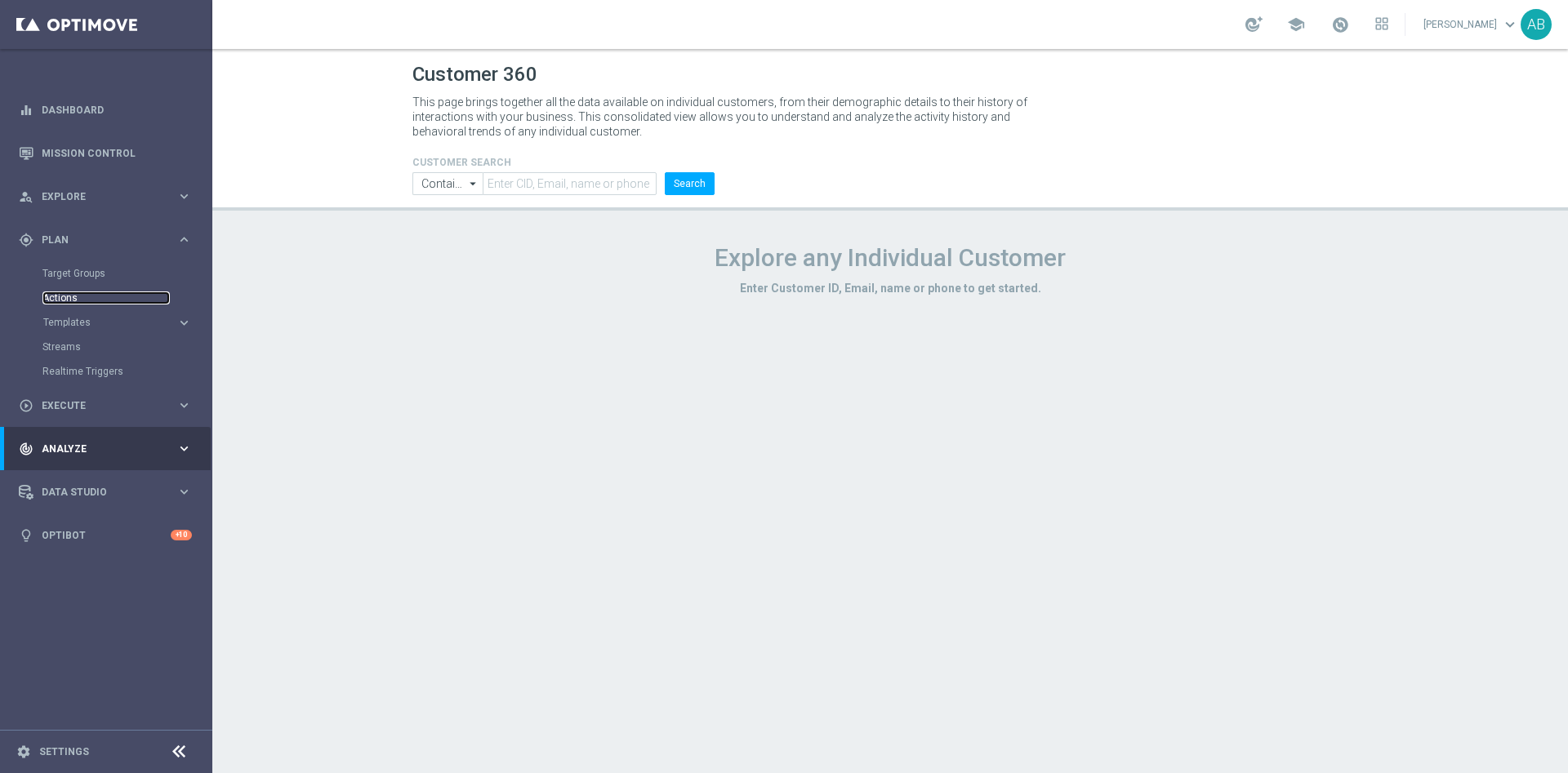
click at [67, 300] on link "Actions" at bounding box center [107, 298] width 128 height 13
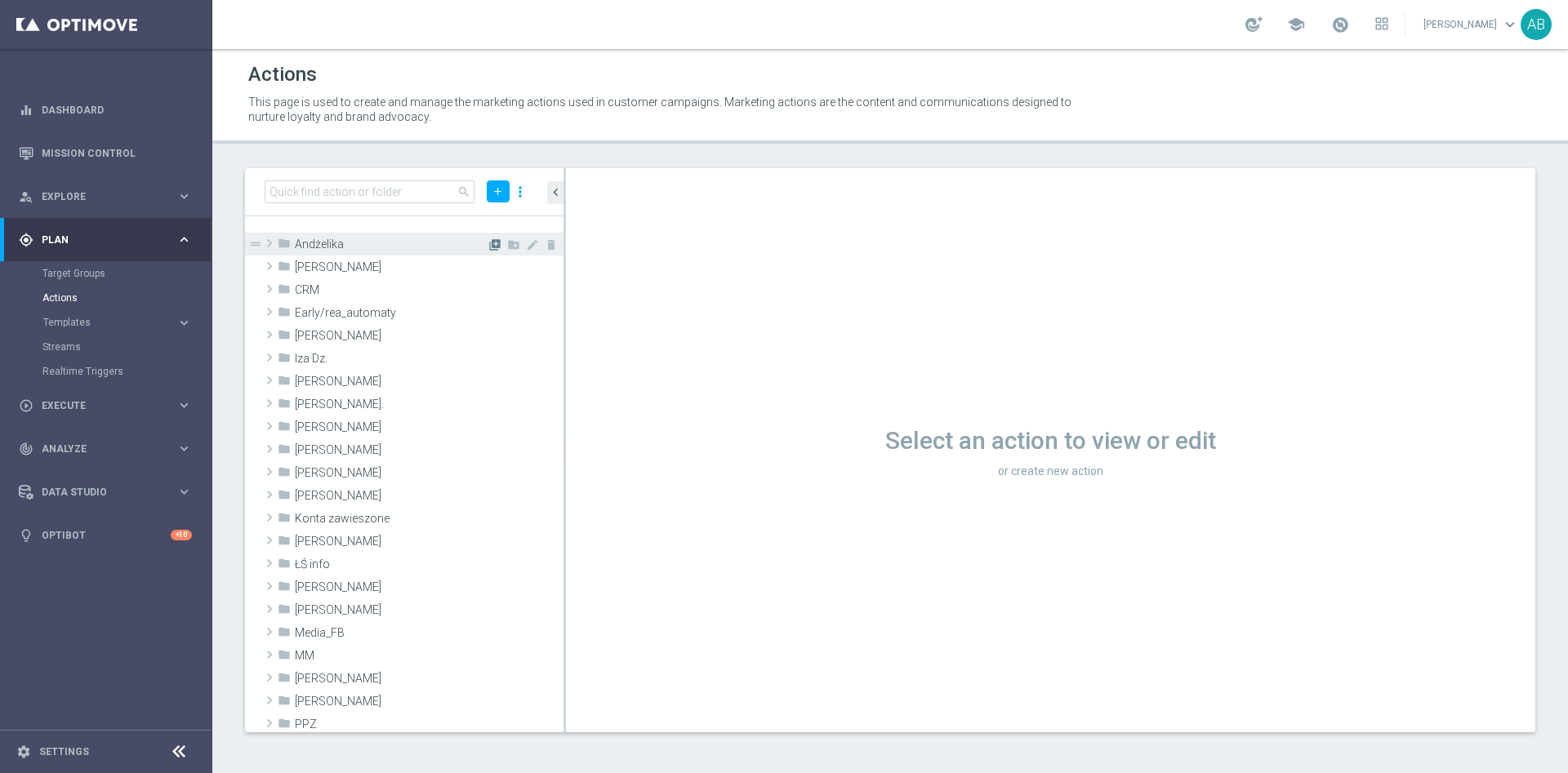
click at [489, 246] on icon "library_add" at bounding box center [495, 245] width 13 height 13
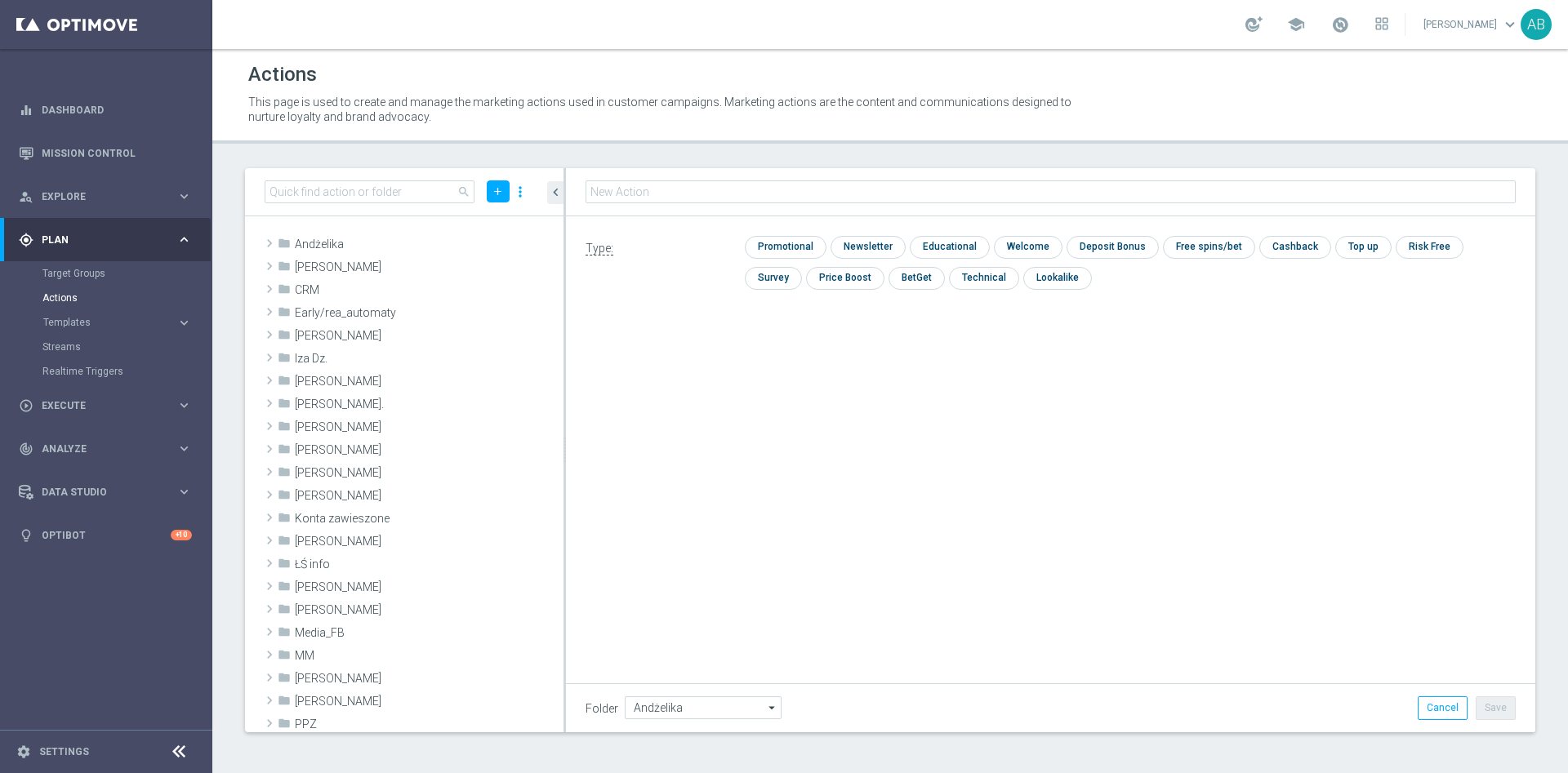
type input "E_ALL_TARGET_OFFER_NONORG SPORTOWY TYDZIEN_1-2DEPO_071025"
click at [846, 239] on input "checkbox" at bounding box center [867, 246] width 71 height 22
checkbox input "true"
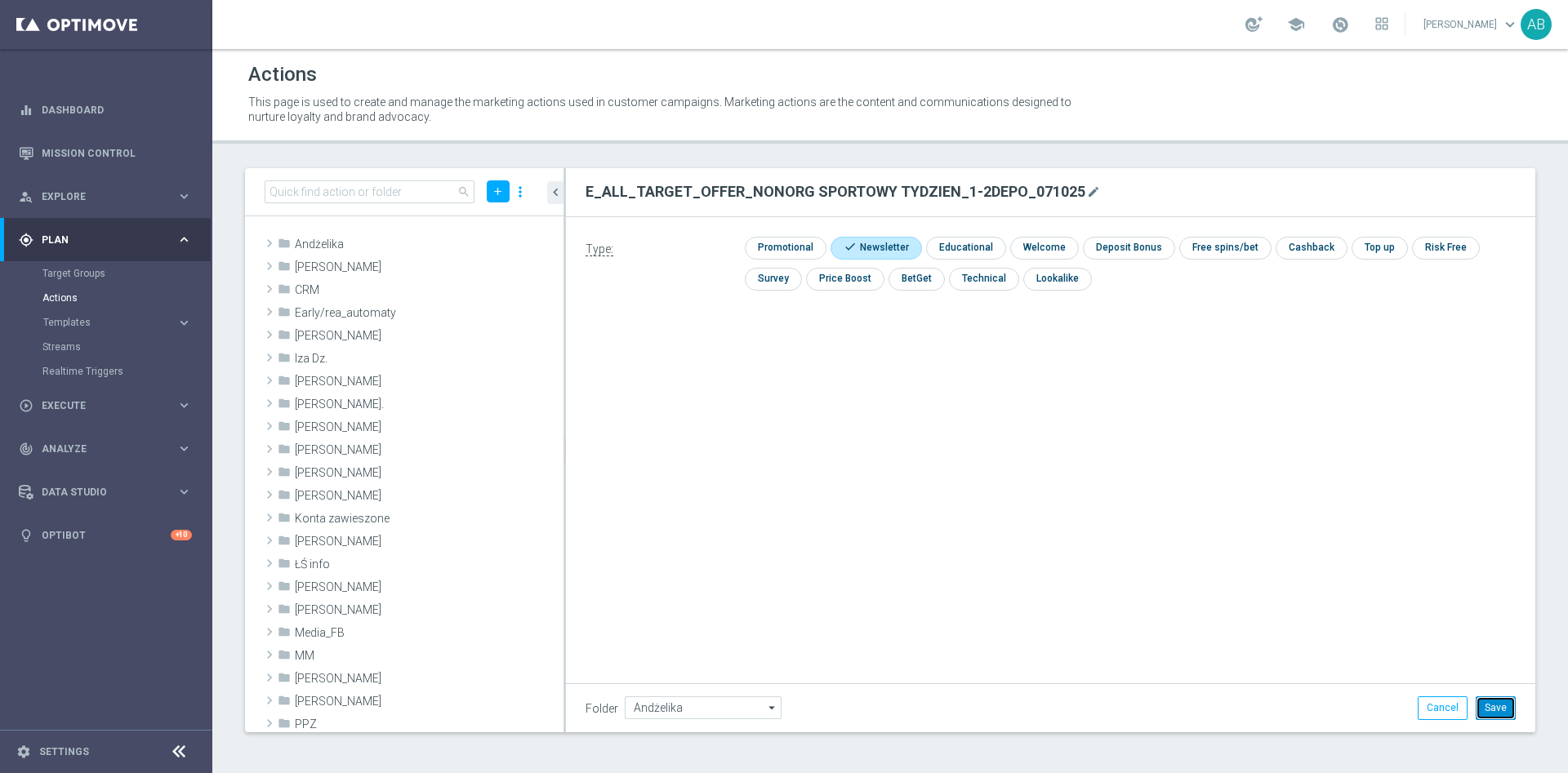
click at [1487, 699] on button "Save" at bounding box center [1496, 707] width 40 height 23
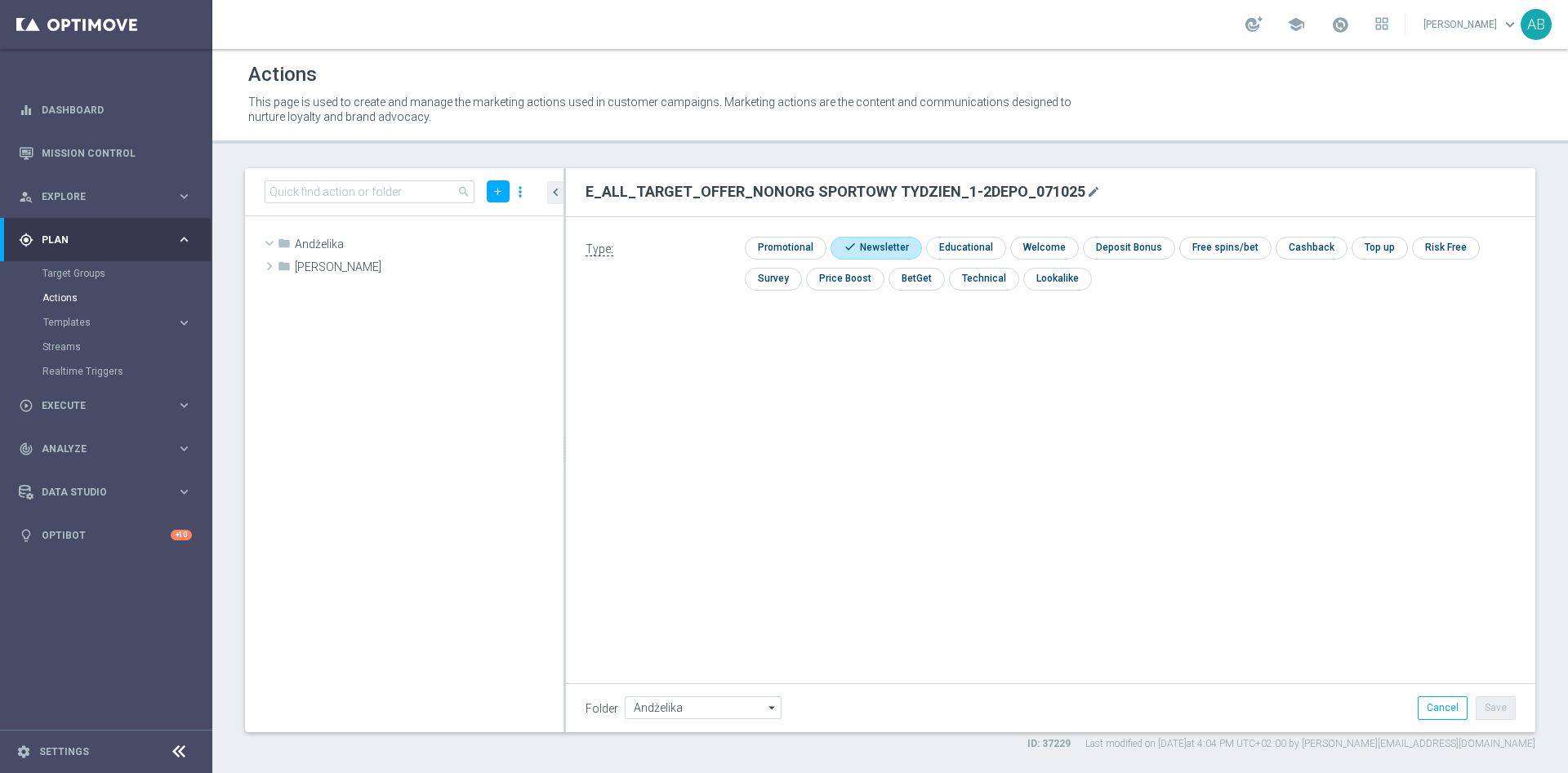
scroll to position [25974, 0]
